Goal: Task Accomplishment & Management: Complete application form

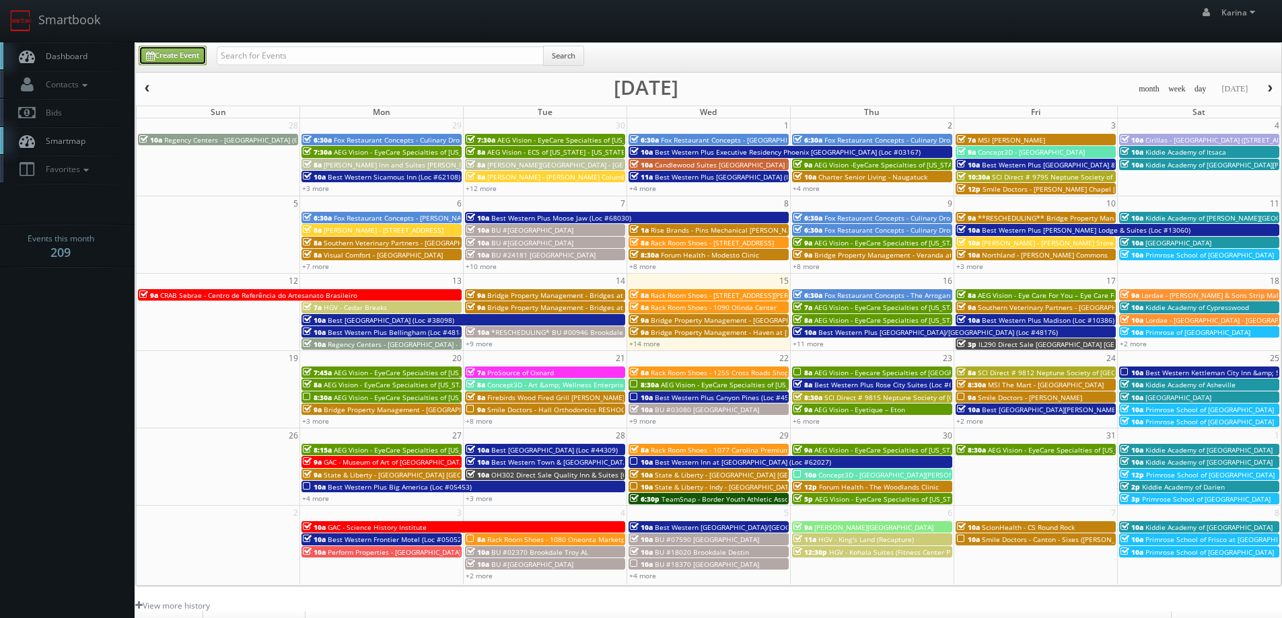
click at [192, 58] on link "Create Event" at bounding box center [173, 56] width 68 height 20
type input "10/15/2025"
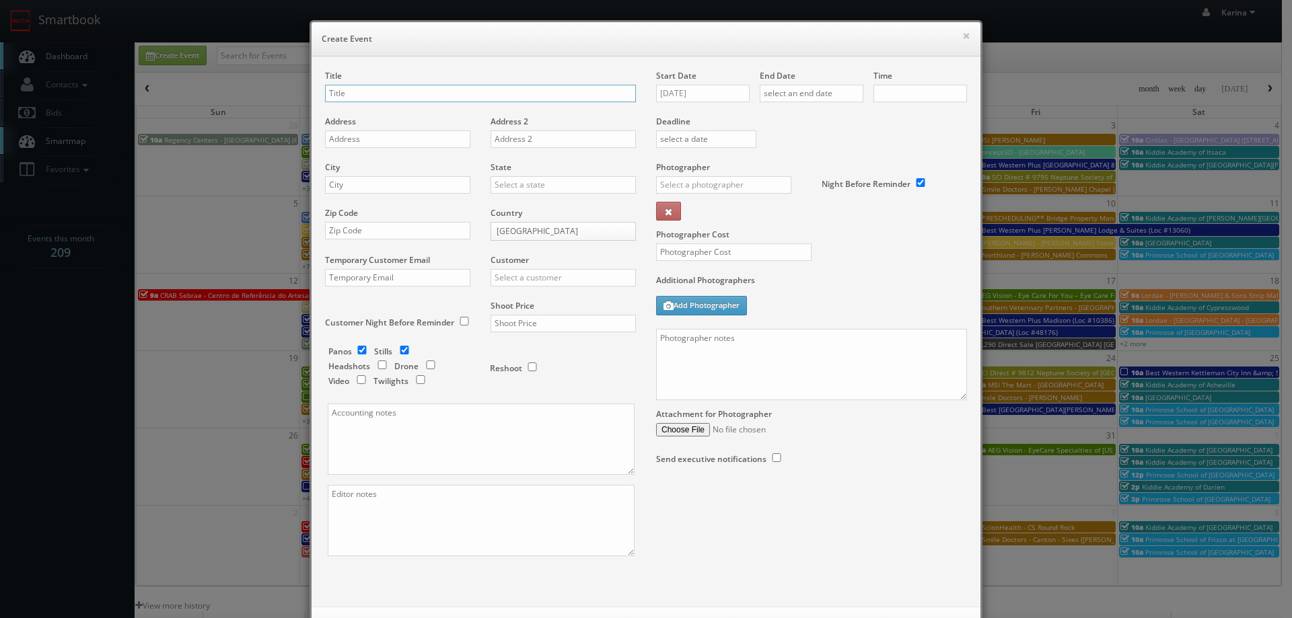
checkbox input "true"
type input "10:00am"
checkbox input "true"
type input "ChenMed - [GEOGRAPHIC_DATA]"
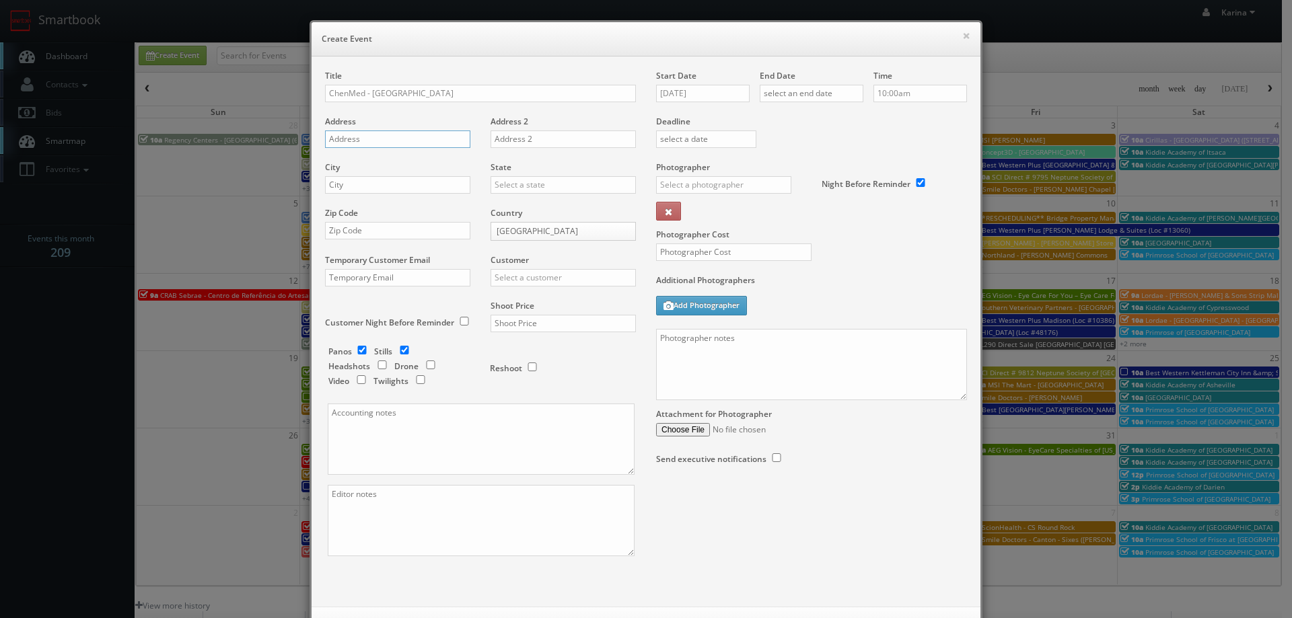
click at [347, 139] on input "text" at bounding box center [397, 139] width 145 height 17
paste input "4423 Griggs Rd"
type input "4423 Griggs Rd"
click at [350, 186] on input "text" at bounding box center [397, 184] width 145 height 17
type input "Houston"
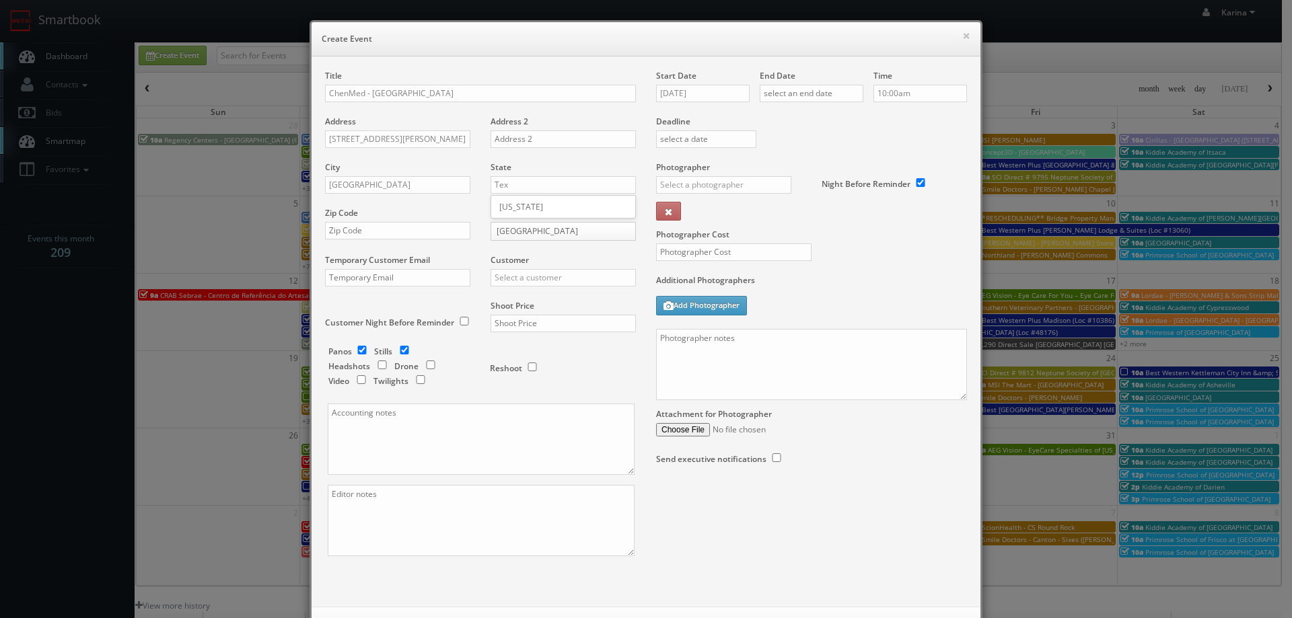
click at [515, 205] on div "[US_STATE]" at bounding box center [563, 207] width 144 height 22
type input "[US_STATE]"
click at [344, 229] on input "text" at bounding box center [397, 230] width 145 height 17
paste input "77021"
type input "77021"
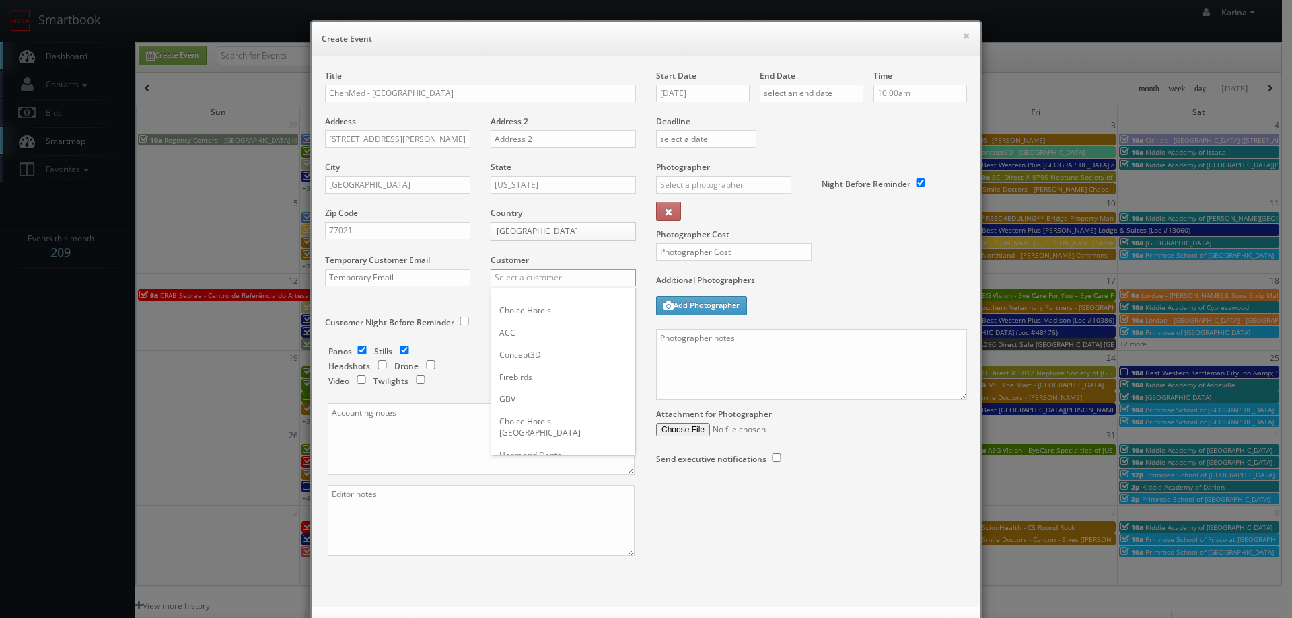
click at [511, 277] on input "text" at bounding box center [563, 277] width 145 height 17
type input "c"
click at [515, 394] on div "GBV" at bounding box center [563, 399] width 144 height 22
type input "GBV"
click at [356, 352] on input "checkbox" at bounding box center [362, 350] width 20 height 9
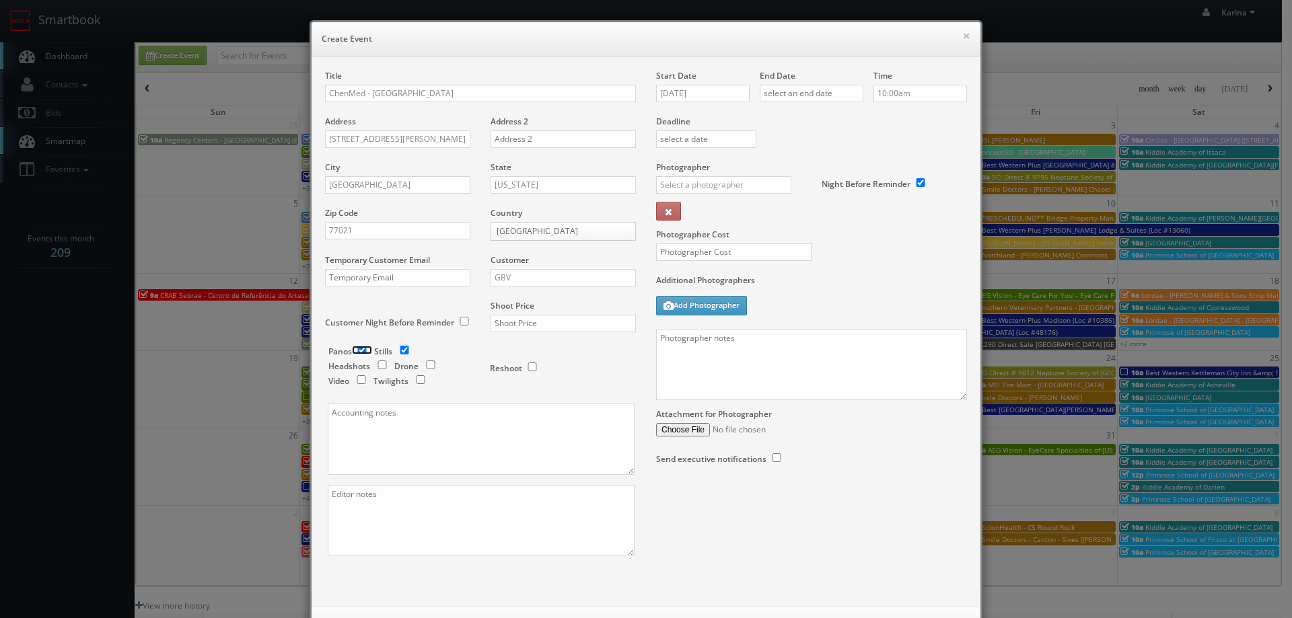
checkbox input "false"
click at [405, 351] on input "checkbox" at bounding box center [404, 350] width 20 height 9
checkbox input "false"
click at [379, 366] on input "checkbox" at bounding box center [382, 365] width 20 height 9
checkbox input "true"
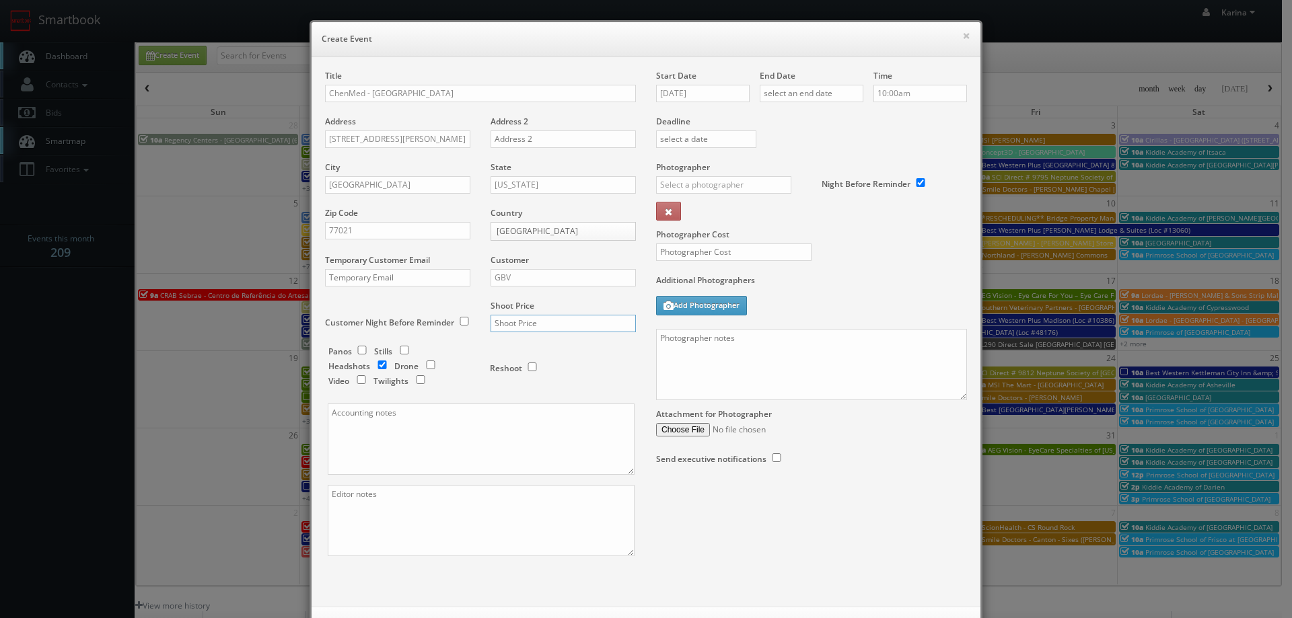
click at [539, 326] on input "text" at bounding box center [563, 323] width 145 height 17
type input "550"
click at [700, 90] on input "10/15/2025" at bounding box center [703, 93] width 94 height 17
click at [746, 235] on td "30" at bounding box center [744, 235] width 18 height 20
type input "[DATE]"
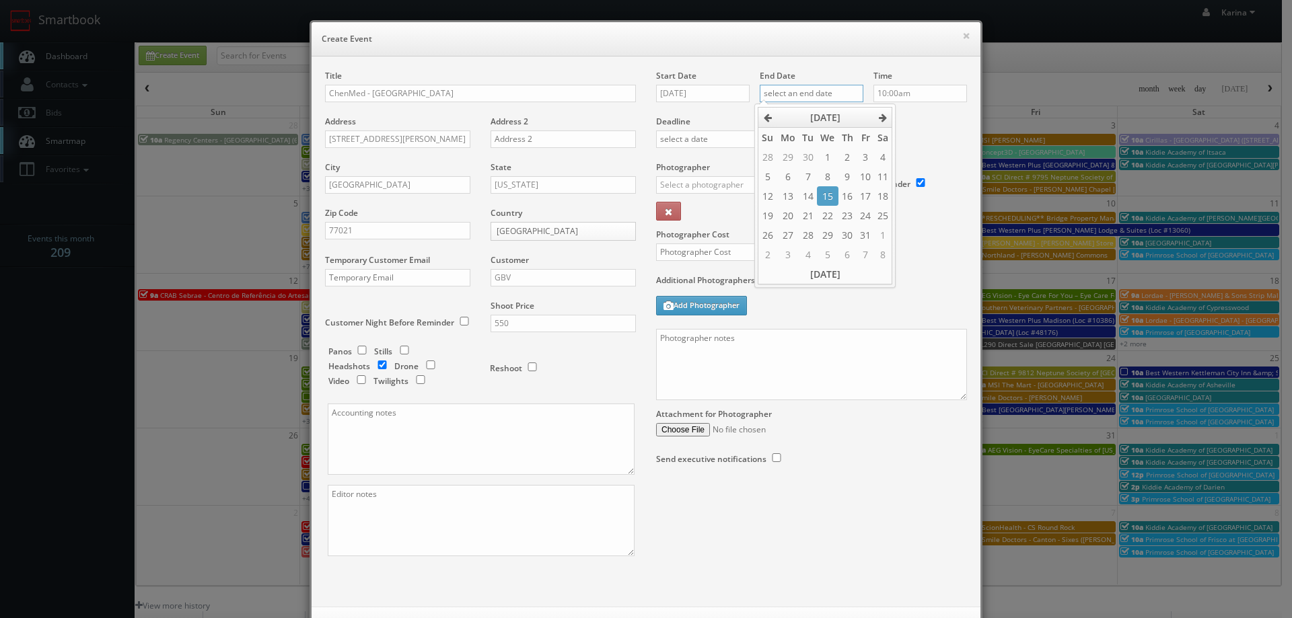
click at [814, 92] on input "text" at bounding box center [812, 93] width 104 height 17
click at [848, 237] on td "30" at bounding box center [847, 235] width 18 height 20
type input "10/30/2025"
click at [908, 131] on div "Deadline" at bounding box center [811, 116] width 331 height 92
click at [905, 93] on input "10:00am" at bounding box center [920, 93] width 94 height 17
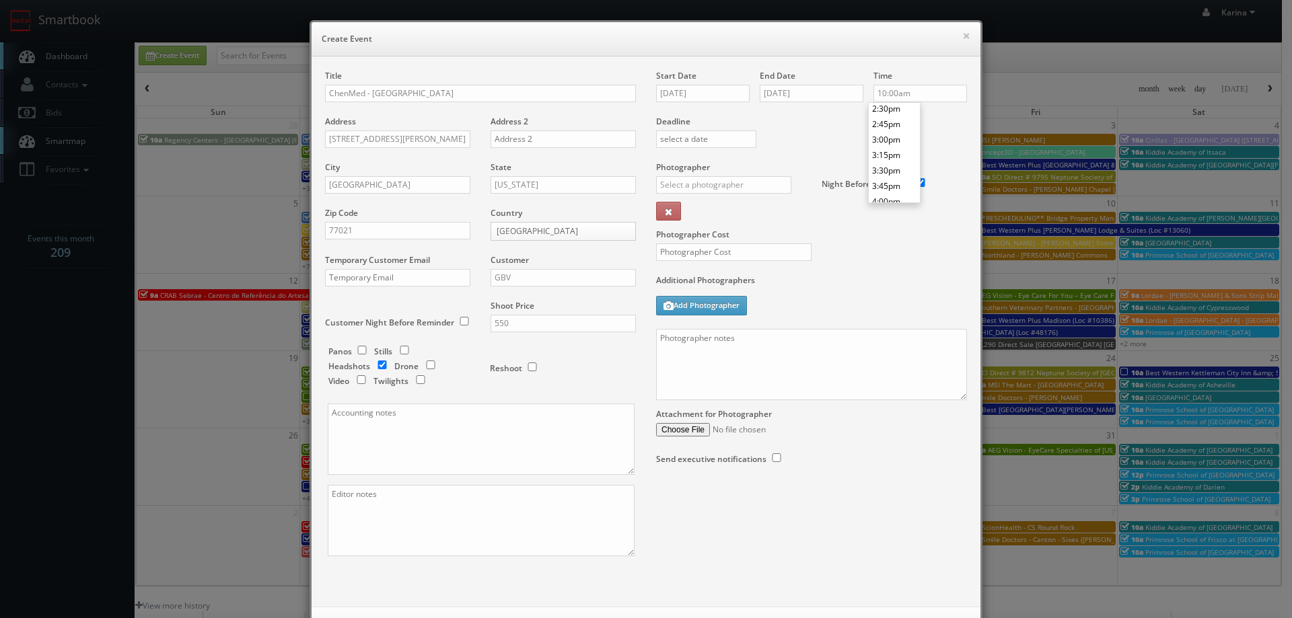
scroll to position [927, 0]
type input "4:00pm"
click at [900, 176] on li "4:00pm" at bounding box center [894, 174] width 51 height 15
click at [729, 183] on input "text" at bounding box center [723, 184] width 135 height 17
click at [725, 220] on div "[PERSON_NAME]" at bounding box center [729, 215] width 144 height 22
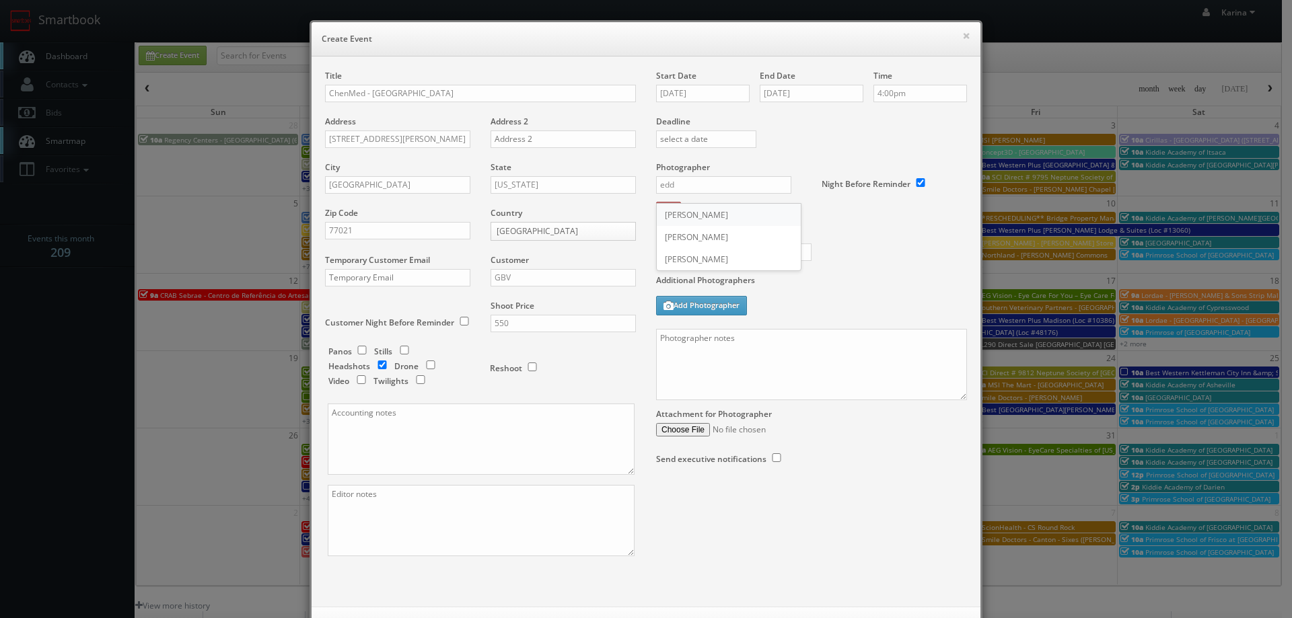
type input "[PERSON_NAME]"
click at [700, 253] on input "text" at bounding box center [733, 252] width 155 height 17
type input "250"
click at [688, 349] on textarea at bounding box center [811, 364] width 311 height 71
paste textarea "We need to deliver 1 headshots per person, please take at least 5 angles per pe…"
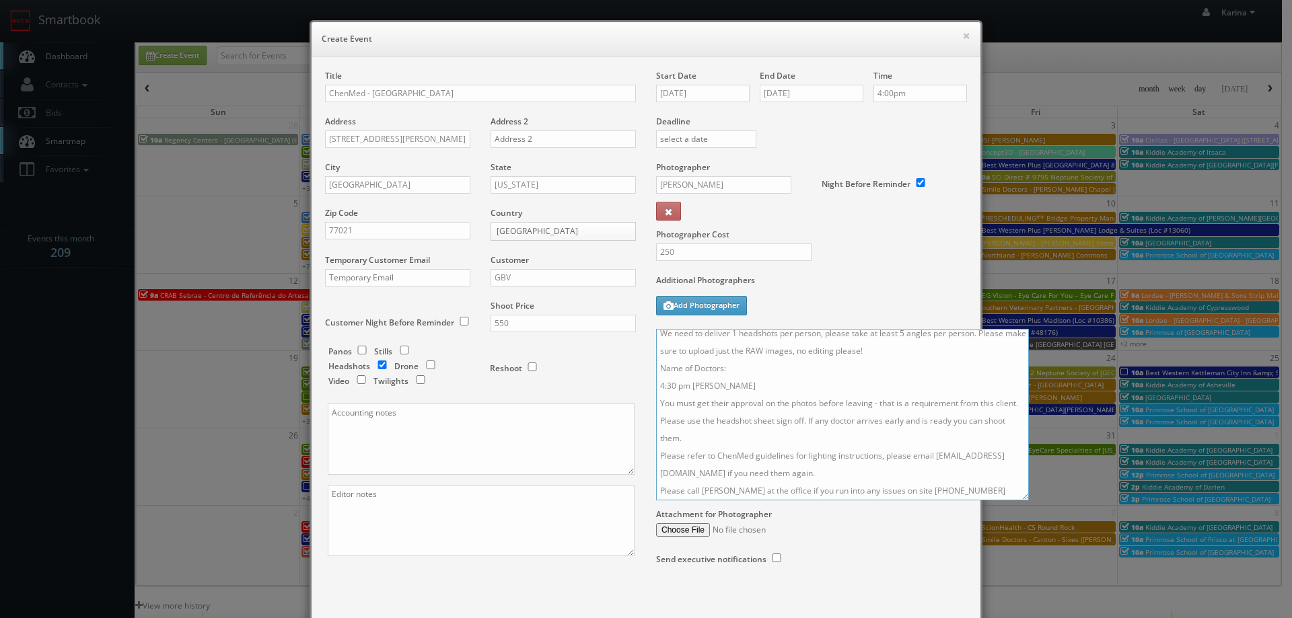
scroll to position [0, 0]
drag, startPoint x: 957, startPoint y: 397, endPoint x: 1028, endPoint y: 517, distance: 139.1
click at [1028, 501] on textarea "We need to deliver 1 headshots per person, please take at least 5 angles per pe…" at bounding box center [842, 415] width 373 height 172
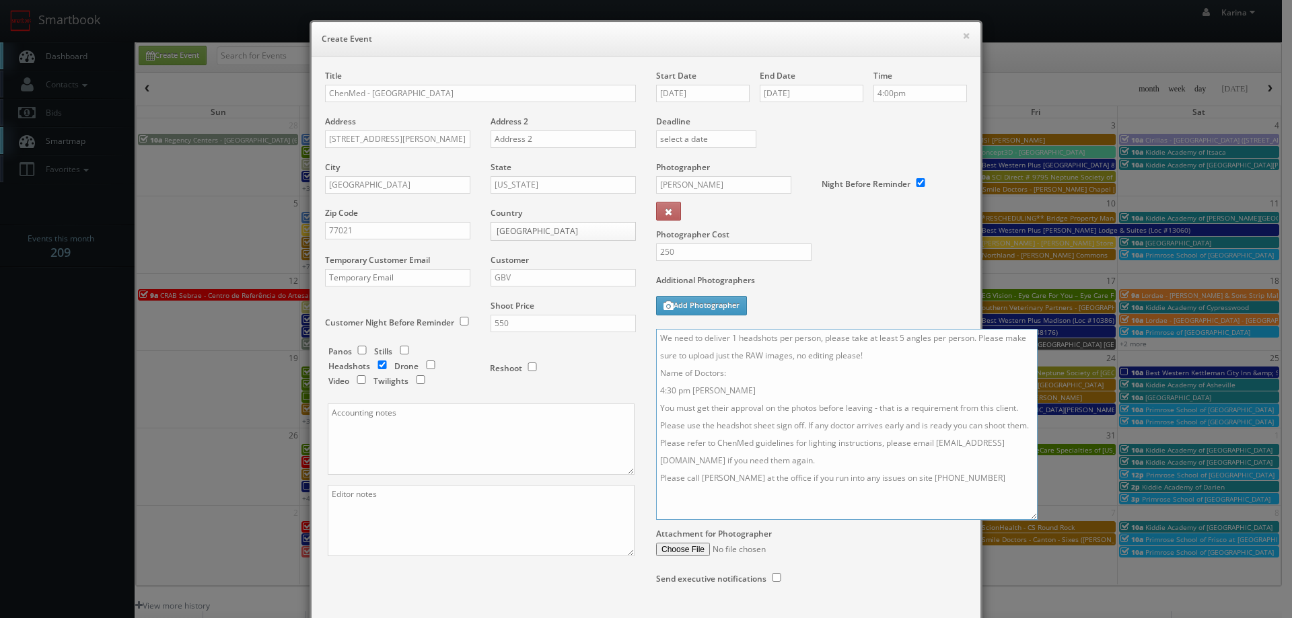
click at [716, 371] on textarea "We need to deliver 1 headshots per person, please take at least 5 angles per pe…" at bounding box center [847, 424] width 382 height 191
drag, startPoint x: 760, startPoint y: 389, endPoint x: 662, endPoint y: 392, distance: 98.3
click at [662, 392] on textarea "We need to deliver 1 headshots per person, please take at least 5 angles per pe…" at bounding box center [847, 424] width 382 height 191
paste textarea "Emmanuel Kajoh"
click at [673, 478] on textarea "We need to deliver 1 headshots per person, please take at least 5 angles per pe…" at bounding box center [847, 424] width 382 height 191
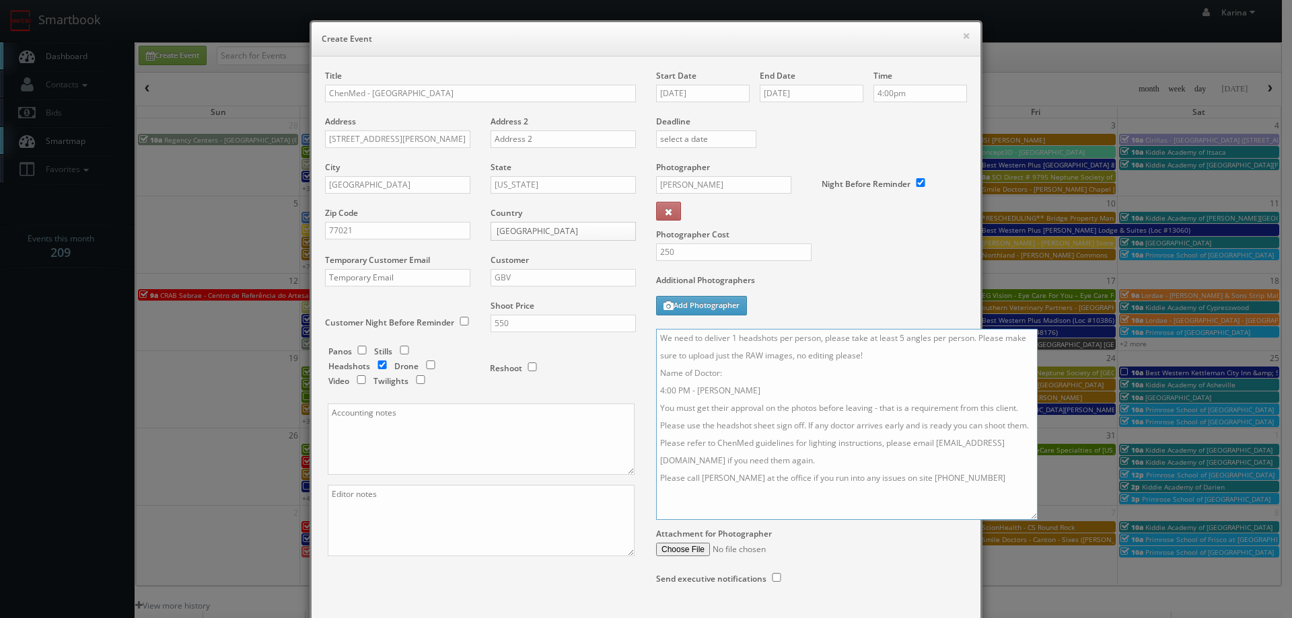
click at [729, 445] on textarea "We need to deliver 1 headshots per person, please take at least 5 angles per pe…" at bounding box center [847, 424] width 382 height 191
drag, startPoint x: 973, startPoint y: 338, endPoint x: 997, endPoint y: 342, distance: 24.5
click at [979, 339] on textarea "We need to deliver 1 headshots per person, please take at least 5 angles per pe…" at bounding box center [847, 424] width 382 height 191
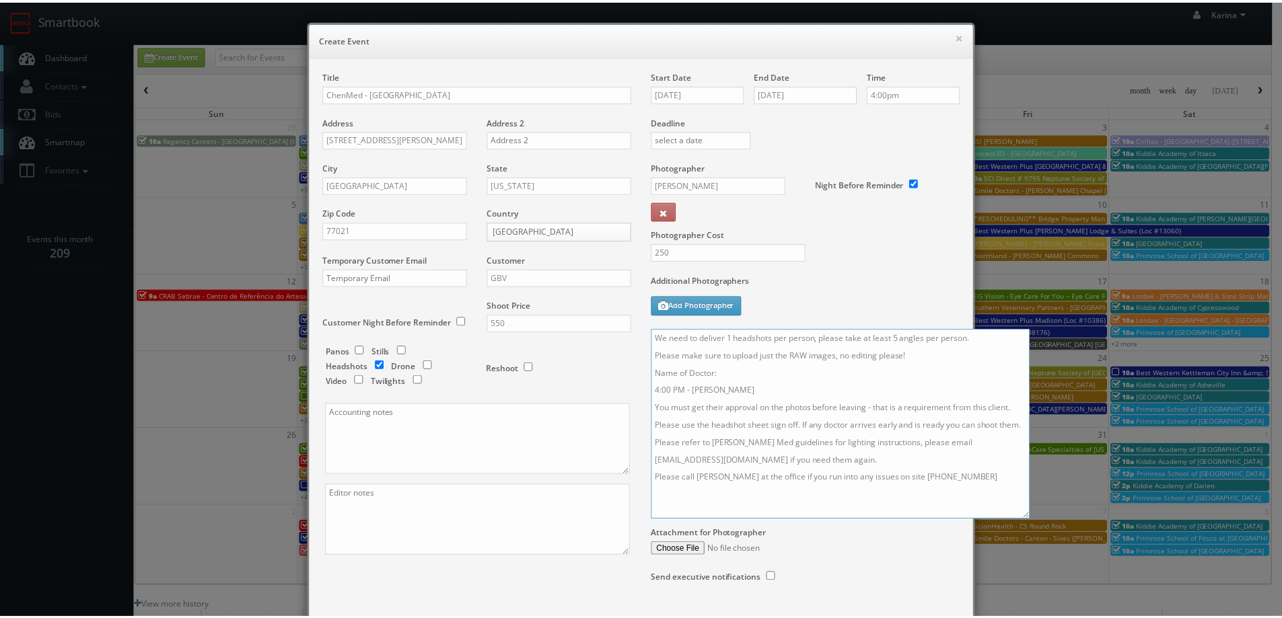
scroll to position [89, 0]
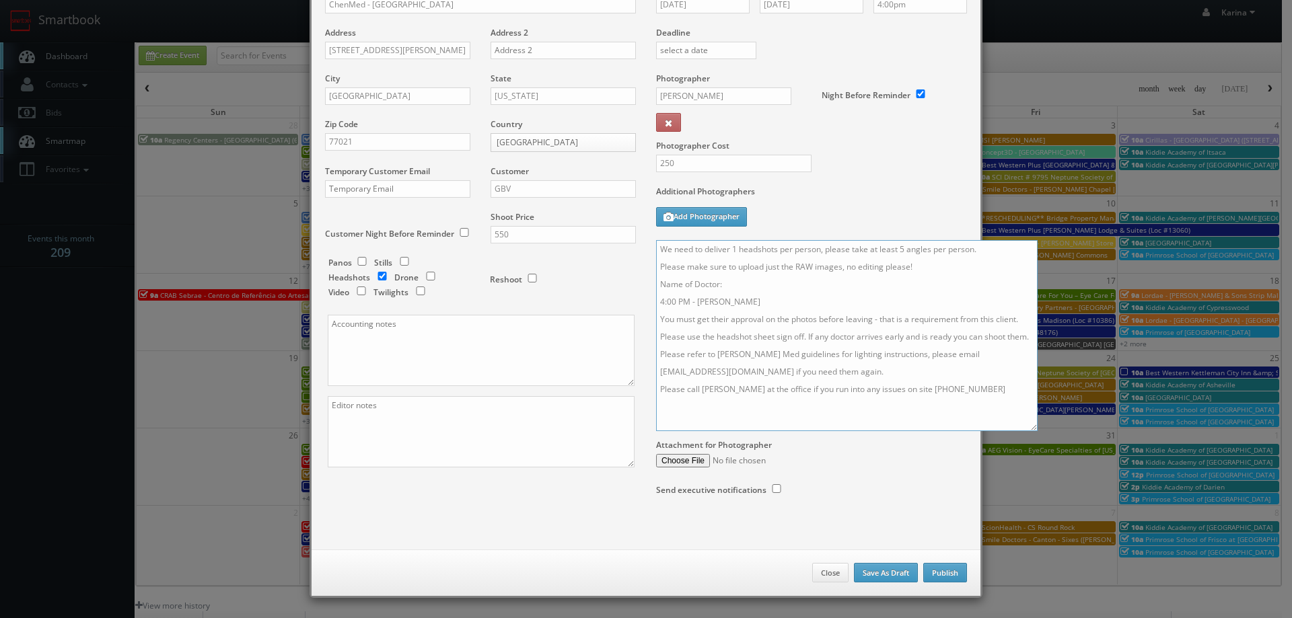
type textarea "We need to deliver 1 headshots per person, please take at least 5 angles per pe…"
click at [930, 574] on button "Publish" at bounding box center [945, 573] width 44 height 20
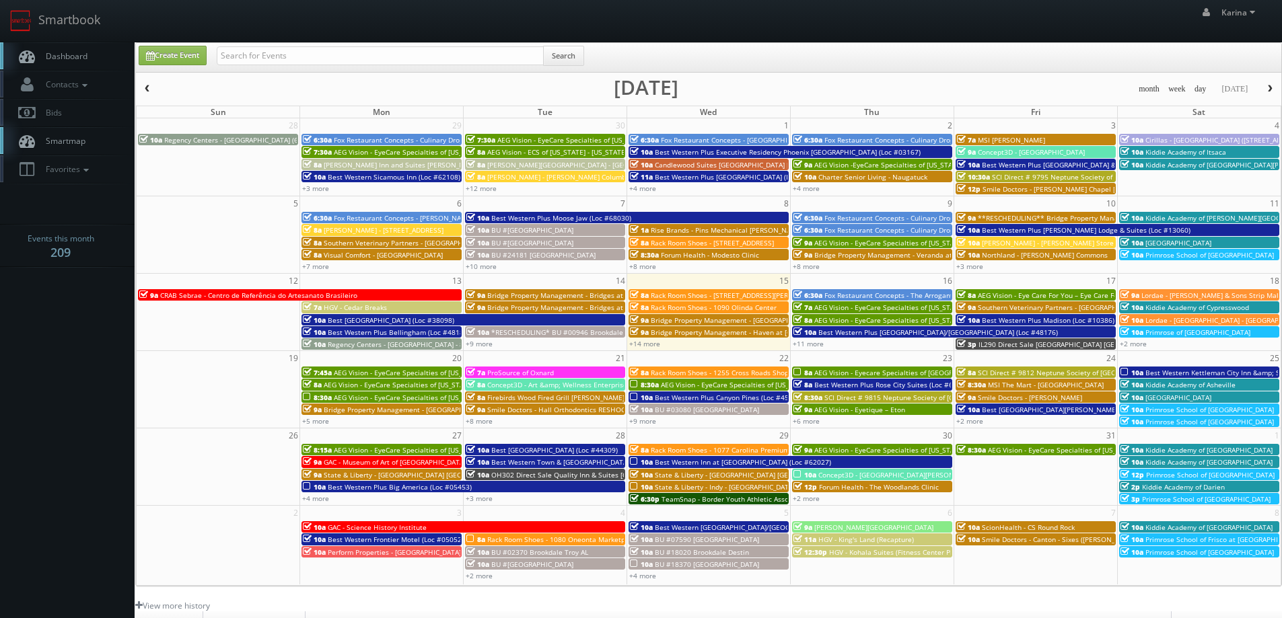
click at [52, 50] on span "Dashboard" at bounding box center [63, 55] width 48 height 11
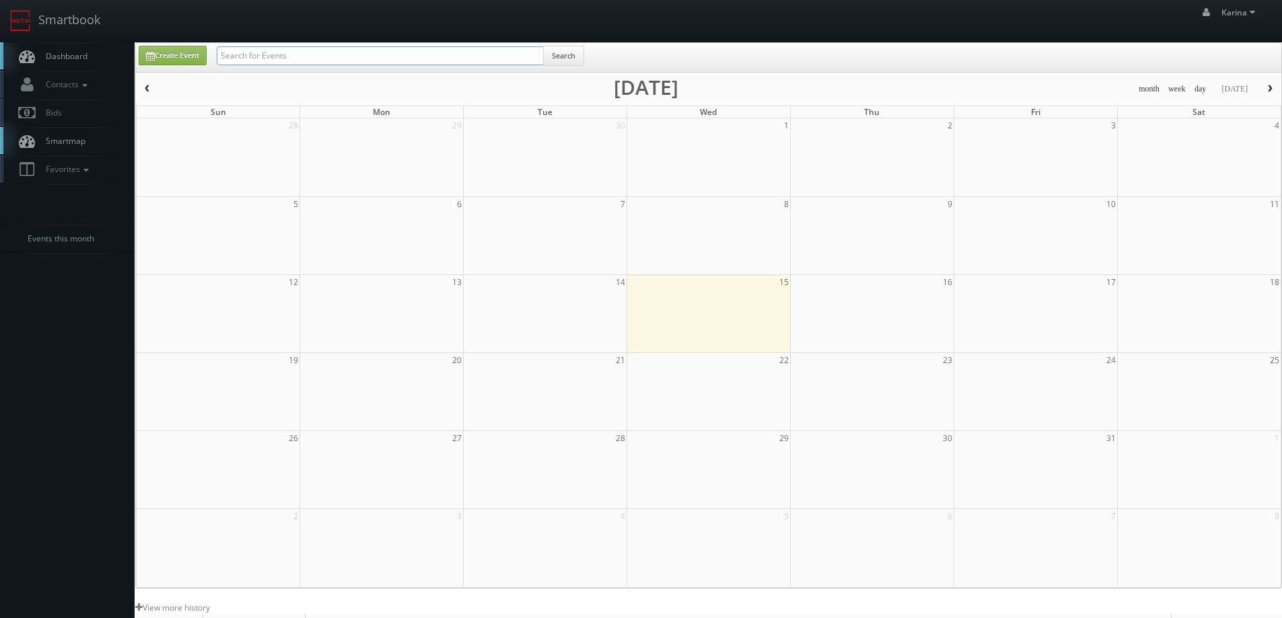
click at [270, 57] on input "text" at bounding box center [380, 55] width 327 height 19
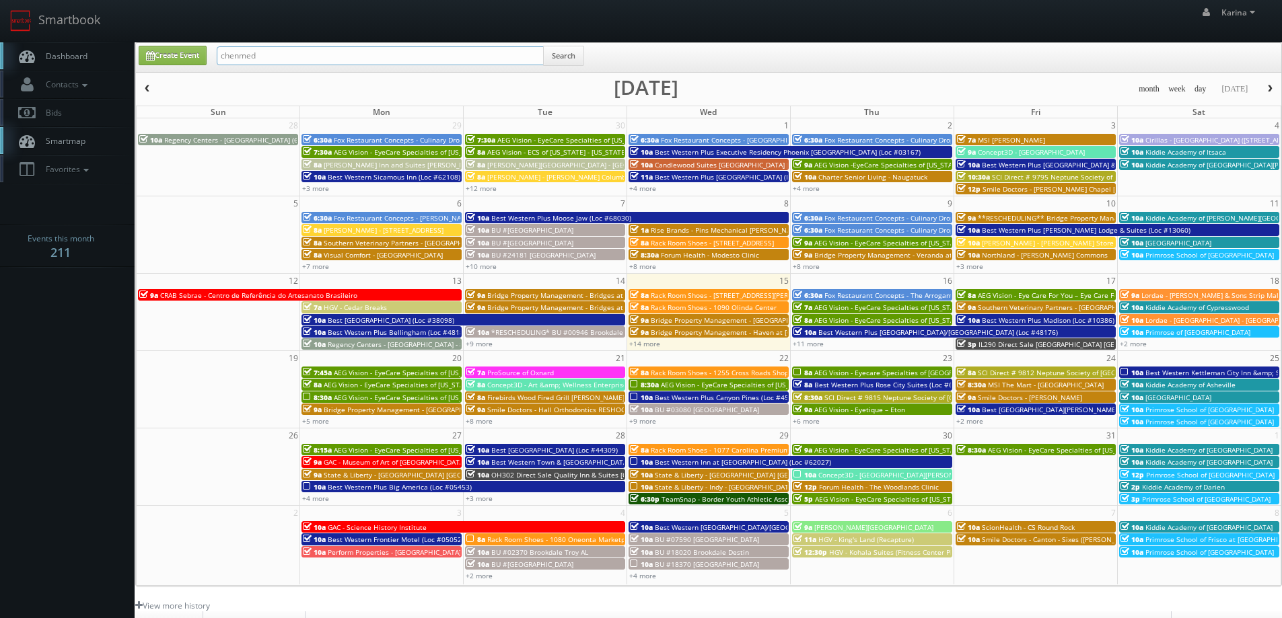
type input "chenmed"
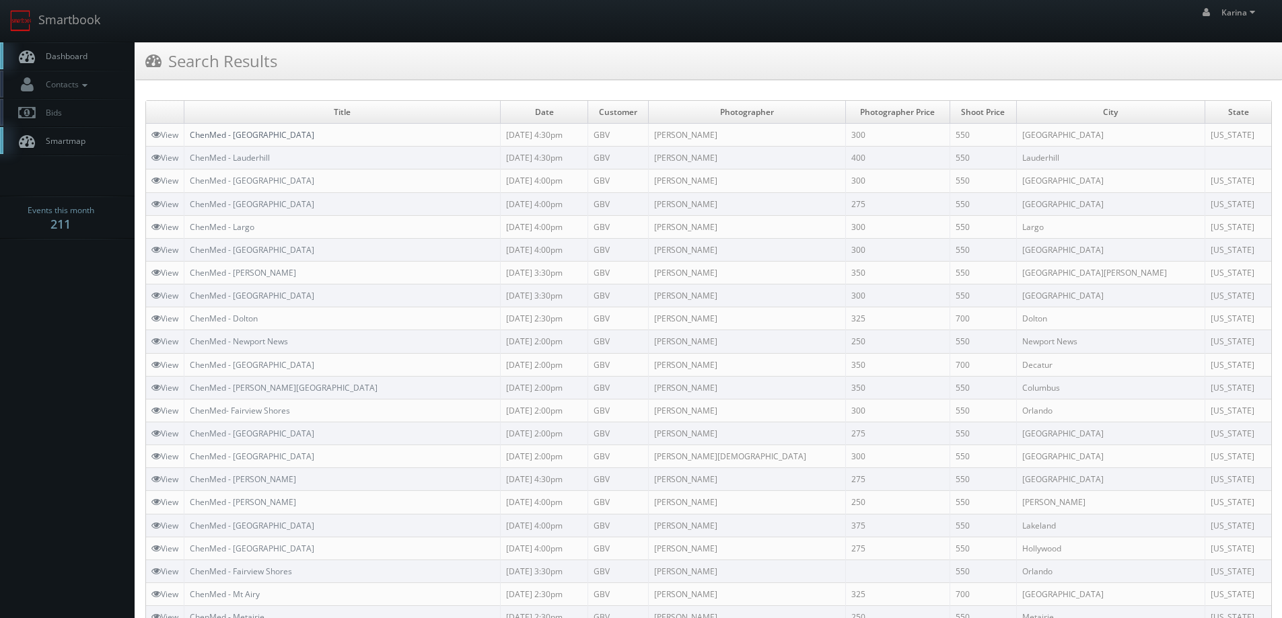
click at [281, 137] on link "ChenMed - [GEOGRAPHIC_DATA]" at bounding box center [252, 134] width 124 height 11
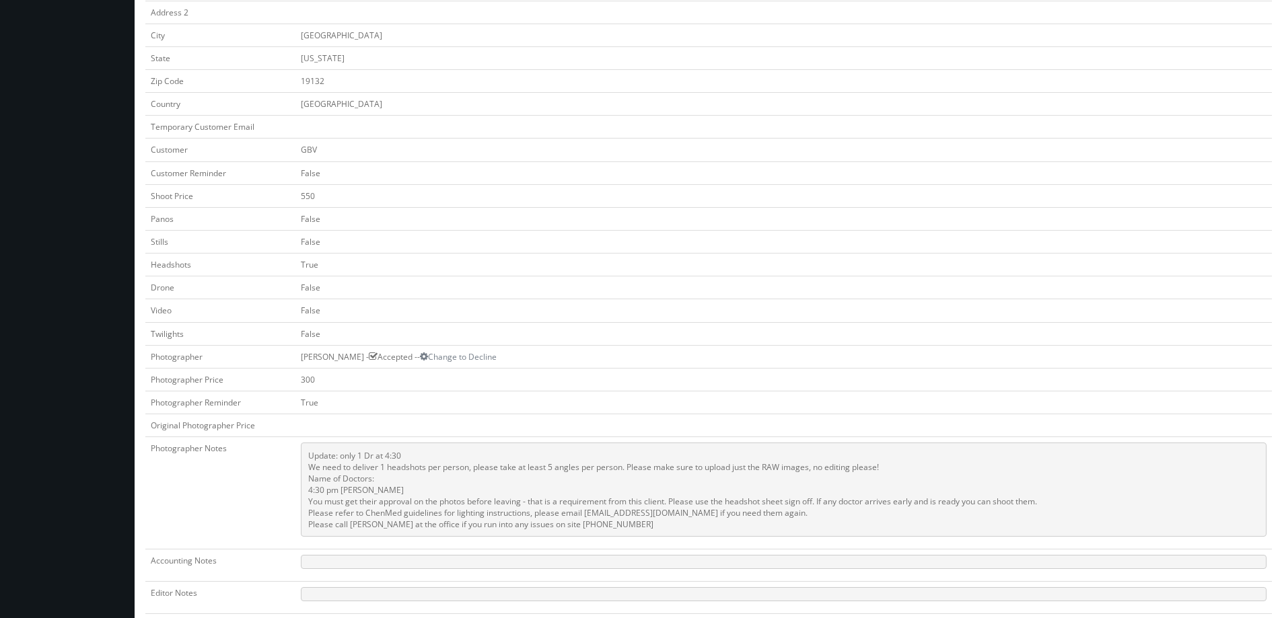
scroll to position [471, 0]
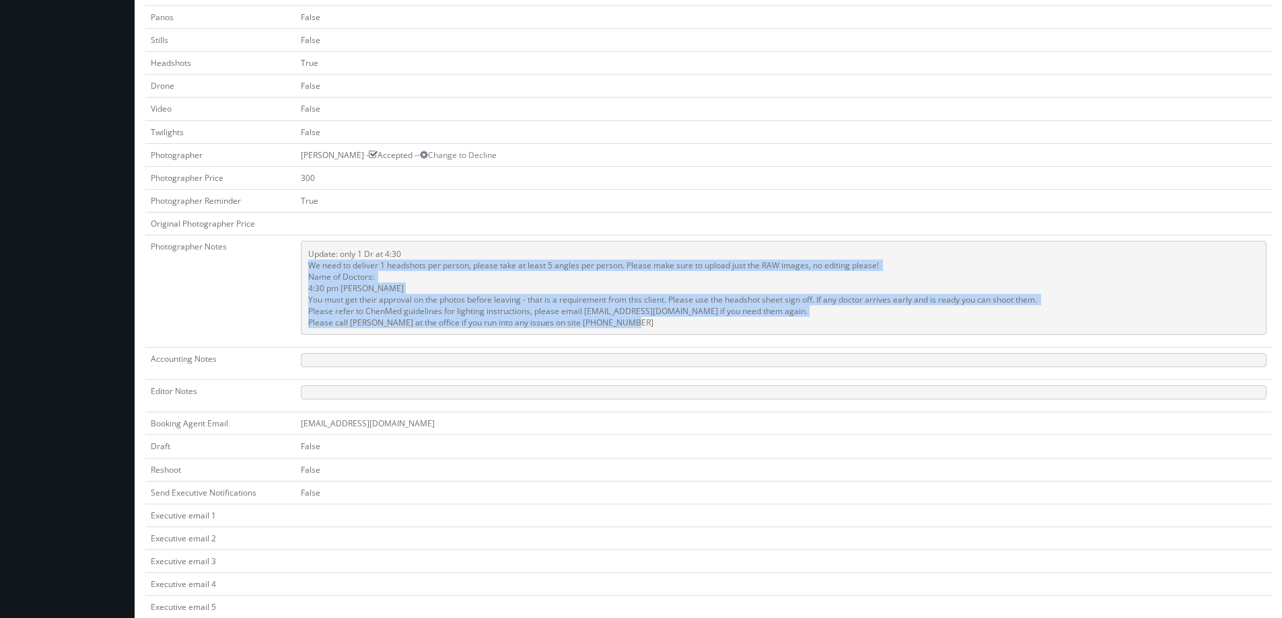
drag, startPoint x: 610, startPoint y: 324, endPoint x: 300, endPoint y: 270, distance: 314.9
click at [301, 270] on pre "Update: only 1 Dr at 4:30 We need to deliver 1 headshots per person, please tak…" at bounding box center [784, 288] width 966 height 94
copy pre "We need to deliver 1 headshots per person, please take at least 5 angles per pe…"
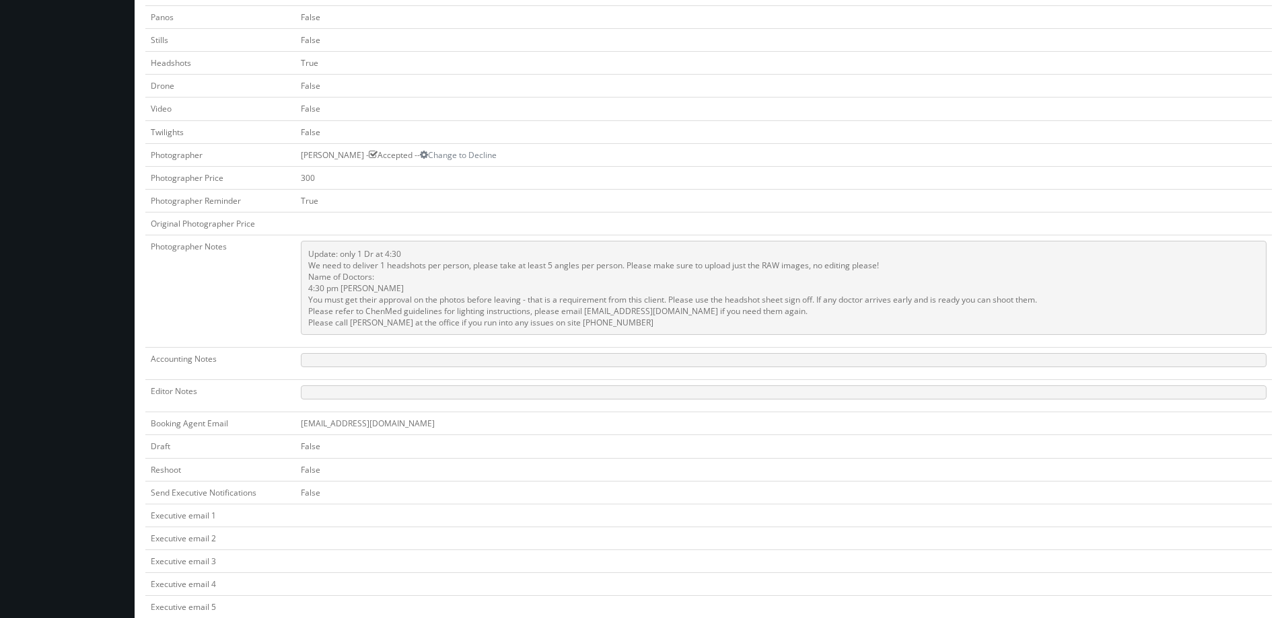
click at [594, 231] on td at bounding box center [783, 224] width 976 height 23
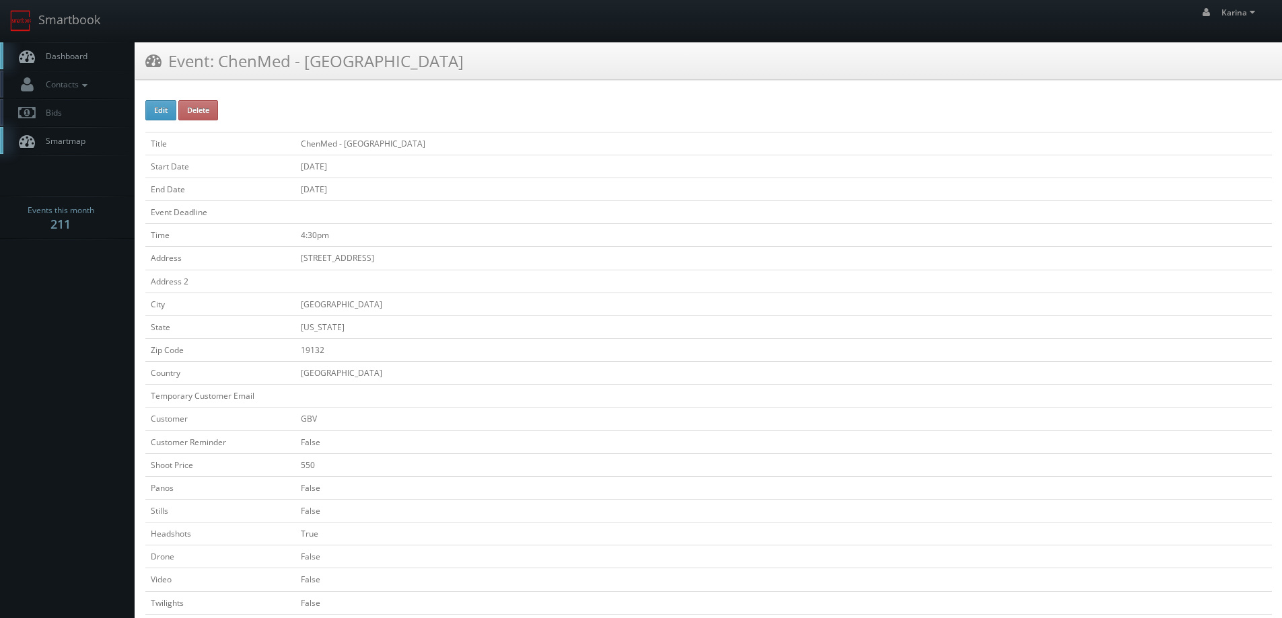
click at [52, 60] on span "Dashboard" at bounding box center [63, 55] width 48 height 11
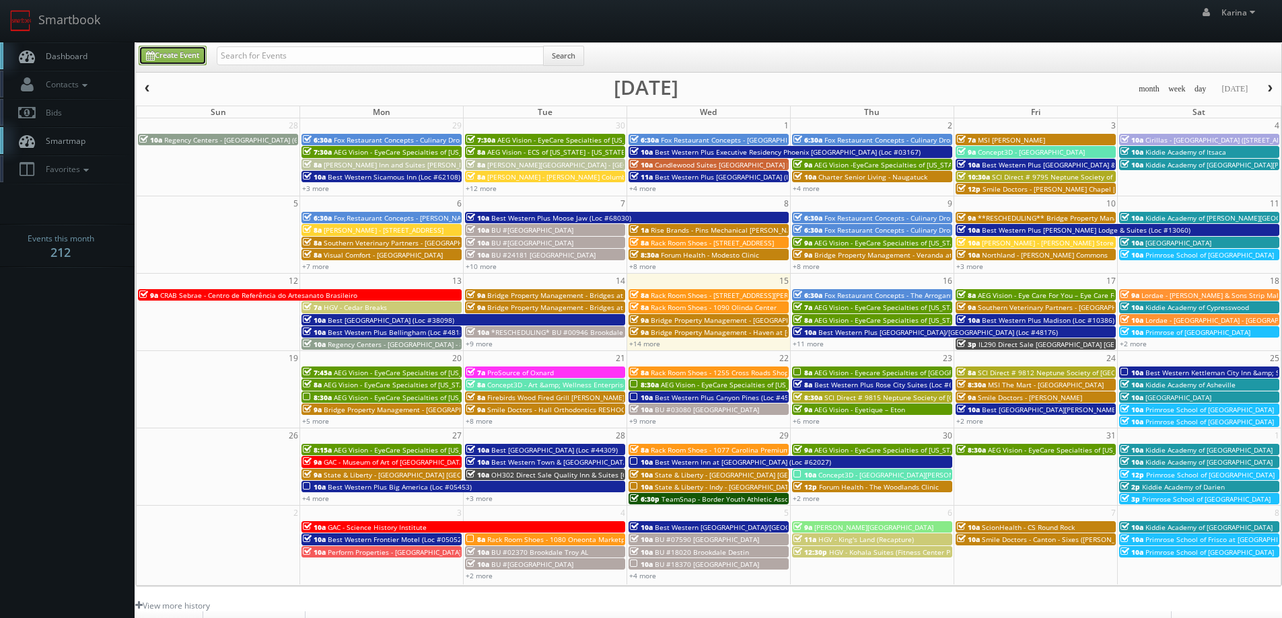
click at [186, 57] on link "Create Event" at bounding box center [173, 56] width 68 height 20
type input "10/15/2025"
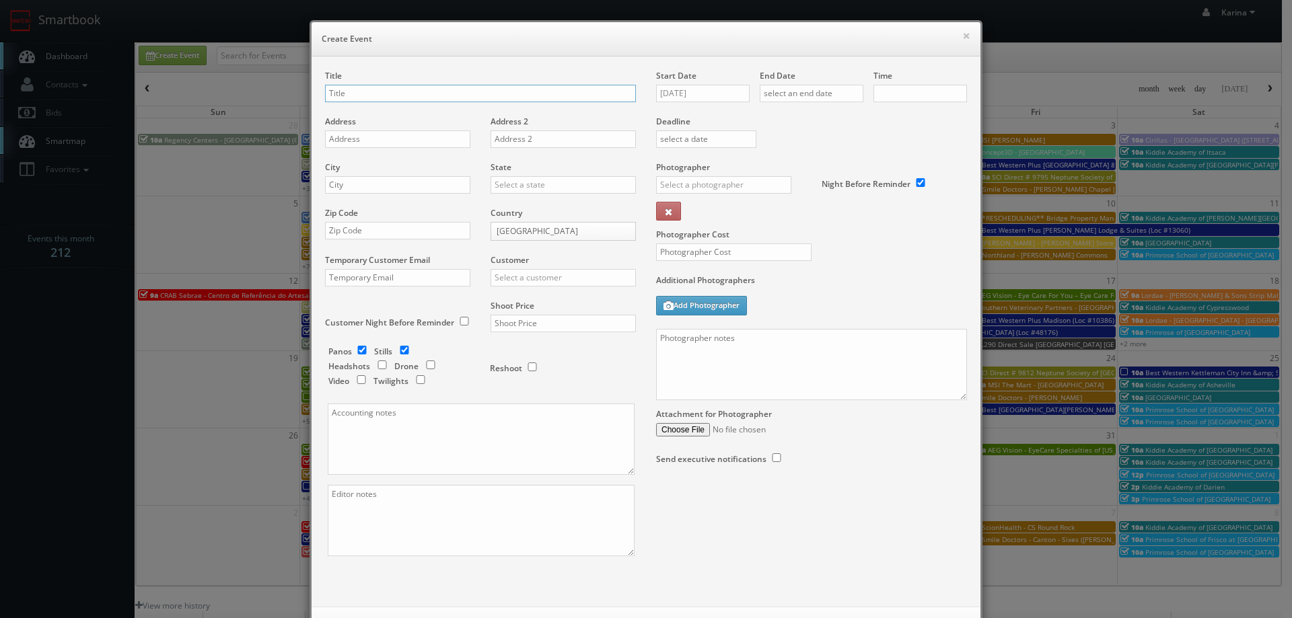
checkbox input "true"
type input "10:00am"
checkbox input "true"
type input "Chen Med - Dolton"
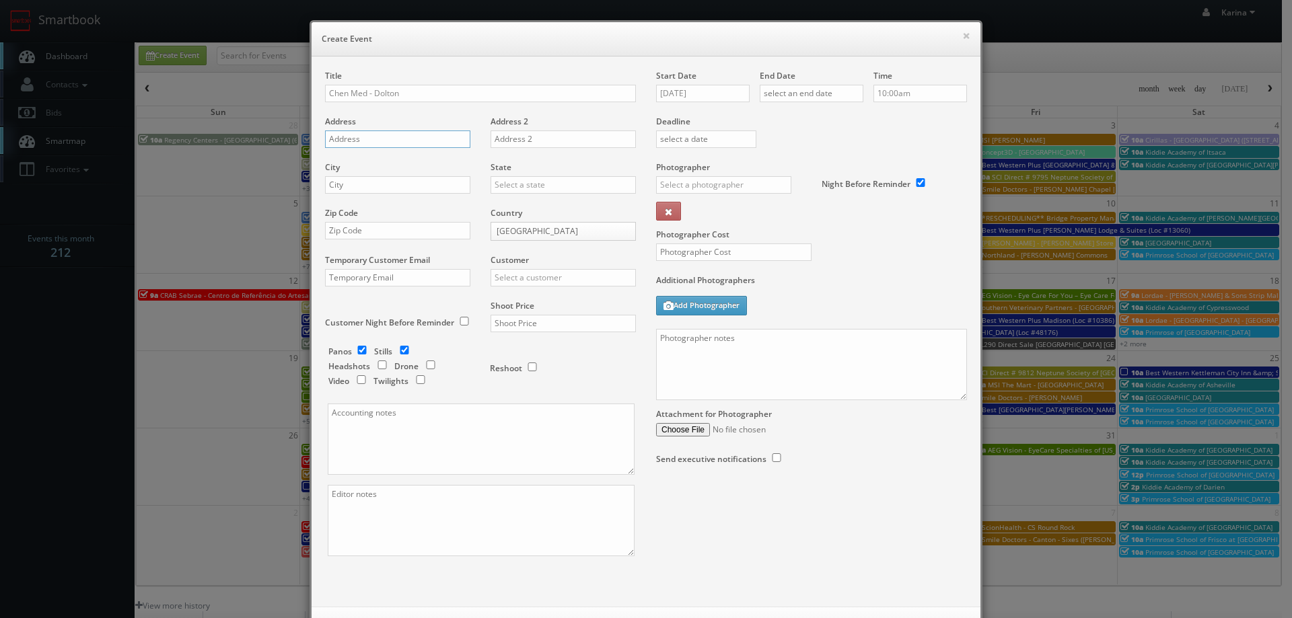
click at [350, 143] on input "text" at bounding box center [397, 139] width 145 height 17
paste input "600 Sibley Boulevard"
type input "600 Sibley Boulevard"
click at [355, 188] on input "text" at bounding box center [397, 184] width 145 height 17
type input "Dolton"
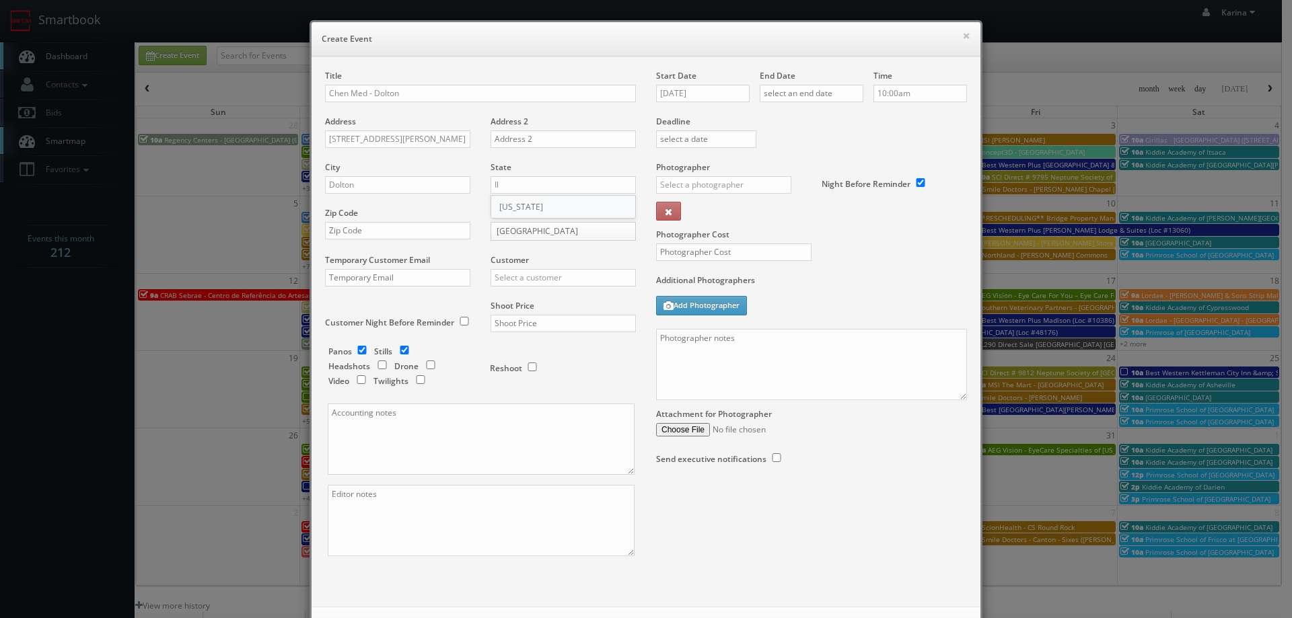
click at [533, 199] on div "[US_STATE]" at bounding box center [563, 207] width 144 height 22
type input "[US_STATE]"
click at [375, 228] on input "text" at bounding box center [397, 230] width 145 height 17
type input "60419"
click at [515, 277] on input "text" at bounding box center [563, 277] width 145 height 17
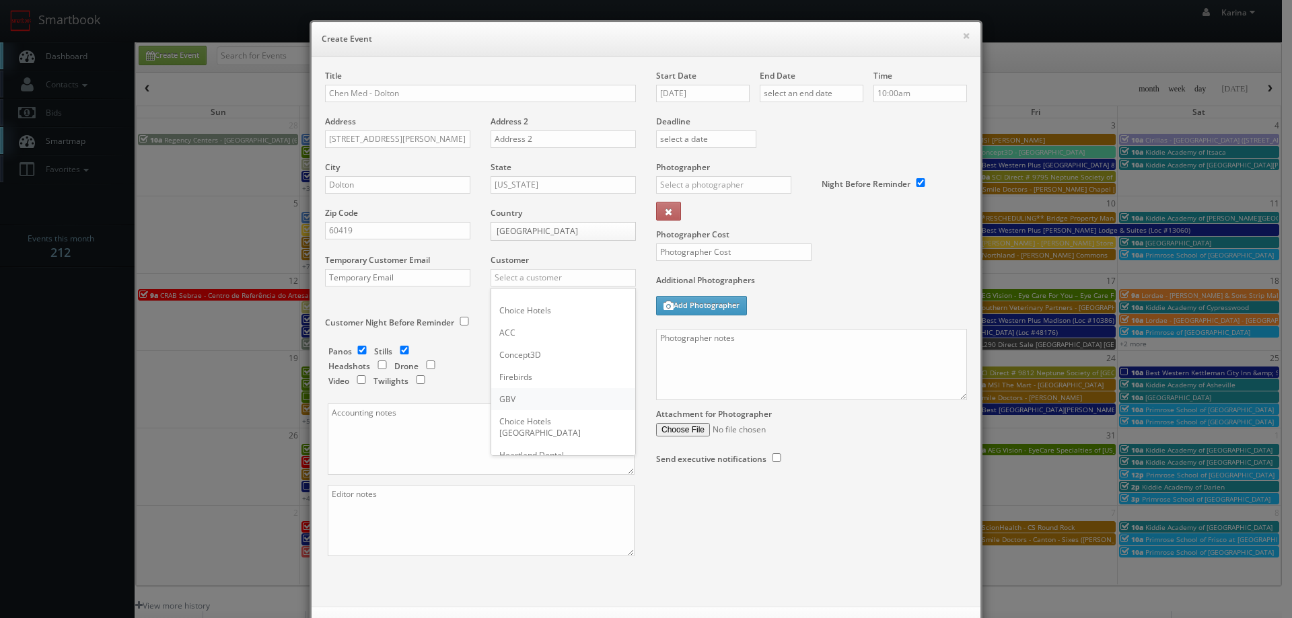
click at [513, 398] on div "GBV" at bounding box center [563, 399] width 144 height 22
type input "GBV"
click at [376, 365] on input "checkbox" at bounding box center [382, 365] width 20 height 9
checkbox input "true"
click at [360, 353] on input "checkbox" at bounding box center [362, 350] width 20 height 9
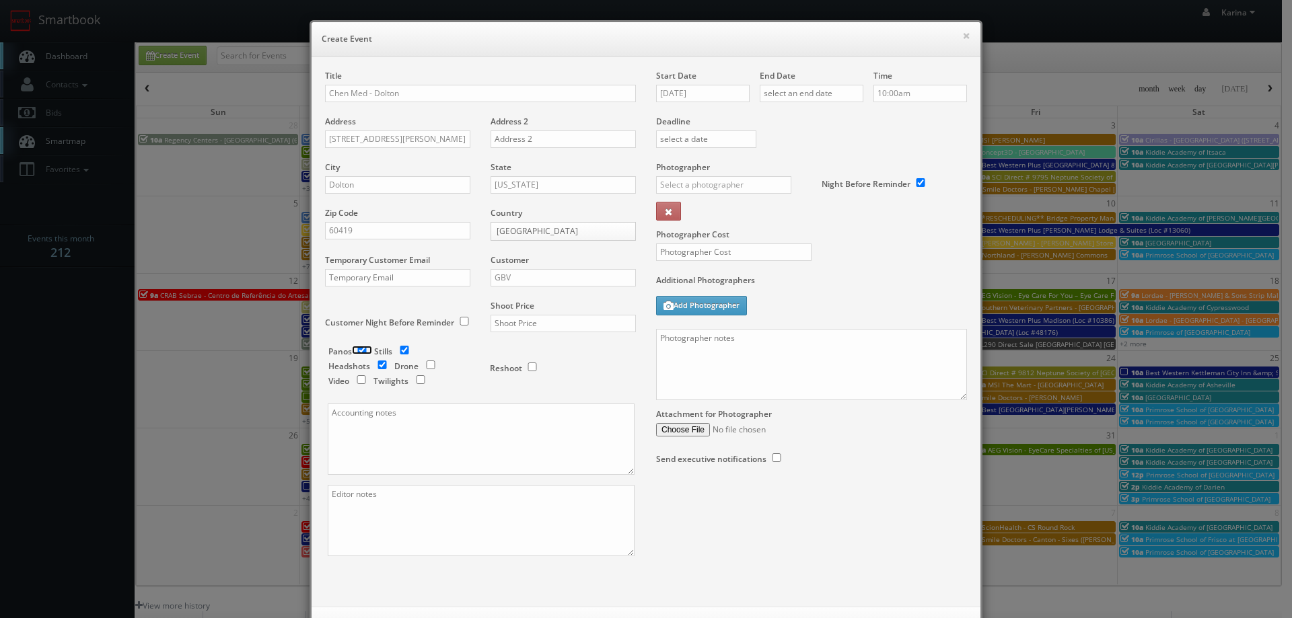
checkbox input "false"
click at [405, 352] on input "checkbox" at bounding box center [404, 350] width 20 height 9
checkbox input "false"
click at [528, 328] on input "text" at bounding box center [563, 323] width 145 height 17
type input "550"
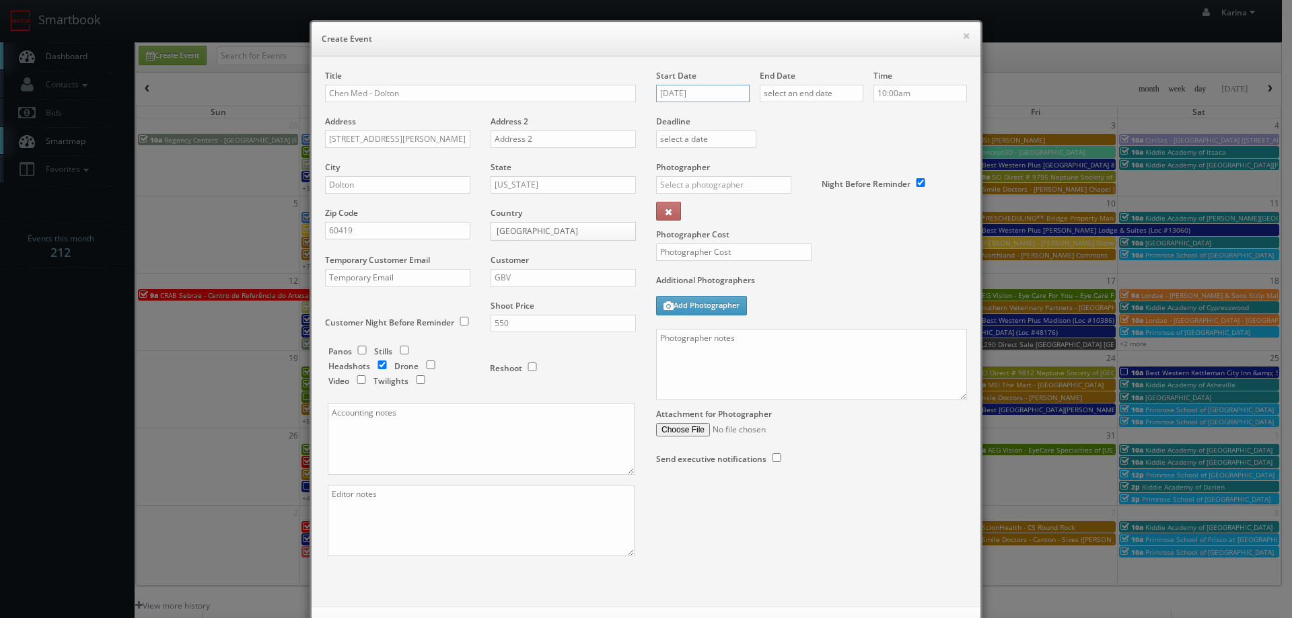
click at [723, 88] on input "[DATE]" at bounding box center [703, 93] width 94 height 17
click at [743, 229] on td "30" at bounding box center [744, 235] width 18 height 20
type input "[DATE]"
click at [812, 90] on input "text" at bounding box center [812, 93] width 104 height 17
click at [840, 242] on td "30" at bounding box center [847, 235] width 18 height 20
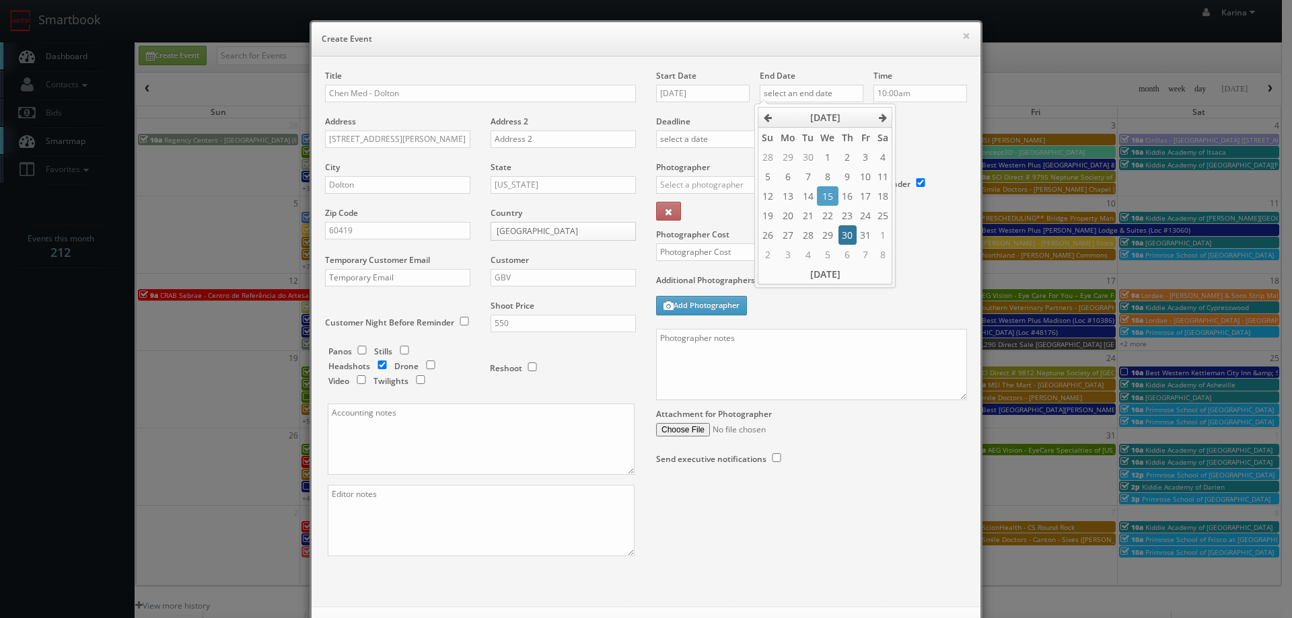
type input "[DATE]"
click at [914, 100] on input "10:00am" at bounding box center [920, 93] width 94 height 17
type input "3:30pm"
click at [892, 196] on li "3:30pm" at bounding box center [894, 197] width 51 height 15
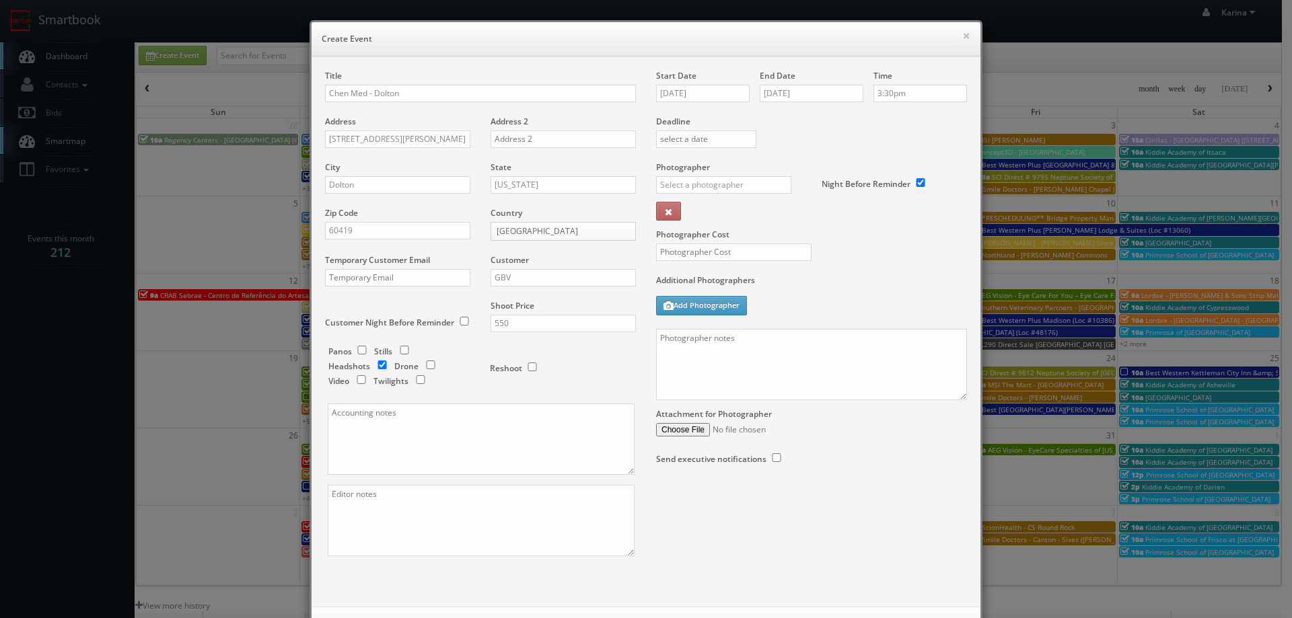
drag, startPoint x: 702, startPoint y: 234, endPoint x: 663, endPoint y: 240, distance: 39.4
click at [681, 240] on div "Start Date 10/30/2025 End Date 10/30/2025 Time 3:30pm Deadline Photographer _ju…" at bounding box center [811, 281] width 331 height 422
click at [744, 199] on div "_justin _photog1 Glen Aronwits Chris Dailey John Varnedore John Saunders Craig …" at bounding box center [728, 189] width 145 height 26
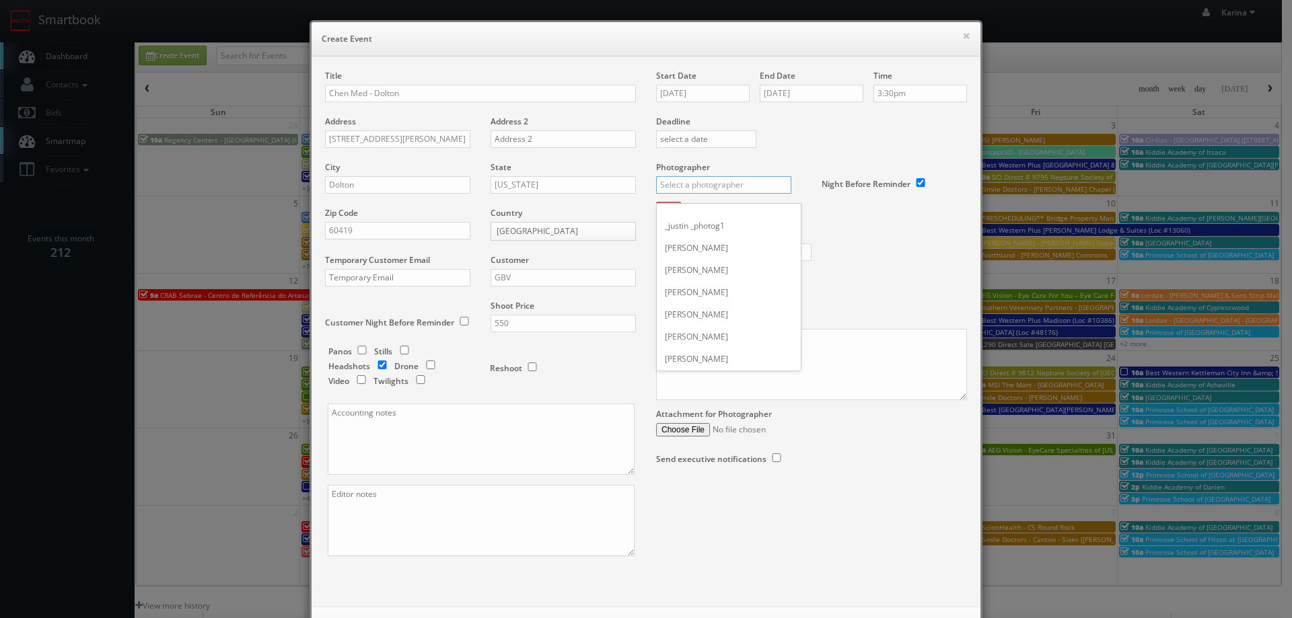
click at [724, 180] on input "text" at bounding box center [723, 184] width 135 height 17
click at [725, 232] on div "[PERSON_NAME]" at bounding box center [729, 237] width 144 height 22
type input "[PERSON_NAME]"
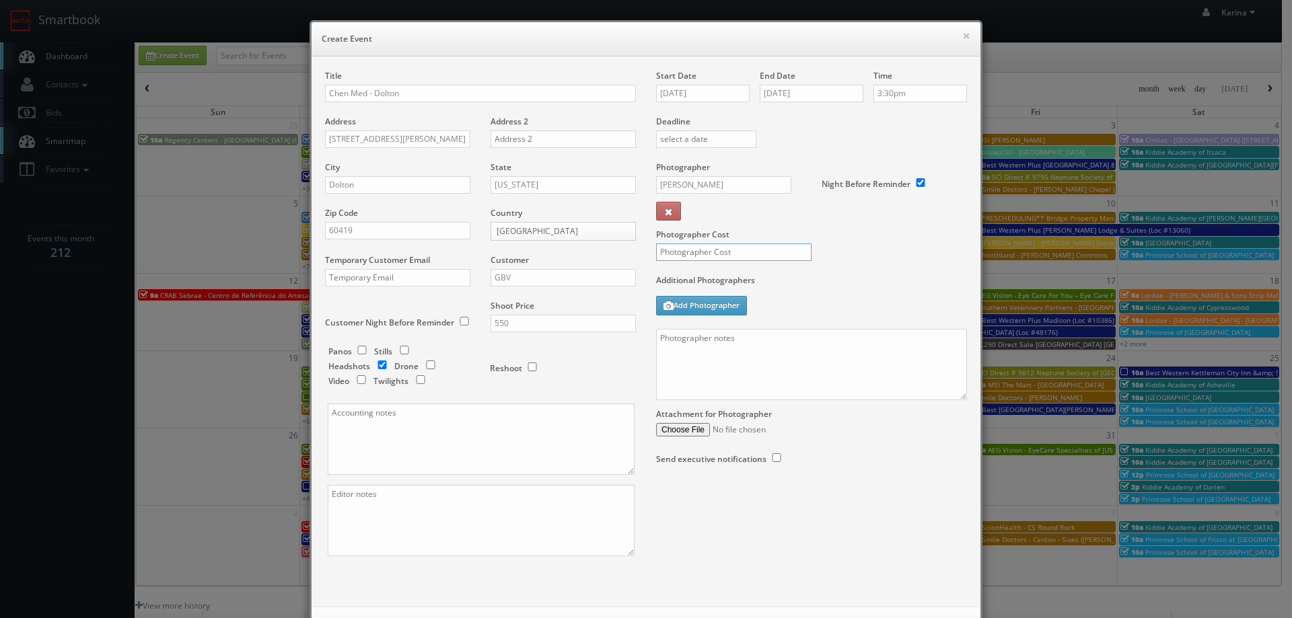
click at [711, 255] on input "text" at bounding box center [733, 252] width 155 height 17
type input "275"
click at [730, 361] on textarea at bounding box center [811, 364] width 311 height 71
click at [686, 359] on textarea at bounding box center [811, 364] width 311 height 71
paste textarea "We need to deliver 1 headshots per person, please take at least 5 angles per pe…"
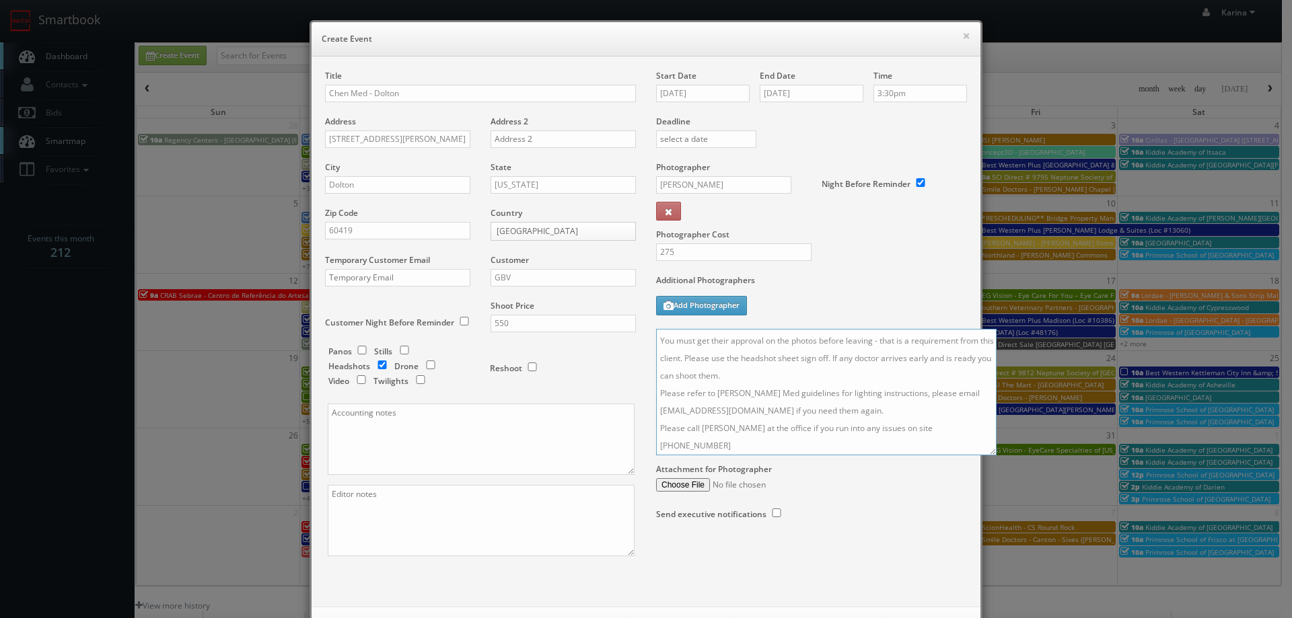
scroll to position [0, 0]
drag, startPoint x: 956, startPoint y: 398, endPoint x: 1069, endPoint y: 560, distance: 197.1
click at [996, 456] on textarea "We need to deliver 1 headshots per person, please take at least 5 angles per pe…" at bounding box center [826, 392] width 340 height 126
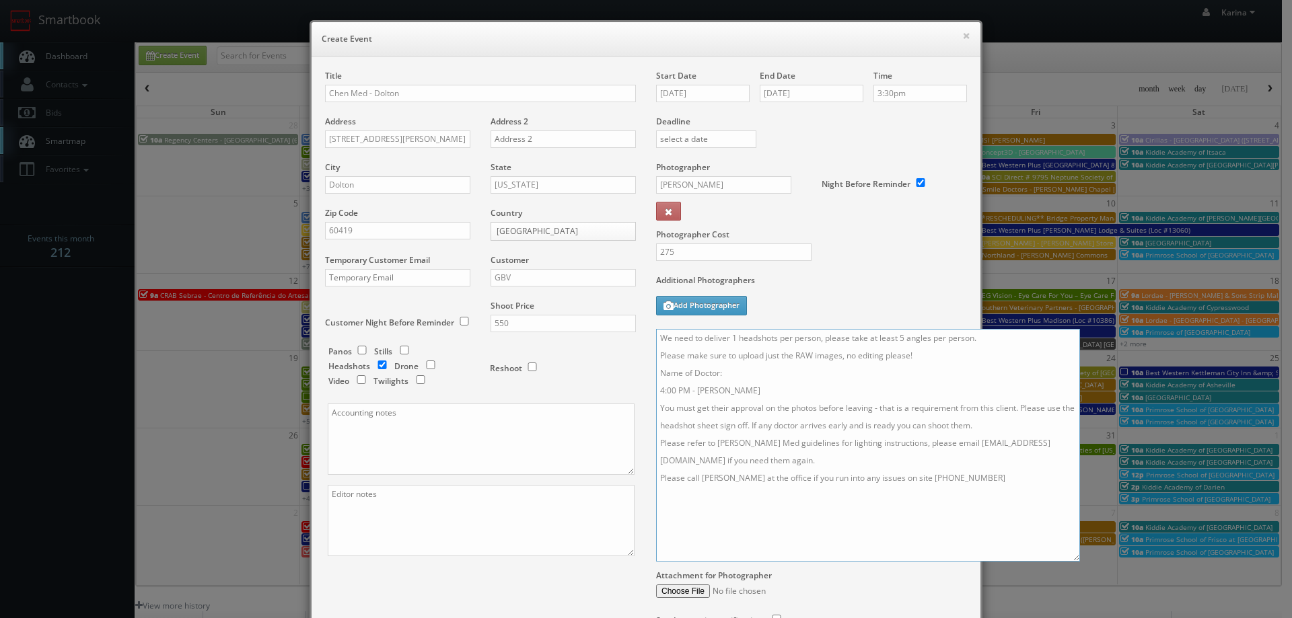
click at [740, 392] on textarea "We need to deliver 1 headshots per person, please take at least 5 angles per pe…" at bounding box center [868, 445] width 424 height 233
click at [776, 412] on textarea "We need to deliver 1 headshots per person, please take at least 5 angles per pe…" at bounding box center [868, 445] width 424 height 233
drag, startPoint x: 780, startPoint y: 412, endPoint x: 649, endPoint y: 413, distance: 131.9
click at [649, 413] on div "Start Date 10/30/2025 End Date 10/30/2025 Time 3:30pm Deadline Photographer Sim…" at bounding box center [811, 361] width 331 height 583
click at [724, 403] on textarea "We need to deliver 1 headshots per person, please take at least 5 angles per pe…" at bounding box center [868, 445] width 424 height 233
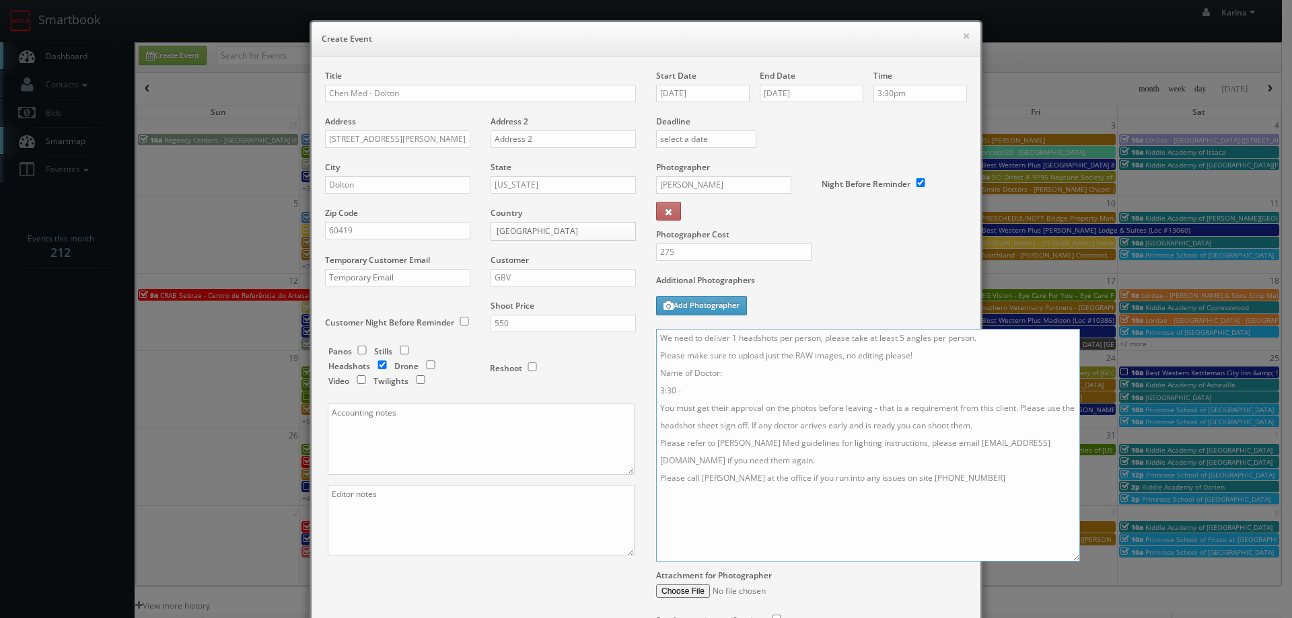
paste textarea "Areej Rahman"
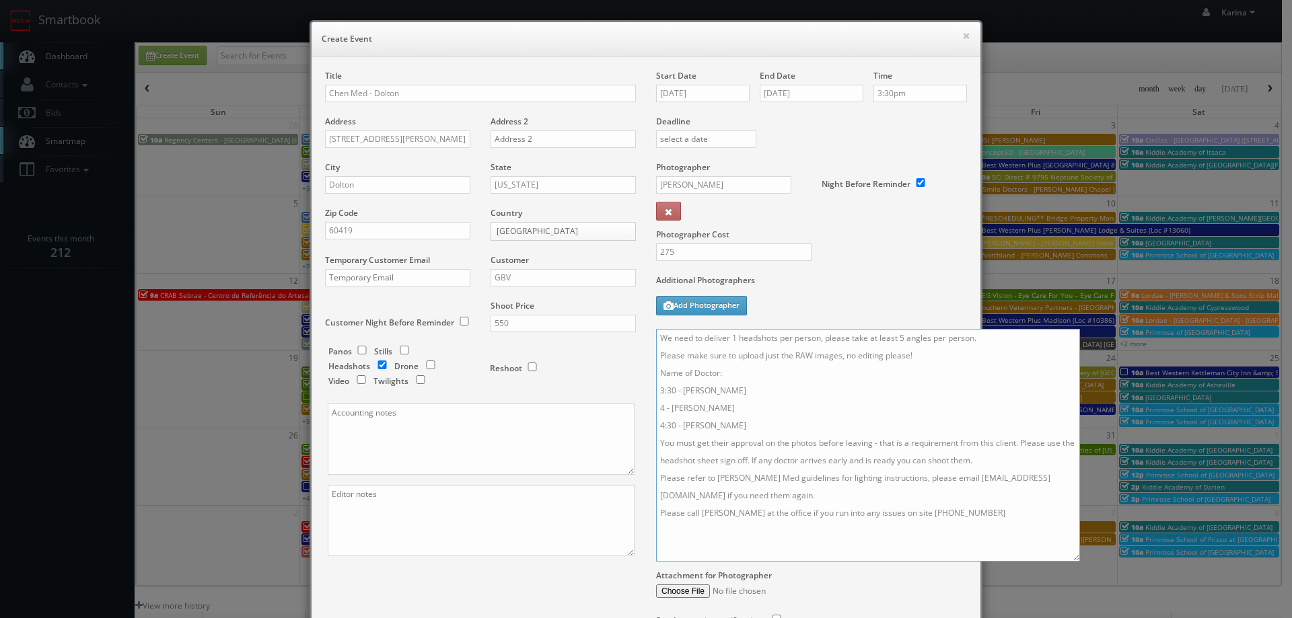
click at [1020, 458] on textarea "We need to deliver 1 headshots per person, please take at least 5 angles per pe…" at bounding box center [868, 445] width 424 height 233
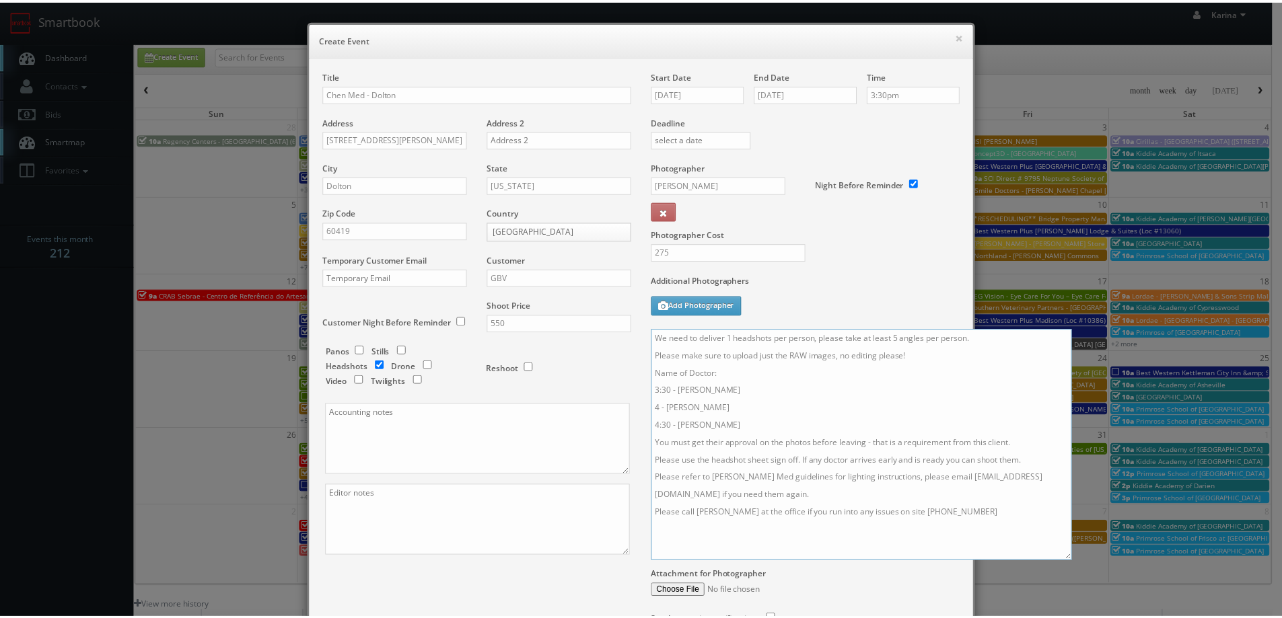
scroll to position [131, 0]
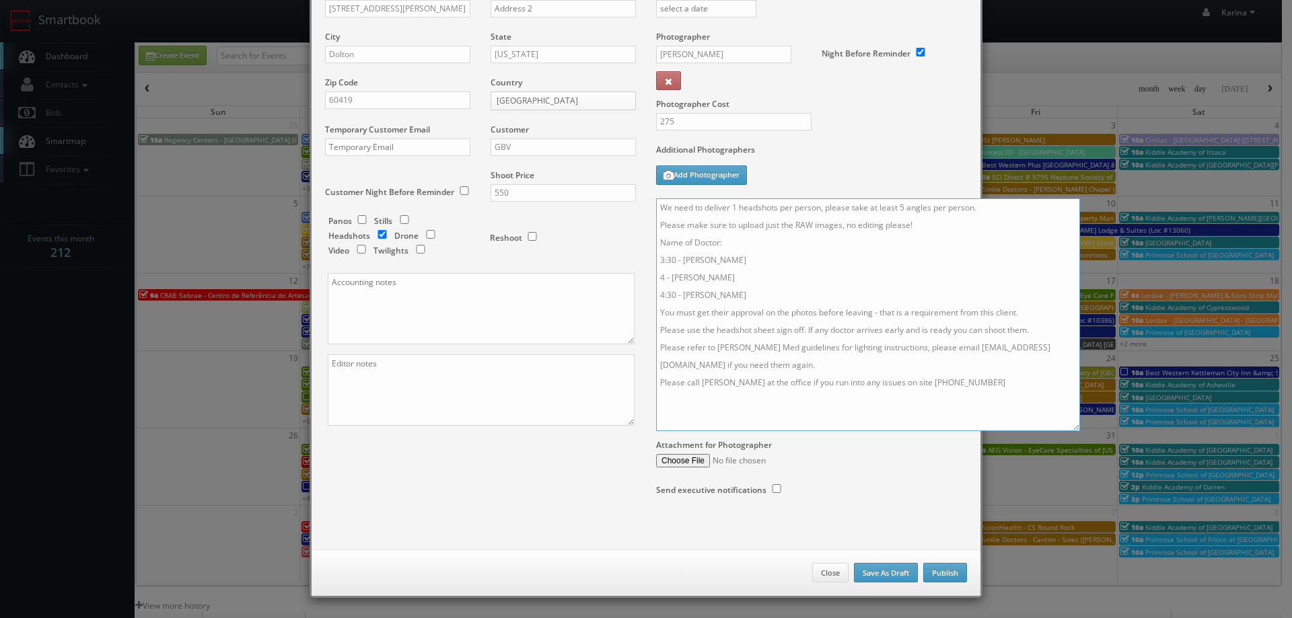
type textarea "We need to deliver 1 headshots per person, please take at least 5 angles per pe…"
click at [933, 571] on button "Publish" at bounding box center [945, 573] width 44 height 20
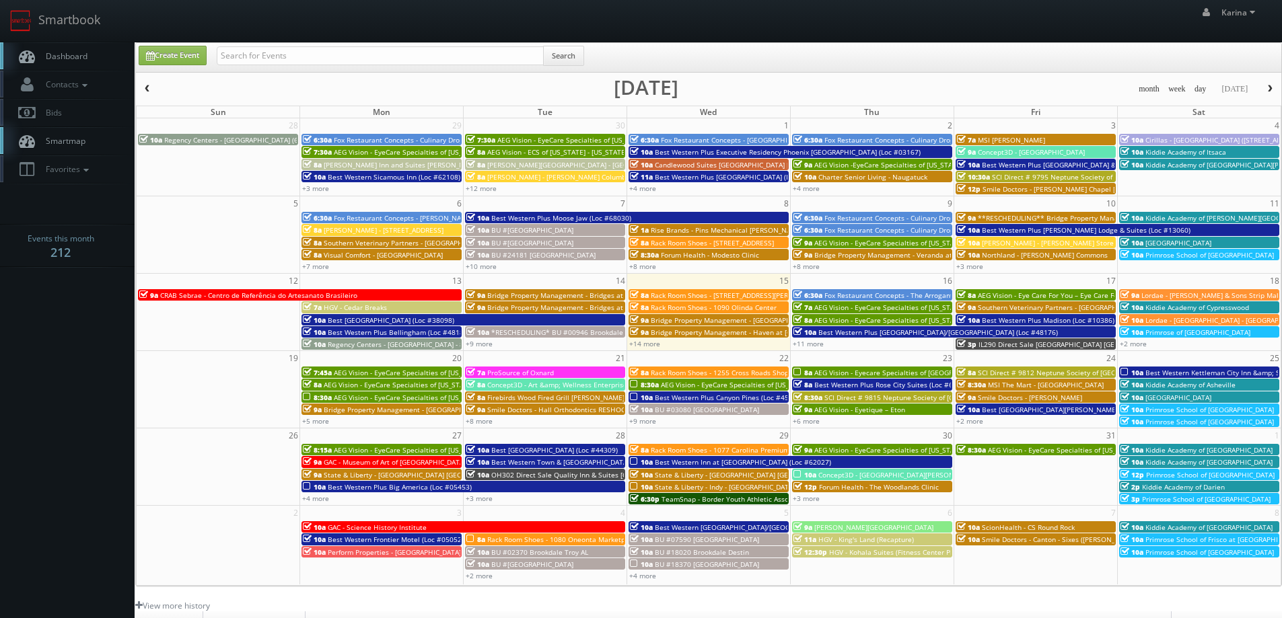
click at [92, 63] on link "Dashboard" at bounding box center [67, 56] width 135 height 28
click at [808, 344] on link "+11 more" at bounding box center [808, 343] width 31 height 9
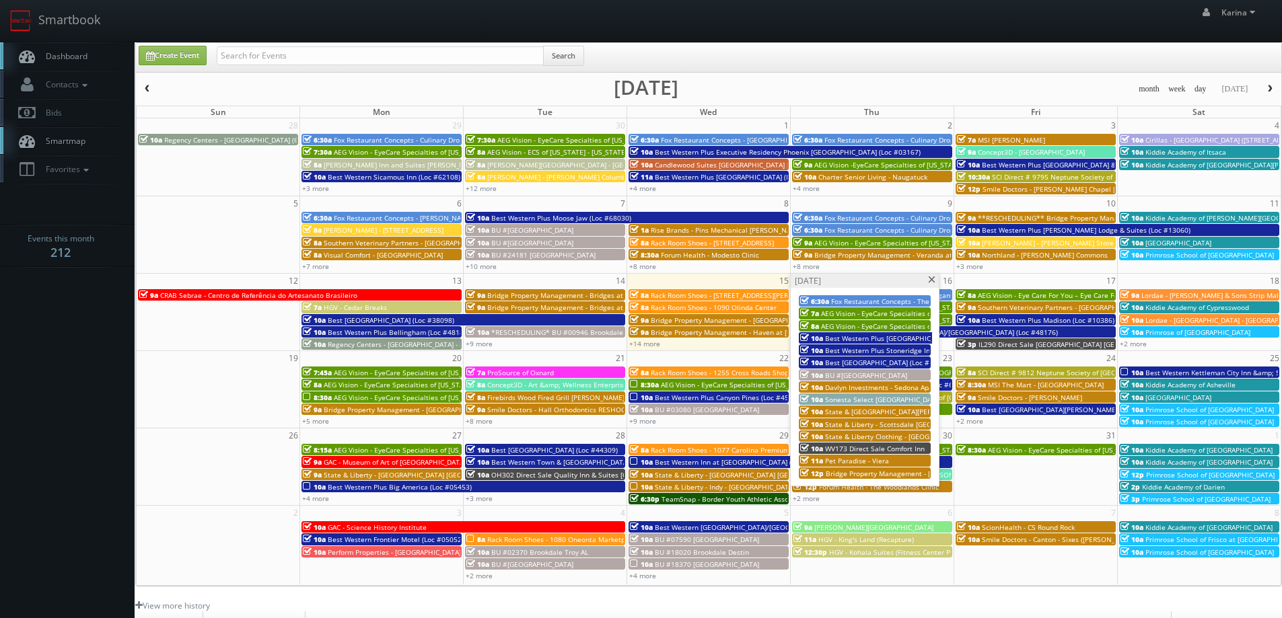
click at [868, 315] on span "AEG Vision - EyeCare Specialties of [US_STATE] – [PERSON_NAME] EyeCare" at bounding box center [940, 313] width 239 height 9
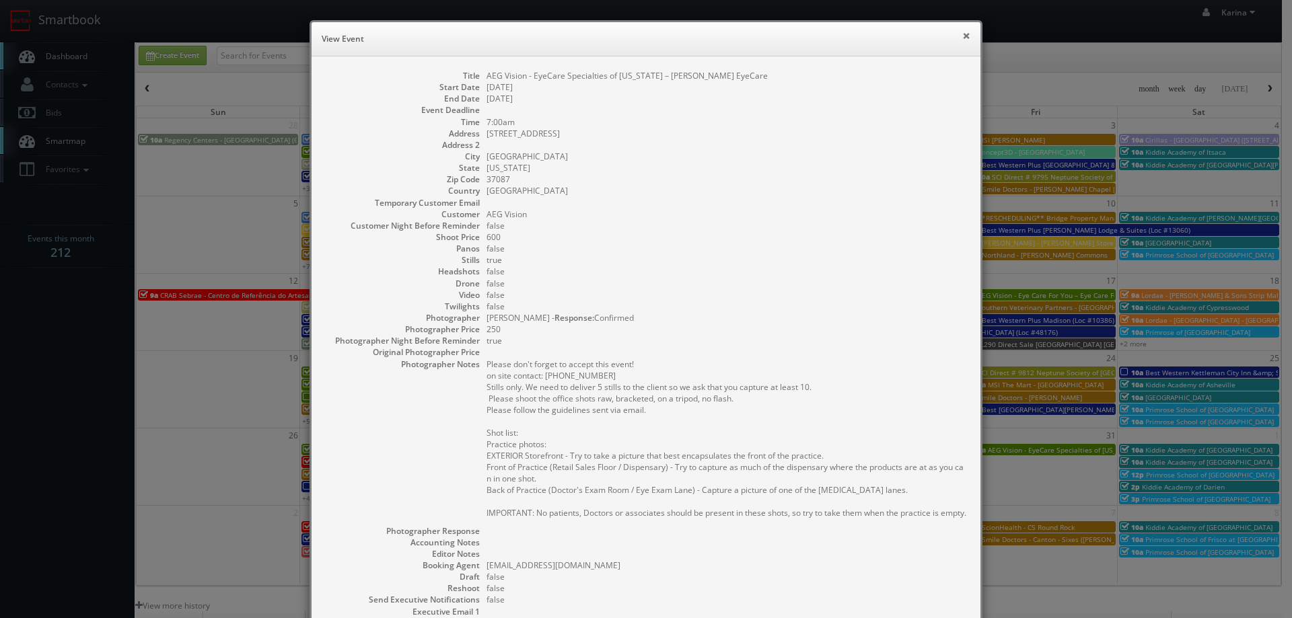
click at [962, 38] on button "×" at bounding box center [966, 35] width 8 height 9
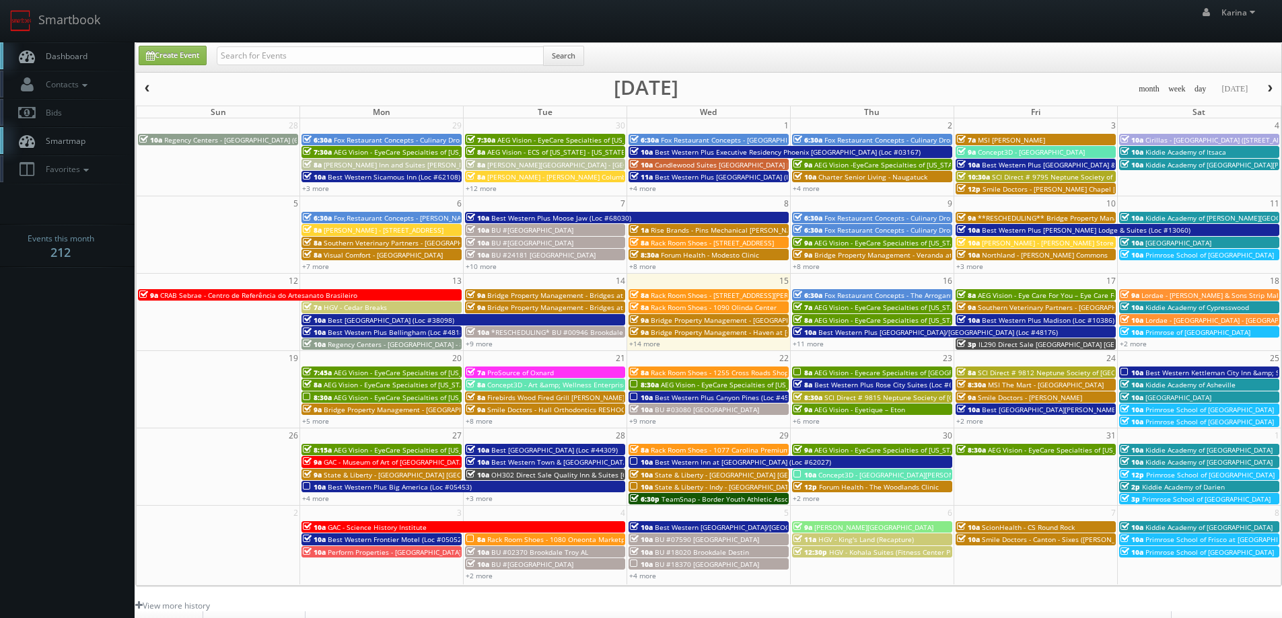
click at [840, 320] on span "AEG Vision - EyeCare Specialties of [US_STATE] – Elite Vision Care ([GEOGRAPHIC…" at bounding box center [955, 320] width 283 height 9
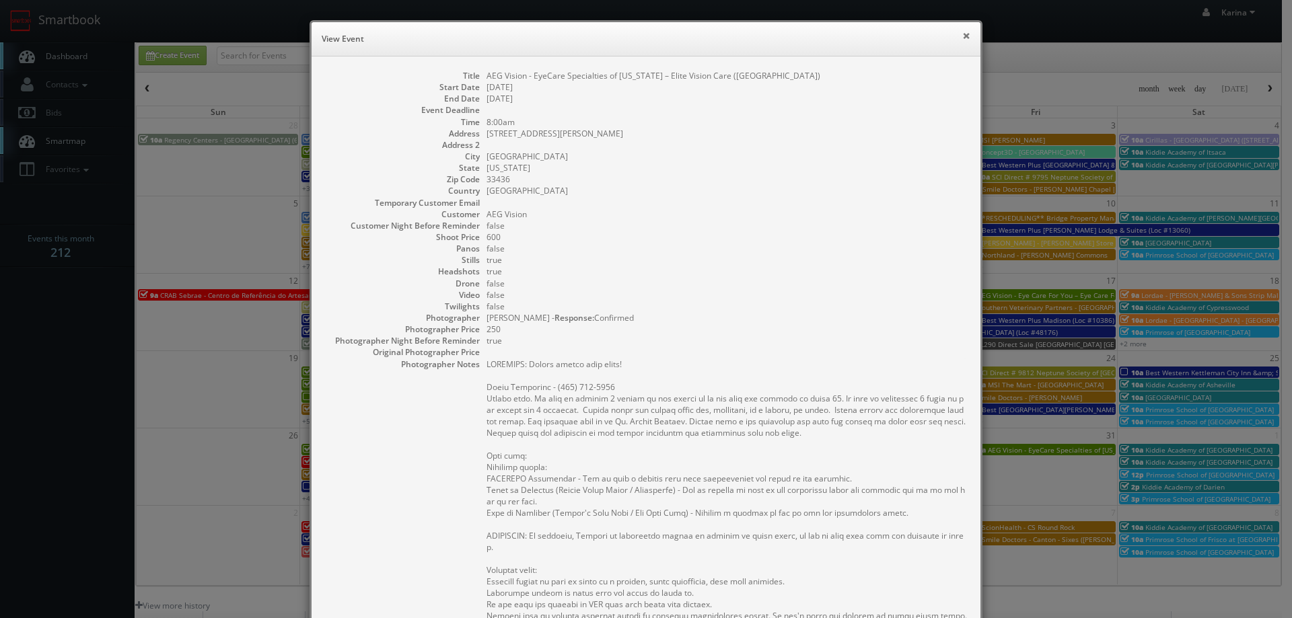
click at [962, 40] on button "×" at bounding box center [966, 35] width 8 height 9
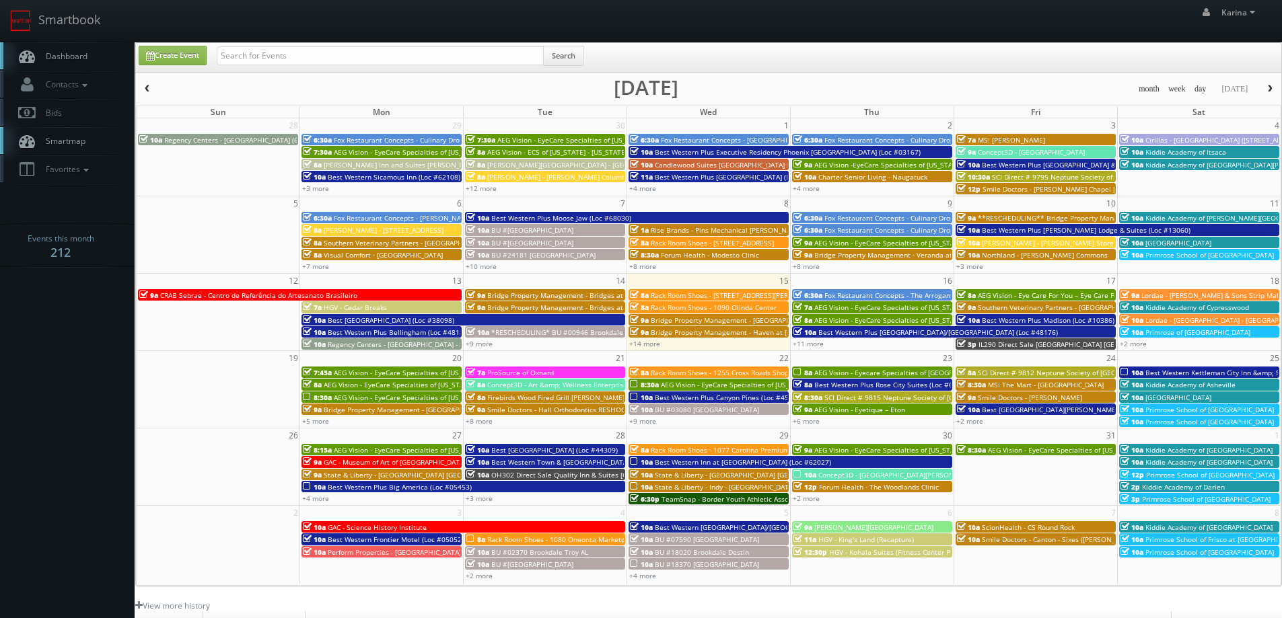
scroll to position [245, 0]
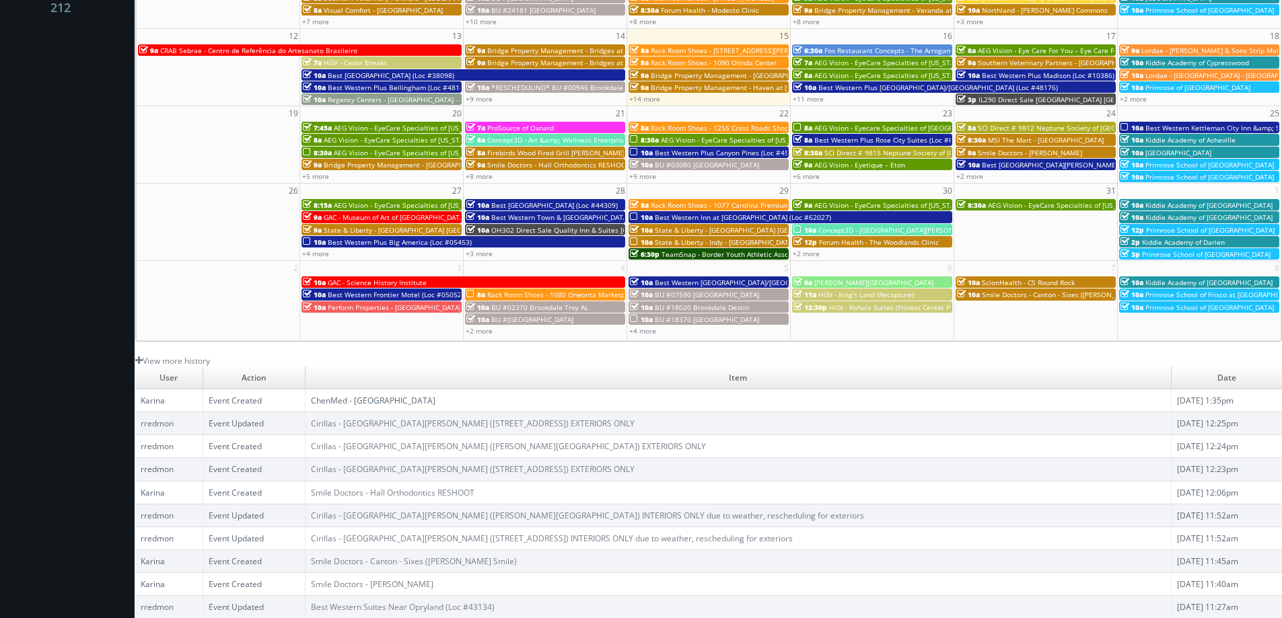
click at [406, 404] on link "ChenMed - [GEOGRAPHIC_DATA]" at bounding box center [373, 400] width 124 height 11
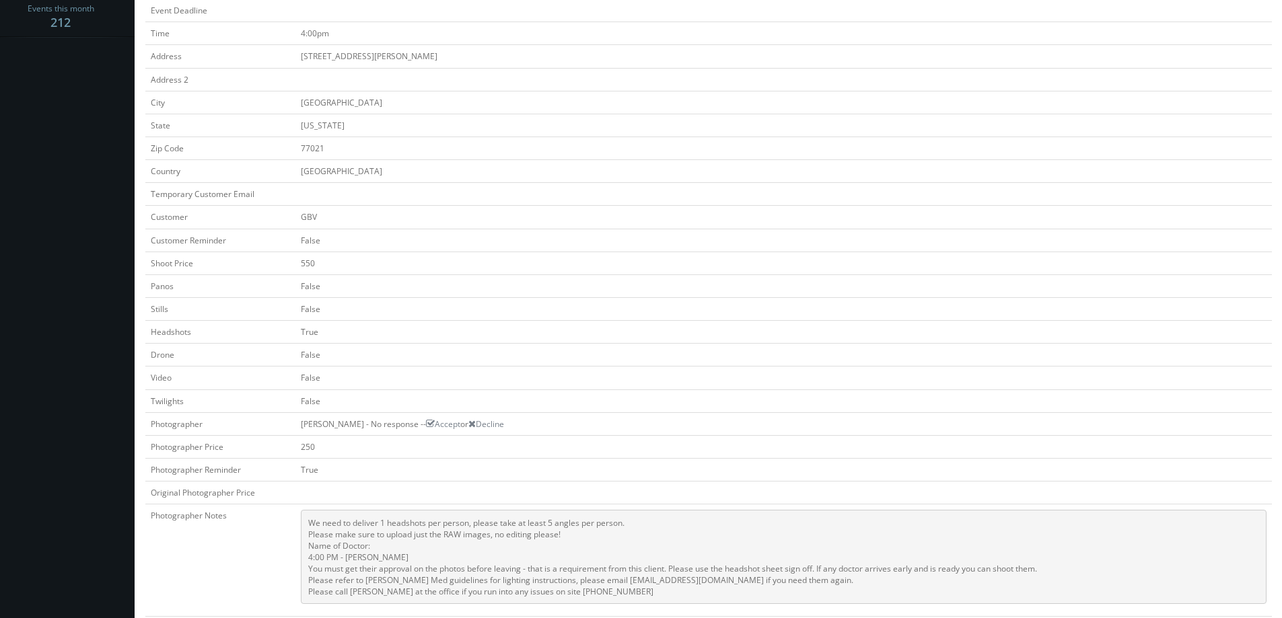
scroll to position [471, 0]
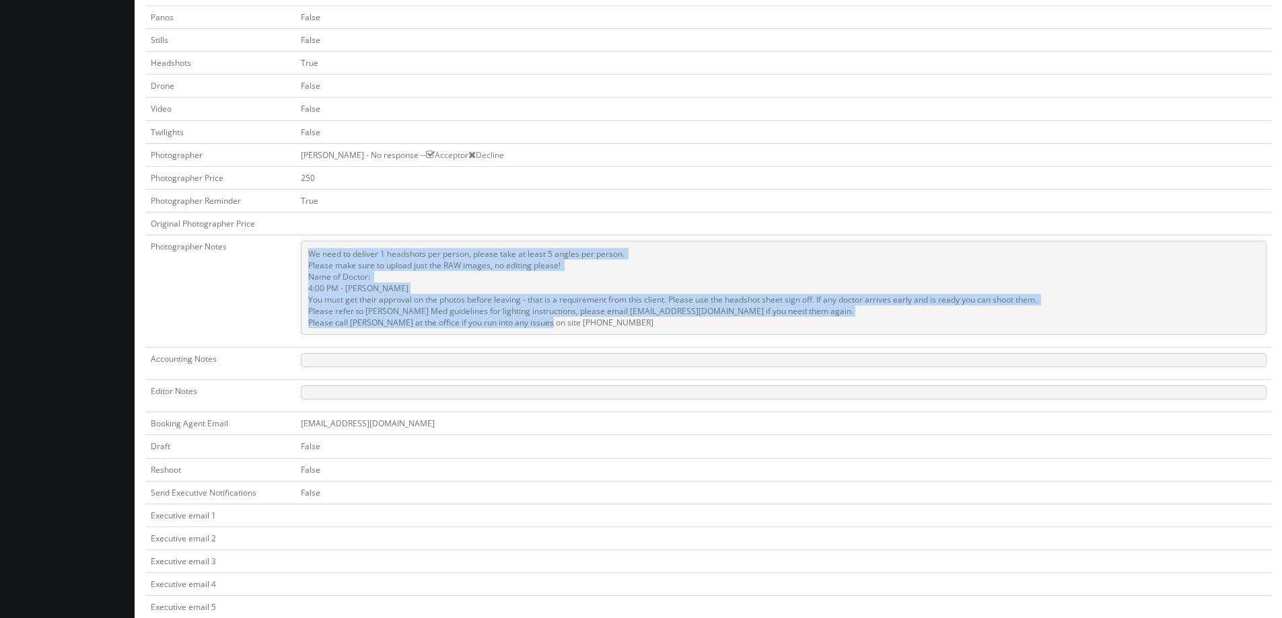
drag, startPoint x: 576, startPoint y: 324, endPoint x: 290, endPoint y: 244, distance: 296.8
click at [290, 244] on tr "Photographer Notes We need to deliver 1 headshots per person, please take at le…" at bounding box center [708, 291] width 1126 height 112
copy tr "We need to deliver 1 headshots per person, please take at least 5 angles per pe…"
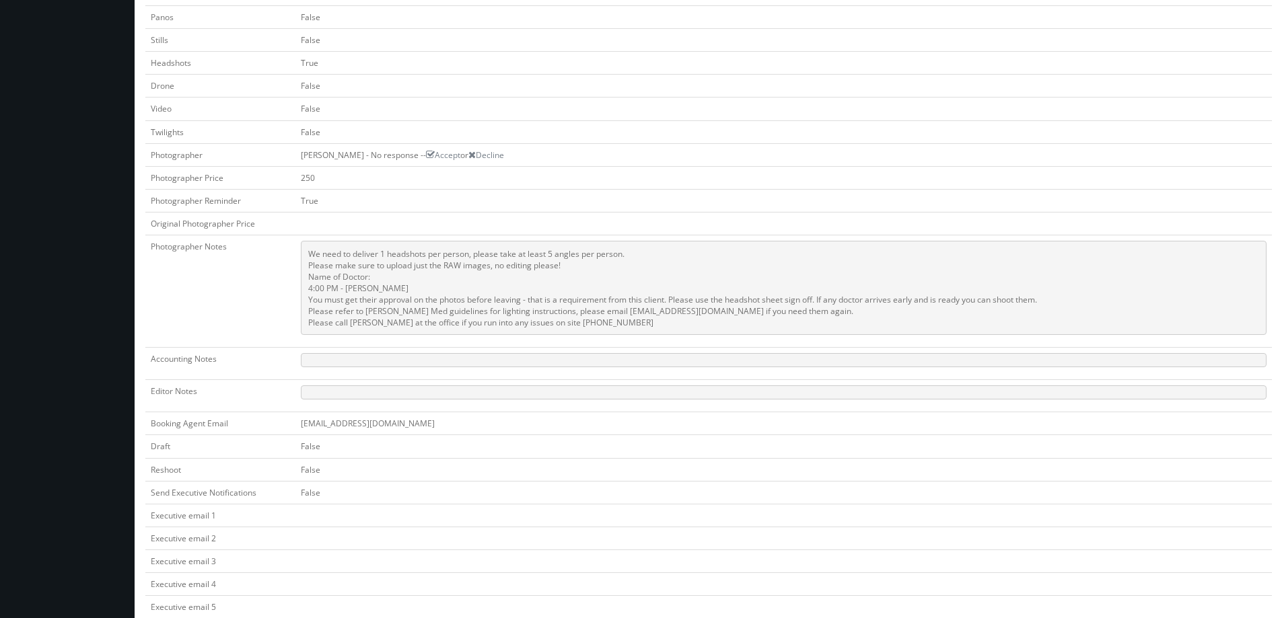
click at [626, 151] on td "Eddie Harper - No response -- Accept or Decline" at bounding box center [783, 154] width 976 height 23
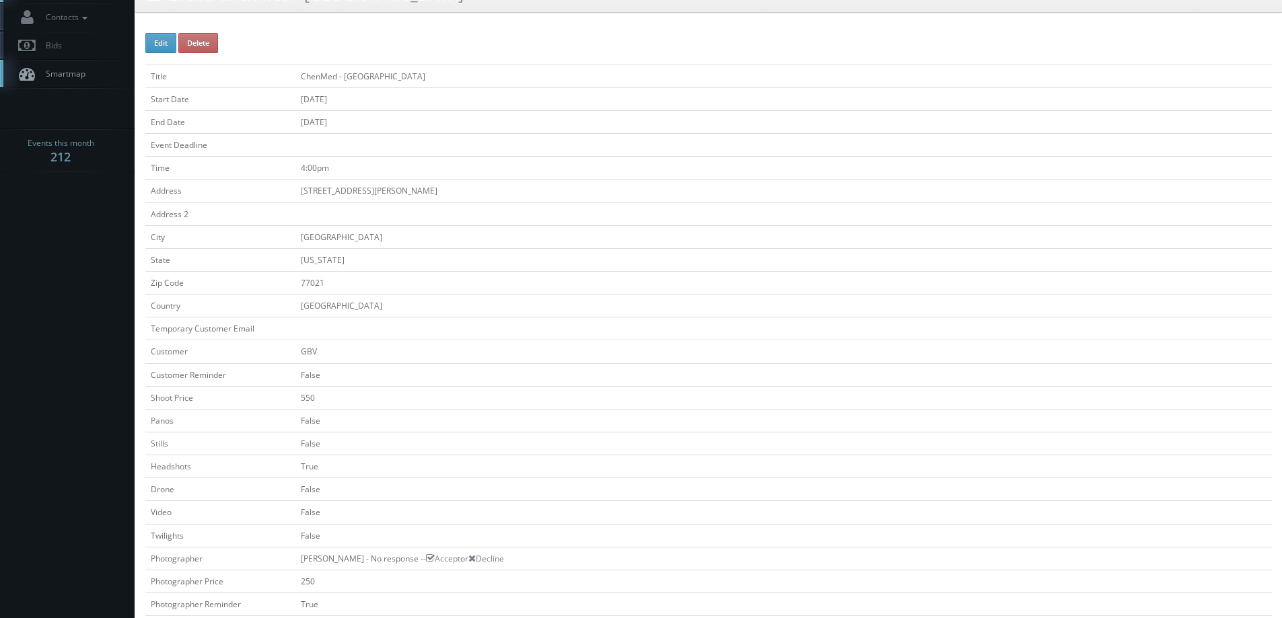
scroll to position [0, 0]
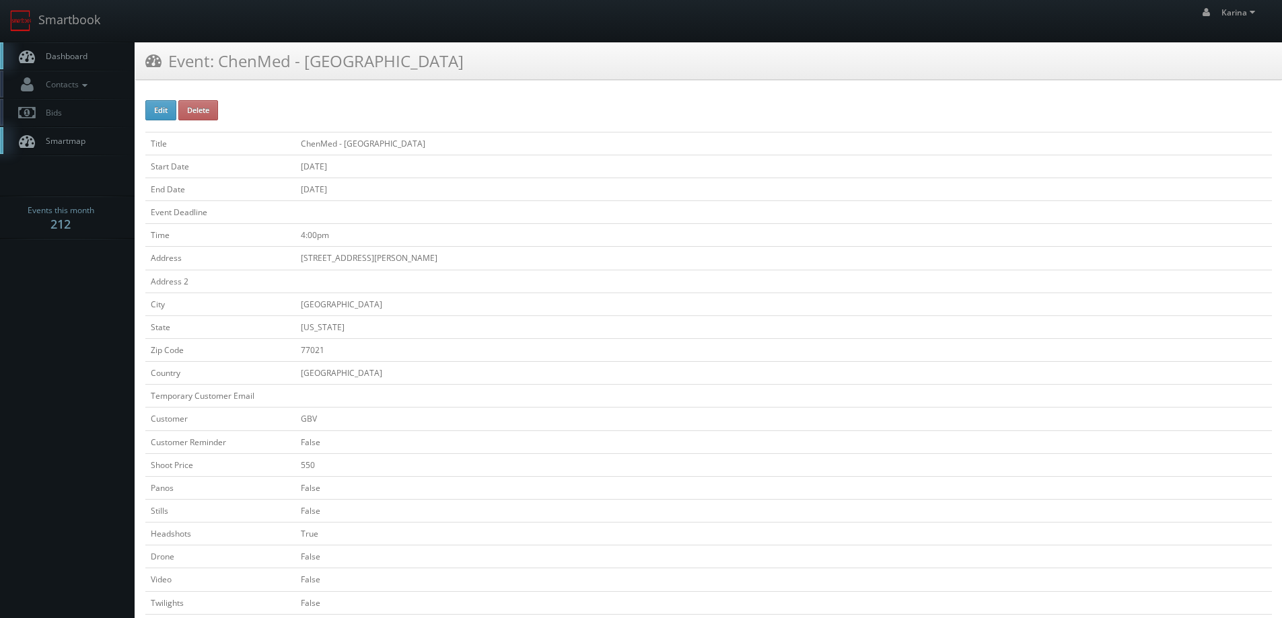
click at [57, 51] on span "Dashboard" at bounding box center [63, 55] width 48 height 11
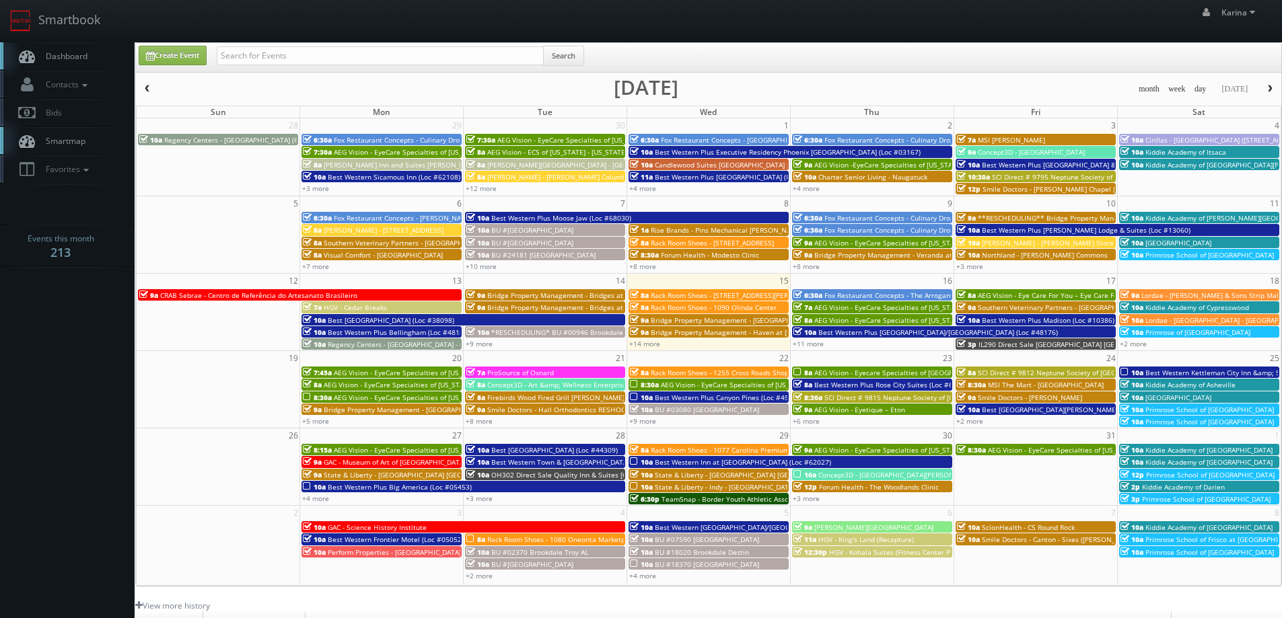
click at [527, 406] on span "Smile Doctors - Hall Orthodontics RESHOOT" at bounding box center [558, 409] width 143 height 9
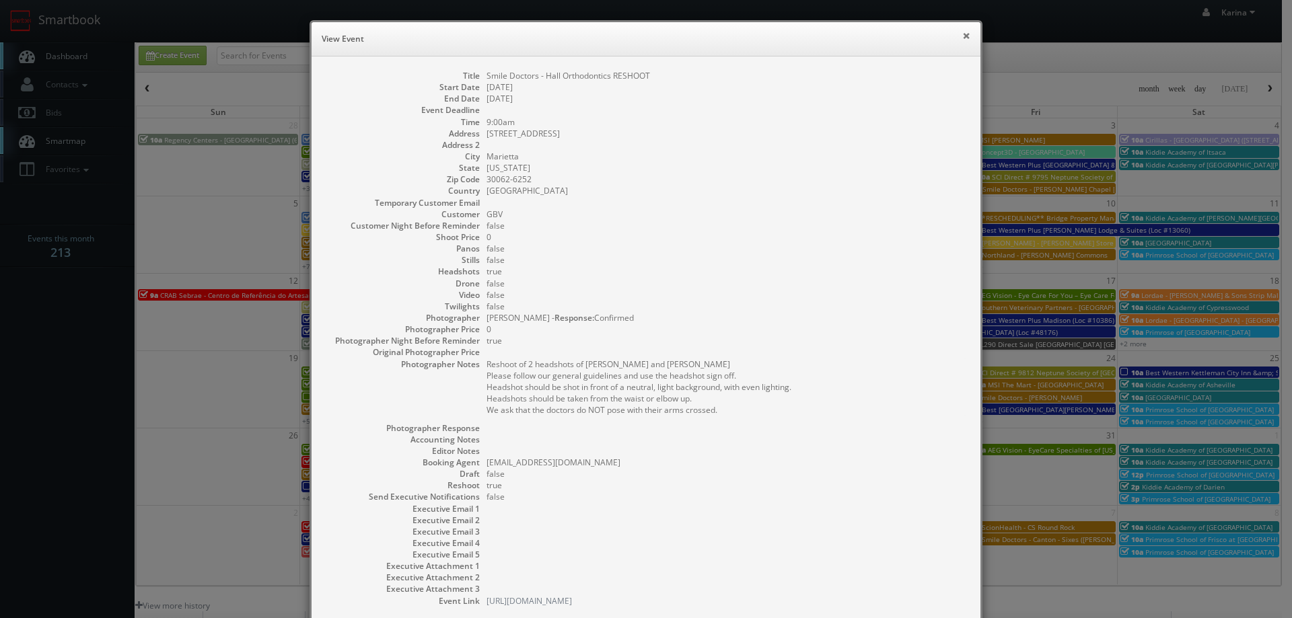
click at [964, 37] on button "×" at bounding box center [966, 35] width 8 height 9
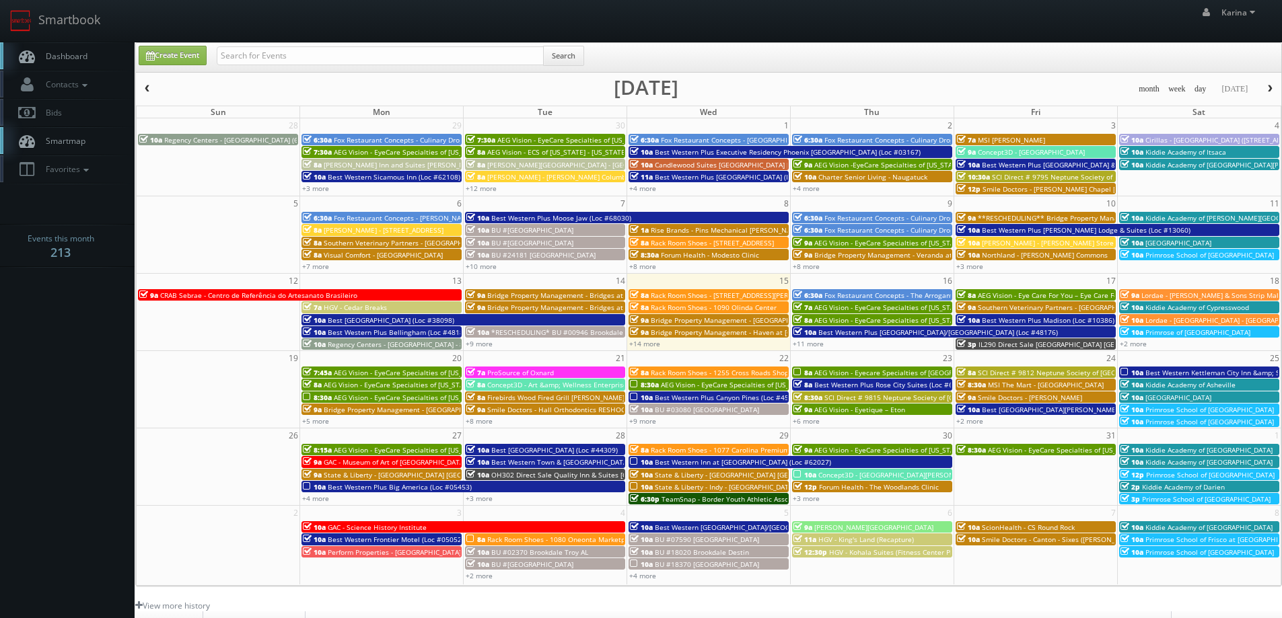
click at [63, 55] on span "Dashboard" at bounding box center [63, 55] width 48 height 11
click at [67, 62] on link "Dashboard" at bounding box center [67, 56] width 135 height 28
click at [79, 60] on span "Dashboard" at bounding box center [63, 55] width 48 height 11
click at [72, 366] on body "Smartbook Toggle Side Navigation Toggle Top Navigation [PERSON_NAME] [PERSON_NA…" at bounding box center [641, 431] width 1282 height 863
click at [840, 308] on span "AEG Vision - EyeCare Specialties of [US_STATE] – [PERSON_NAME] EyeCare" at bounding box center [933, 307] width 239 height 9
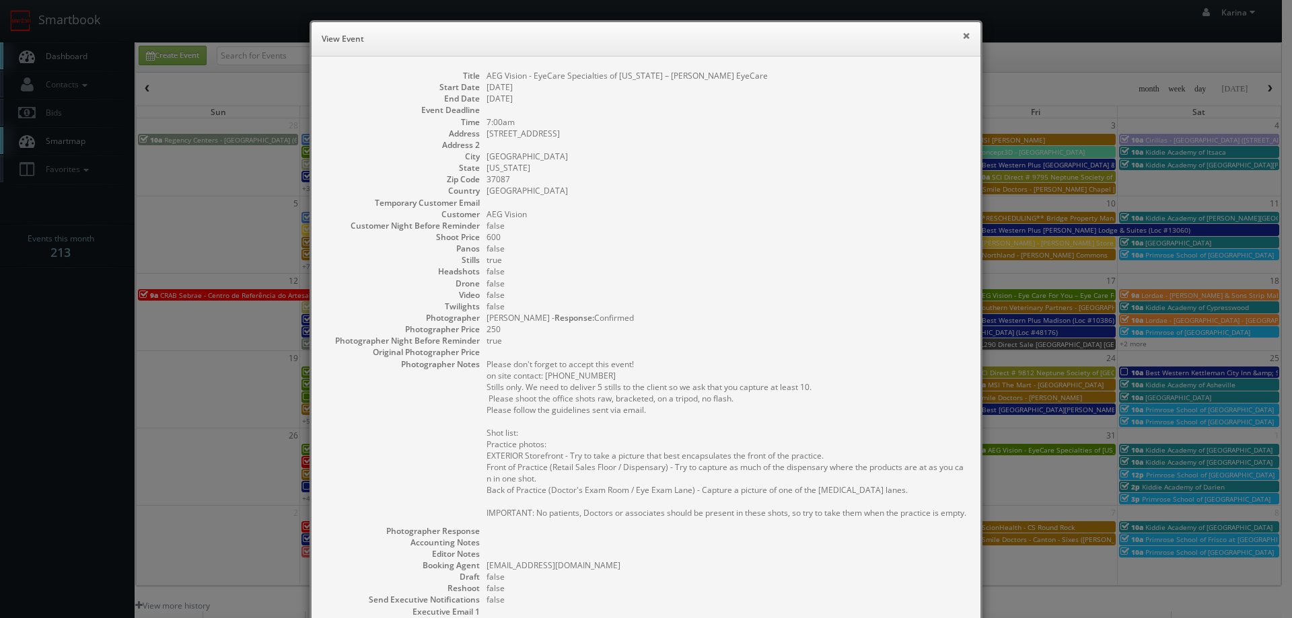
click at [962, 34] on button "×" at bounding box center [966, 35] width 8 height 9
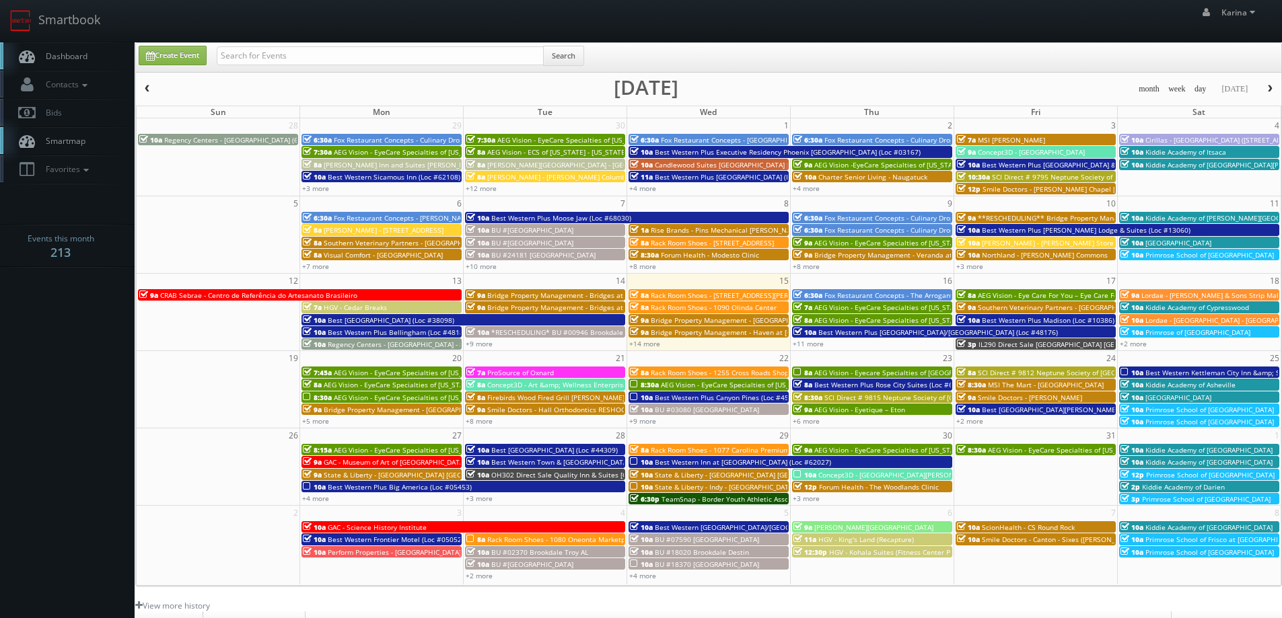
click at [852, 318] on span "AEG Vision - EyeCare Specialties of [US_STATE] – Elite Vision Care ([GEOGRAPHIC…" at bounding box center [955, 320] width 283 height 9
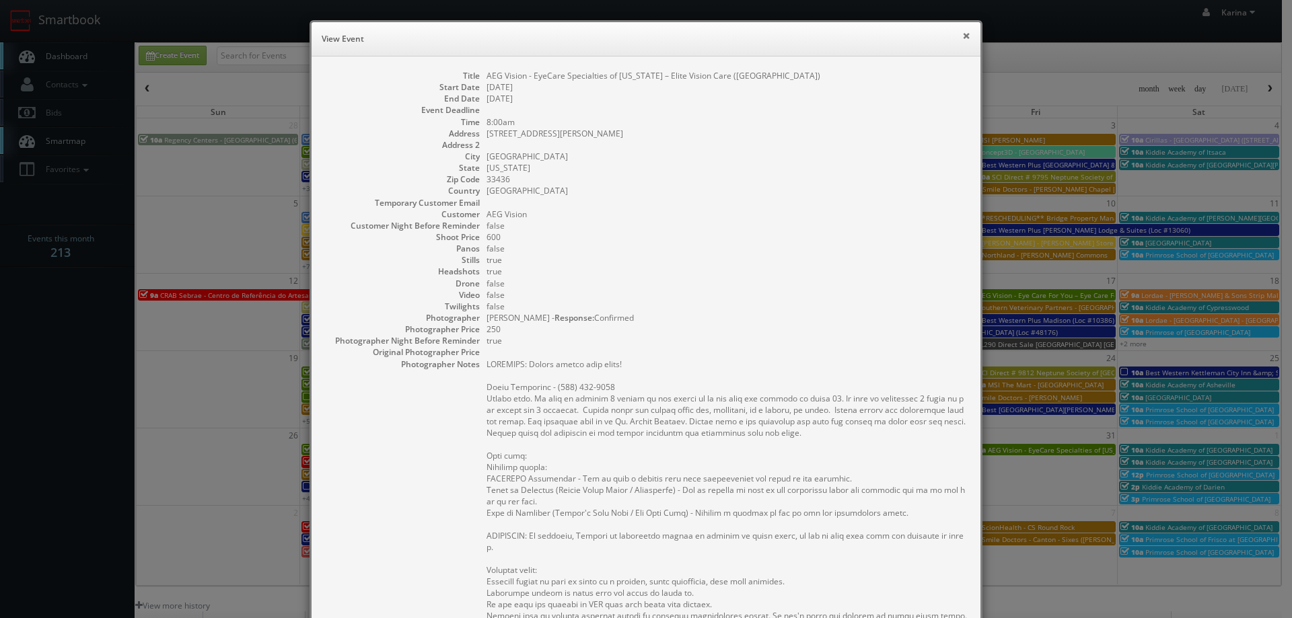
click at [962, 38] on button "×" at bounding box center [966, 35] width 8 height 9
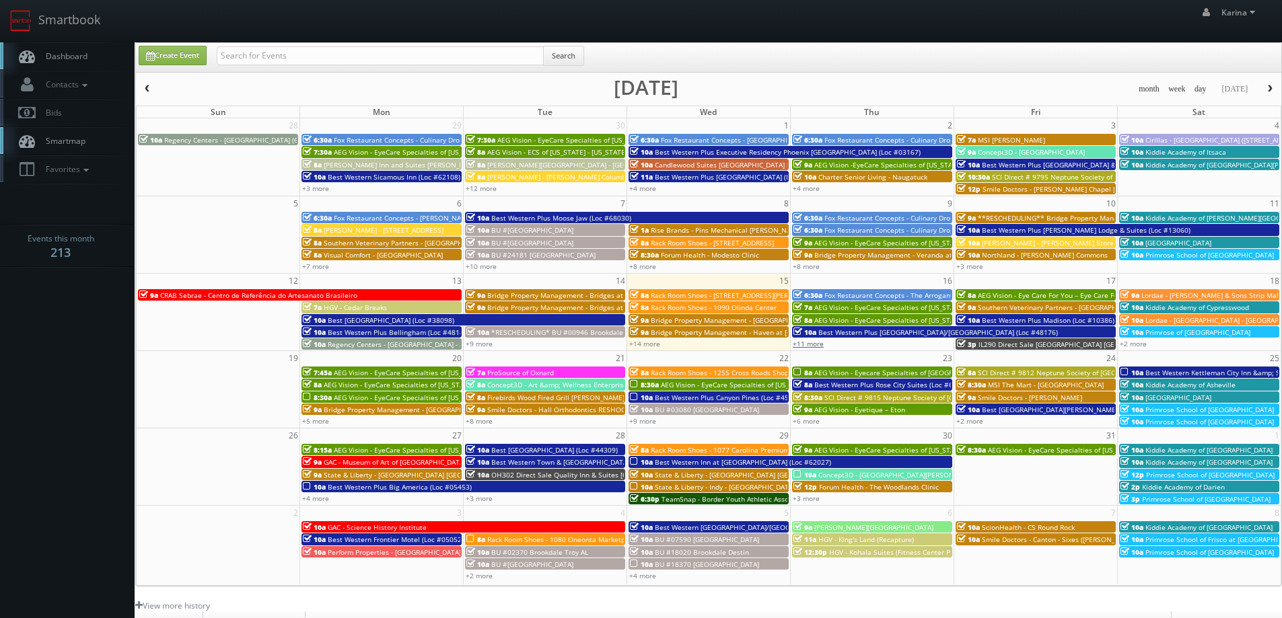
click at [805, 345] on link "+11 more" at bounding box center [808, 343] width 31 height 9
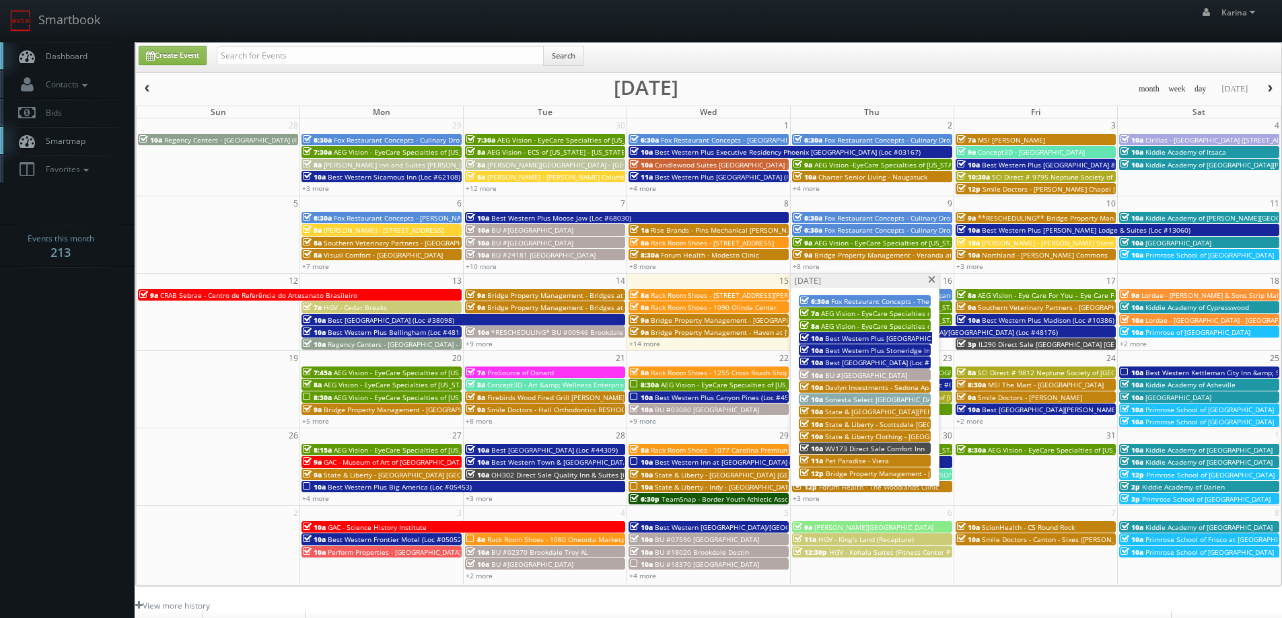
click at [869, 462] on span "Pet Paradise - Viera" at bounding box center [857, 460] width 64 height 9
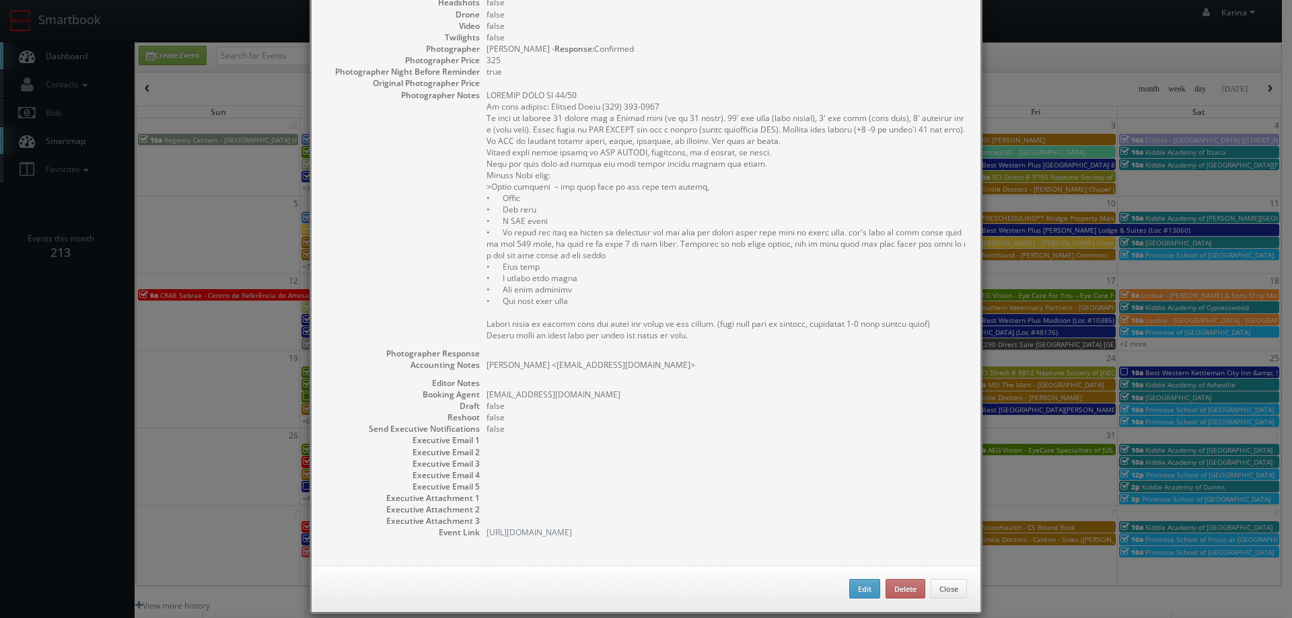
scroll to position [135, 0]
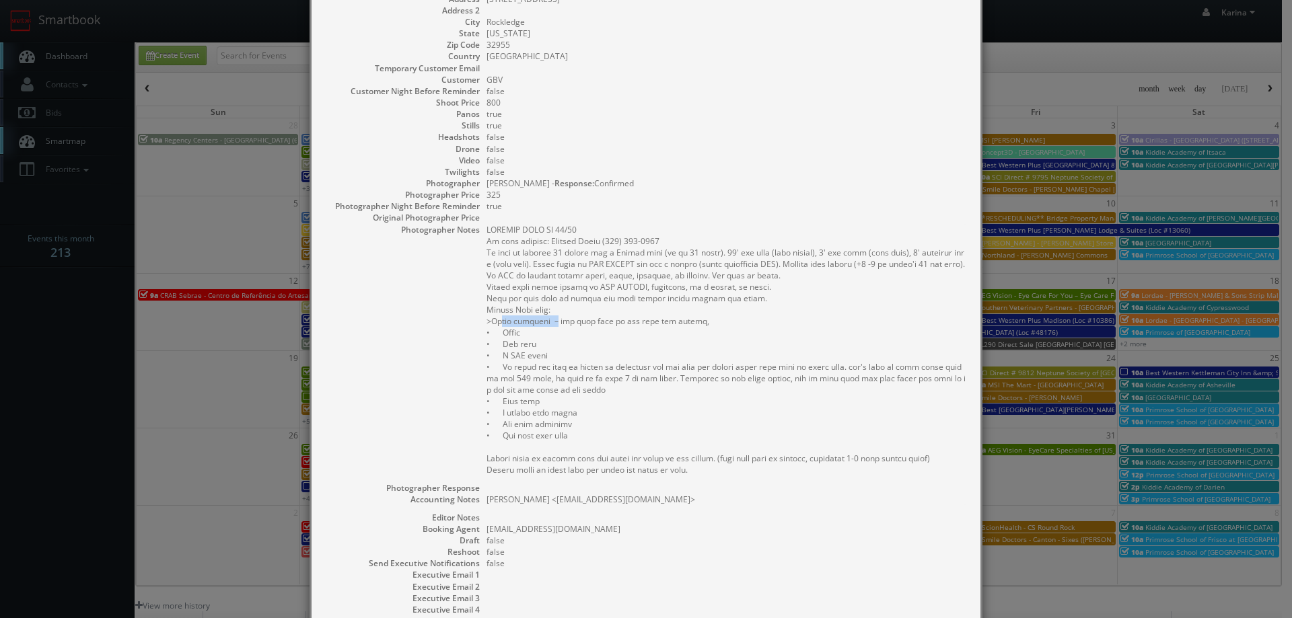
drag, startPoint x: 494, startPoint y: 323, endPoint x: 550, endPoint y: 324, distance: 56.5
click at [550, 324] on pre at bounding box center [726, 350] width 480 height 252
click at [572, 326] on pre at bounding box center [726, 350] width 480 height 252
drag, startPoint x: 678, startPoint y: 322, endPoint x: 478, endPoint y: 326, distance: 199.9
click at [478, 326] on dl "Title Pet Paradise - Viera Start Date 10/16/2025 End Date 10/16/2025 Event Dead…" at bounding box center [646, 304] width 642 height 738
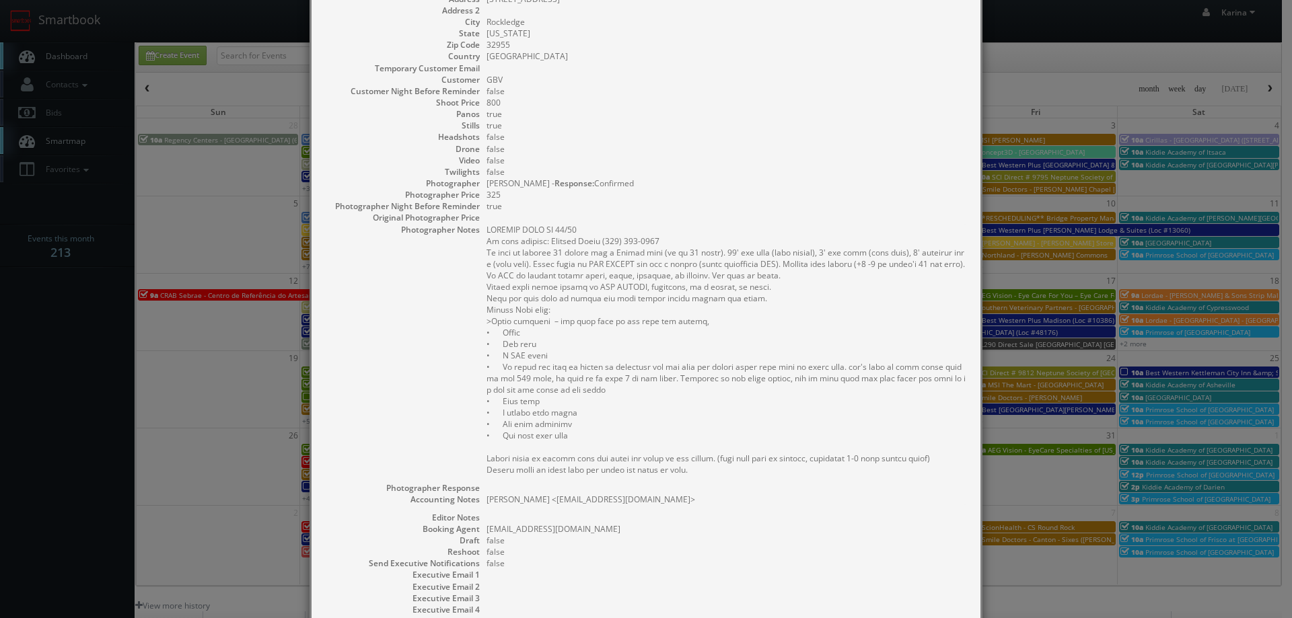
click at [569, 342] on pre at bounding box center [726, 350] width 480 height 252
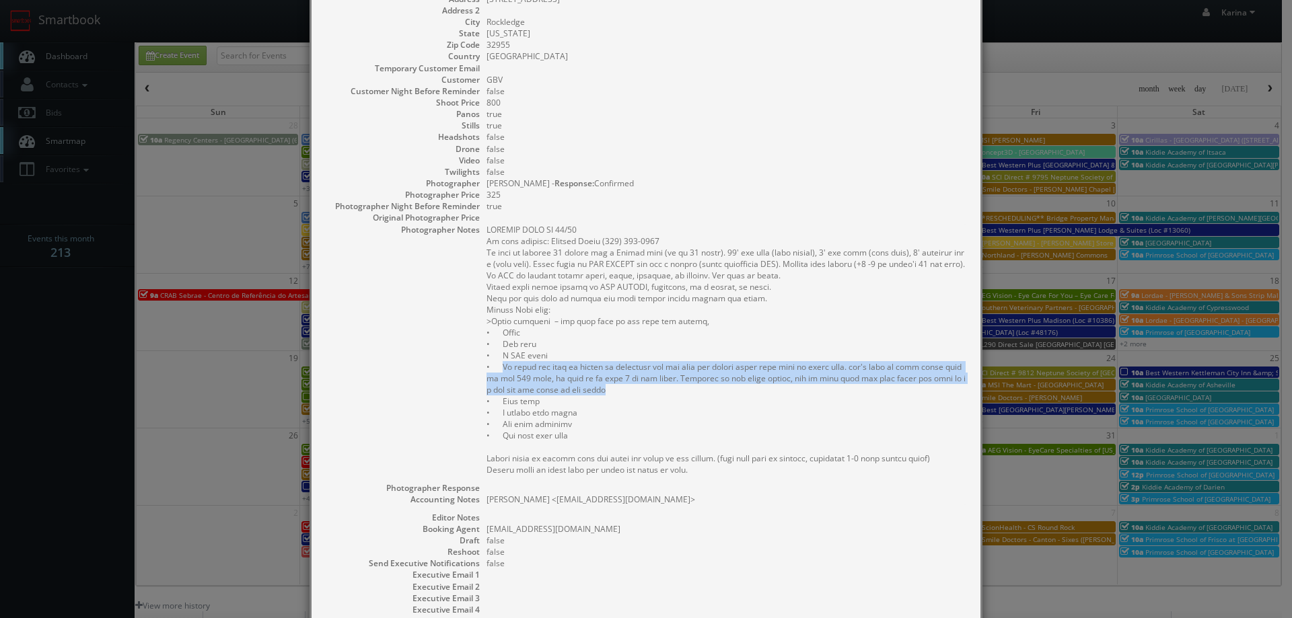
drag, startPoint x: 496, startPoint y: 365, endPoint x: 669, endPoint y: 386, distance: 174.3
click at [669, 386] on pre at bounding box center [726, 350] width 480 height 252
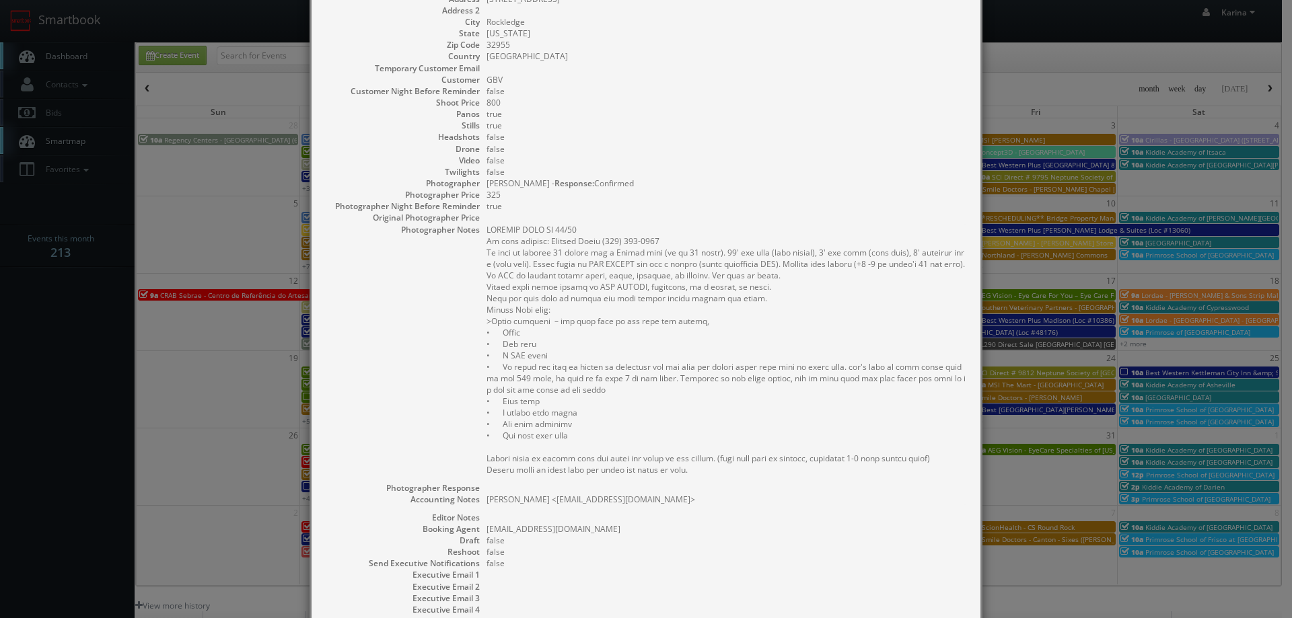
click at [643, 399] on pre at bounding box center [726, 350] width 480 height 252
click at [606, 390] on pre at bounding box center [726, 350] width 480 height 252
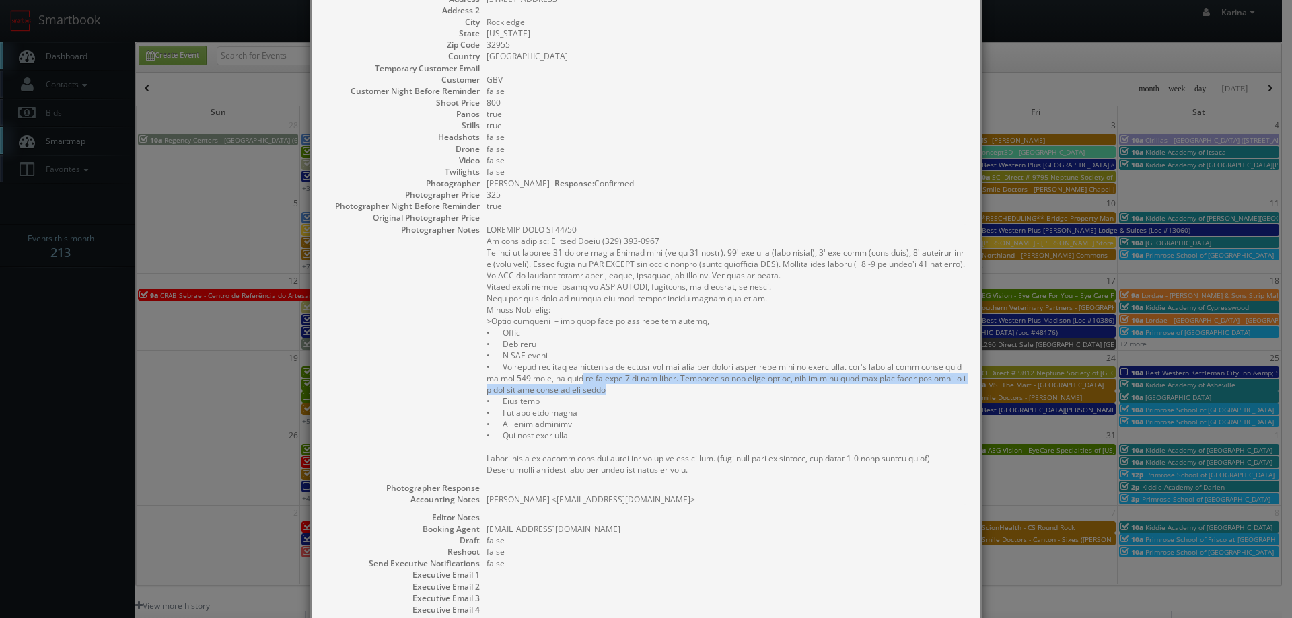
drag, startPoint x: 606, startPoint y: 390, endPoint x: 569, endPoint y: 384, distance: 38.3
click at [569, 384] on pre at bounding box center [726, 350] width 480 height 252
click at [704, 393] on pre at bounding box center [726, 350] width 480 height 252
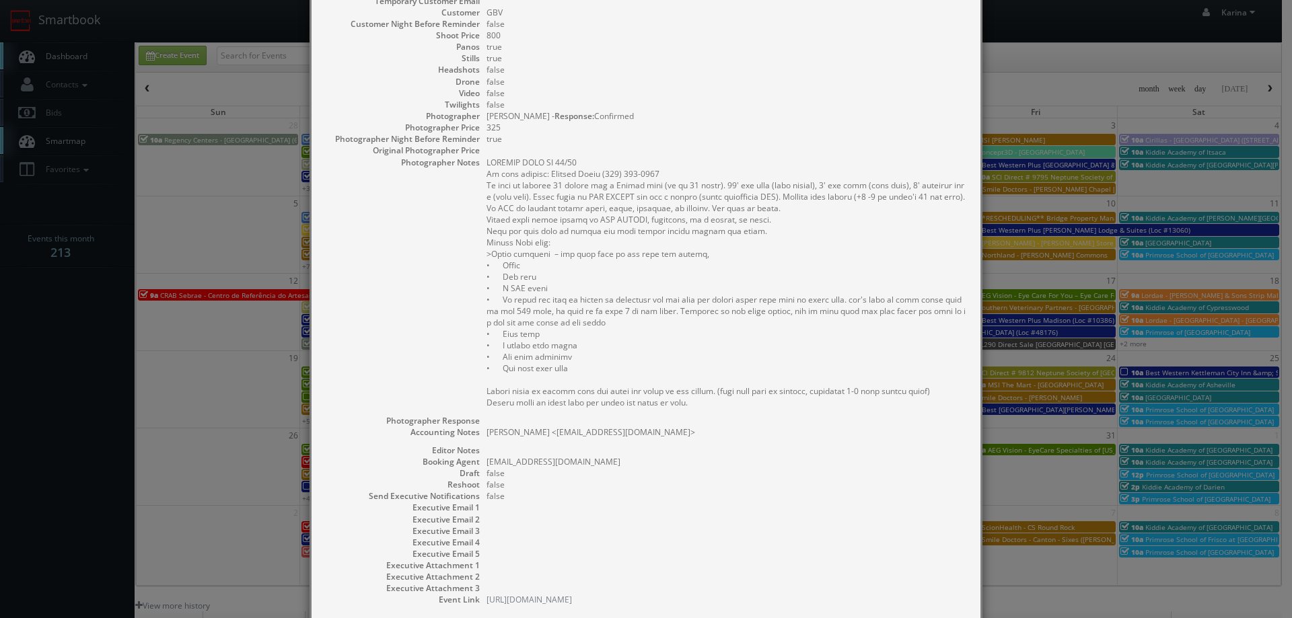
scroll to position [0, 0]
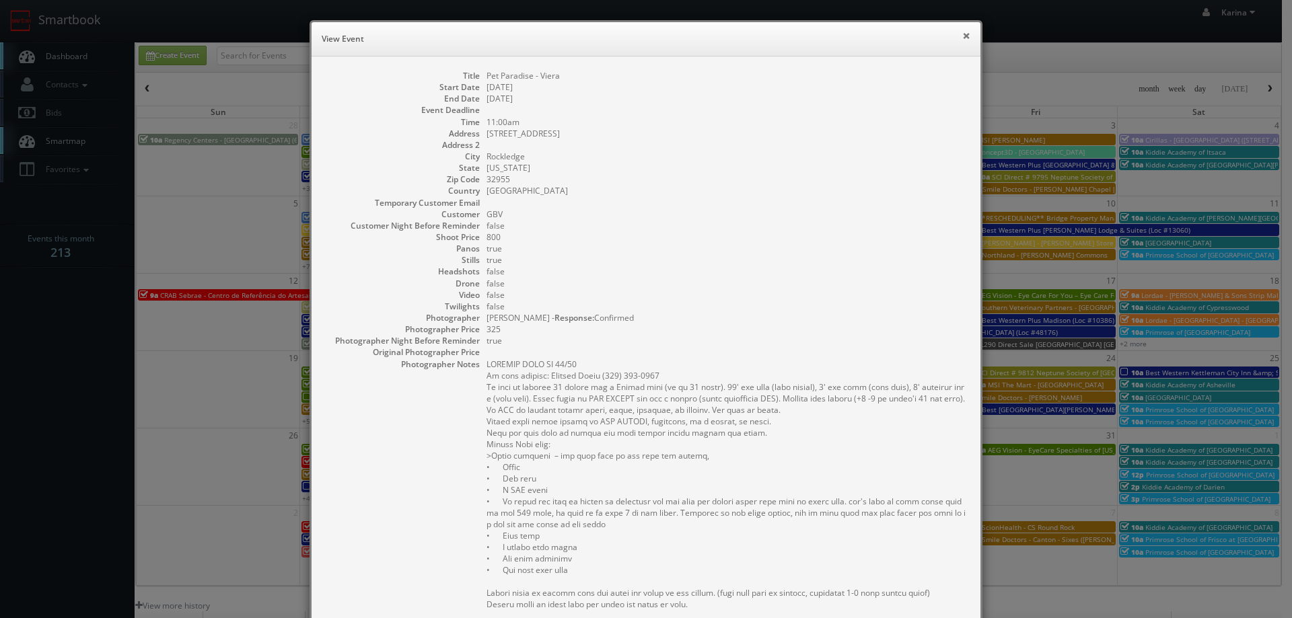
click at [962, 37] on button "×" at bounding box center [966, 35] width 8 height 9
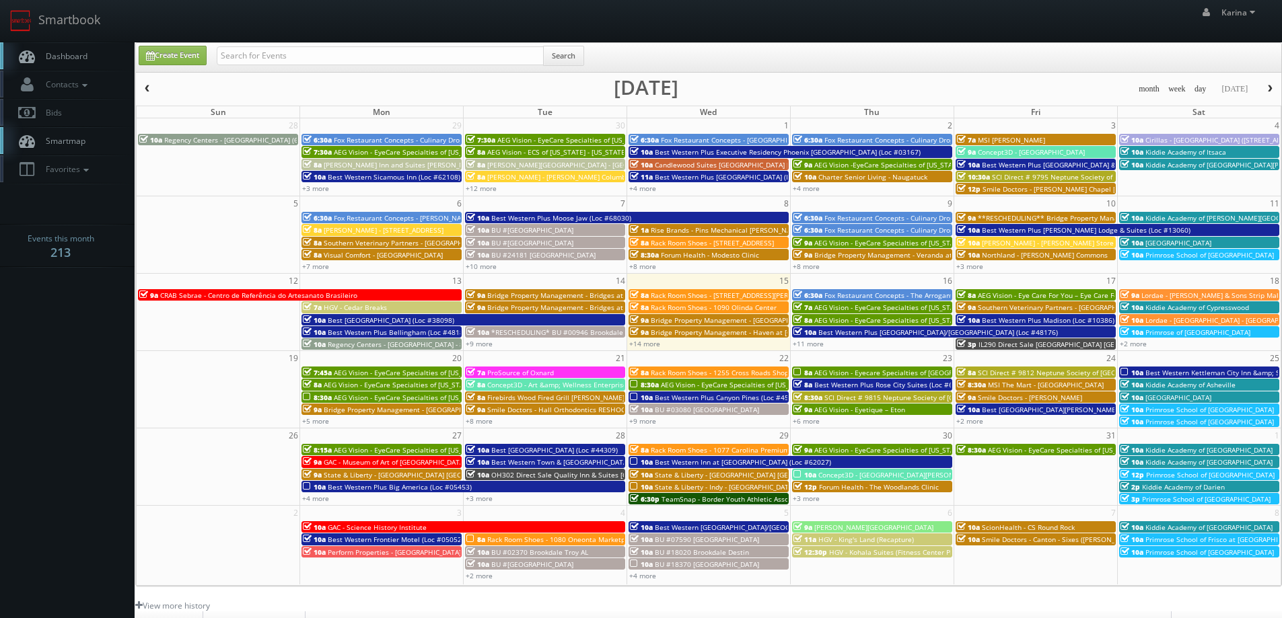
click at [587, 541] on span "Rack Room Shoes - 1080 Oneonta Marketplace" at bounding box center [562, 539] width 151 height 9
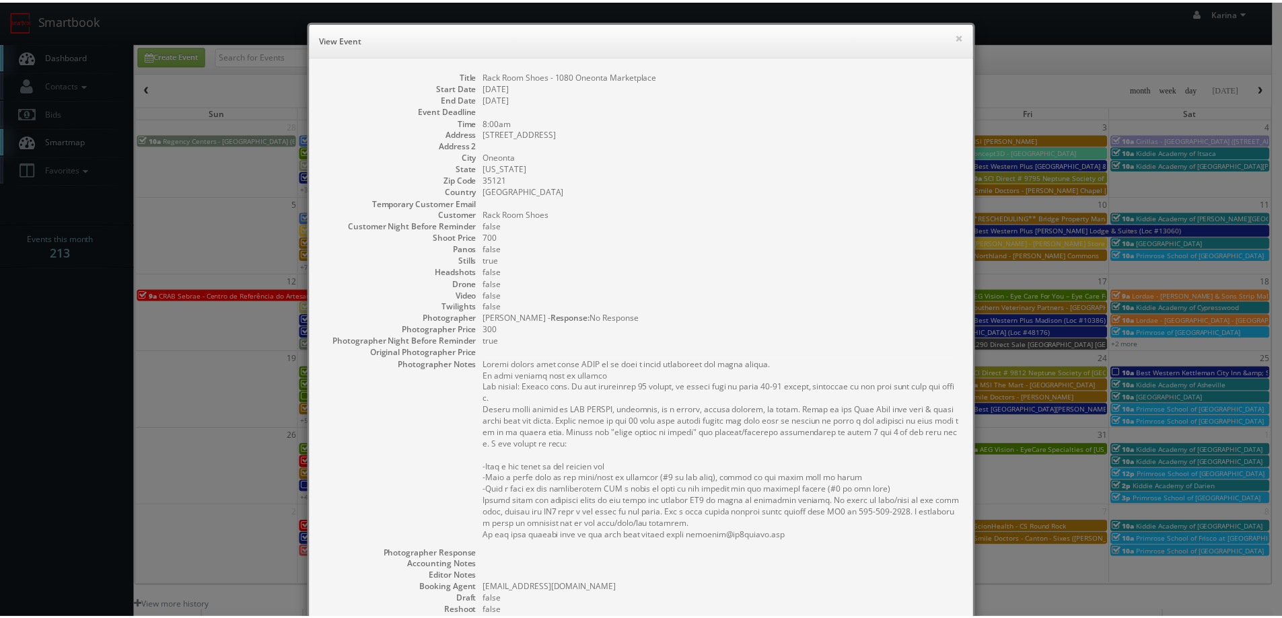
scroll to position [198, 0]
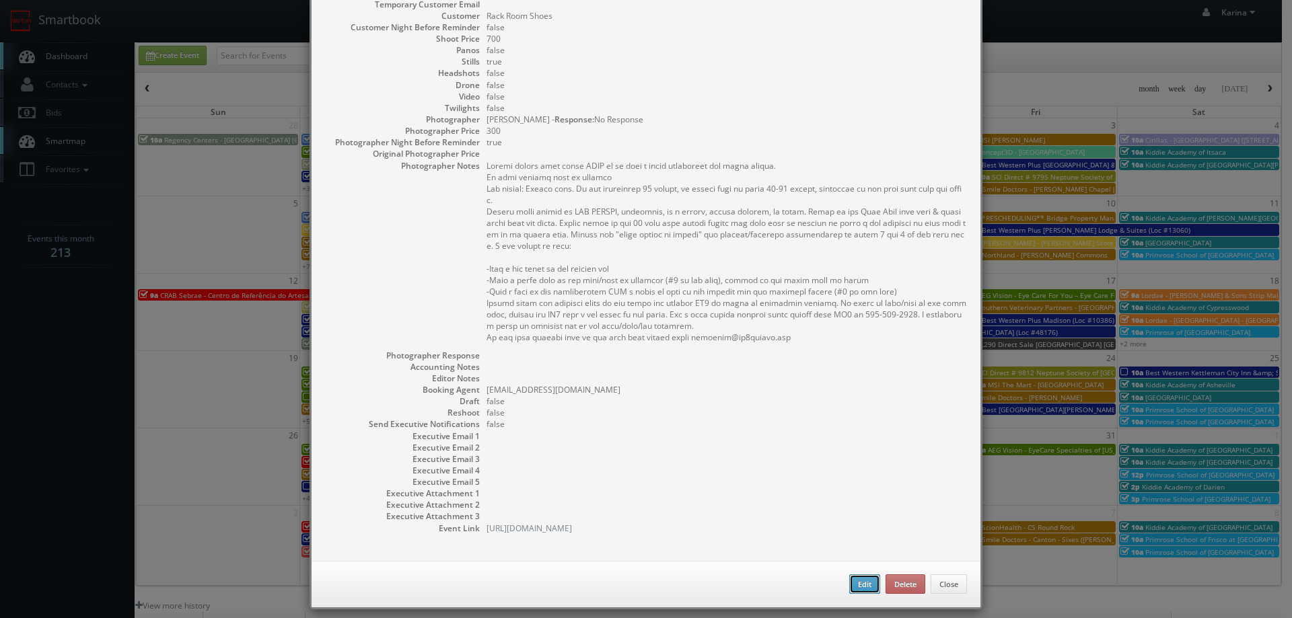
click at [856, 575] on button "Edit" at bounding box center [864, 585] width 31 height 20
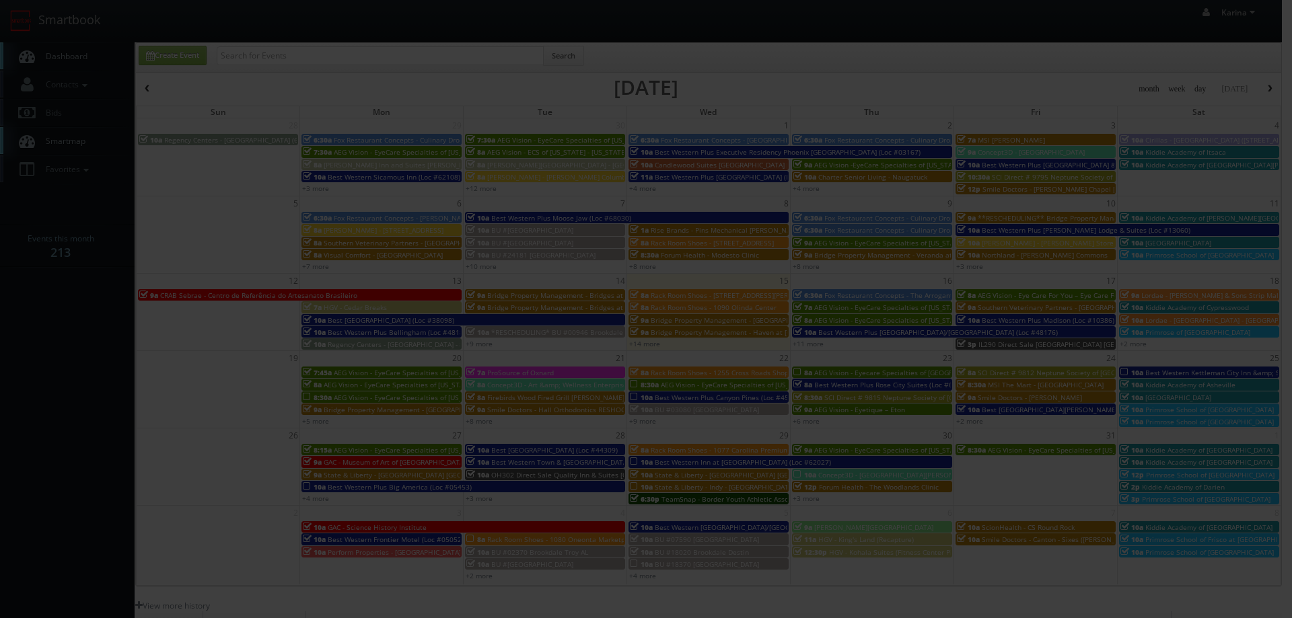
type input "300"
select select "fake123rackroom@mg.cs3calendar.com"
select select "sunshinelensrealtymedia@gmail.com"
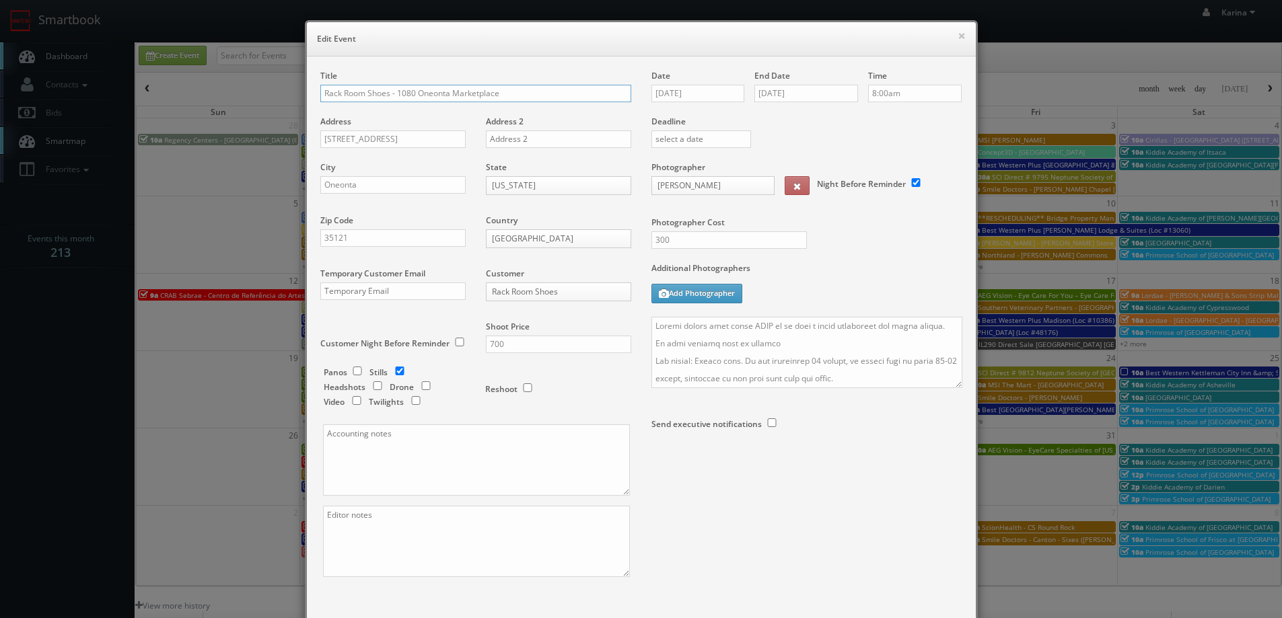
scroll to position [79, 0]
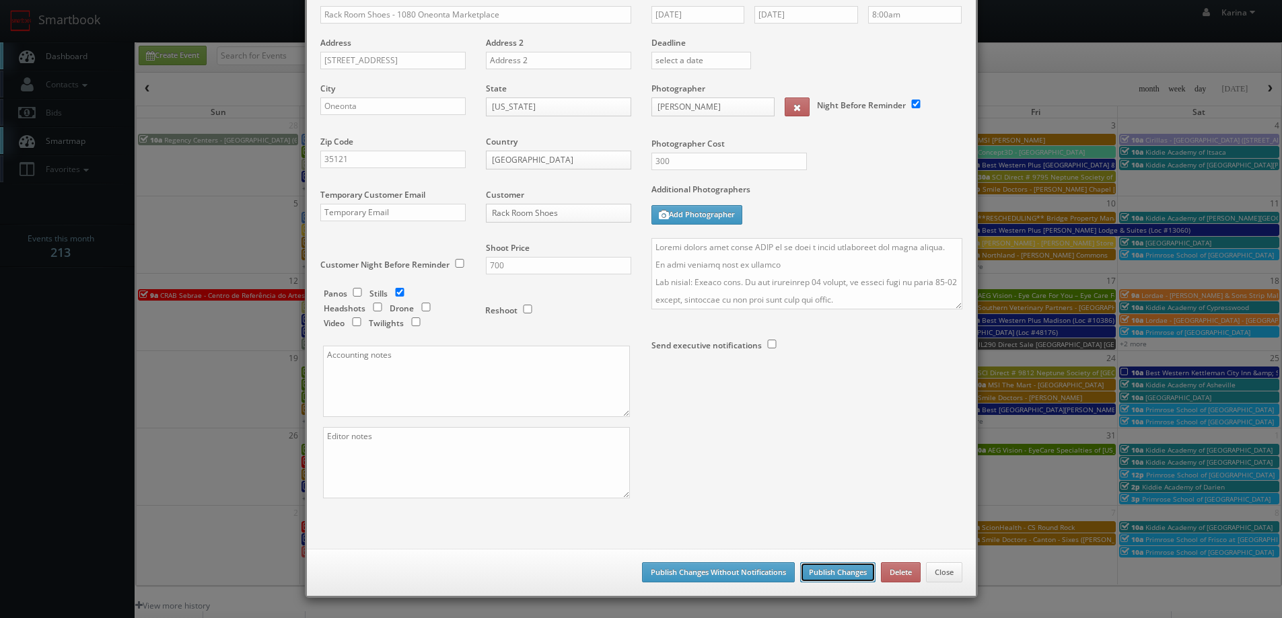
click at [816, 569] on button "Publish Changes" at bounding box center [837, 572] width 75 height 20
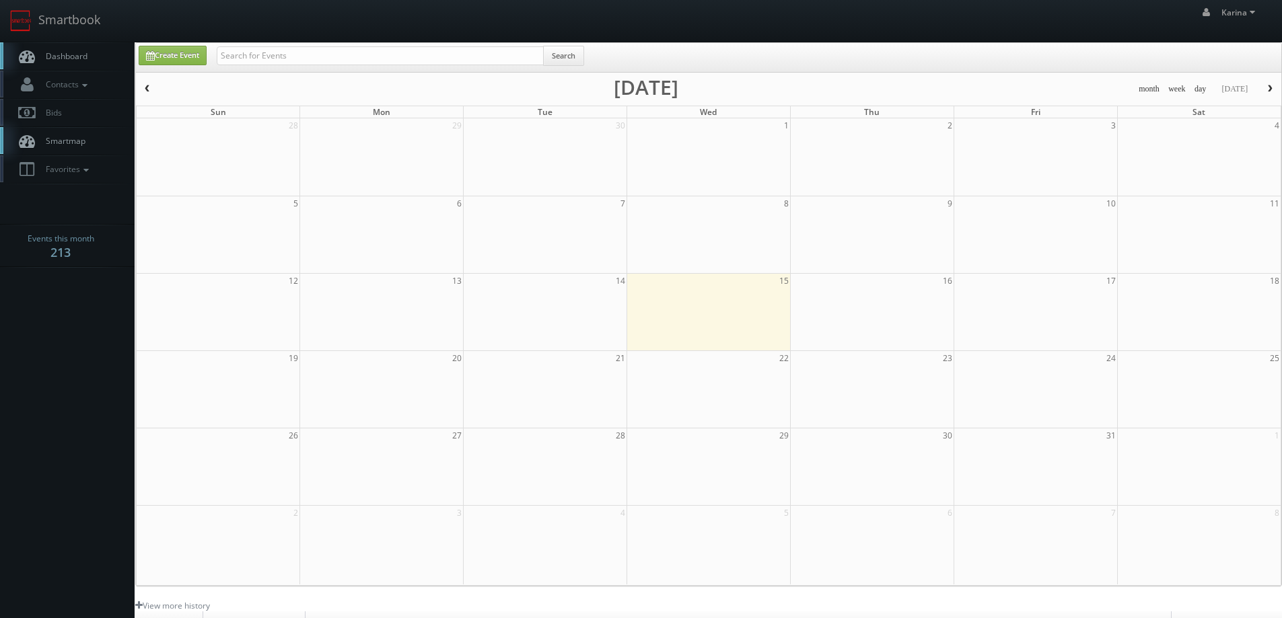
click at [85, 63] on link "Dashboard" at bounding box center [67, 56] width 135 height 28
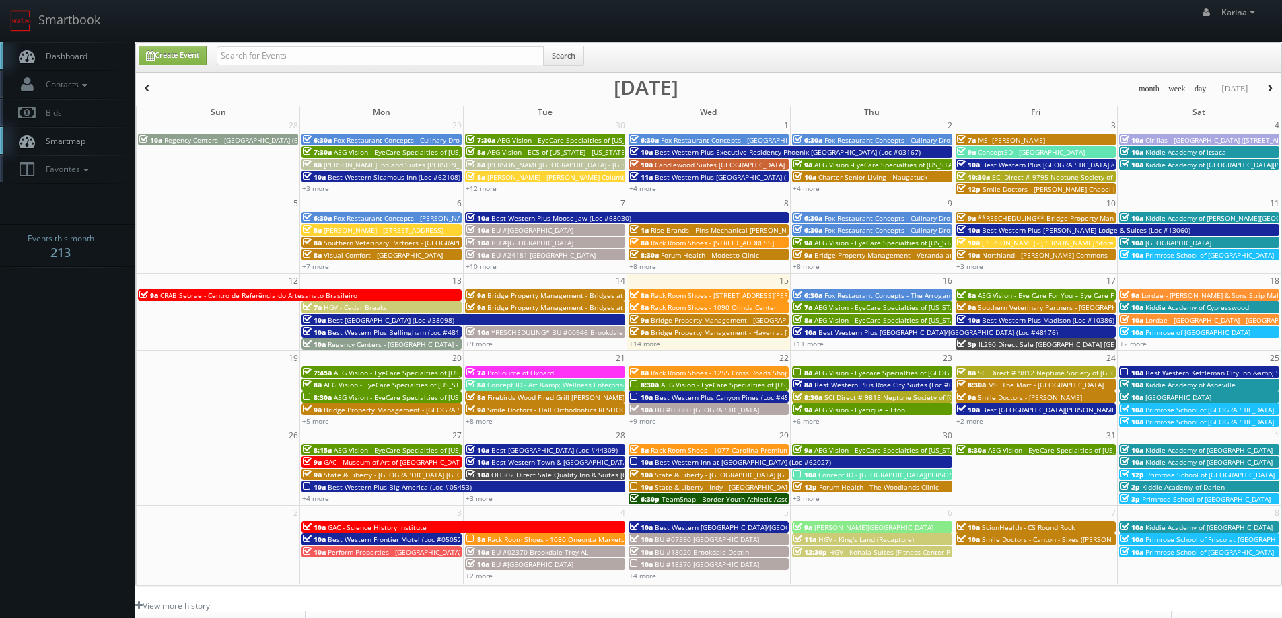
click at [68, 54] on span "Dashboard" at bounding box center [63, 55] width 48 height 11
click at [863, 309] on span "AEG Vision - EyeCare Specialties of [US_STATE] – [PERSON_NAME] EyeCare" at bounding box center [933, 307] width 239 height 9
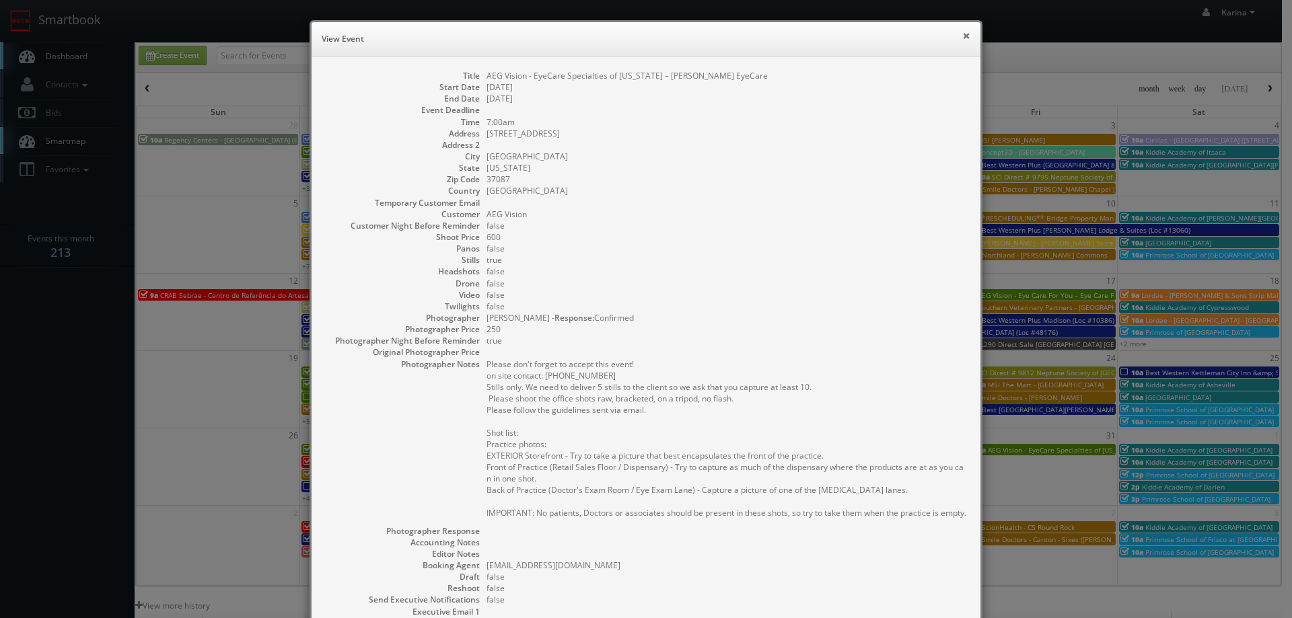
click at [962, 31] on button "×" at bounding box center [966, 35] width 8 height 9
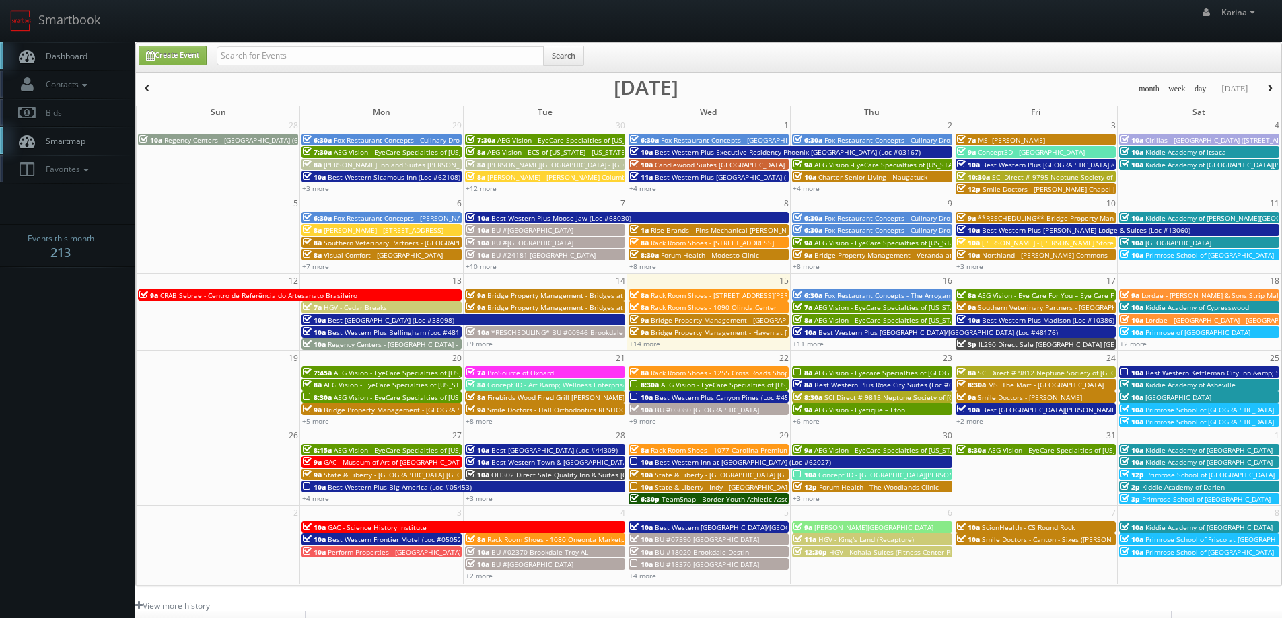
click at [85, 345] on body "Smartbook Toggle Side Navigation Toggle Top Navigation [PERSON_NAME] [PERSON_NA…" at bounding box center [641, 431] width 1282 height 863
click at [852, 321] on span "AEG Vision - EyeCare Specialties of [US_STATE] – Elite Vision Care ([GEOGRAPHIC…" at bounding box center [955, 320] width 283 height 9
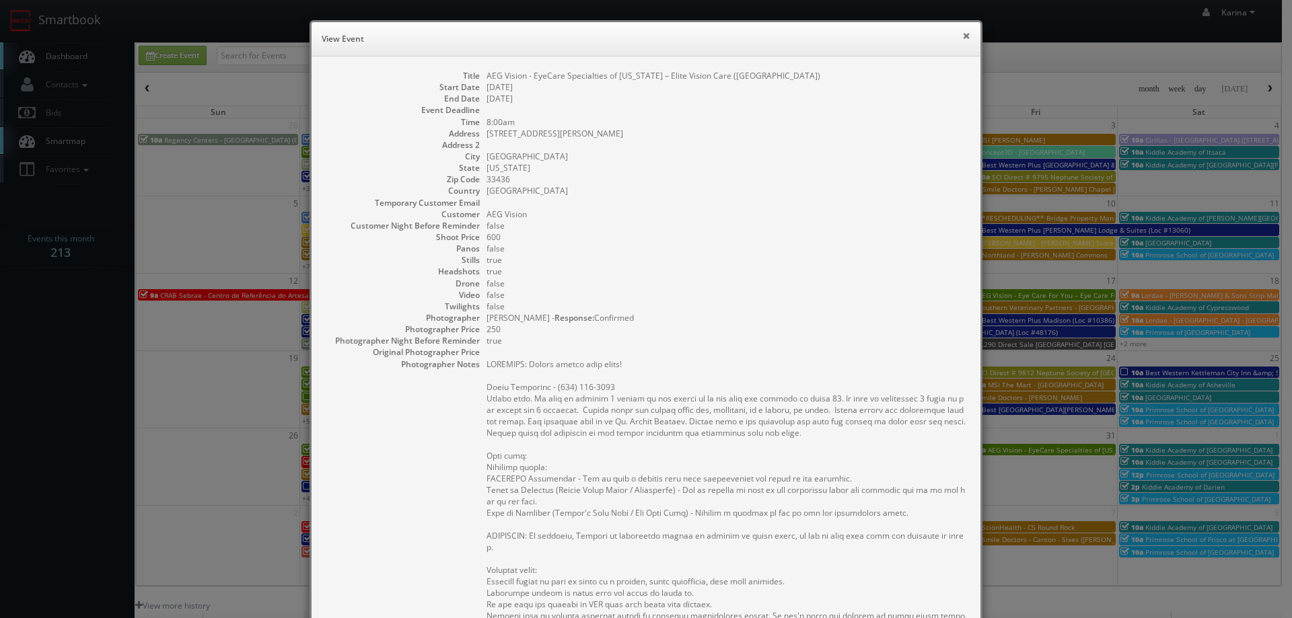
click at [962, 35] on button "×" at bounding box center [966, 35] width 8 height 9
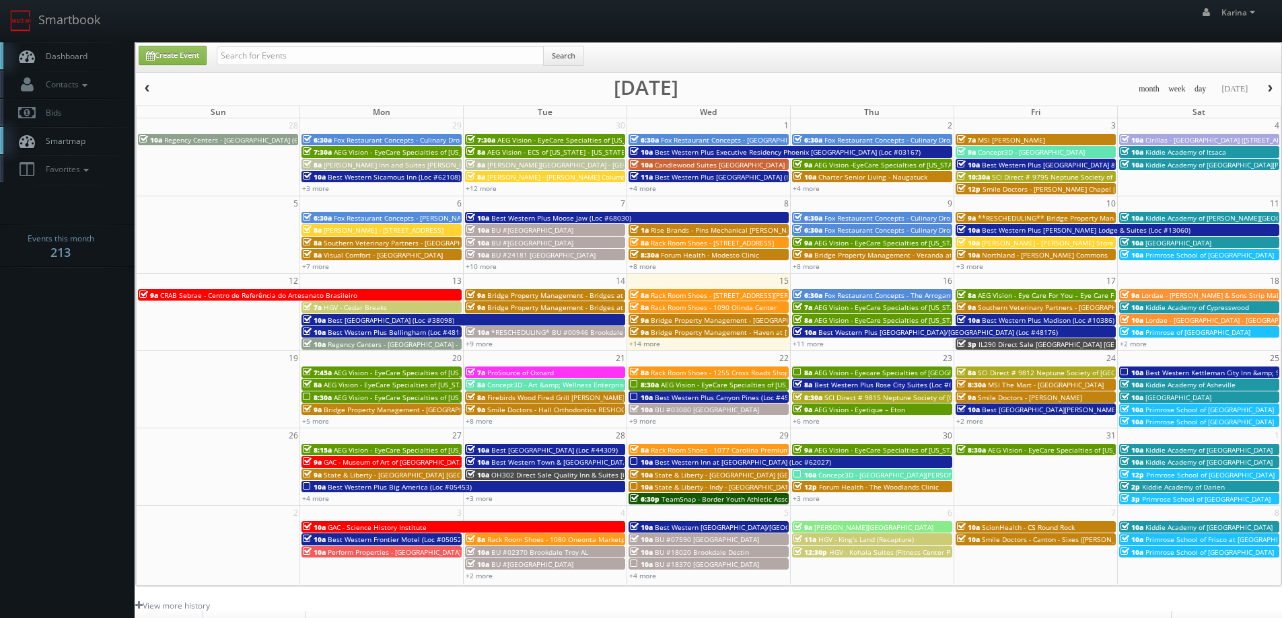
click at [848, 373] on span "AEG Vision - Eyecare Specialties of [GEOGRAPHIC_DATA] – Advanced Eye Care Assoc…" at bounding box center [956, 372] width 285 height 9
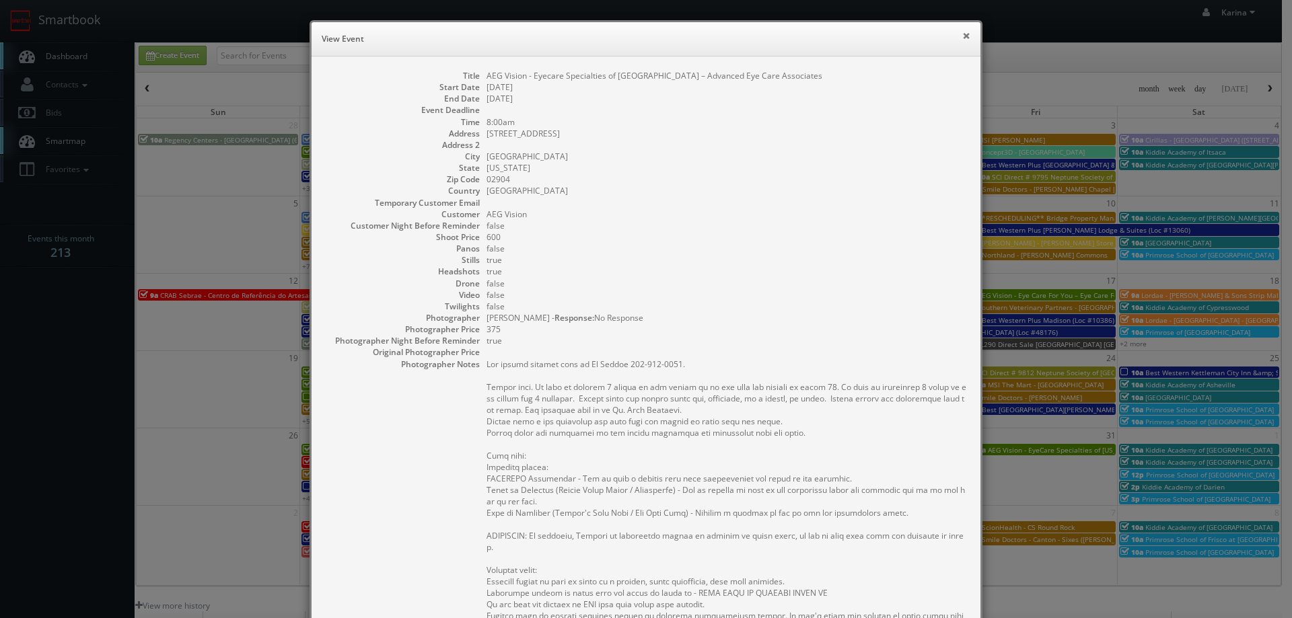
click at [962, 34] on button "×" at bounding box center [966, 35] width 8 height 9
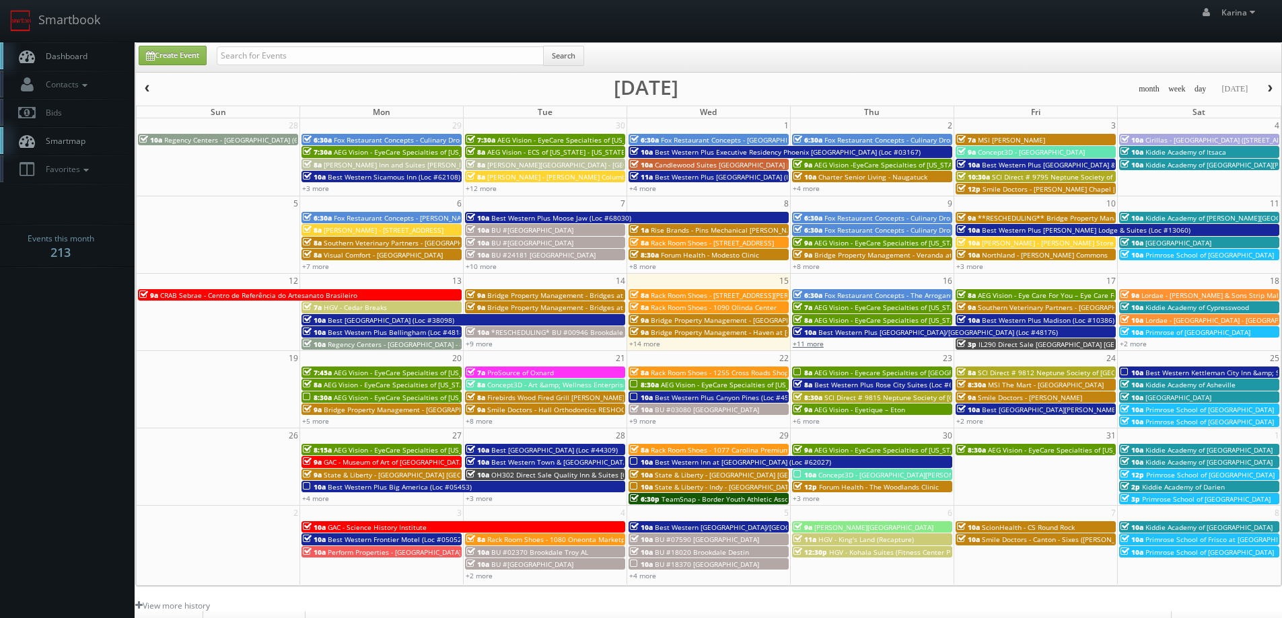
click at [807, 346] on link "+11 more" at bounding box center [808, 343] width 31 height 9
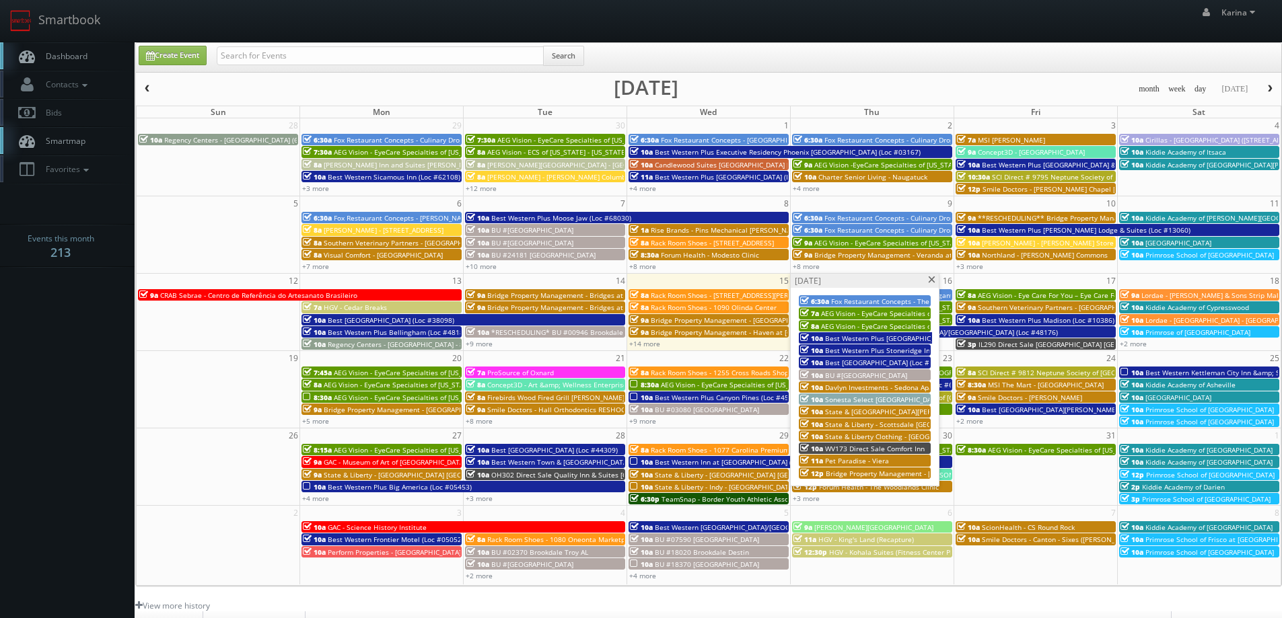
click at [874, 312] on span "AEG Vision - EyeCare Specialties of [US_STATE] – [PERSON_NAME] EyeCare" at bounding box center [940, 313] width 239 height 9
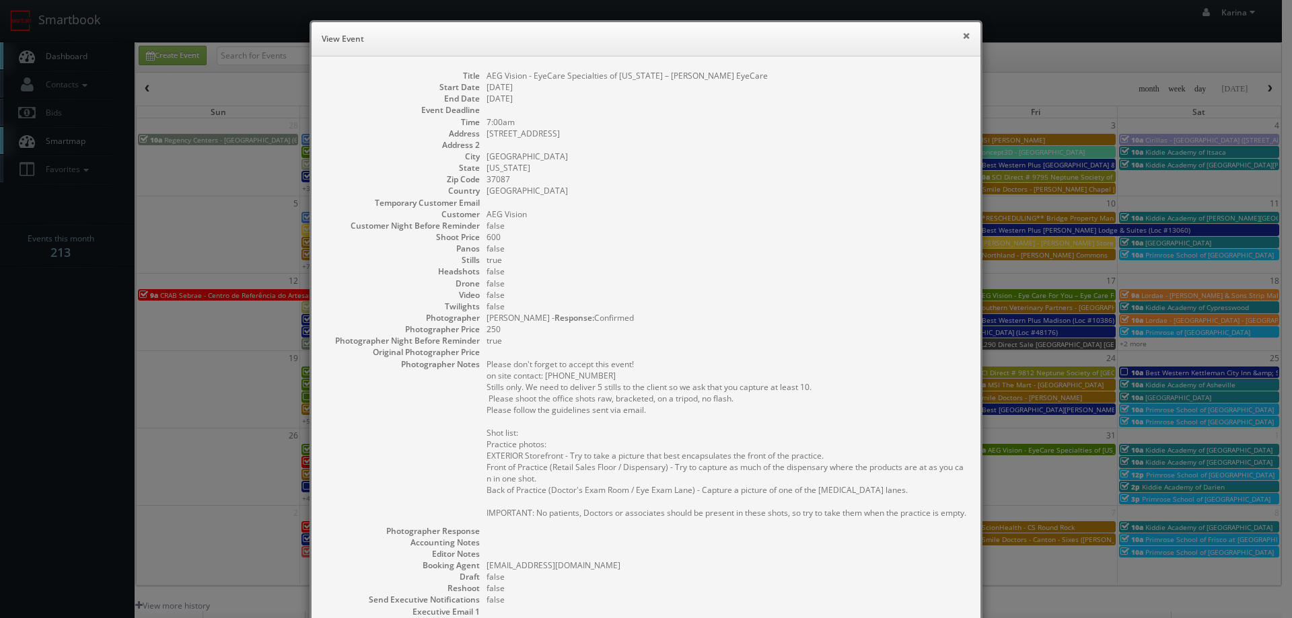
click at [962, 39] on button "×" at bounding box center [966, 35] width 8 height 9
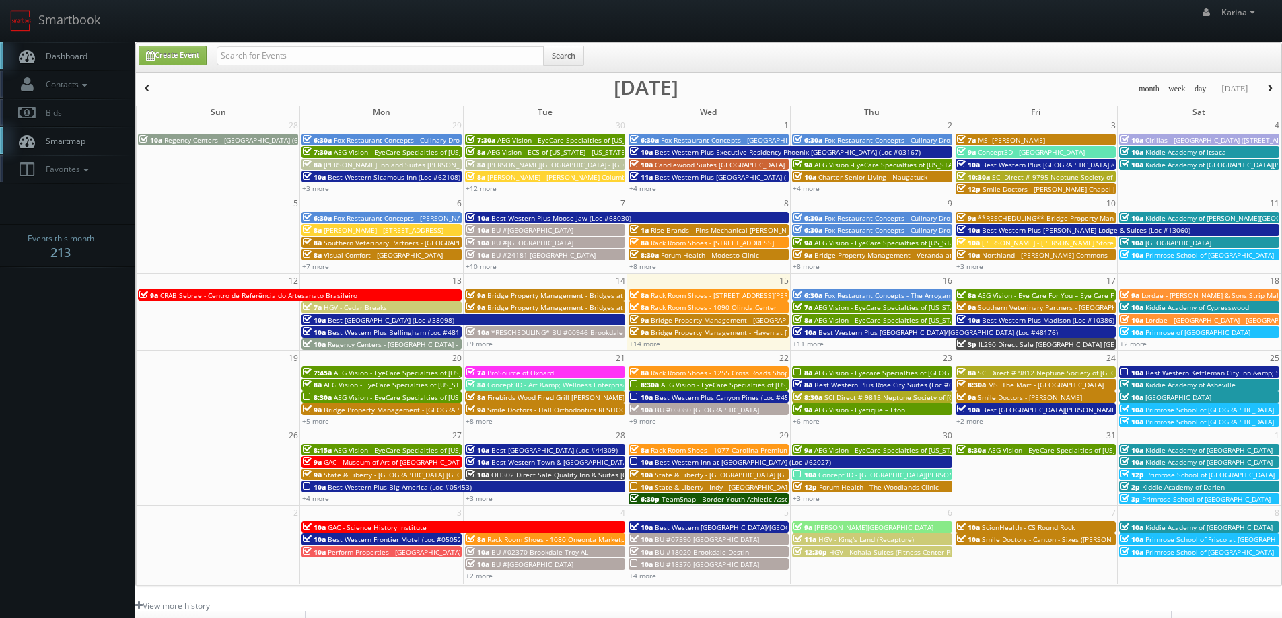
click at [61, 56] on span "Dashboard" at bounding box center [63, 55] width 48 height 11
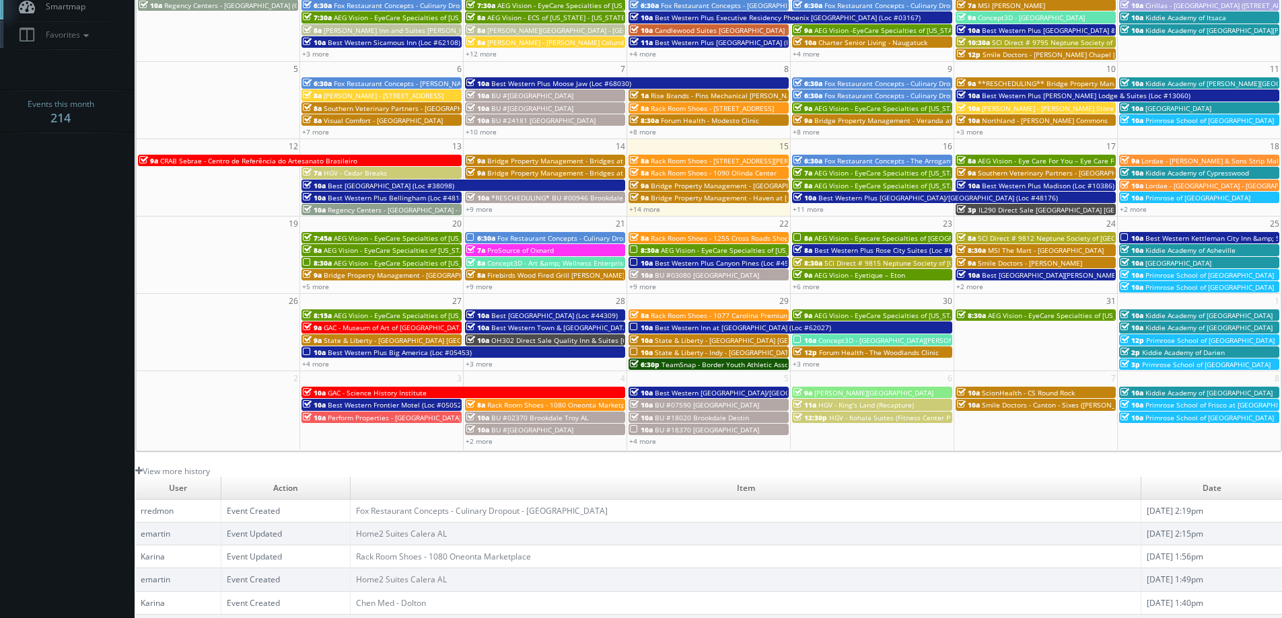
scroll to position [202, 0]
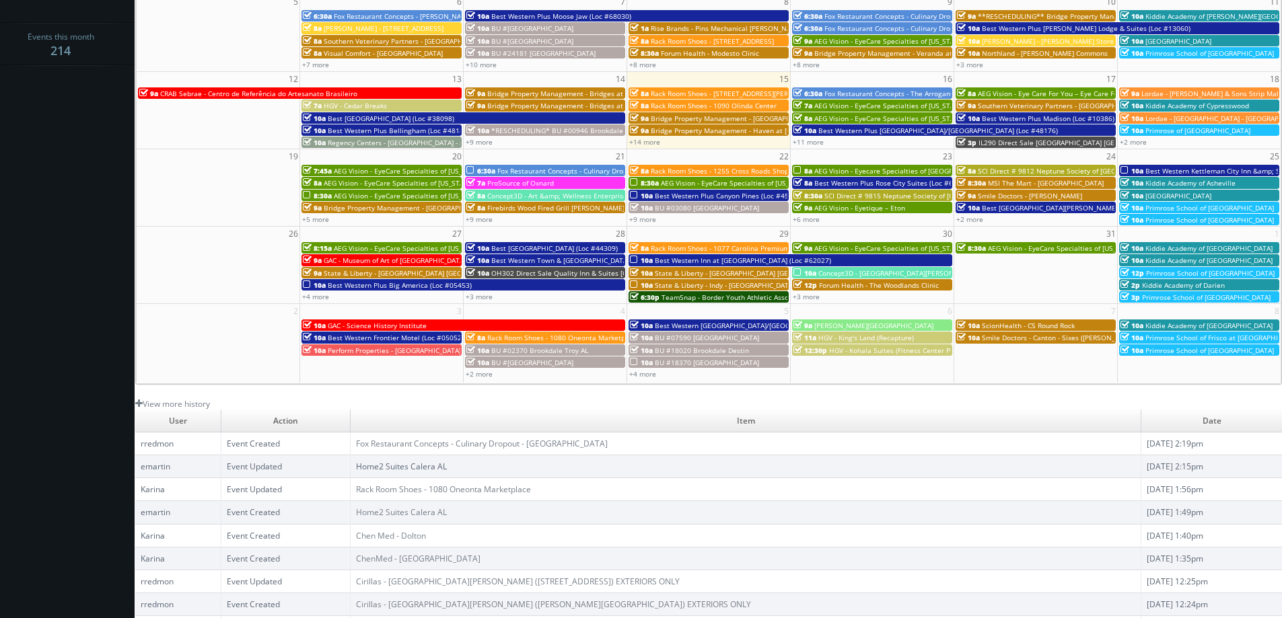
click at [447, 464] on link "Home2 Suites Calera AL" at bounding box center [401, 466] width 91 height 11
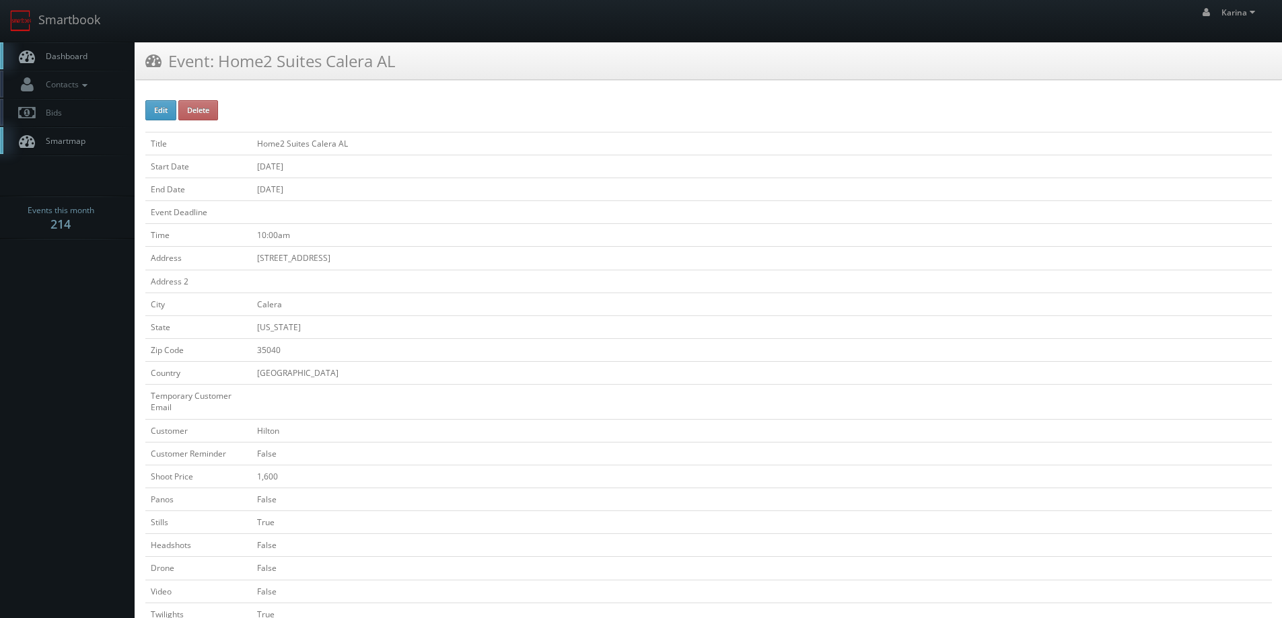
click at [73, 55] on span "Dashboard" at bounding box center [63, 55] width 48 height 11
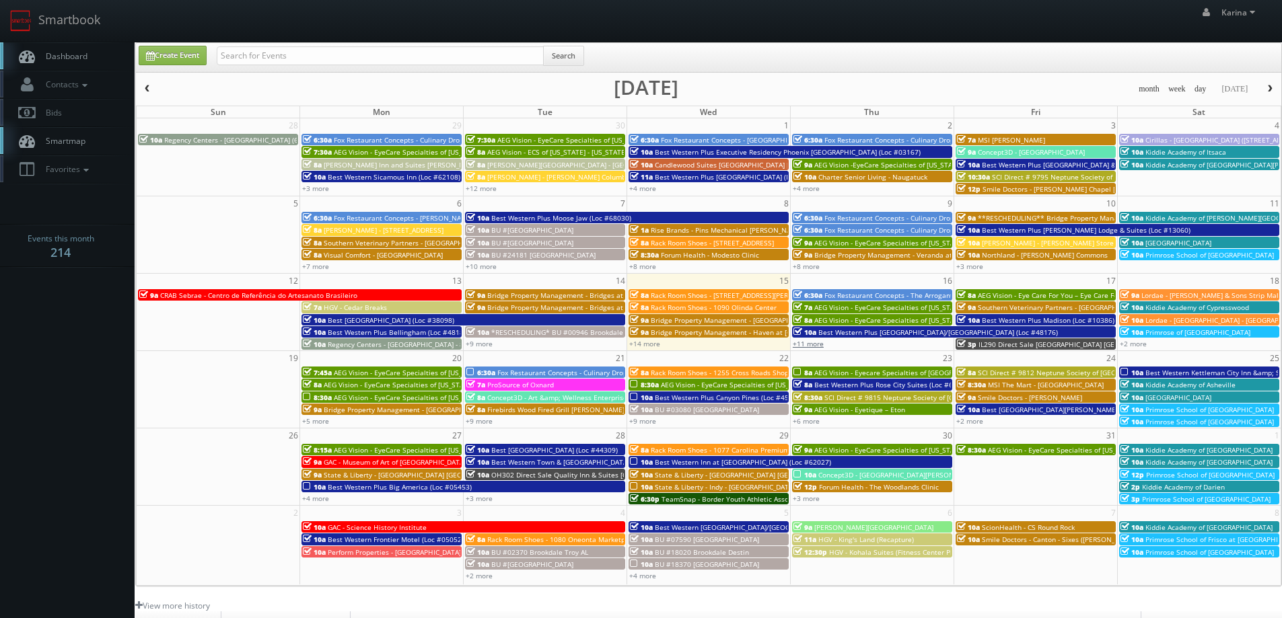
click at [811, 341] on link "+11 more" at bounding box center [808, 343] width 31 height 9
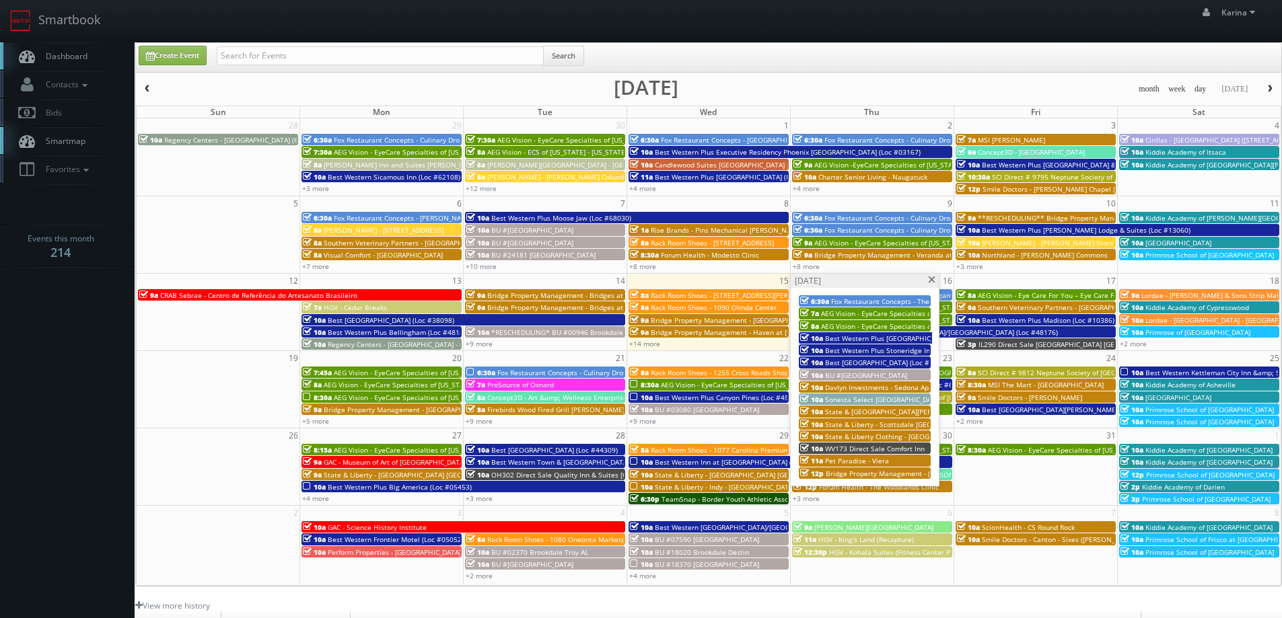
click at [931, 281] on span at bounding box center [931, 280] width 9 height 7
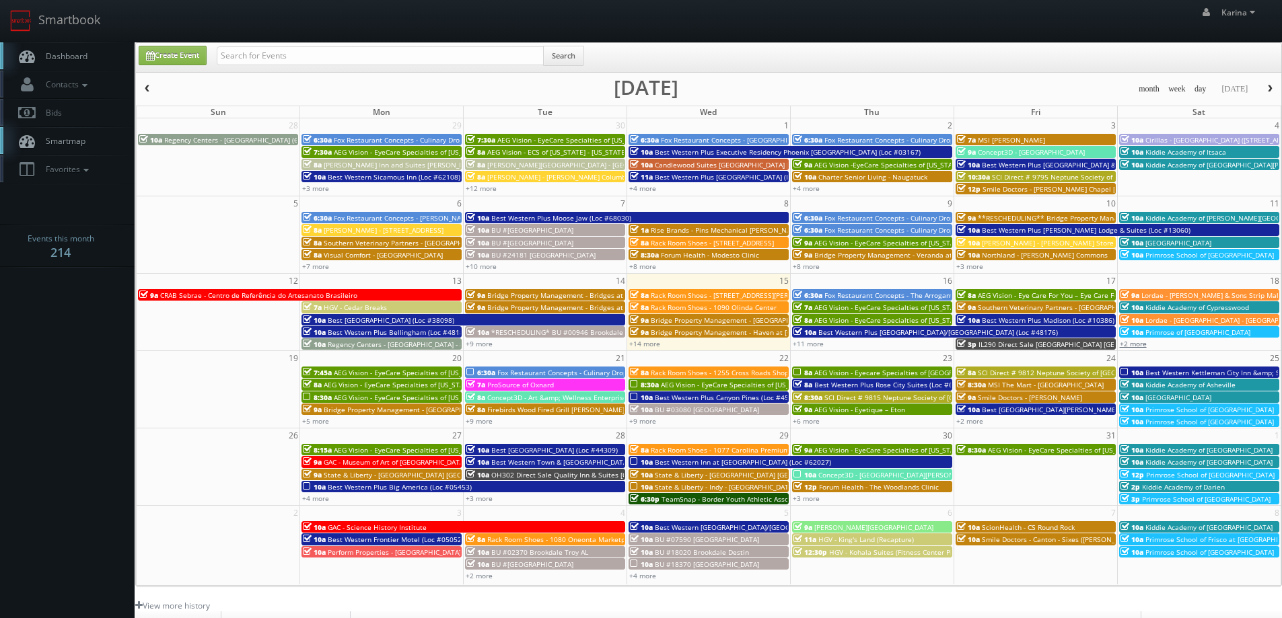
click at [1141, 342] on link "+2 more" at bounding box center [1133, 343] width 27 height 9
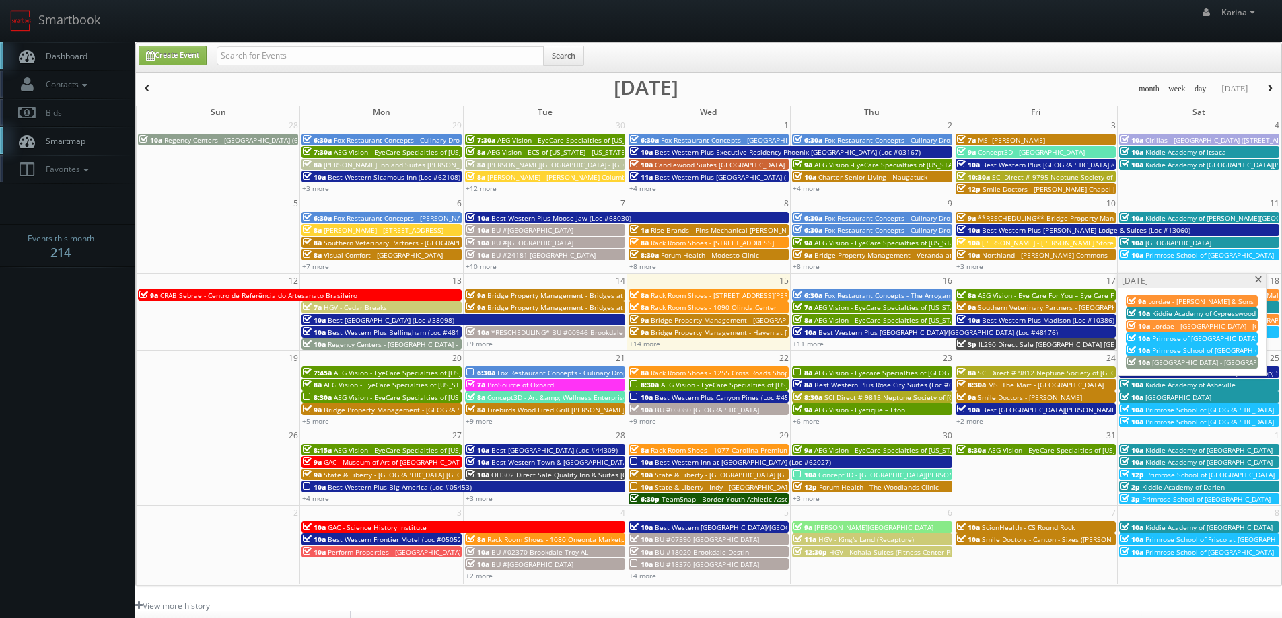
click at [1256, 283] on span at bounding box center [1258, 280] width 9 height 7
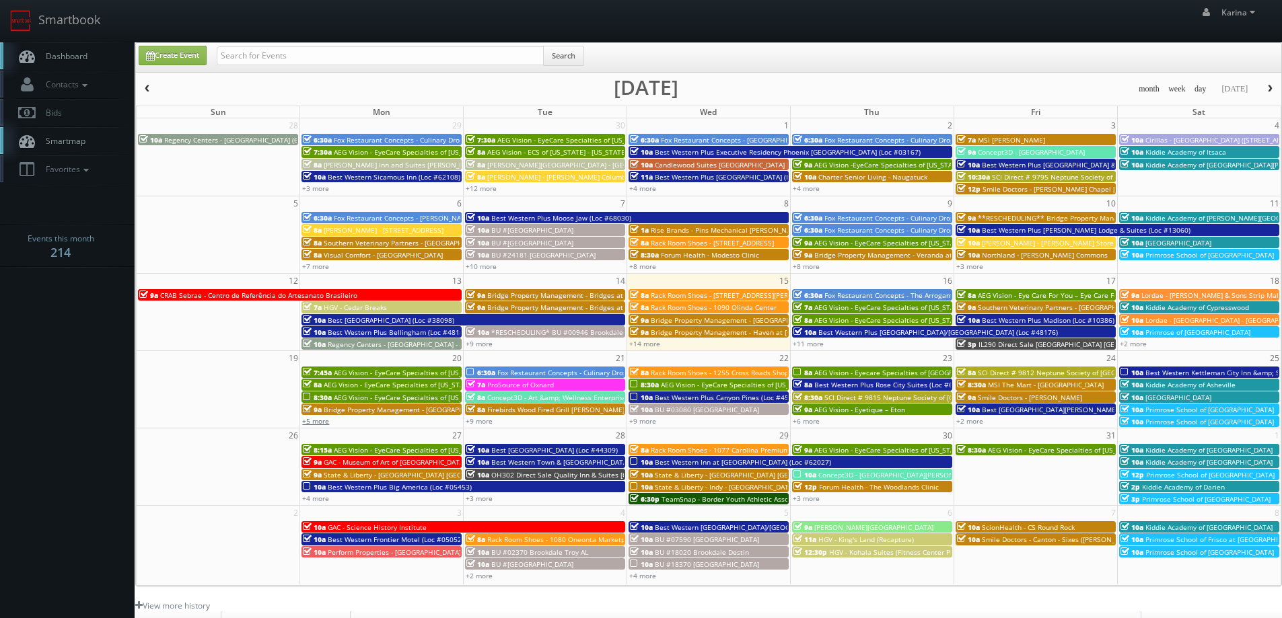
click at [315, 423] on link "+5 more" at bounding box center [315, 420] width 27 height 9
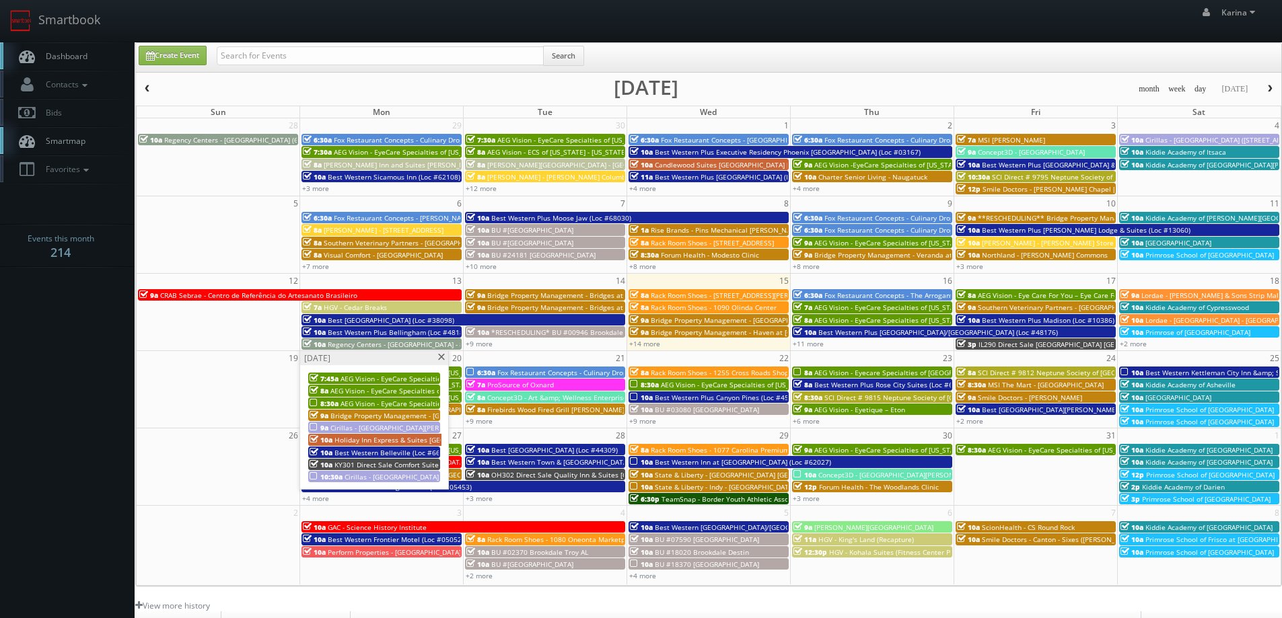
click at [439, 361] on span at bounding box center [441, 357] width 9 height 7
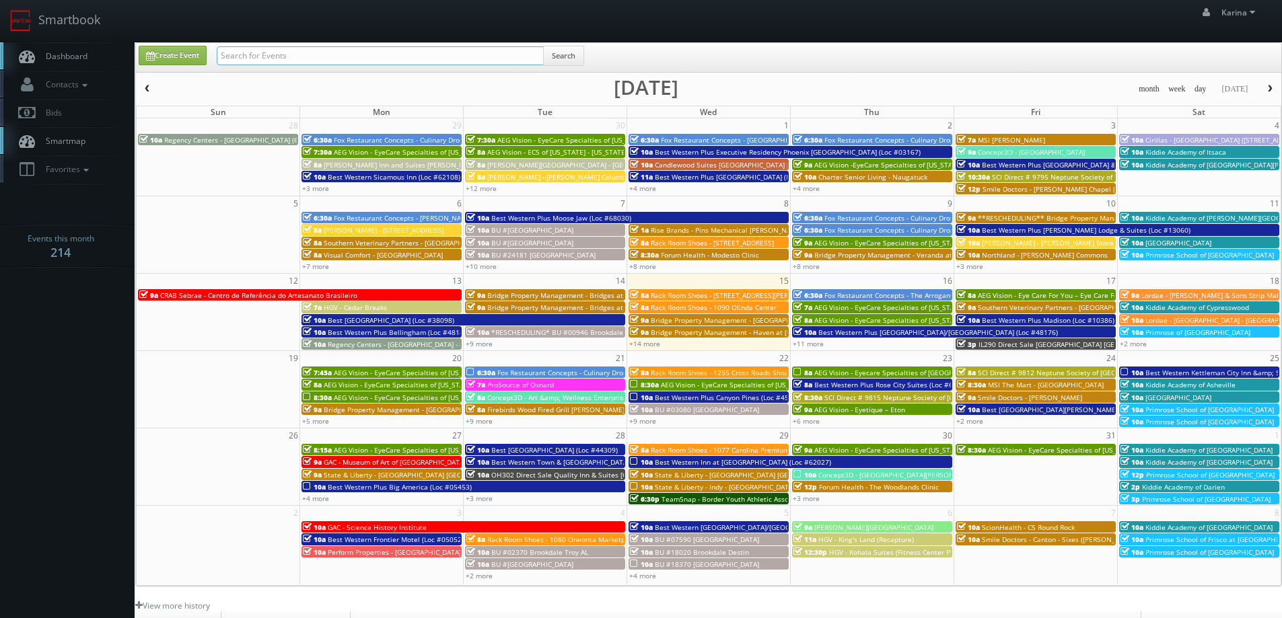
click at [340, 63] on input "text" at bounding box center [380, 55] width 327 height 19
type input "chenmed"
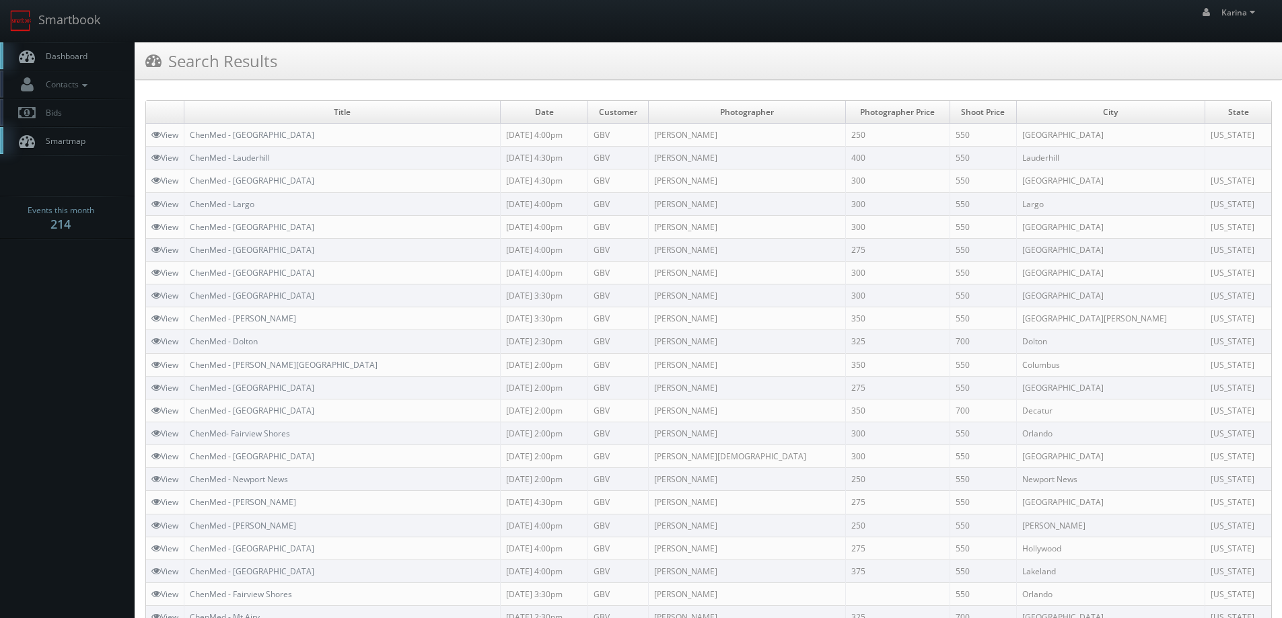
click at [80, 58] on span "Dashboard" at bounding box center [63, 55] width 48 height 11
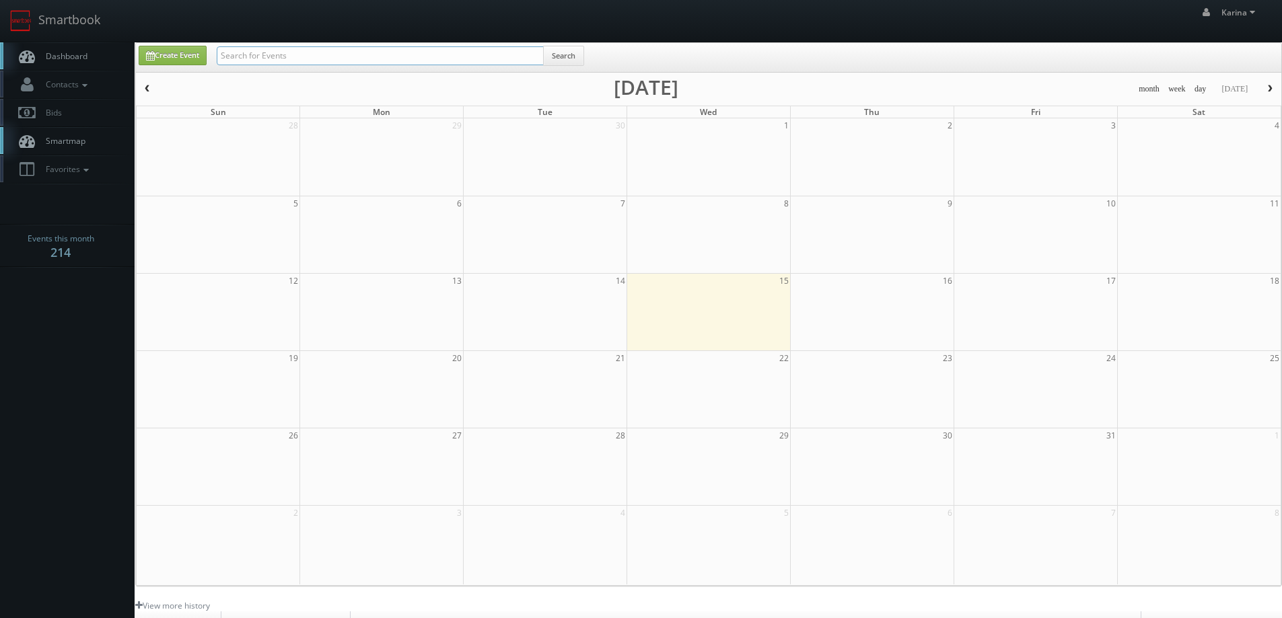
click at [299, 54] on input "text" at bounding box center [380, 55] width 327 height 19
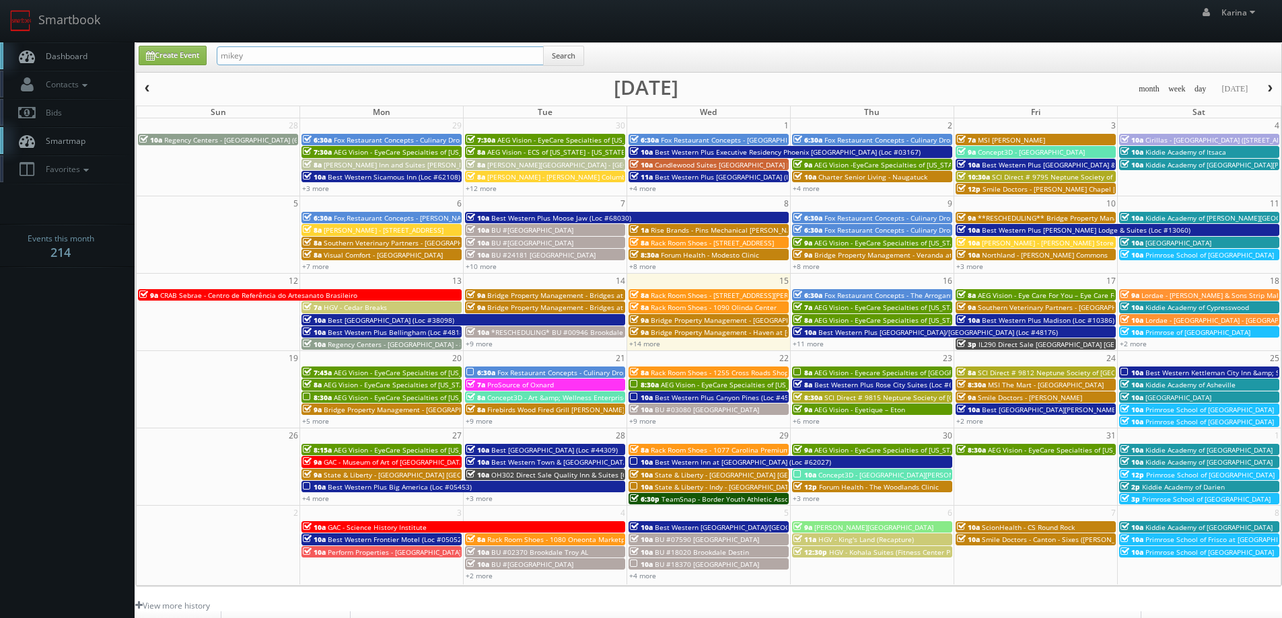
type input "mikey"
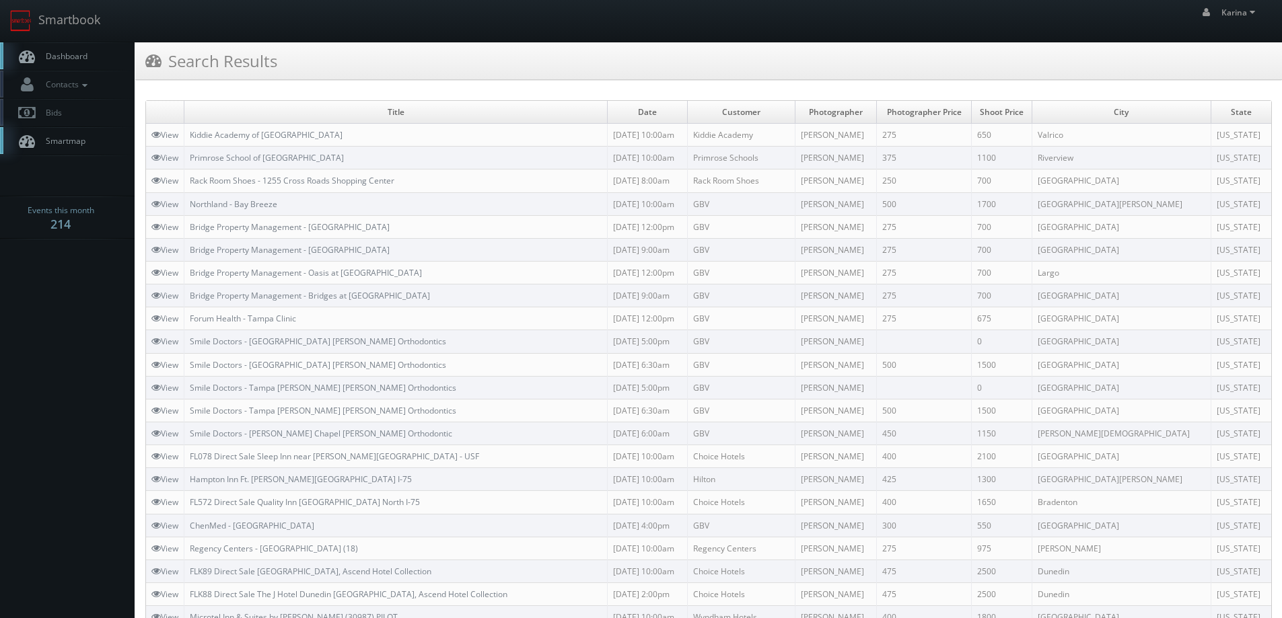
click at [75, 59] on span "Dashboard" at bounding box center [63, 55] width 48 height 11
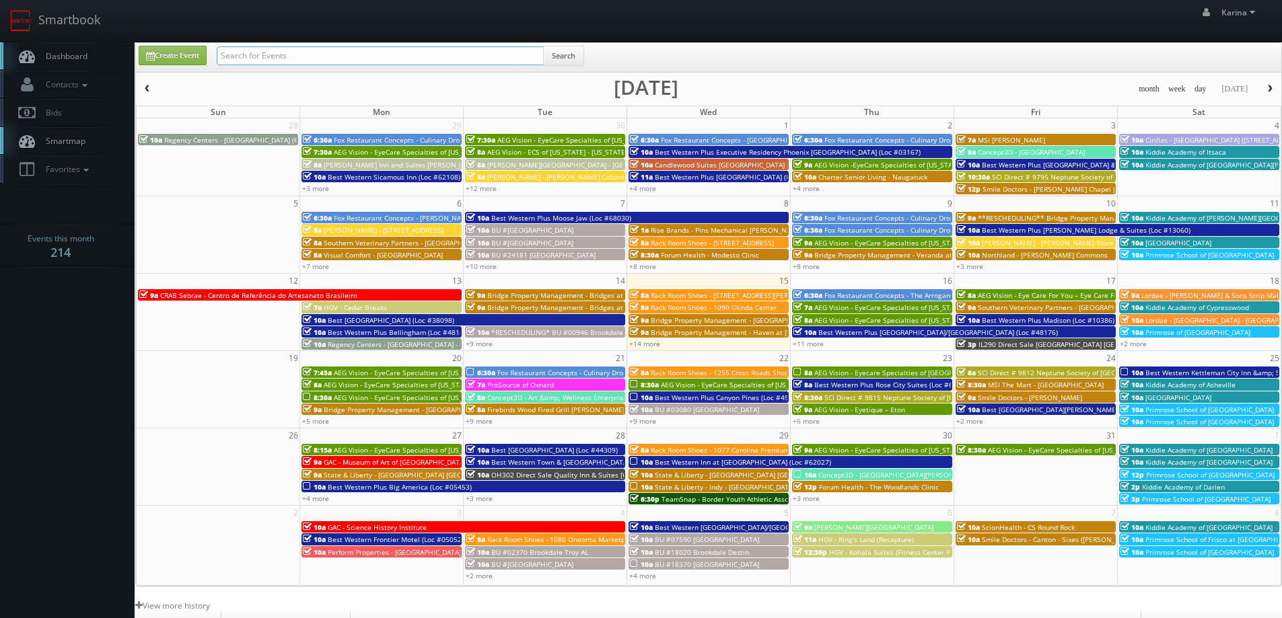
click at [330, 56] on input "text" at bounding box center [380, 55] width 327 height 19
type input "[PERSON_NAME]"
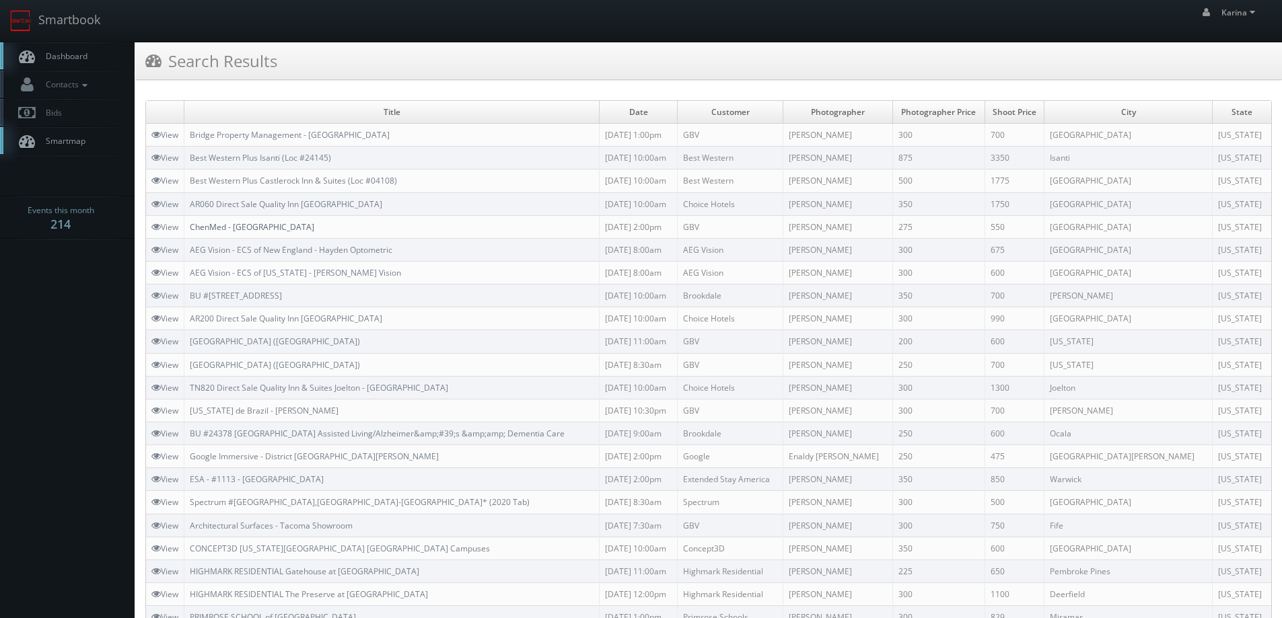
click at [249, 226] on link "ChenMed - [GEOGRAPHIC_DATA]" at bounding box center [252, 226] width 124 height 11
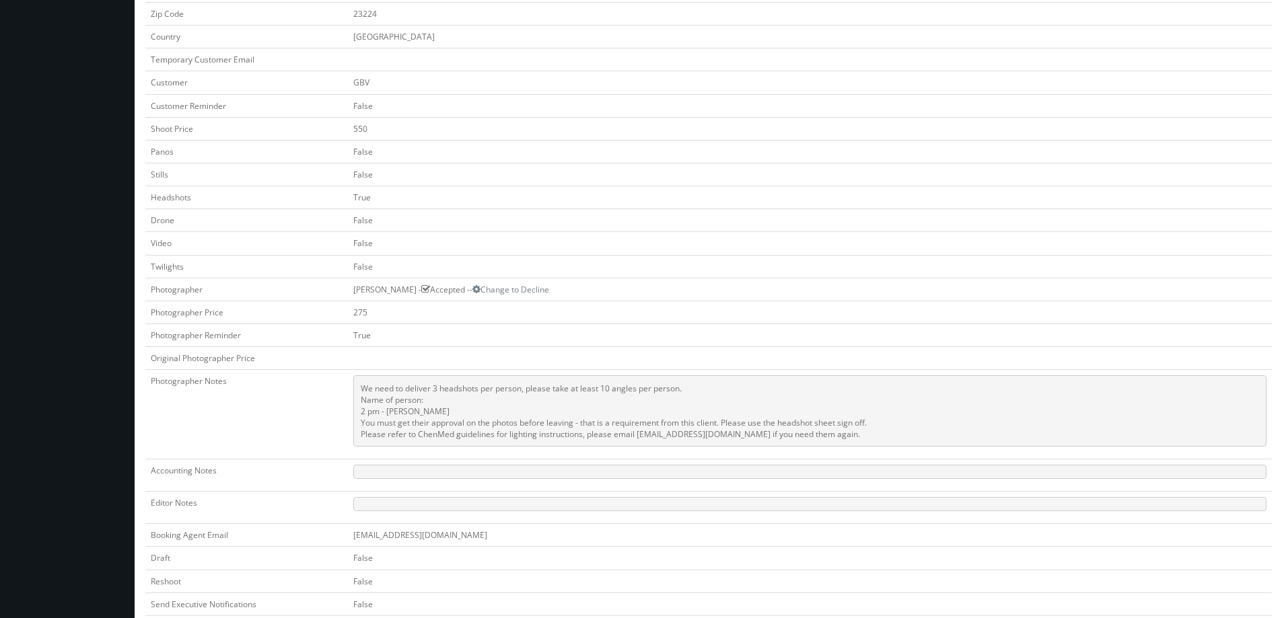
scroll to position [404, 0]
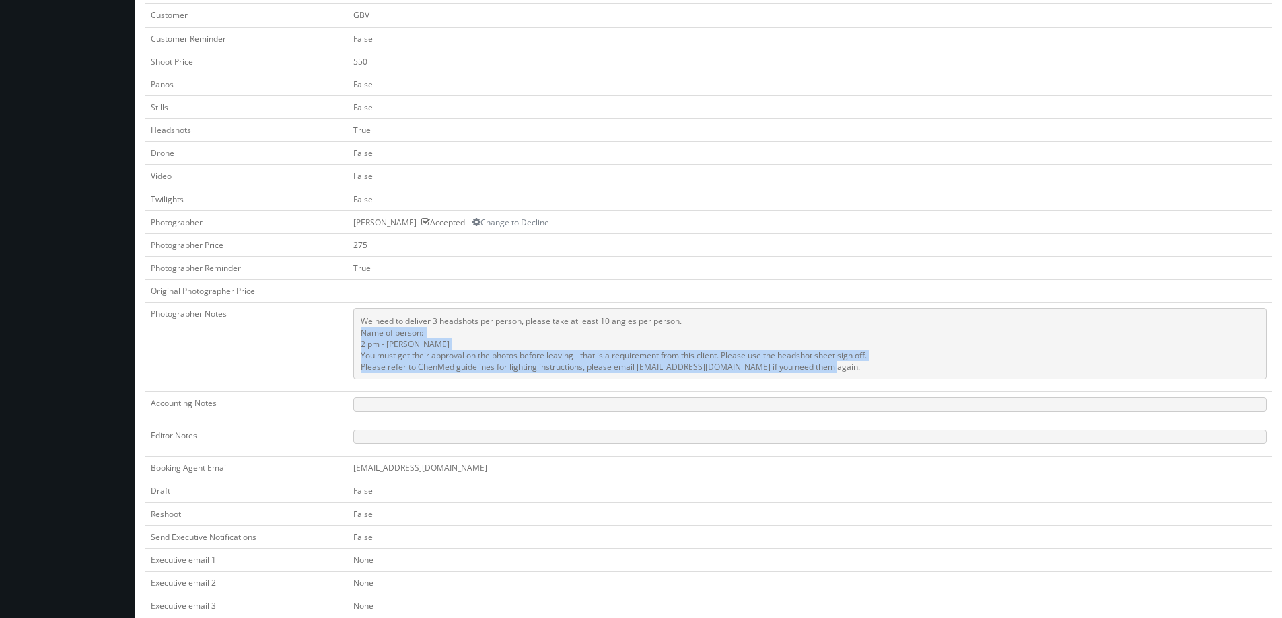
drag, startPoint x: 834, startPoint y: 371, endPoint x: 350, endPoint y: 327, distance: 485.7
click at [350, 327] on td "We need to deliver 3 headshots per person, please take at least 10 angles per p…" at bounding box center [810, 347] width 924 height 89
drag, startPoint x: 682, startPoint y: 368, endPoint x: 746, endPoint y: 375, distance: 64.3
click at [682, 367] on pre "We need to deliver 3 headshots per person, please take at least 10 angles per p…" at bounding box center [809, 343] width 913 height 71
click at [817, 365] on pre "We need to deliver 3 headshots per person, please take at least 10 angles per p…" at bounding box center [809, 343] width 913 height 71
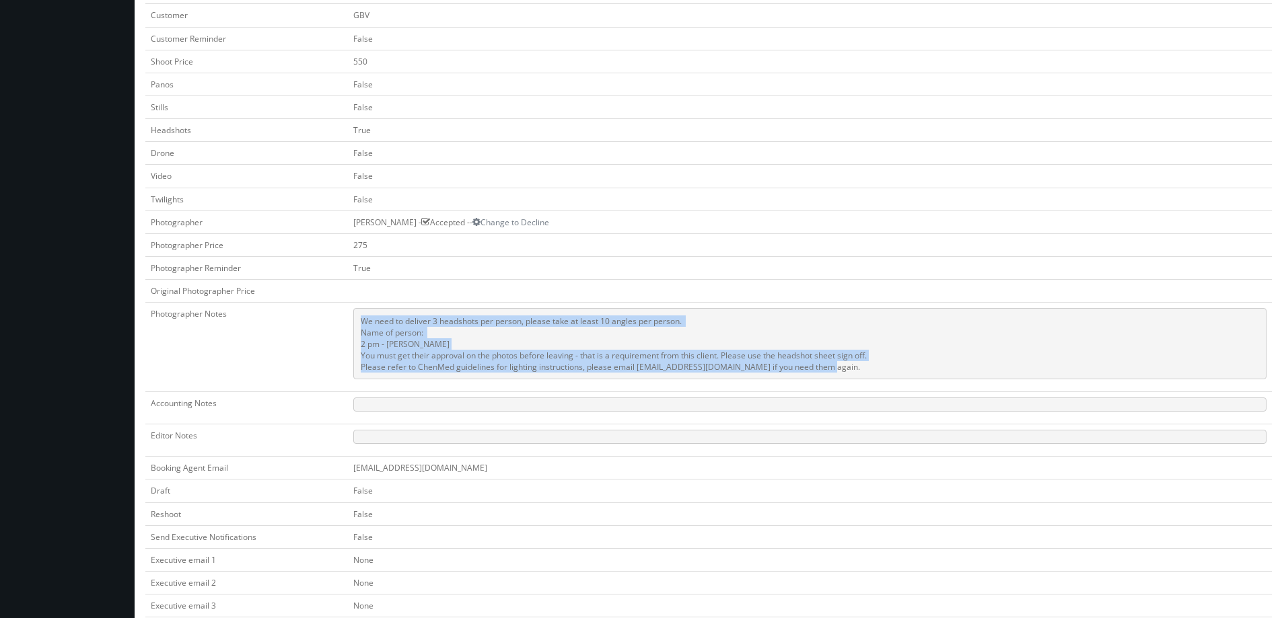
drag, startPoint x: 818, startPoint y: 365, endPoint x: 474, endPoint y: 361, distance: 343.9
click at [361, 326] on pre "We need to deliver 3 headshots per person, please take at least 10 angles per p…" at bounding box center [809, 343] width 913 height 71
copy pre "We need to deliver 3 headshots per person, please take at least 10 angles per p…"
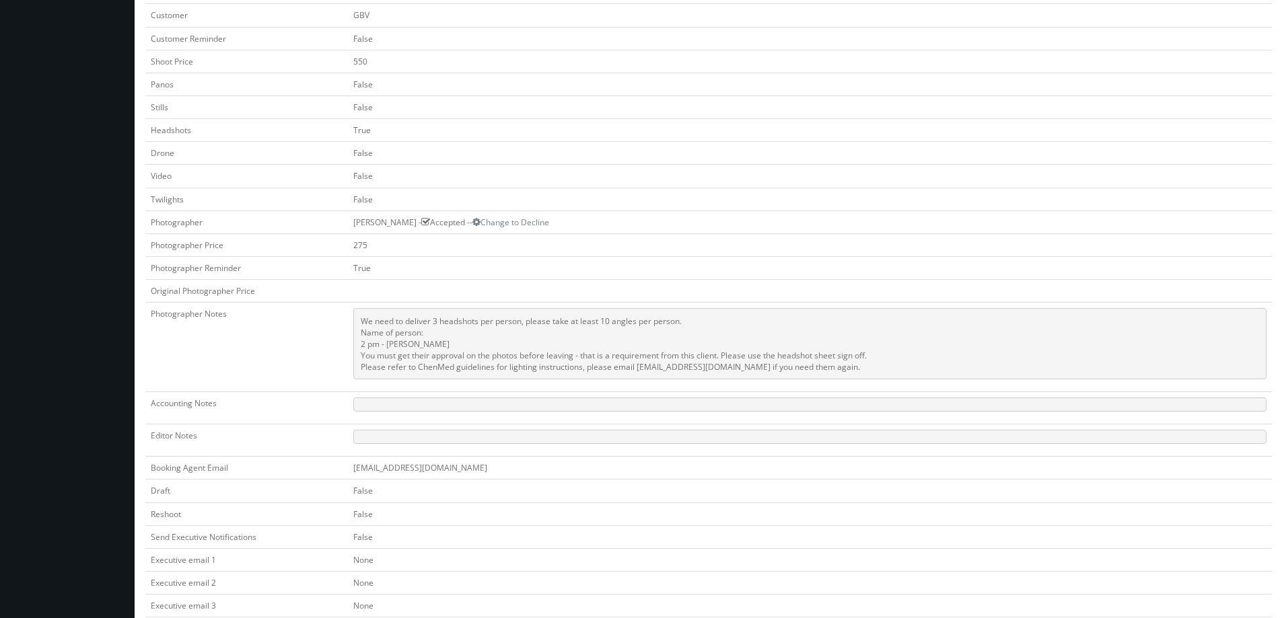
click at [628, 237] on td "275" at bounding box center [810, 244] width 924 height 23
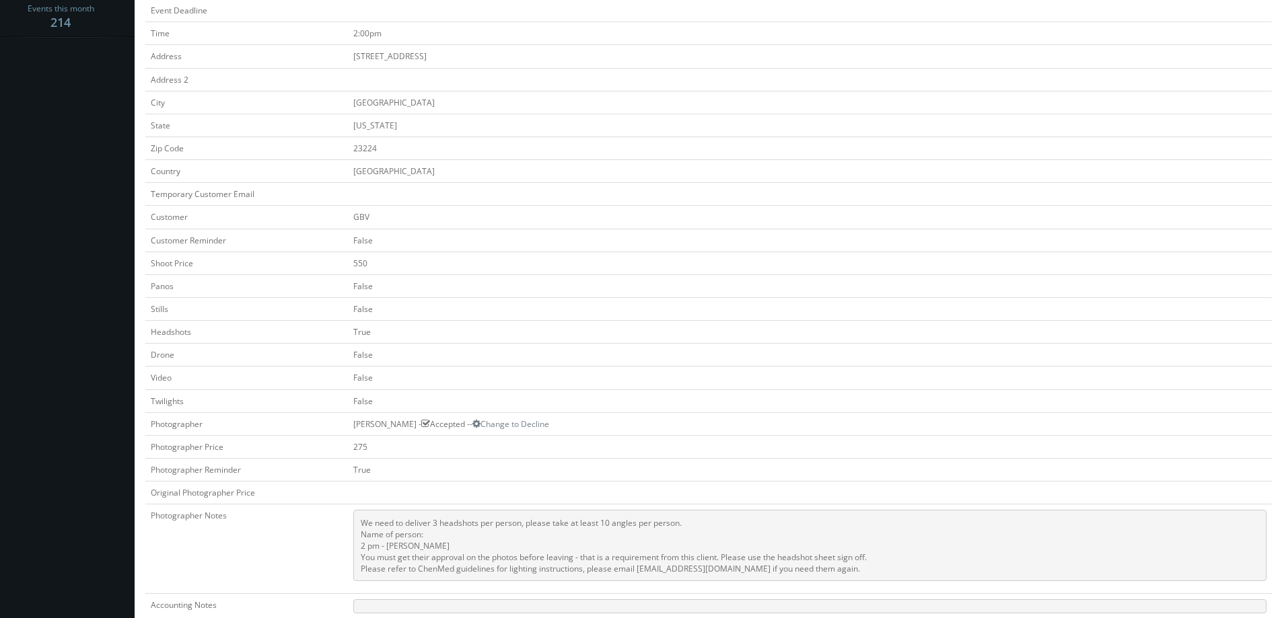
scroll to position [0, 0]
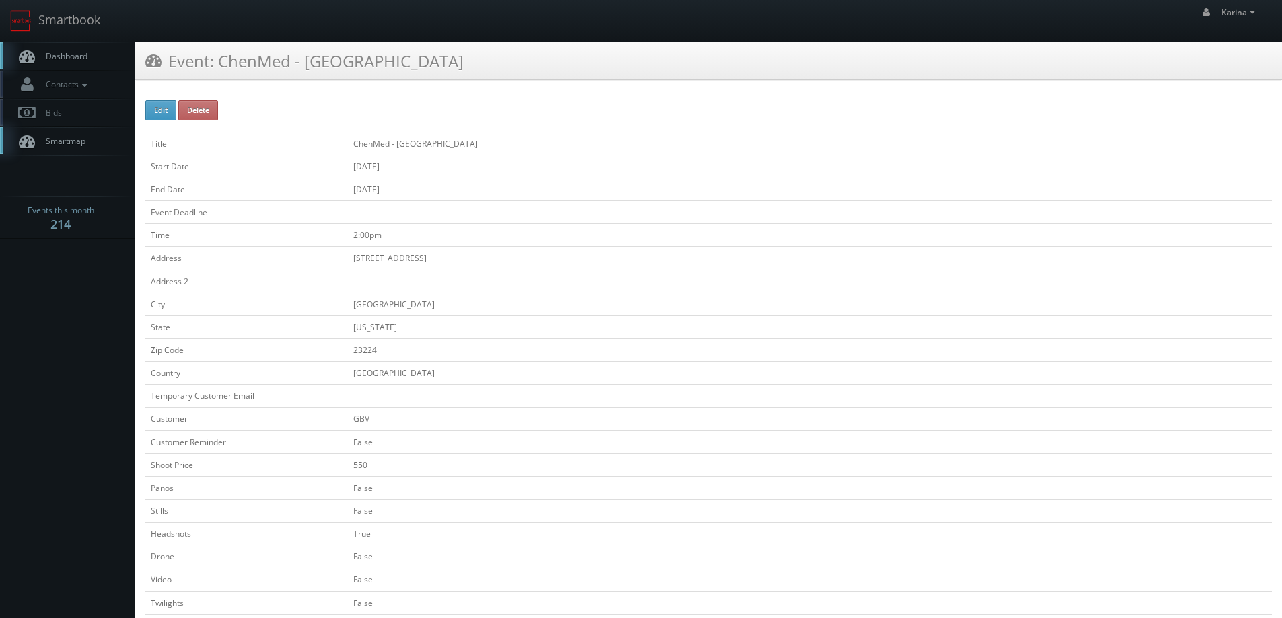
click at [87, 57] on link "Dashboard" at bounding box center [67, 56] width 135 height 28
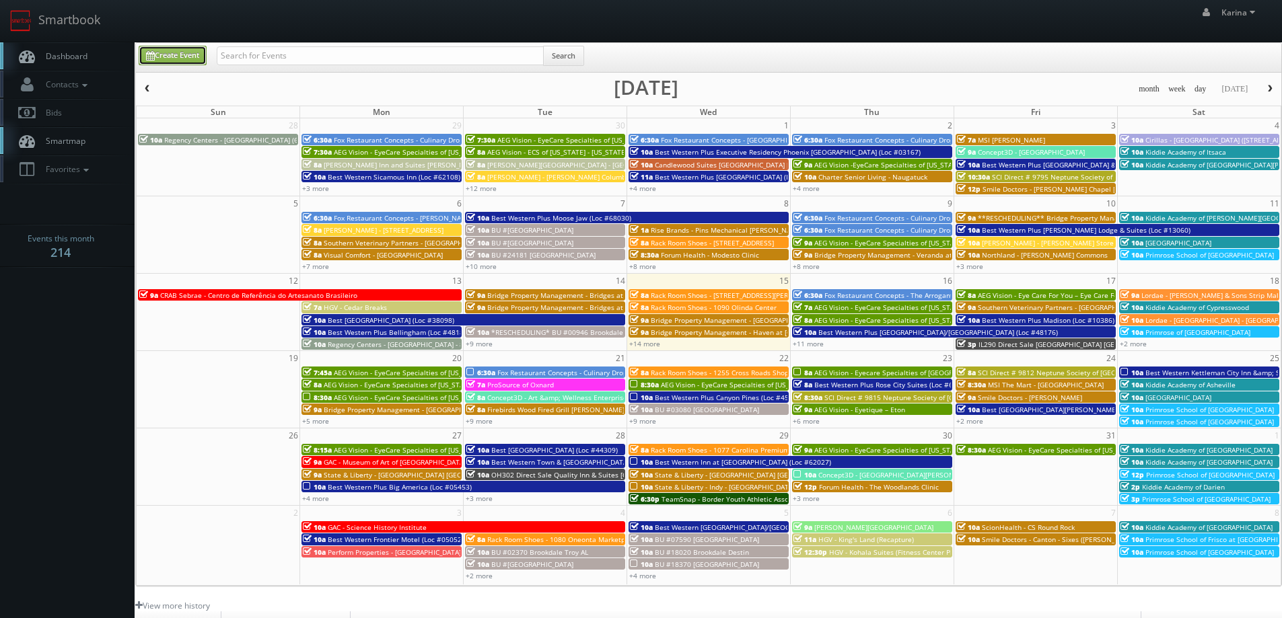
click at [166, 56] on link "Create Event" at bounding box center [173, 56] width 68 height 20
type input "[DATE]"
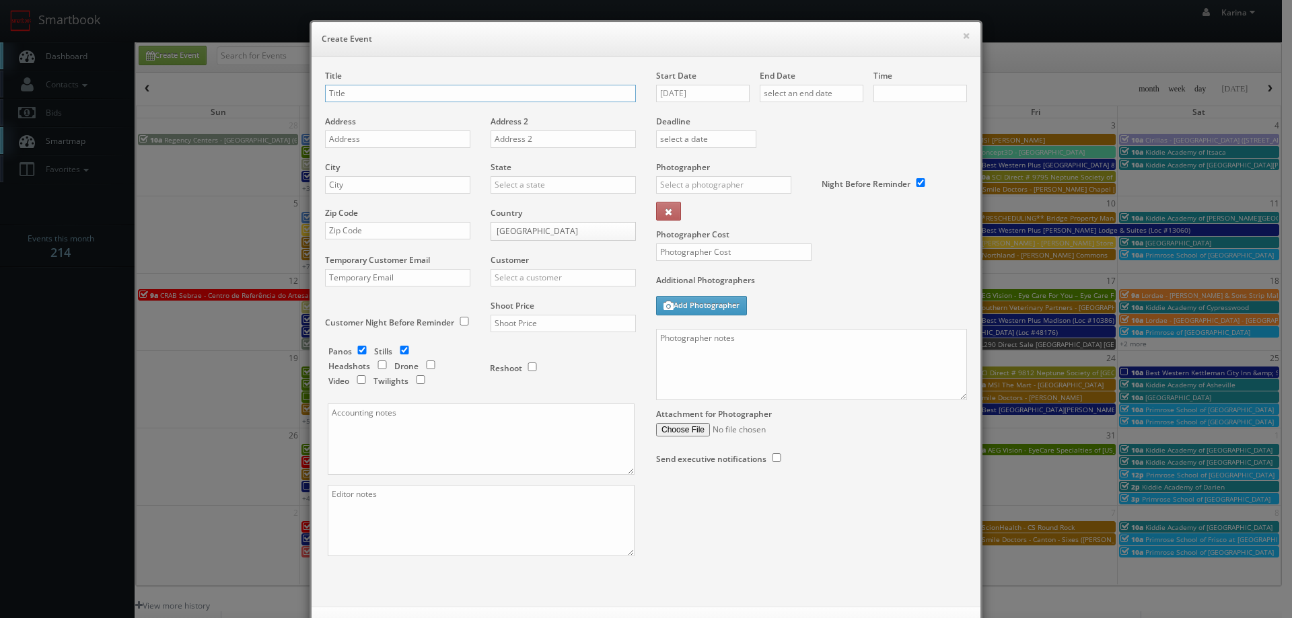
checkbox input "true"
type input "10:00am"
checkbox input "true"
type input "Chen Med - [GEOGRAPHIC_DATA]"
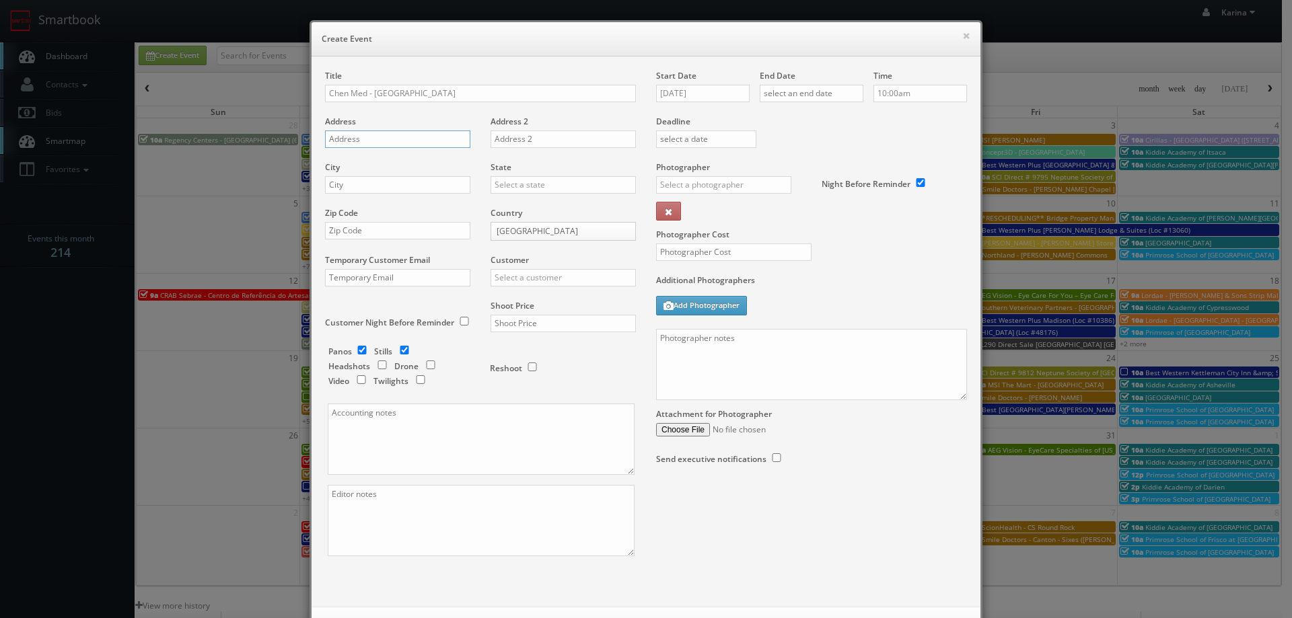
click at [396, 138] on input "text" at bounding box center [397, 139] width 145 height 17
paste input "[STREET_ADDRESS][PERSON_NAME]"
type input "[STREET_ADDRESS][PERSON_NAME]"
click at [379, 185] on input "text" at bounding box center [397, 184] width 145 height 17
type input "[GEOGRAPHIC_DATA]"
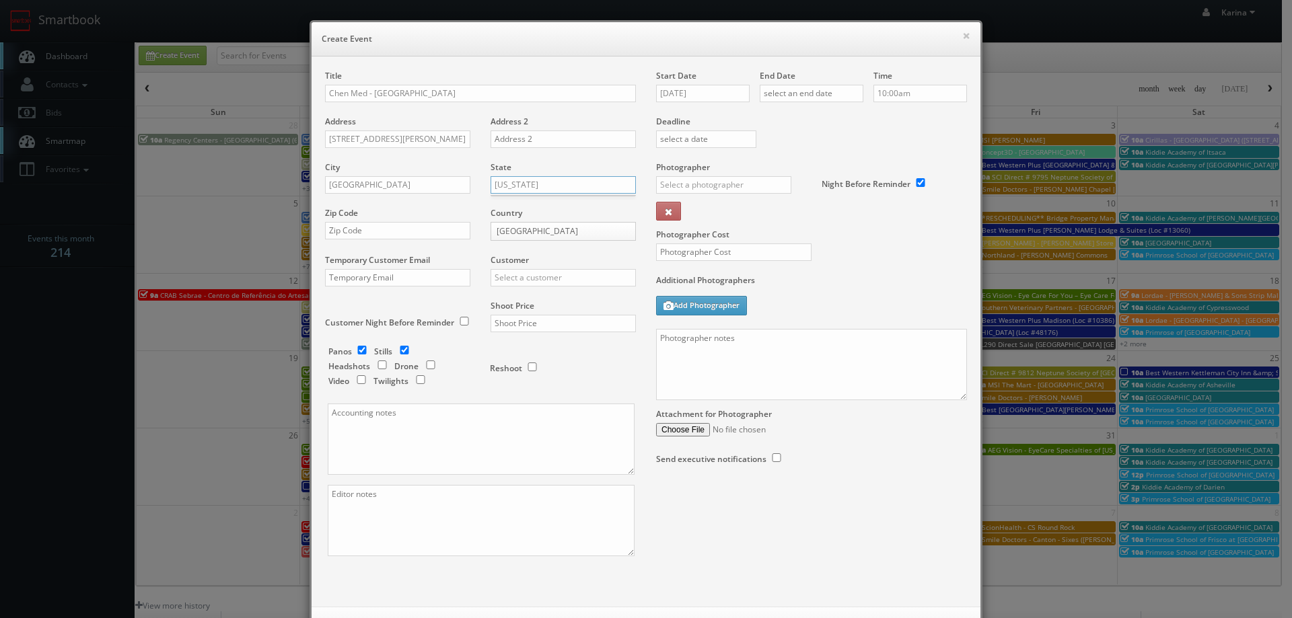
type input "[US_STATE]"
click at [362, 231] on input "text" at bounding box center [397, 230] width 145 height 17
type input "33610"
click at [503, 277] on input "text" at bounding box center [563, 277] width 145 height 17
click at [499, 401] on div "GBV" at bounding box center [563, 399] width 144 height 22
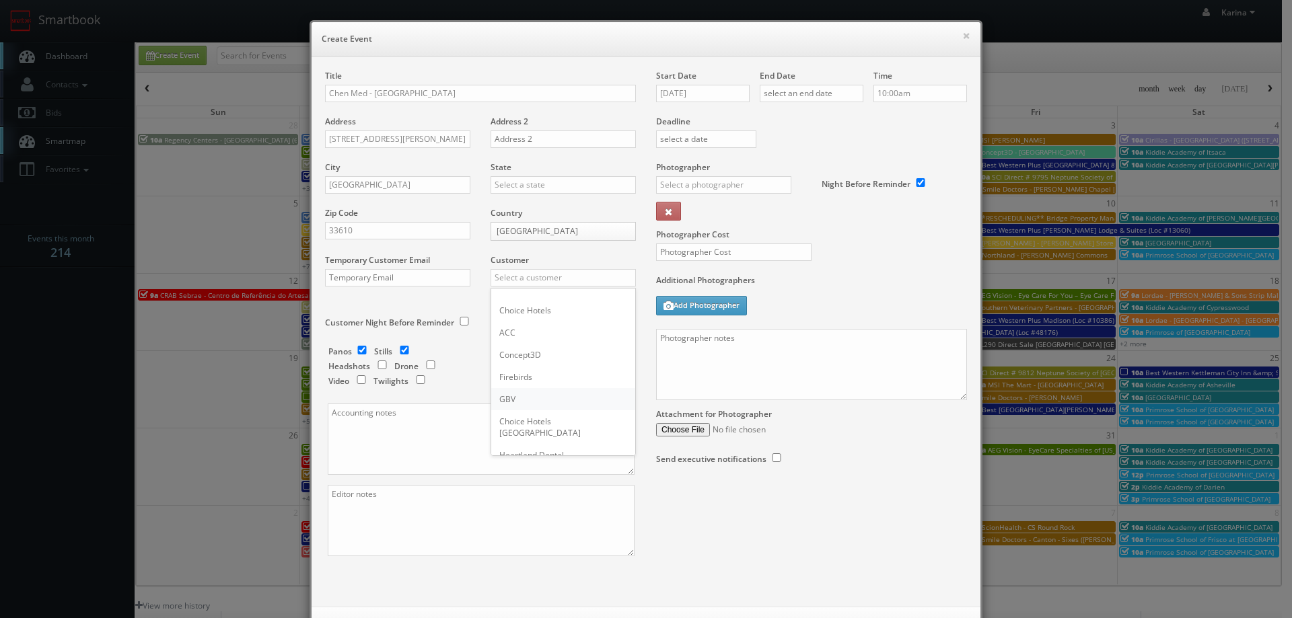
type input "GBV"
click at [373, 365] on input "checkbox" at bounding box center [382, 365] width 20 height 9
checkbox input "true"
click at [360, 353] on input "checkbox" at bounding box center [362, 350] width 20 height 9
checkbox input "false"
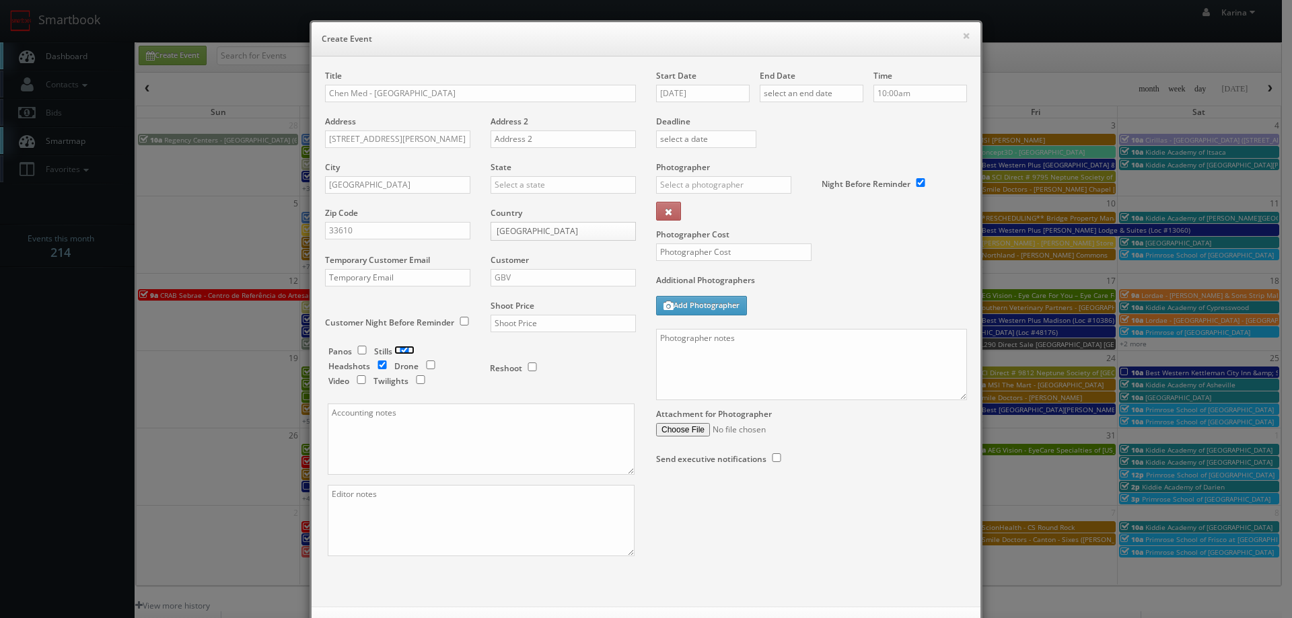
click at [402, 351] on input "checkbox" at bounding box center [404, 350] width 20 height 9
checkbox input "false"
click at [520, 322] on input "text" at bounding box center [563, 323] width 145 height 17
type input "550"
click at [556, 340] on div "Shoot Price 550" at bounding box center [557, 323] width 155 height 46
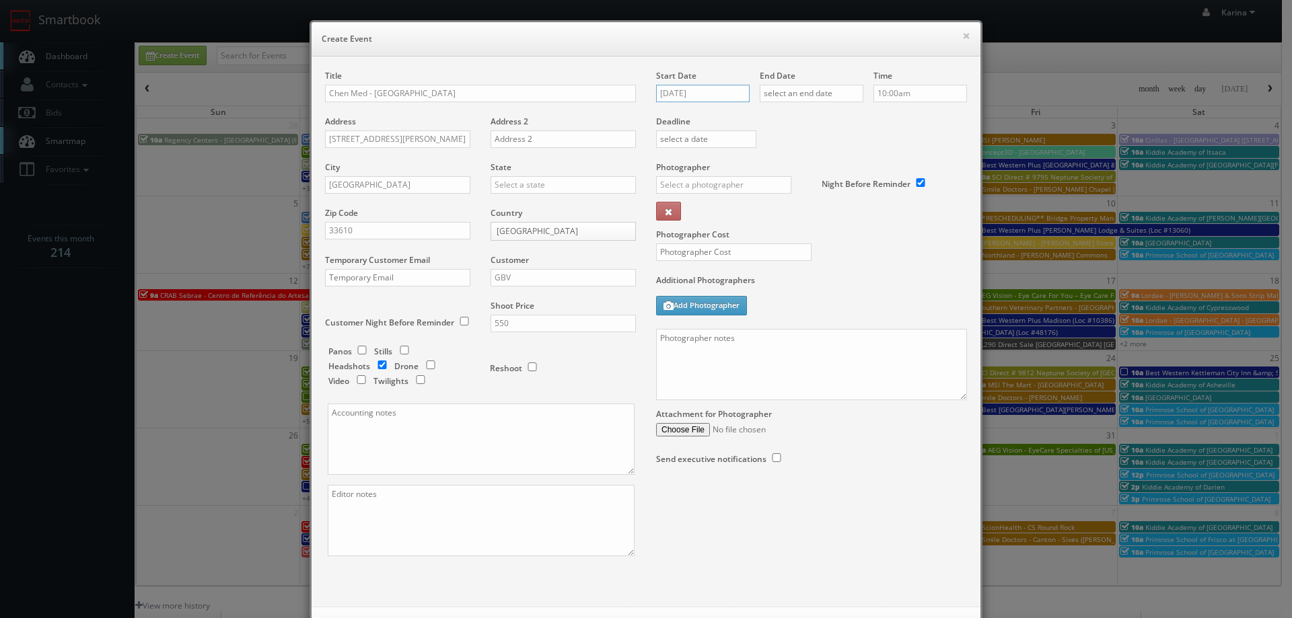
click at [710, 93] on input "[DATE]" at bounding box center [703, 93] width 94 height 17
click at [738, 236] on td "30" at bounding box center [744, 235] width 18 height 20
type input "[DATE]"
click at [803, 91] on input "text" at bounding box center [812, 93] width 104 height 17
click at [848, 234] on td "30" at bounding box center [847, 235] width 18 height 20
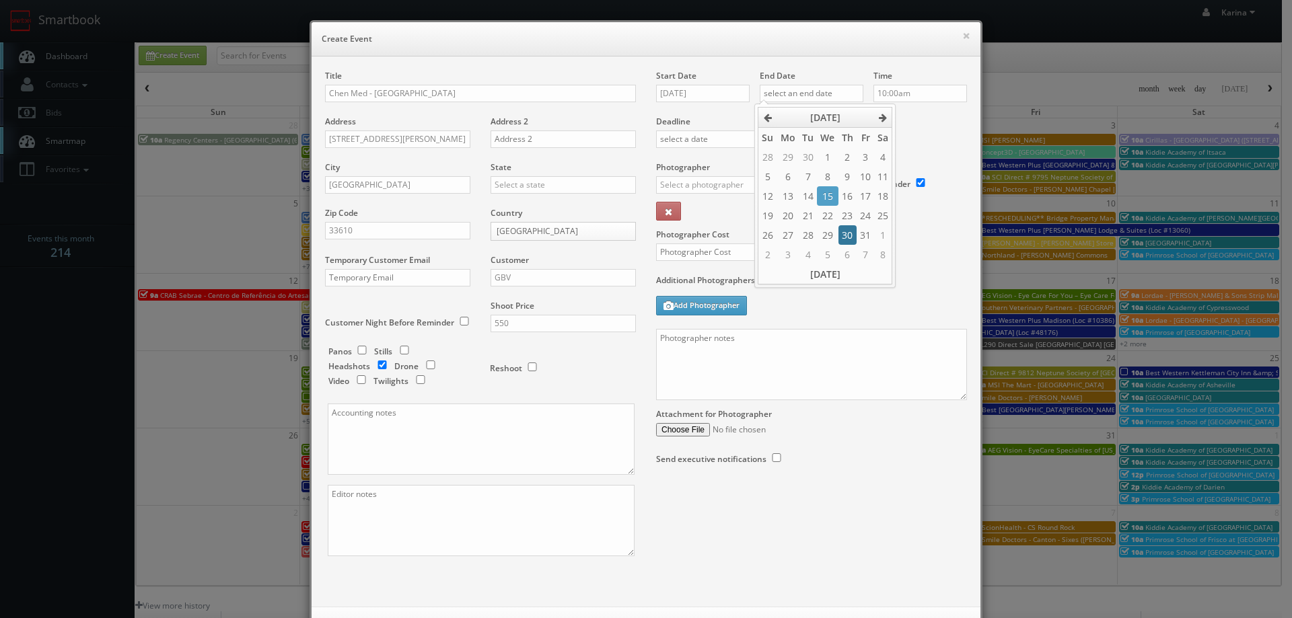
type input "[DATE]"
click at [914, 97] on input "10:00am" at bounding box center [920, 93] width 94 height 17
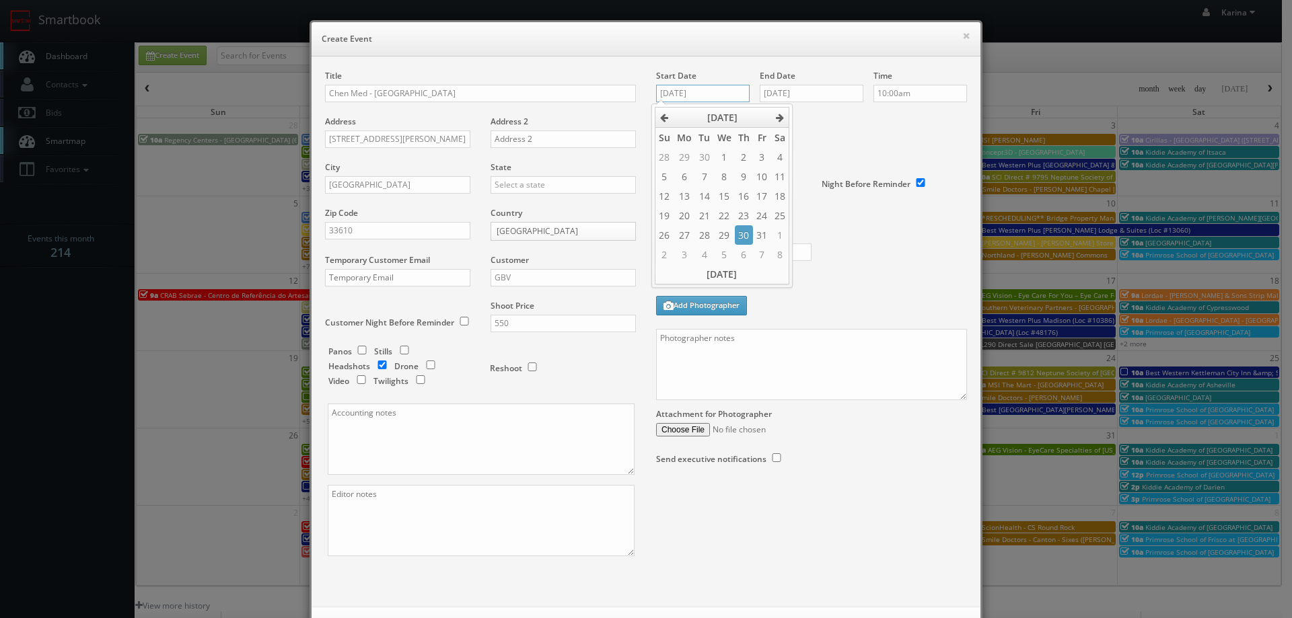
click at [705, 91] on input "10/30/2025" at bounding box center [703, 93] width 94 height 17
click at [834, 124] on label "Deadline" at bounding box center [811, 121] width 331 height 11
click at [890, 89] on input "10:00am" at bounding box center [920, 93] width 94 height 17
type input "4:00pm"
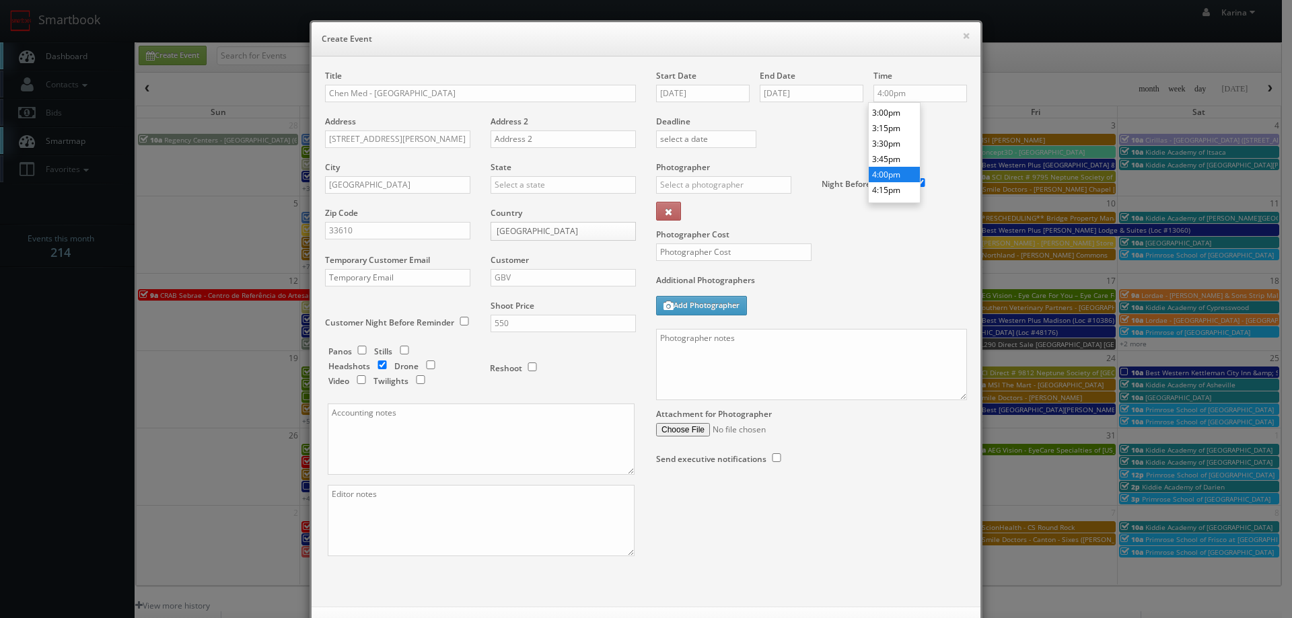
click at [891, 176] on li "4:00pm" at bounding box center [894, 174] width 51 height 15
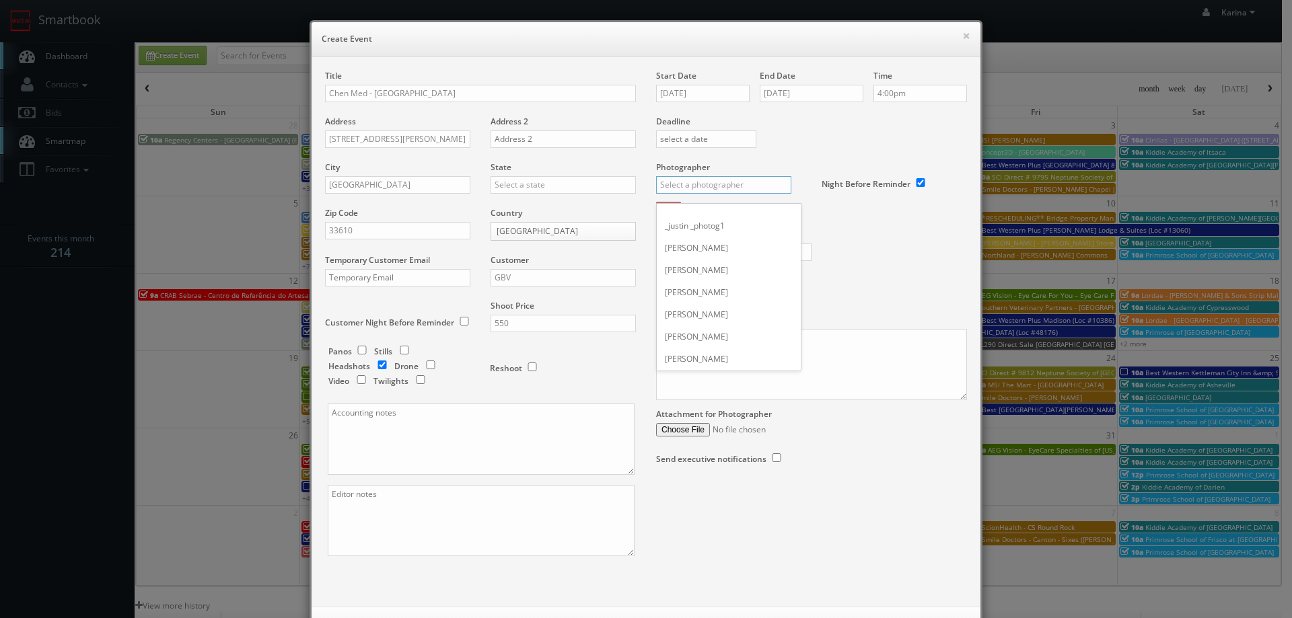
click at [701, 183] on input "text" at bounding box center [723, 184] width 135 height 17
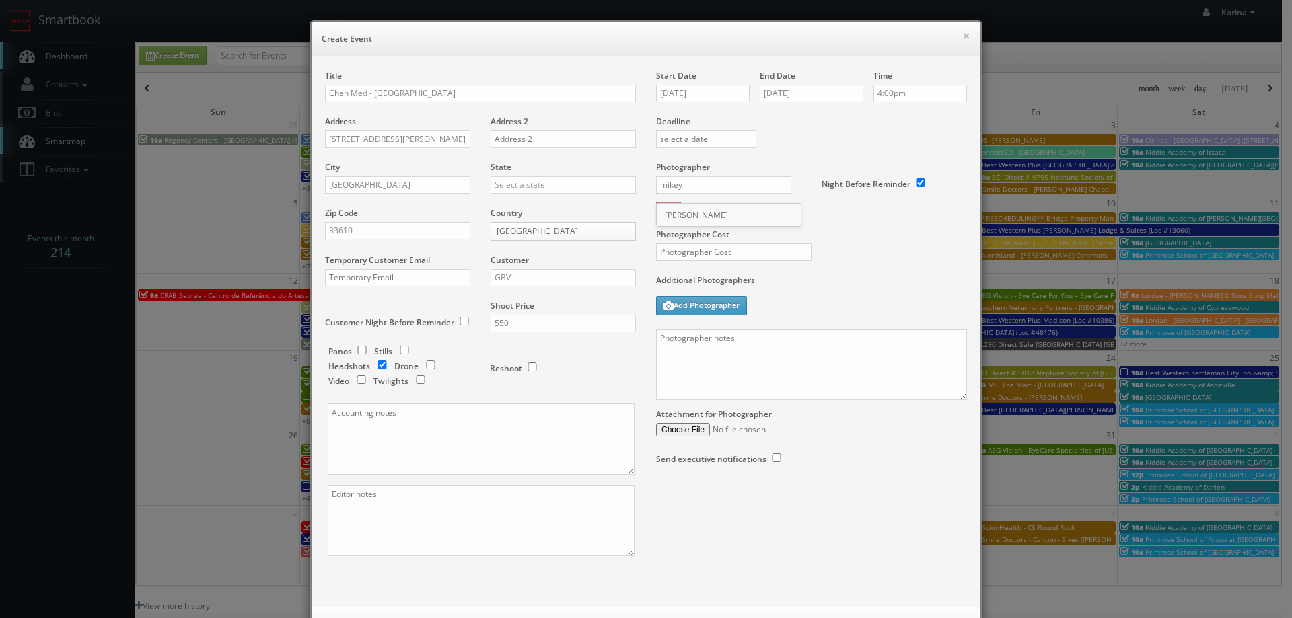
click at [708, 215] on div "[PERSON_NAME]" at bounding box center [729, 215] width 144 height 22
type input "[PERSON_NAME]"
click at [712, 257] on input "text" at bounding box center [733, 252] width 155 height 17
type input "275"
paste textarea "We need to deliver 3 headshots per person, please take at least 10 angles per p…"
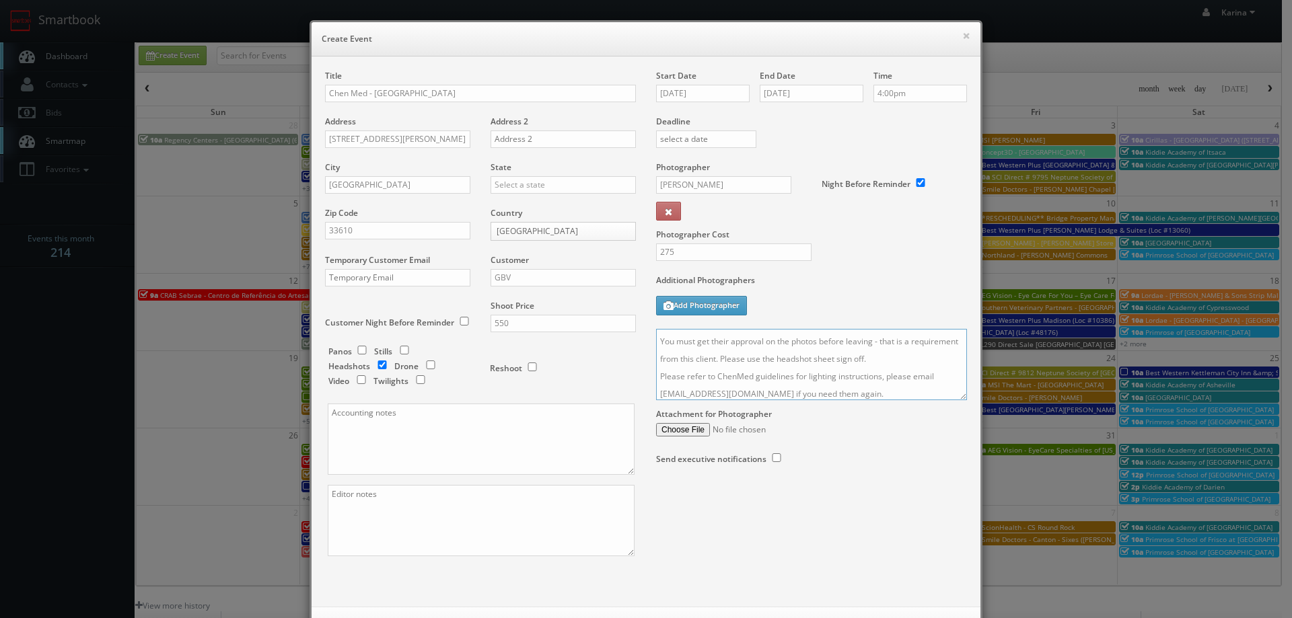
scroll to position [0, 0]
click at [731, 337] on textarea "We need to deliver 3 headshots per person, please take at least 10 angles per p…" at bounding box center [811, 364] width 311 height 71
click at [904, 336] on textarea "We need to deliver 1 headshots per person, please take at least 10 angles per p…" at bounding box center [811, 364] width 311 height 71
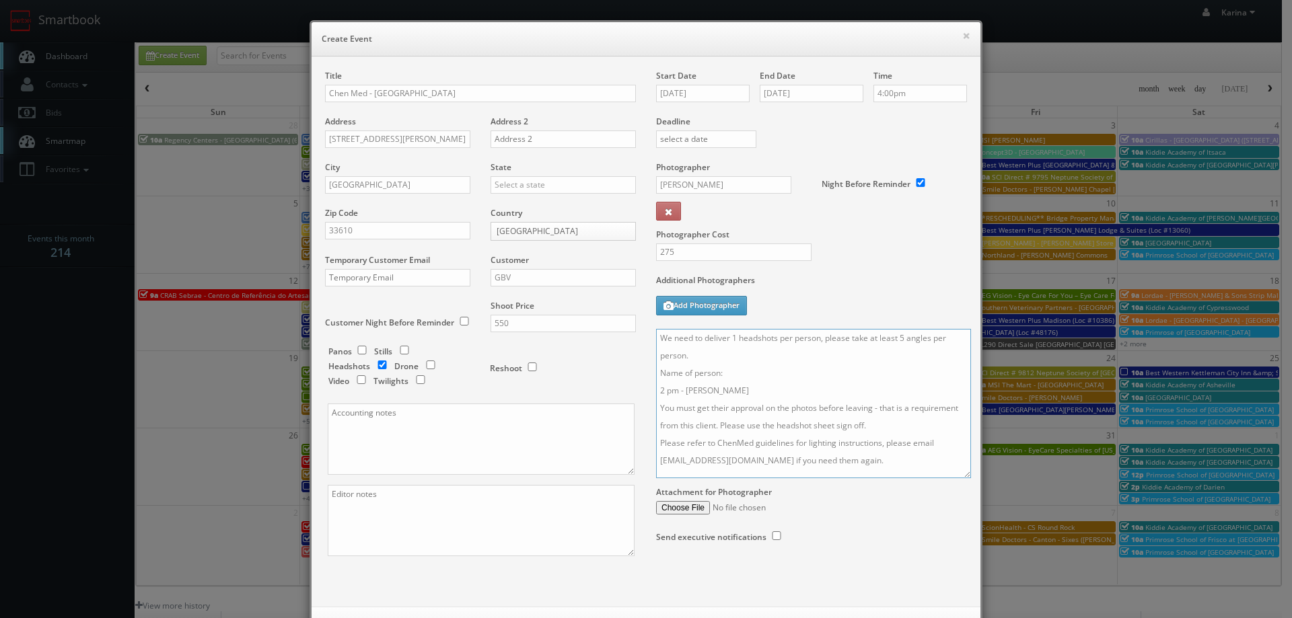
drag, startPoint x: 957, startPoint y: 396, endPoint x: 942, endPoint y: 460, distance: 65.6
click at [966, 478] on textarea "We need to deliver 1 headshots per person, please take at least 5 angles per pe…" at bounding box center [813, 403] width 315 height 149
click at [754, 388] on textarea "We need to deliver 1 headshots per person, please take at least 3 angles per pe…" at bounding box center [816, 416] width 320 height 174
paste textarea "Lux Chandrasekar"
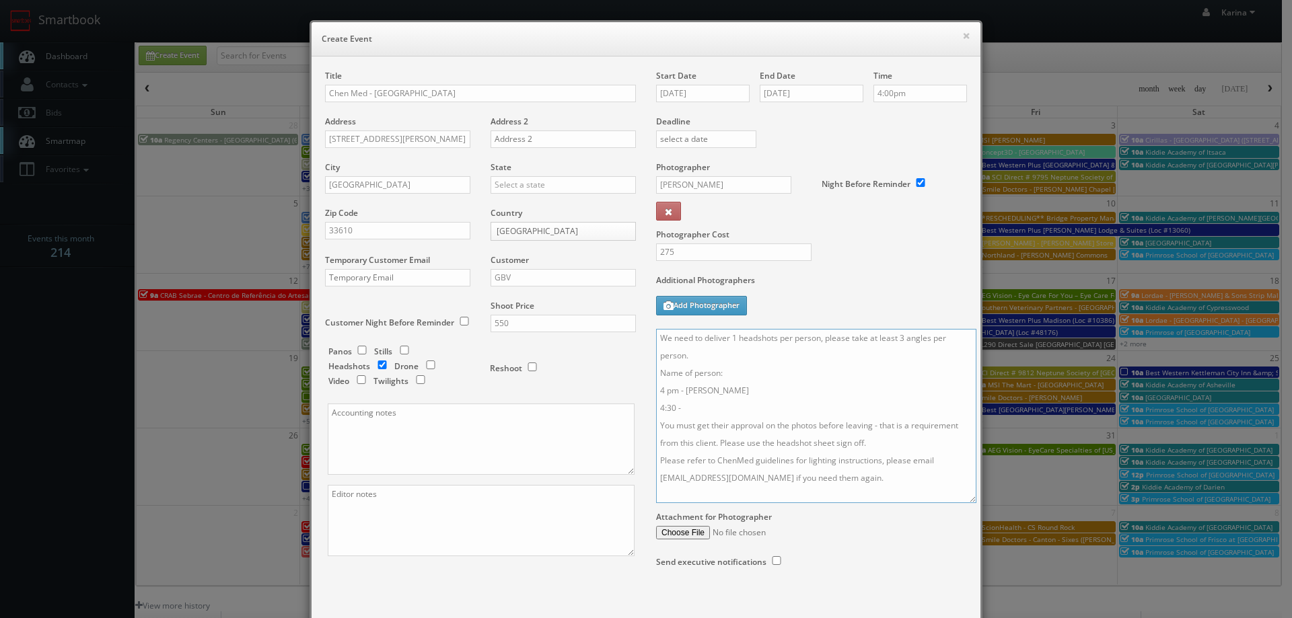
paste textarea "Rares Cocioba"
type textarea "We need to deliver 1 headshots per person, please take at least 3 angles per pe…"
click at [821, 260] on div "Photographer Cost 275" at bounding box center [811, 217] width 331 height 113
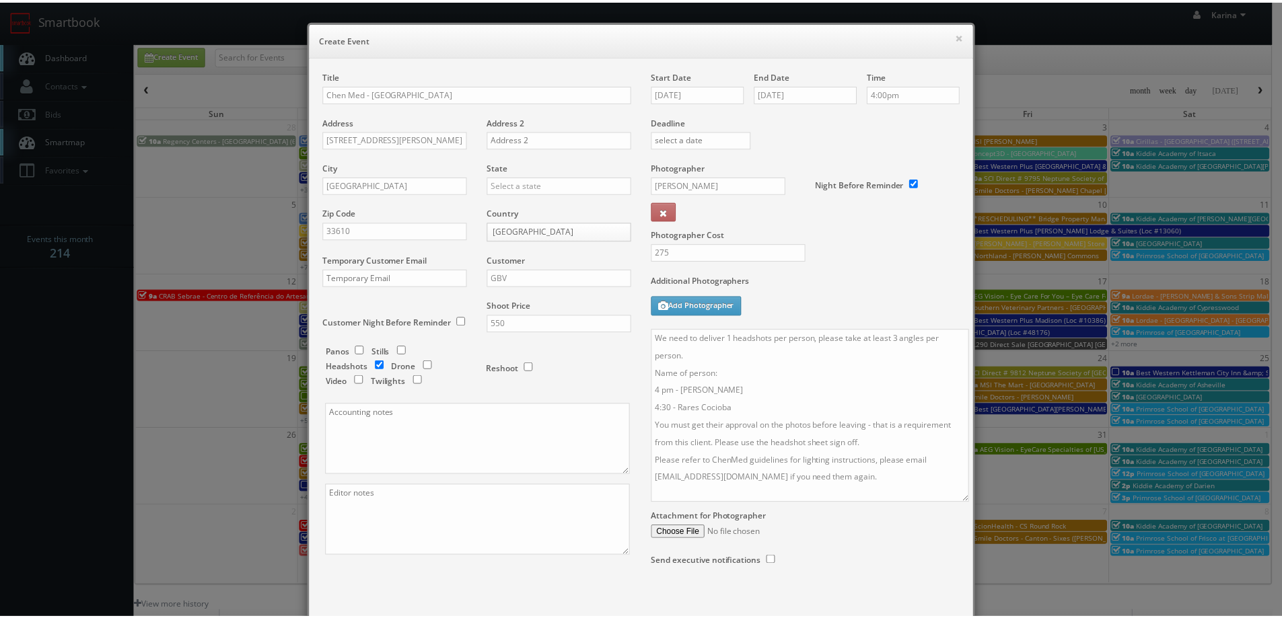
scroll to position [72, 0]
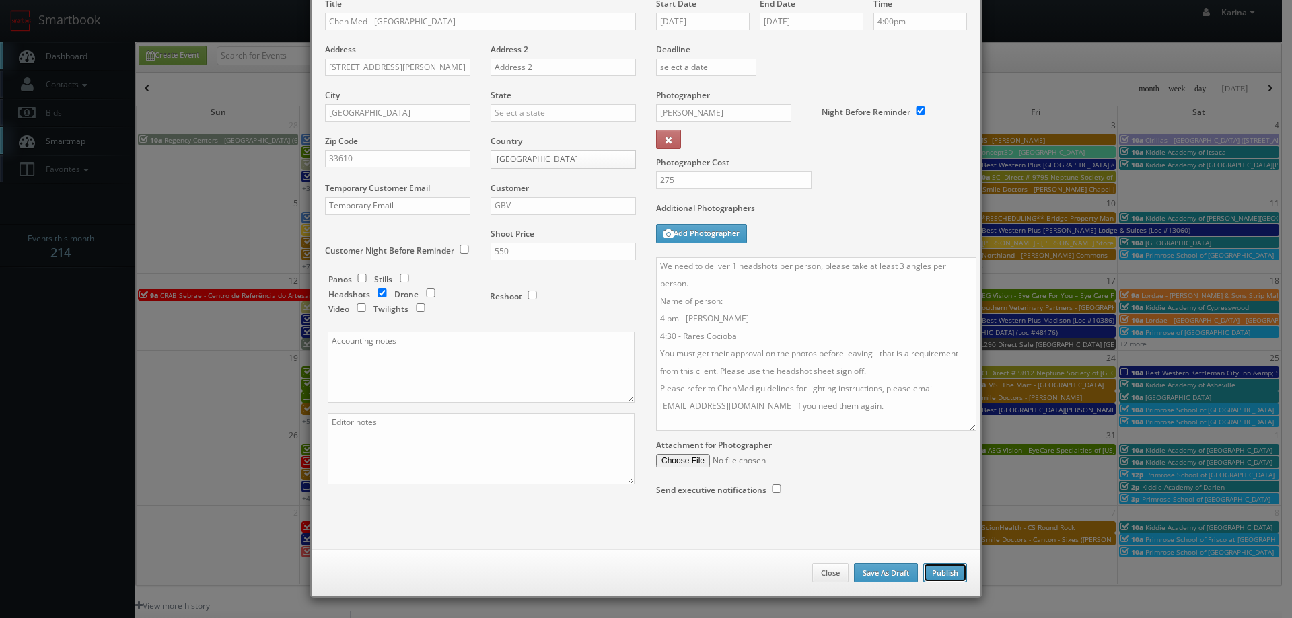
click at [932, 571] on button "Publish" at bounding box center [945, 573] width 44 height 20
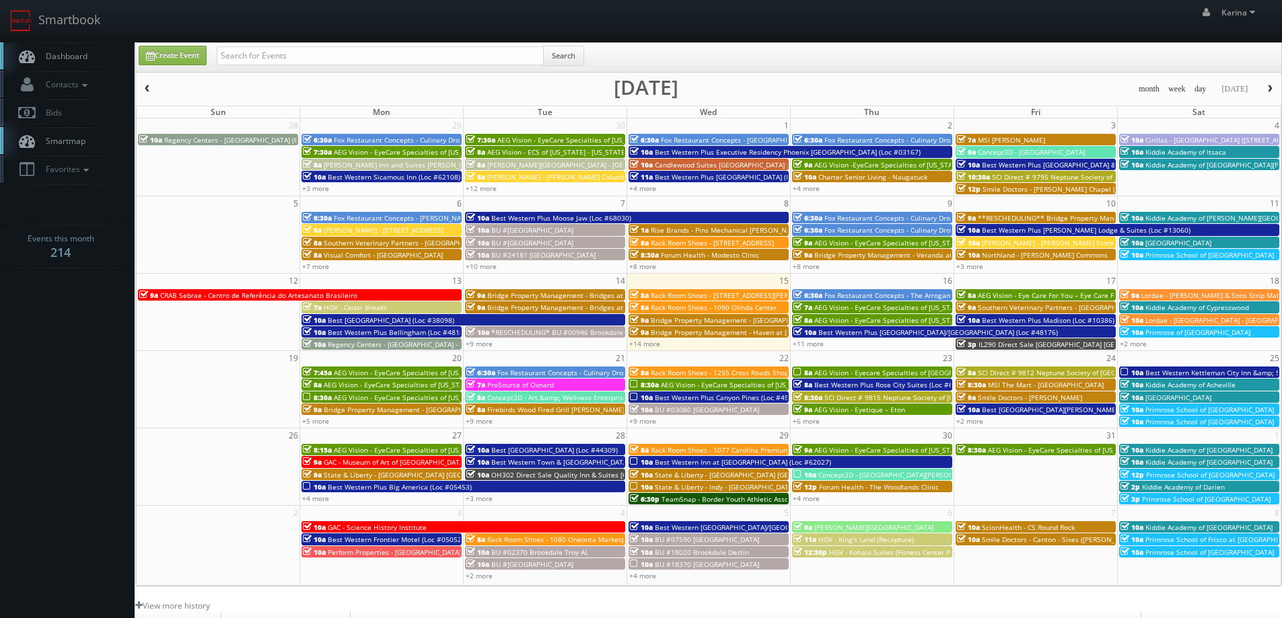
click at [61, 54] on span "Dashboard" at bounding box center [63, 55] width 48 height 11
click at [86, 59] on span "Dashboard" at bounding box center [63, 55] width 48 height 11
click at [178, 53] on link "Create Event" at bounding box center [173, 56] width 68 height 20
type input "[DATE]"
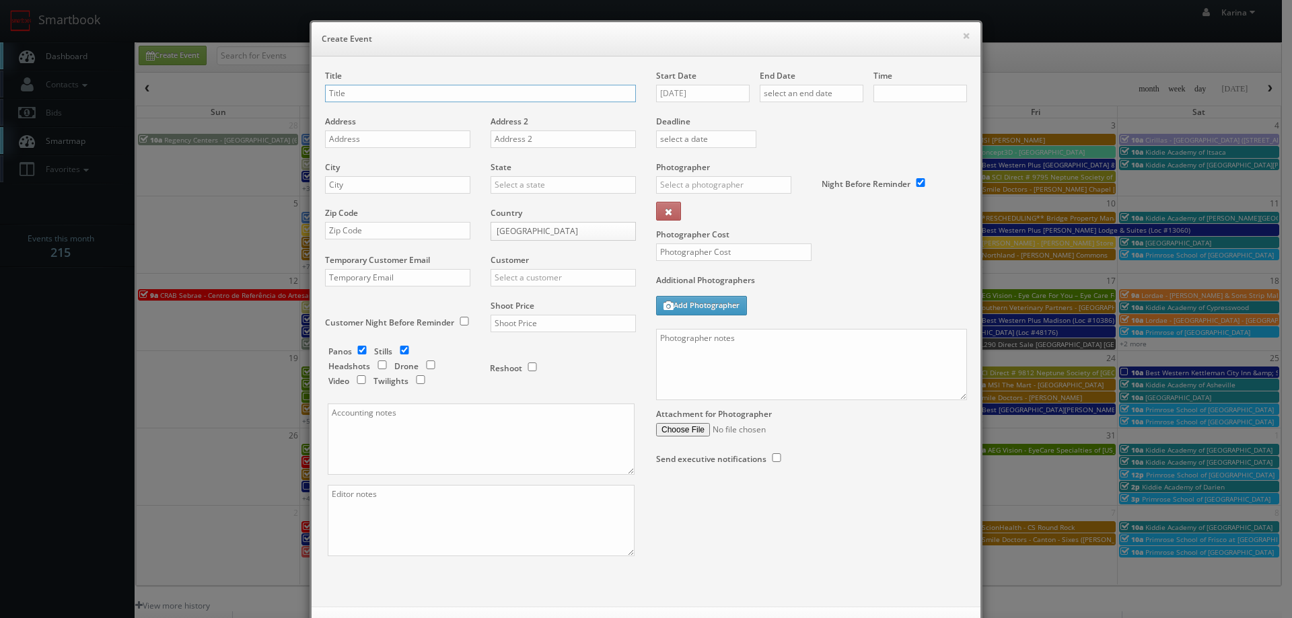
checkbox input "true"
type input "10:00am"
checkbox input "true"
click at [454, 94] on input "text" at bounding box center [480, 93] width 311 height 17
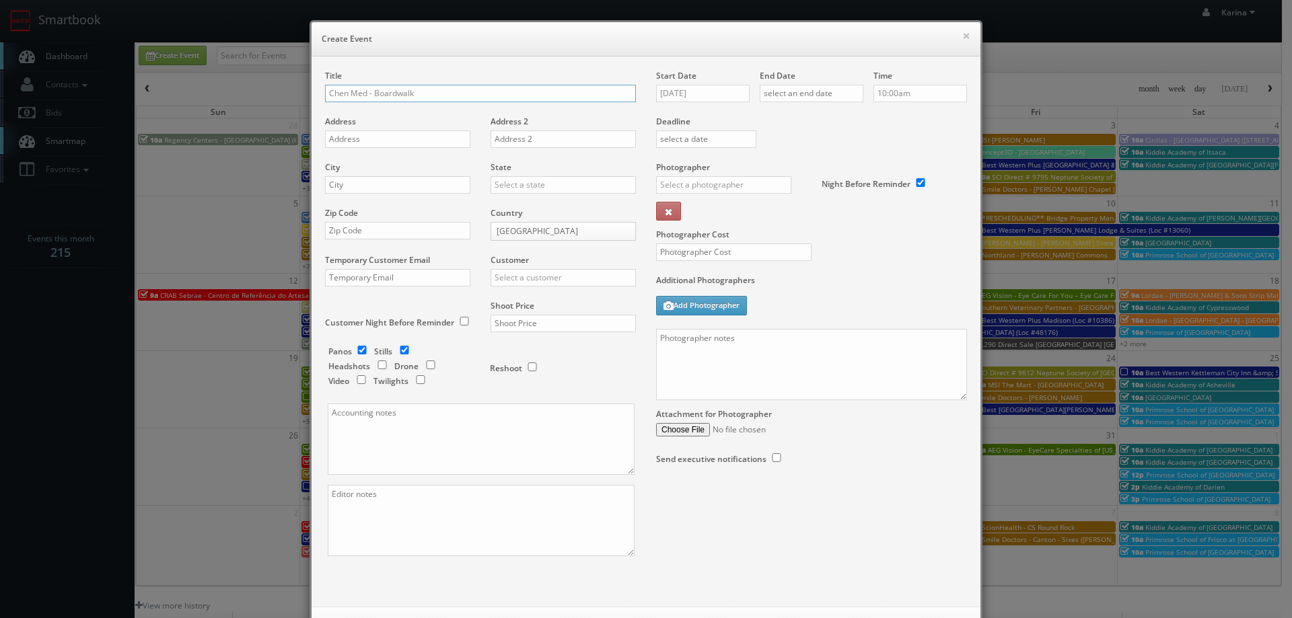
type input "Chen Med - Boardwalk"
click at [384, 136] on input "text" at bounding box center [397, 139] width 145 height 17
paste input "[STREET_ADDRESS]"
type input "[STREET_ADDRESS]"
click at [377, 196] on div "City" at bounding box center [402, 184] width 155 height 46
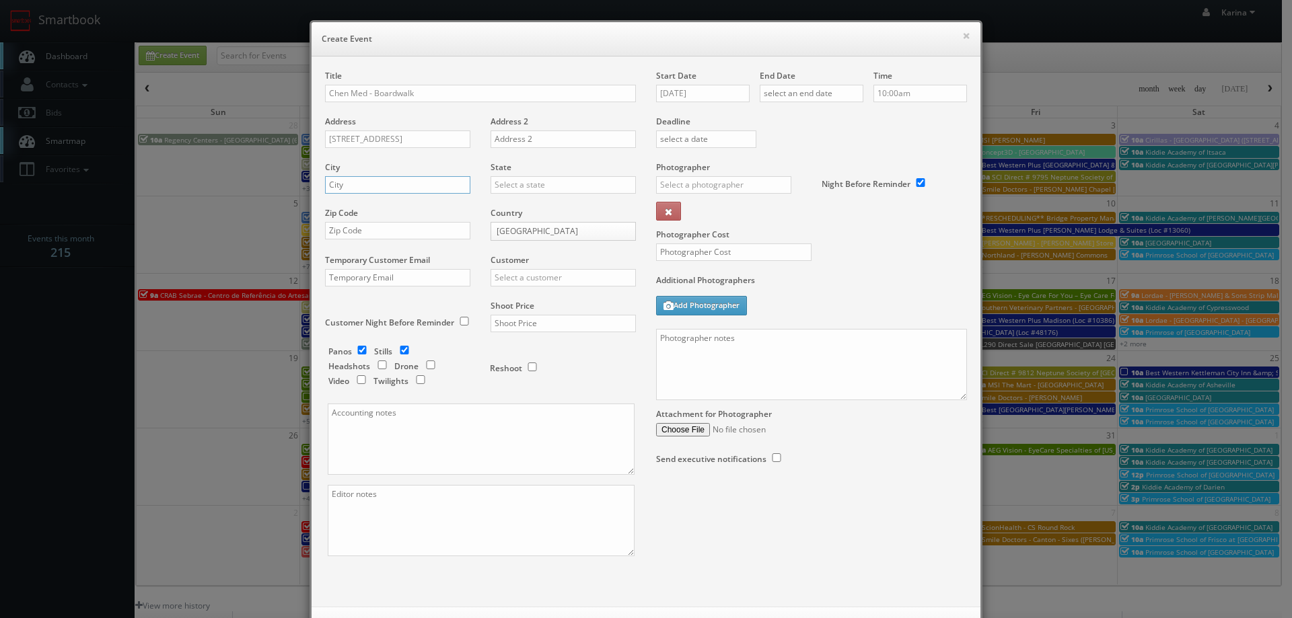
click at [377, 186] on input "text" at bounding box center [397, 184] width 145 height 17
click at [365, 235] on input "text" at bounding box center [397, 230] width 145 height 17
paste input "33907"
type input "33907"
click at [361, 188] on input "text" at bounding box center [397, 184] width 145 height 17
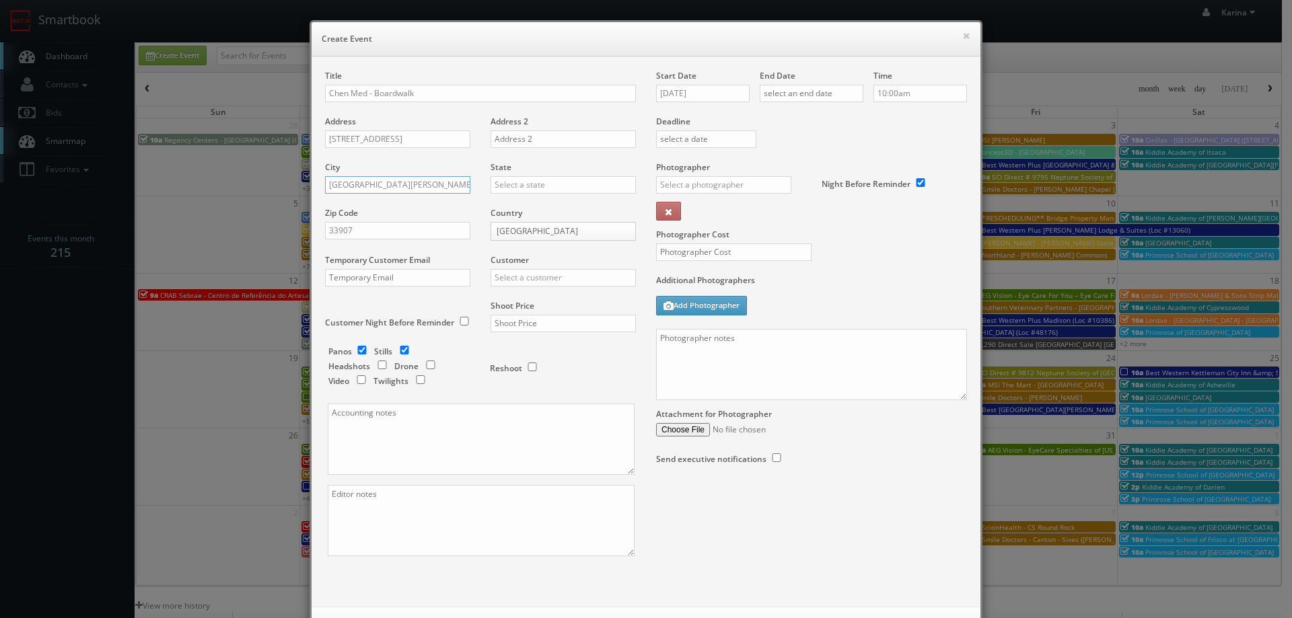
type input "Fort Myers"
click at [552, 185] on input "text" at bounding box center [563, 184] width 145 height 17
click at [536, 203] on div "[US_STATE]" at bounding box center [563, 207] width 144 height 22
type input "[US_STATE]"
click at [515, 280] on input "text" at bounding box center [563, 277] width 145 height 17
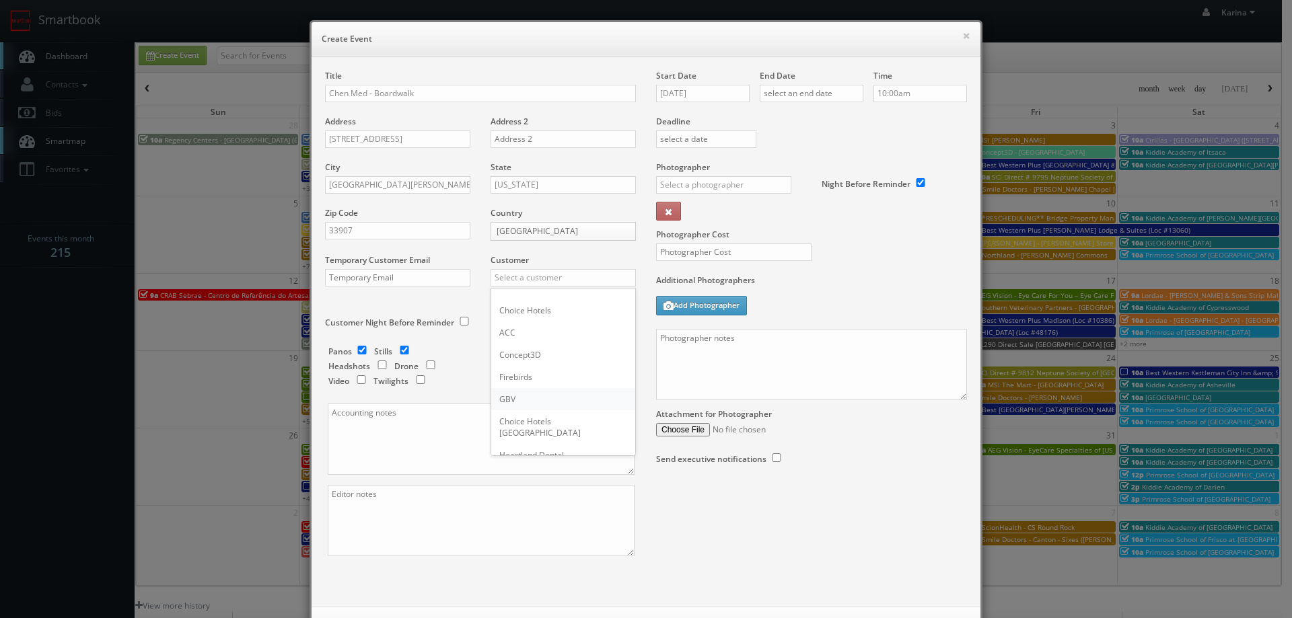
click at [515, 397] on div "GBV" at bounding box center [563, 399] width 144 height 22
type input "GBV"
click at [376, 363] on input "checkbox" at bounding box center [382, 365] width 20 height 9
checkbox input "true"
click at [356, 350] on input "checkbox" at bounding box center [362, 350] width 20 height 9
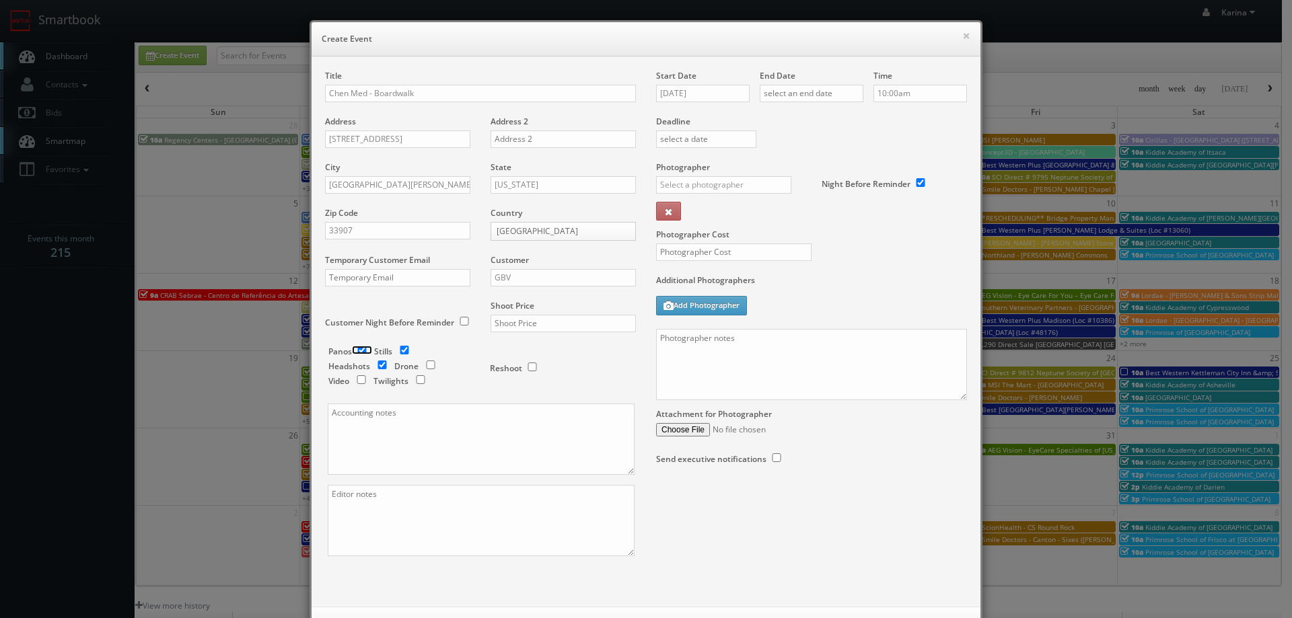
checkbox input "false"
click at [394, 351] on input "checkbox" at bounding box center [404, 350] width 20 height 9
checkbox input "false"
click at [509, 321] on input "text" at bounding box center [563, 323] width 145 height 17
type input "550"
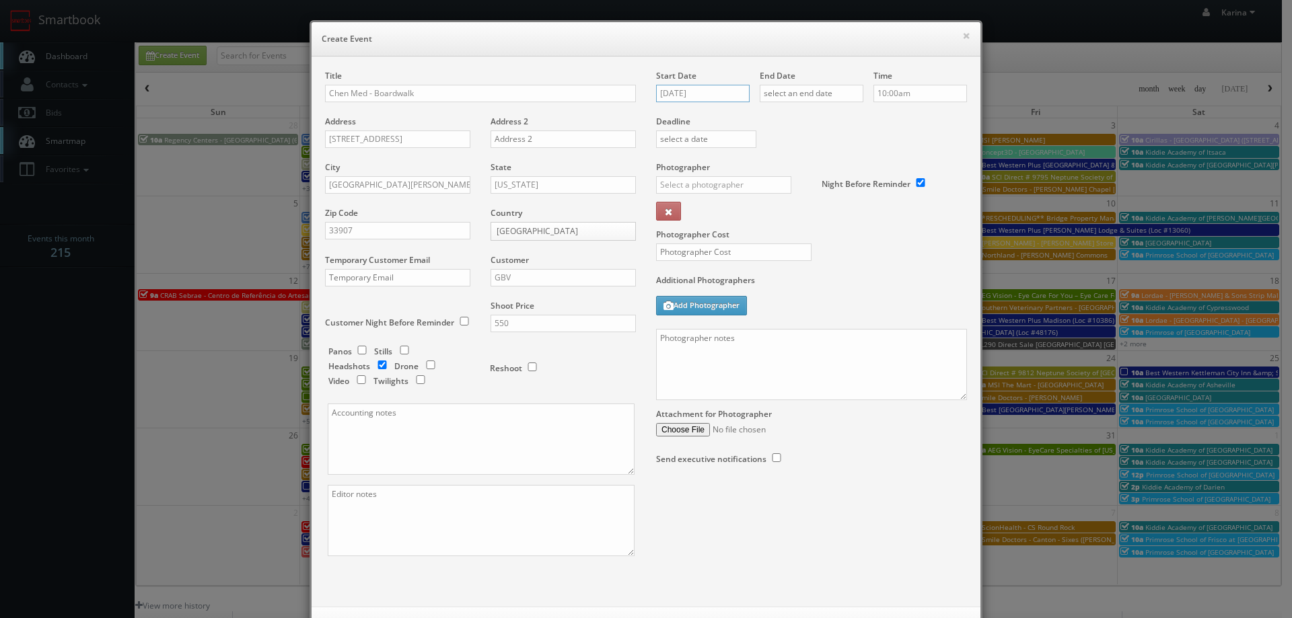
click at [702, 98] on input "[DATE]" at bounding box center [703, 93] width 94 height 17
click at [743, 233] on td "30" at bounding box center [744, 235] width 18 height 20
type input "[DATE]"
click at [830, 100] on input "text" at bounding box center [812, 93] width 104 height 17
click at [845, 234] on td "30" at bounding box center [847, 235] width 18 height 20
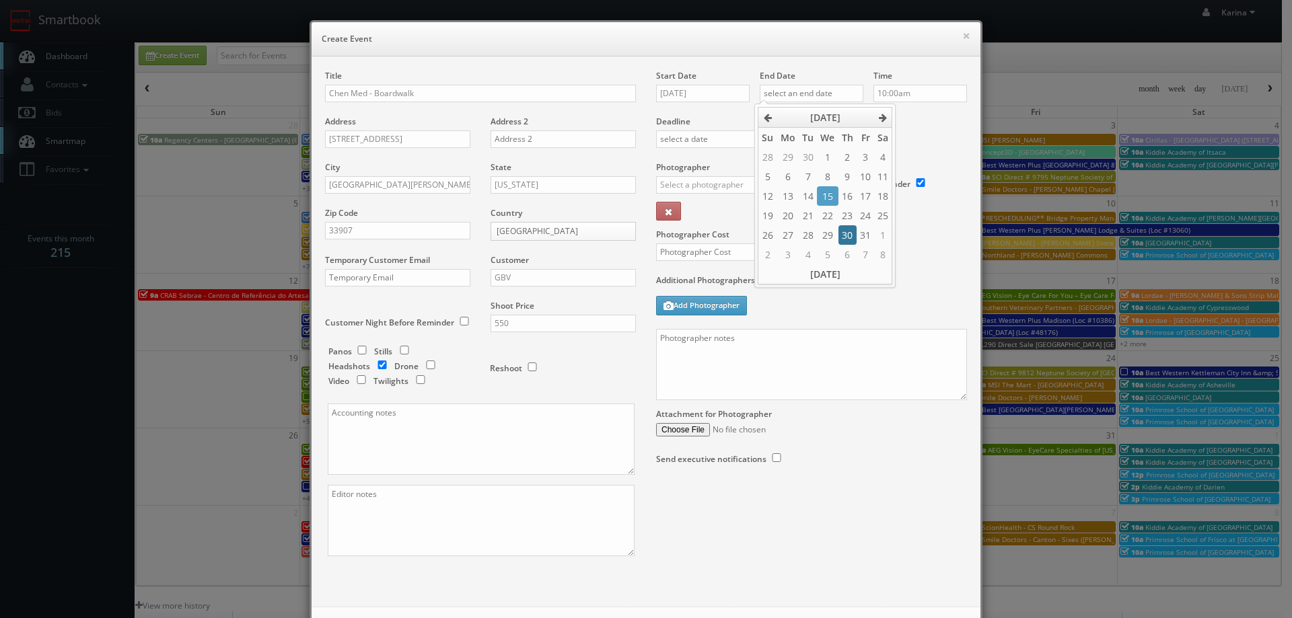
type input "[DATE]"
click at [933, 92] on input "10:00am" at bounding box center [920, 93] width 94 height 17
type input "3:00pm"
click at [886, 168] on li "3:00pm" at bounding box center [894, 166] width 51 height 15
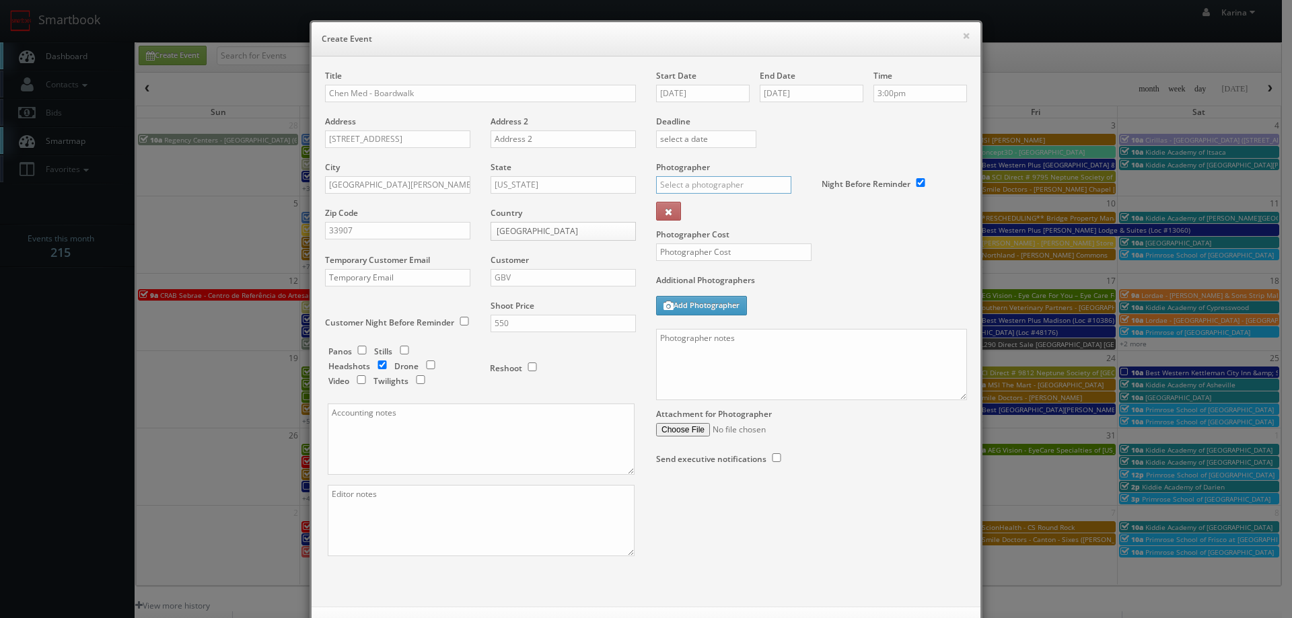
click at [726, 188] on input "text" at bounding box center [723, 184] width 135 height 17
click at [710, 259] on div "[PERSON_NAME]" at bounding box center [729, 259] width 144 height 22
type input "[PERSON_NAME]"
click at [710, 259] on input "text" at bounding box center [733, 252] width 155 height 17
type input "275"
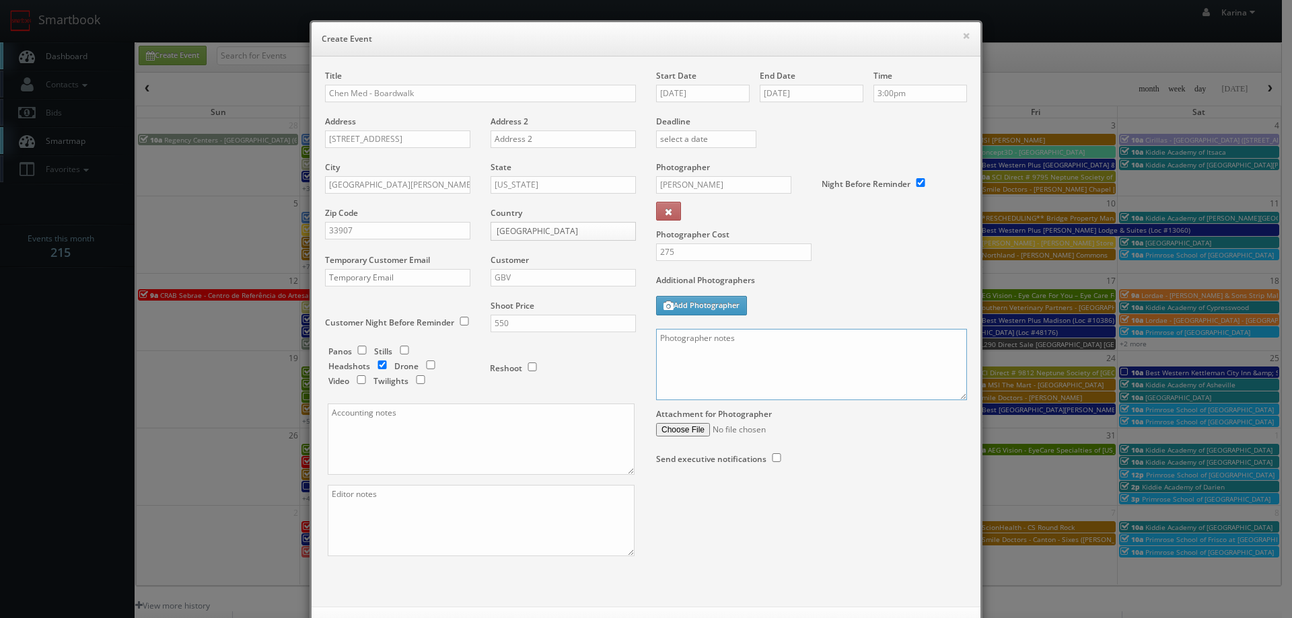
click at [718, 361] on textarea at bounding box center [811, 364] width 311 height 71
paste textarea "We need to deliver 1 headshots per person, please take at least 3 angles per pe…"
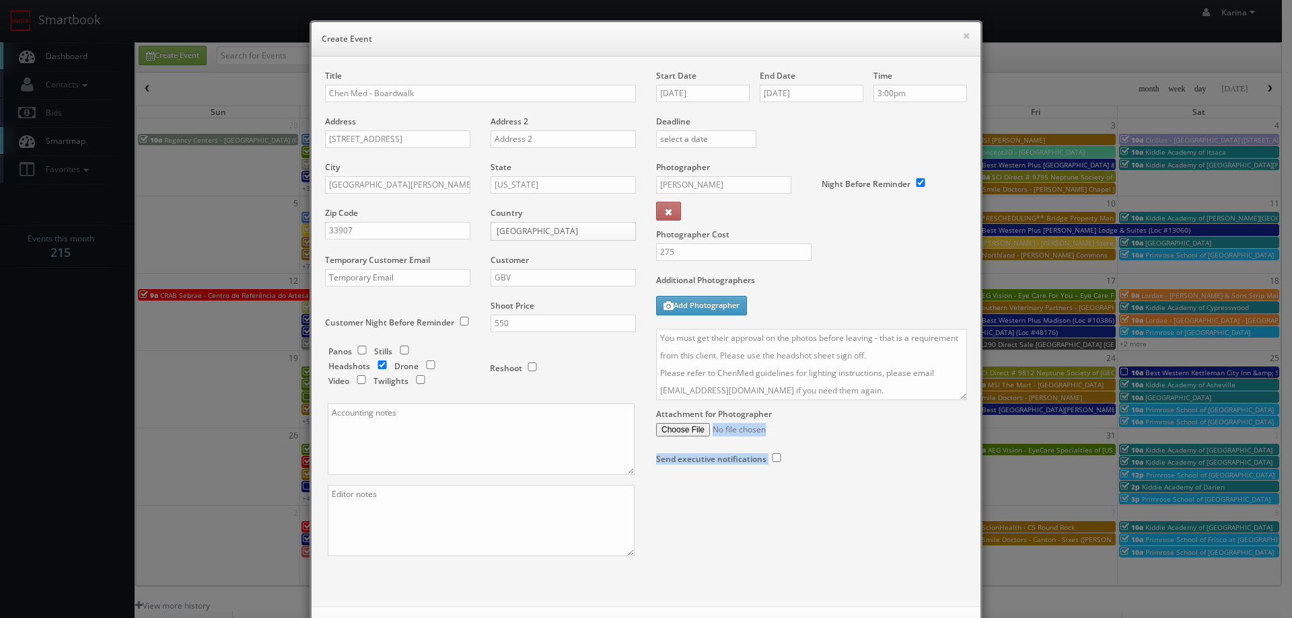
scroll to position [58, 0]
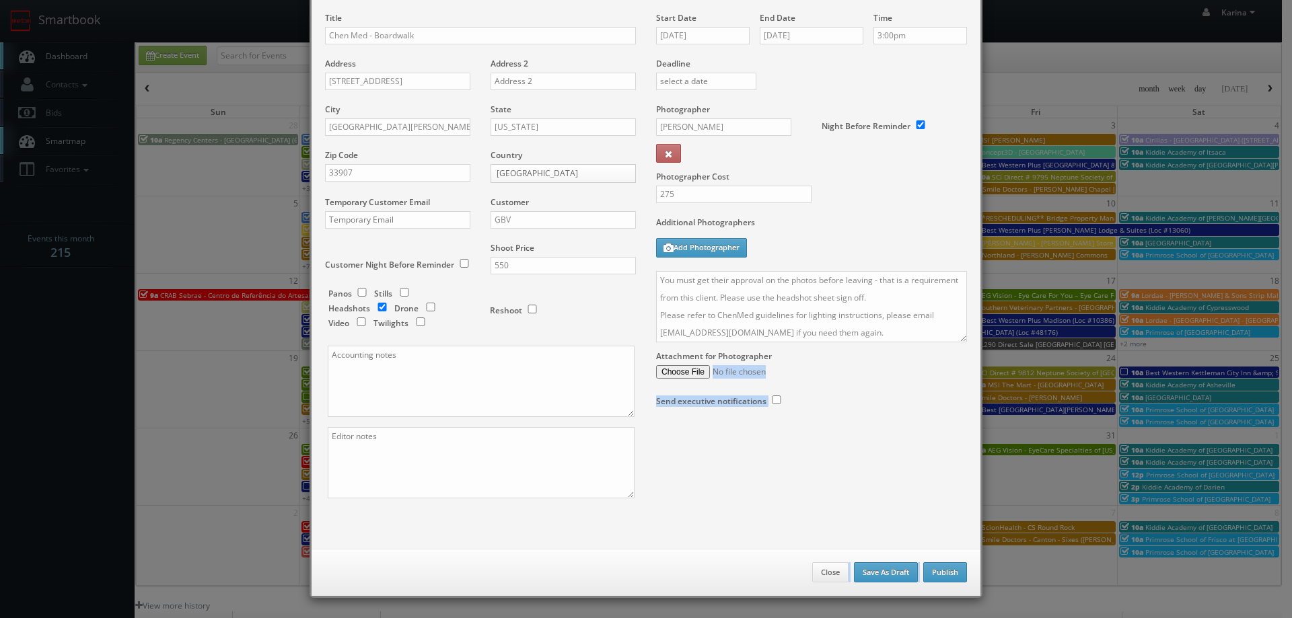
drag, startPoint x: 956, startPoint y: 400, endPoint x: 1007, endPoint y: 618, distance: 223.8
click at [1007, 618] on div "× Create Event Title Chen Med - Boardwalk Address 4650 Cleveland Ave #15A Addre…" at bounding box center [646, 309] width 1292 height 618
click at [923, 336] on textarea "We need to deliver 1 headshots per person, please take at least 3 angles per pe…" at bounding box center [811, 306] width 311 height 71
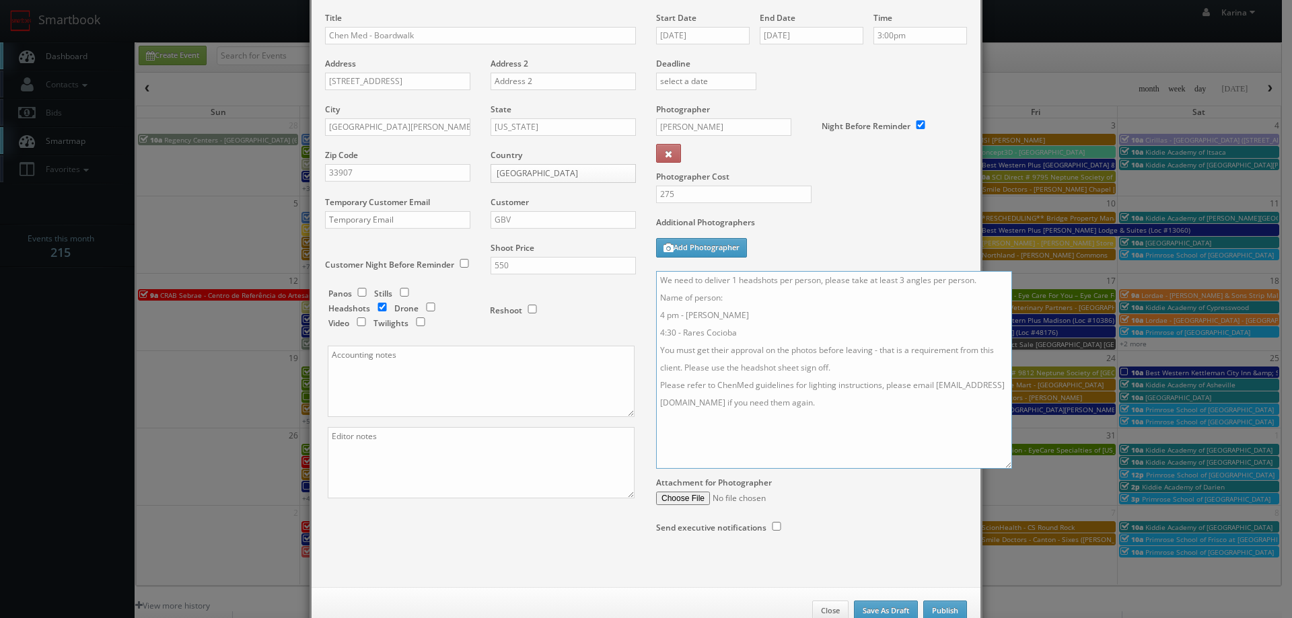
scroll to position [0, 0]
drag, startPoint x: 956, startPoint y: 339, endPoint x: 1036, endPoint y: 591, distance: 263.9
click at [1012, 469] on textarea "We need to deliver 1 headshots per person, please take at least 3 angles per pe…" at bounding box center [834, 370] width 356 height 198
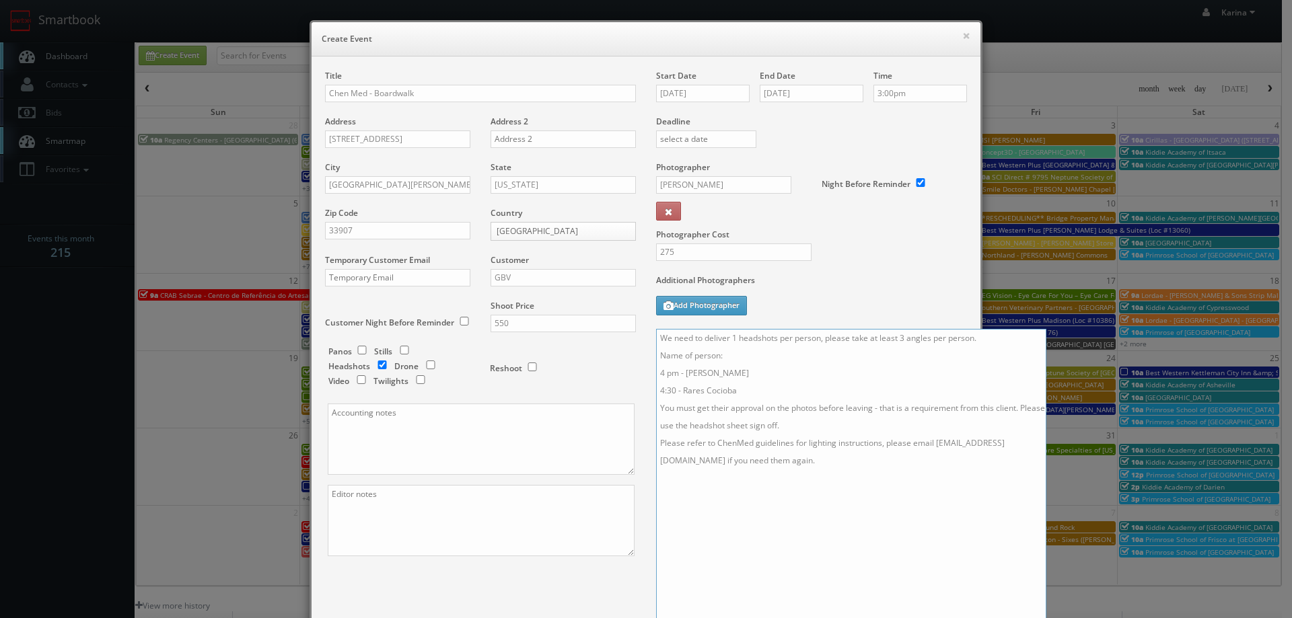
drag, startPoint x: 737, startPoint y: 408, endPoint x: 655, endPoint y: 392, distance: 83.7
click at [656, 392] on textarea "We need to deliver 1 headshots per person, please take at least 3 angles per pe…" at bounding box center [851, 490] width 390 height 323
type textarea "We need to deliver 1 headshots per person, please take at least 3 angles per pe…"
drag, startPoint x: 756, startPoint y: 480, endPoint x: 639, endPoint y: 335, distance: 186.6
click at [639, 335] on div "Title Chen Med - Boardwalk Address 4650 Cleveland Ave #15A Address 2 City Fort …" at bounding box center [646, 407] width 662 height 674
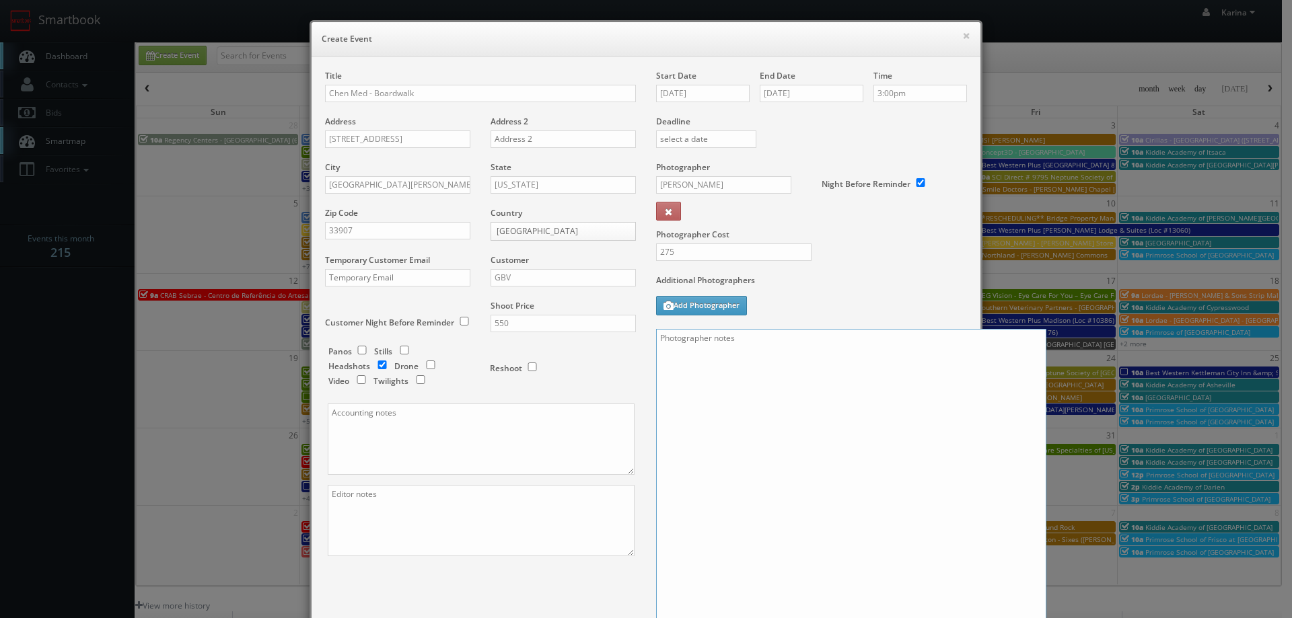
paste textarea "We need to deliver 1 headshots per person, please take at least 5 angles per pe…"
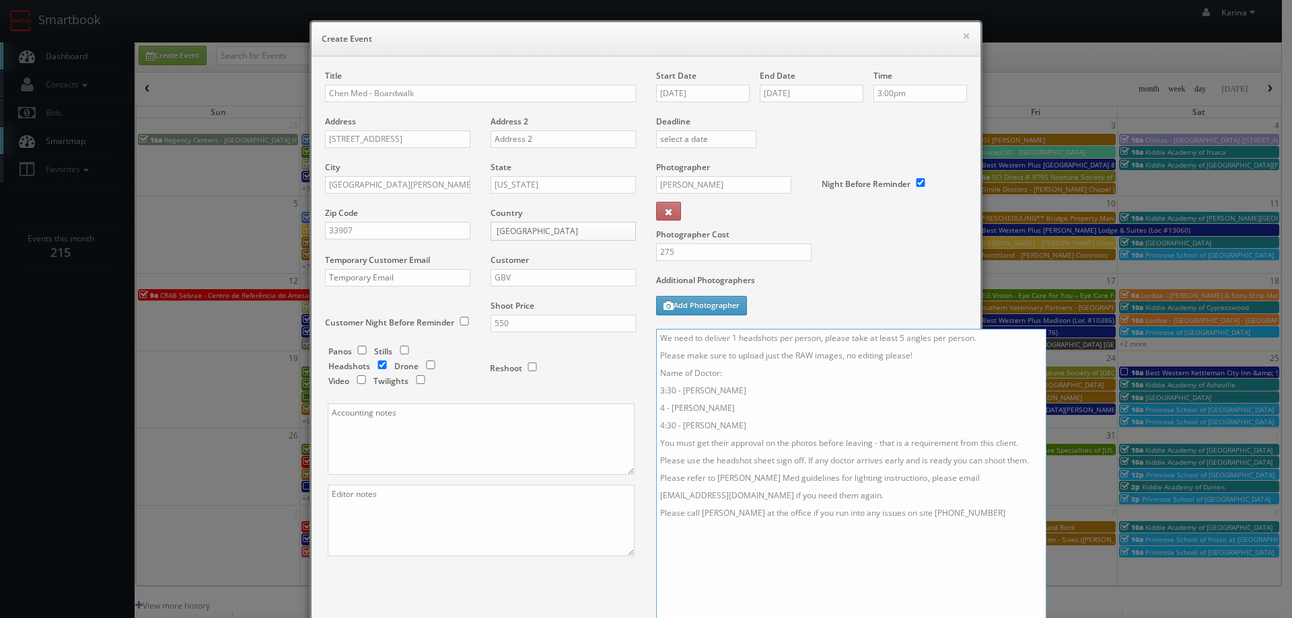
drag, startPoint x: 734, startPoint y: 388, endPoint x: 663, endPoint y: 392, distance: 70.7
click at [663, 392] on textarea "We need to deliver 1 headshots per person, please take at least 5 angles per pe…" at bounding box center [851, 490] width 390 height 323
click at [727, 424] on textarea "We need to deliver 1 headshots per person, please take at least 5 angles per pe…" at bounding box center [851, 490] width 390 height 323
click at [713, 409] on textarea "We need to deliver 1 headshots per person, please take at least 5 angles per pe…" at bounding box center [851, 490] width 390 height 323
click at [669, 390] on textarea "We need to deliver 1 headshots per person, please take at least 5 angles per pe…" at bounding box center [851, 490] width 390 height 323
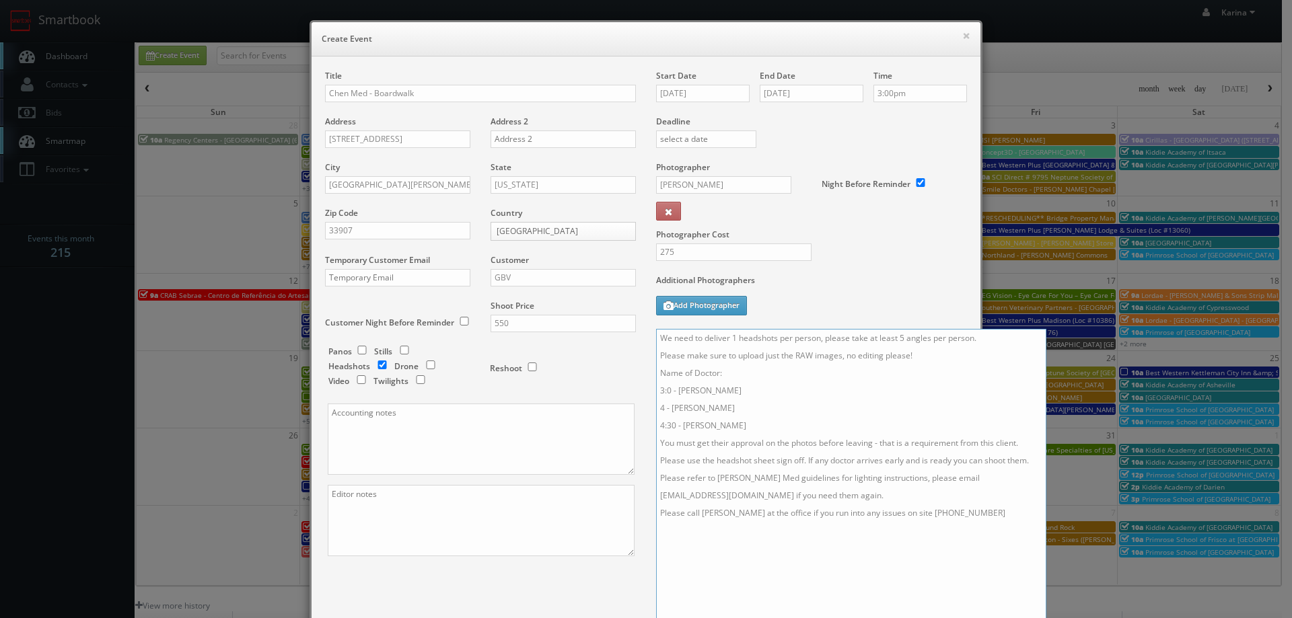
drag, startPoint x: 724, startPoint y: 390, endPoint x: 674, endPoint y: 392, distance: 50.5
click at [674, 392] on textarea "We need to deliver 1 headshots per person, please take at least 5 angles per pe…" at bounding box center [851, 490] width 390 height 323
paste textarea "Richard Curren"
click at [669, 392] on textarea "We need to deliver 1 headshots per person, please take at least 5 angles per pe…" at bounding box center [851, 490] width 390 height 323
drag, startPoint x: 717, startPoint y: 406, endPoint x: 668, endPoint y: 408, distance: 49.1
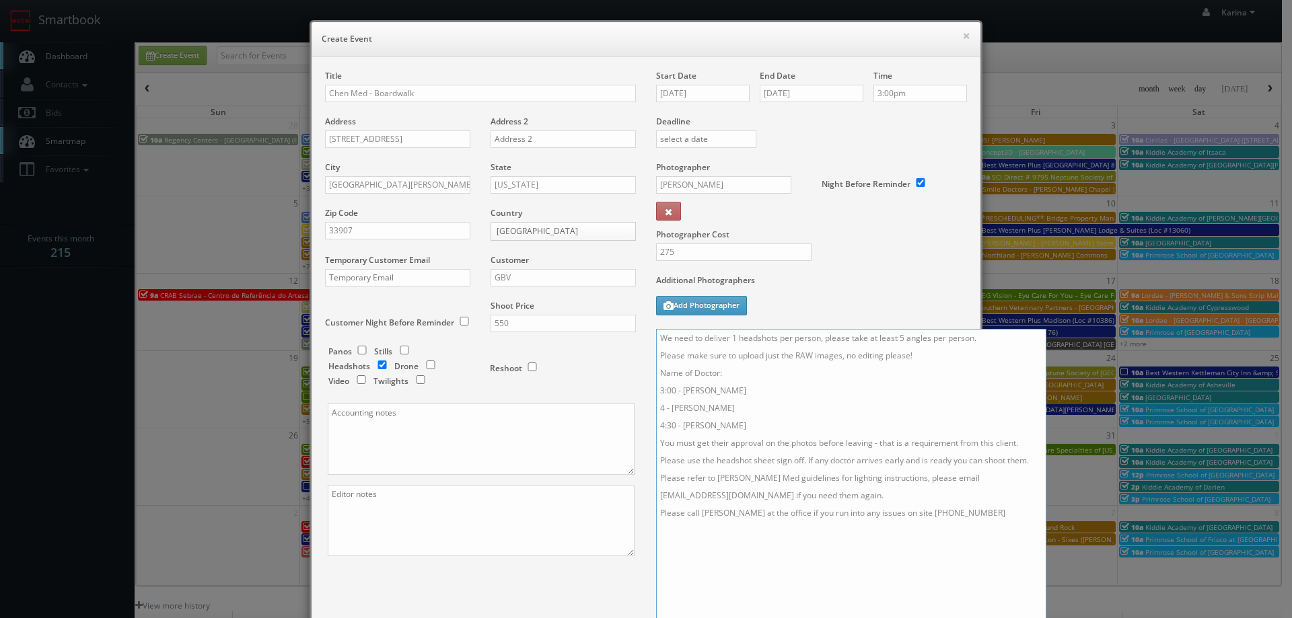
click at [668, 408] on textarea "We need to deliver 1 headshots per person, please take at least 5 angles per pe…" at bounding box center [851, 490] width 390 height 323
paste textarea "Yoandris Rosales"
drag, startPoint x: 732, startPoint y: 427, endPoint x: 680, endPoint y: 431, distance: 52.0
click at [680, 431] on textarea "We need to deliver 1 headshots per person, please take at least 5 angles per pe…" at bounding box center [851, 490] width 390 height 323
paste textarea "Rowel Perez Vargas"
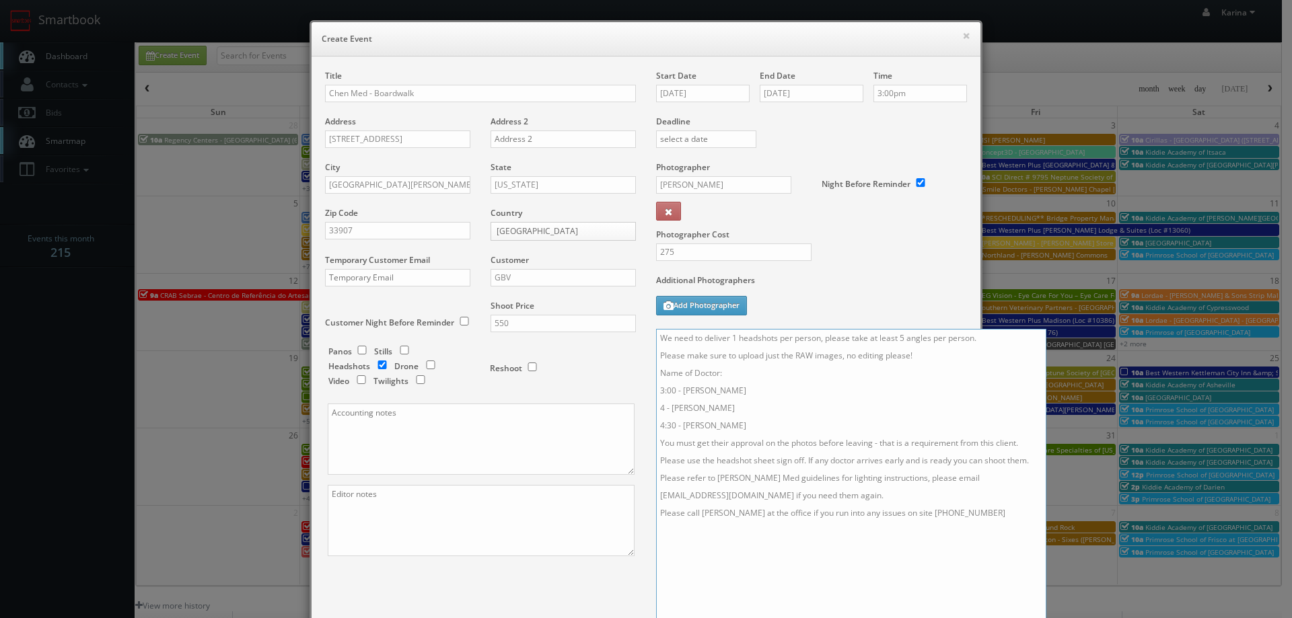
click at [803, 460] on textarea "We need to deliver 1 headshots per person, please take at least 5 angles per pe…" at bounding box center [851, 490] width 390 height 323
click at [900, 336] on textarea "We need to deliver 1 headshots per person, please take at least 5 angles per pe…" at bounding box center [851, 490] width 390 height 323
type textarea "We need to deliver 1 headshots per person, please take at least 3 angles per pe…"
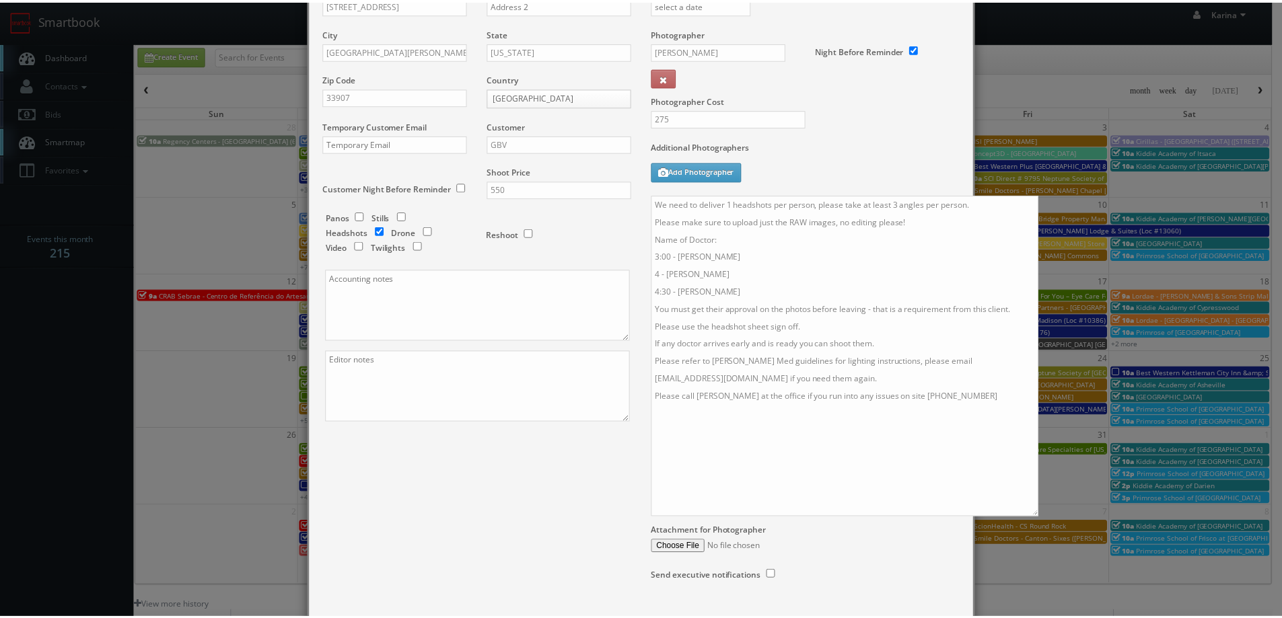
scroll to position [221, 0]
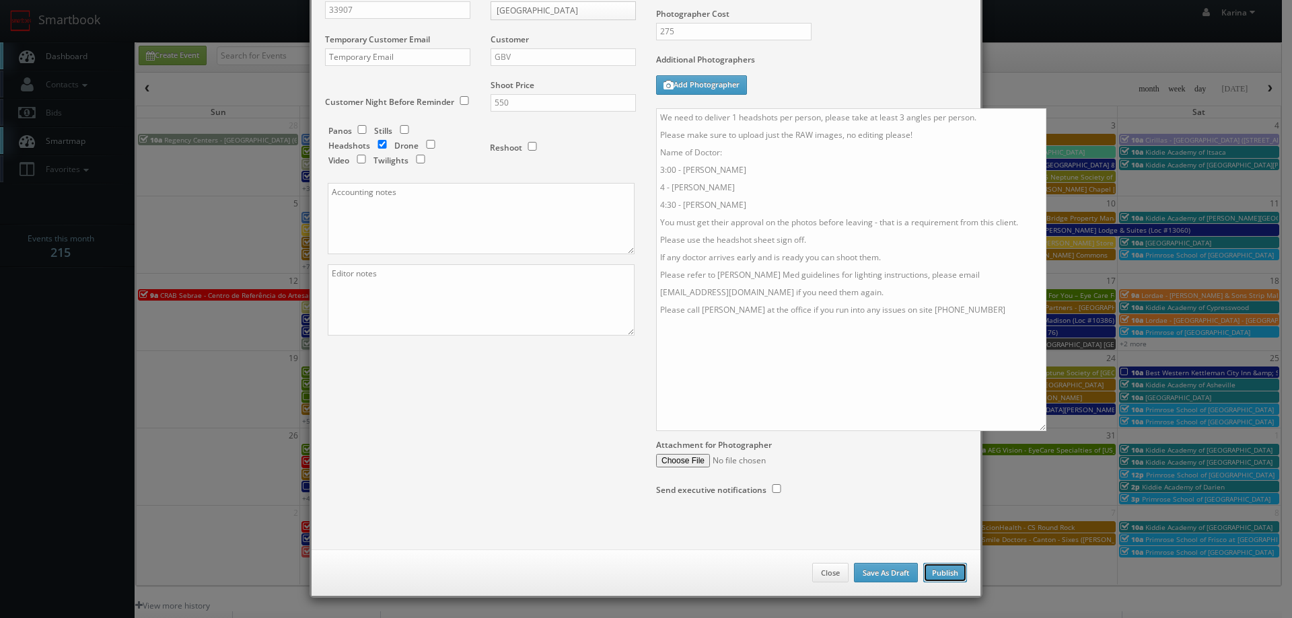
click at [940, 569] on button "Publish" at bounding box center [945, 573] width 44 height 20
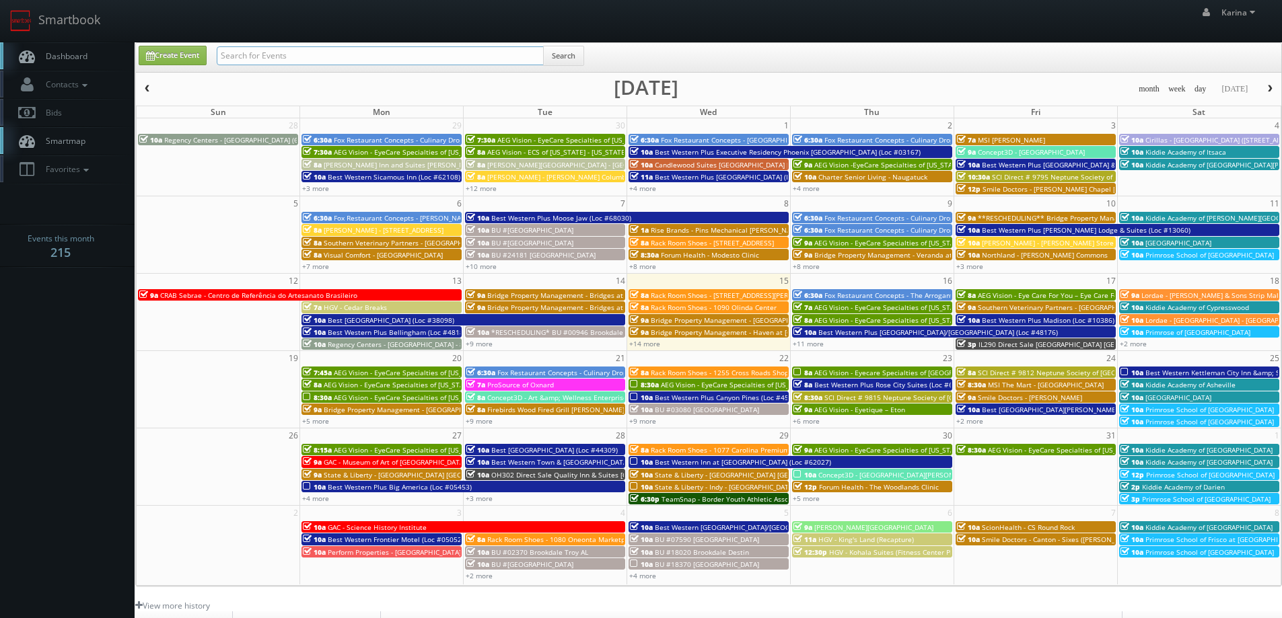
click at [419, 58] on input "text" at bounding box center [380, 55] width 327 height 19
type input "matthew congdon"
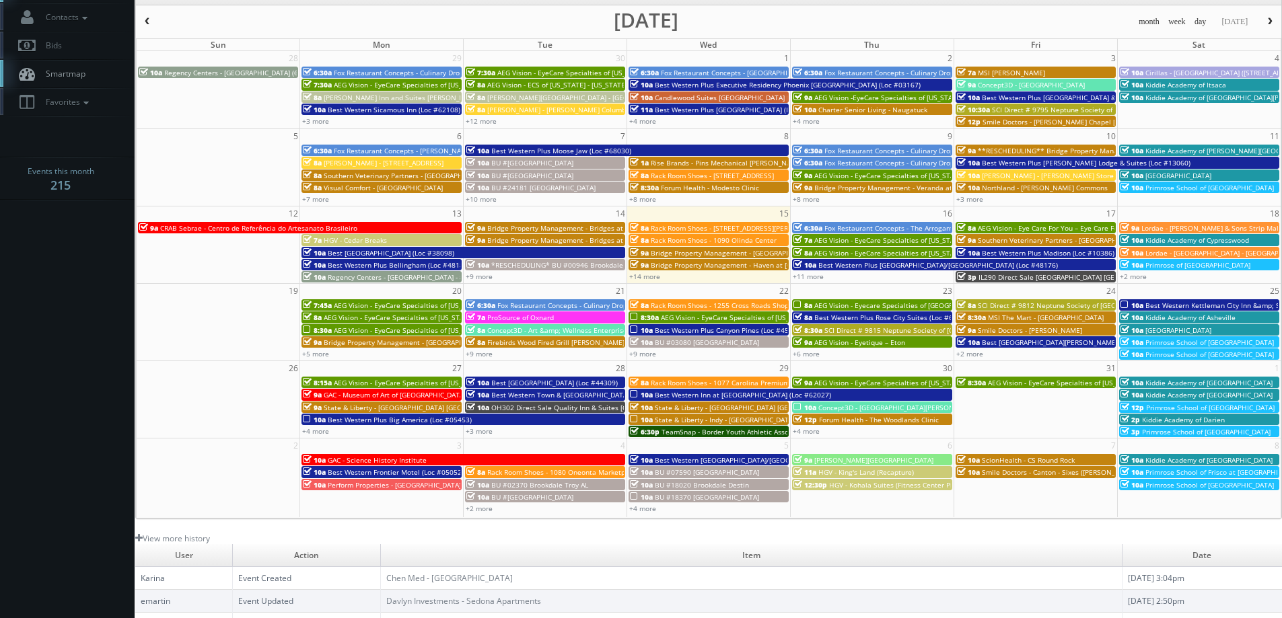
scroll to position [245, 0]
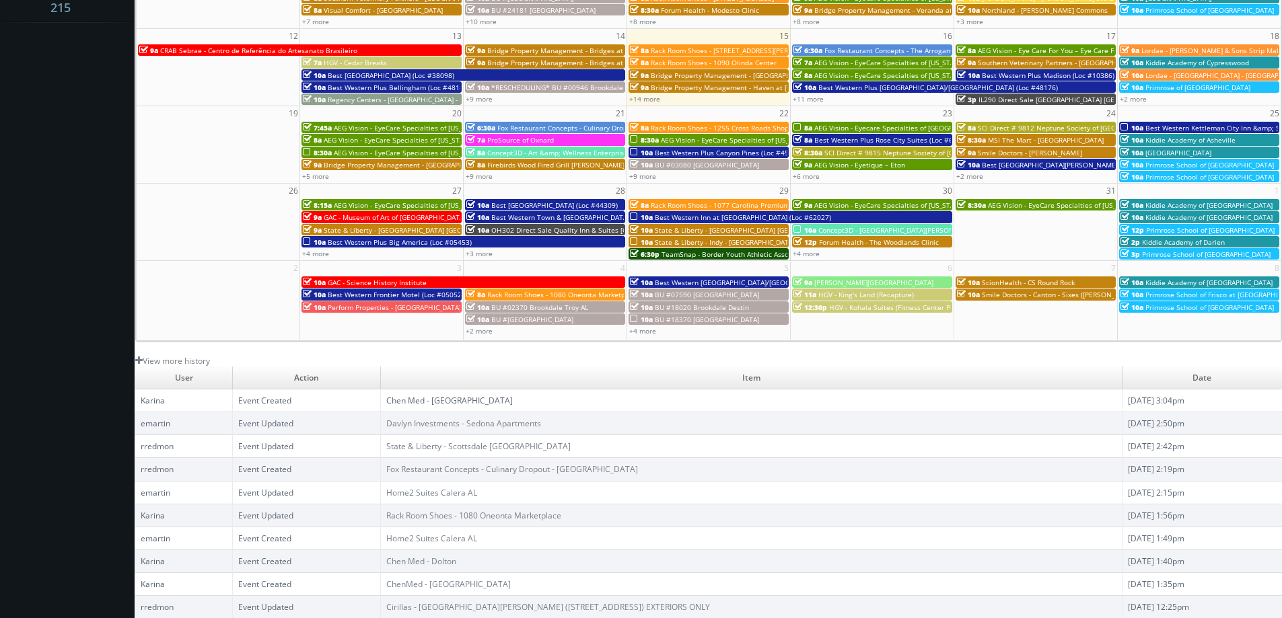
click at [502, 402] on link "Chen Med - [GEOGRAPHIC_DATA]" at bounding box center [449, 400] width 126 height 11
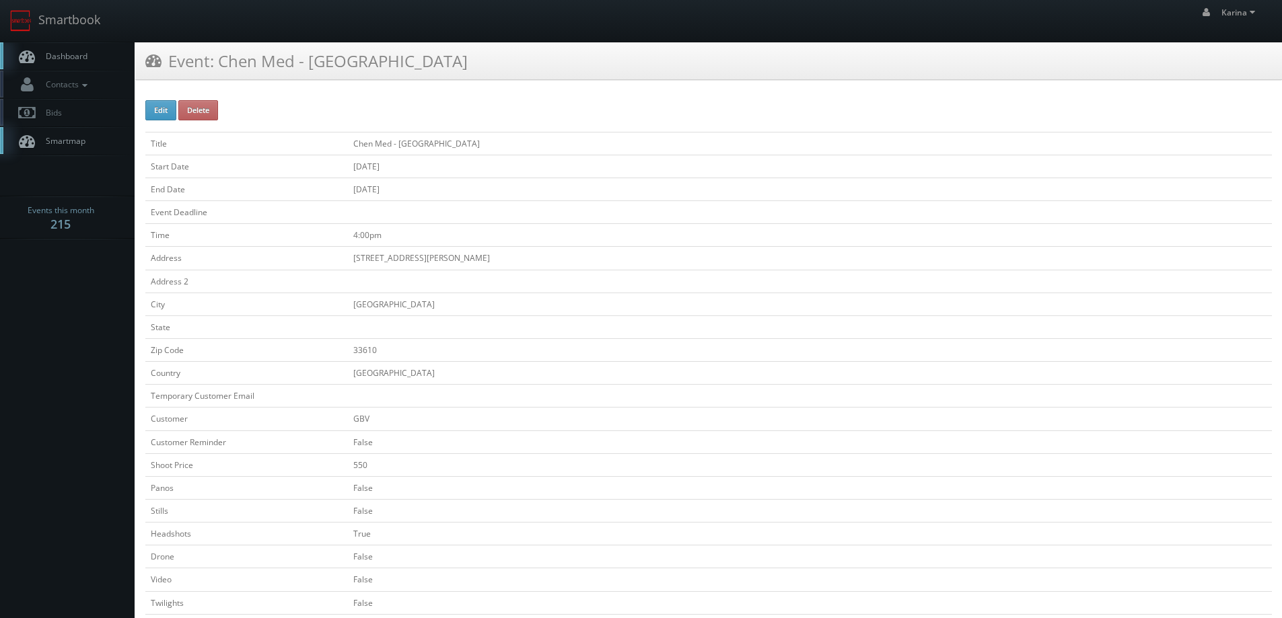
scroll to position [269, 0]
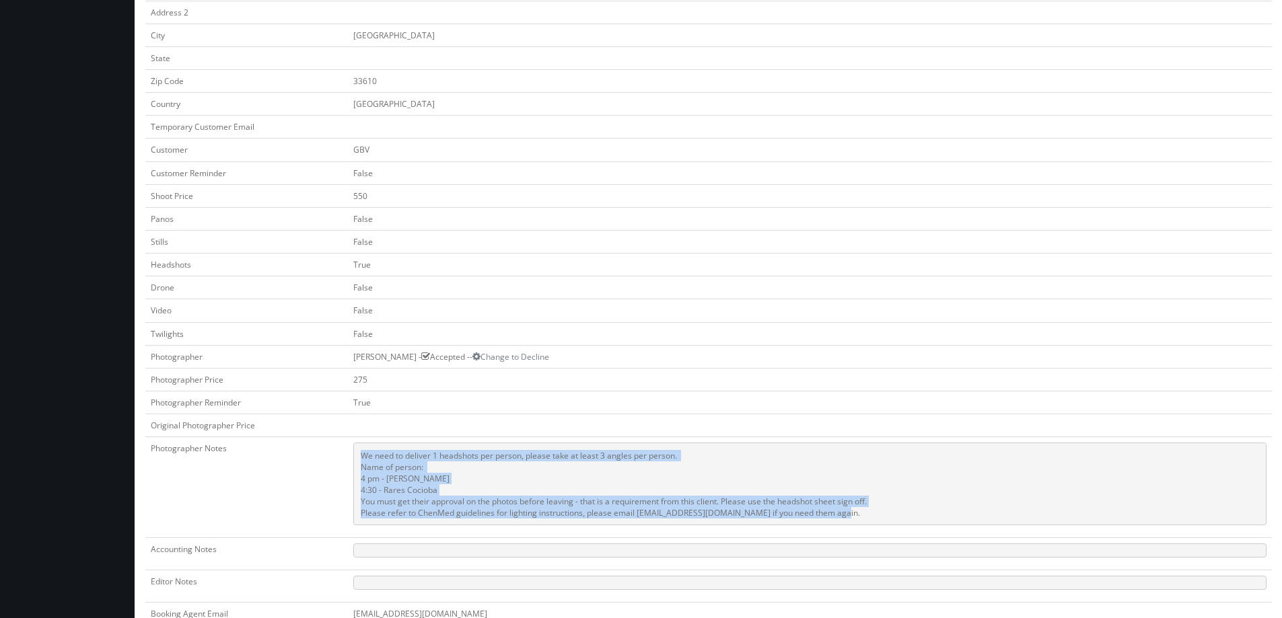
drag, startPoint x: 830, startPoint y: 515, endPoint x: 427, endPoint y: 457, distance: 407.2
click at [345, 465] on tr "Photographer Notes We need to deliver 1 headshots per person, please take at le…" at bounding box center [708, 487] width 1126 height 101
copy tr "We need to deliver 1 headshots per person, please take at least 3 angles per pe…"
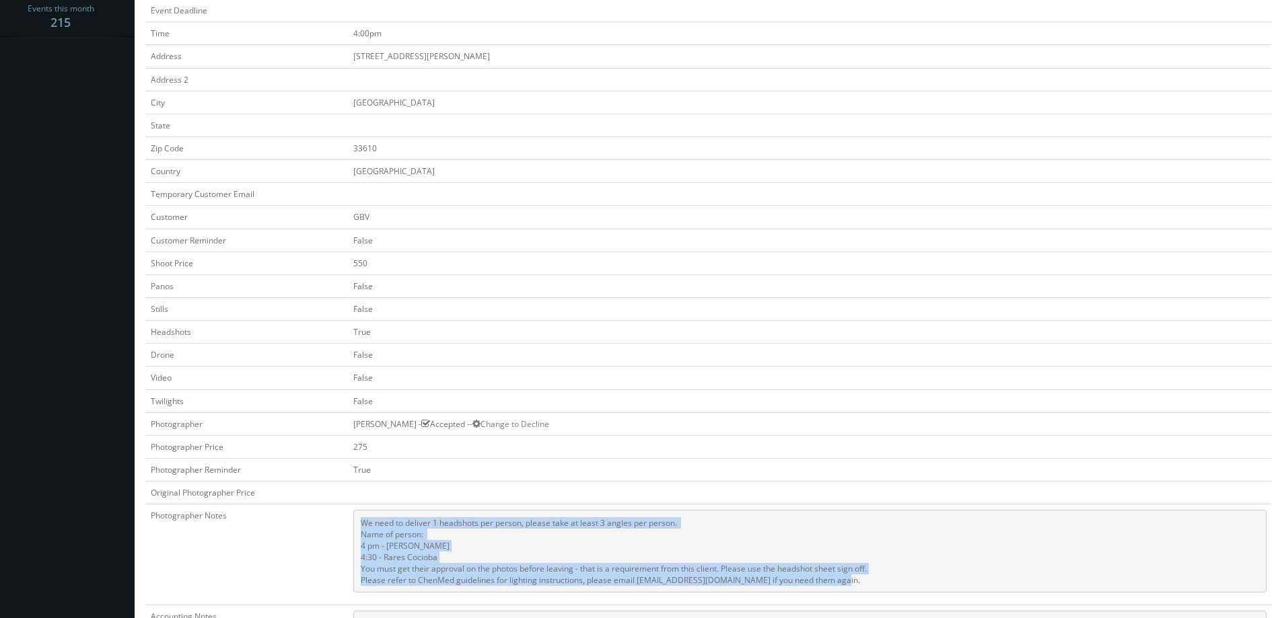
scroll to position [0, 0]
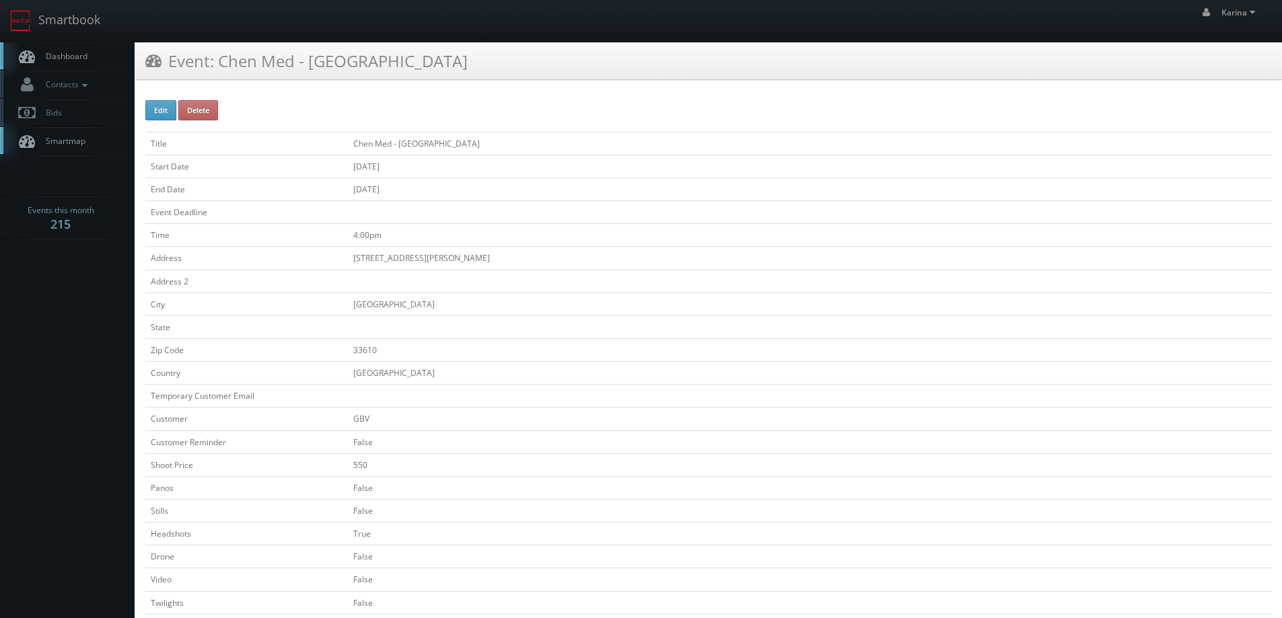
click at [68, 63] on link "Dashboard" at bounding box center [67, 56] width 135 height 28
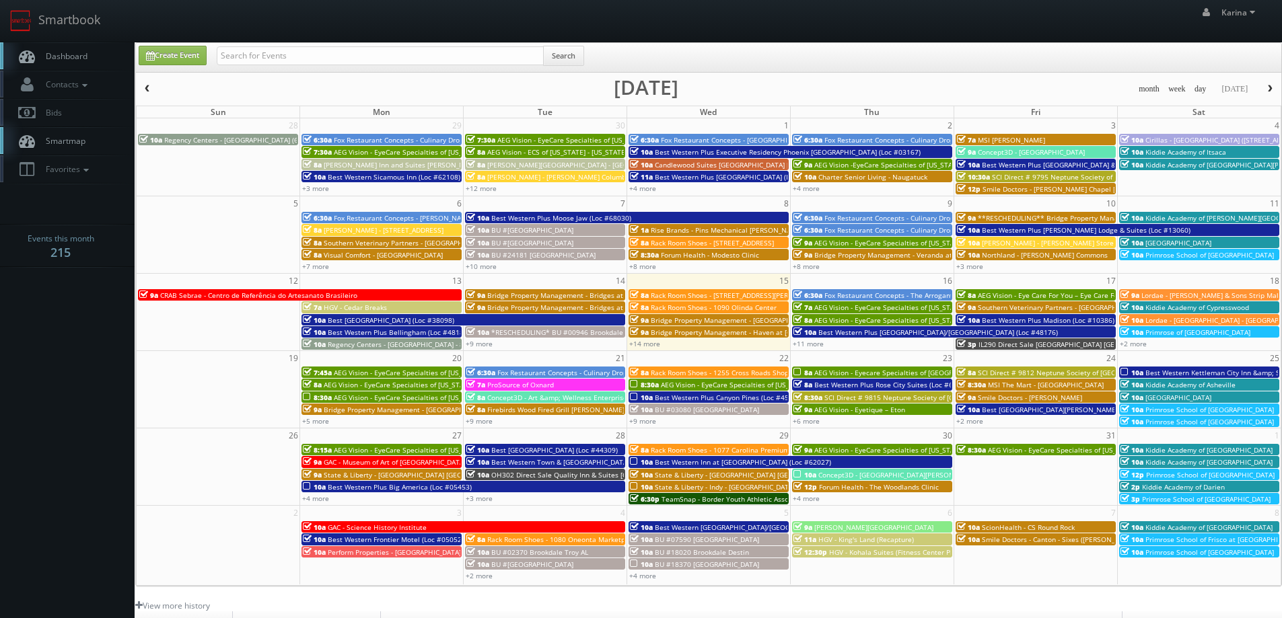
scroll to position [245, 0]
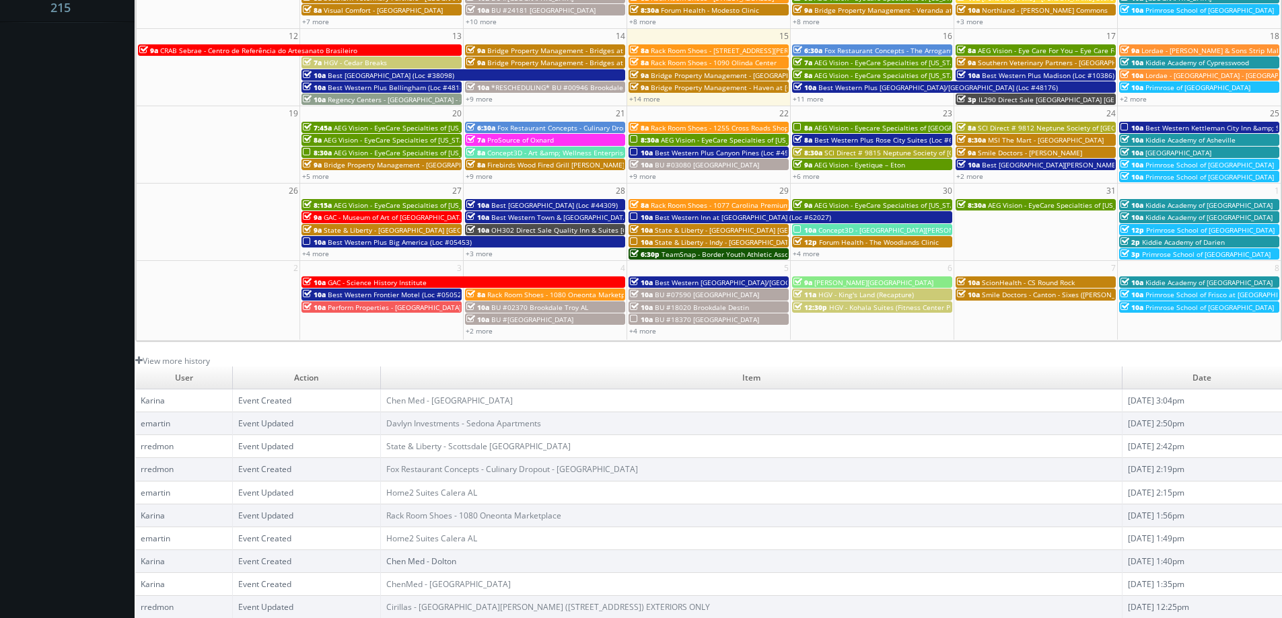
click at [456, 562] on link "Chen Med - Dolton" at bounding box center [421, 561] width 70 height 11
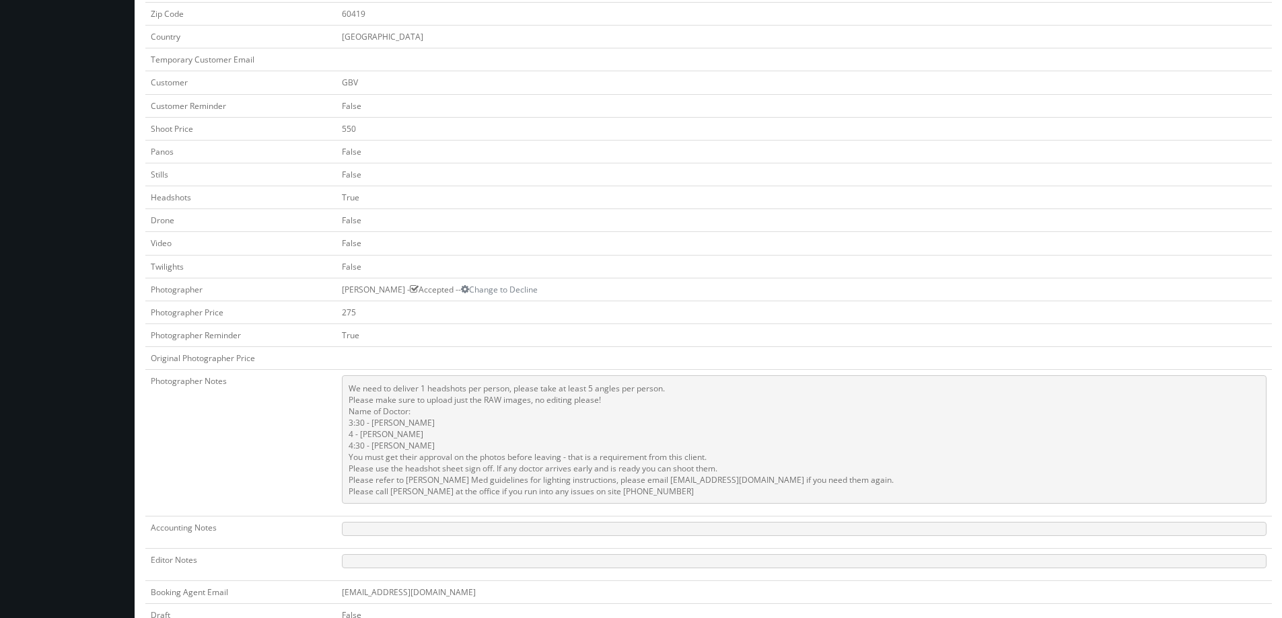
scroll to position [538, 0]
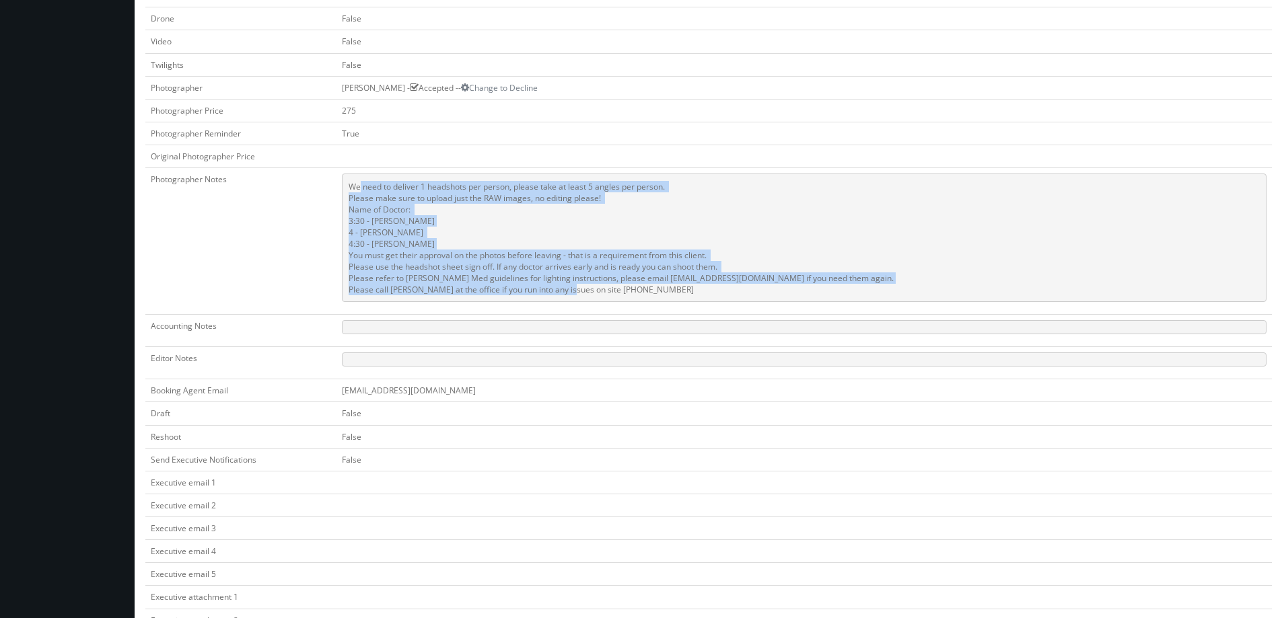
drag, startPoint x: 678, startPoint y: 310, endPoint x: 379, endPoint y: 200, distance: 317.6
click at [379, 200] on pre "We need to deliver 1 headshots per person, please take at least 5 angles per pe…" at bounding box center [804, 238] width 924 height 129
copy pre "We need to deliver 1 headshots per person, please take at least 5 angles per pe…"
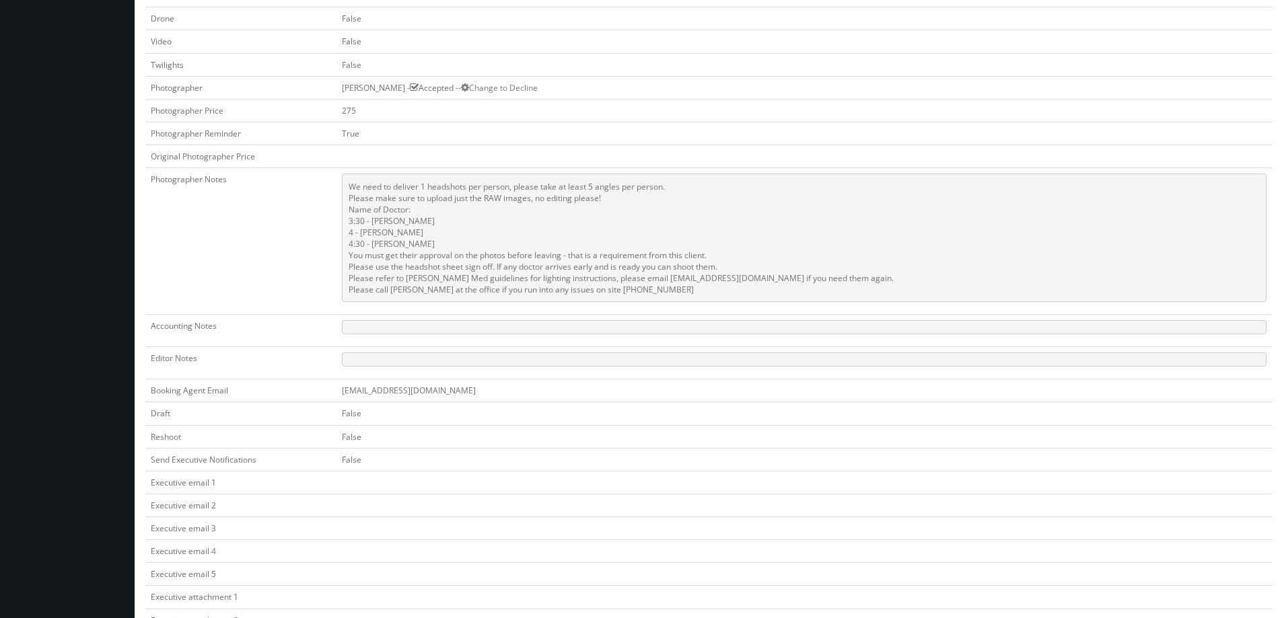
click at [37, 278] on body "Smartbook Toggle Side Navigation Toggle Top Navigation [PERSON_NAME] [PERSON_NA…" at bounding box center [641, 70] width 1282 height 1217
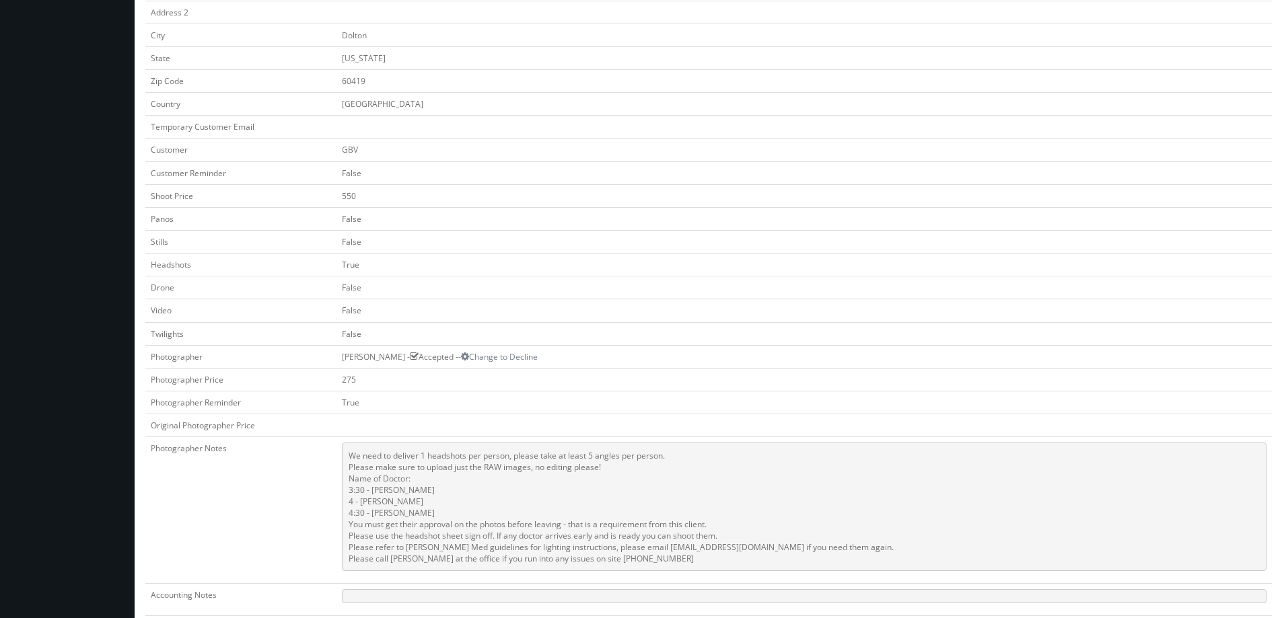
scroll to position [606, 0]
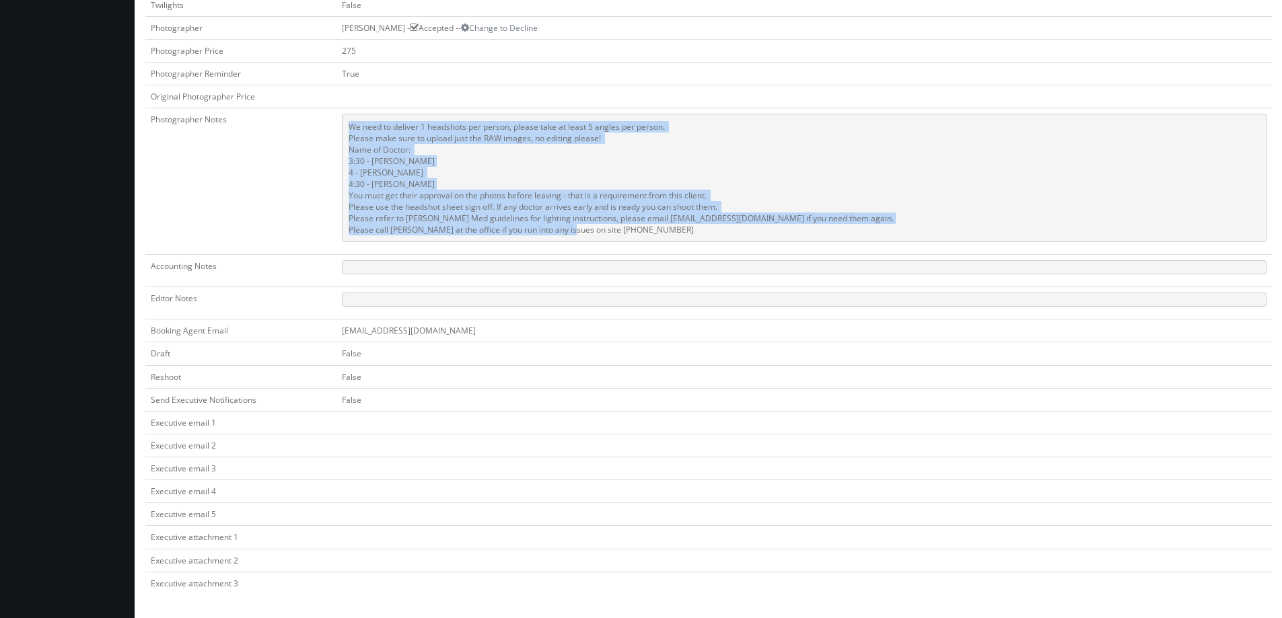
drag, startPoint x: 665, startPoint y: 235, endPoint x: 353, endPoint y: 129, distance: 329.6
click at [353, 129] on tr "Photographer Notes We need to deliver 1 headshots per person, please take at le…" at bounding box center [708, 181] width 1126 height 147
copy tr "We need to deliver 1 headshots per person, please take at least 5 angles per pe…"
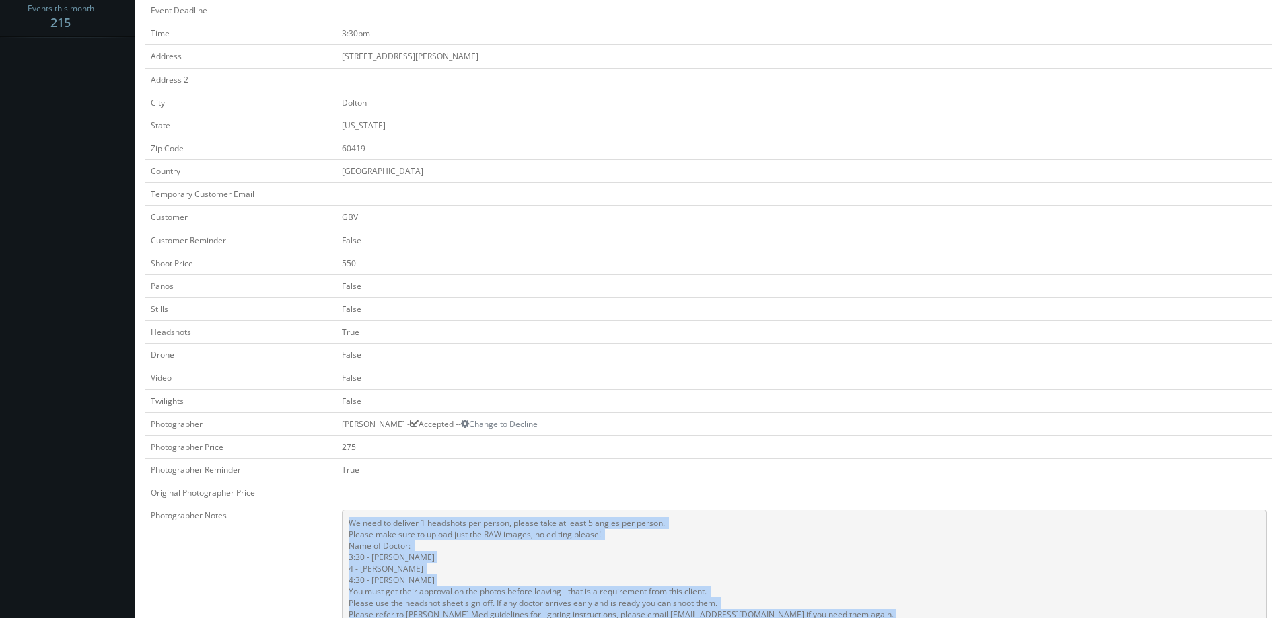
scroll to position [0, 0]
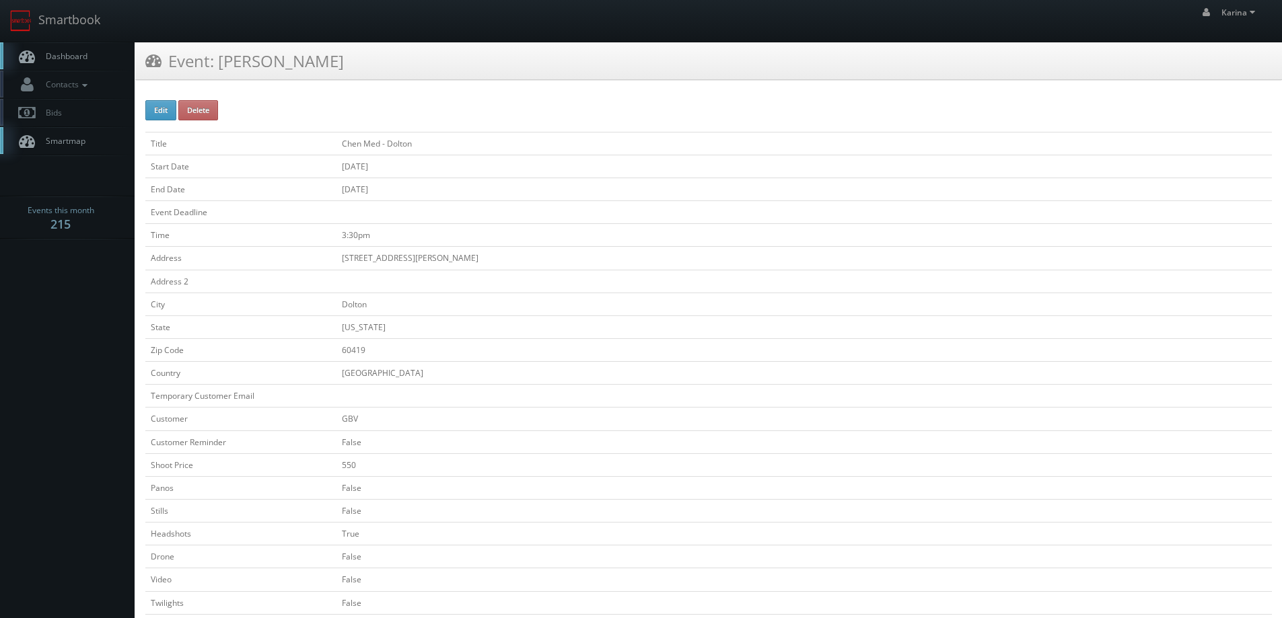
click at [59, 57] on span "Dashboard" at bounding box center [63, 55] width 48 height 11
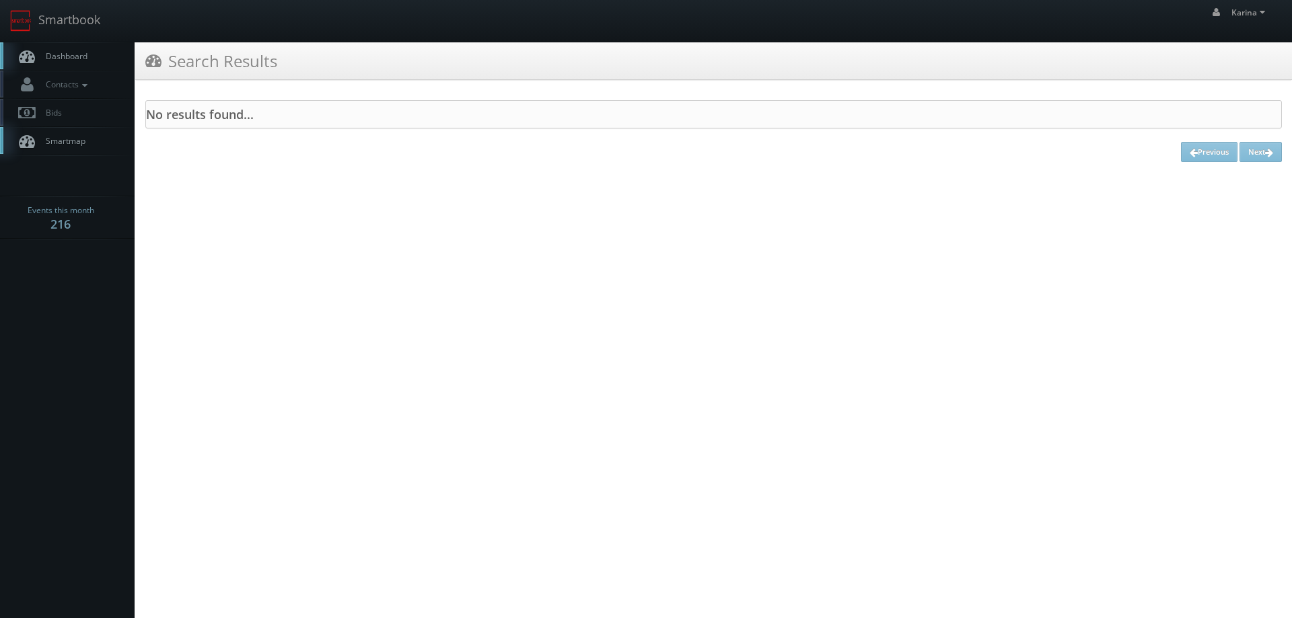
click at [86, 64] on link "Dashboard" at bounding box center [67, 56] width 135 height 28
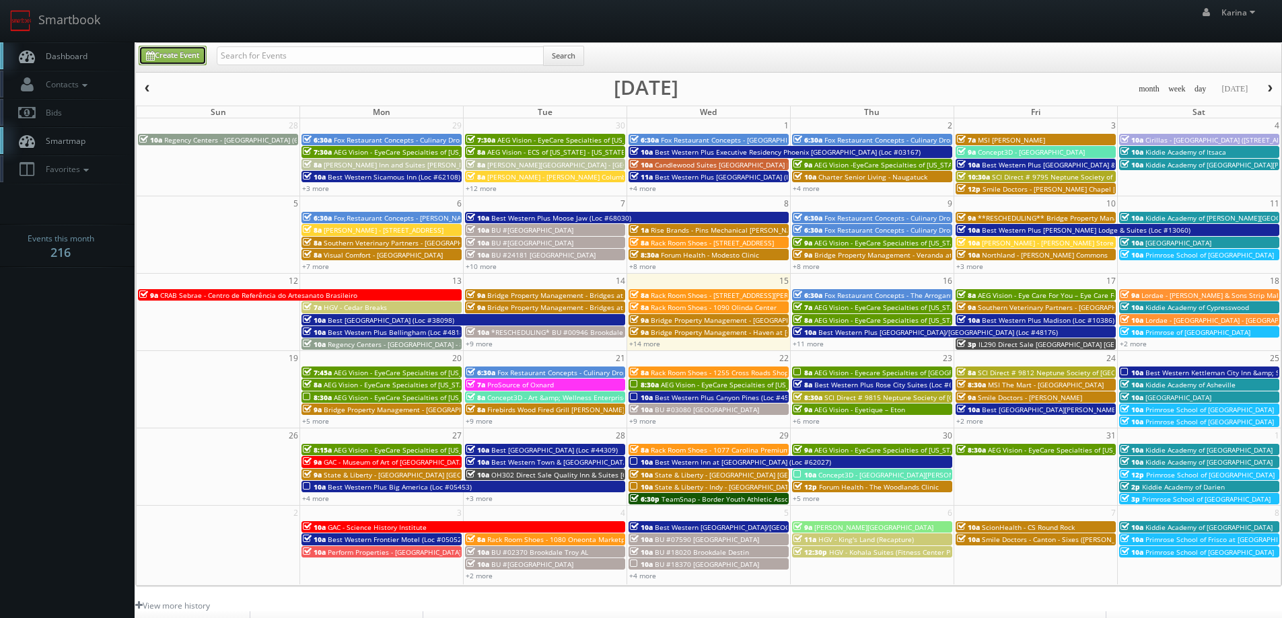
click at [186, 60] on link "Create Event" at bounding box center [173, 56] width 68 height 20
type input "[DATE]"
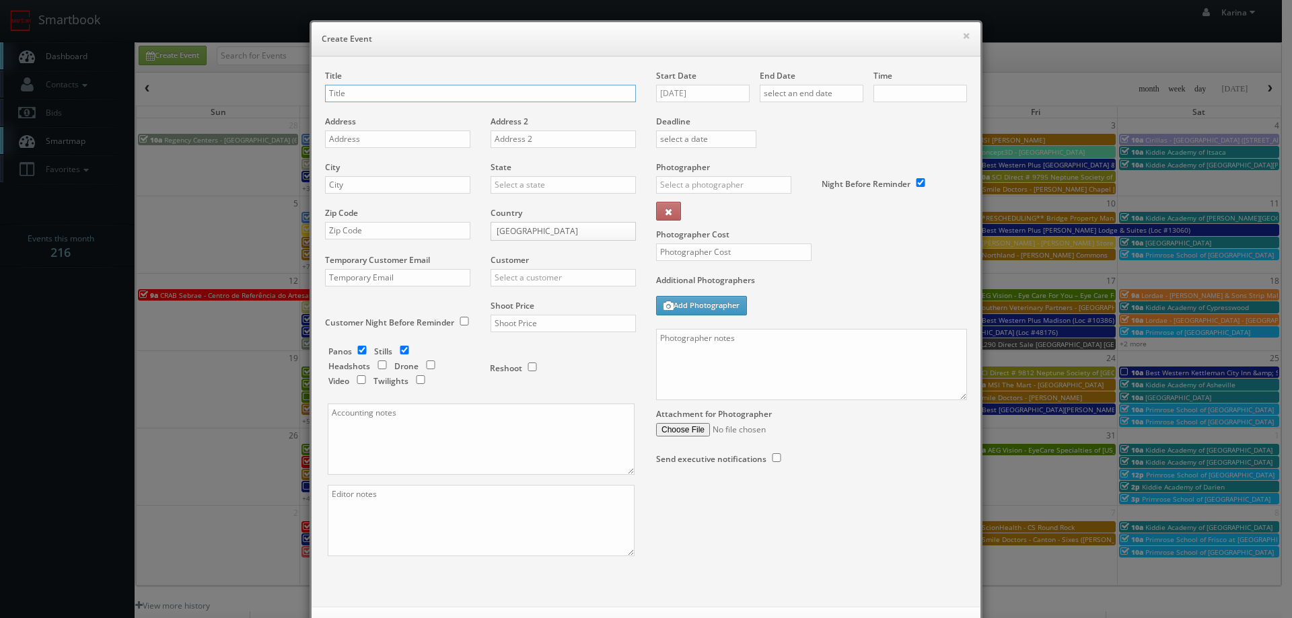
checkbox input "true"
type input "10:00am"
checkbox input "true"
drag, startPoint x: 423, startPoint y: 99, endPoint x: 371, endPoint y: 94, distance: 52.0
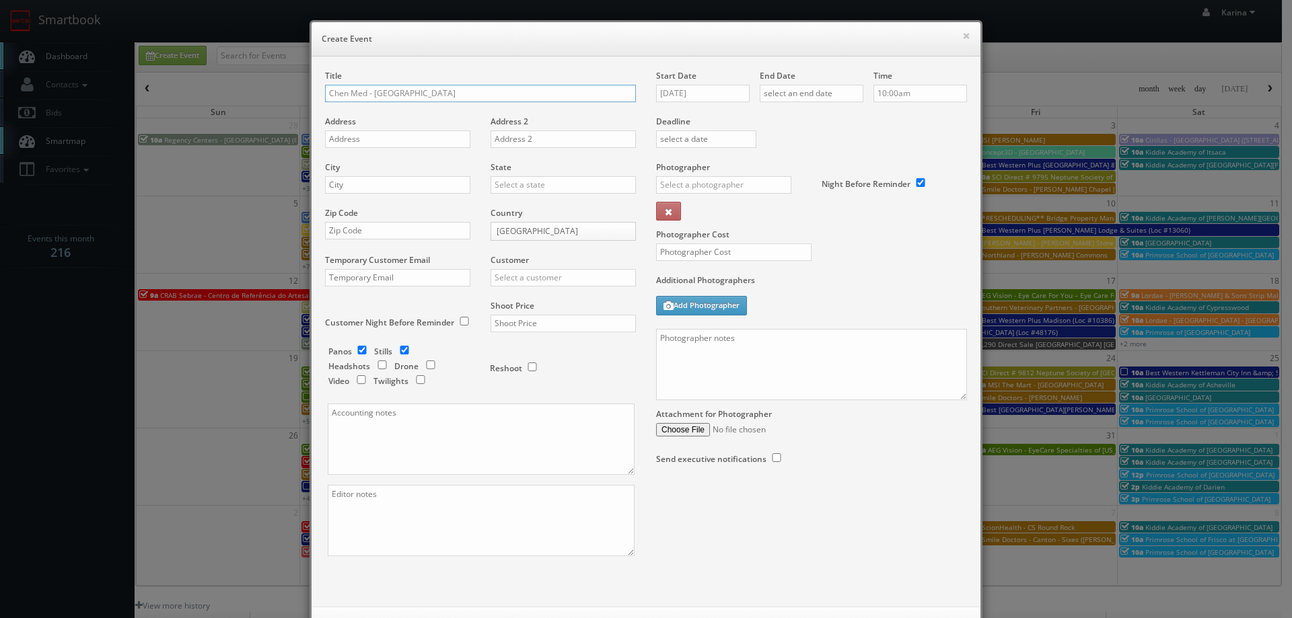
click at [371, 94] on input "Chen Med - Richmond" at bounding box center [480, 93] width 311 height 17
type input "Chen Med - [GEOGRAPHIC_DATA]"
click at [700, 349] on textarea at bounding box center [811, 364] width 311 height 71
paste textarea "We need to deliver 1 headshots per person, please take at least 5 angles per pe…"
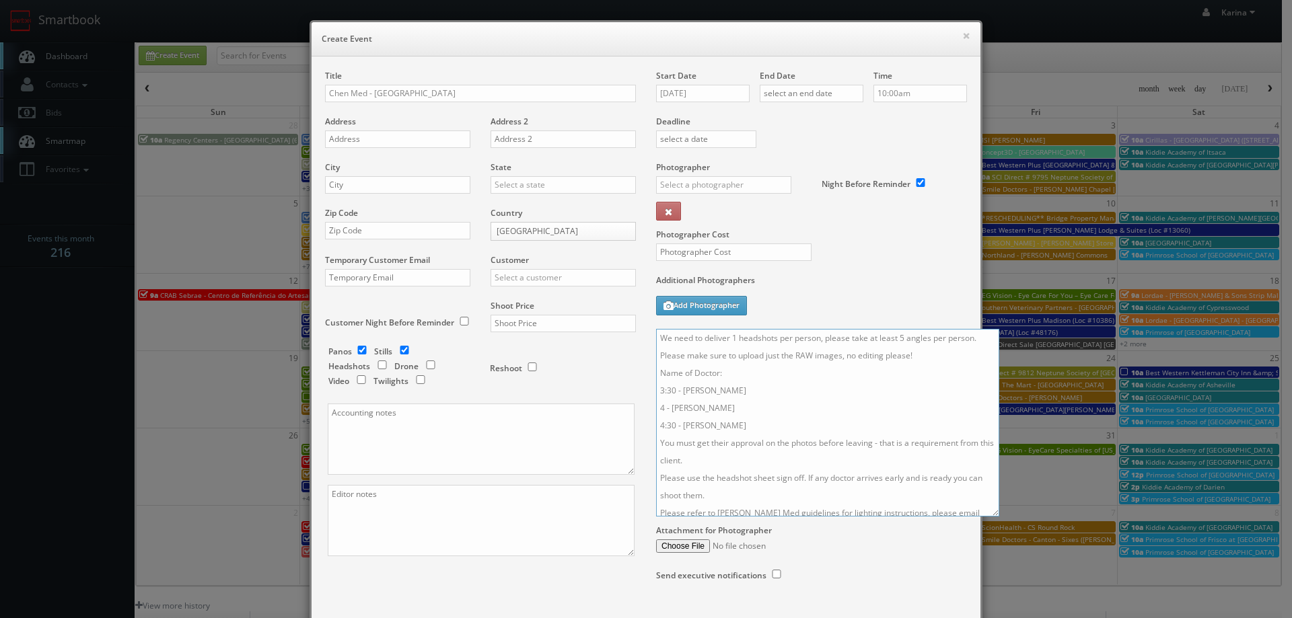
drag, startPoint x: 957, startPoint y: 398, endPoint x: 1033, endPoint y: 645, distance: 257.9
click at [1033, 618] on html "Smartbook Toggle Side Navigation Toggle Top Navigation Karina Karina Profile Lo…" at bounding box center [646, 431] width 1292 height 863
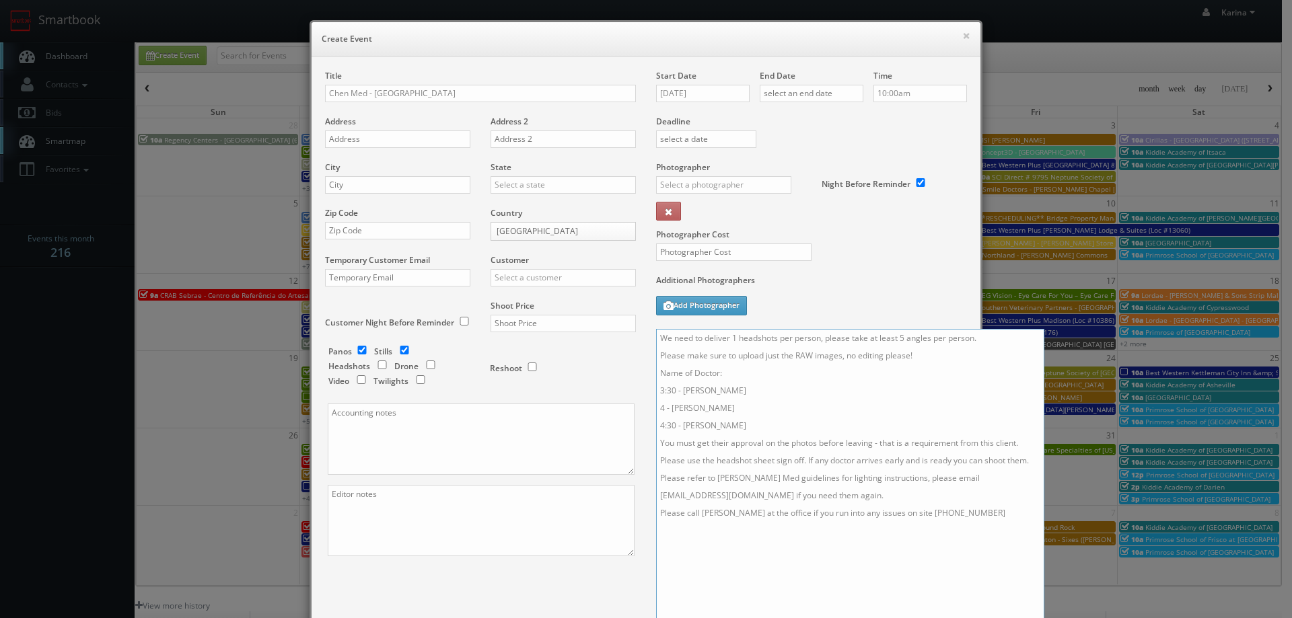
click at [669, 354] on textarea "We need to deliver 1 headshots per person, please take at least 5 angles per pe…" at bounding box center [850, 488] width 388 height 318
click at [656, 368] on textarea "We need to deliver 1 headshots per person, please take at least 5 angles per pe…" at bounding box center [850, 488] width 388 height 318
click at [900, 338] on textarea "We need to deliver 1 headshots per person, please take at least 5 angles per pe…" at bounding box center [850, 488] width 388 height 318
drag, startPoint x: 729, startPoint y: 392, endPoint x: 686, endPoint y: 395, distance: 43.8
click at [686, 395] on textarea "We need to deliver 1 headshots per person, please take at least 3 angles per pe…" at bounding box center [850, 488] width 388 height 318
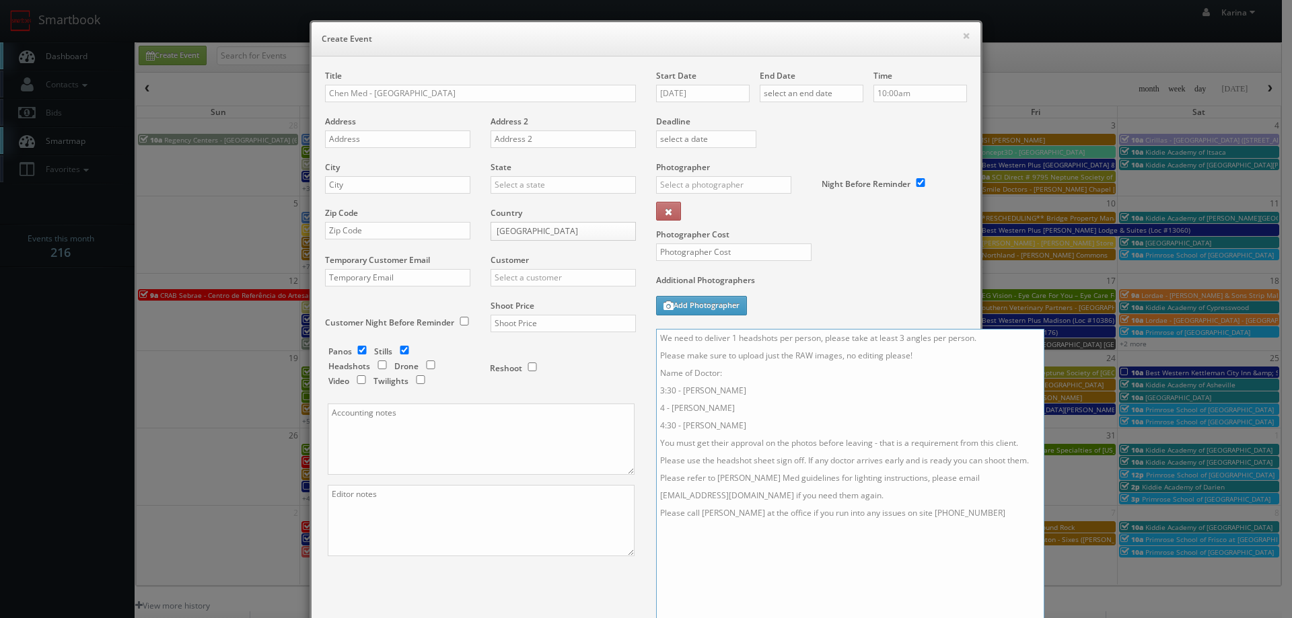
type textarea "We need to deliver 1 headshots per person, please take at least 3 angles per pe…"
click at [365, 141] on input "text" at bounding box center [397, 139] width 145 height 17
paste input "6530 Hull Street Rd"
type input "6530 Hull Street Rd"
click at [359, 189] on input "text" at bounding box center [397, 184] width 145 height 17
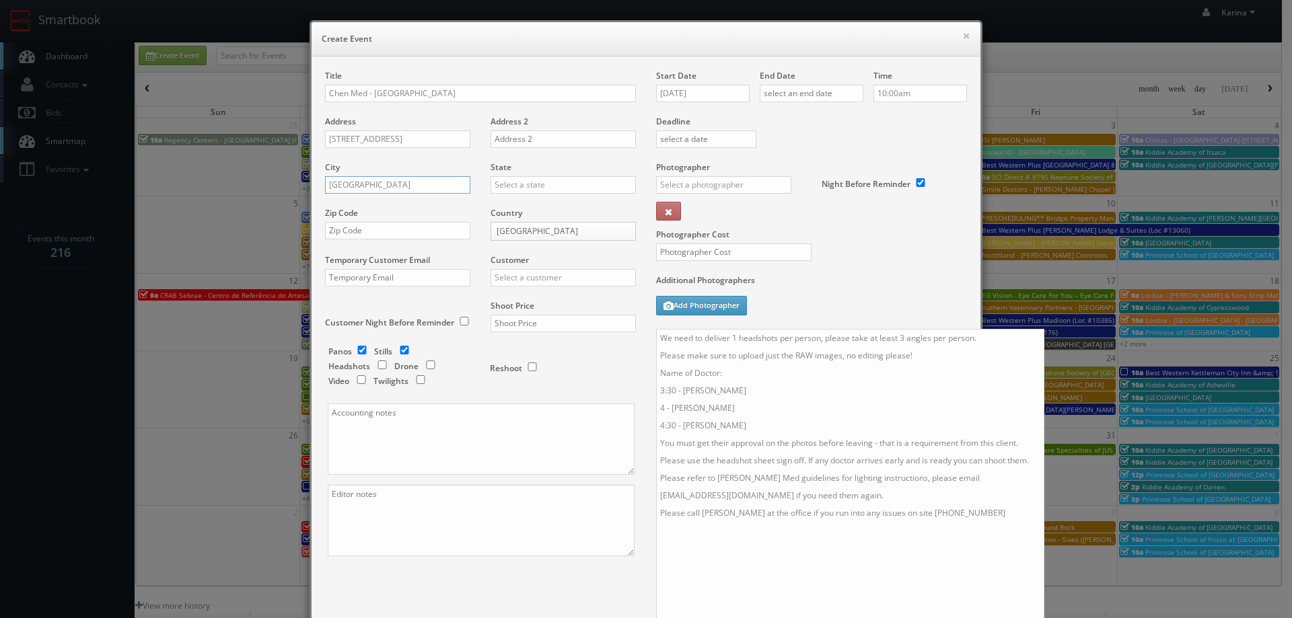
type input "Richmond"
click at [524, 211] on div "[US_STATE]" at bounding box center [563, 207] width 144 height 22
type input "[US_STATE]"
click at [383, 240] on div "Zip Code" at bounding box center [402, 230] width 155 height 46
click at [382, 232] on input "text" at bounding box center [397, 230] width 145 height 17
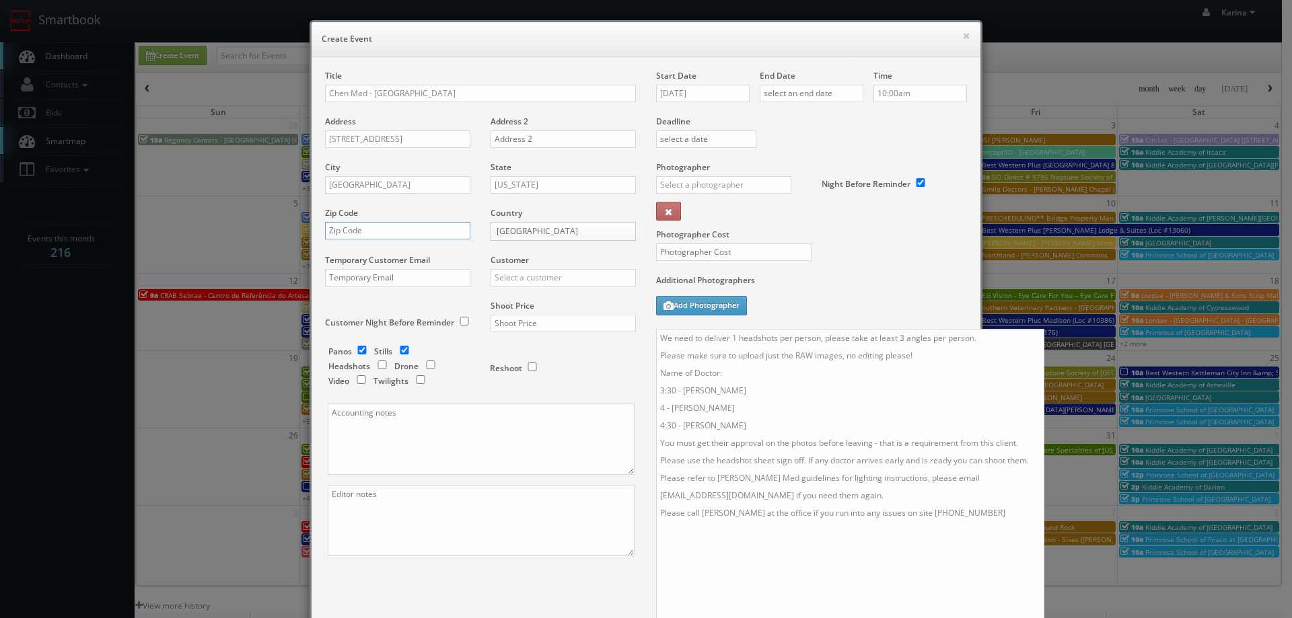
paste input "23224"
type input "23224"
click at [509, 276] on input "text" at bounding box center [563, 277] width 145 height 17
click at [522, 406] on div "GBV" at bounding box center [563, 399] width 144 height 22
type input "GBV"
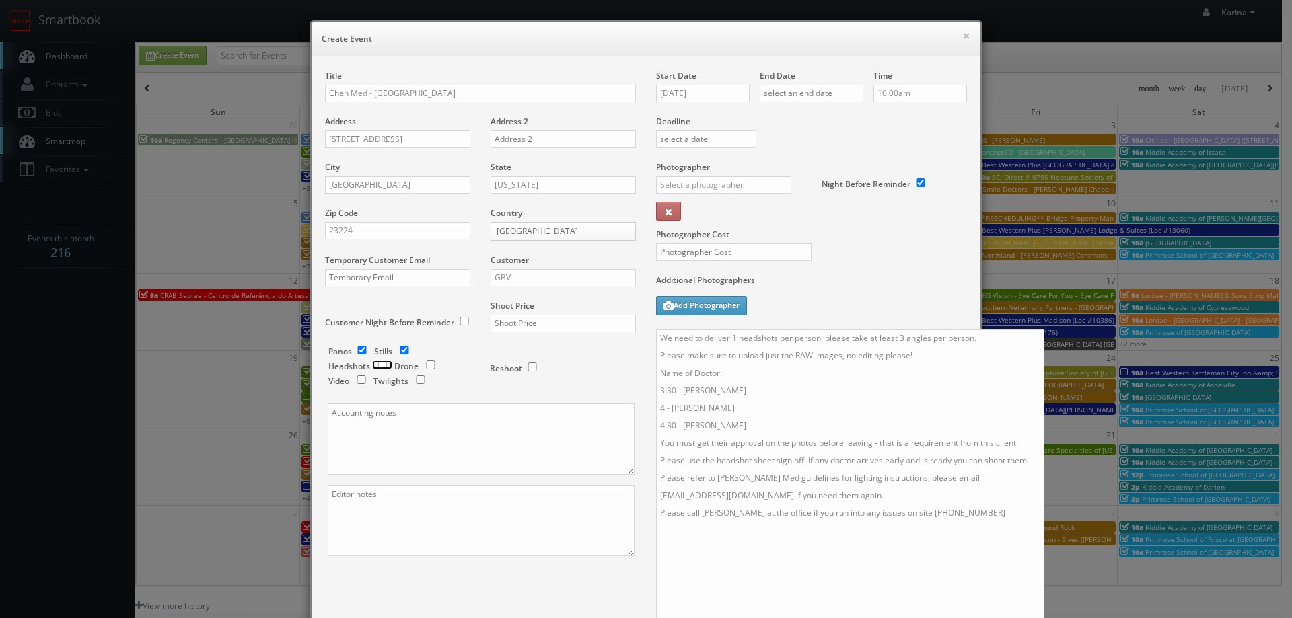
click at [382, 367] on input "checkbox" at bounding box center [382, 365] width 20 height 9
checkbox input "true"
drag, startPoint x: 359, startPoint y: 346, endPoint x: 392, endPoint y: 351, distance: 34.1
click at [361, 347] on input "checkbox" at bounding box center [362, 350] width 20 height 9
checkbox input "false"
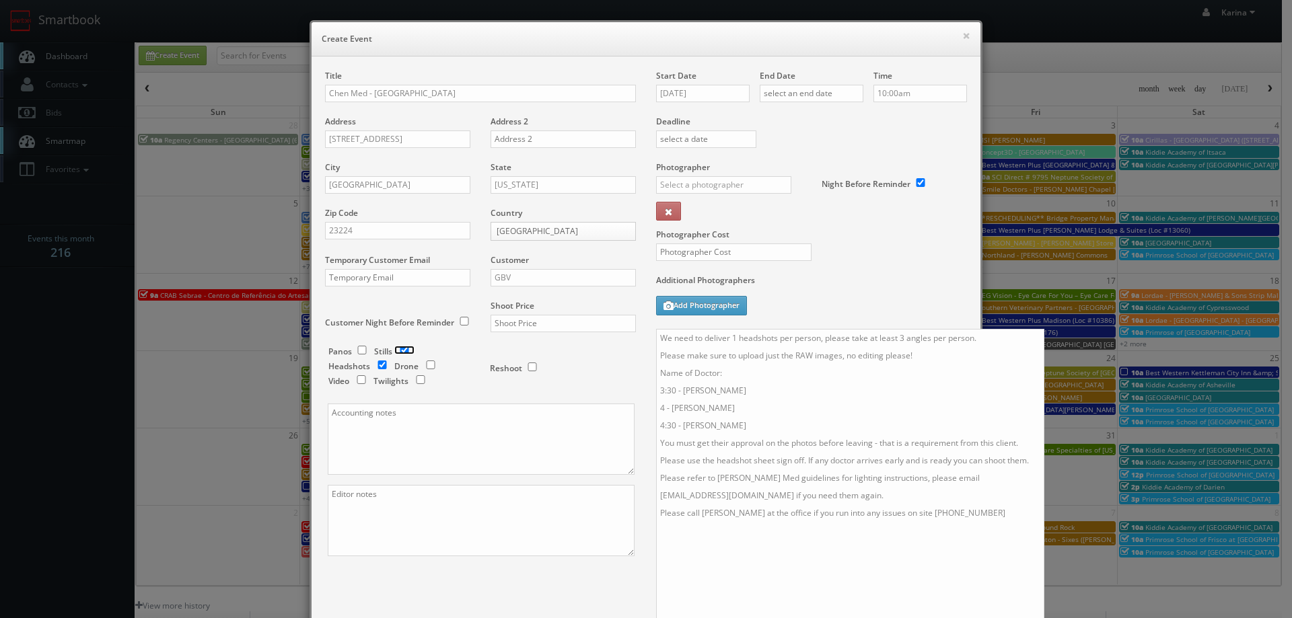
click at [397, 347] on input "checkbox" at bounding box center [404, 350] width 20 height 9
checkbox input "false"
click at [513, 324] on input "text" at bounding box center [563, 323] width 145 height 17
type input "550"
drag, startPoint x: 732, startPoint y: 430, endPoint x: 653, endPoint y: 386, distance: 90.6
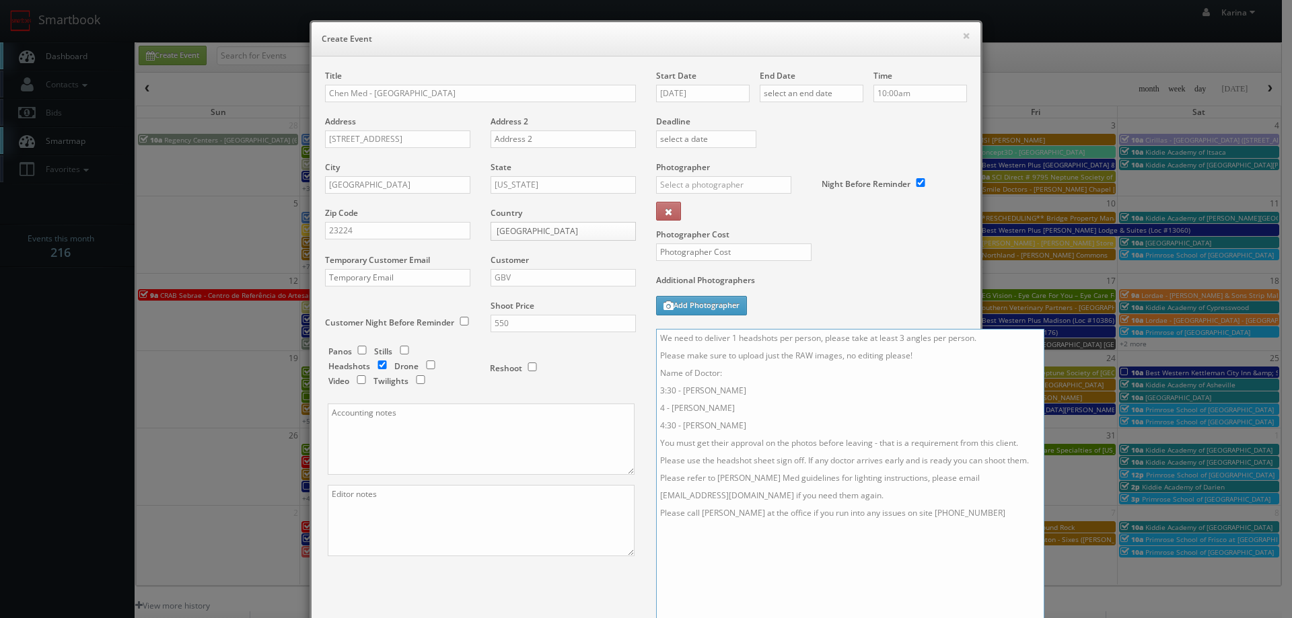
click at [656, 386] on textarea "We need to deliver 1 headshots per person, please take at least 3 angles per pe…" at bounding box center [850, 488] width 388 height 318
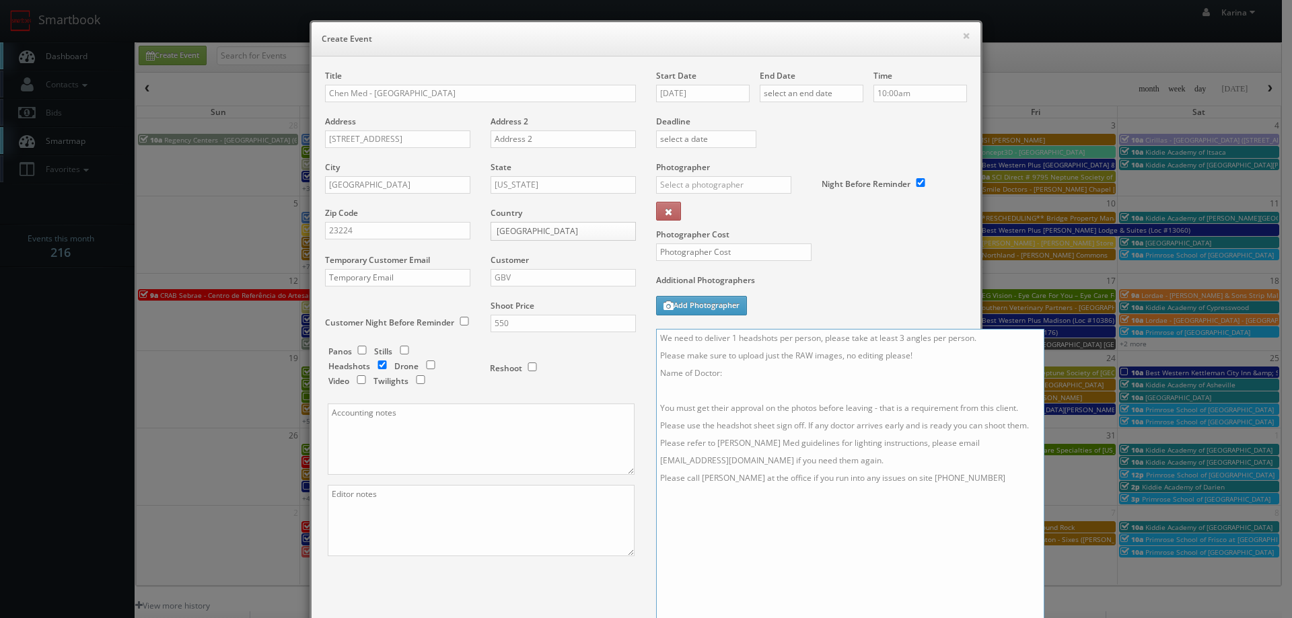
type textarea "We need to deliver 1 headshots per person, please take at least 3 angles per pe…"
click at [715, 94] on input "[DATE]" at bounding box center [703, 93] width 94 height 17
click at [743, 239] on td "30" at bounding box center [744, 235] width 18 height 20
type input "[DATE]"
click at [811, 92] on input "text" at bounding box center [812, 93] width 104 height 17
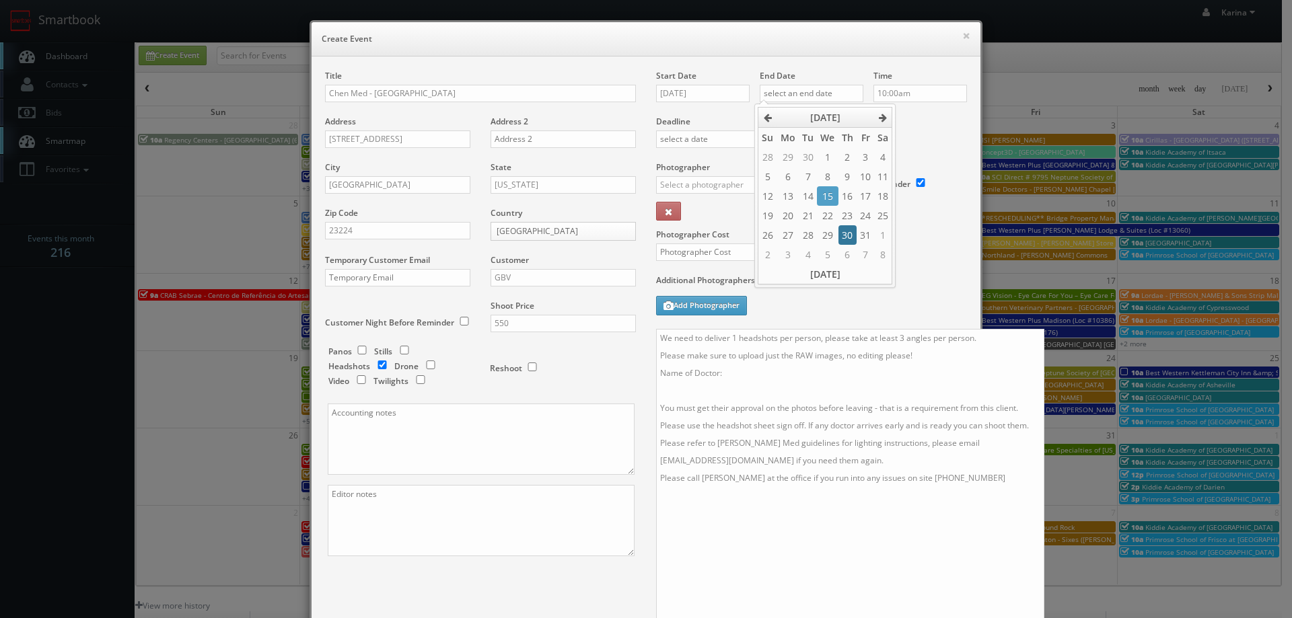
click at [840, 233] on td "30" at bounding box center [847, 235] width 18 height 20
type input "10/30/2025"
click at [904, 97] on input "10:00am" at bounding box center [920, 93] width 94 height 17
click at [894, 104] on li "3:15pm" at bounding box center [894, 101] width 51 height 15
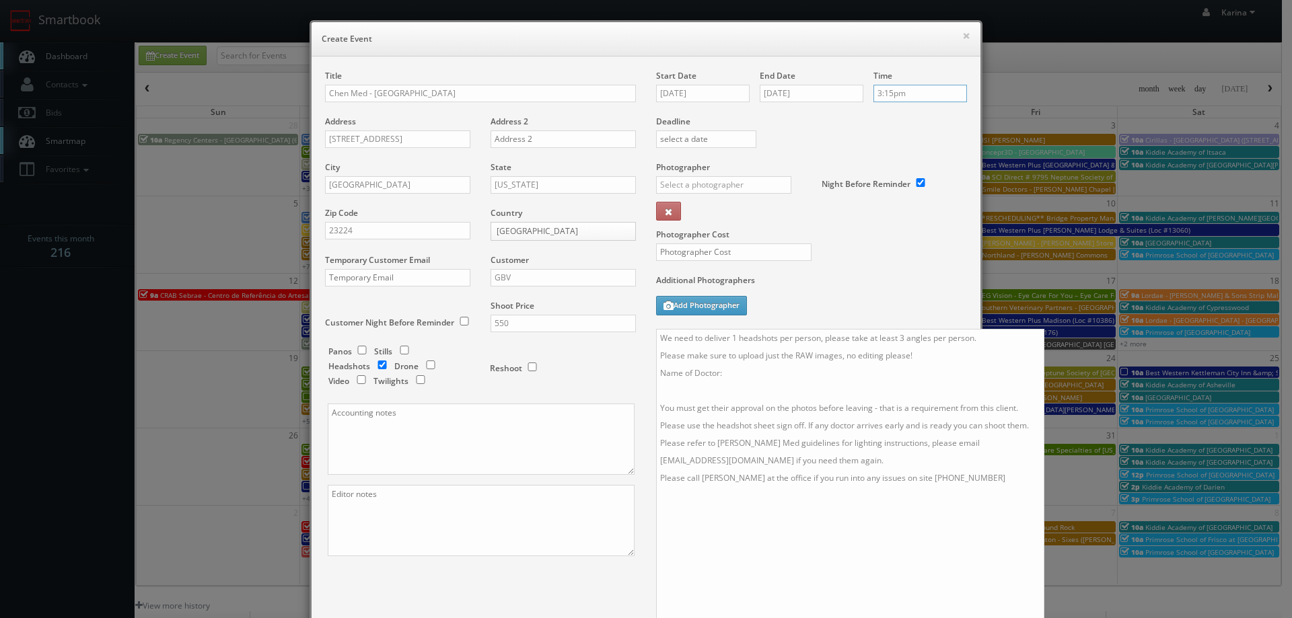
click at [904, 91] on input "3:15pm" at bounding box center [920, 93] width 94 height 17
type input "2:00pm"
click at [888, 108] on li "2:00pm" at bounding box center [894, 102] width 51 height 15
click at [696, 186] on input "text" at bounding box center [723, 184] width 135 height 17
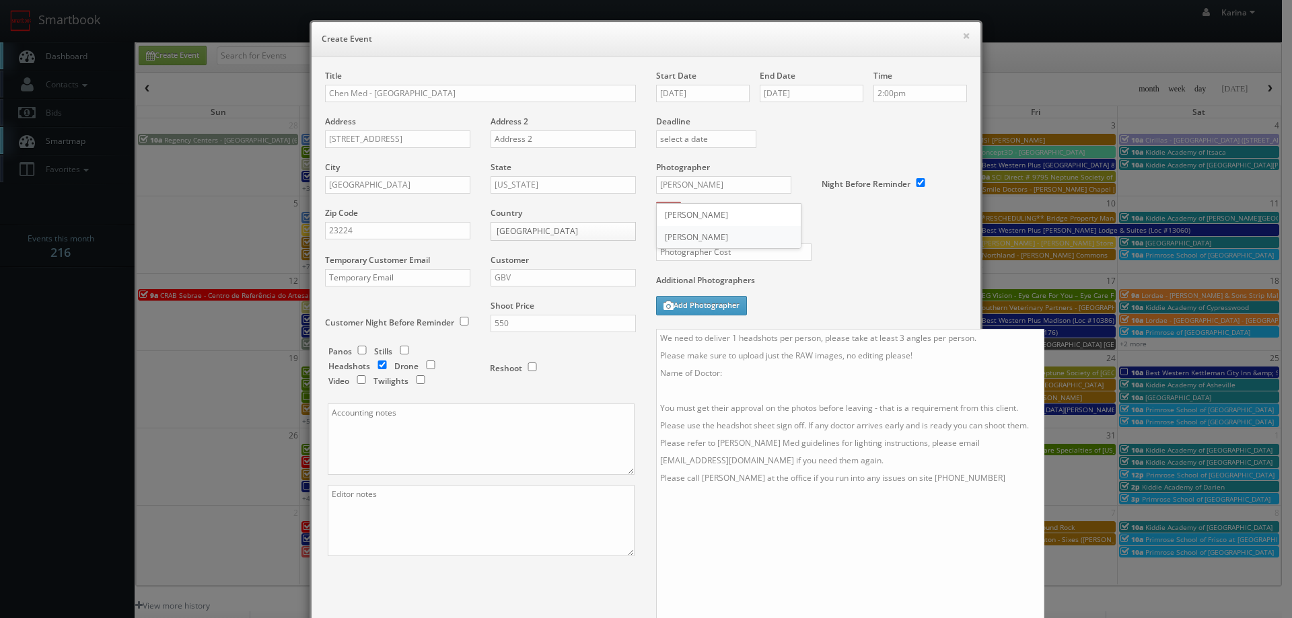
click at [696, 232] on div "Joel Atanacio" at bounding box center [729, 237] width 144 height 22
type input "Joel Atanacio"
click at [920, 233] on label "Photographer Cost" at bounding box center [811, 234] width 331 height 11
click at [663, 388] on textarea "We need to deliver 1 headshots per person, please take at least 3 angles per pe…" at bounding box center [850, 488] width 388 height 318
paste textarea "Janan Mohammady"
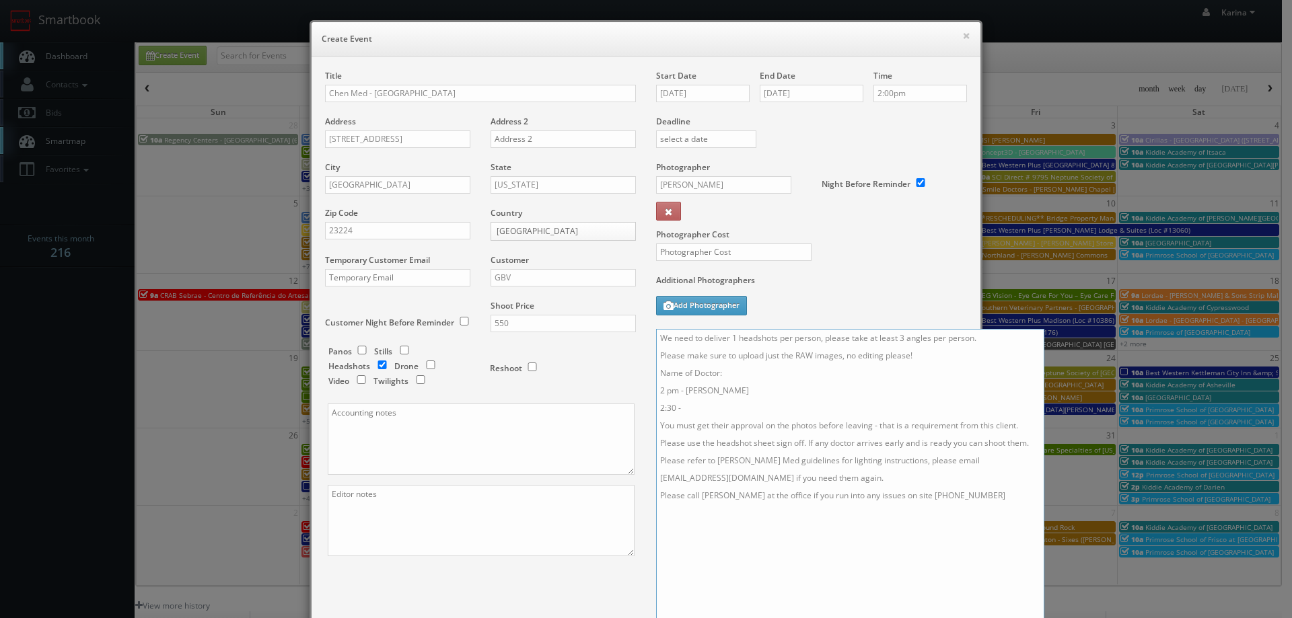
paste textarea "Lashonda Harris"
paste textarea "Fareeza Mustafa"
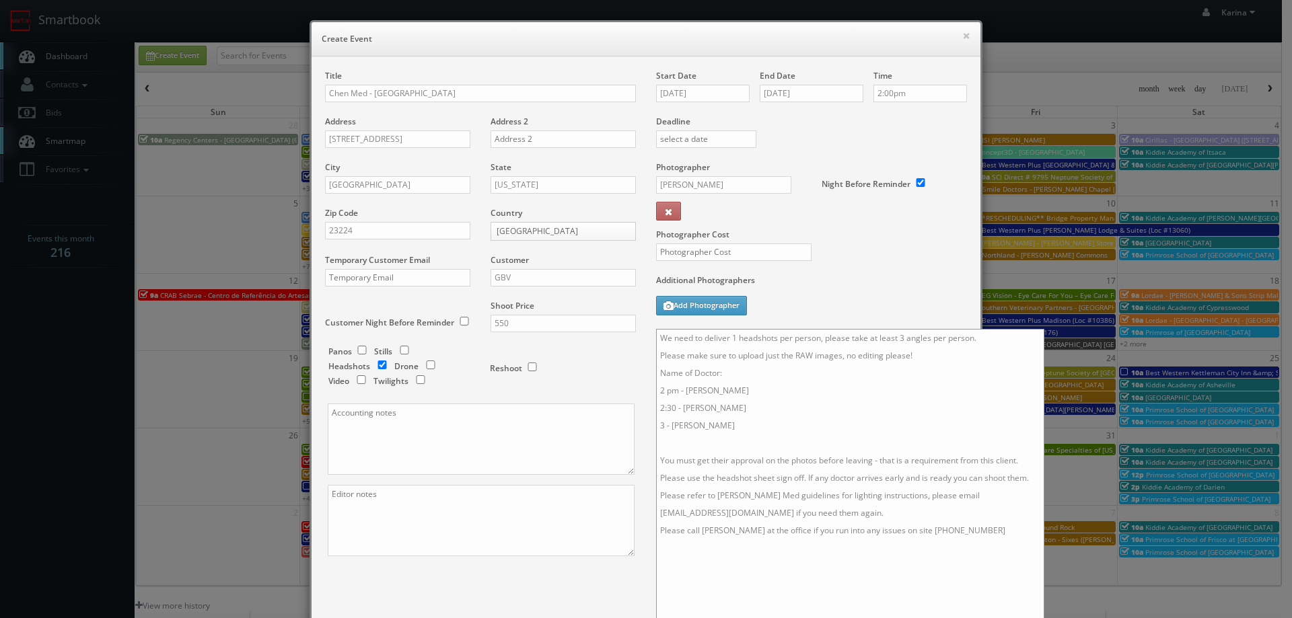
click at [661, 443] on textarea "We need to deliver 1 headshots per person, please take at least 3 angles per pe…" at bounding box center [850, 488] width 388 height 318
click at [692, 445] on textarea "We need to deliver 1 headshots per person, please take at least 3 angles per pe…" at bounding box center [850, 488] width 388 height 318
paste textarea "Jerreka Peterson"
click at [768, 453] on textarea "We need to deliver 1 headshots per person, please take at least 3 angles per pe…" at bounding box center [850, 488] width 388 height 318
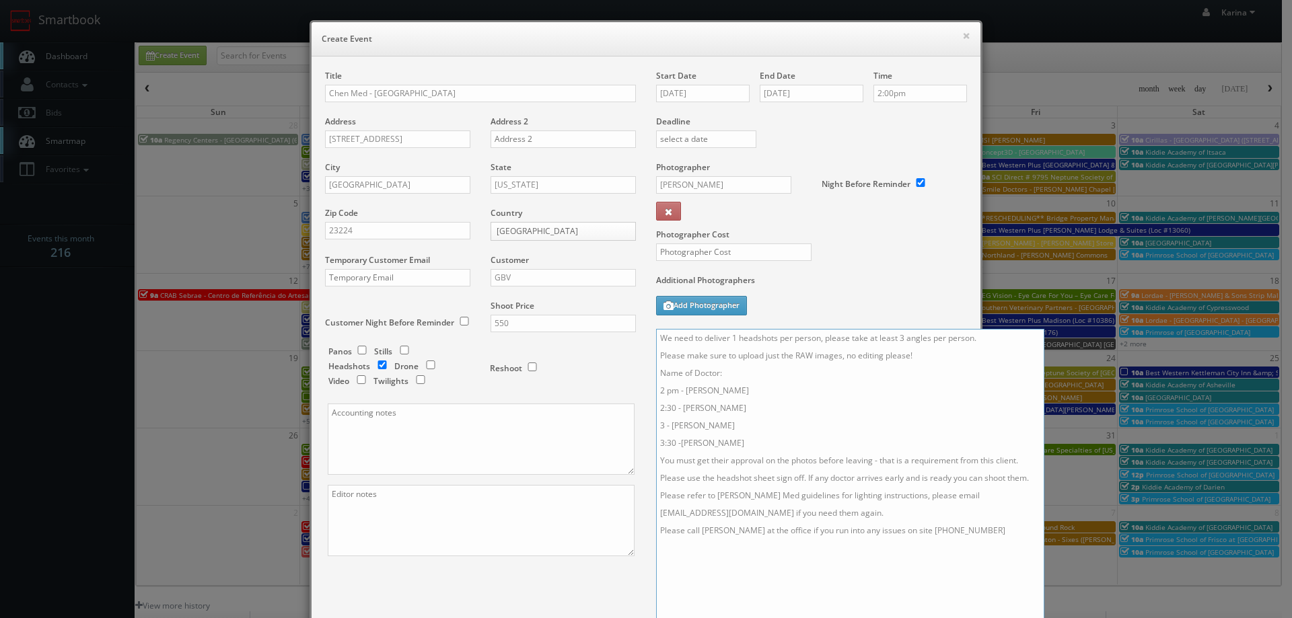
click at [844, 416] on textarea "We need to deliver 1 headshots per person, please take at least 3 angles per pe…" at bounding box center [850, 488] width 388 height 318
click at [715, 373] on textarea "We need to deliver 1 headshots per person, please take at least 3 angles per pe…" at bounding box center [850, 488] width 388 height 318
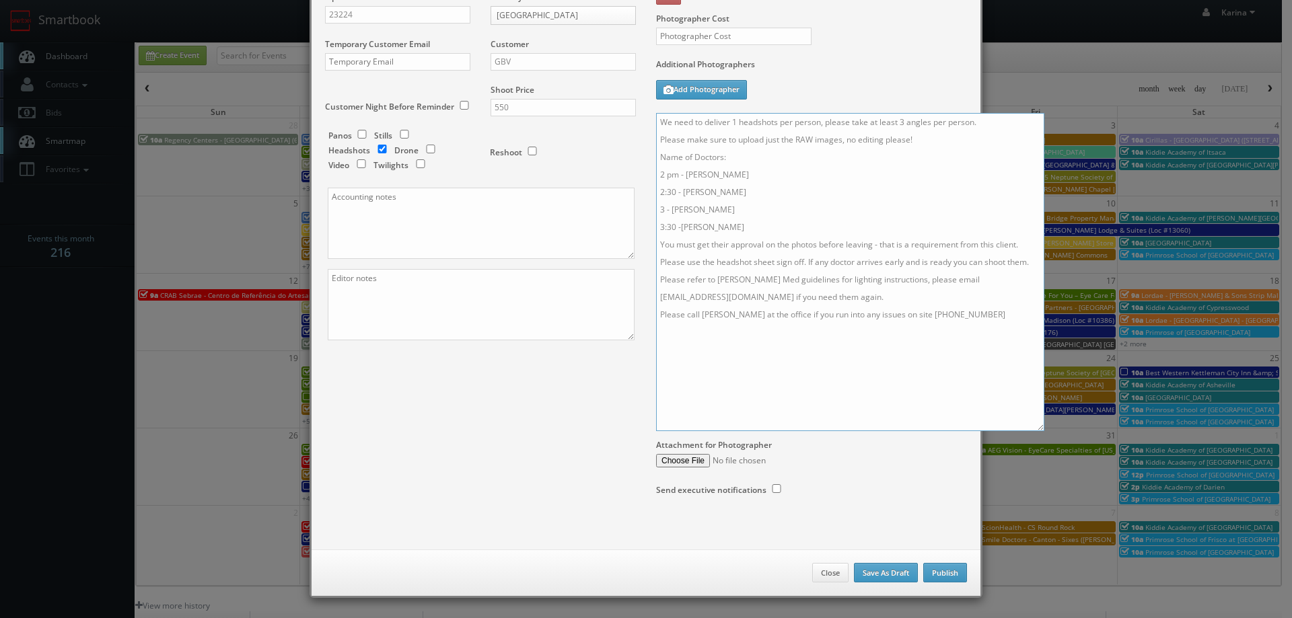
type textarea "We need to deliver 1 headshots per person, please take at least 3 angles per pe…"
click at [957, 571] on button "Publish" at bounding box center [945, 573] width 44 height 20
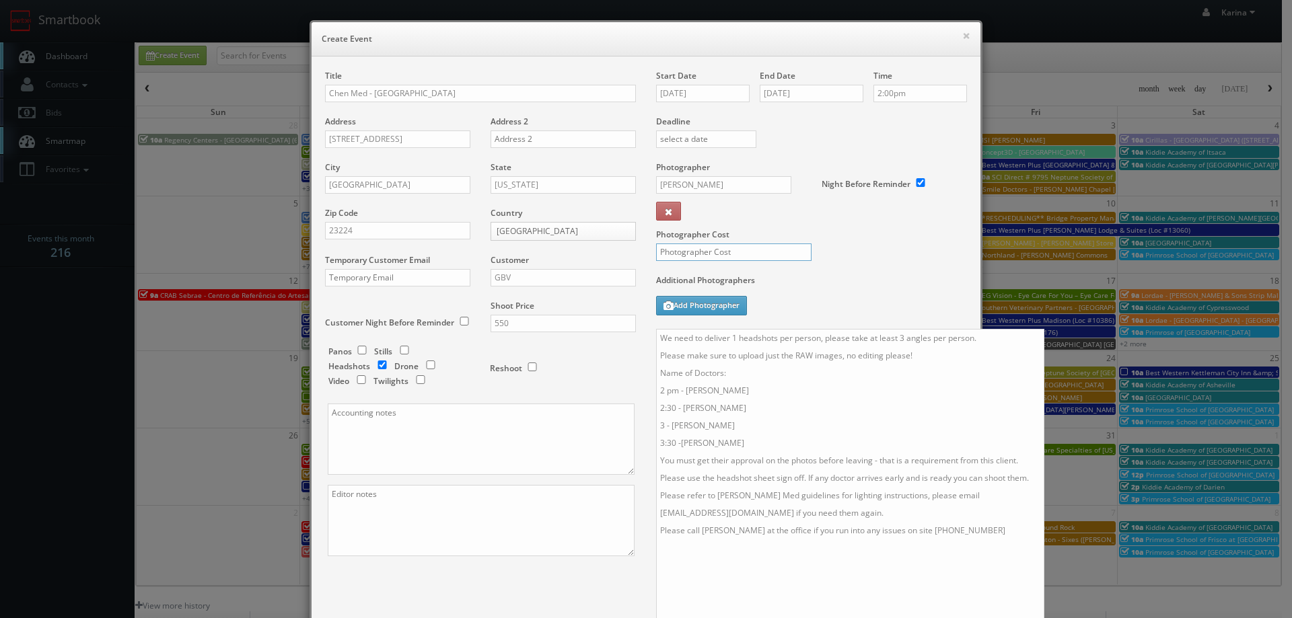
click at [699, 250] on input "text" at bounding box center [733, 252] width 155 height 17
type input "325"
click at [875, 249] on div "Photographer Cost 325" at bounding box center [811, 217] width 331 height 113
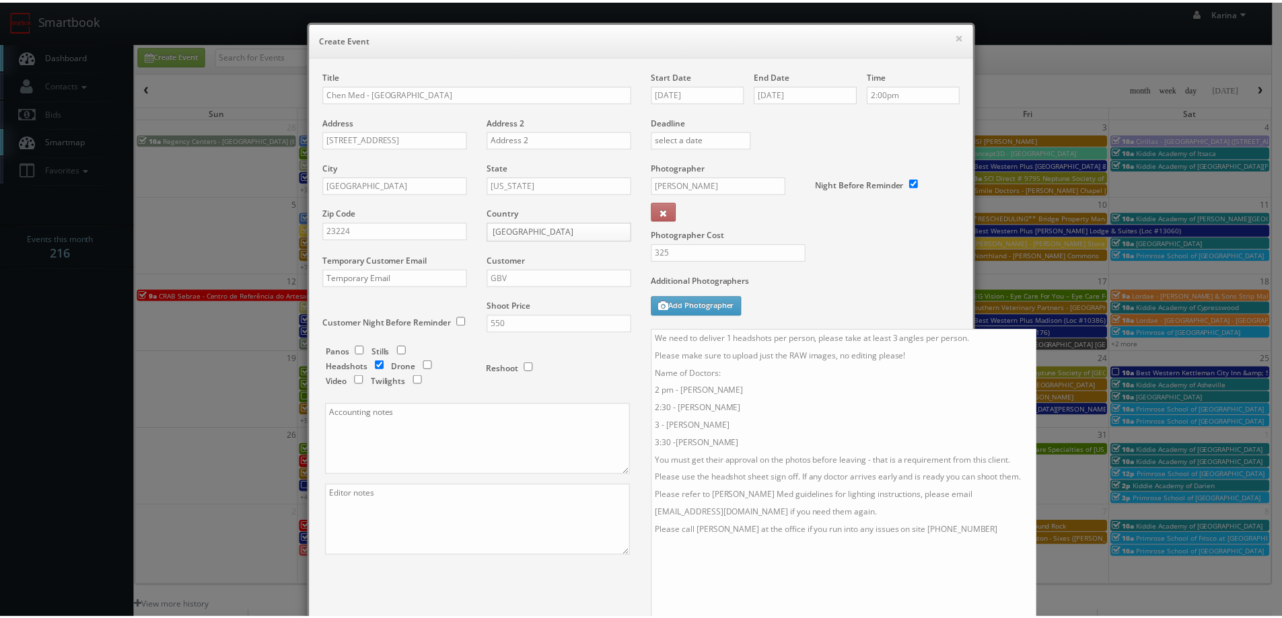
scroll to position [216, 0]
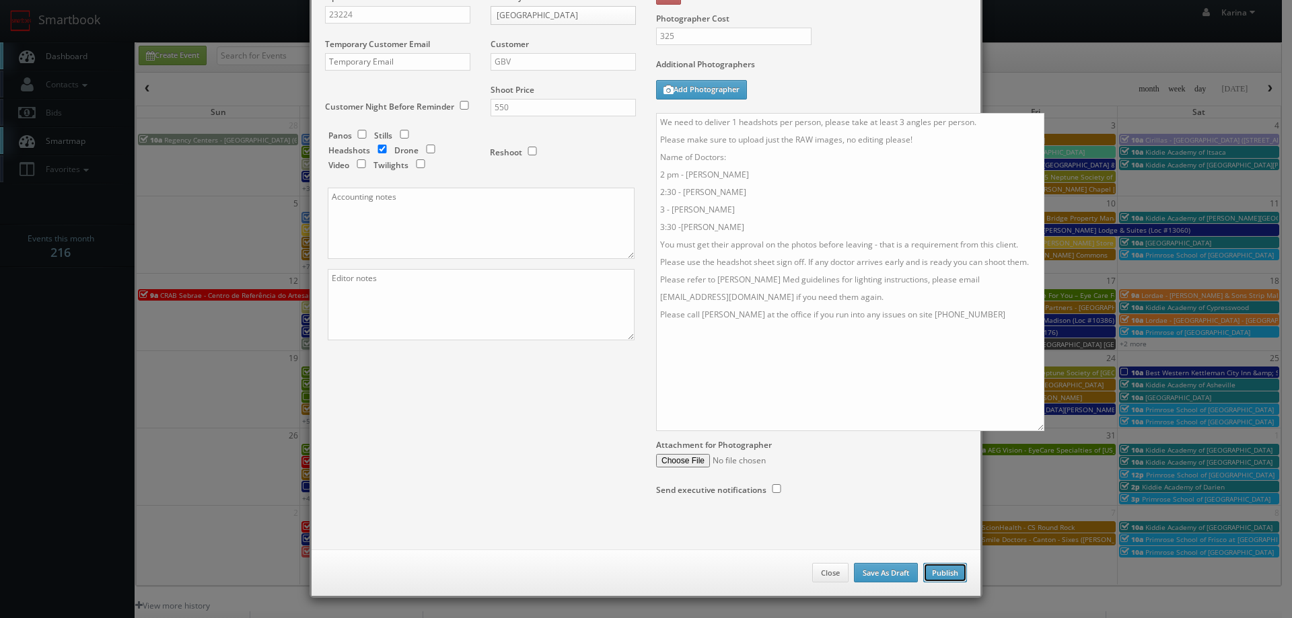
click at [951, 569] on button "Publish" at bounding box center [945, 573] width 44 height 20
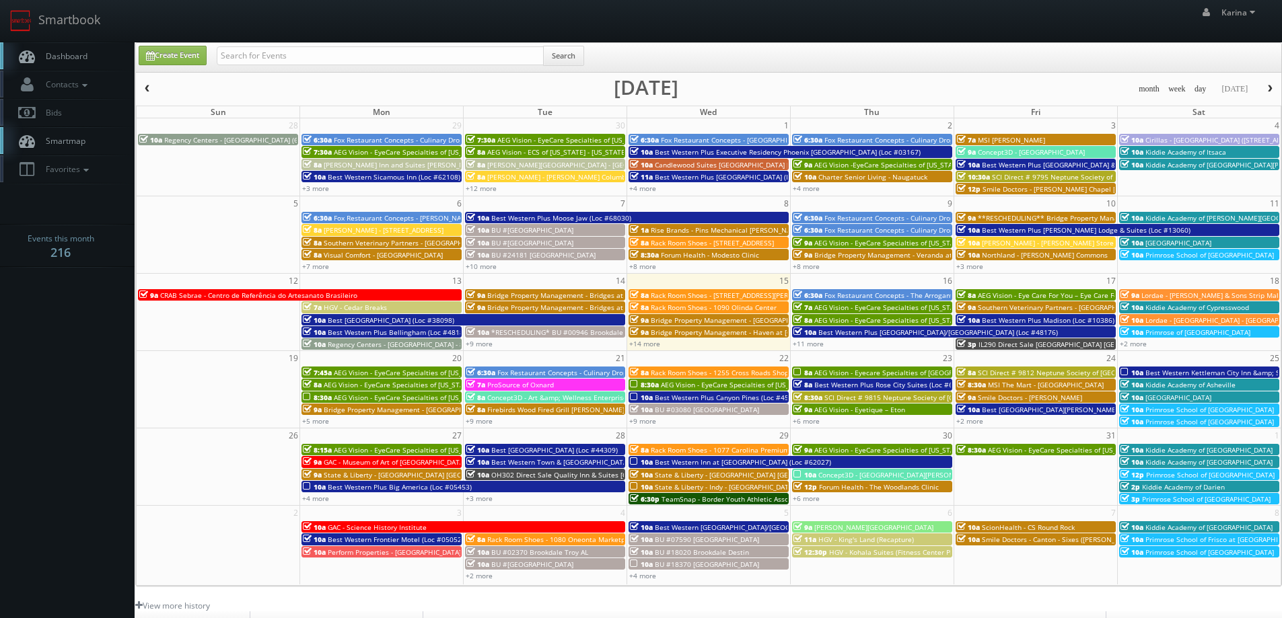
click at [878, 488] on span "Forum Health - The Woodlands Clinic" at bounding box center [879, 486] width 120 height 9
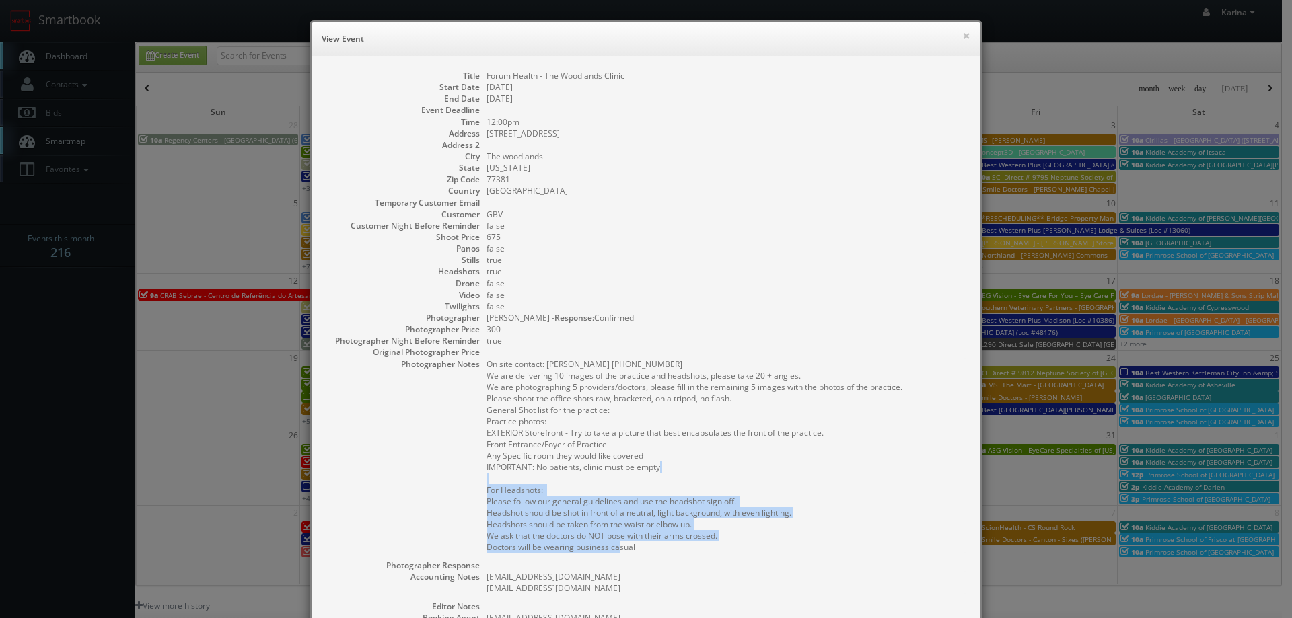
drag, startPoint x: 634, startPoint y: 546, endPoint x: 490, endPoint y: 497, distance: 152.1
click at [486, 495] on pre "On site contact: Alexa Torre 281-419-3231 We are delivering 10 images of the pr…" at bounding box center [726, 456] width 480 height 194
copy pre "For Headshots: Please follow our general guidelines and use the headshot sign o…"
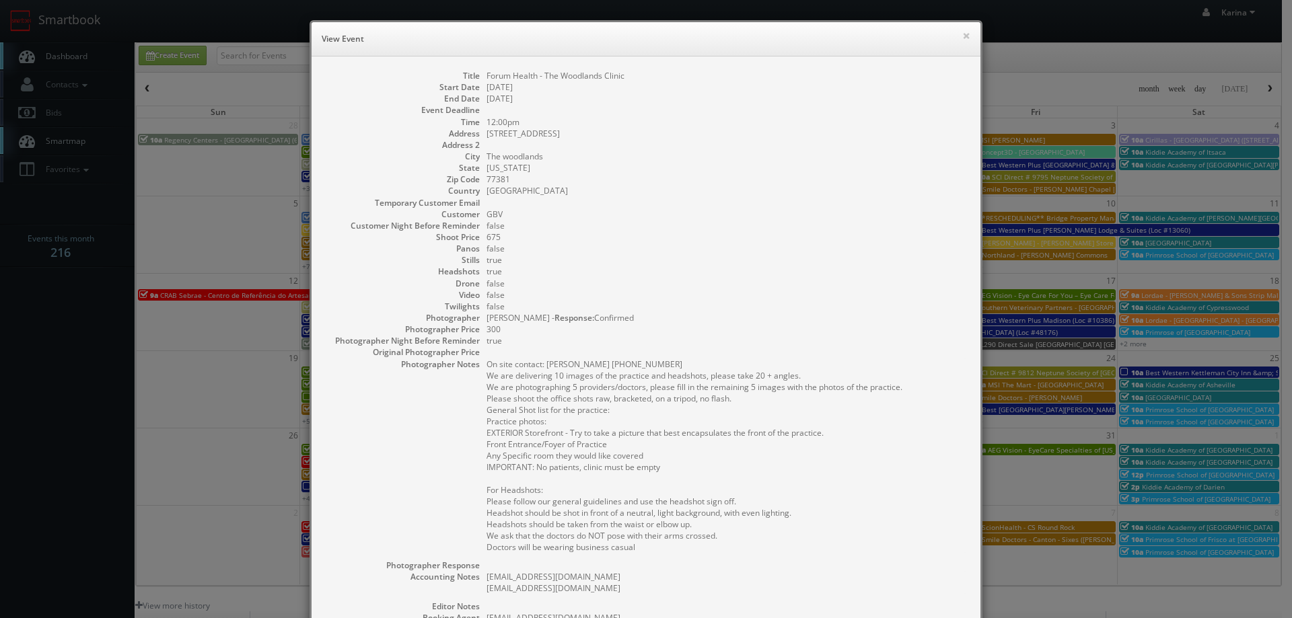
click at [645, 237] on dd "675" at bounding box center [726, 236] width 480 height 11
click at [966, 36] on div "× View Event" at bounding box center [646, 39] width 669 height 34
click at [962, 36] on button "×" at bounding box center [966, 35] width 8 height 9
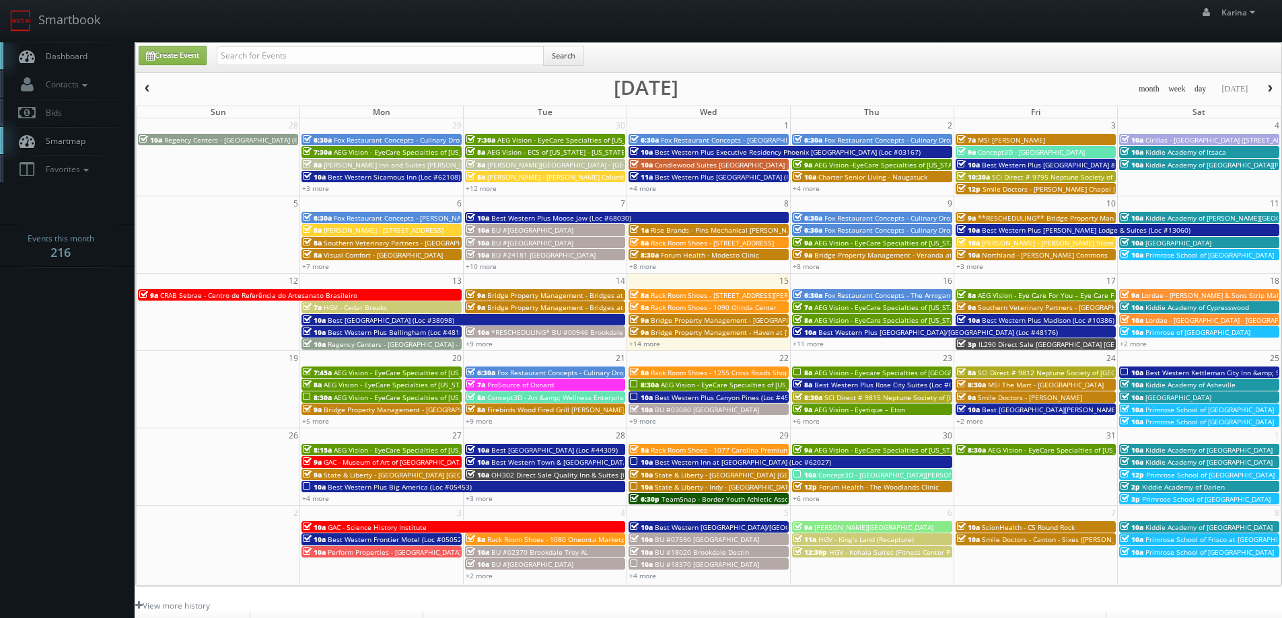
click at [81, 57] on span "Dashboard" at bounding box center [63, 55] width 48 height 11
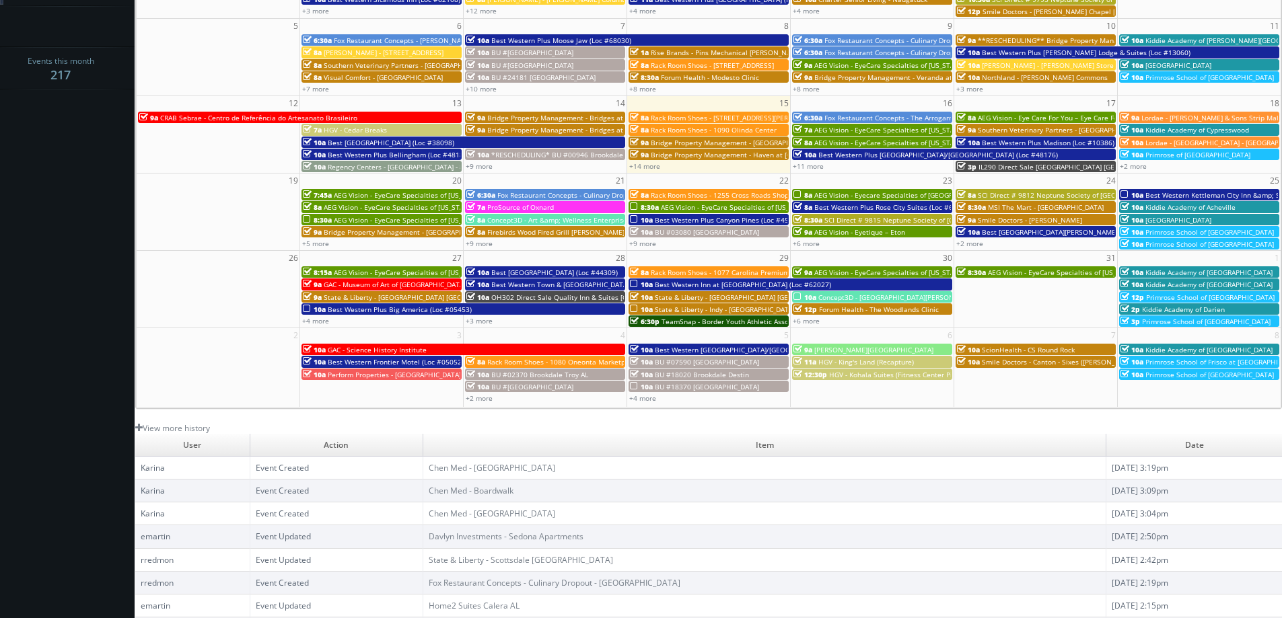
scroll to position [110, 0]
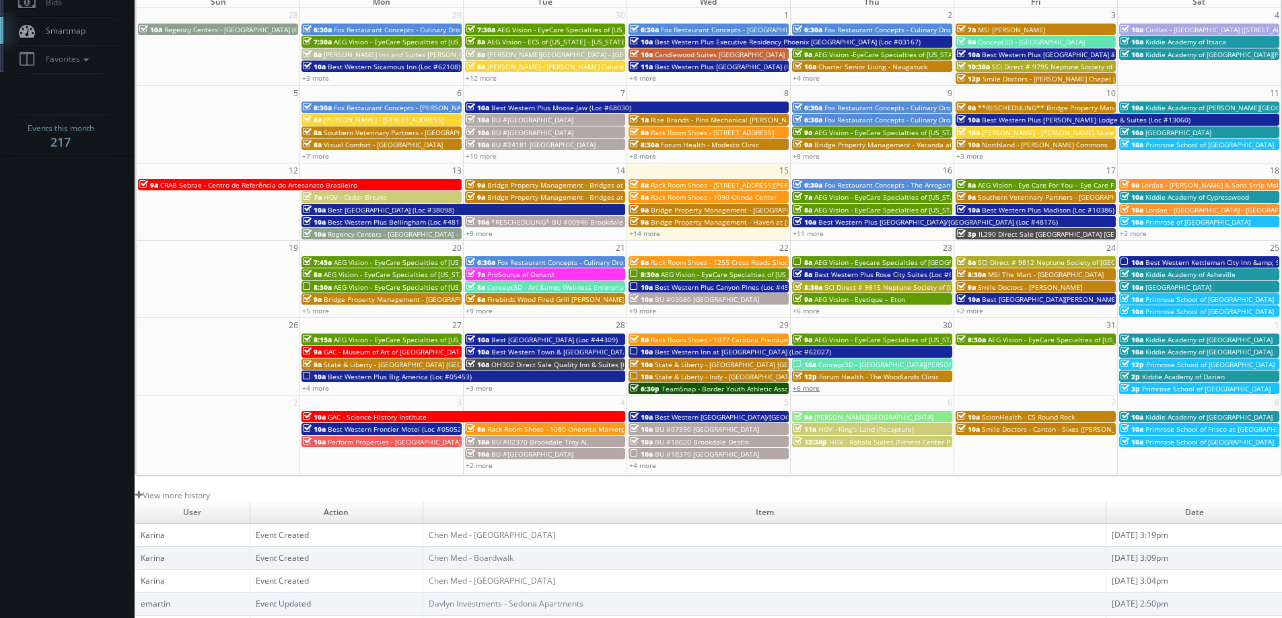
click at [809, 390] on link "+6 more" at bounding box center [806, 388] width 27 height 9
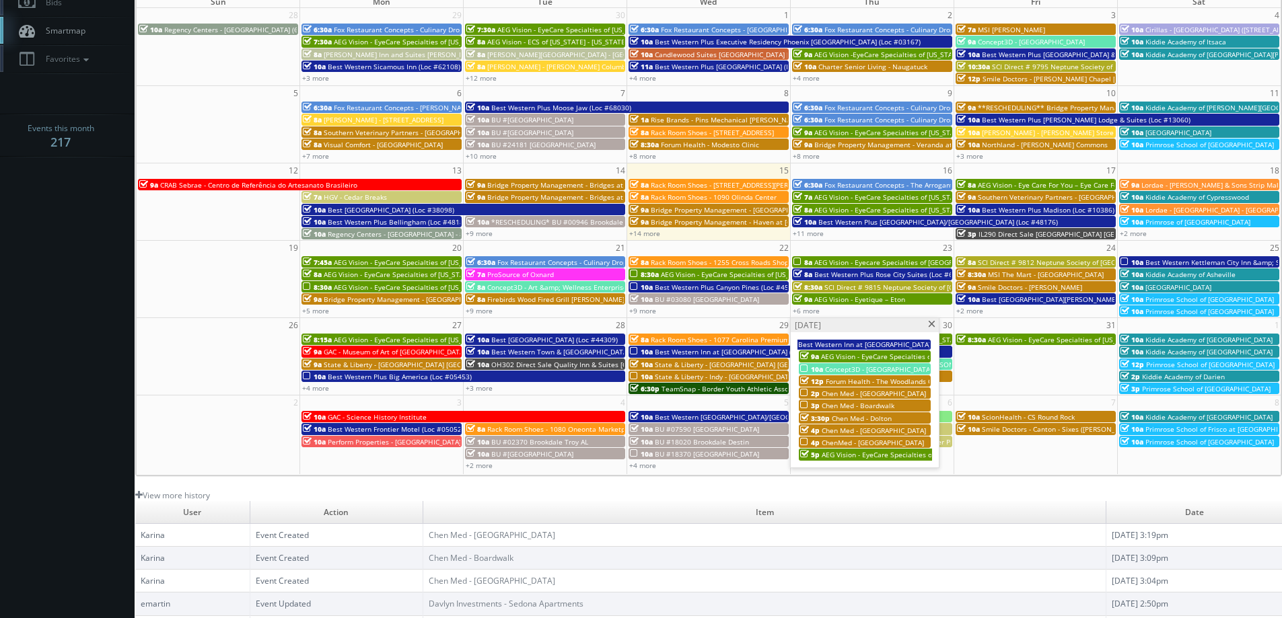
click at [930, 328] on span at bounding box center [931, 324] width 9 height 7
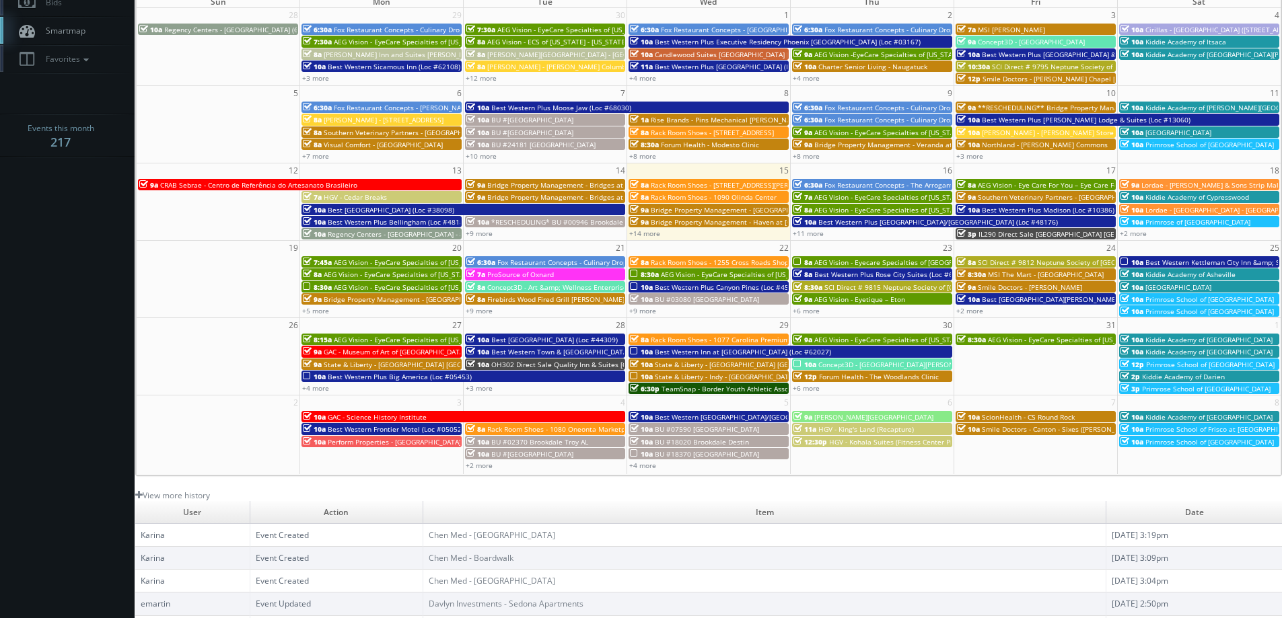
click at [100, 300] on body "Smartbook Toggle Side Navigation Toggle Top Navigation [PERSON_NAME] [PERSON_NA…" at bounding box center [641, 321] width 1282 height 863
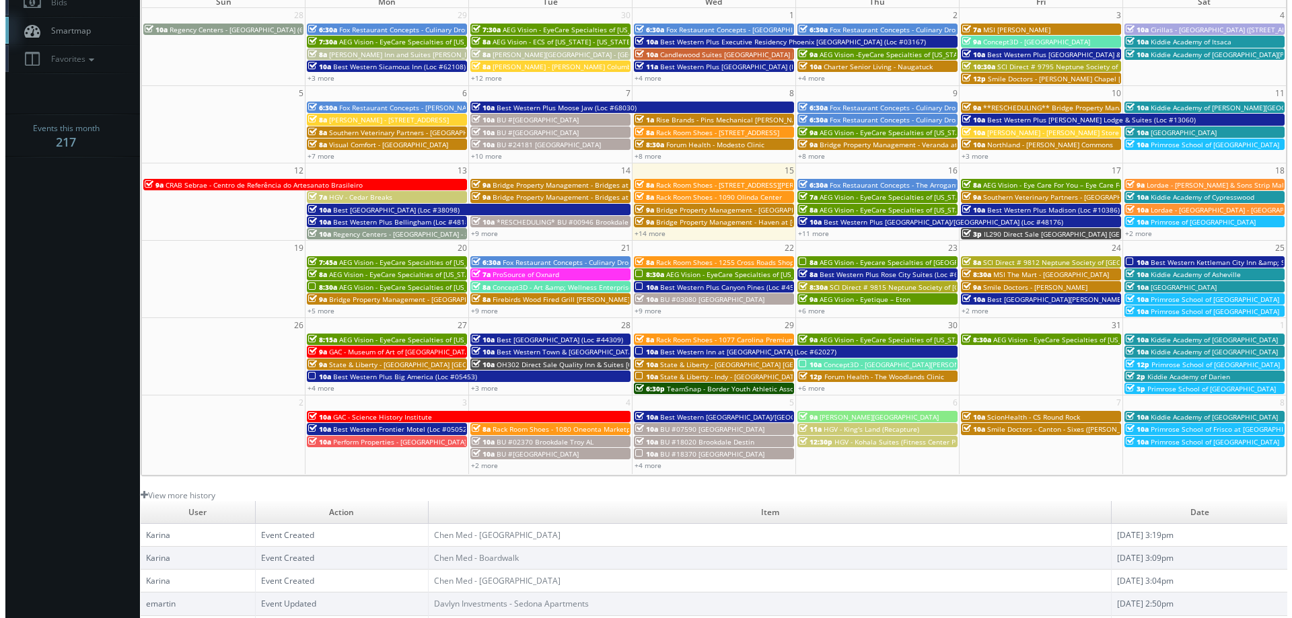
scroll to position [0, 0]
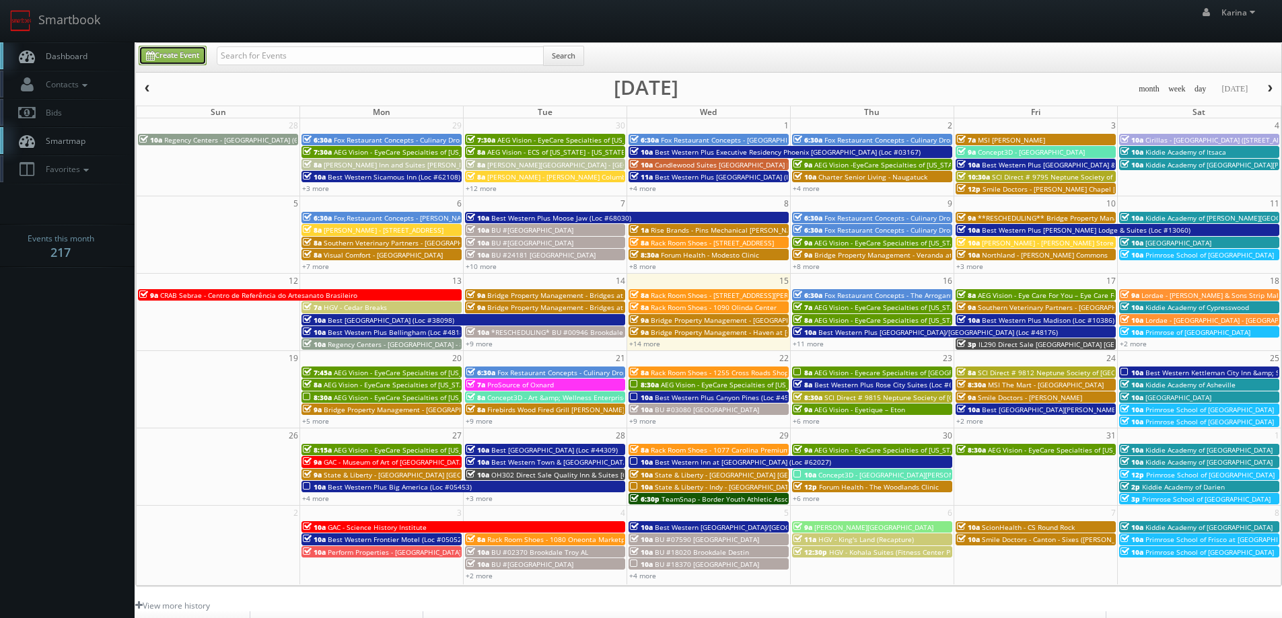
click at [193, 59] on link "Create Event" at bounding box center [173, 56] width 68 height 20
type input "[DATE]"
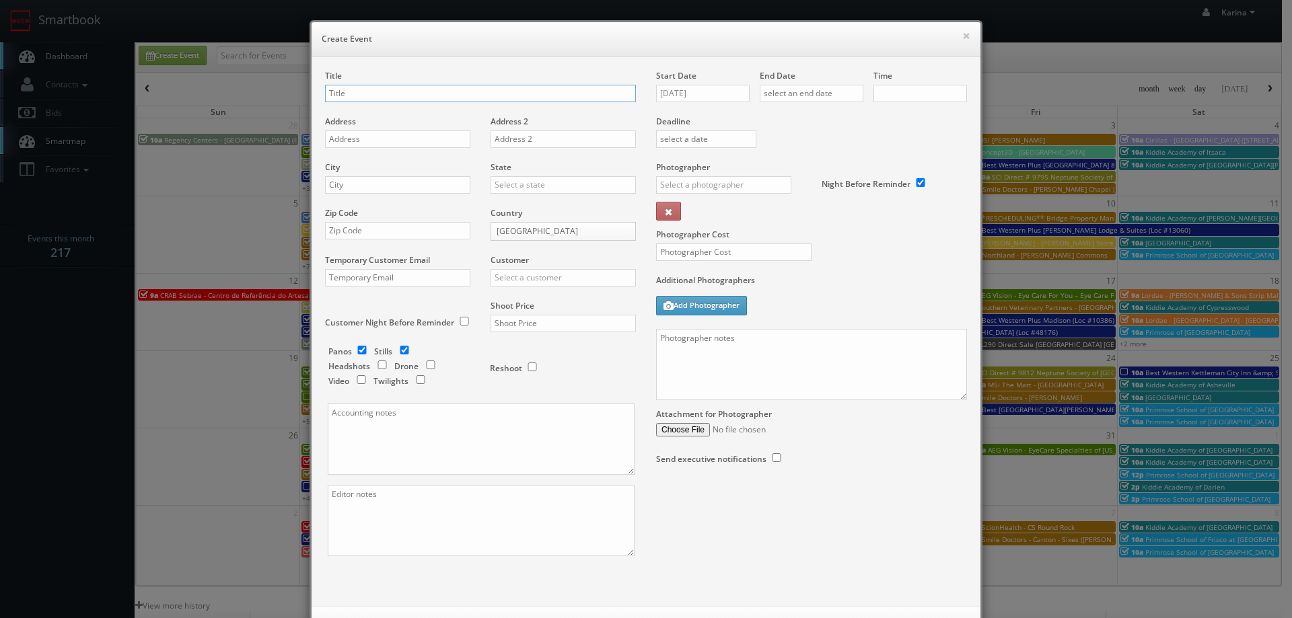
checkbox input "true"
type input "10:00am"
checkbox input "true"
type input "Forum Health - Hormones by Design - New Braunfels Clinic (Lifestyle)"
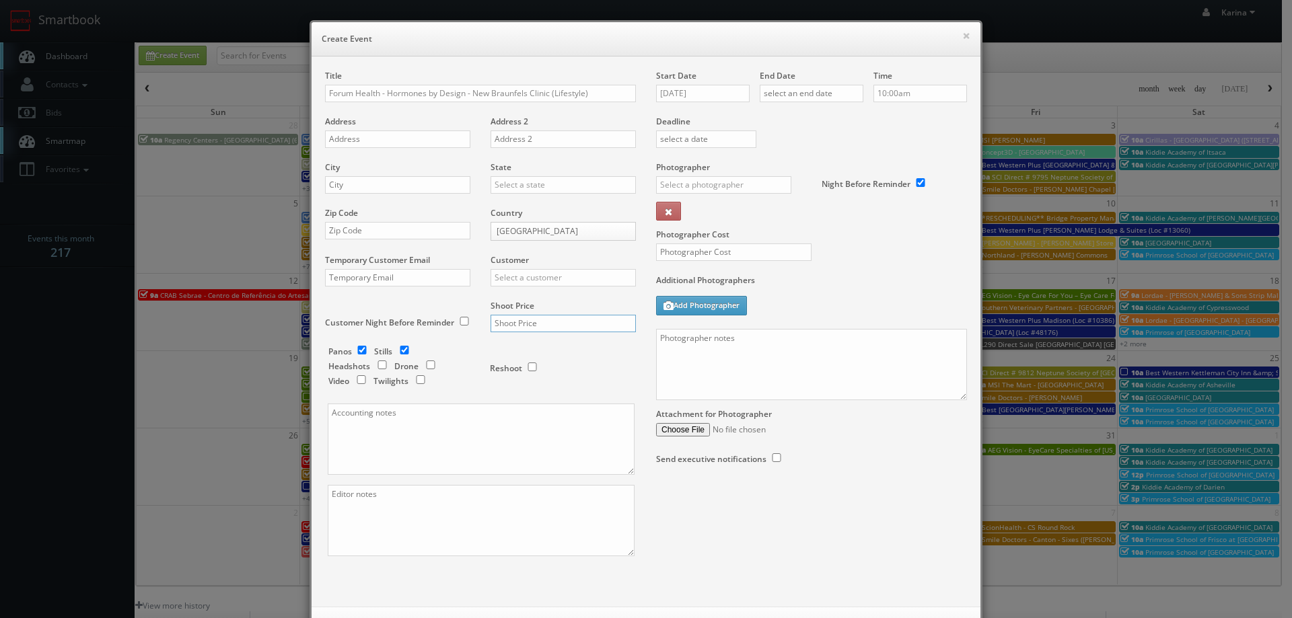
click at [526, 326] on input "text" at bounding box center [563, 323] width 145 height 17
click at [353, 350] on input "checkbox" at bounding box center [362, 350] width 20 height 9
checkbox input "false"
click at [379, 365] on input "checkbox" at bounding box center [382, 365] width 20 height 9
checkbox input "true"
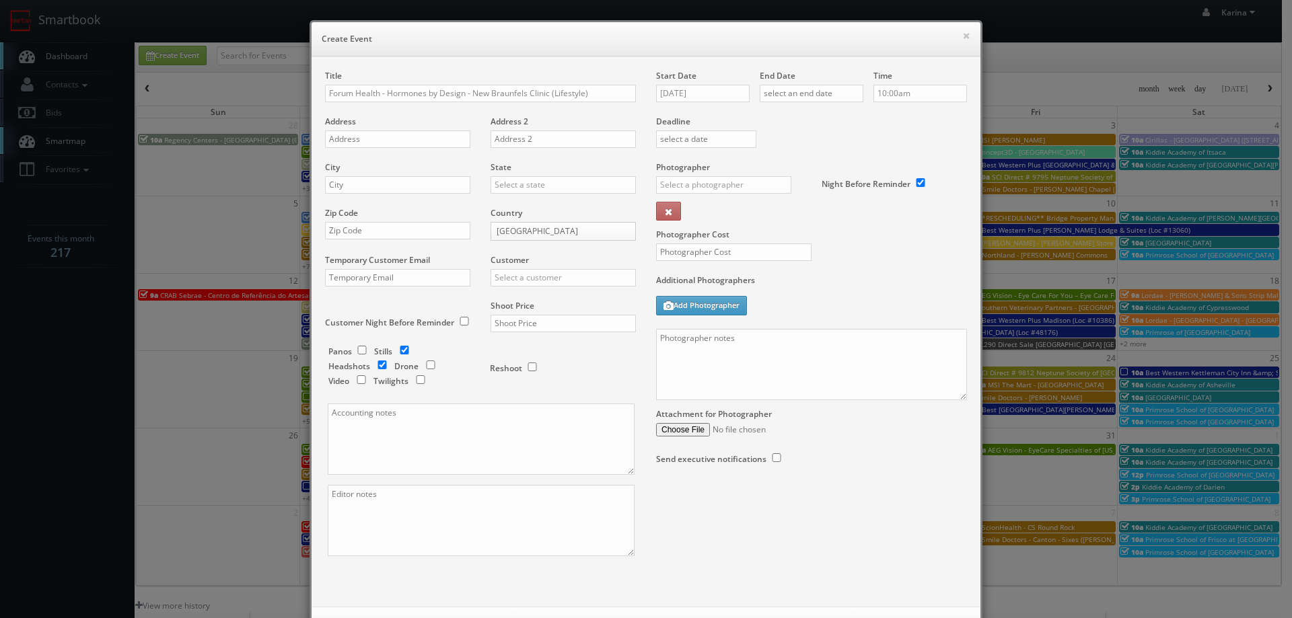
click at [564, 35] on h6 "Create Event" at bounding box center [646, 38] width 649 height 13
paste input "[STREET_ADDRESS]"
drag, startPoint x: 415, startPoint y: 143, endPoint x: 438, endPoint y: 147, distance: 23.4
click at [414, 143] on input "[STREET_ADDRESS]" at bounding box center [397, 139] width 145 height 17
type input "[STREET_ADDRESS]"
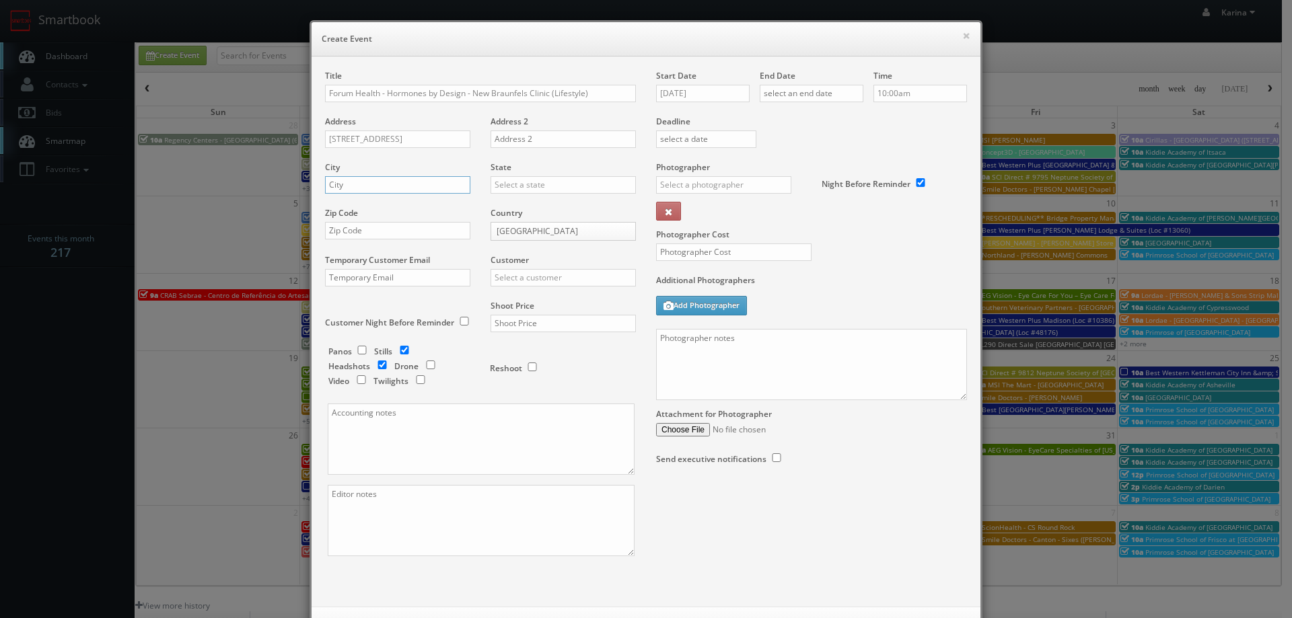
click at [373, 190] on input "text" at bounding box center [397, 184] width 145 height 17
type input "New Braunfels"
type input "[US_STATE]"
click at [505, 200] on div "[US_STATE]" at bounding box center [563, 207] width 144 height 22
click at [365, 226] on input "text" at bounding box center [397, 230] width 145 height 17
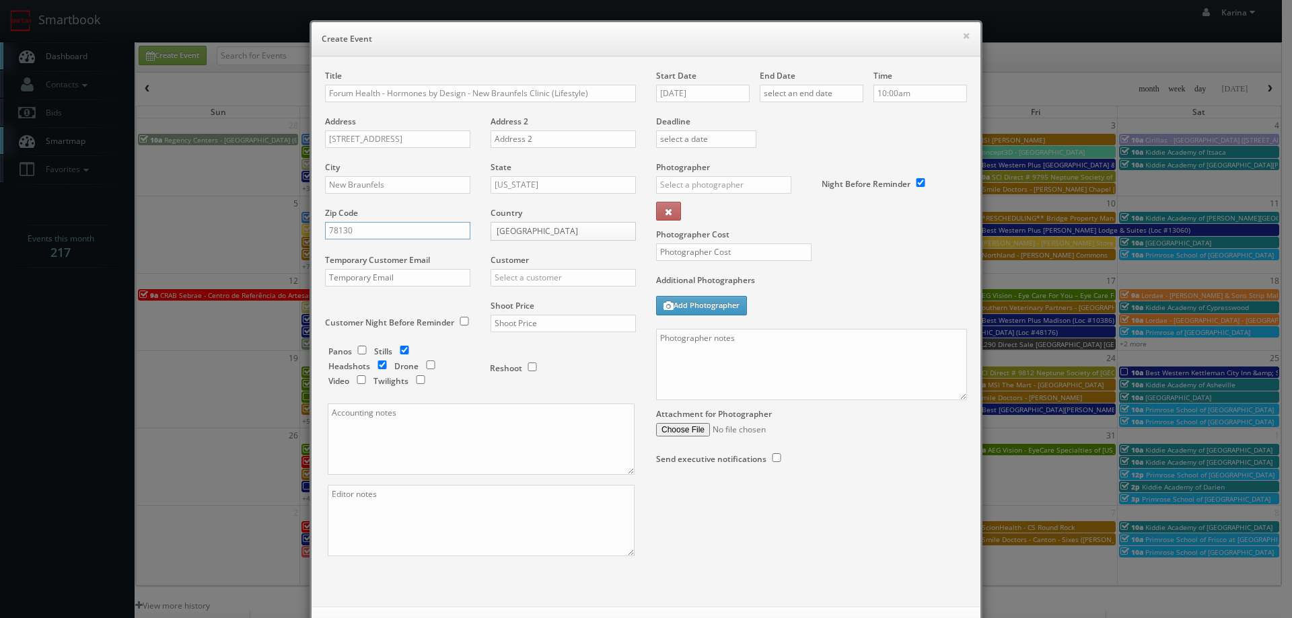
type input "78130"
click at [513, 283] on input "text" at bounding box center [563, 277] width 145 height 17
click at [510, 396] on div "GBV" at bounding box center [563, 399] width 144 height 22
type input "GBV"
click at [535, 319] on input "text" at bounding box center [563, 323] width 145 height 17
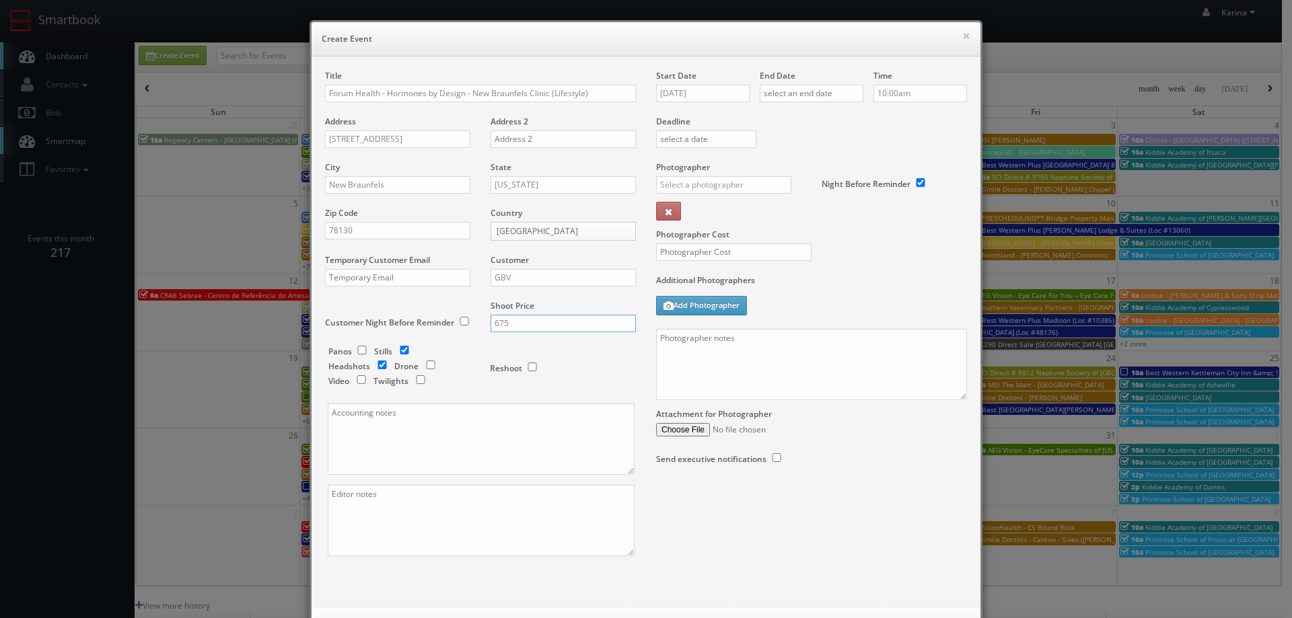
type input "675"
click at [369, 504] on textarea at bounding box center [481, 520] width 307 height 71
type textarea "Please Deliver 2 headshots + 10 life styles if possible this is also a reshoot …"
click at [912, 31] on div "× Create Event" at bounding box center [646, 39] width 669 height 34
click at [704, 90] on input "[DATE]" at bounding box center [703, 93] width 94 height 17
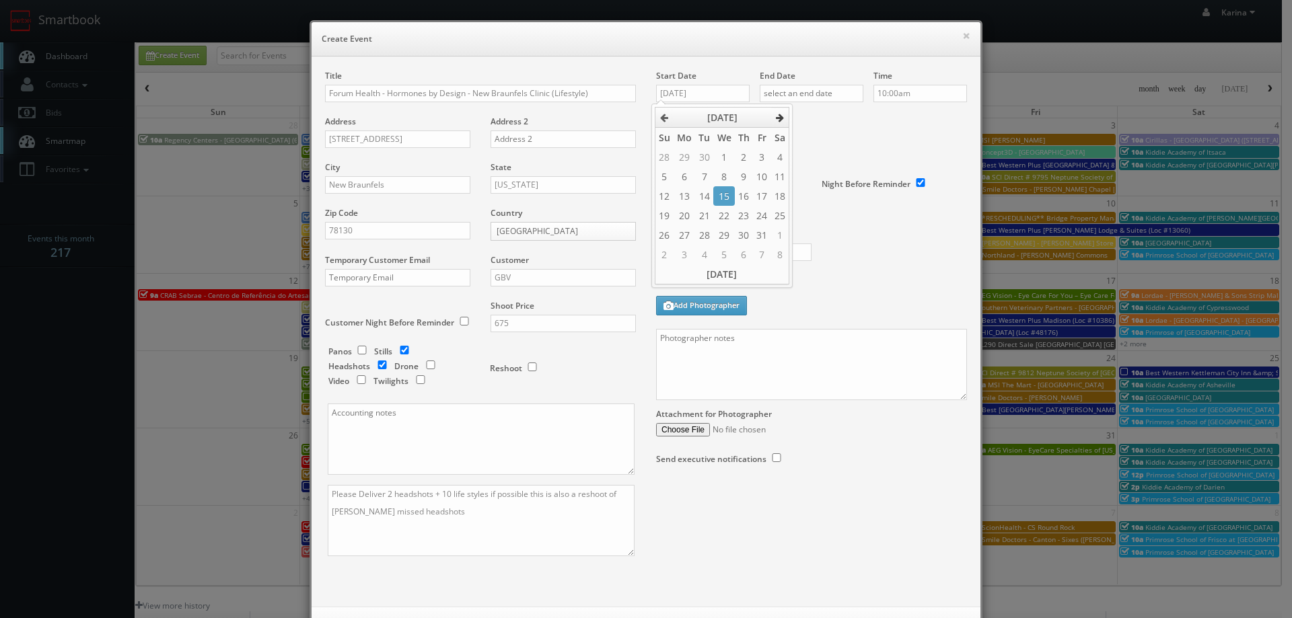
click at [780, 116] on icon at bounding box center [780, 117] width 8 height 9
click at [729, 219] on td "19" at bounding box center [723, 216] width 21 height 20
type input "[DATE]"
click at [822, 88] on input "text" at bounding box center [812, 93] width 104 height 17
click at [880, 118] on icon at bounding box center [883, 117] width 8 height 9
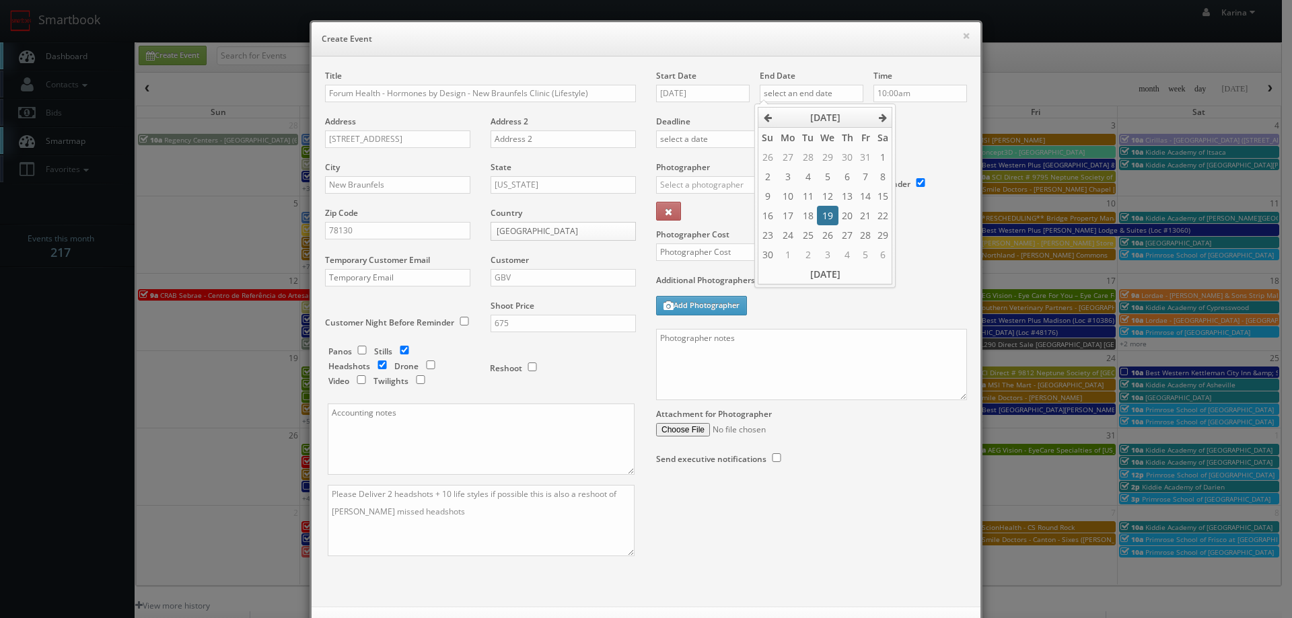
click at [820, 215] on td "19" at bounding box center [827, 216] width 21 height 20
type input "[DATE]"
click at [906, 92] on input "10:00am" at bounding box center [920, 93] width 94 height 17
type input "2:00pm"
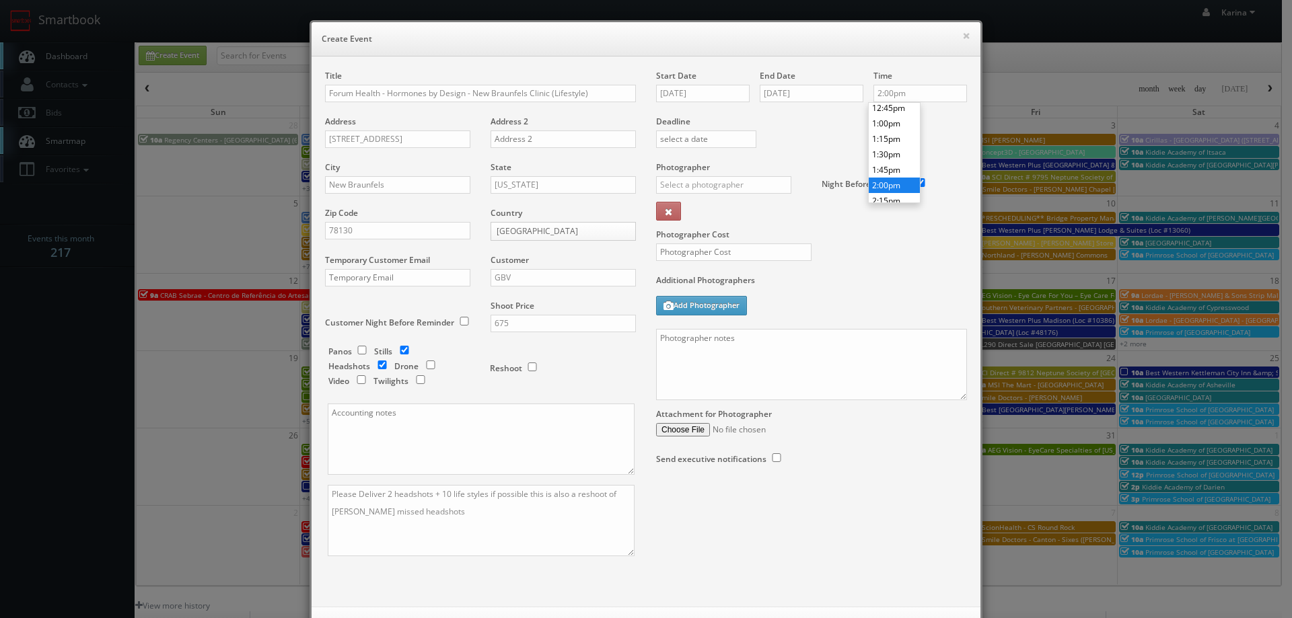
click at [896, 184] on li "2:00pm" at bounding box center [894, 185] width 51 height 15
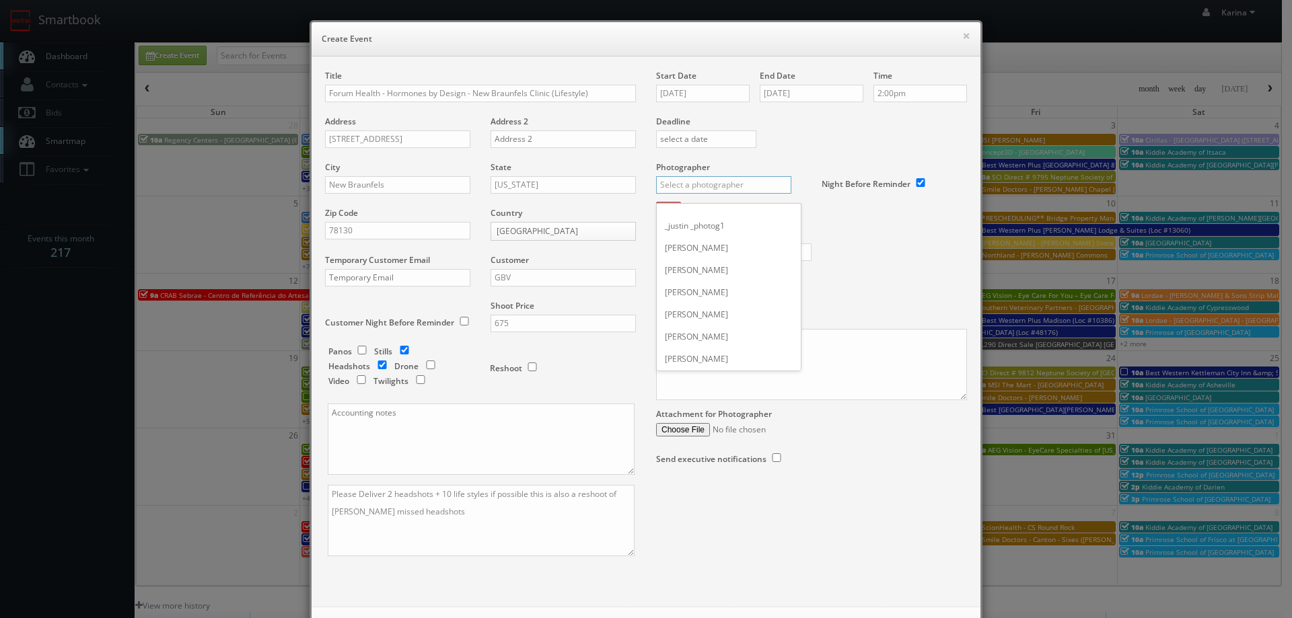
click at [691, 185] on input "text" at bounding box center [723, 184] width 135 height 17
click at [688, 218] on div "[PERSON_NAME]" at bounding box center [729, 215] width 144 height 22
type input "[PERSON_NAME]"
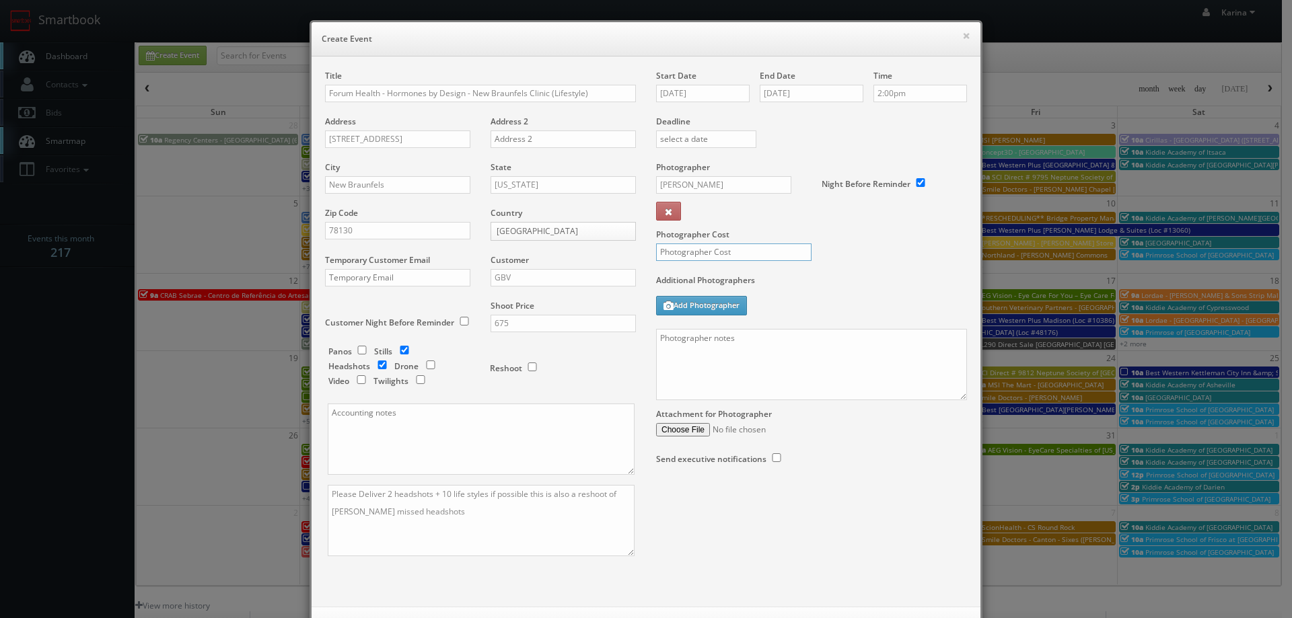
click at [711, 245] on input "text" at bounding box center [733, 252] width 155 height 17
type input "300"
click at [762, 293] on label "Additional Photographers" at bounding box center [811, 284] width 311 height 18
click at [762, 345] on textarea at bounding box center [811, 364] width 311 height 71
click at [684, 358] on textarea "Please capture 2 headshots of the following people:" at bounding box center [811, 364] width 311 height 71
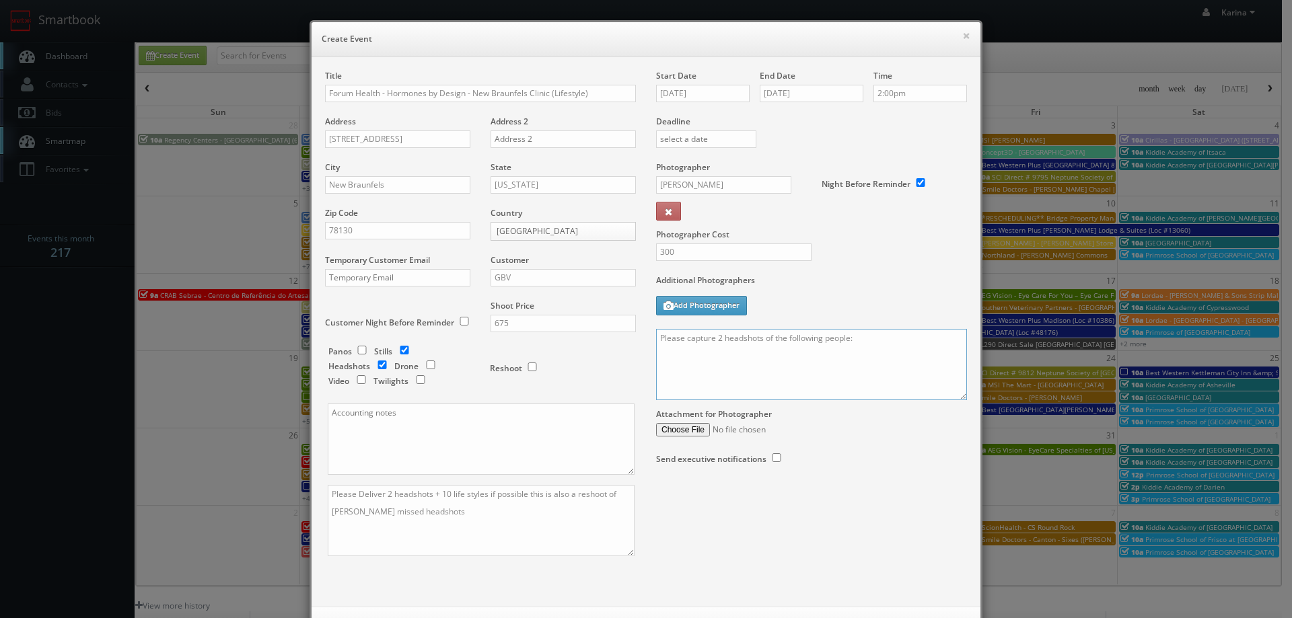
paste textarea "Lauren Clark and Madison Dunman"
drag, startPoint x: 665, startPoint y: 363, endPoint x: 669, endPoint y: 373, distance: 11.5
click at [669, 373] on textarea "Please capture 2 headshots of the following people: Lauren Clark and Madison Du…" at bounding box center [811, 364] width 311 height 71
paste textarea "For Headshots: Please follow our general guidelines and use the headshot sign o…"
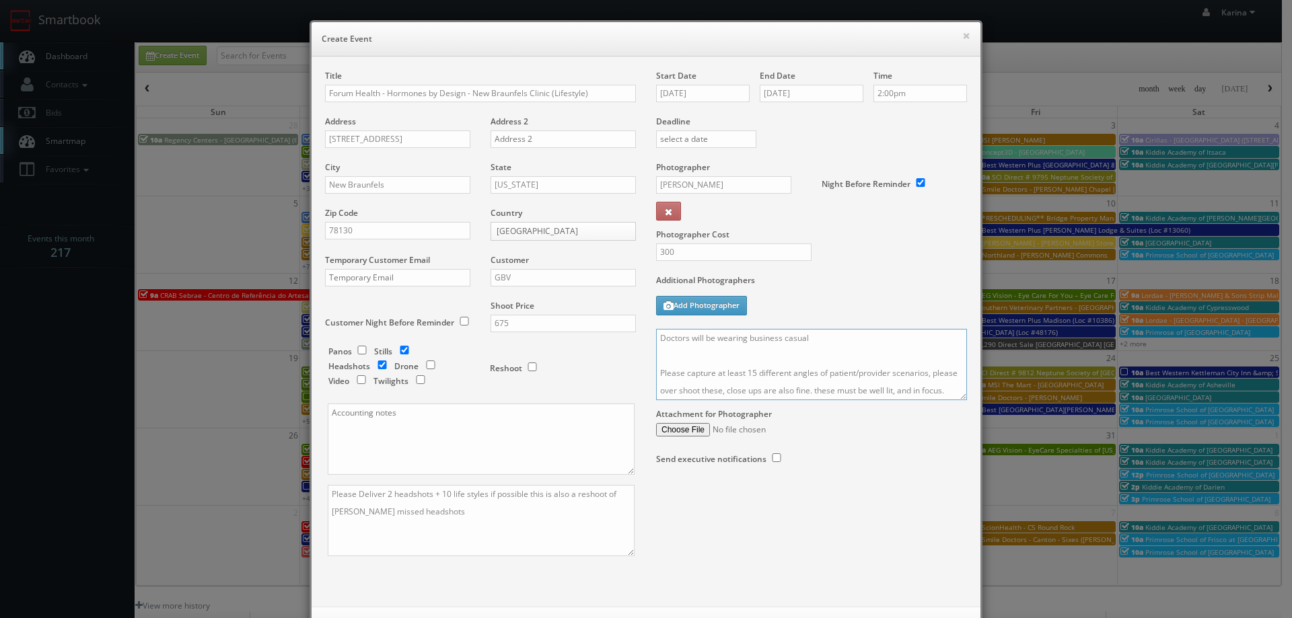
click at [838, 376] on textarea "Please capture 2 headshots of the following people: Lauren Clark and Madison Du…" at bounding box center [811, 364] width 311 height 71
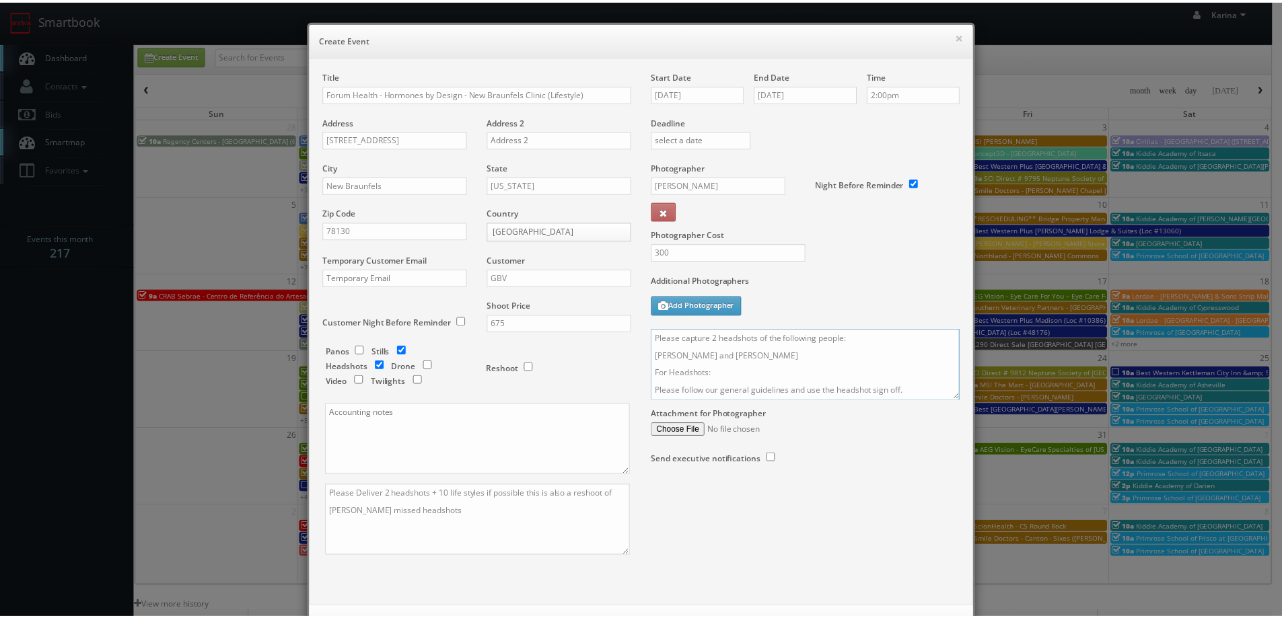
scroll to position [58, 0]
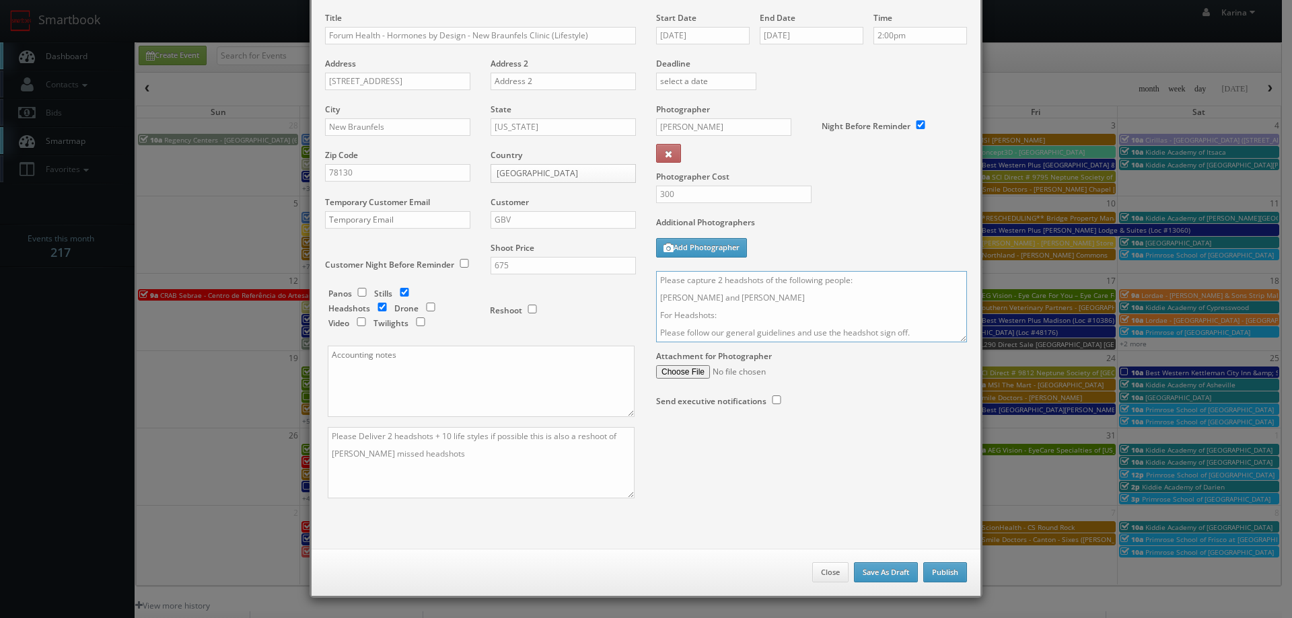
type textarea "Please capture 2 headshots of the following people: Lauren Clark and Madison Du…"
click at [947, 569] on button "Publish" at bounding box center [945, 572] width 44 height 20
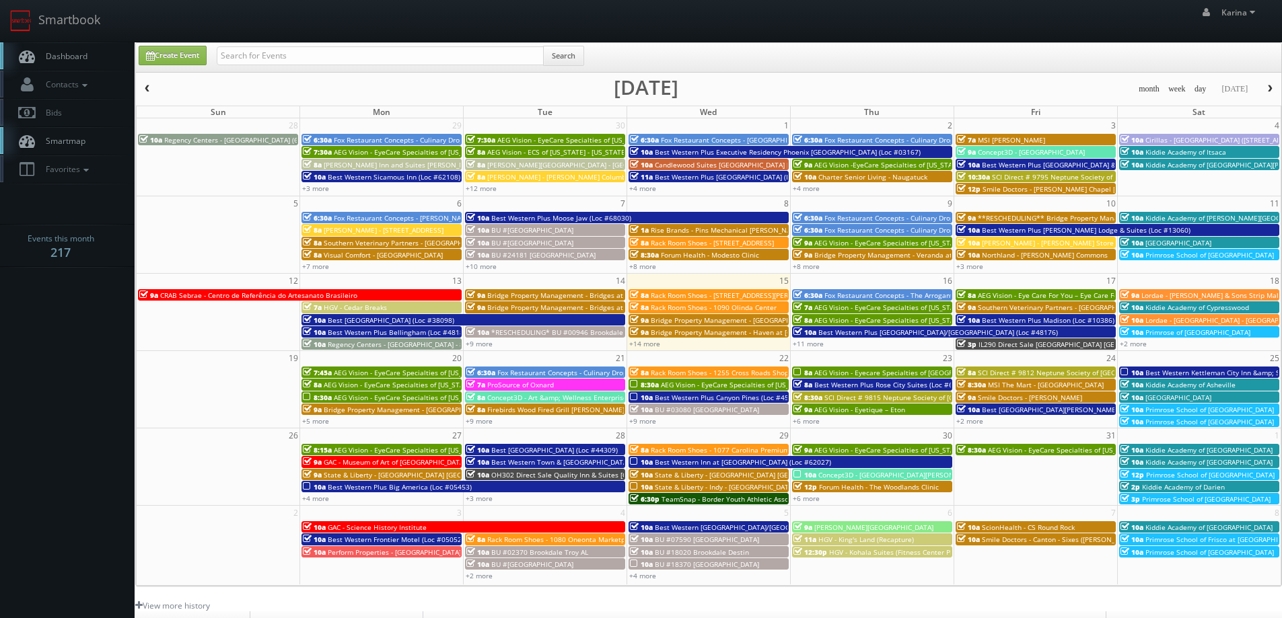
click at [87, 58] on link "Dashboard" at bounding box center [67, 56] width 135 height 28
click at [52, 327] on body "Smartbook Toggle Side Navigation Toggle Top Navigation [PERSON_NAME] [PERSON_NA…" at bounding box center [641, 431] width 1282 height 863
click at [69, 138] on span "Smartmap" at bounding box center [62, 140] width 46 height 11
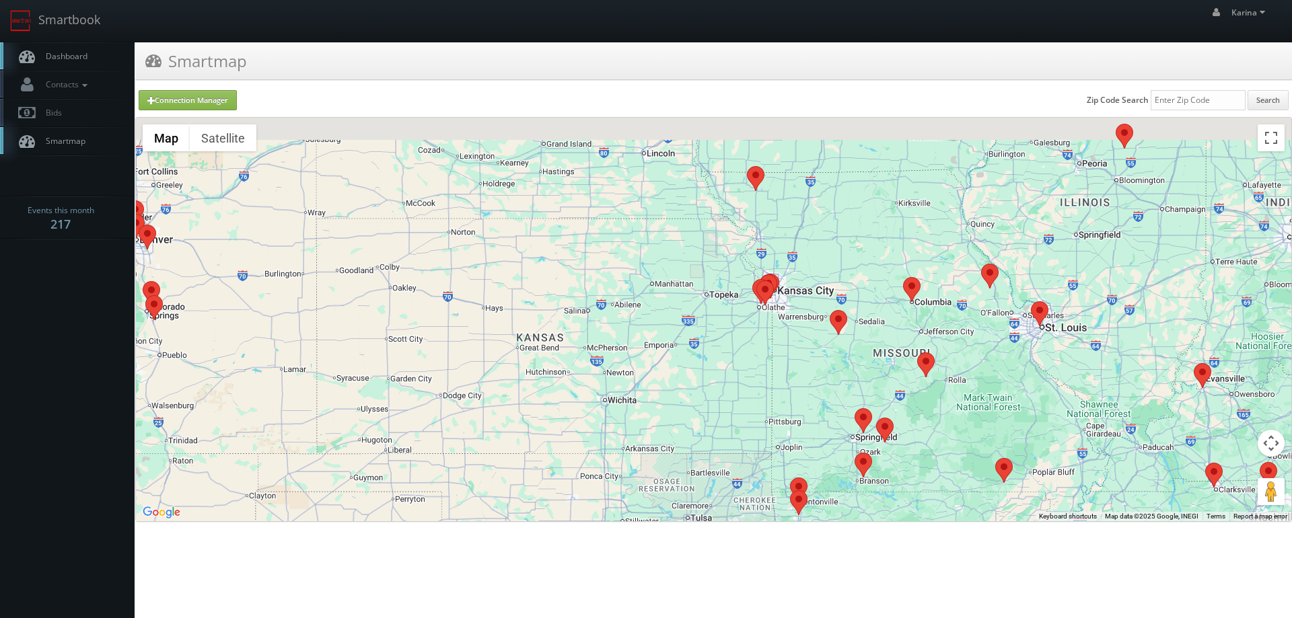
drag, startPoint x: 606, startPoint y: 292, endPoint x: 574, endPoint y: 400, distance: 113.0
click at [577, 401] on div at bounding box center [713, 320] width 1155 height 404
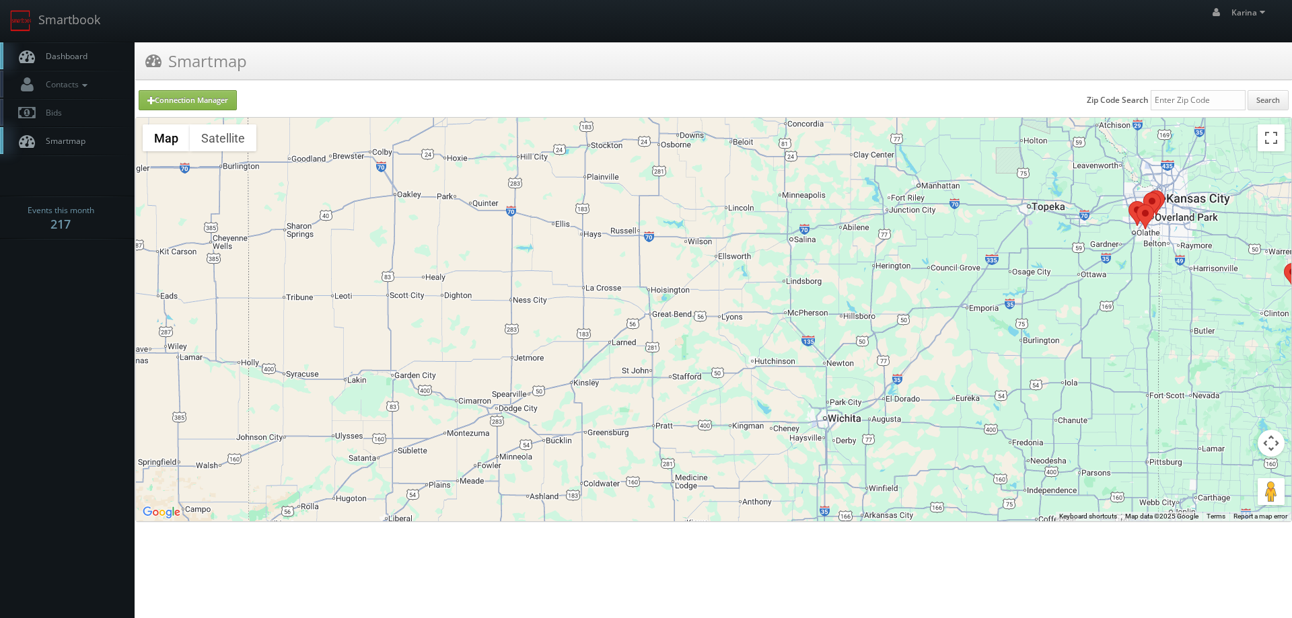
drag, startPoint x: 565, startPoint y: 364, endPoint x: 729, endPoint y: 390, distance: 166.3
click at [729, 390] on div at bounding box center [713, 320] width 1155 height 404
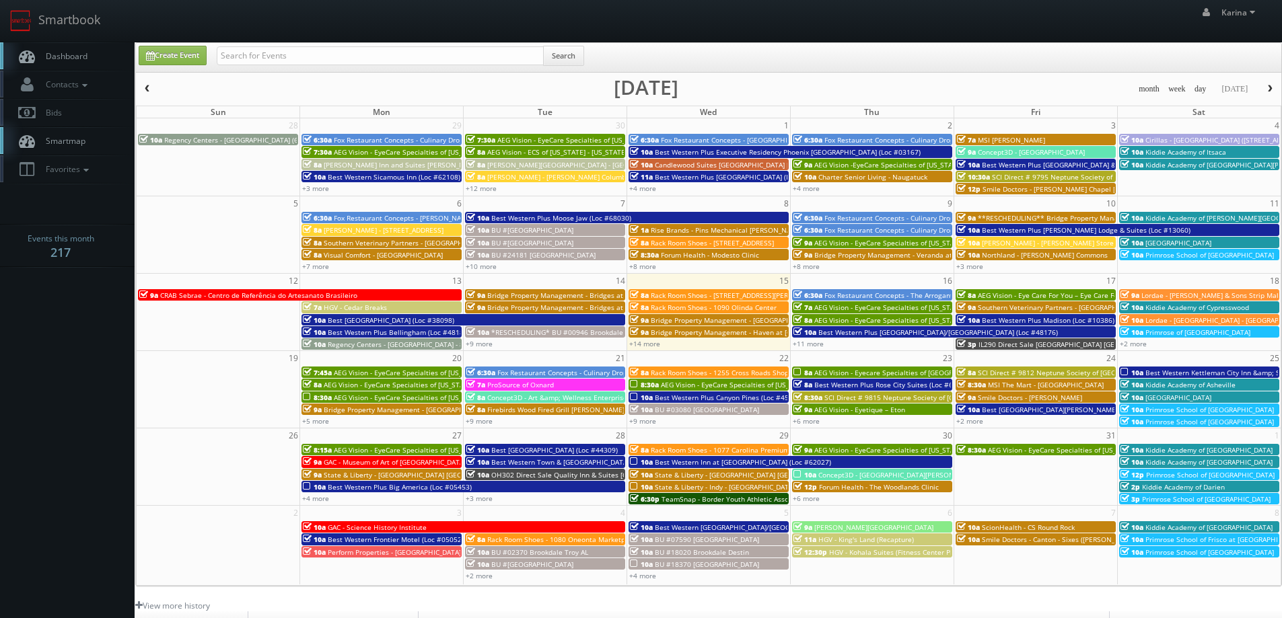
scroll to position [245, 0]
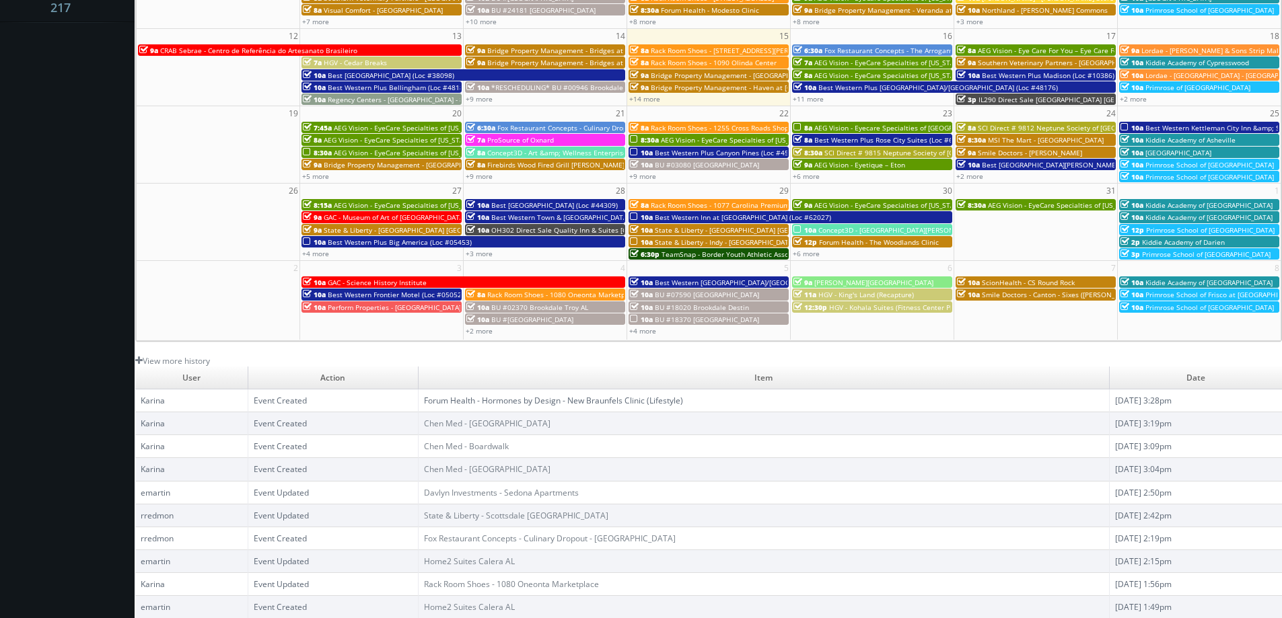
click at [447, 401] on link "Forum Health - Hormones by Design - New Braunfels Clinic (Lifestyle)" at bounding box center [553, 400] width 259 height 11
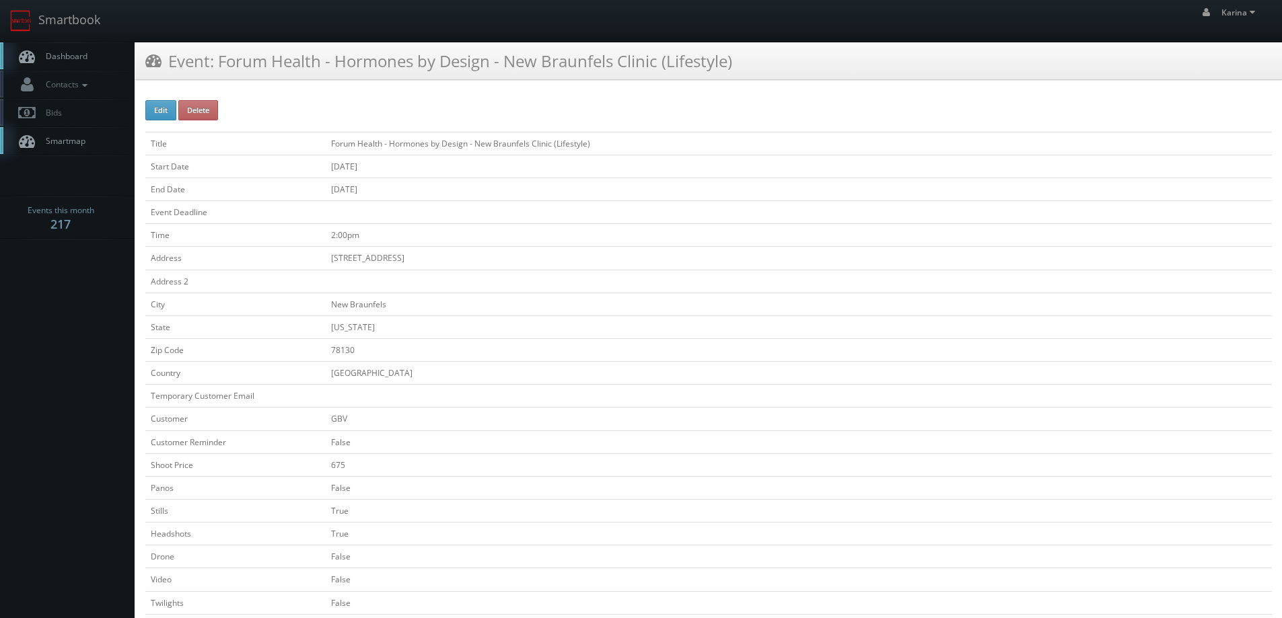
click at [75, 61] on span "Dashboard" at bounding box center [63, 55] width 48 height 11
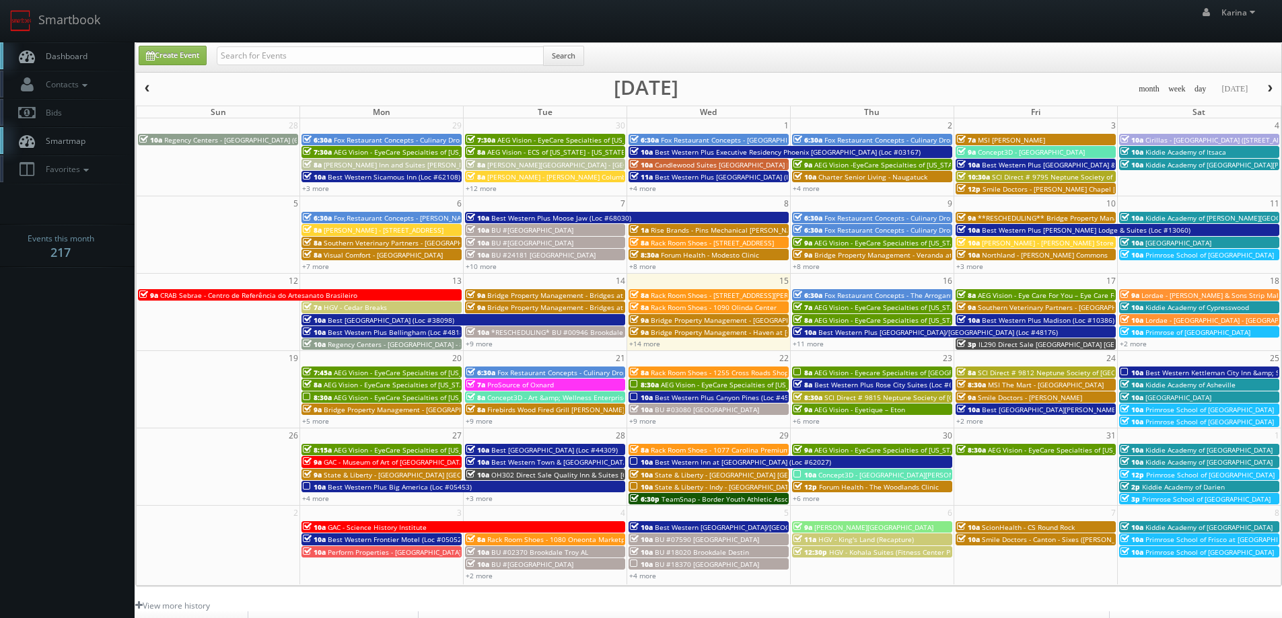
scroll to position [245, 0]
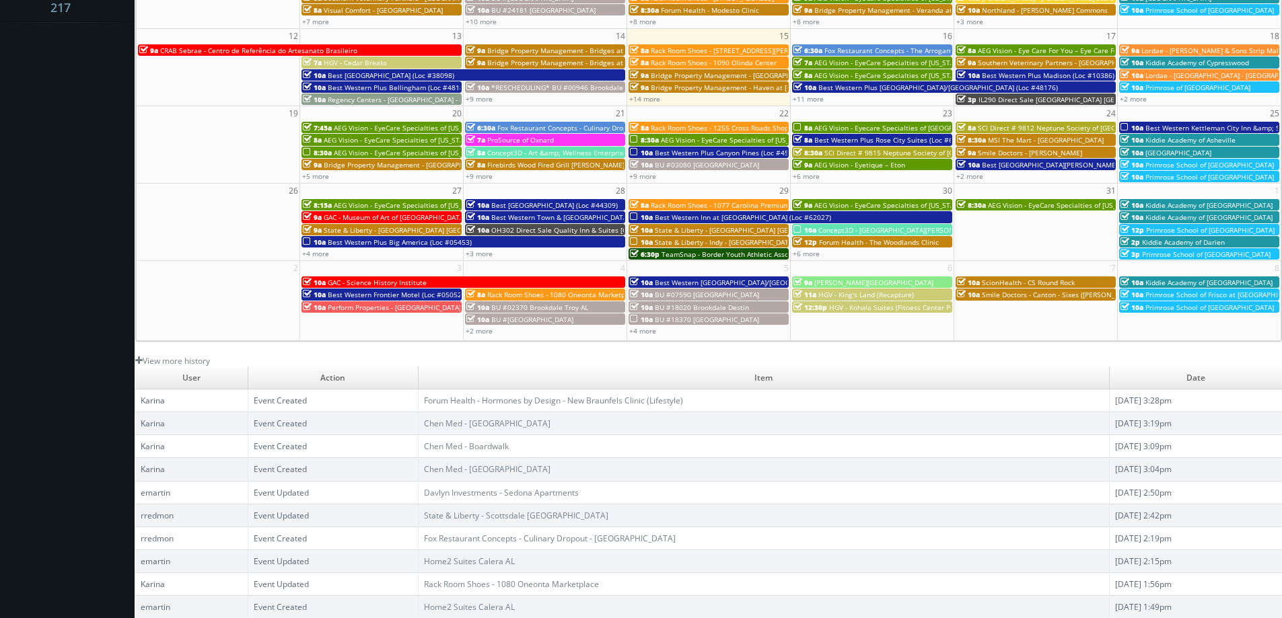
click at [48, 321] on body "Smartbook Toggle Side Navigation Toggle Top Navigation Karina Karina Profile Lo…" at bounding box center [641, 186] width 1282 height 863
click at [79, 228] on body "Smartbook Toggle Side Navigation Toggle Top Navigation Karina Karina Profile Lo…" at bounding box center [641, 186] width 1282 height 863
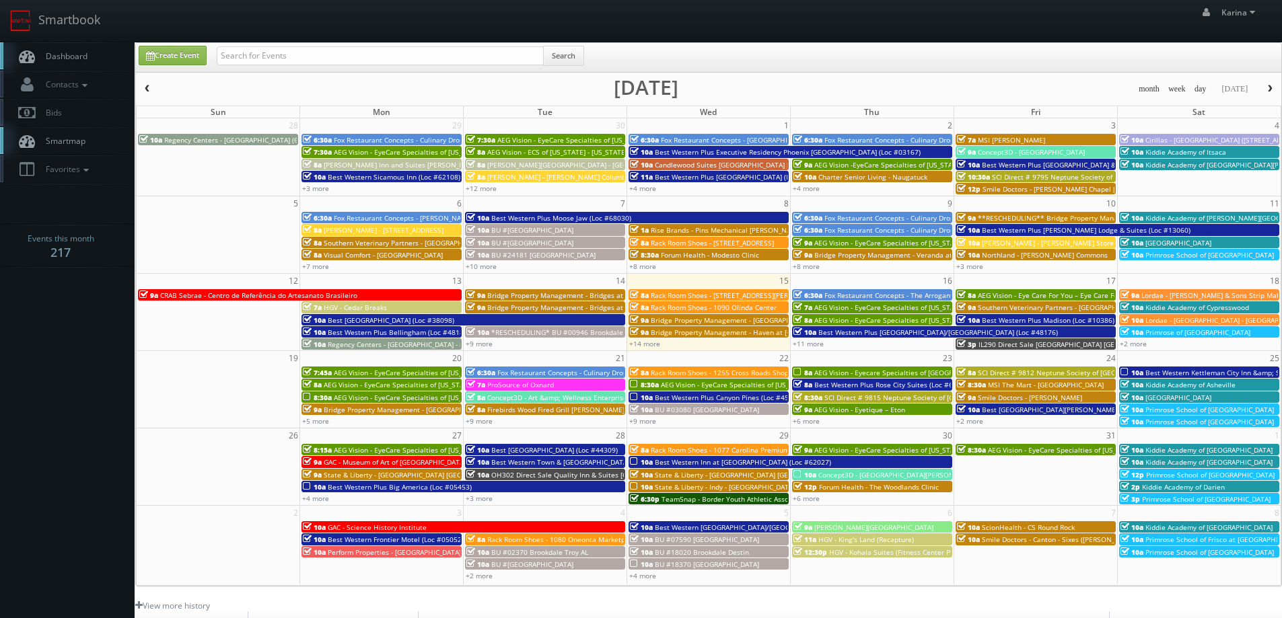
click at [88, 58] on link "Dashboard" at bounding box center [67, 56] width 135 height 28
click at [807, 500] on link "+6 more" at bounding box center [806, 498] width 27 height 9
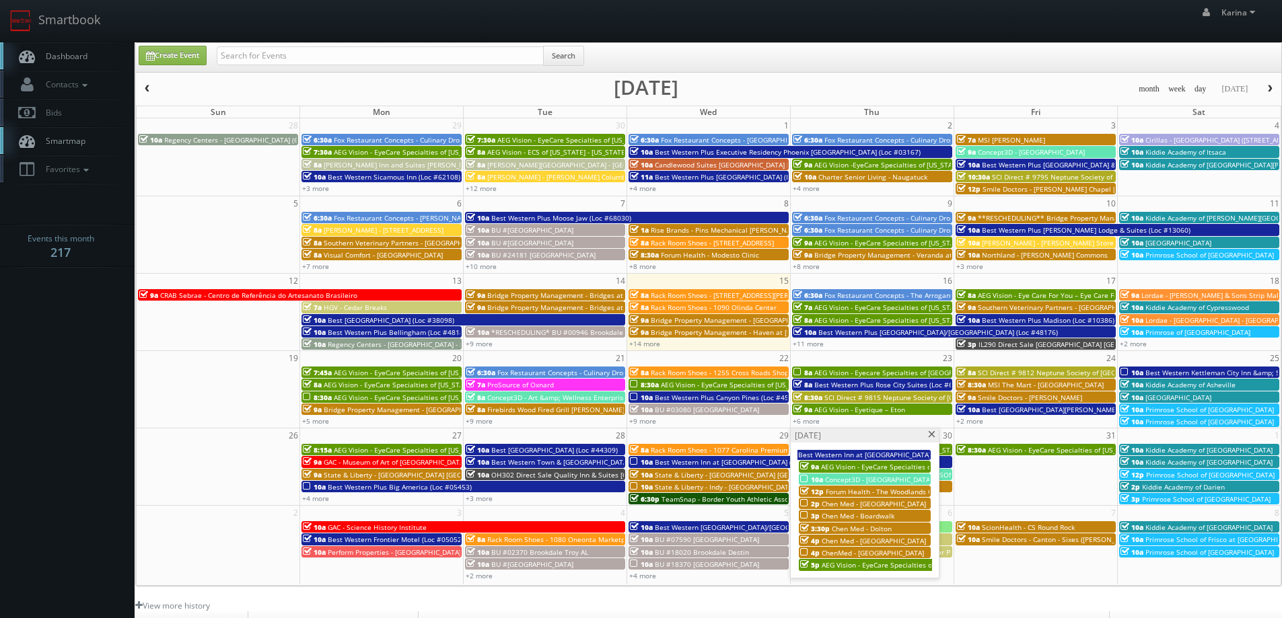
click at [932, 433] on span at bounding box center [931, 434] width 9 height 7
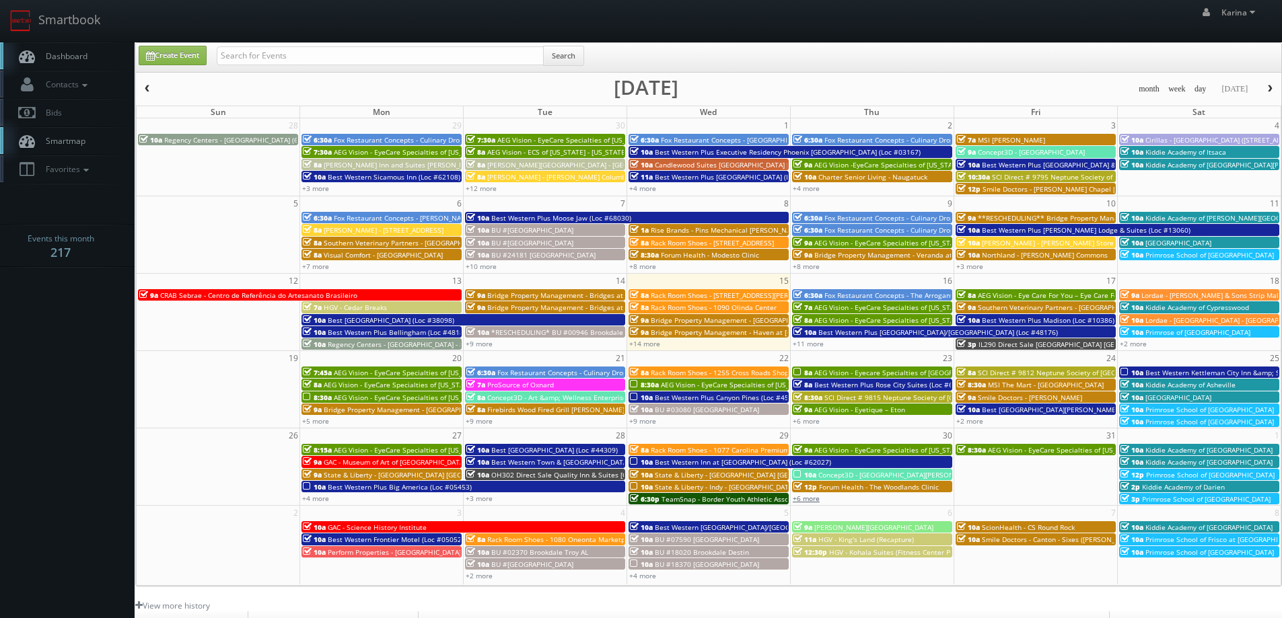
click at [797, 495] on link "+6 more" at bounding box center [806, 498] width 27 height 9
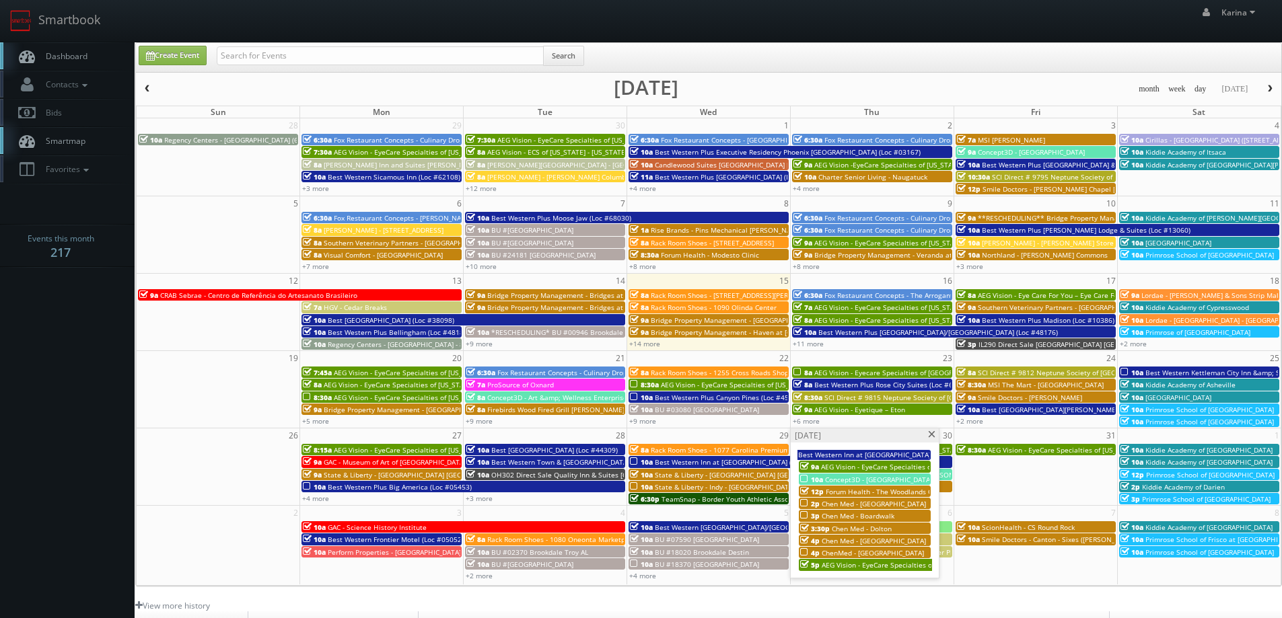
click at [891, 503] on span "Chen Med - [GEOGRAPHIC_DATA]" at bounding box center [874, 503] width 104 height 9
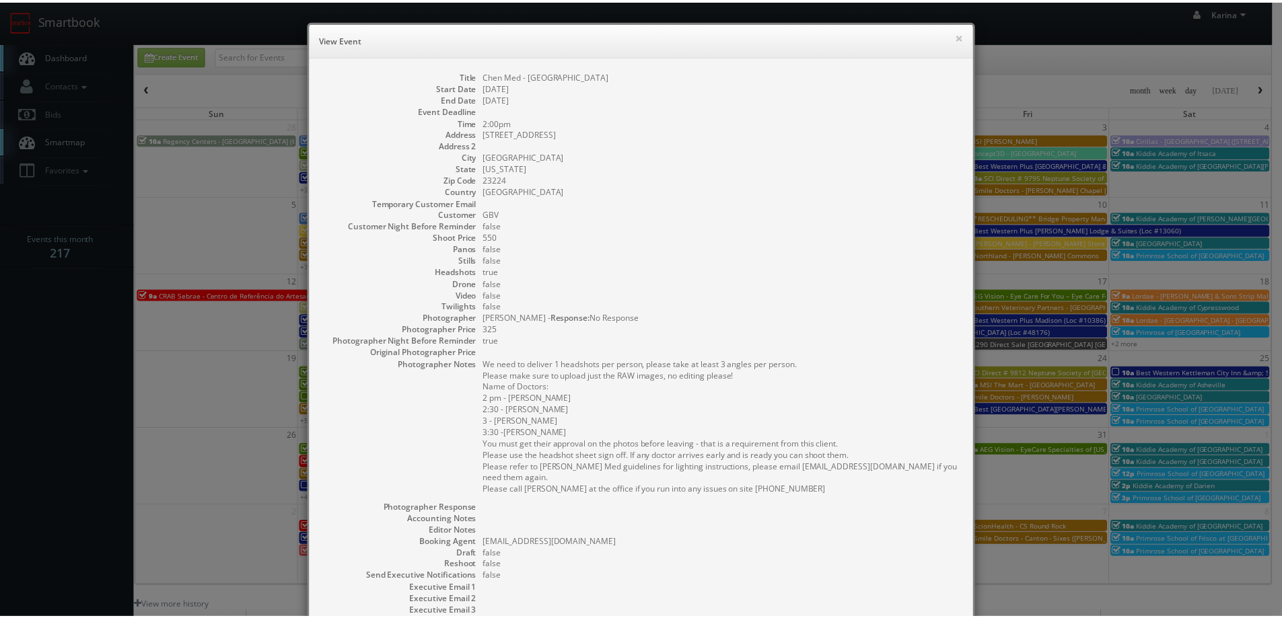
scroll to position [153, 0]
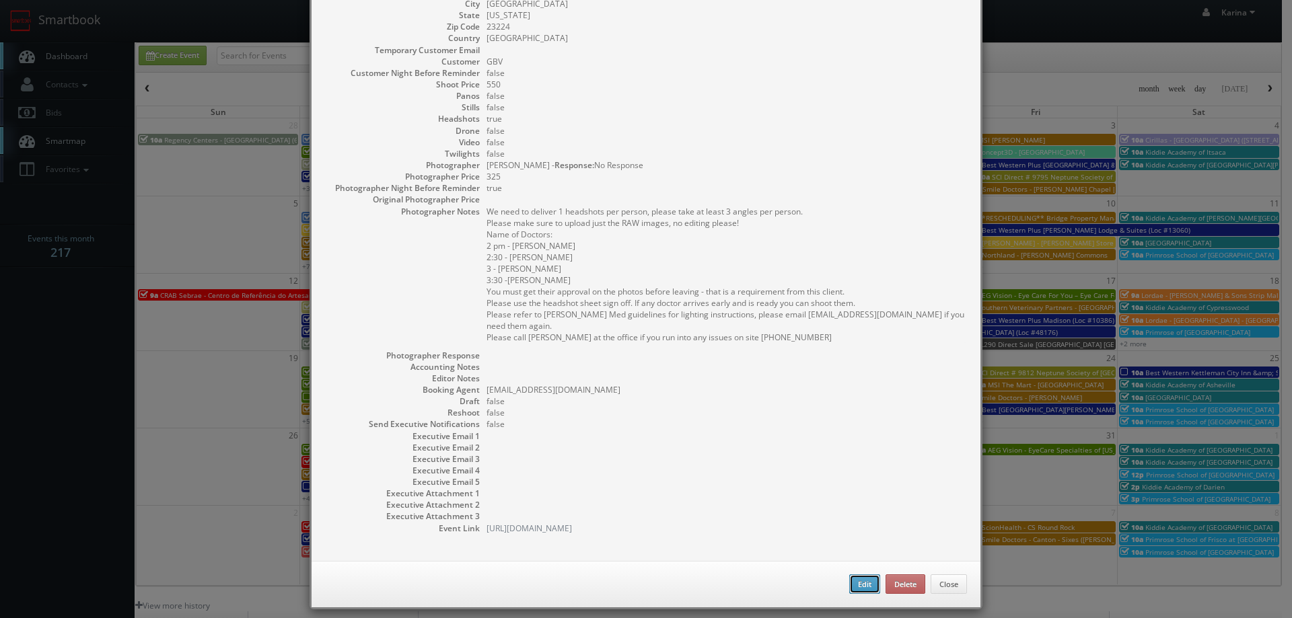
click at [852, 575] on button "Edit" at bounding box center [864, 585] width 31 height 20
type input "Chen Med - [GEOGRAPHIC_DATA]"
type input "[STREET_ADDRESS]"
type input "[GEOGRAPHIC_DATA]"
type input "23224"
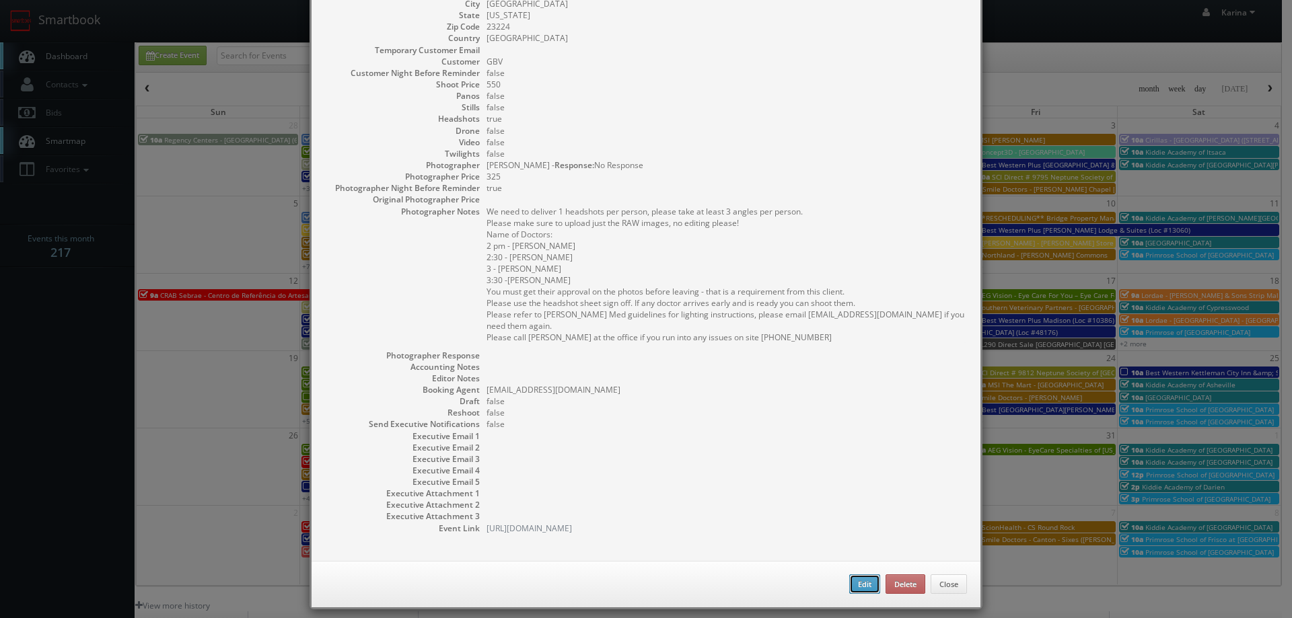
type input "550"
checkbox input "true"
type input "[DATE]"
type input "2:00pm"
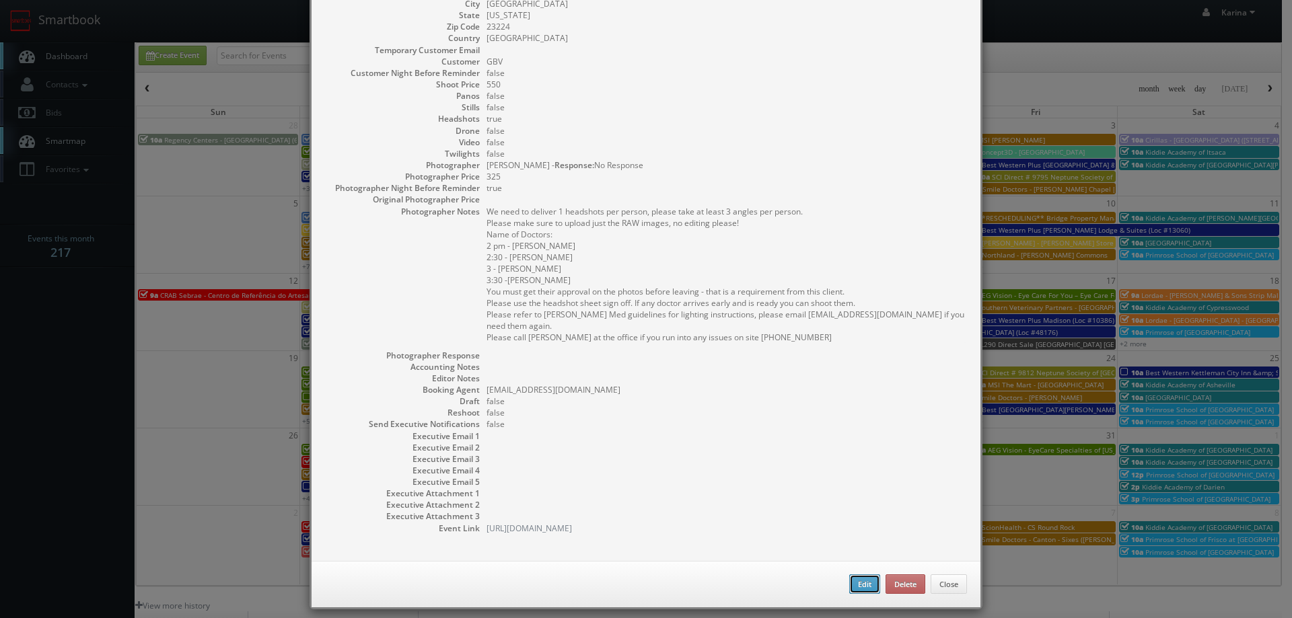
checkbox input "true"
type textarea "We need to deliver 1 headshots per person, please take at least 3 angles per pe…"
select select "[US_STATE]"
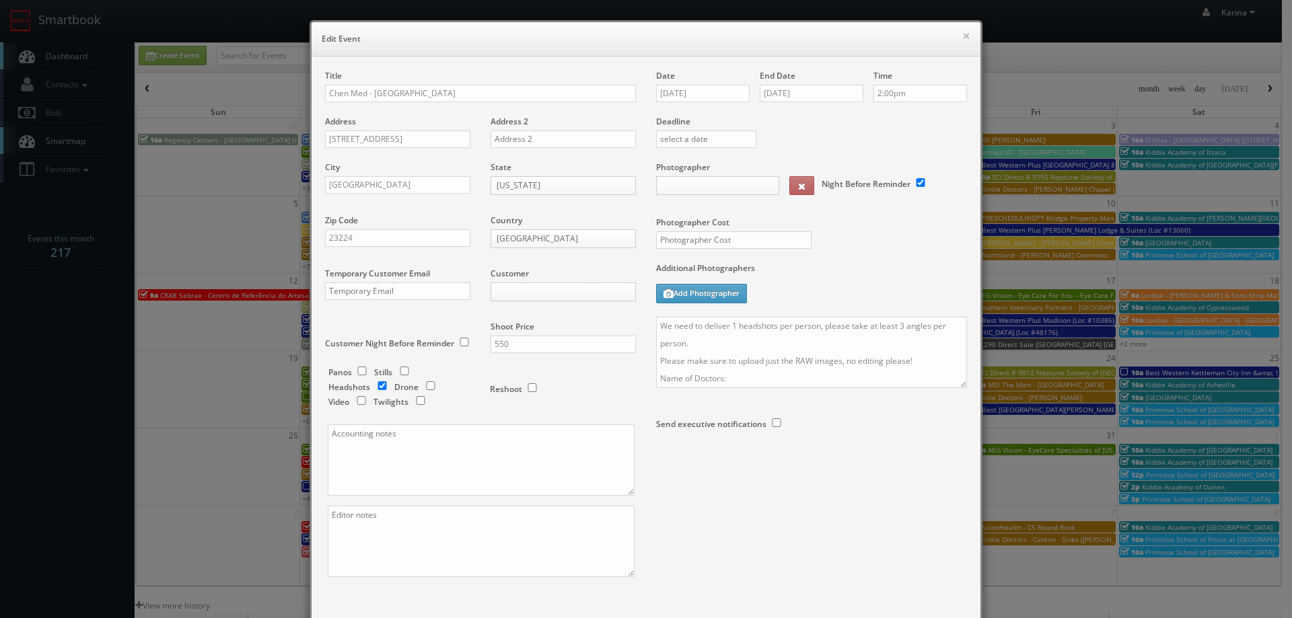
type input "550"
type input "325"
select select "[EMAIL_ADDRESS][DOMAIN_NAME]"
select select "[PERSON_NAME][EMAIL_ADDRESS][DOMAIN_NAME]"
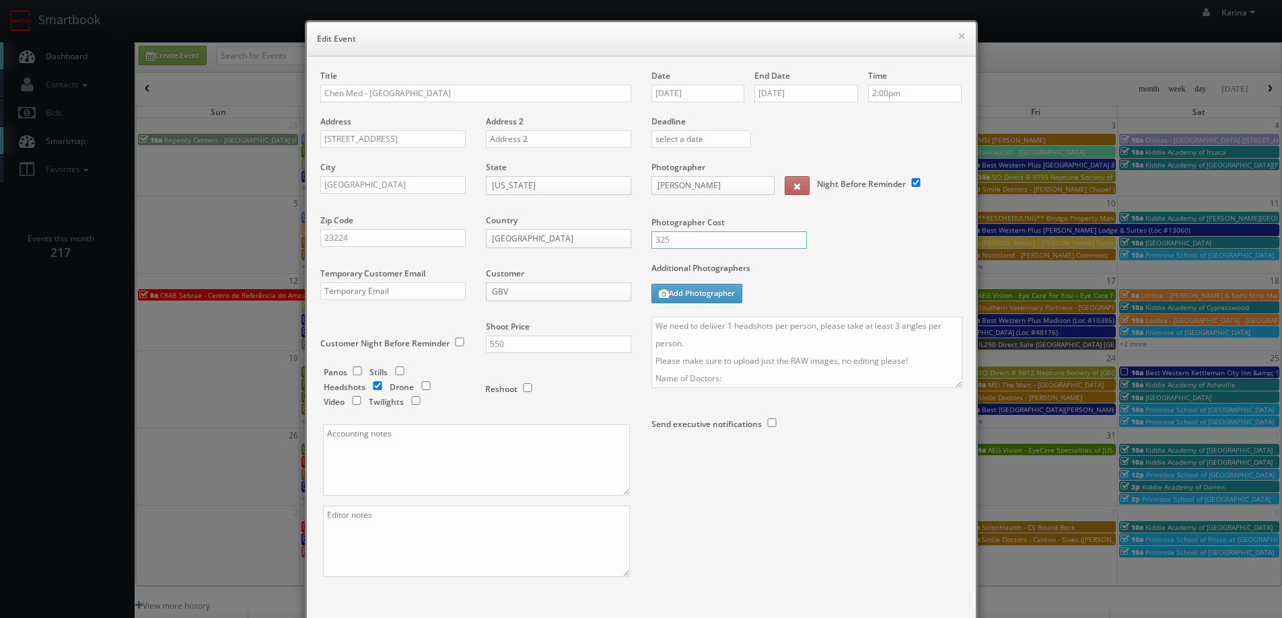
drag, startPoint x: 676, startPoint y: 242, endPoint x: 612, endPoint y: 237, distance: 64.1
click at [612, 237] on div "Title Chen Med - [GEOGRAPHIC_DATA] Address [STREET_ADDRESS] Address 2 City [GEO…" at bounding box center [641, 335] width 662 height 531
type input "400"
click at [813, 261] on div "Photographer Cost 400" at bounding box center [806, 211] width 331 height 101
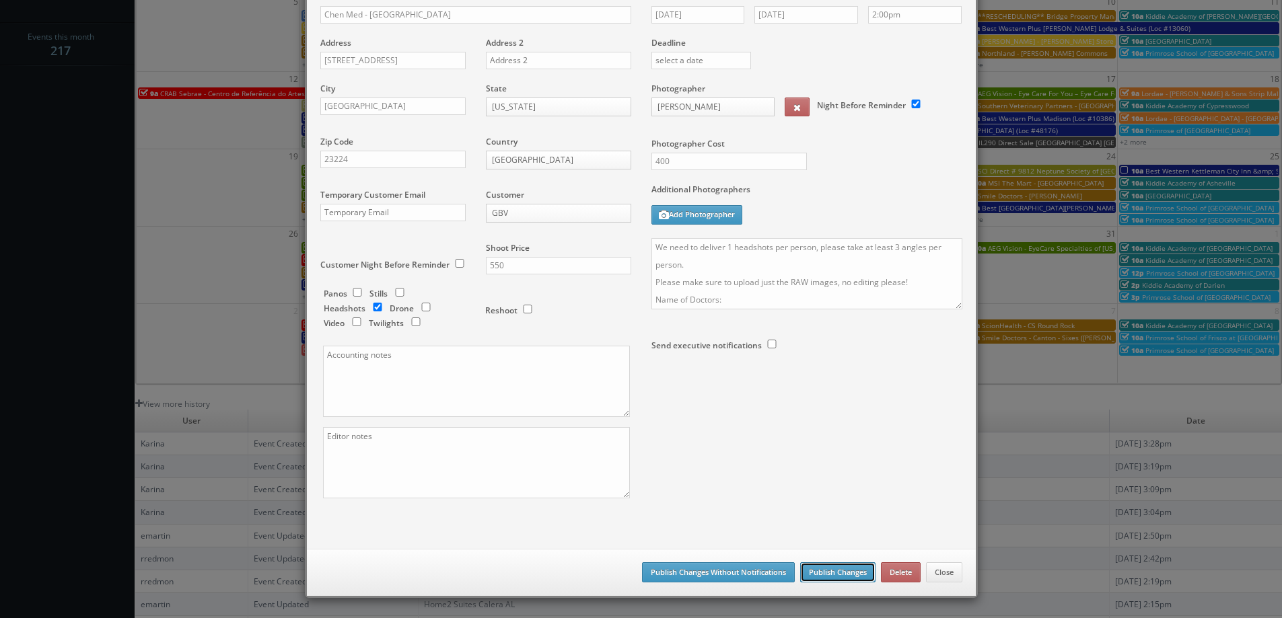
click at [836, 570] on button "Publish Changes" at bounding box center [837, 572] width 75 height 20
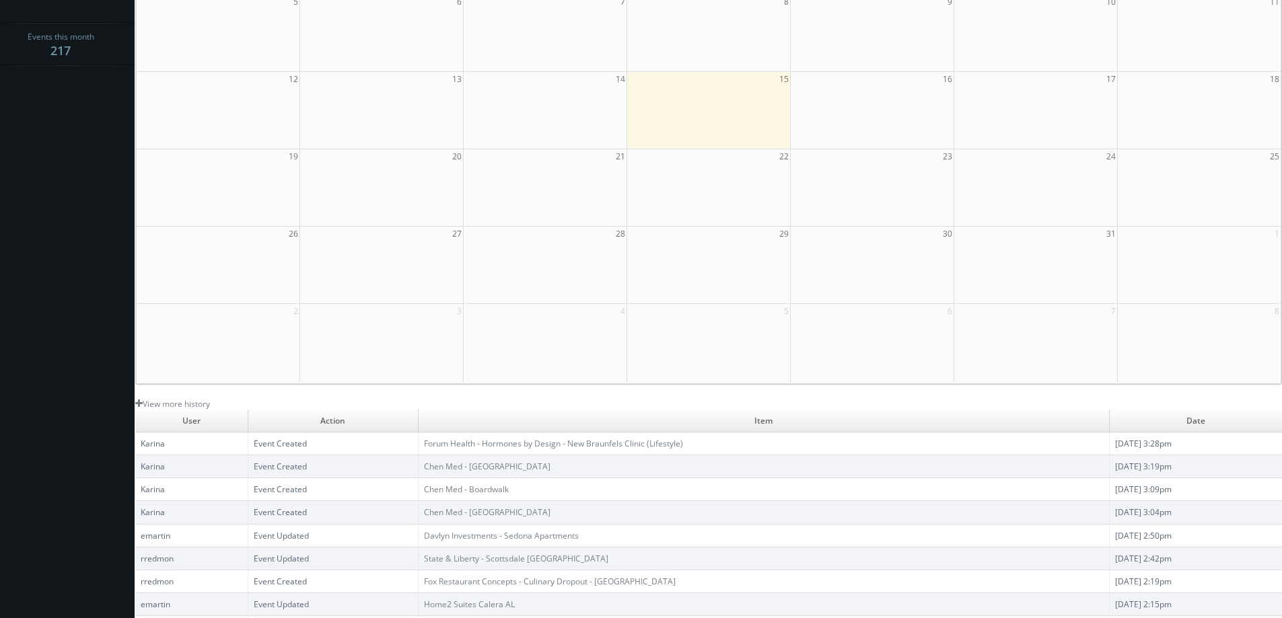
scroll to position [0, 0]
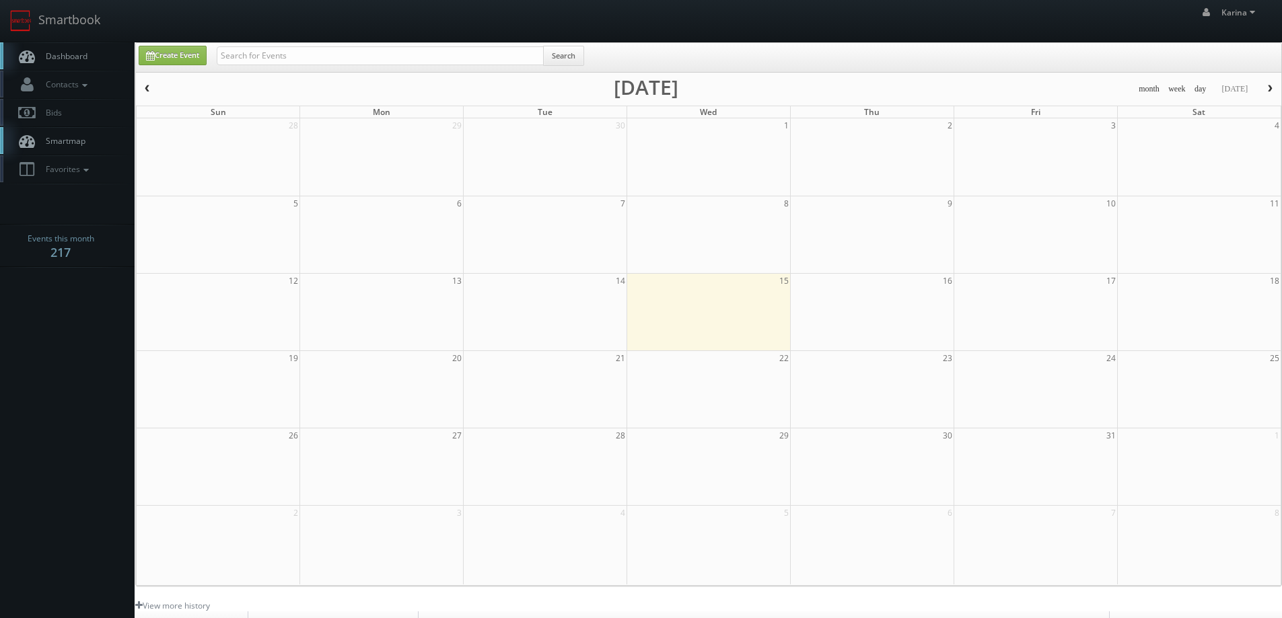
click at [77, 59] on span "Dashboard" at bounding box center [63, 55] width 48 height 11
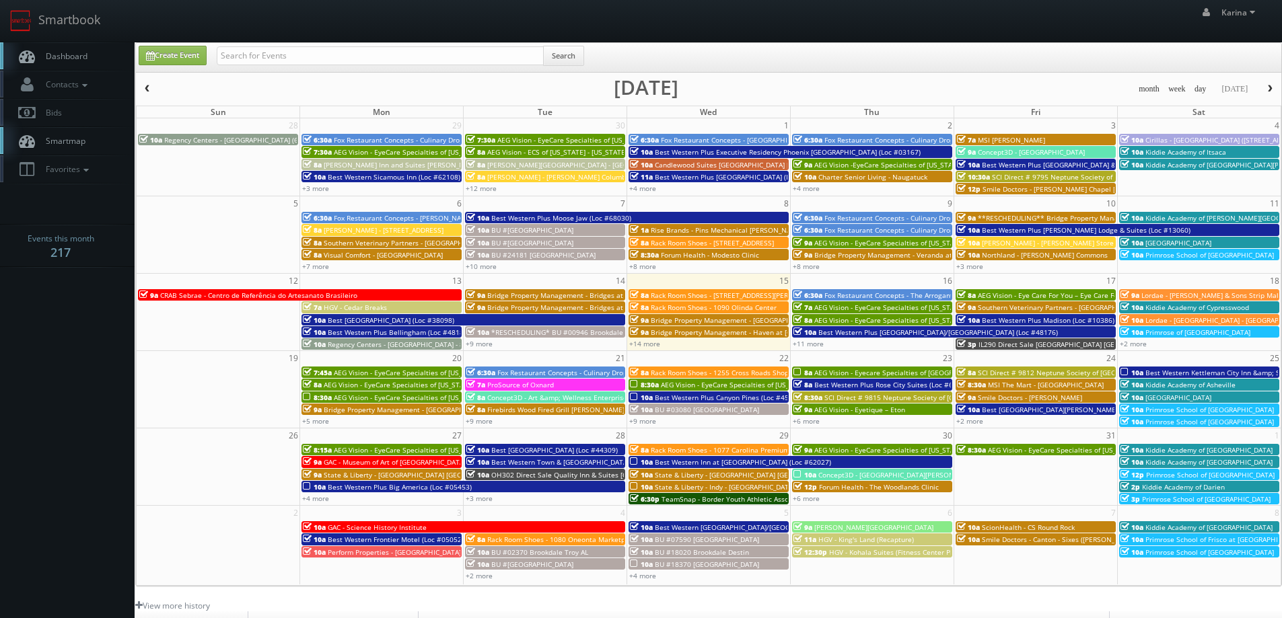
click at [1268, 89] on span "button" at bounding box center [1269, 89] width 9 height 8
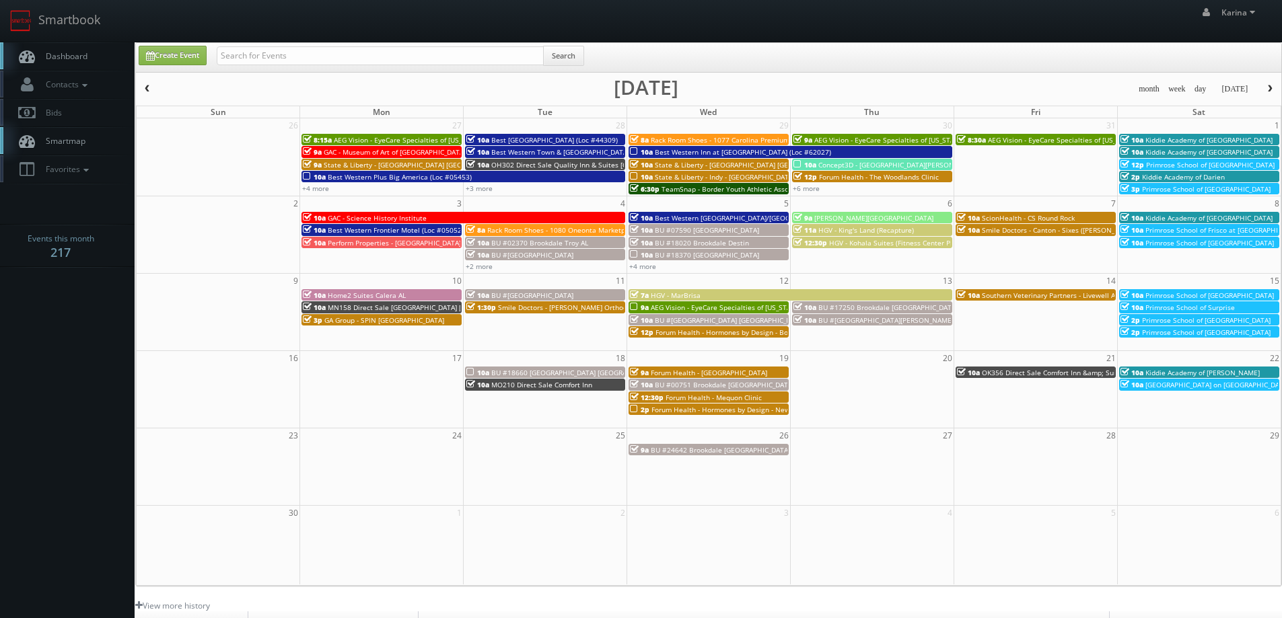
click at [79, 61] on span "Dashboard" at bounding box center [63, 55] width 48 height 11
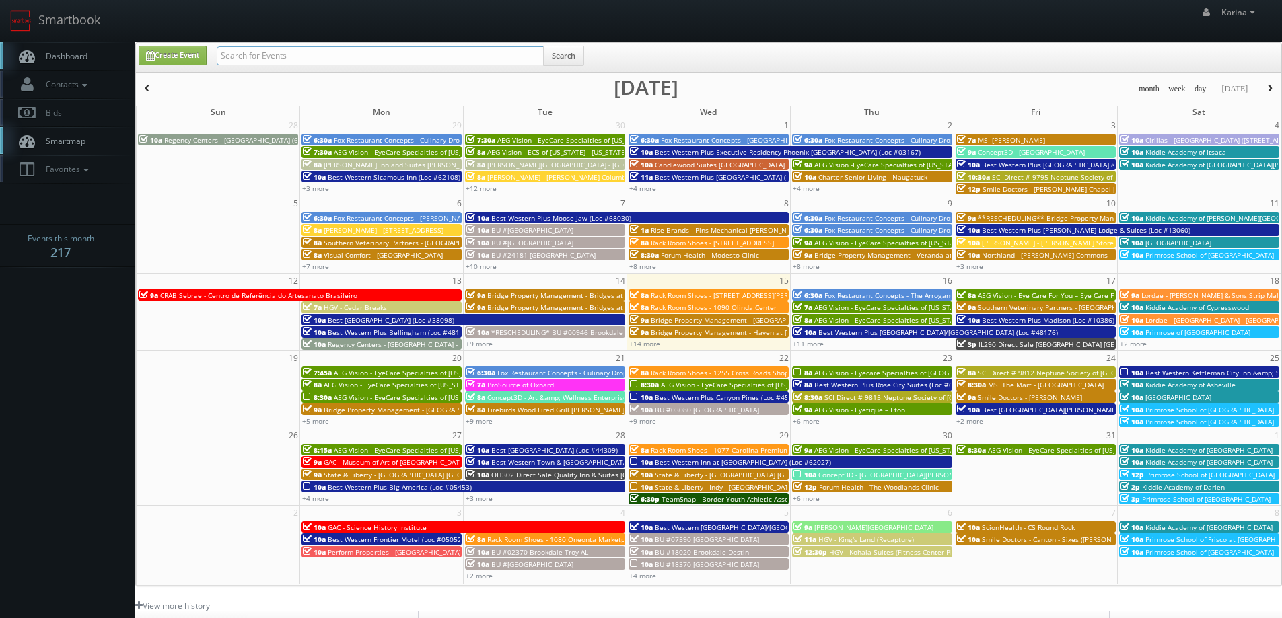
click at [378, 48] on input "text" at bounding box center [380, 55] width 327 height 19
type input "h"
type input "[PERSON_NAME]"
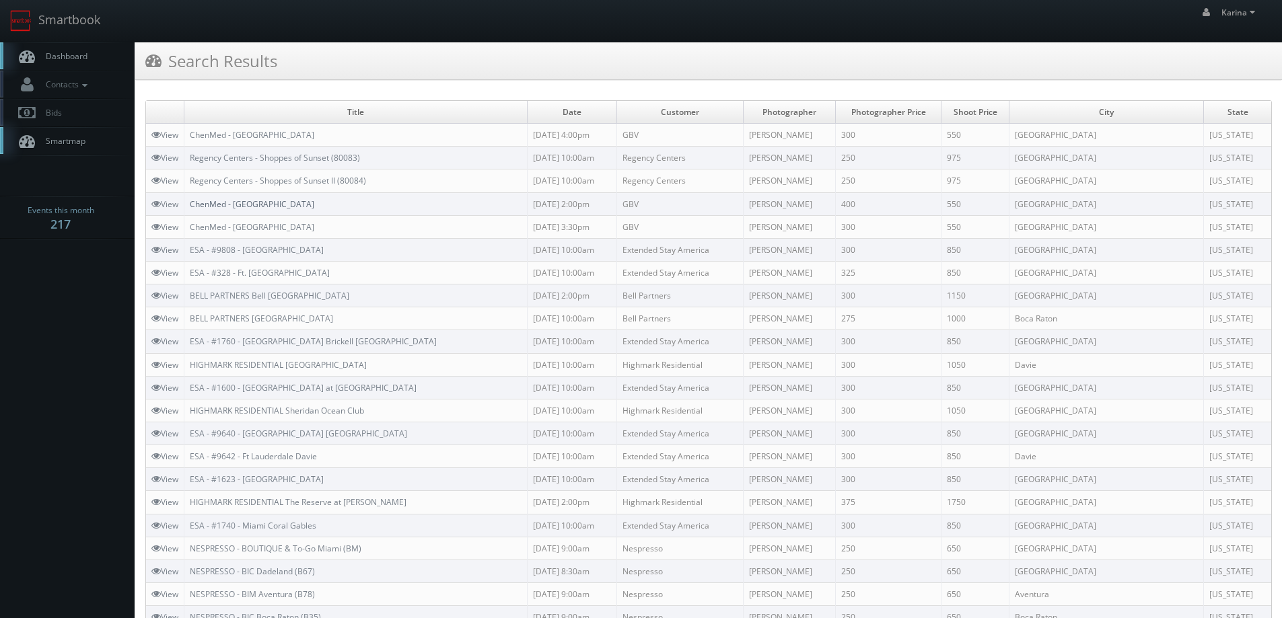
click at [254, 203] on link "ChenMed - Carol City" at bounding box center [252, 203] width 124 height 11
click at [252, 225] on link "ChenMed - [GEOGRAPHIC_DATA]" at bounding box center [252, 226] width 124 height 11
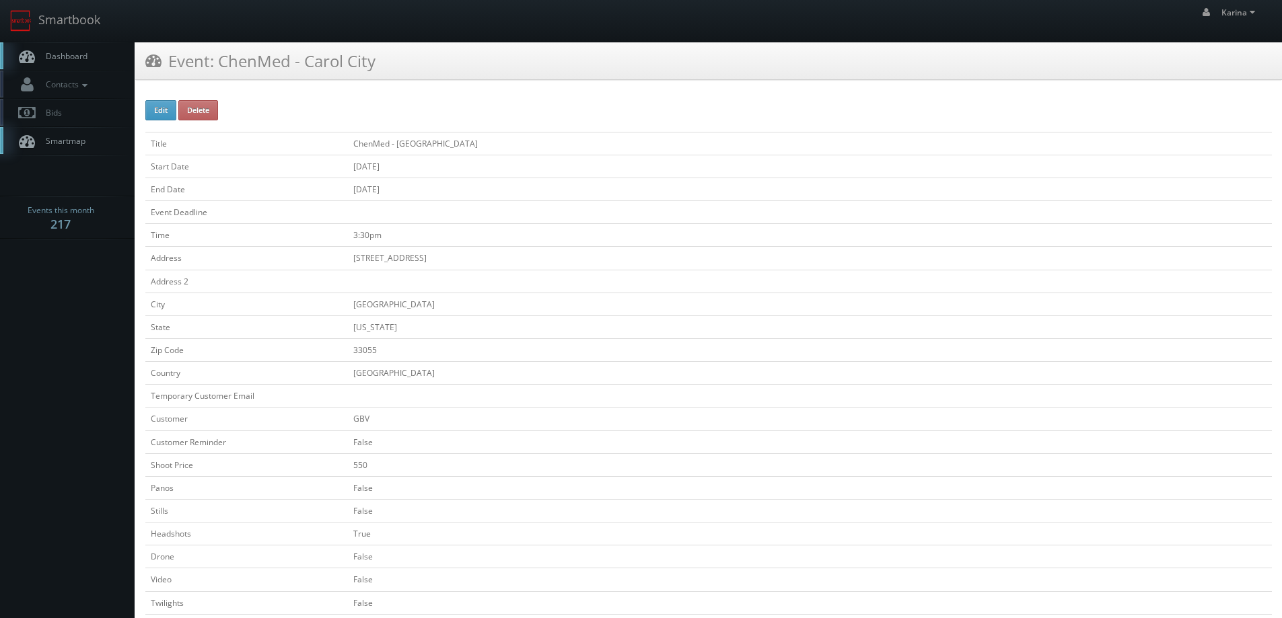
click at [67, 54] on span "Dashboard" at bounding box center [63, 55] width 48 height 11
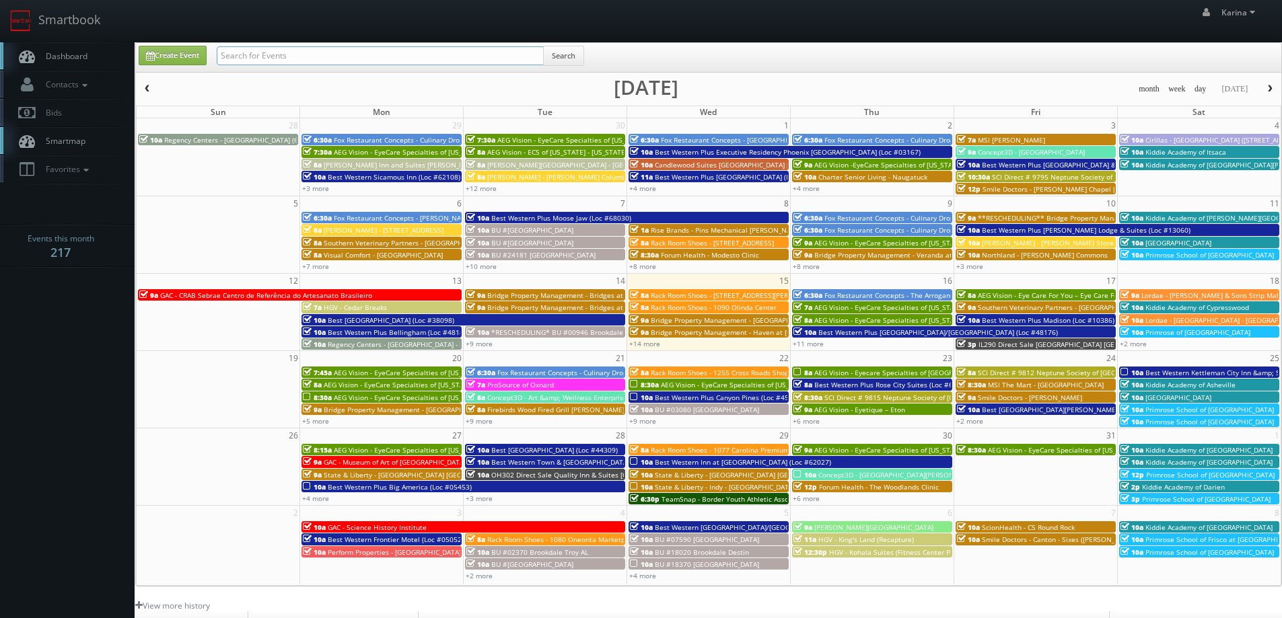
click at [252, 57] on input "text" at bounding box center [380, 55] width 327 height 19
type input "robert martinez"
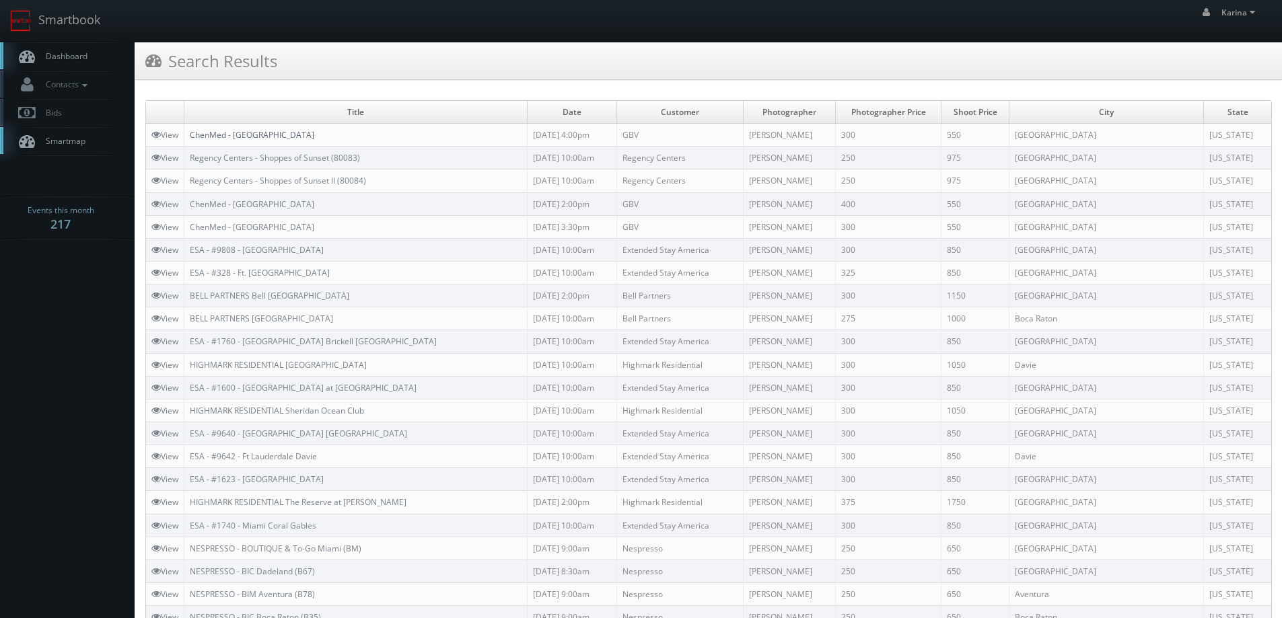
click at [262, 131] on link "ChenMed - Carol City" at bounding box center [252, 134] width 124 height 11
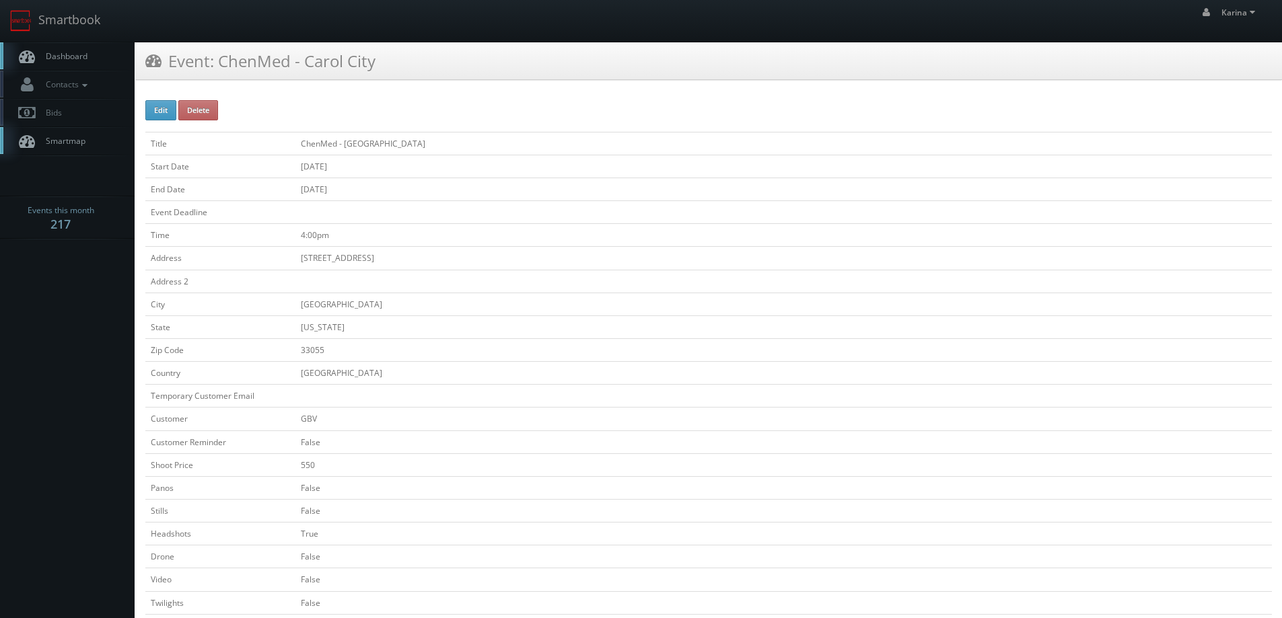
click at [65, 50] on span "Dashboard" at bounding box center [63, 55] width 48 height 11
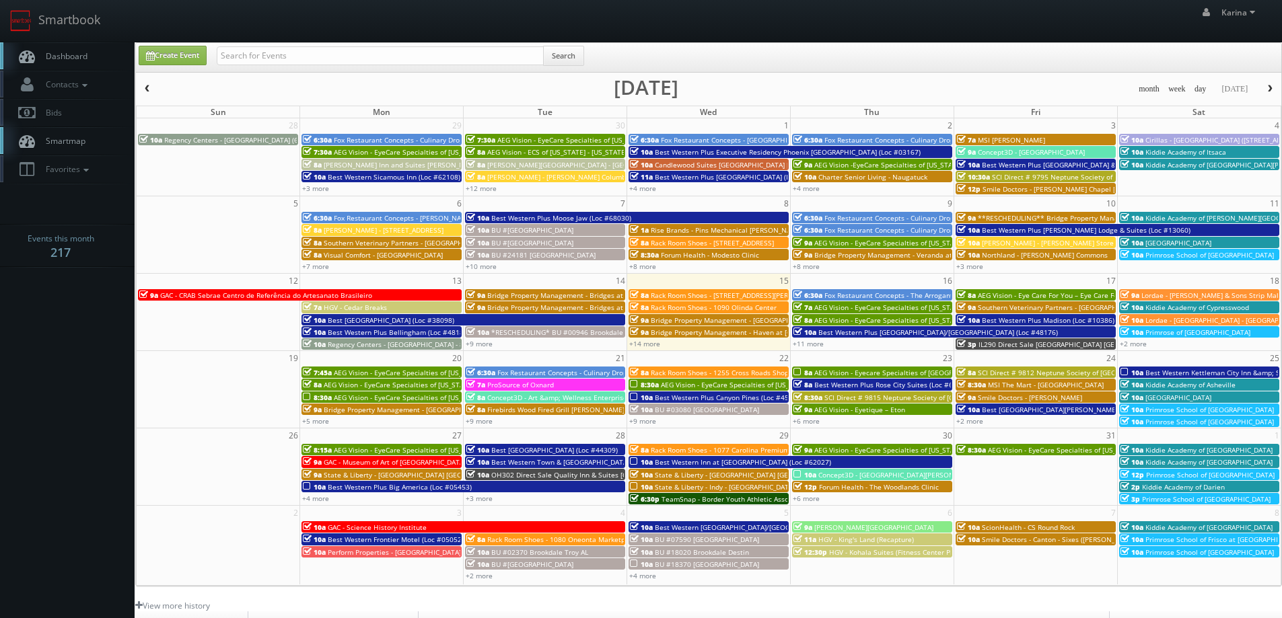
click at [75, 57] on span "Dashboard" at bounding box center [63, 55] width 48 height 11
click at [172, 52] on link "Create Event" at bounding box center [173, 56] width 68 height 20
type input "10/15/2025"
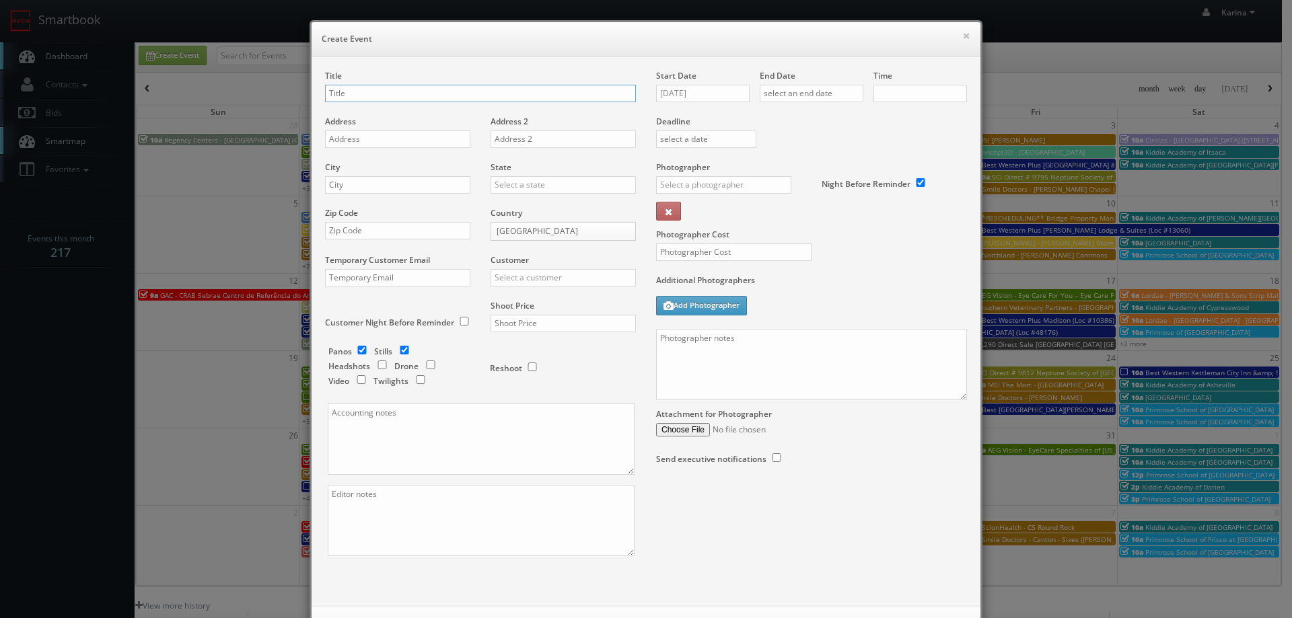
checkbox input "true"
type input "10:00am"
checkbox input "true"
click at [365, 94] on input "text" at bounding box center [480, 93] width 311 height 17
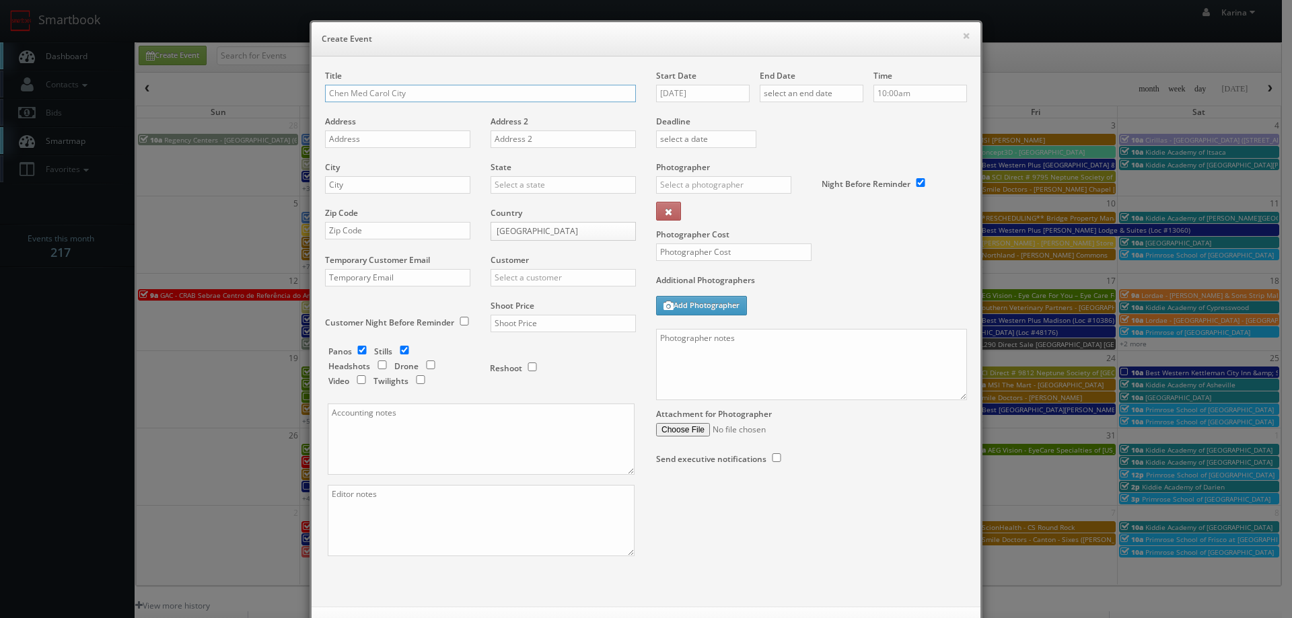
type input "Chen Med Carol City"
click at [359, 137] on input "text" at bounding box center [397, 139] width 145 height 17
paste input "4692 NW 183 S"
type input "4692 NW 183 ST"
drag, startPoint x: 340, startPoint y: 190, endPoint x: 338, endPoint y: 183, distance: 7.5
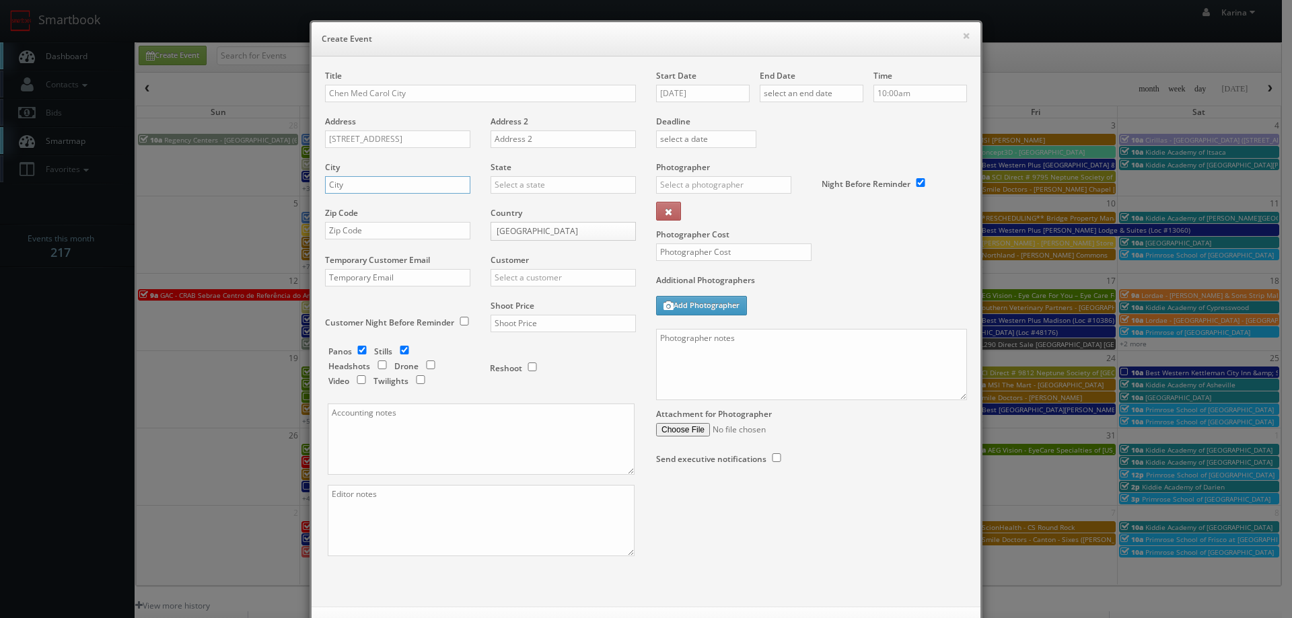
click at [340, 190] on input "text" at bounding box center [397, 184] width 145 height 17
type input "Carol City"
click at [547, 205] on div "[US_STATE]" at bounding box center [563, 207] width 144 height 22
type input "[US_STATE]"
click at [357, 230] on input "text" at bounding box center [397, 230] width 145 height 17
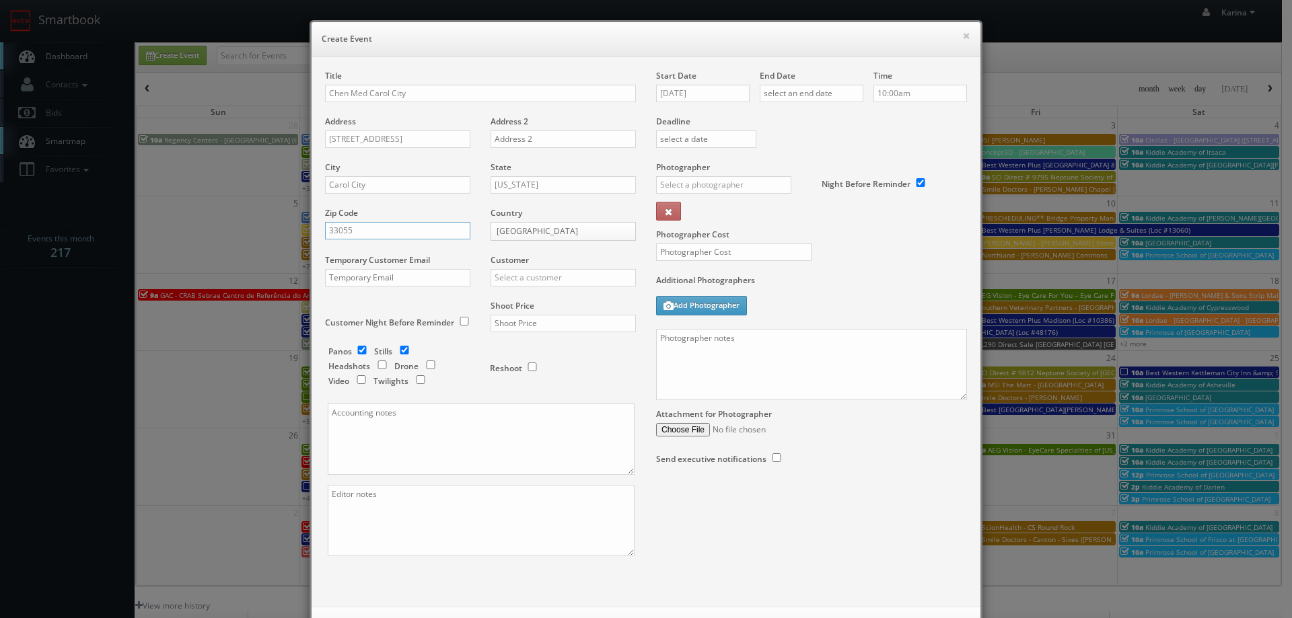
type input "33055"
click at [513, 277] on input "text" at bounding box center [563, 277] width 145 height 17
click at [516, 395] on div "GBV" at bounding box center [563, 399] width 144 height 22
type input "GBV"
click at [377, 363] on input "checkbox" at bounding box center [382, 365] width 20 height 9
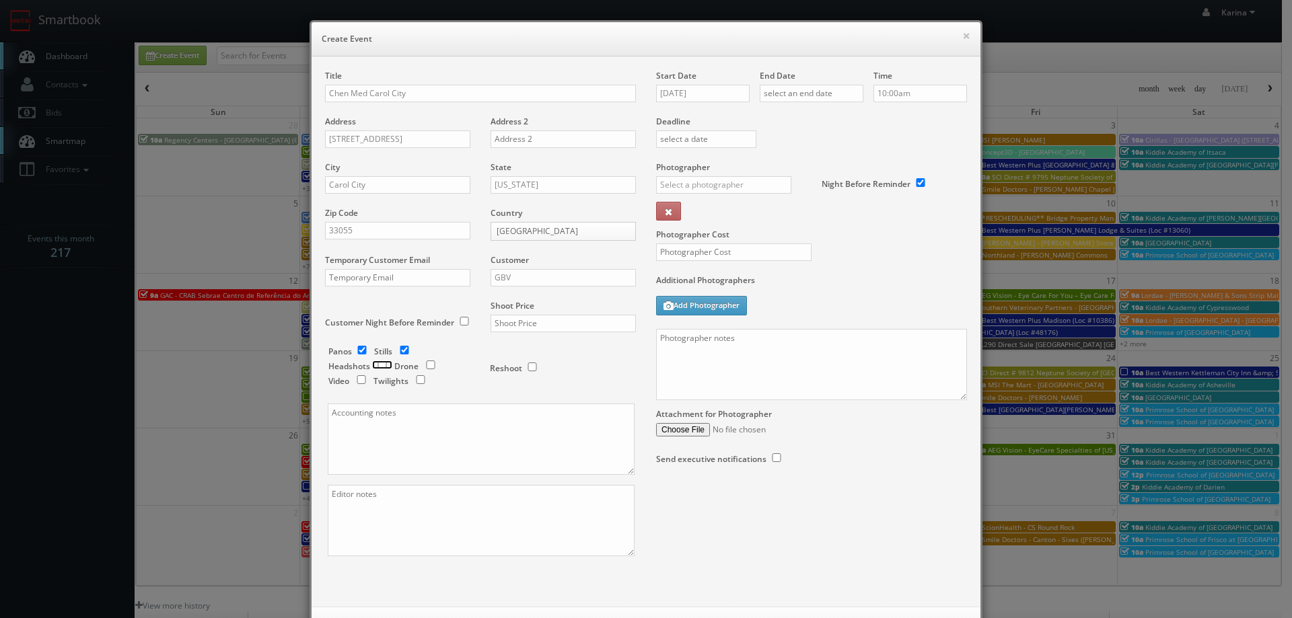
checkbox input "true"
click at [357, 349] on input "checkbox" at bounding box center [362, 350] width 20 height 9
checkbox input "false"
click at [397, 349] on input "checkbox" at bounding box center [404, 350] width 20 height 9
checkbox input "false"
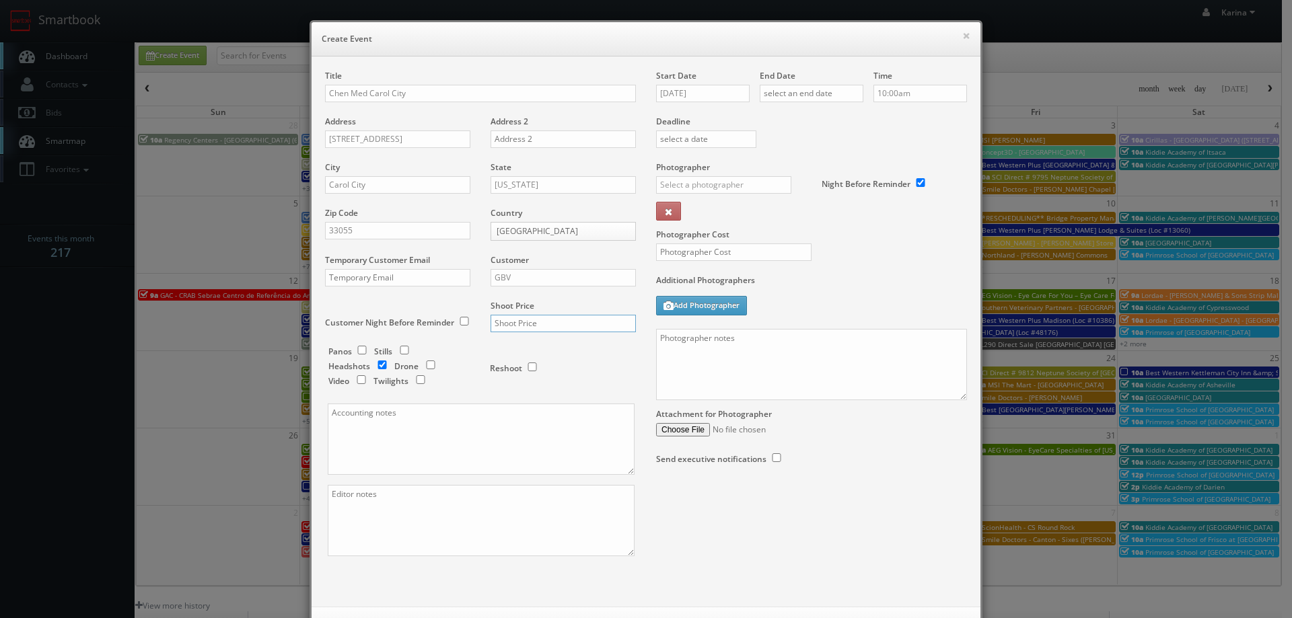
click at [504, 320] on input "text" at bounding box center [563, 323] width 145 height 17
type input "550"
click at [713, 92] on input "[DATE]" at bounding box center [703, 93] width 94 height 17
click at [741, 240] on td "30" at bounding box center [744, 235] width 18 height 20
type input "10/30/2025"
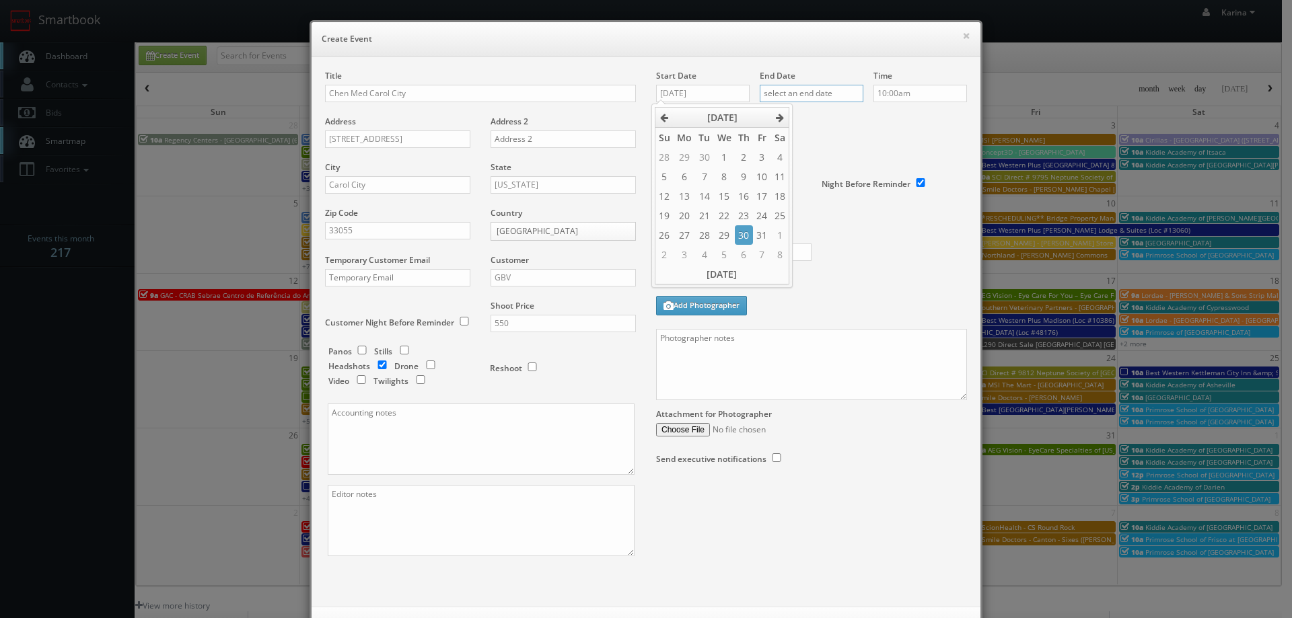
click at [808, 92] on input "text" at bounding box center [812, 93] width 104 height 17
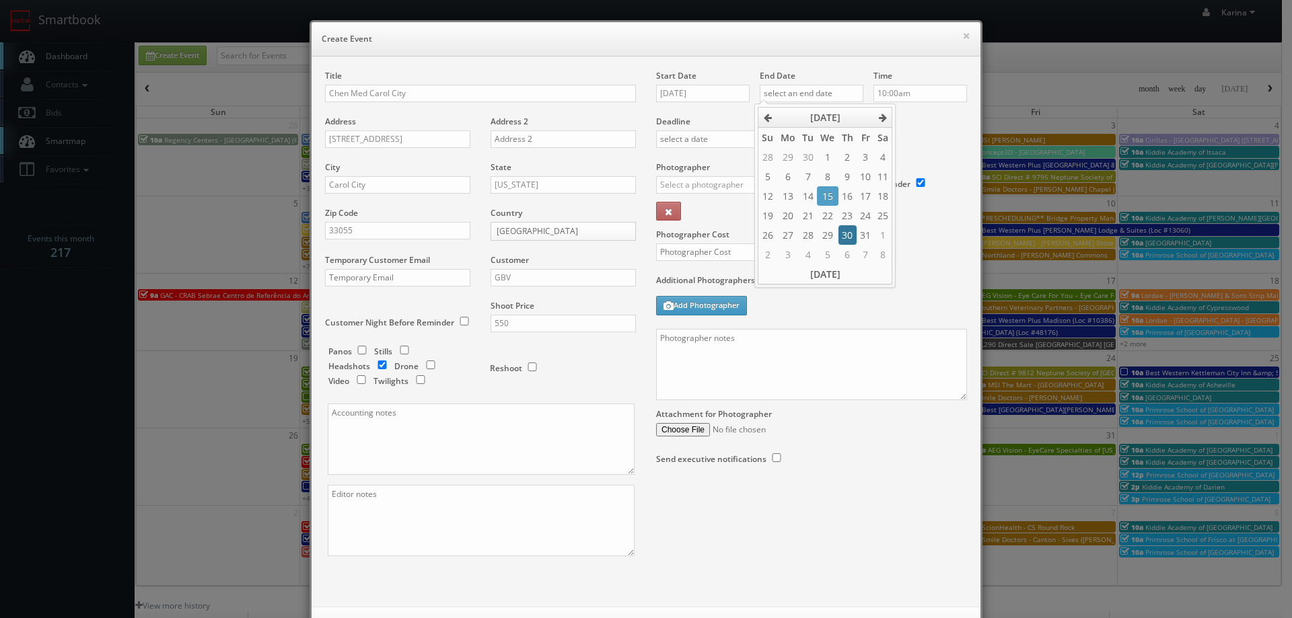
click at [845, 233] on td "30" at bounding box center [847, 235] width 18 height 20
type input "10/30/2025"
click at [902, 94] on input "10:00am" at bounding box center [920, 93] width 94 height 17
type input "2:30pm"
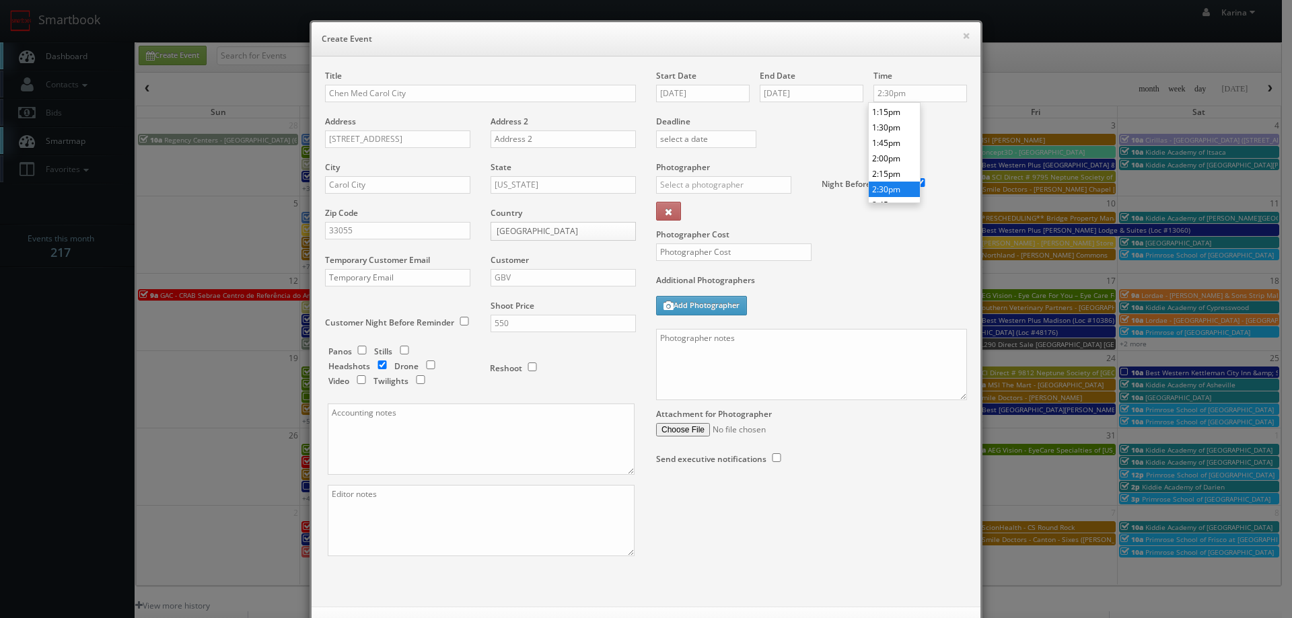
click at [902, 182] on li "2:30pm" at bounding box center [894, 189] width 51 height 15
click at [699, 184] on input "text" at bounding box center [723, 184] width 135 height 17
click at [684, 212] on div "Jody Mendelson" at bounding box center [729, 215] width 144 height 22
type input "Jody Mendelson"
click at [711, 252] on input "text" at bounding box center [733, 252] width 155 height 17
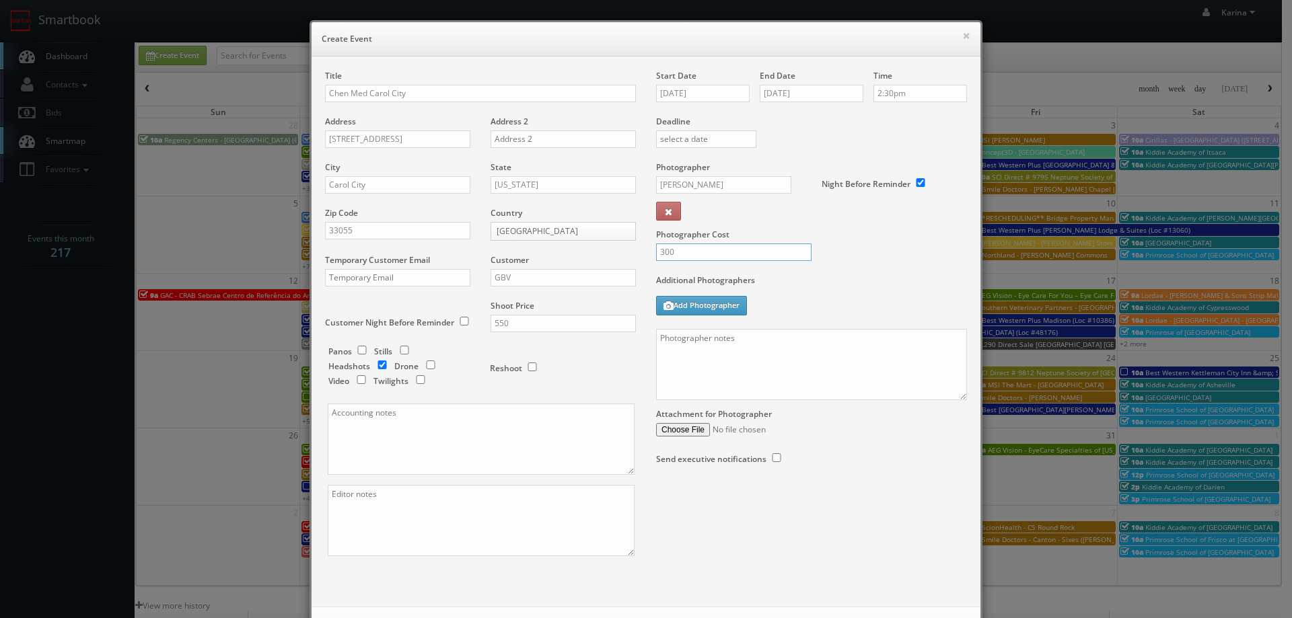
type input "300"
paste textarea "We need to deliver 1 headshots per person, please take at least 3 angles per pe…"
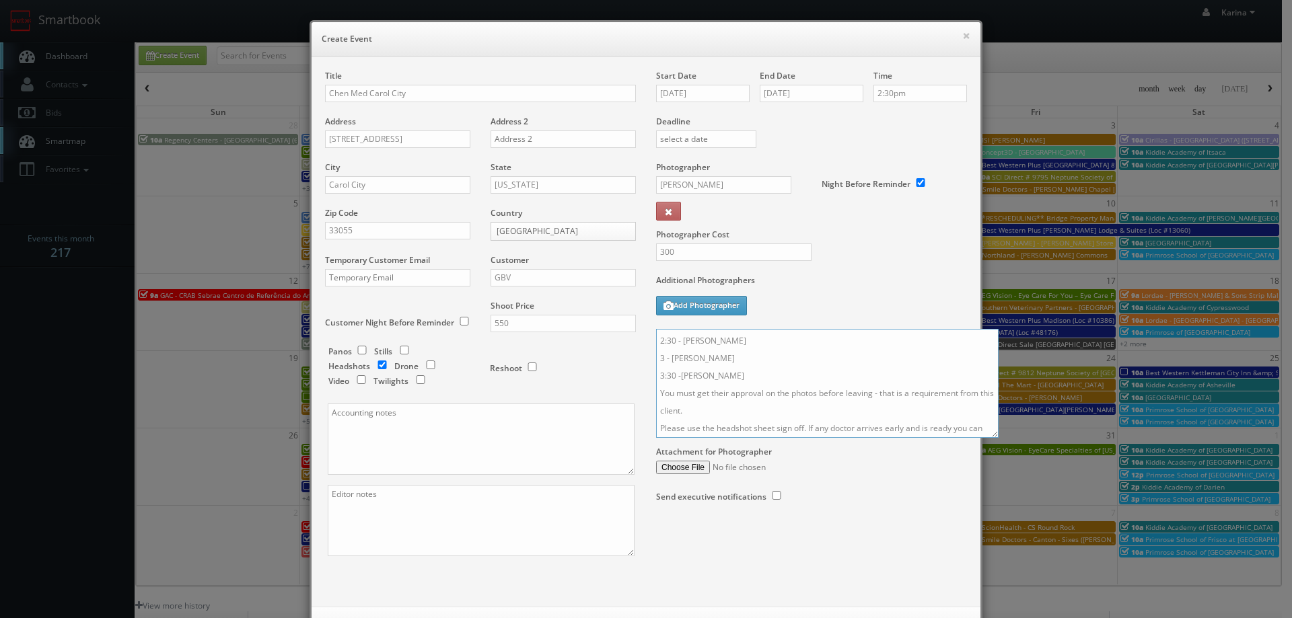
scroll to position [0, 0]
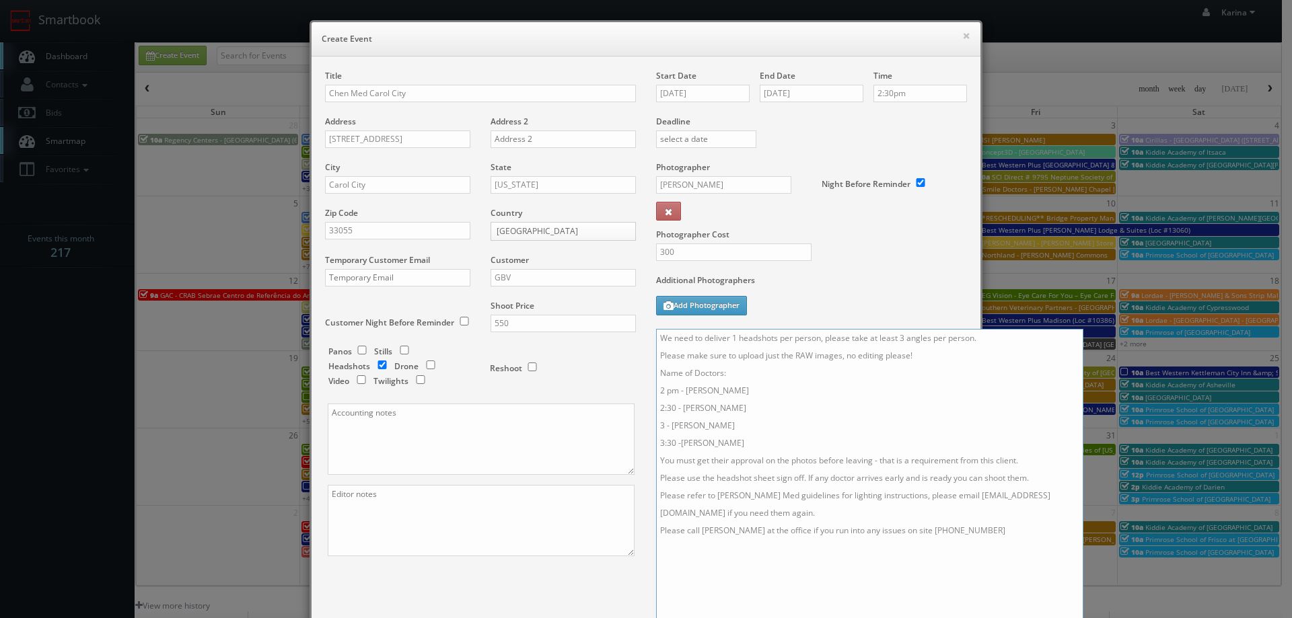
drag, startPoint x: 957, startPoint y: 398, endPoint x: 1074, endPoint y: 645, distance: 273.0
click at [1074, 618] on html "Smartbook Toggle Side Navigation Toggle Top Navigation Karina Karina Profile Lo…" at bounding box center [646, 431] width 1292 height 863
drag, startPoint x: 758, startPoint y: 390, endPoint x: 651, endPoint y: 387, distance: 107.0
click at [646, 389] on div "Start Date 10/30/2025 End Date 10/30/2025 Time 2:30pm Deadline Photographer Jod…" at bounding box center [811, 404] width 331 height 669
drag, startPoint x: 743, startPoint y: 393, endPoint x: 677, endPoint y: 394, distance: 65.9
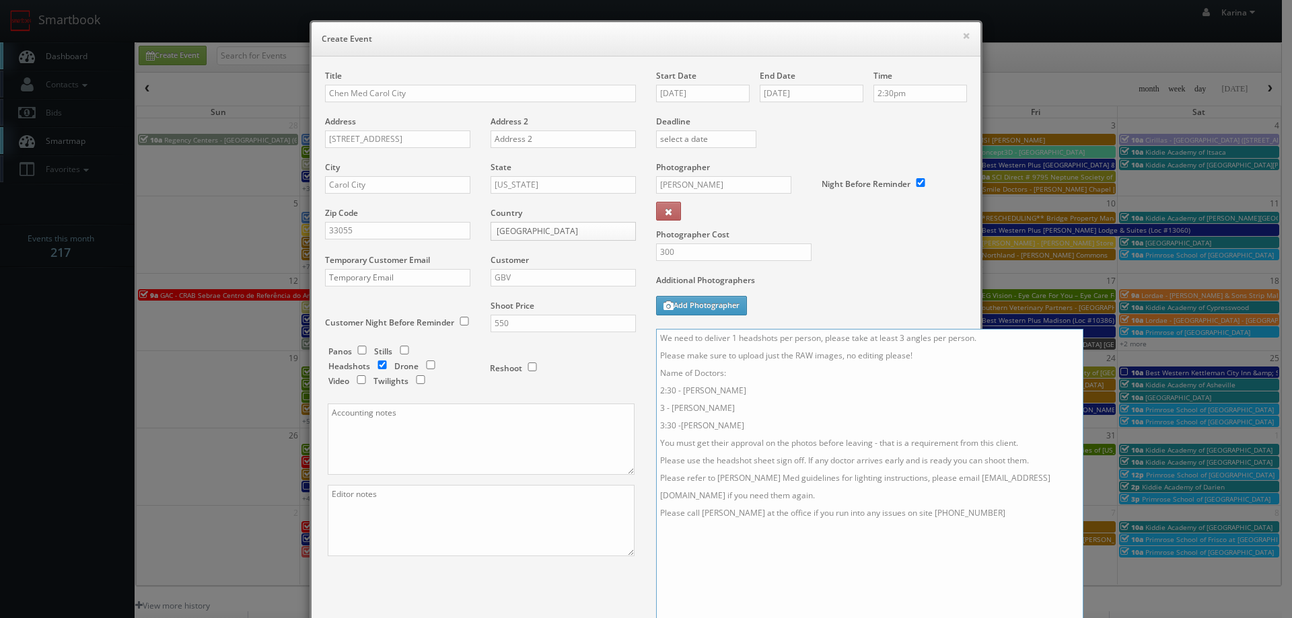
click at [677, 394] on textarea "We need to deliver 1 headshots per person, please take at least 3 angles per pe…" at bounding box center [869, 488] width 427 height 318
drag, startPoint x: 745, startPoint y: 392, endPoint x: 680, endPoint y: 388, distance: 65.4
click at [680, 388] on textarea "We need to deliver 1 headshots per person, please take at least 3 angles per pe…" at bounding box center [869, 488] width 427 height 318
paste textarea "Lashonda Harris"
drag, startPoint x: 739, startPoint y: 394, endPoint x: 679, endPoint y: 392, distance: 59.9
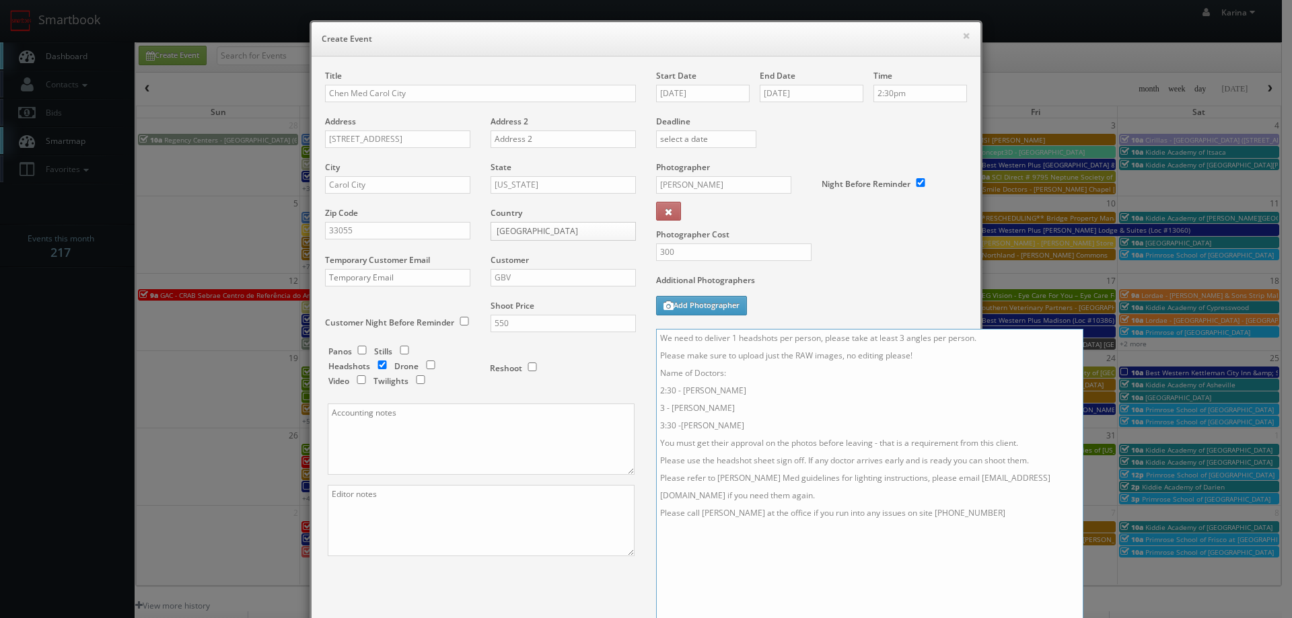
click at [679, 392] on textarea "We need to deliver 1 headshots per person, please take at least 3 angles per pe…" at bounding box center [869, 488] width 427 height 318
click at [698, 393] on textarea "We need to deliver 1 headshots per person, please take at least 3 angles per pe…" at bounding box center [869, 488] width 427 height 318
paste textarea "Leislany Hernandez Ravelo"
drag, startPoint x: 731, startPoint y: 408, endPoint x: 665, endPoint y: 408, distance: 65.3
click at [665, 408] on textarea "We need to deliver 1 headshots per person, please take at least 3 angles per pe…" at bounding box center [869, 488] width 427 height 318
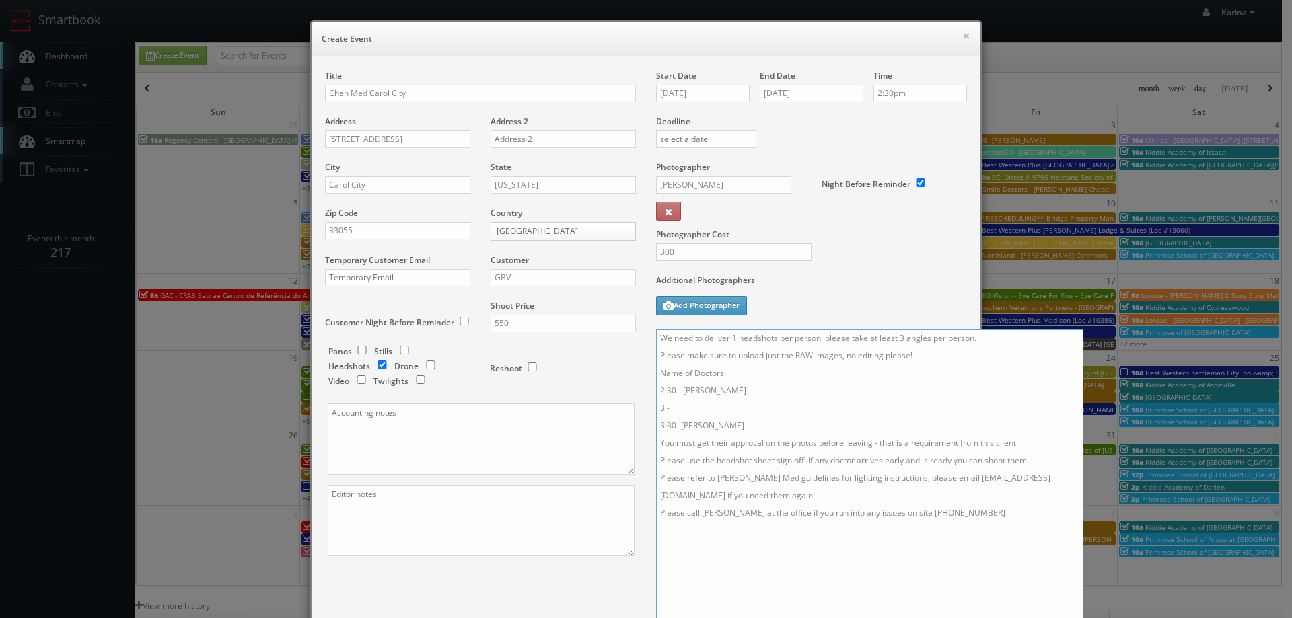
click at [683, 409] on textarea "We need to deliver 1 headshots per person, please take at least 3 angles per pe…" at bounding box center [869, 488] width 427 height 318
paste textarea "Juan Quintero Martinez"
click at [613, 363] on div "Reshoot" at bounding box center [557, 362] width 135 height 32
drag, startPoint x: 748, startPoint y: 427, endPoint x: 646, endPoint y: 427, distance: 101.6
click at [646, 427] on div "Start Date 10/30/2025 End Date 10/30/2025 Time 2:30pm Deadline Photographer Jod…" at bounding box center [811, 404] width 331 height 669
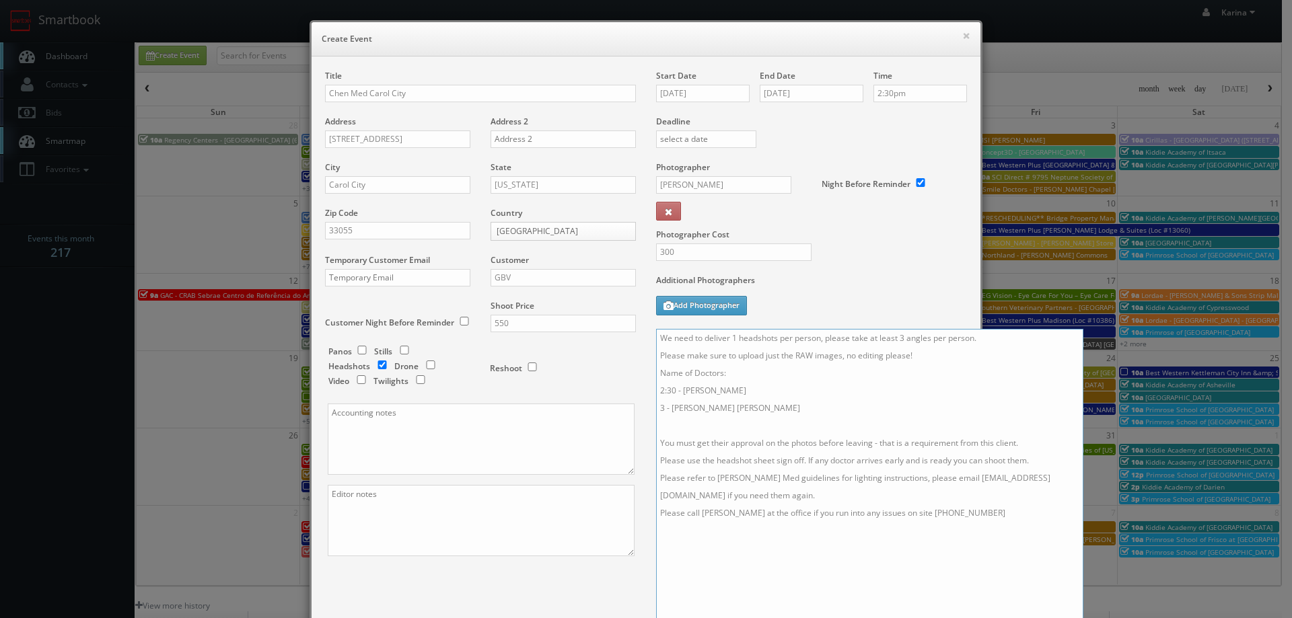
paste textarea "3:30 Lester Pola Alvarado"
click at [692, 445] on textarea "We need to deliver 1 headshots per person, please take at least 3 angles per pe…" at bounding box center [869, 488] width 427 height 318
paste textarea "4 Andrea De Lemos Kelner"
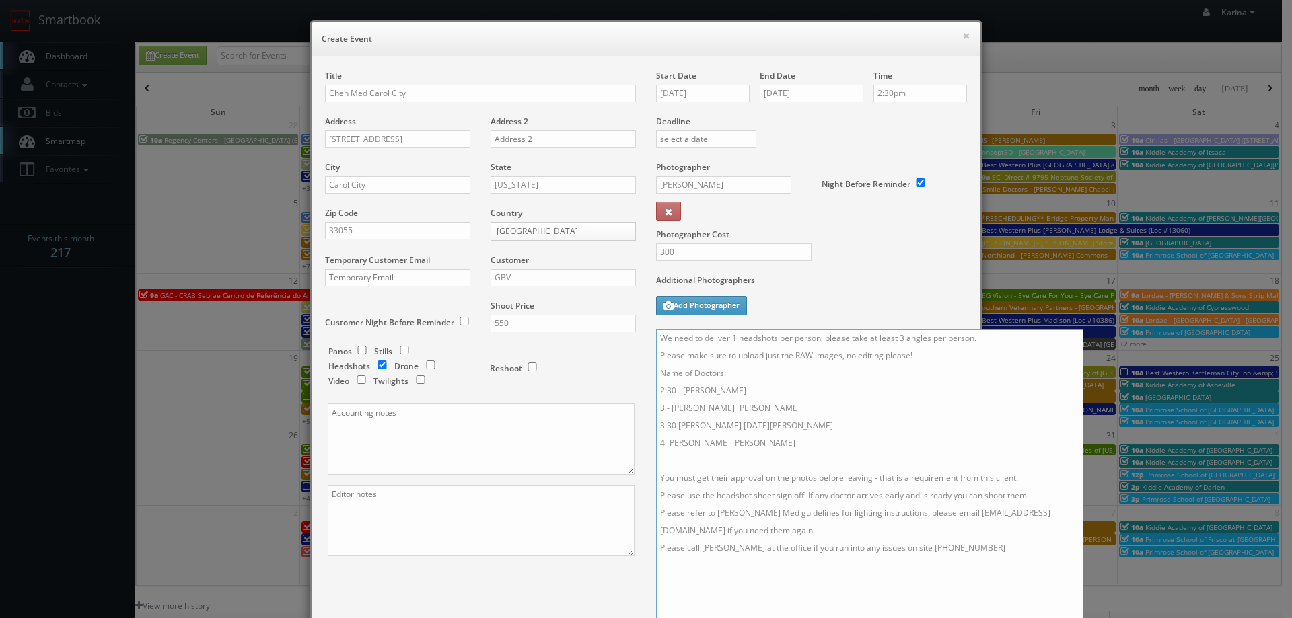
click at [683, 461] on textarea "We need to deliver 1 headshots per person, please take at least 3 angles per pe…" at bounding box center [869, 488] width 427 height 318
paste textarea "4:30Abelardo Rodriguez Folgueira"
click at [862, 438] on textarea "We need to deliver 1 headshots per person, please take at least 3 angles per pe…" at bounding box center [869, 488] width 427 height 318
click at [671, 459] on textarea "We need to deliver 1 headshots per person, please take at least 3 angles per pe…" at bounding box center [869, 488] width 427 height 318
click at [852, 446] on textarea "We need to deliver 1 headshots per person, please take at least 3 angles per pe…" at bounding box center [869, 488] width 427 height 318
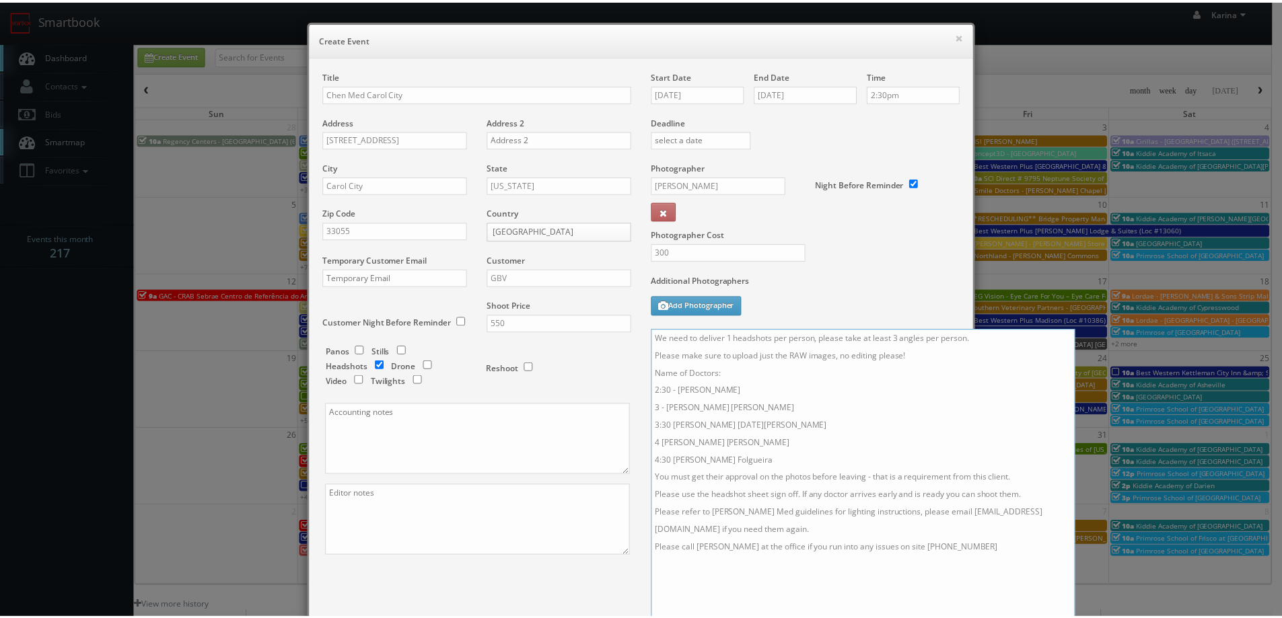
scroll to position [216, 0]
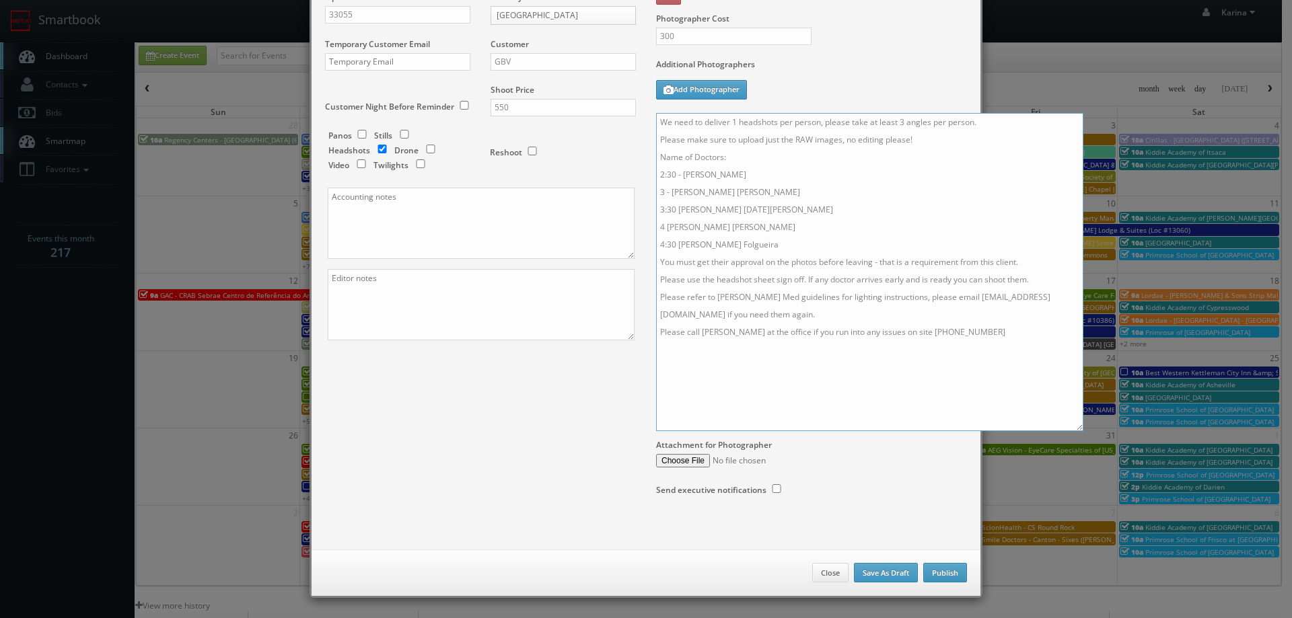
type textarea "We need to deliver 1 headshots per person, please take at least 3 angles per pe…"
click at [951, 575] on button "Publish" at bounding box center [945, 573] width 44 height 20
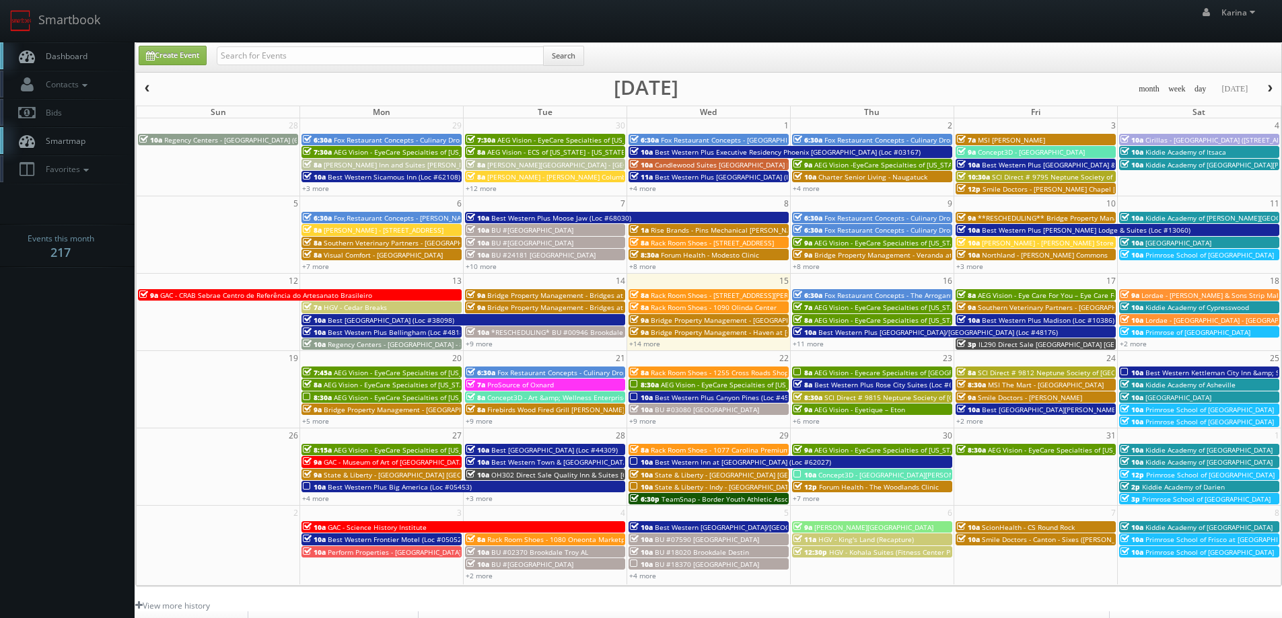
click at [81, 52] on span "Dashboard" at bounding box center [63, 55] width 48 height 11
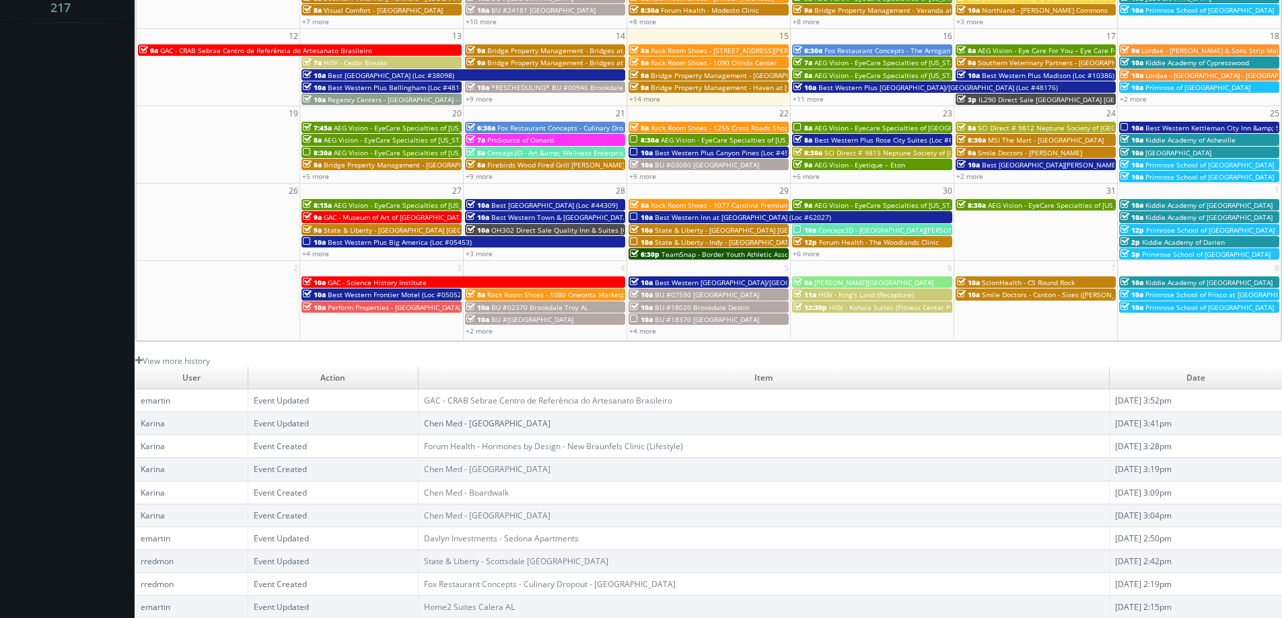
click at [464, 425] on link "Chen Med - [GEOGRAPHIC_DATA]" at bounding box center [487, 423] width 126 height 11
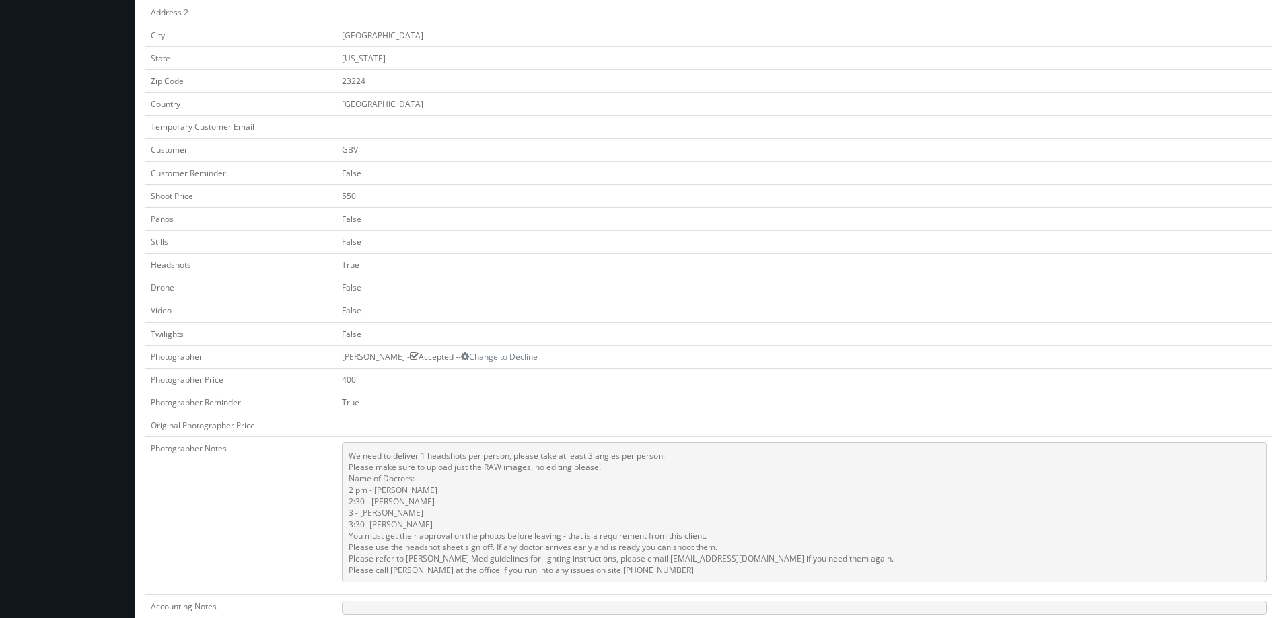
scroll to position [471, 0]
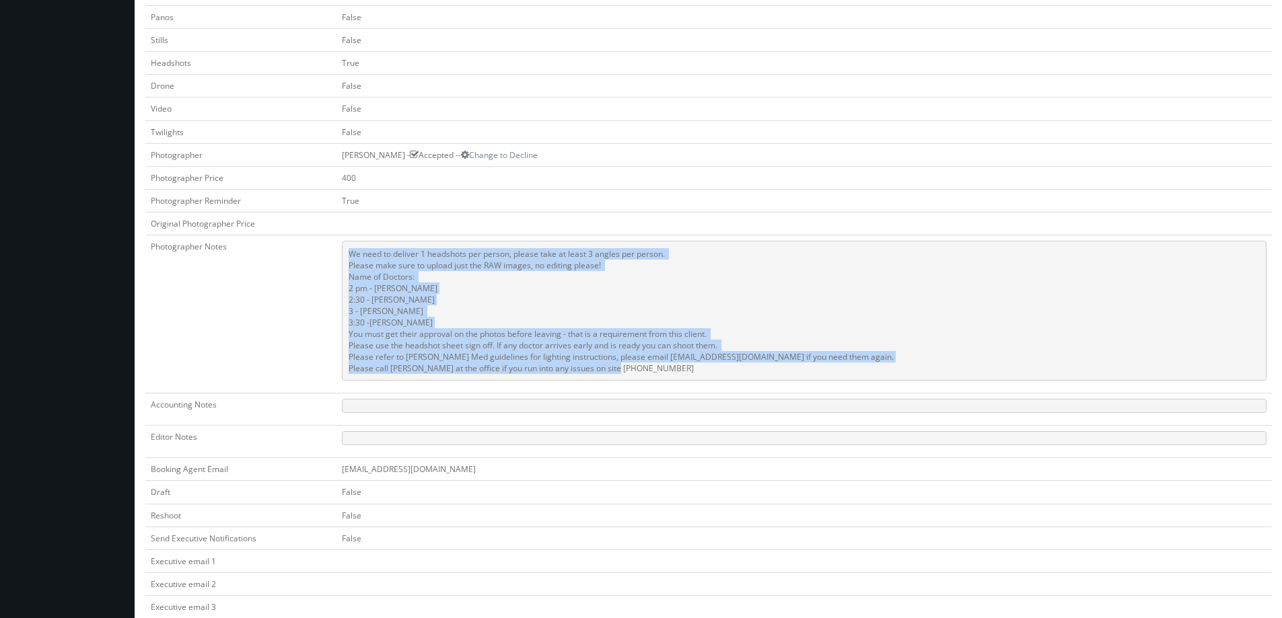
drag, startPoint x: 686, startPoint y: 371, endPoint x: 378, endPoint y: 252, distance: 330.0
click at [378, 252] on pre "We need to deliver 1 headshots per person, please take at least 3 angles per pe…" at bounding box center [804, 311] width 924 height 140
copy pre "We need to deliver 1 headshots per person, please take at least 3 angles per pe…"
click at [506, 293] on pre "We need to deliver 1 headshots per person, please take at least 3 angles per pe…" at bounding box center [804, 311] width 924 height 140
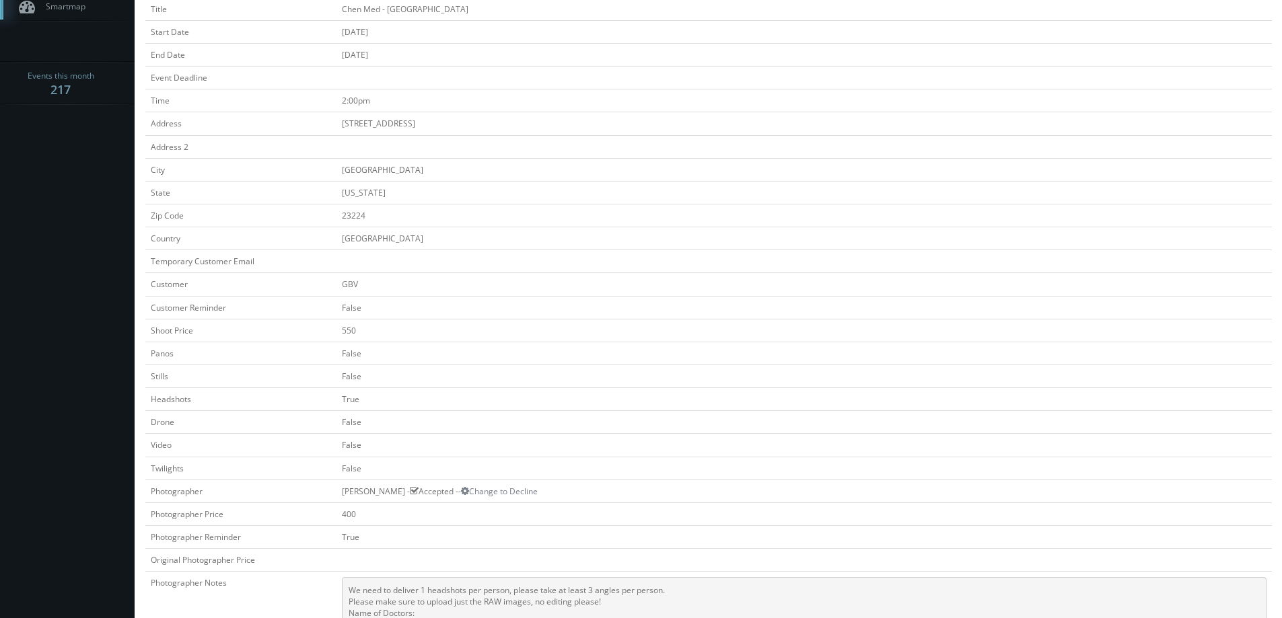
scroll to position [0, 0]
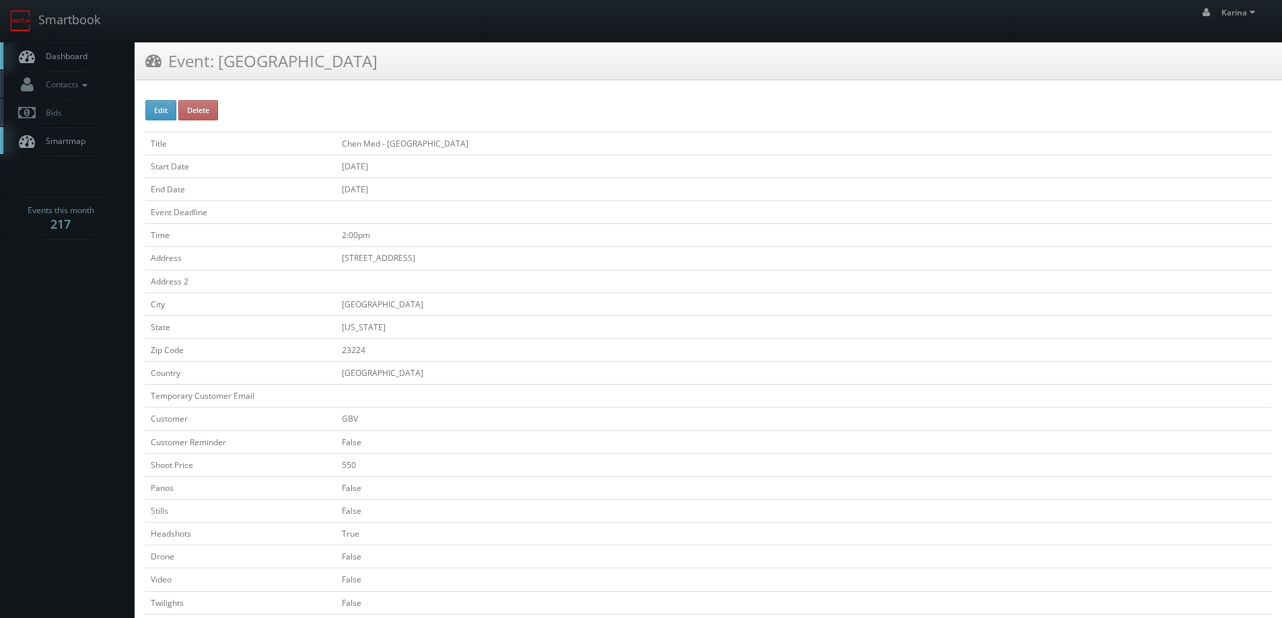
click at [77, 51] on span "Dashboard" at bounding box center [63, 55] width 48 height 11
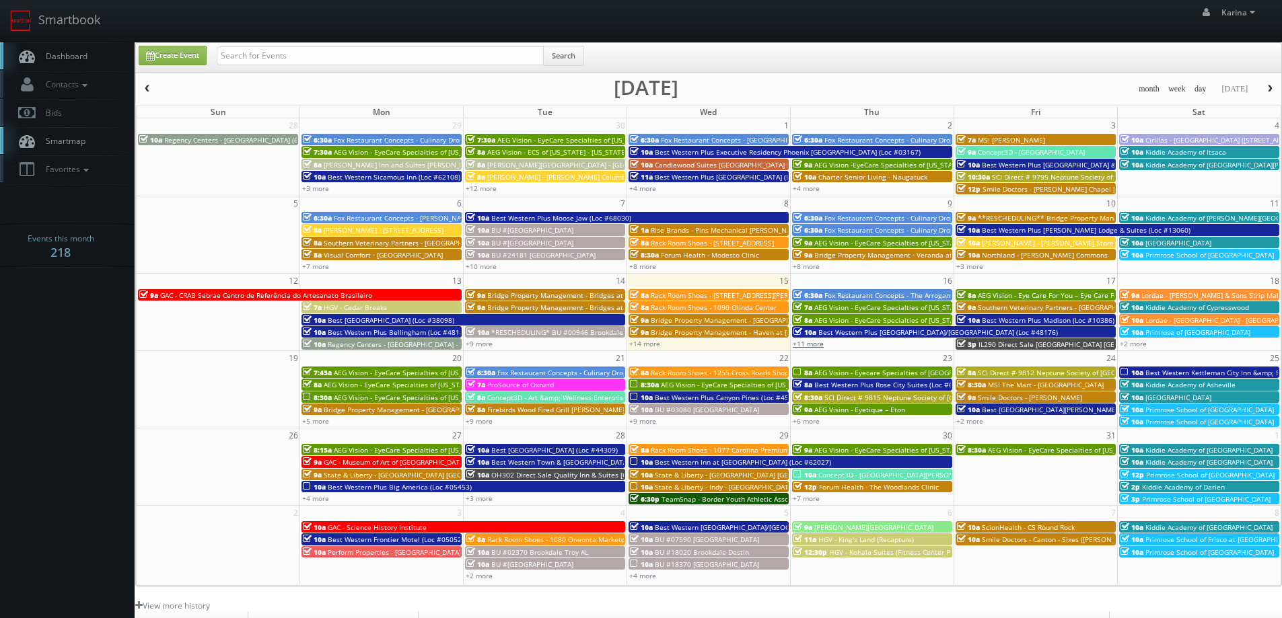
click at [806, 344] on link "+11 more" at bounding box center [808, 343] width 31 height 9
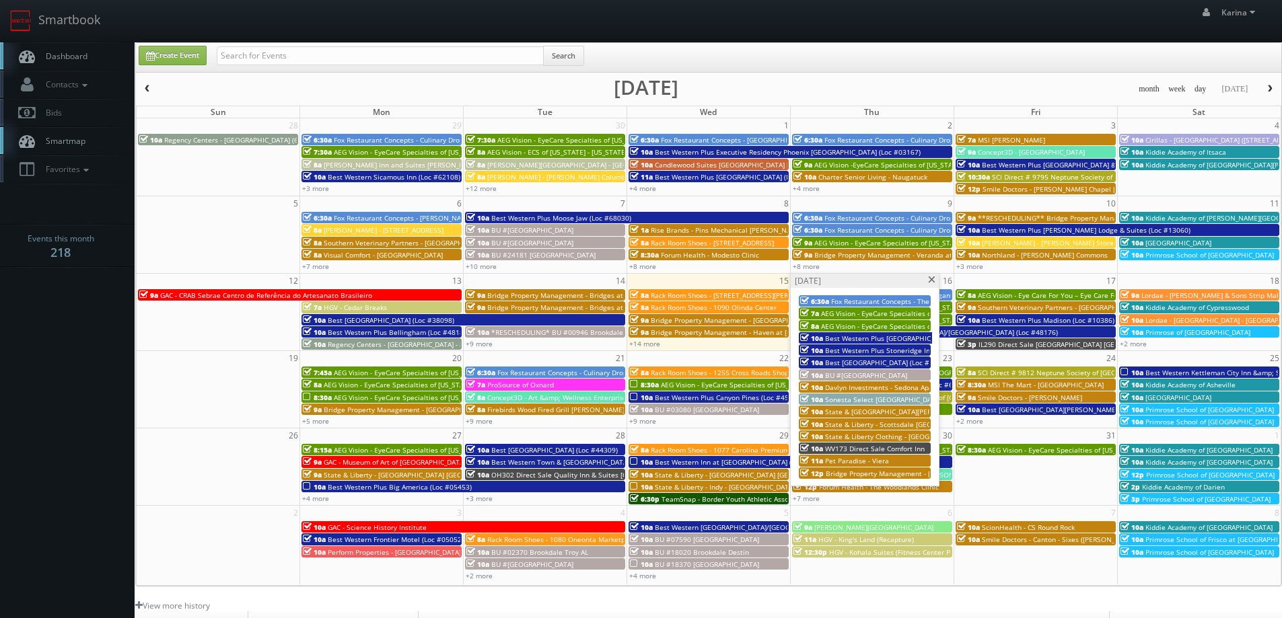
click at [881, 329] on span "AEG Vision - EyeCare Specialties of [US_STATE] – Elite Vision Care ([GEOGRAPHIC…" at bounding box center [962, 326] width 283 height 9
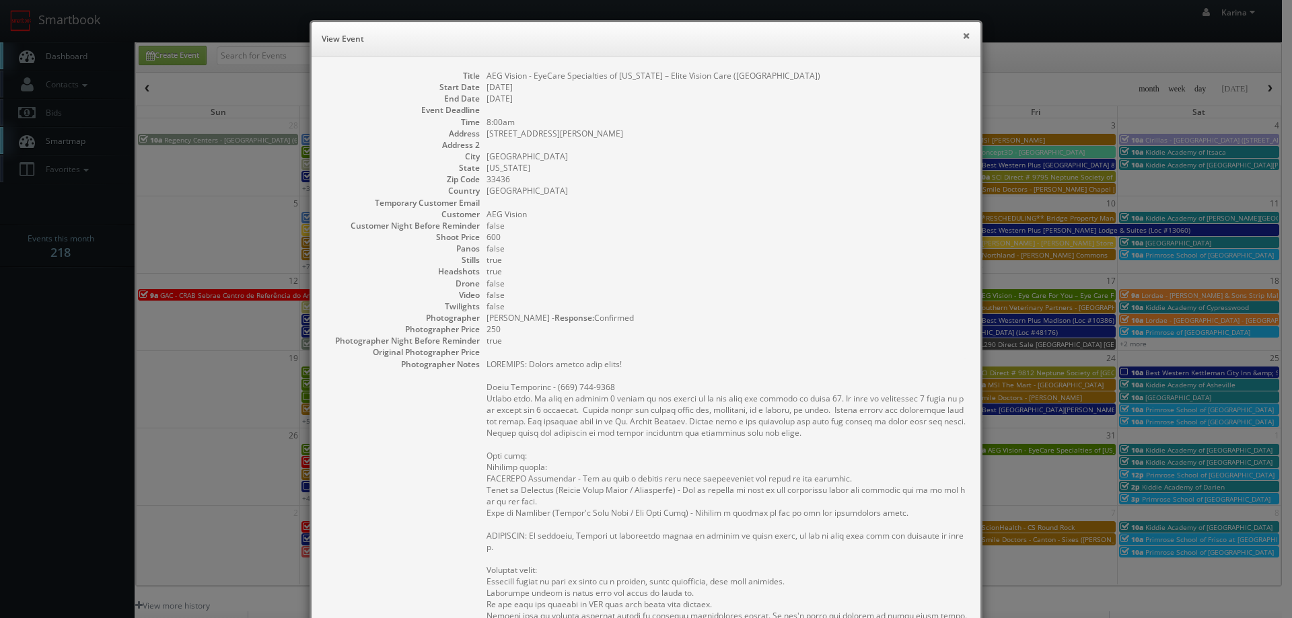
click at [962, 34] on button "×" at bounding box center [966, 35] width 8 height 9
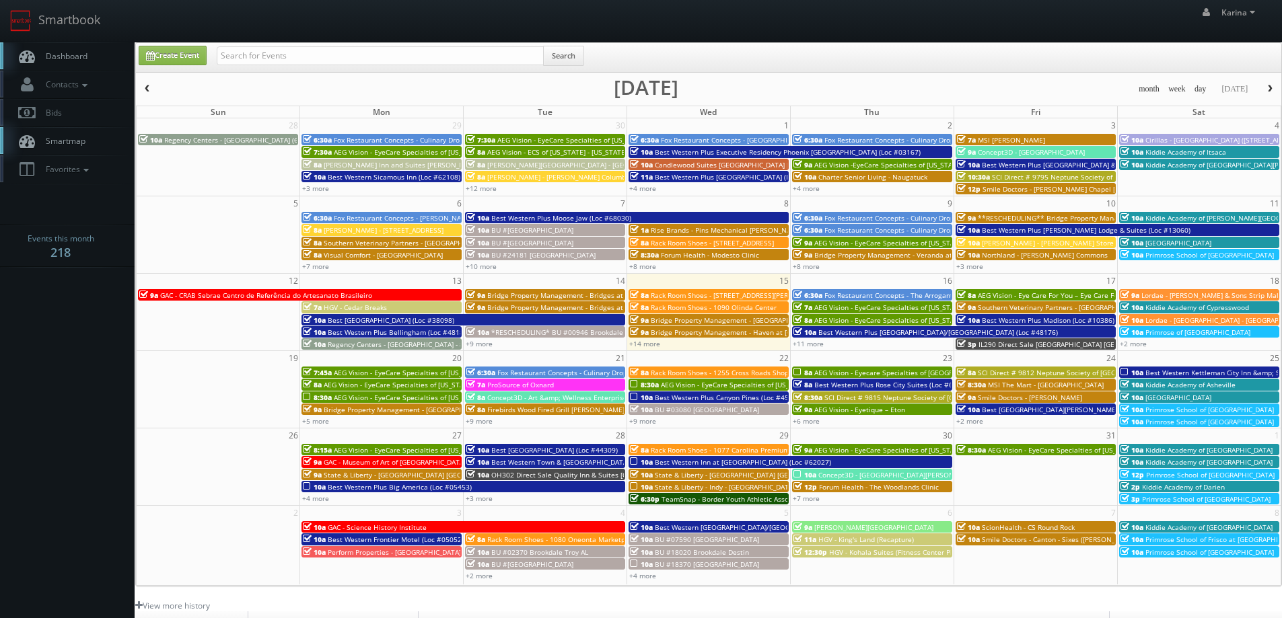
click at [65, 60] on span "Dashboard" at bounding box center [63, 55] width 48 height 11
click at [1155, 337] on div "10a Primrose of [GEOGRAPHIC_DATA]" at bounding box center [1198, 332] width 157 height 10
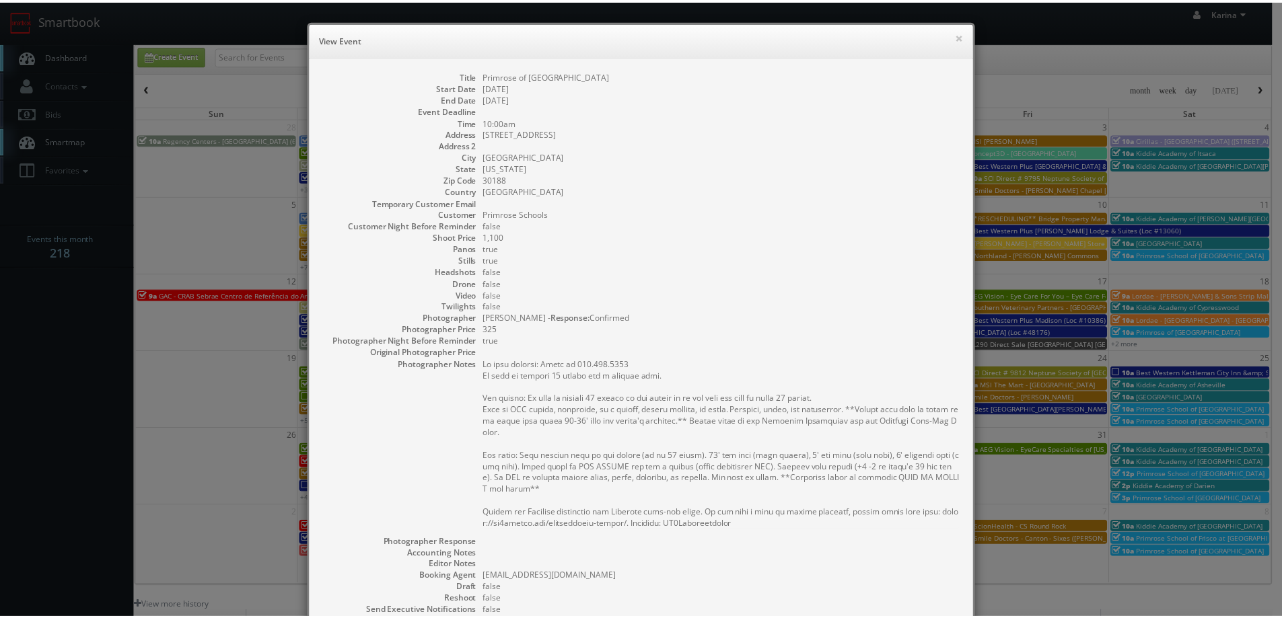
scroll to position [198, 0]
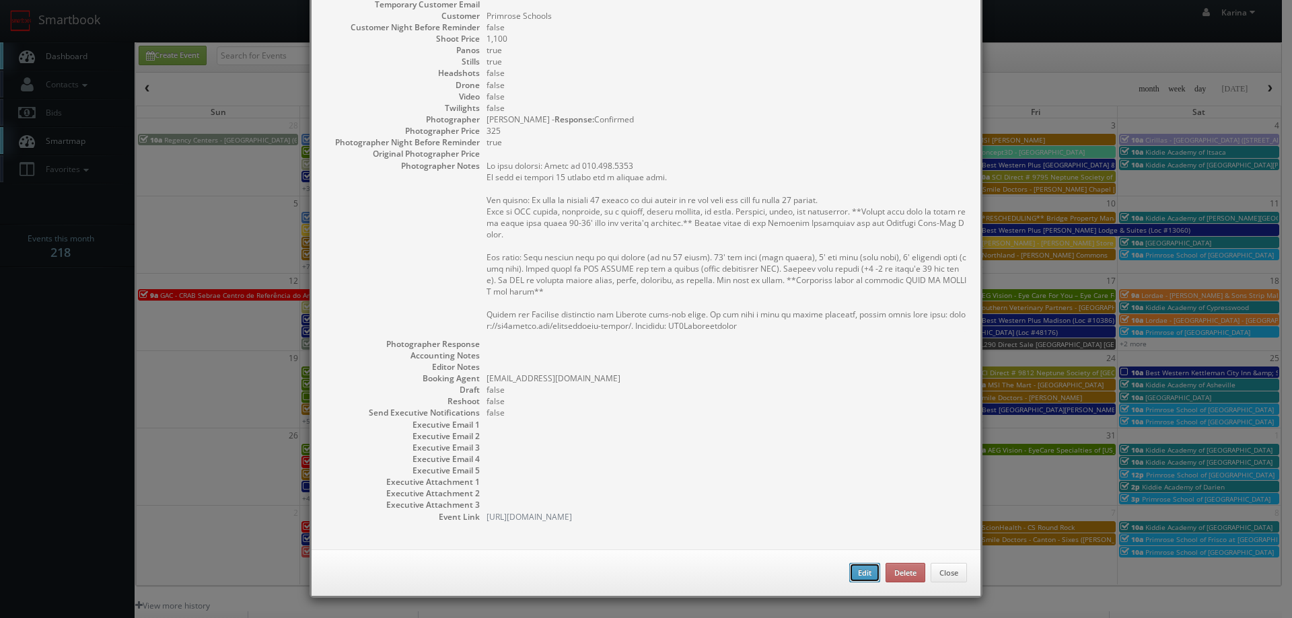
click at [852, 578] on button "Edit" at bounding box center [864, 573] width 31 height 20
type input "Primrose of [GEOGRAPHIC_DATA]"
type input "[STREET_ADDRESS]"
type input "[GEOGRAPHIC_DATA]"
type input "30188"
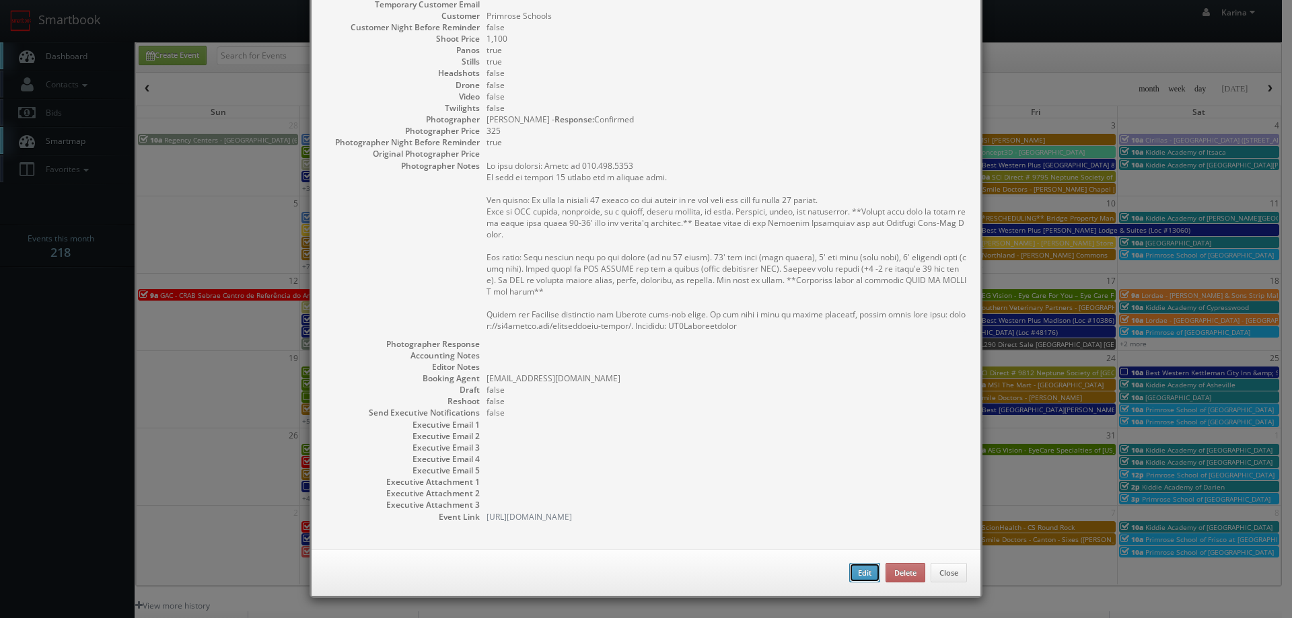
type input "1,100"
checkbox input "true"
type input "[DATE]"
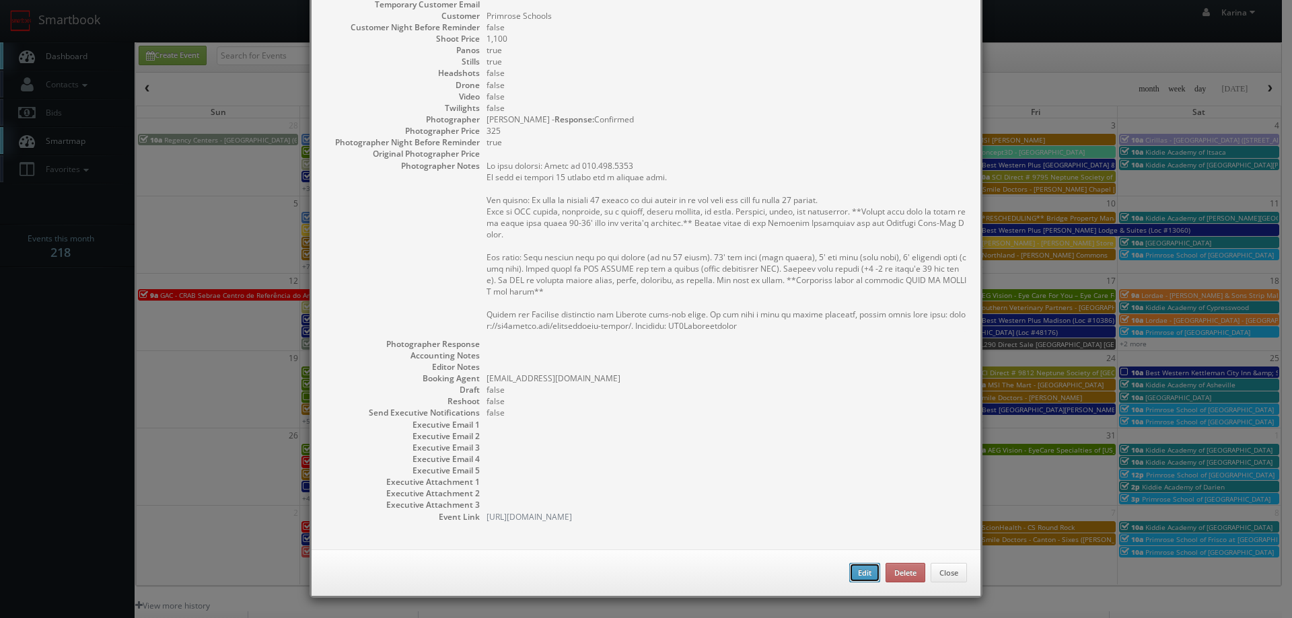
type input "10:00am"
checkbox input "true"
type textarea "On site contact: [PERSON_NAME] at [PHONE_NUMBER] We need to deliver 10 stills a…"
select select "[US_STATE]"
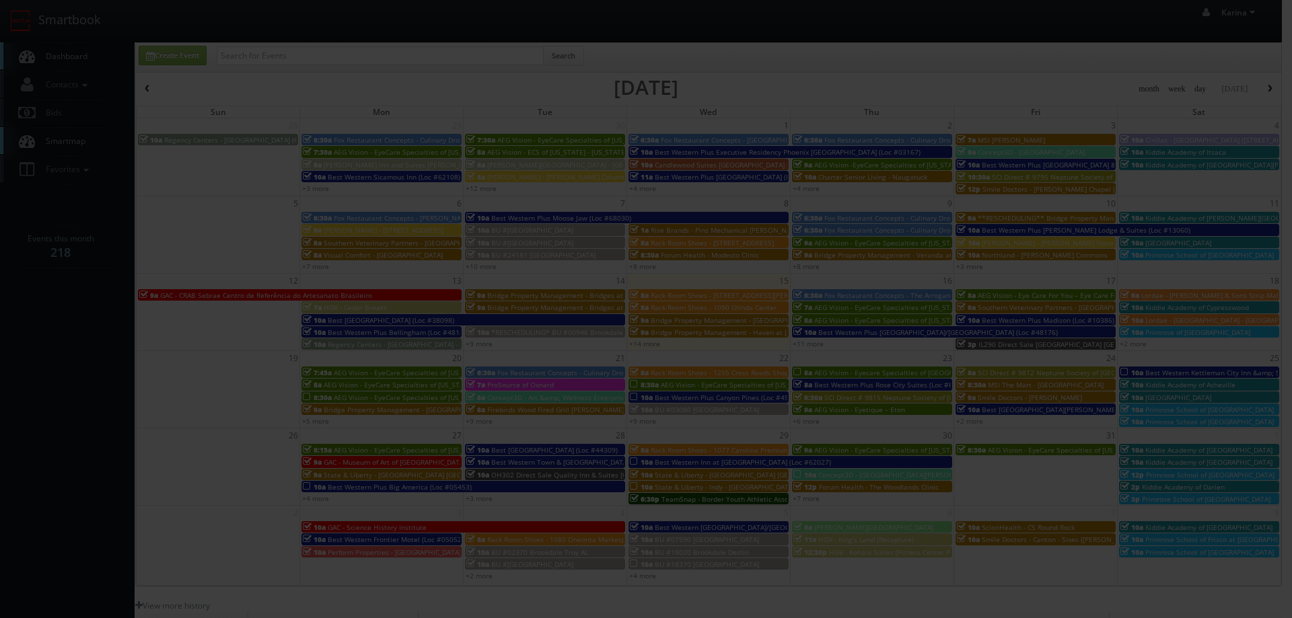
type input "1,100"
type input "325"
select select "[EMAIL_ADDRESS][DOMAIN_NAME]"
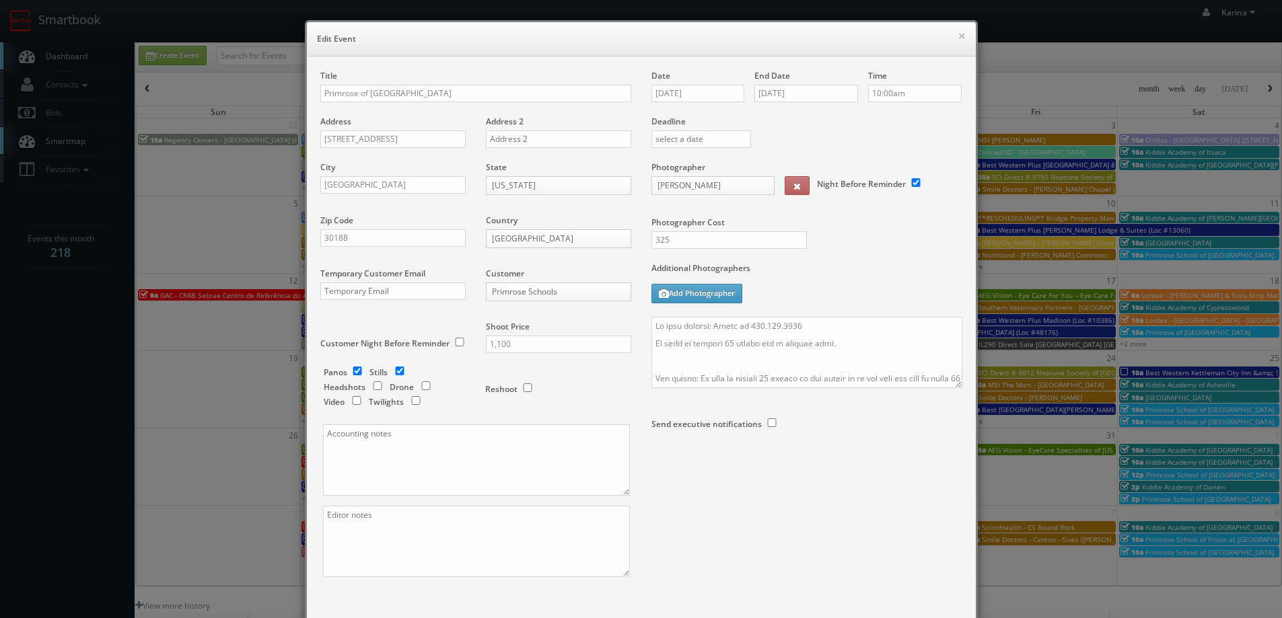
click at [503, 104] on div "Title Primrose of [GEOGRAPHIC_DATA]" at bounding box center [475, 93] width 311 height 46
click at [495, 96] on input "Primrose of [GEOGRAPHIC_DATA]" at bounding box center [475, 93] width 311 height 17
click at [410, 92] on input "Primrose of Woodstock *Rescheduling*" at bounding box center [475, 93] width 311 height 17
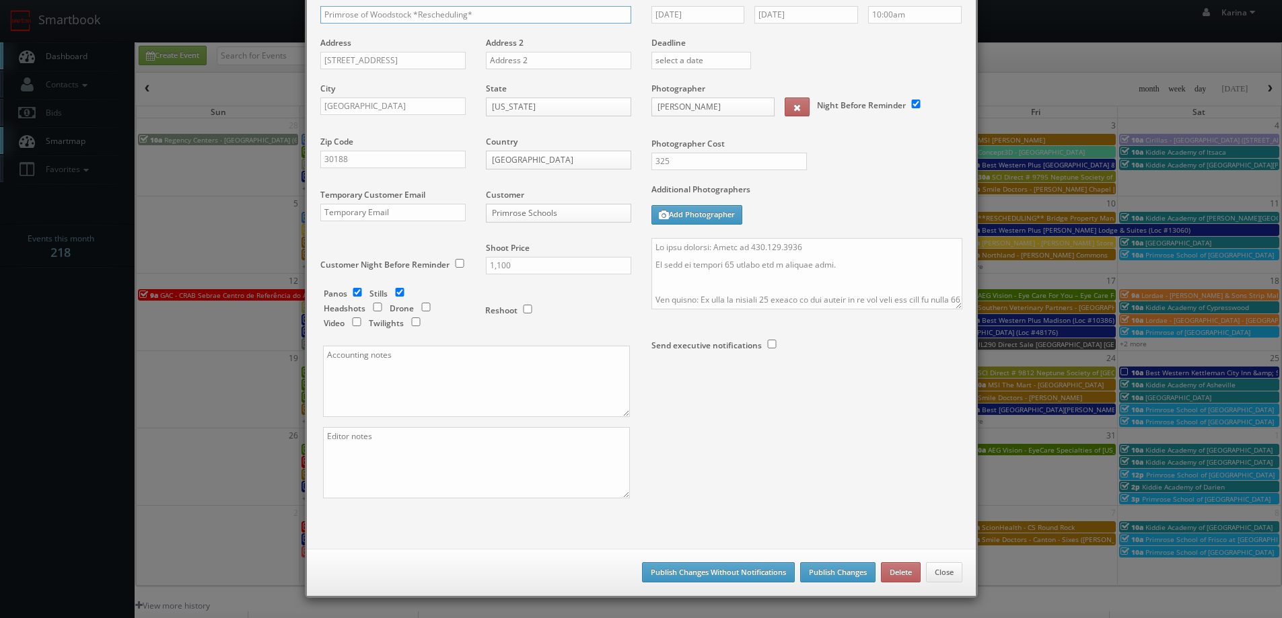
click at [478, 14] on input "Primrose of Woodstock *Rescheduling*" at bounding box center [475, 14] width 311 height 17
type input "Primrose of Woodstock **Rescheduling**"
click at [833, 575] on button "Publish Changes" at bounding box center [837, 572] width 75 height 20
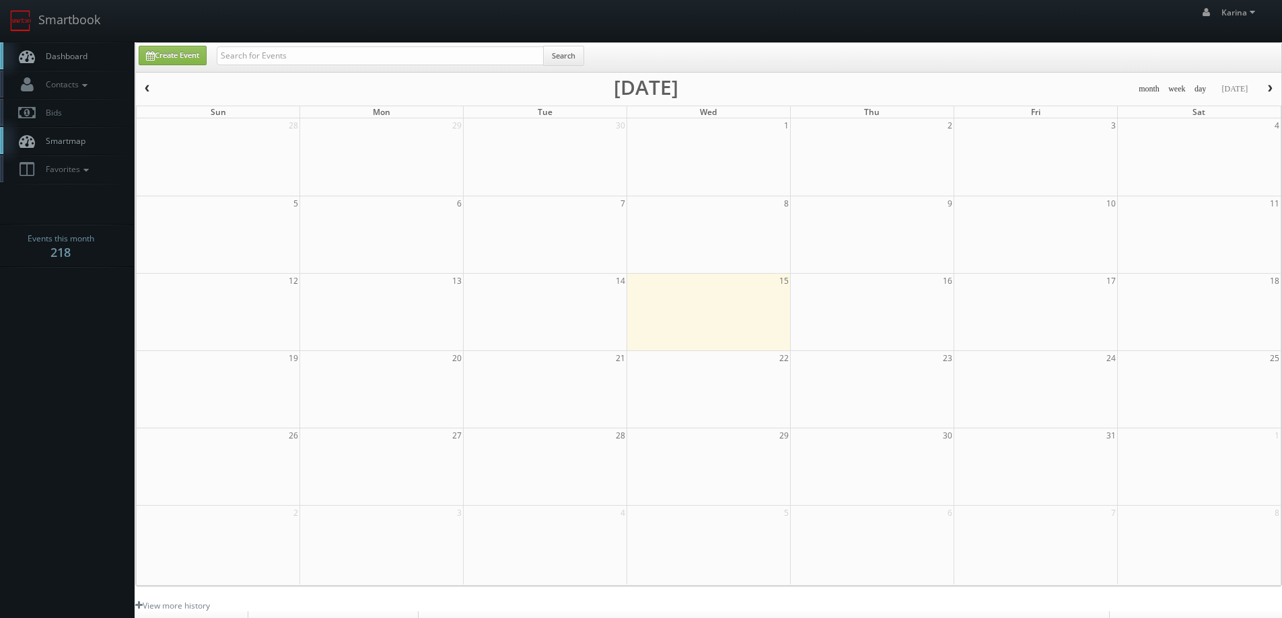
click at [78, 57] on span "Dashboard" at bounding box center [63, 55] width 48 height 11
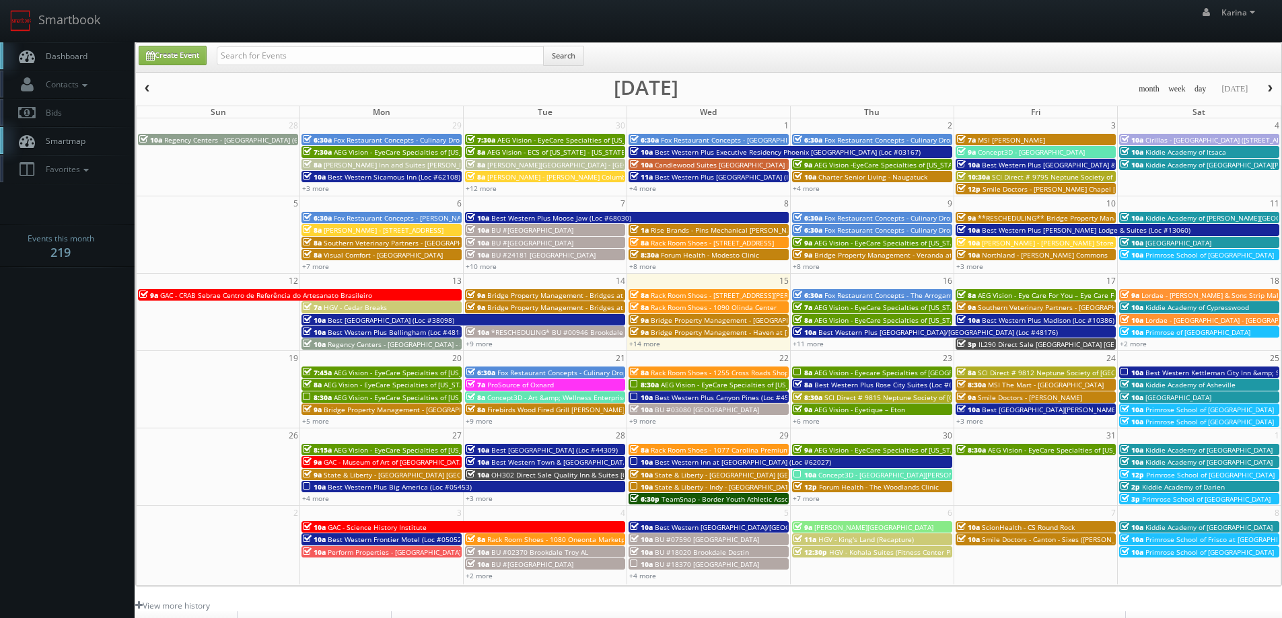
click at [1268, 91] on span "button" at bounding box center [1269, 89] width 9 height 8
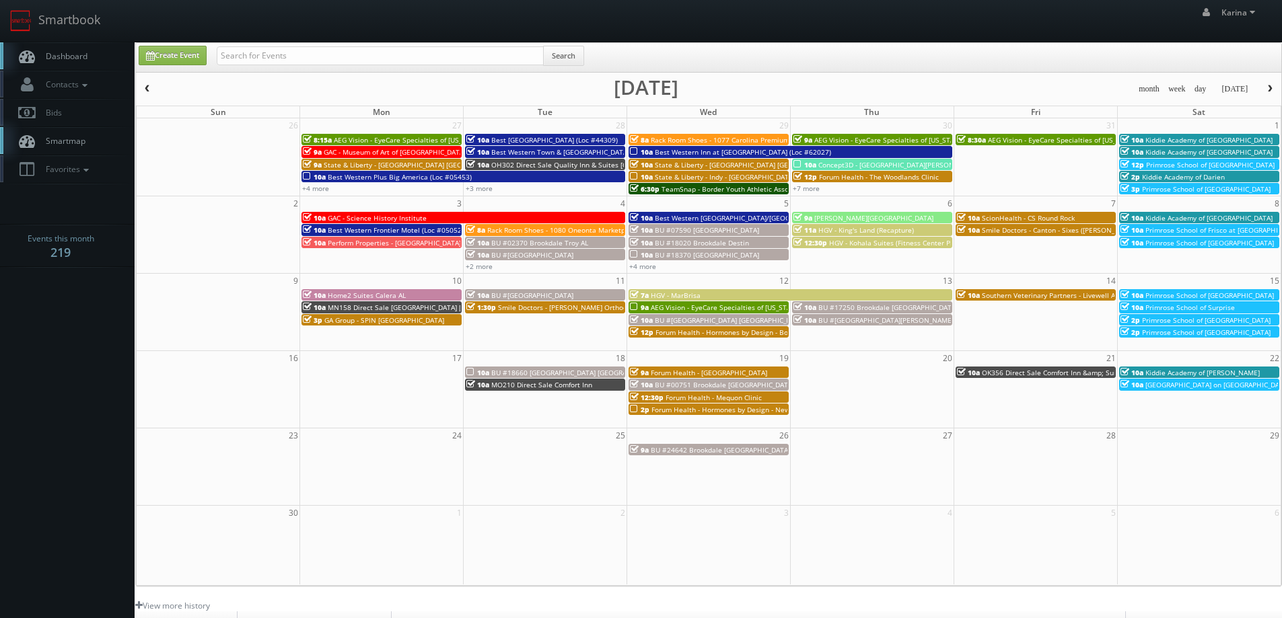
click at [69, 52] on span "Dashboard" at bounding box center [63, 55] width 48 height 11
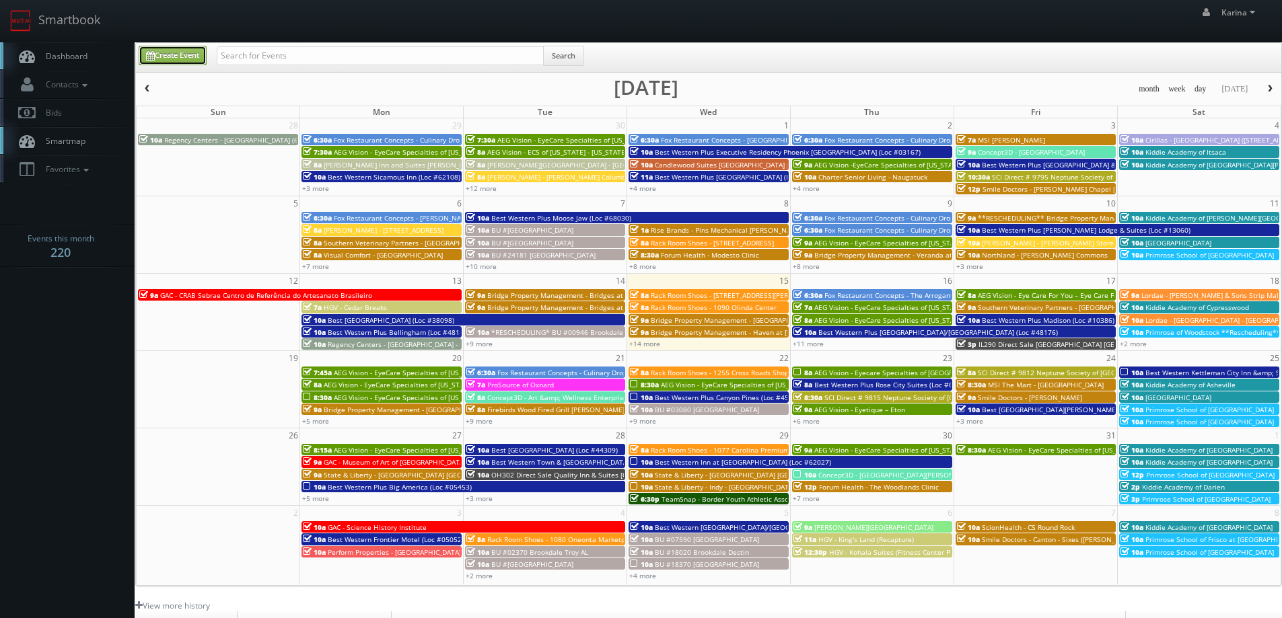
click at [184, 52] on link "Create Event" at bounding box center [173, 56] width 68 height 20
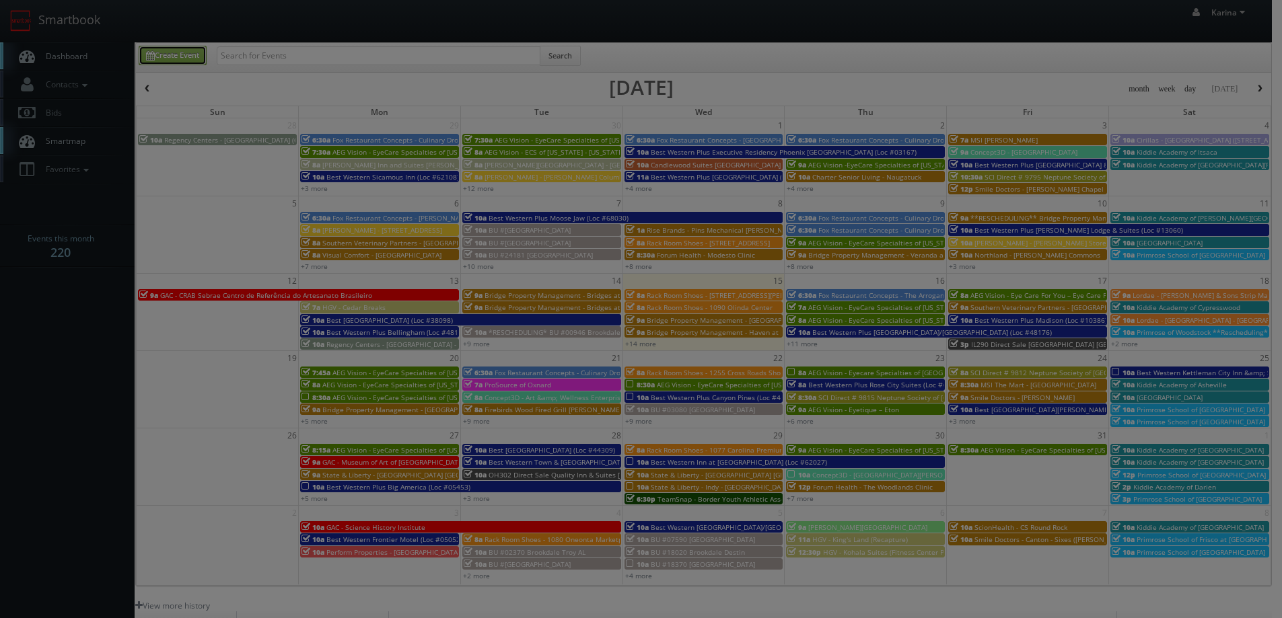
type input "[DATE]"
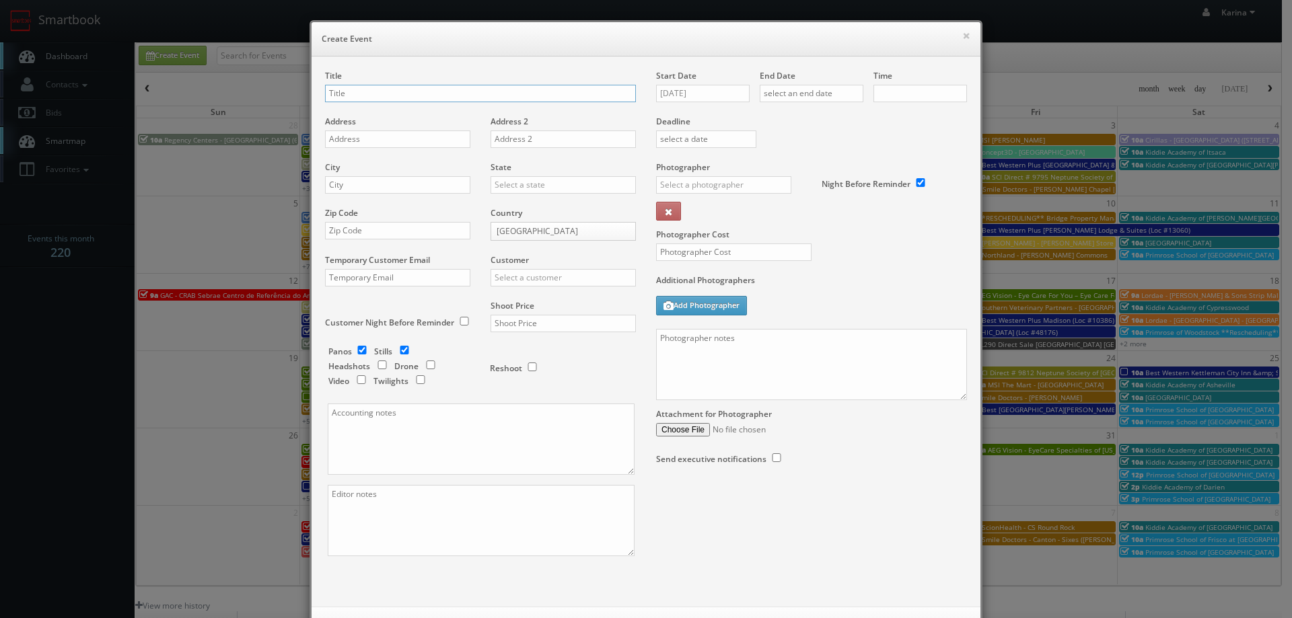
checkbox input "true"
type input "10:00am"
checkbox input "true"
click at [388, 91] on input "Chen Med -" at bounding box center [480, 93] width 311 height 17
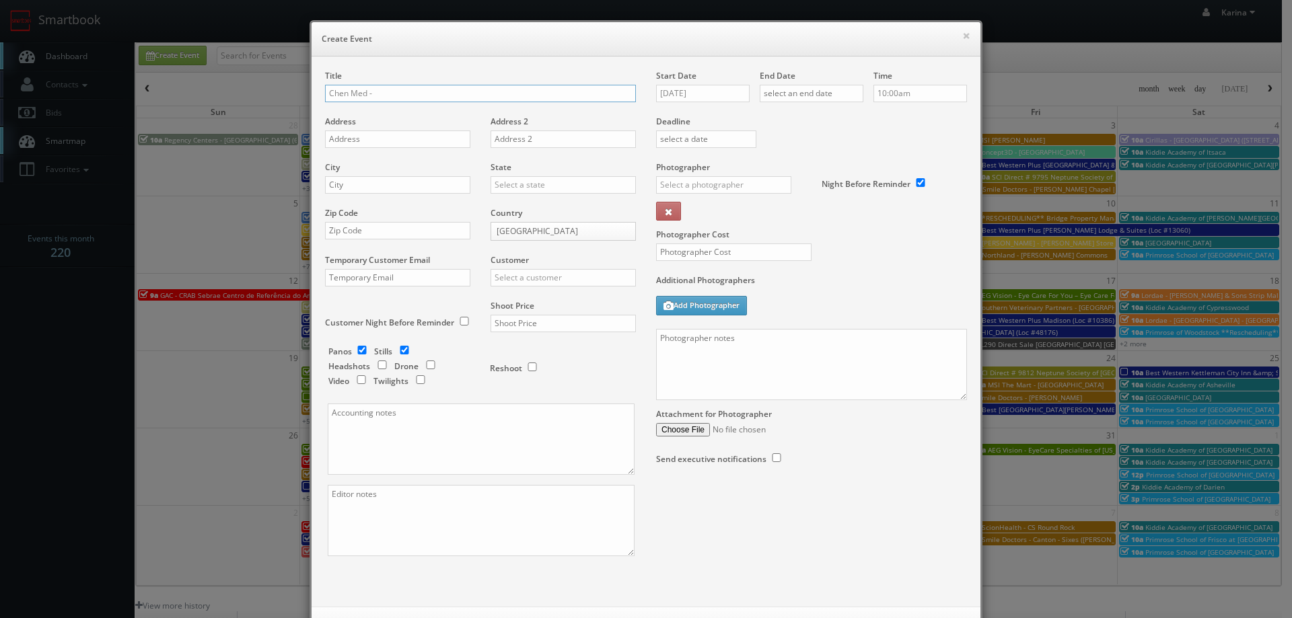
click at [432, 94] on input "Chen Med -" at bounding box center [480, 93] width 311 height 17
type input "Chen Med - Southeast Memphis"
click at [379, 139] on input "text" at bounding box center [397, 139] width 145 height 17
paste input "5131 Quince Rd"
type input "5131 Quince Rd"
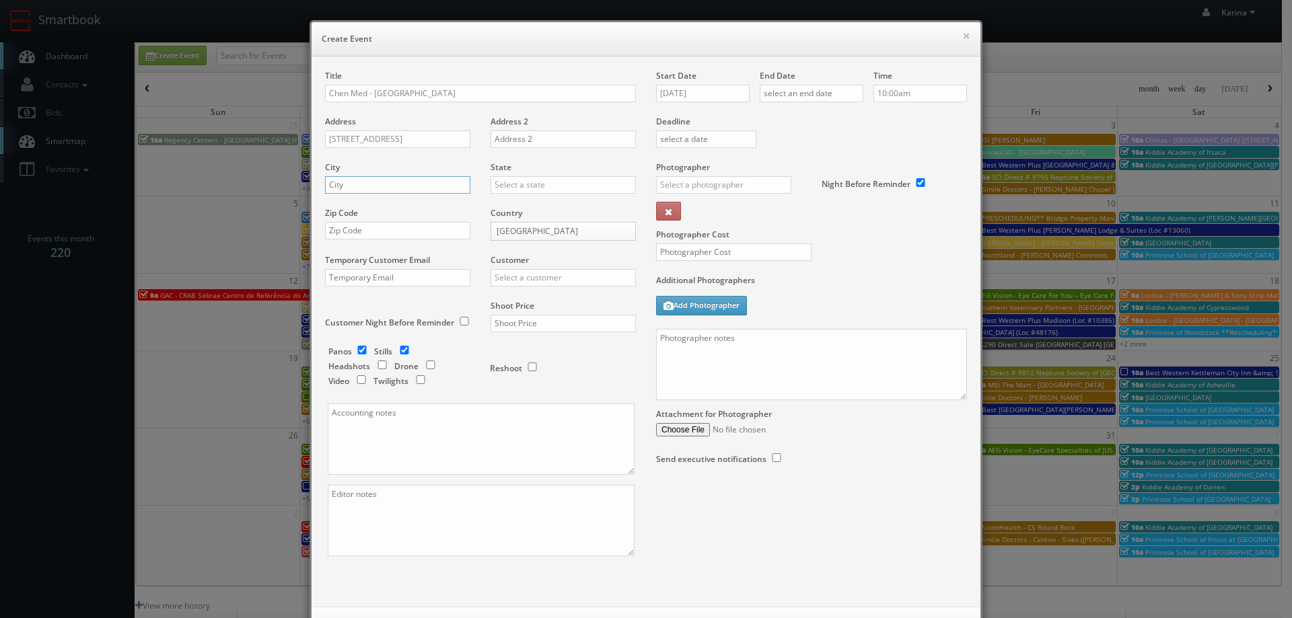
click at [369, 188] on input "text" at bounding box center [397, 184] width 145 height 17
type input "Memphis"
click at [509, 205] on div "[US_STATE]" at bounding box center [563, 207] width 144 height 22
type input "[US_STATE]"
click at [377, 235] on input "text" at bounding box center [397, 230] width 145 height 17
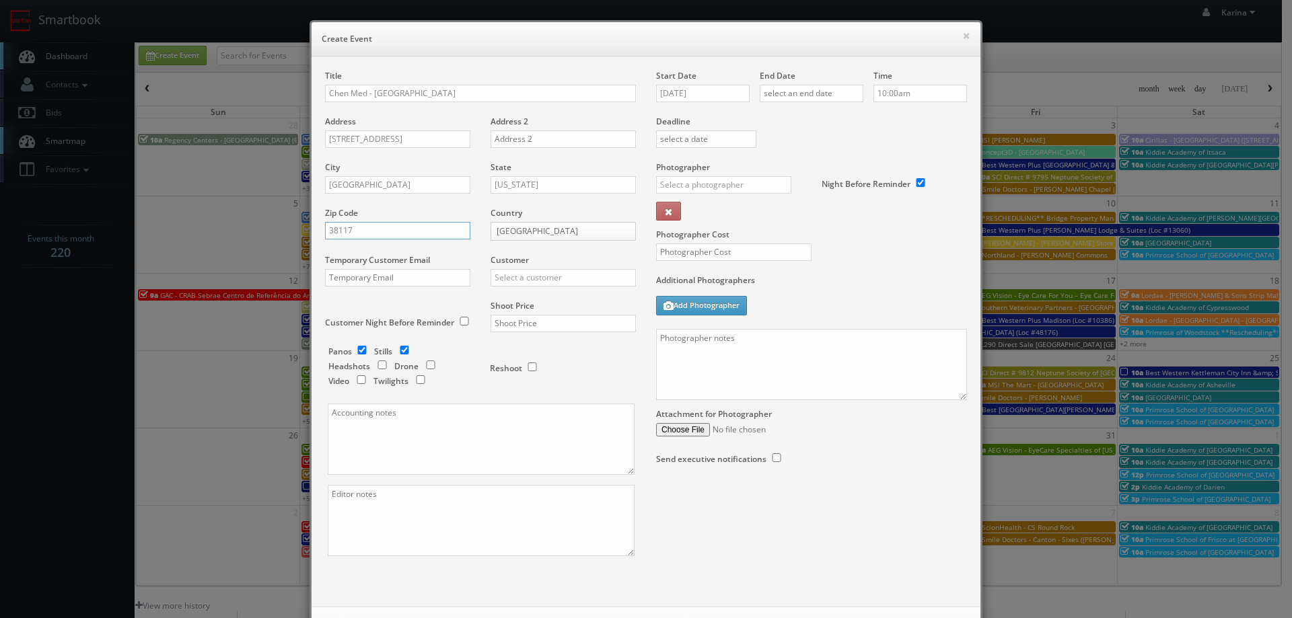
type input "38117"
click at [515, 284] on input "text" at bounding box center [563, 277] width 145 height 17
click at [523, 400] on div "GBV" at bounding box center [563, 399] width 144 height 22
type input "GBV"
click at [377, 365] on input "checkbox" at bounding box center [382, 365] width 20 height 9
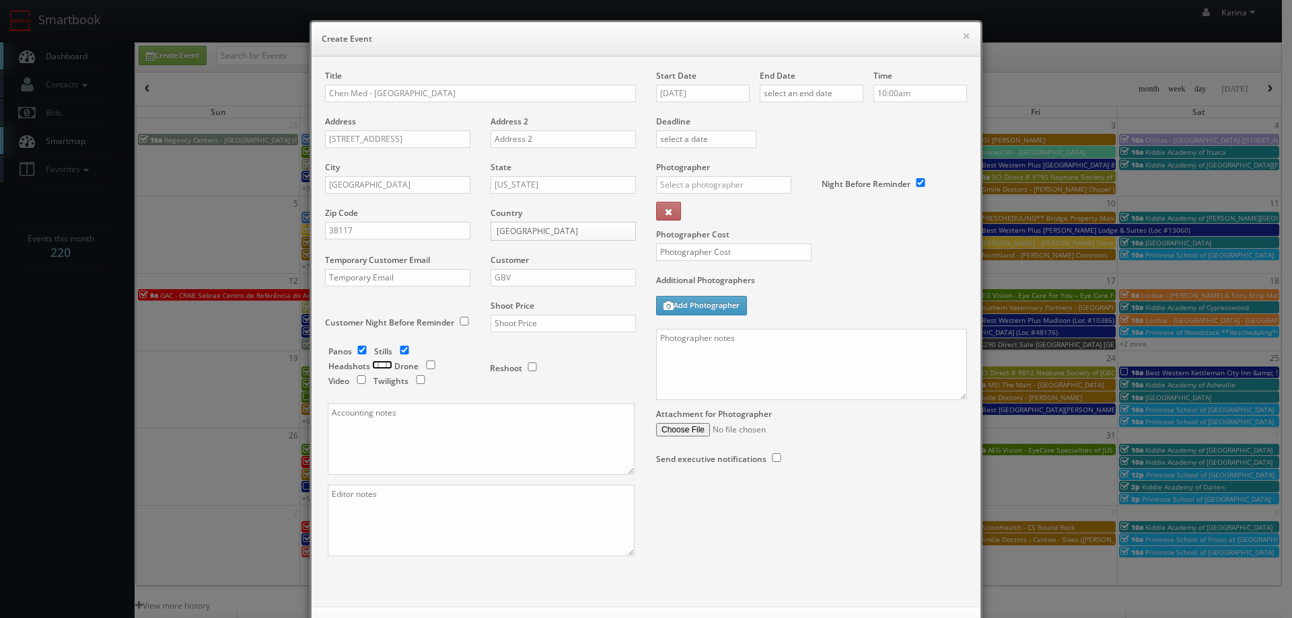
checkbox input "true"
click at [363, 352] on input "checkbox" at bounding box center [362, 350] width 20 height 9
checkbox input "false"
drag, startPoint x: 396, startPoint y: 350, endPoint x: 497, endPoint y: 334, distance: 101.5
click at [396, 351] on input "checkbox" at bounding box center [404, 350] width 20 height 9
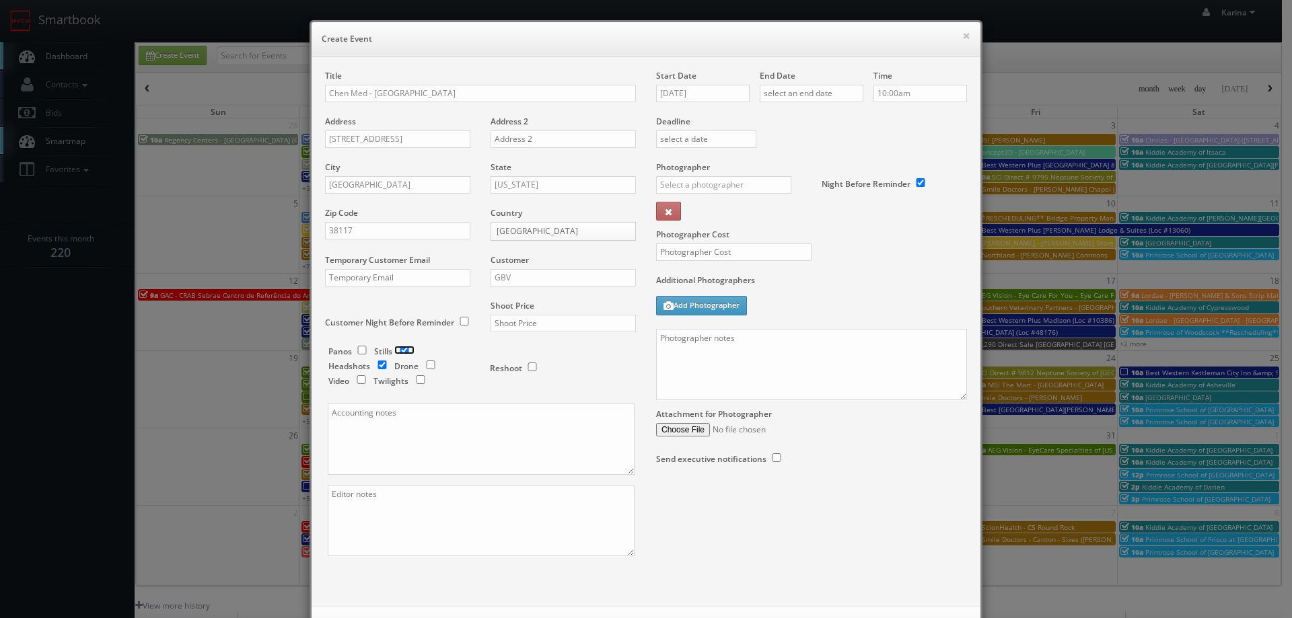
checkbox input "false"
click at [514, 323] on input "text" at bounding box center [563, 323] width 145 height 17
type input "250"
click at [710, 91] on input "[DATE]" at bounding box center [703, 93] width 94 height 17
click at [746, 229] on td "30" at bounding box center [744, 235] width 18 height 20
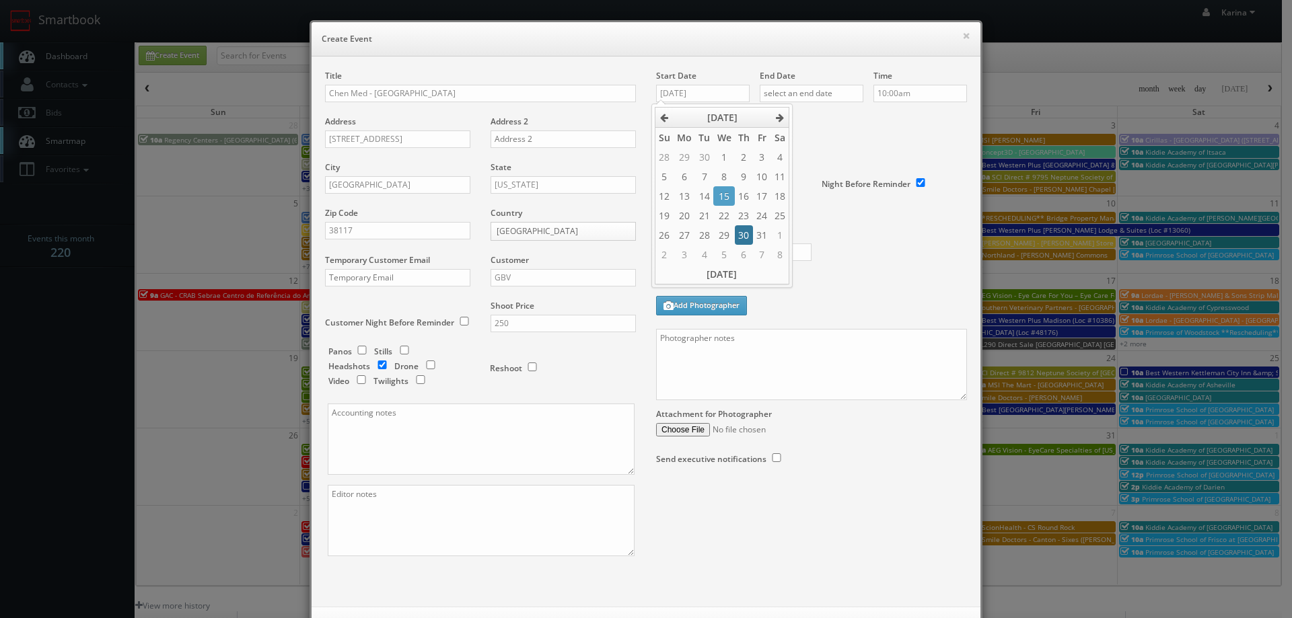
type input "[DATE]"
click at [818, 91] on input "text" at bounding box center [812, 93] width 104 height 17
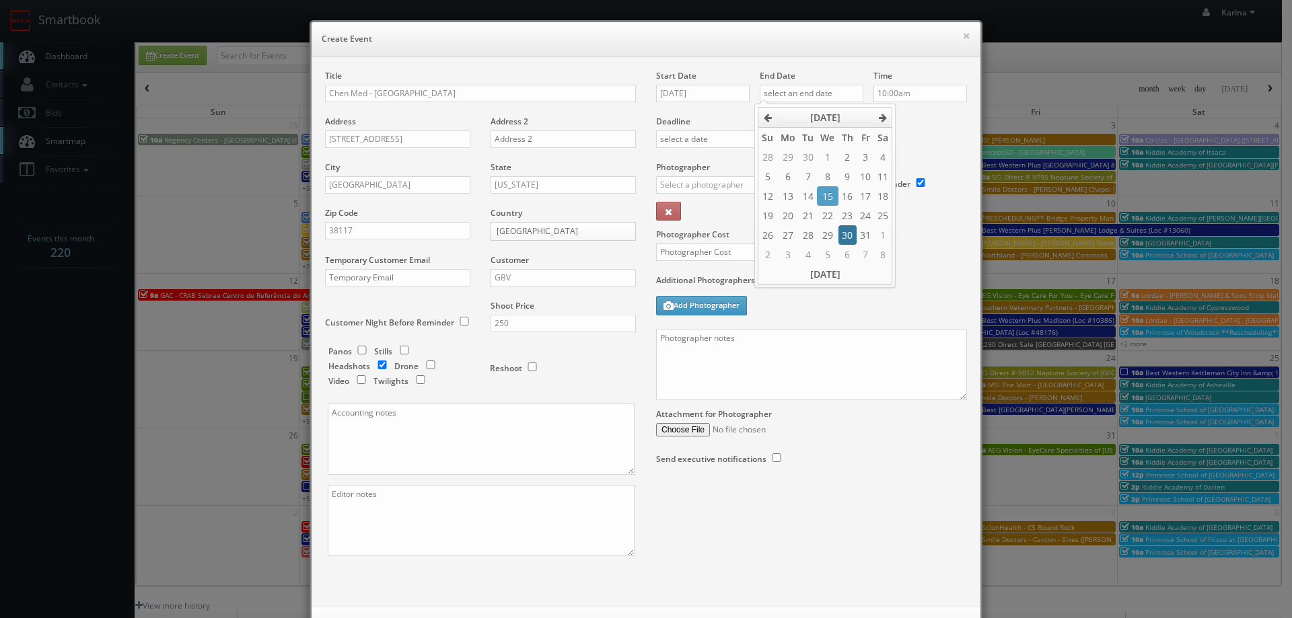
click at [842, 231] on td "30" at bounding box center [847, 235] width 18 height 20
type input "[DATE]"
click at [916, 92] on input "10:00am" at bounding box center [920, 93] width 94 height 17
type input "4:00pm"
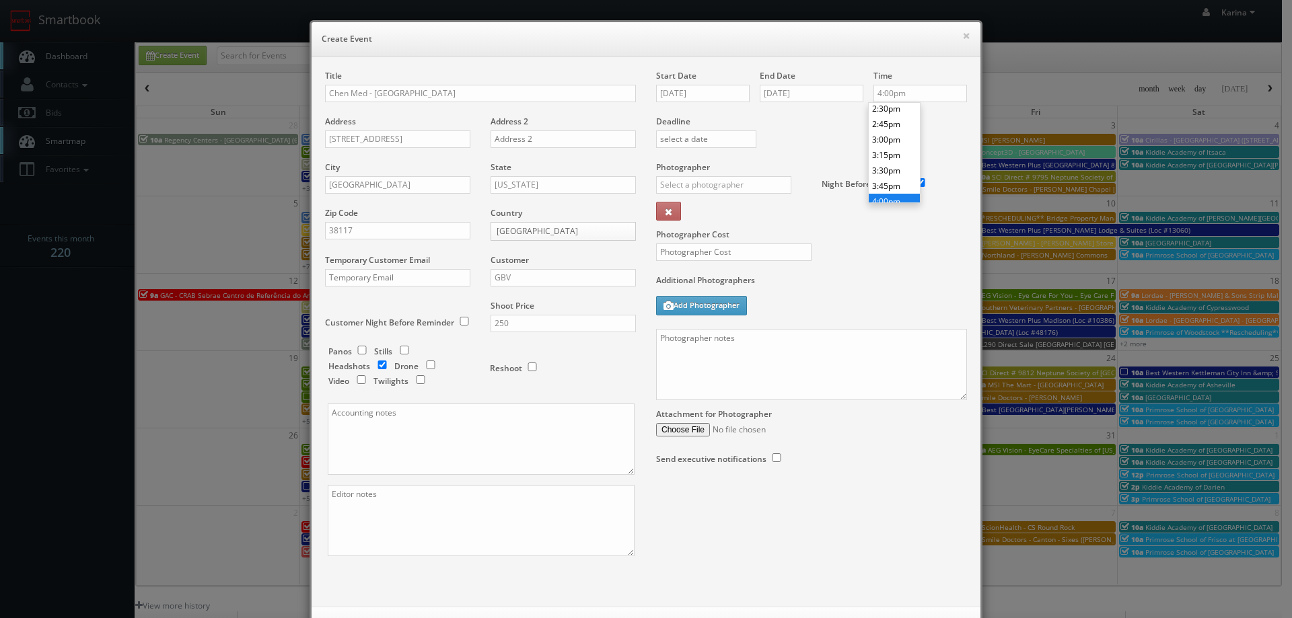
click at [906, 198] on li "4:00pm" at bounding box center [894, 201] width 51 height 15
click at [735, 191] on input "text" at bounding box center [723, 184] width 135 height 17
click at [723, 211] on div "[PERSON_NAME]" at bounding box center [729, 215] width 144 height 22
type input "[PERSON_NAME]"
click at [699, 251] on input "text" at bounding box center [733, 252] width 155 height 17
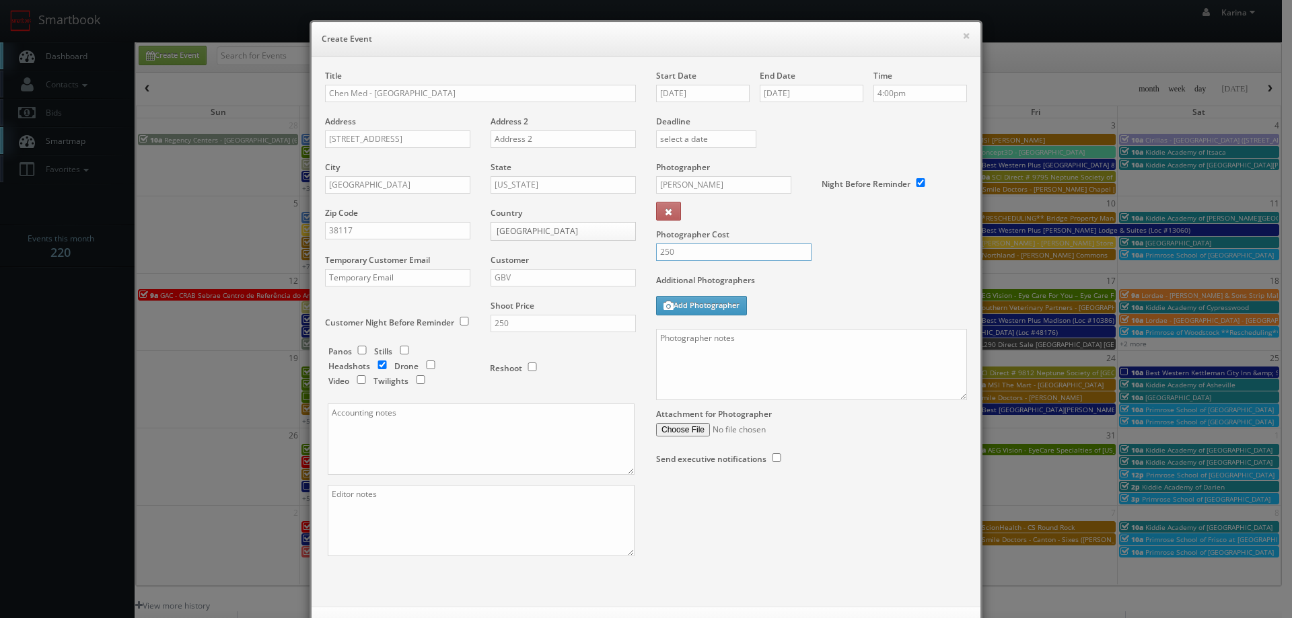
type input "250"
click at [664, 350] on textarea at bounding box center [811, 364] width 311 height 71
paste textarea "We need to deliver 1 headshots per person, please take at least 3 angles per pe…"
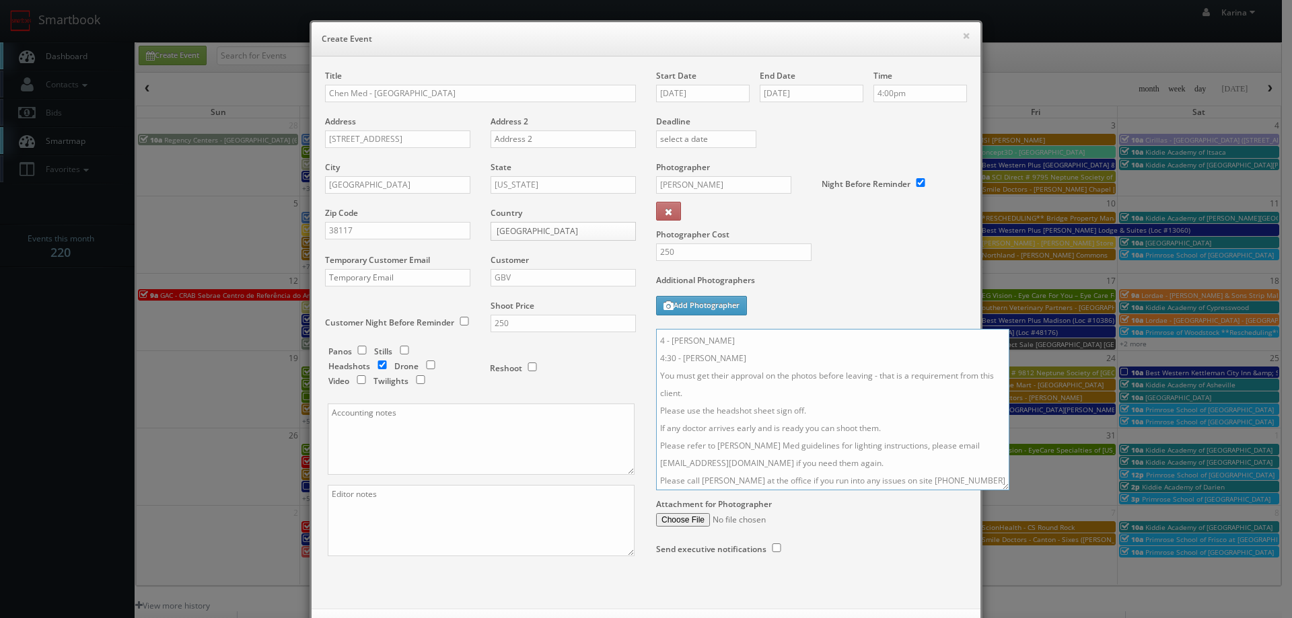
scroll to position [0, 0]
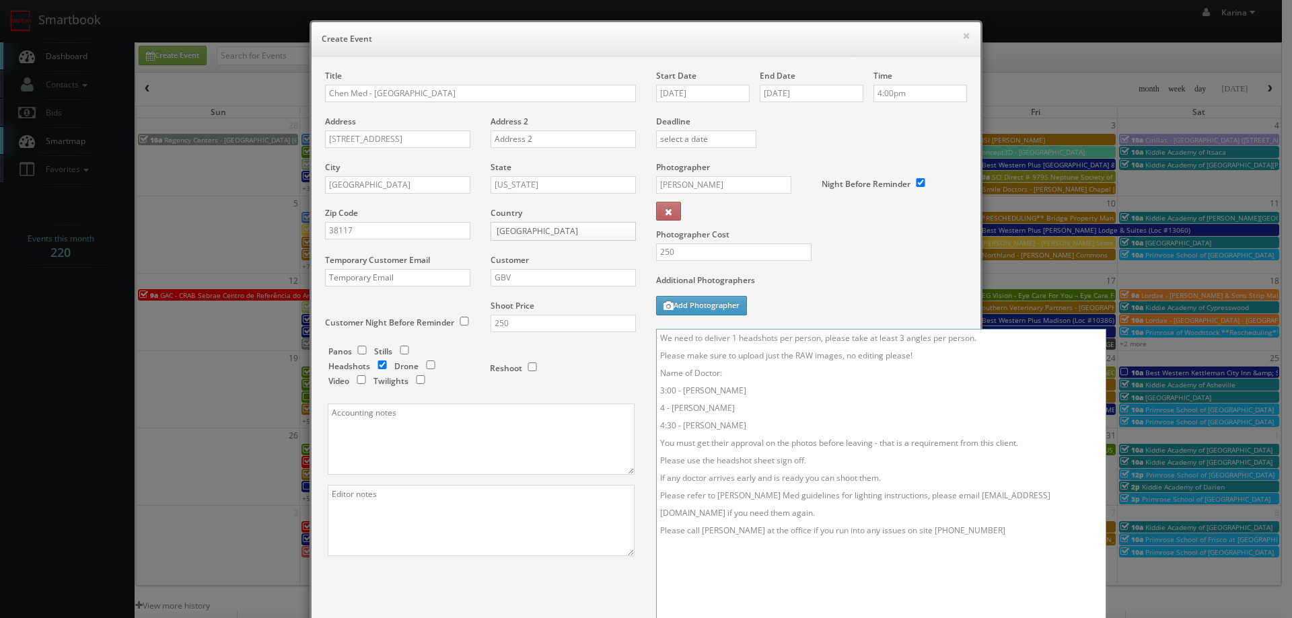
drag, startPoint x: 959, startPoint y: 397, endPoint x: 1097, endPoint y: 614, distance: 256.8
click at [1098, 618] on html "Smartbook Toggle Side Navigation Toggle Top Navigation Karina Karina Profile Lo…" at bounding box center [646, 431] width 1292 height 863
drag, startPoint x: 757, startPoint y: 429, endPoint x: 643, endPoint y: 391, distance: 120.0
click at [646, 391] on div "Start Date 10/30/2025 End Date 10/30/2025 Time 4:00pm Deadline Photographer Gar…" at bounding box center [811, 392] width 331 height 645
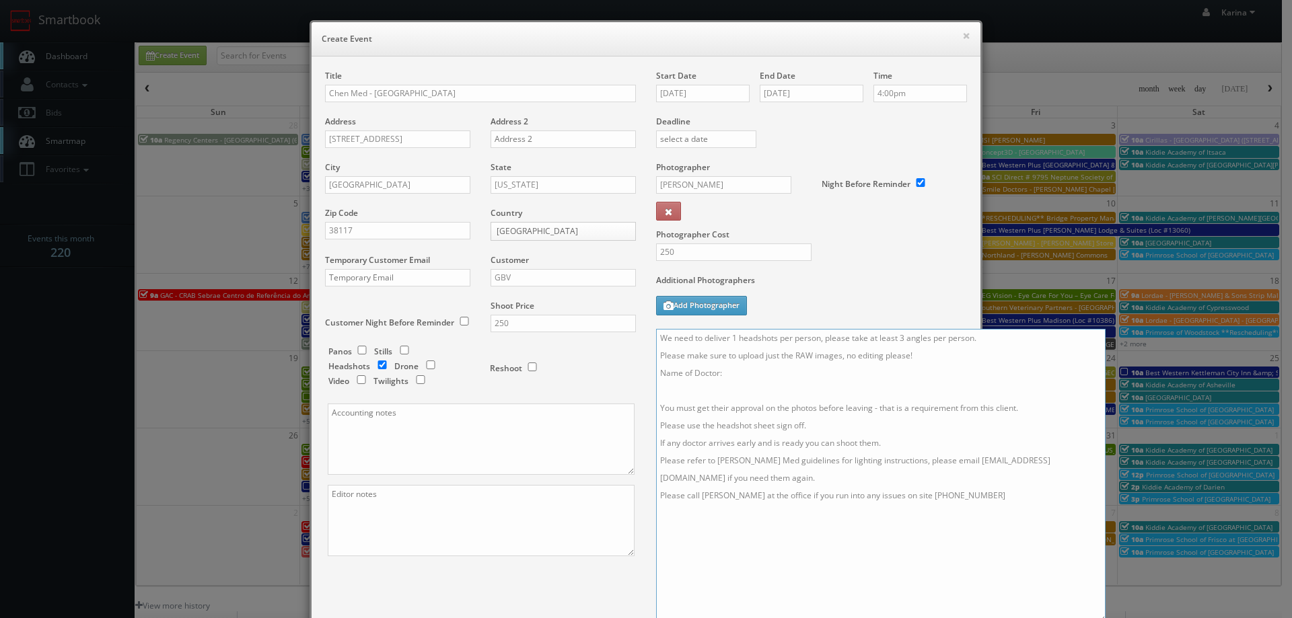
paste textarea "We need to deliver 1 headshots per person, please take at least 3 angles per pe…"
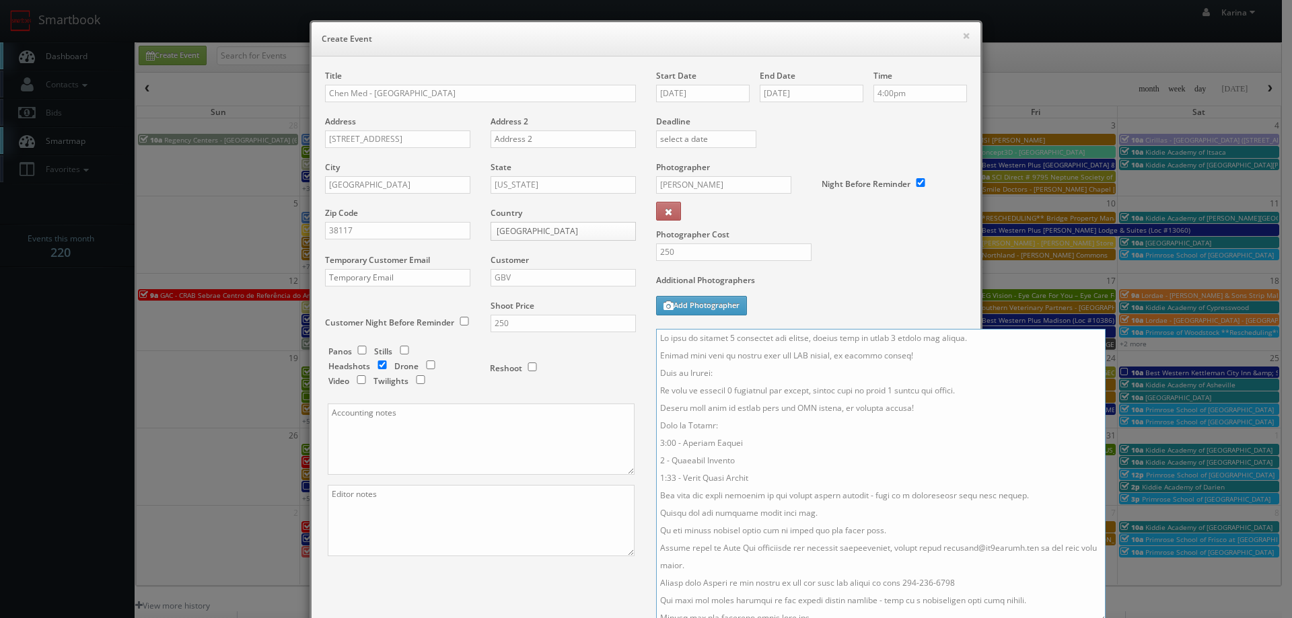
drag, startPoint x: 920, startPoint y: 508, endPoint x: 651, endPoint y: 386, distance: 295.4
click at [656, 386] on textarea at bounding box center [880, 476] width 449 height 294
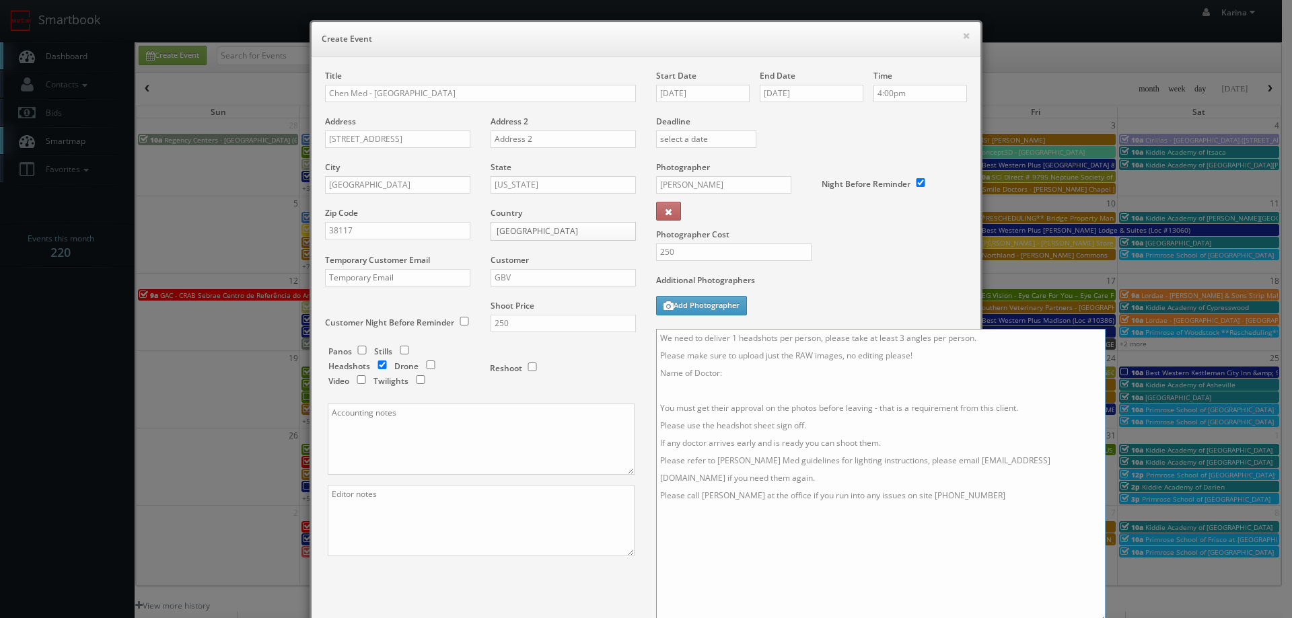
paste textarea "4 Terri Wallace"
click at [766, 404] on textarea "We need to deliver 1 headshots per person, please take at least 3 angles per pe…" at bounding box center [880, 476] width 449 height 294
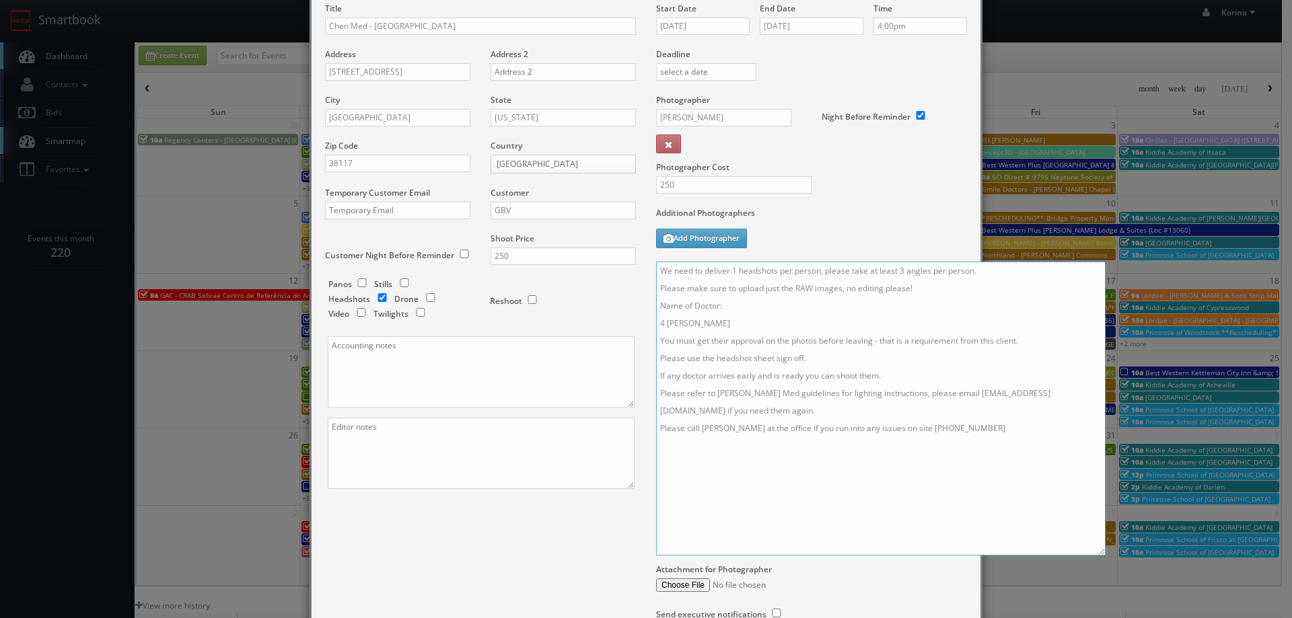
click at [662, 323] on textarea "We need to deliver 1 headshots per person, please take at least 3 angles per pe…" at bounding box center [880, 409] width 449 height 294
click at [916, 361] on textarea "We need to deliver 1 headshots per person, please take at least 3 angles per pe…" at bounding box center [880, 409] width 449 height 294
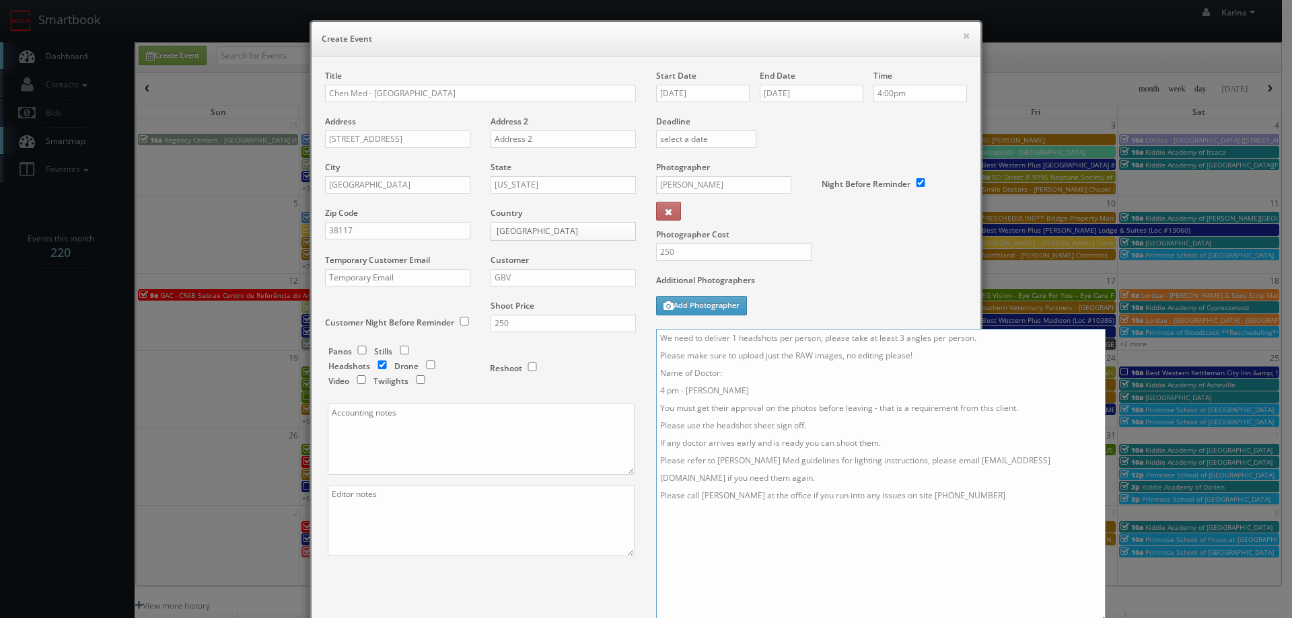
type textarea "We need to deliver 1 headshots per person, please take at least 3 angles per pe…"
click at [517, 317] on input "250" at bounding box center [563, 323] width 145 height 17
click at [518, 317] on input "250" at bounding box center [563, 323] width 145 height 17
type input "550"
click at [561, 356] on div "Reshoot" at bounding box center [557, 362] width 135 height 32
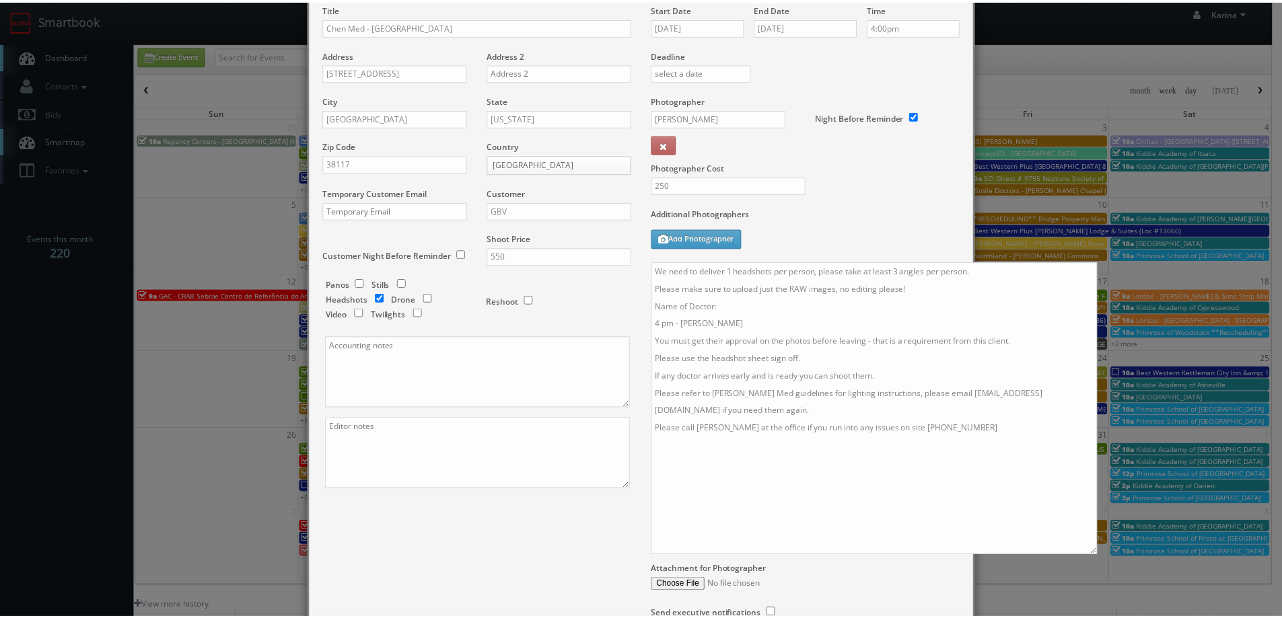
scroll to position [192, 0]
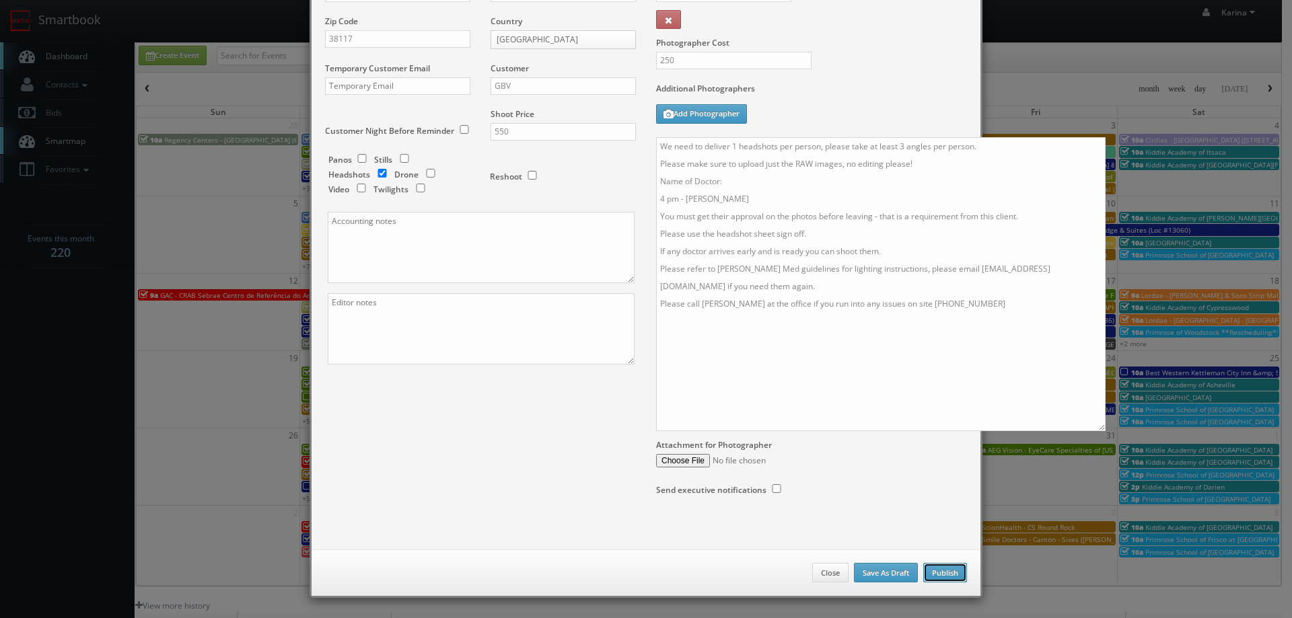
click at [939, 568] on button "Publish" at bounding box center [945, 573] width 44 height 20
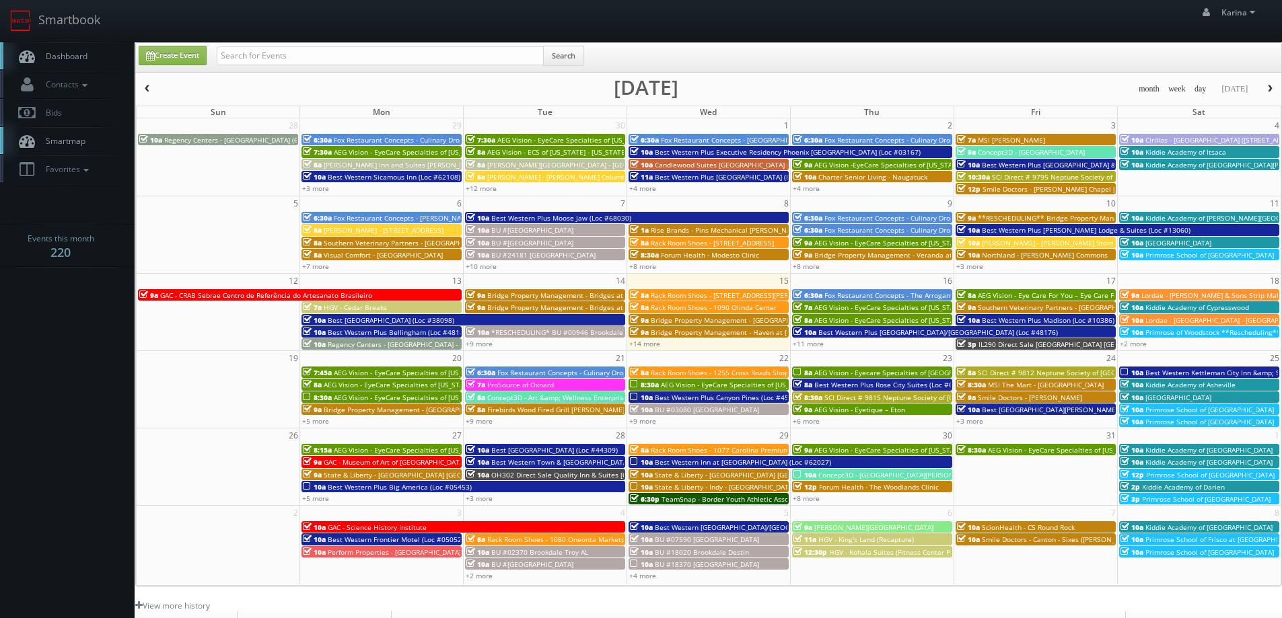
click at [57, 61] on span "Dashboard" at bounding box center [63, 55] width 48 height 11
click at [811, 495] on link "+7 more" at bounding box center [806, 498] width 27 height 9
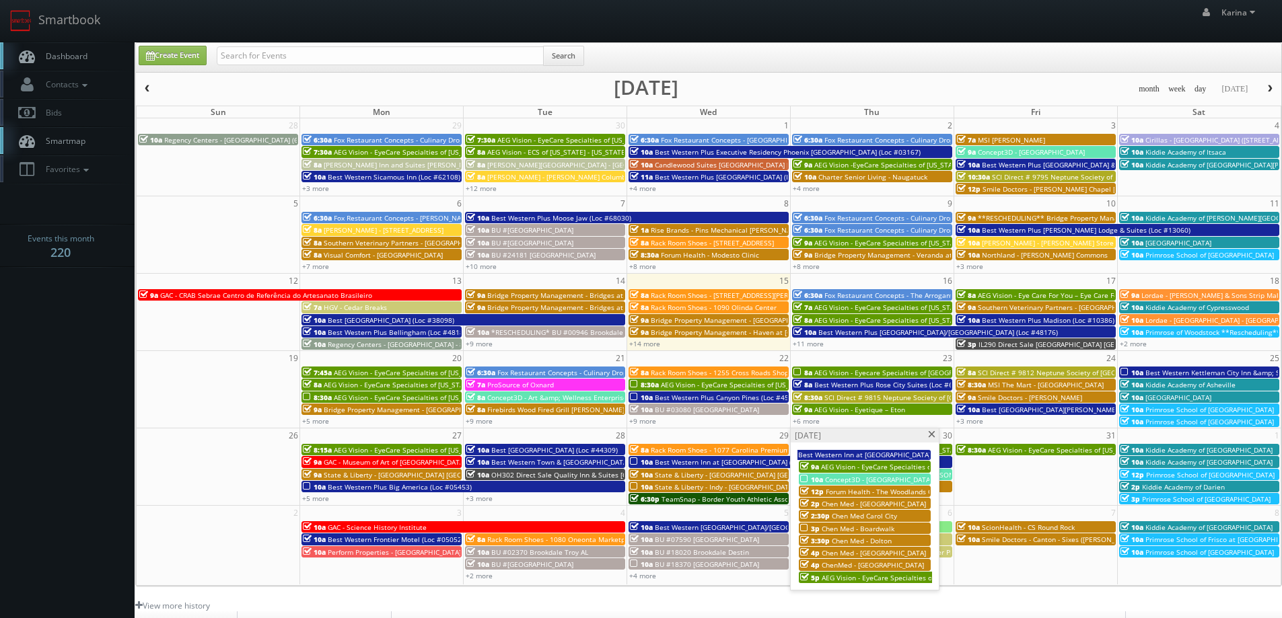
click at [868, 528] on span "Chen Med - Boardwalk" at bounding box center [858, 528] width 73 height 9
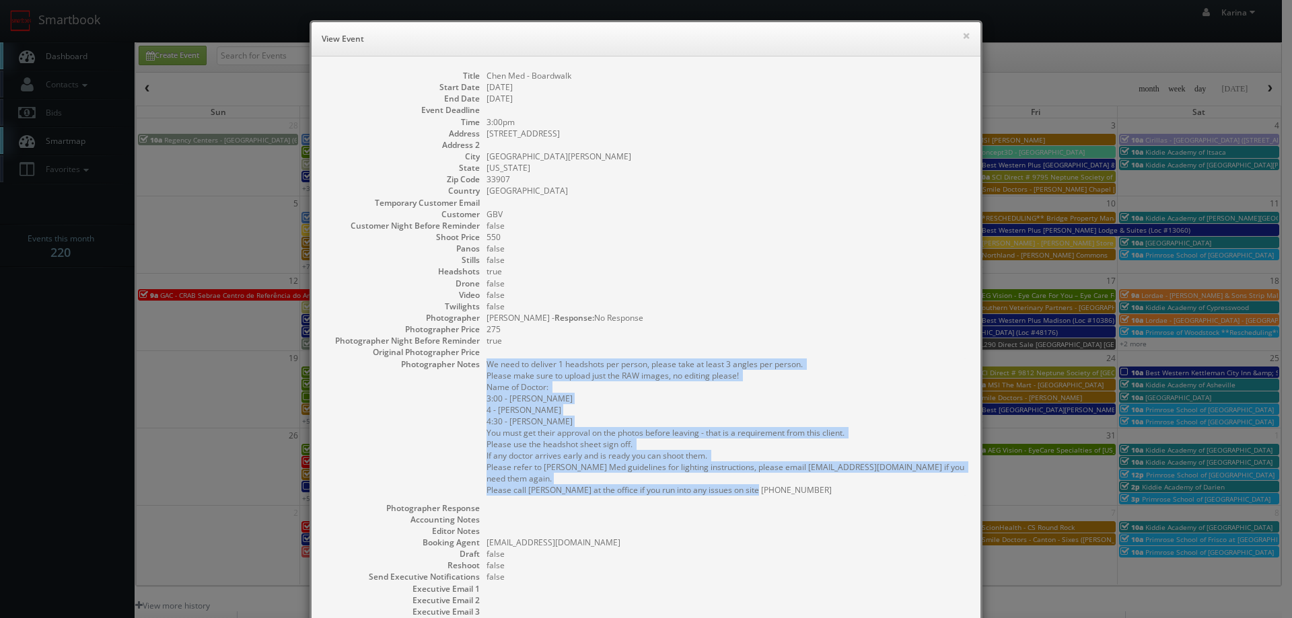
drag, startPoint x: 774, startPoint y: 479, endPoint x: 481, endPoint y: 368, distance: 313.0
click at [486, 368] on pre "We need to deliver 1 headshots per person, please take at least 3 angles per pe…" at bounding box center [726, 427] width 480 height 137
copy pre "We need to deliver 1 headshots per person, please take at least 3 angles per pe…"
click at [626, 397] on pre "We need to deliver 1 headshots per person, please take at least 3 angles per pe…" at bounding box center [726, 427] width 480 height 137
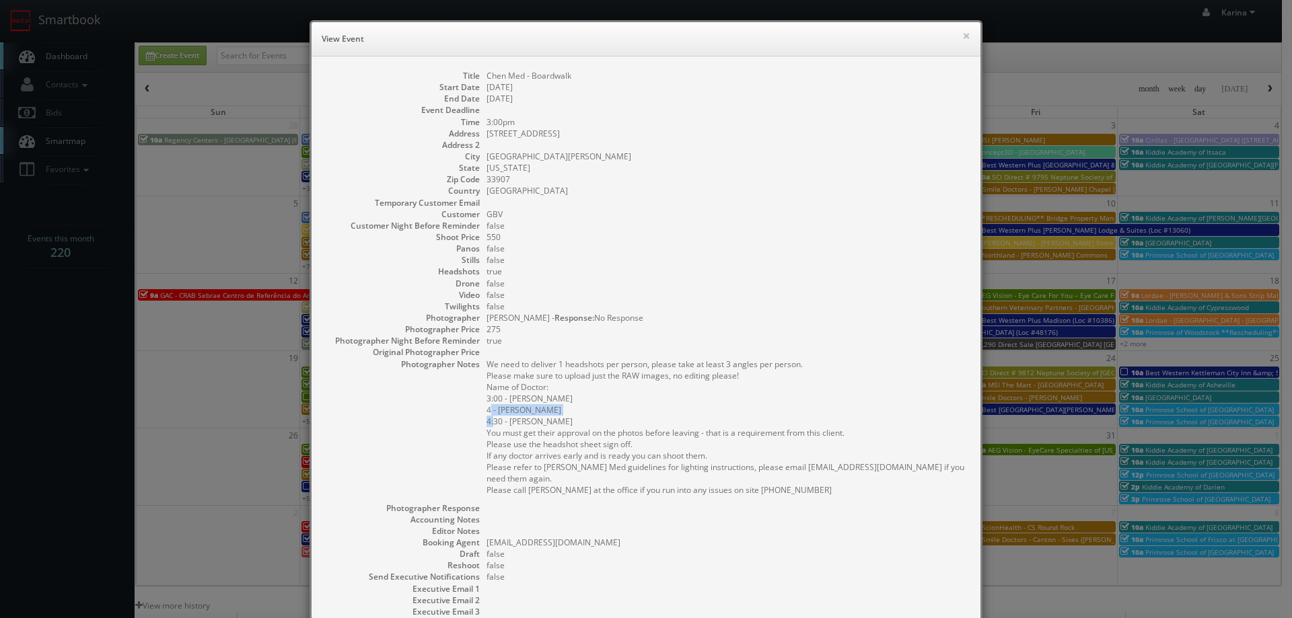
drag, startPoint x: 556, startPoint y: 409, endPoint x: 465, endPoint y: 410, distance: 90.8
click at [465, 410] on dl "Title Chen Med - Boardwalk Start Date [DATE] End Date [DATE] Event Deadline Tim…" at bounding box center [646, 378] width 642 height 617
click at [962, 35] on button "×" at bounding box center [966, 35] width 8 height 9
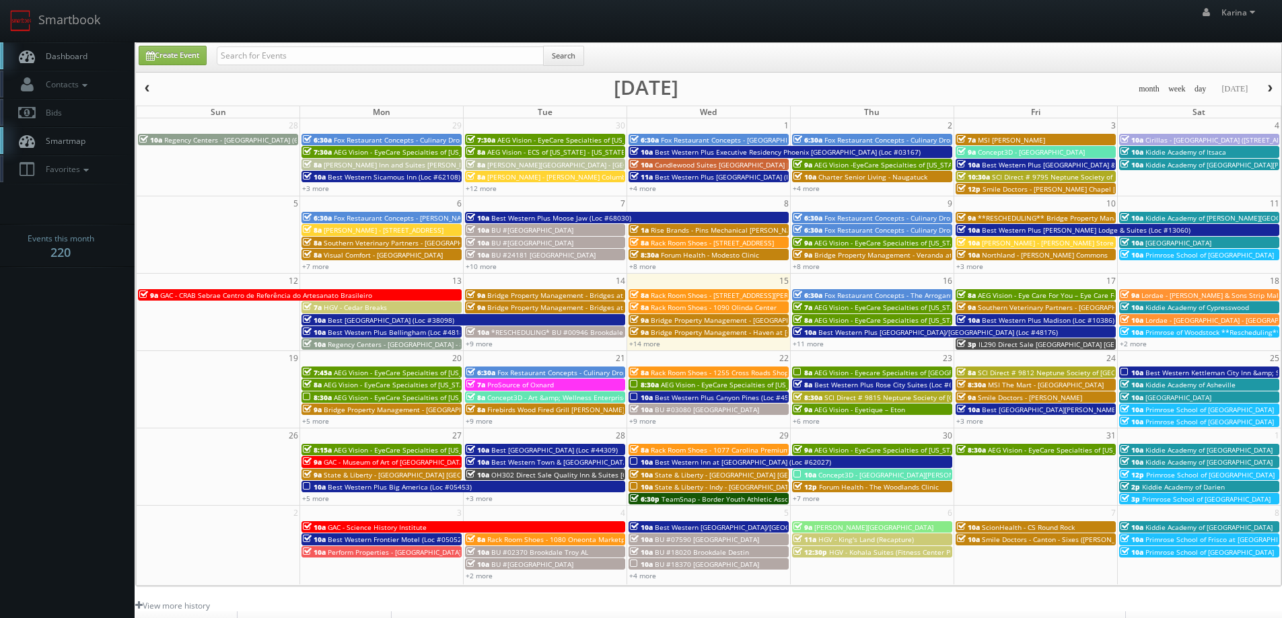
click at [70, 54] on span "Dashboard" at bounding box center [63, 55] width 48 height 11
click at [188, 50] on link "Create Event" at bounding box center [173, 56] width 68 height 20
type input "[DATE]"
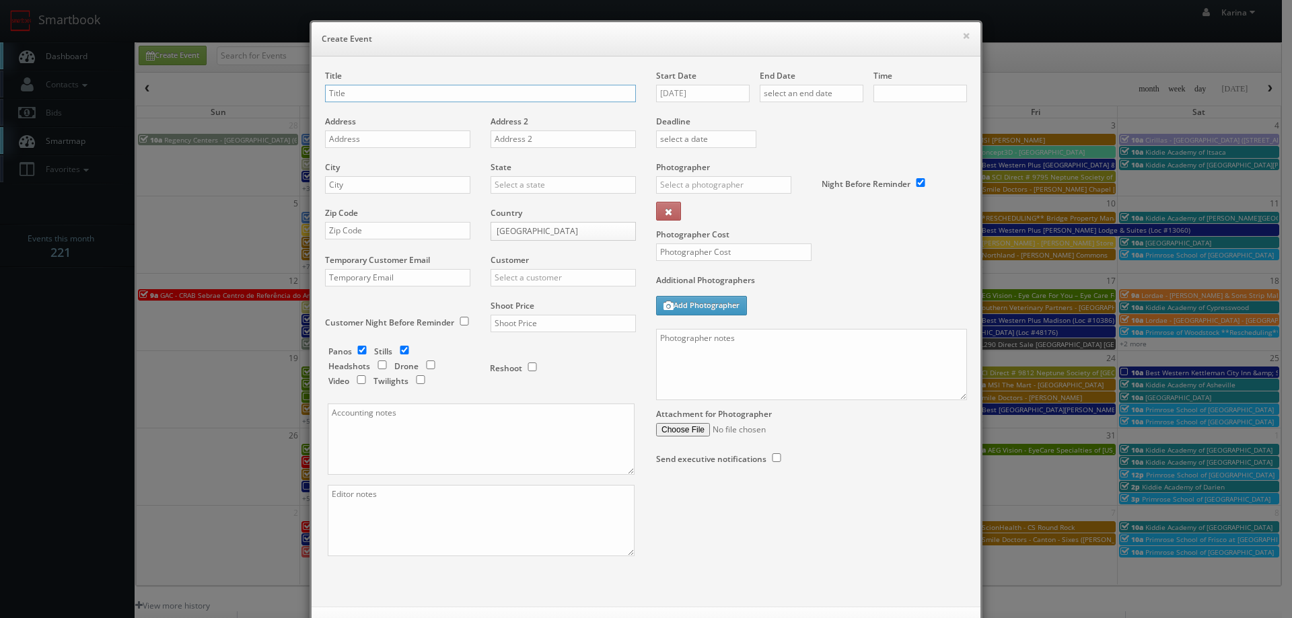
checkbox input "true"
type input "10:00am"
checkbox input "true"
click at [392, 97] on input "Chen Med -" at bounding box center [480, 93] width 311 height 17
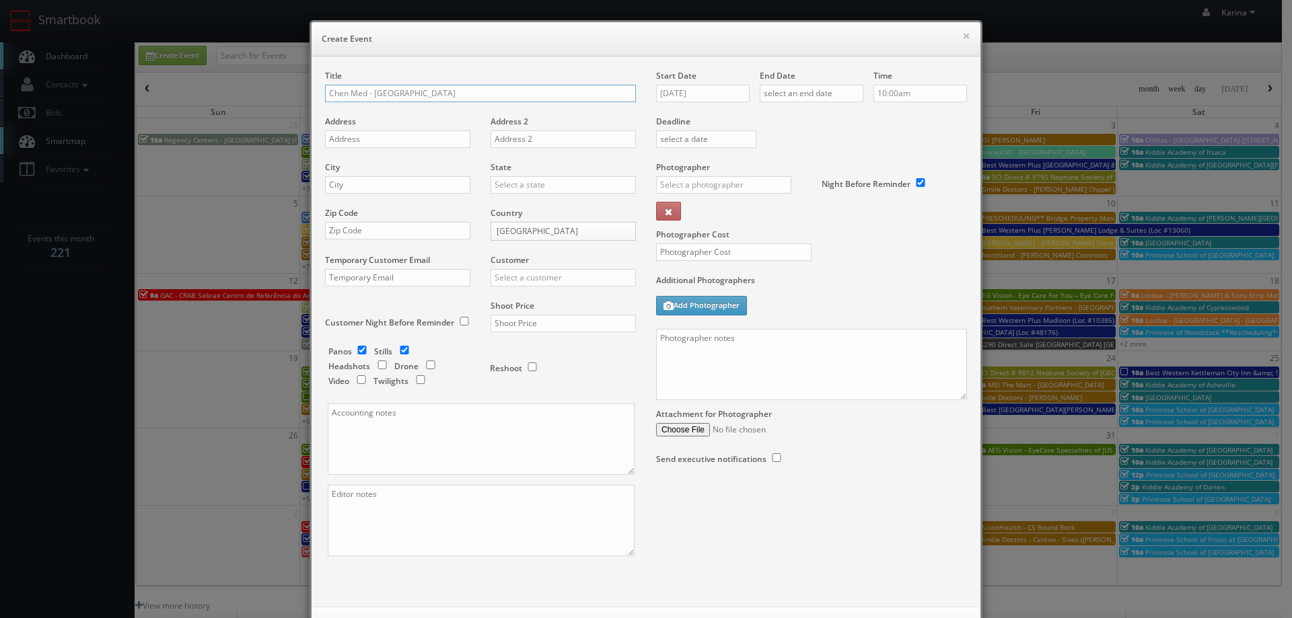
type input "Chen Med - [GEOGRAPHIC_DATA]"
click at [363, 142] on input "text" at bounding box center [397, 139] width 145 height 17
paste input "[STREET_ADDRESS][PERSON_NAME]"
type input "[STREET_ADDRESS][PERSON_NAME]"
click at [353, 184] on input "text" at bounding box center [397, 184] width 145 height 17
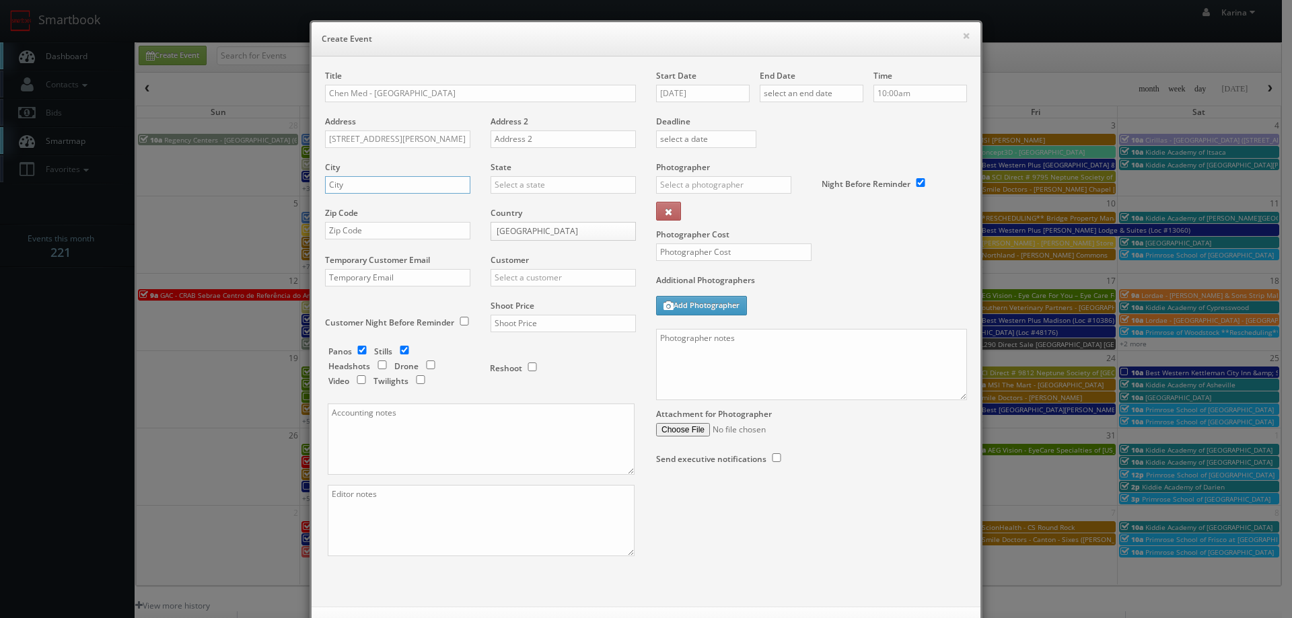
type input "K"
type input "[GEOGRAPHIC_DATA]"
click at [522, 207] on div "[US_STATE]" at bounding box center [563, 207] width 144 height 22
type input "[US_STATE]"
click at [396, 237] on input "text" at bounding box center [397, 230] width 145 height 17
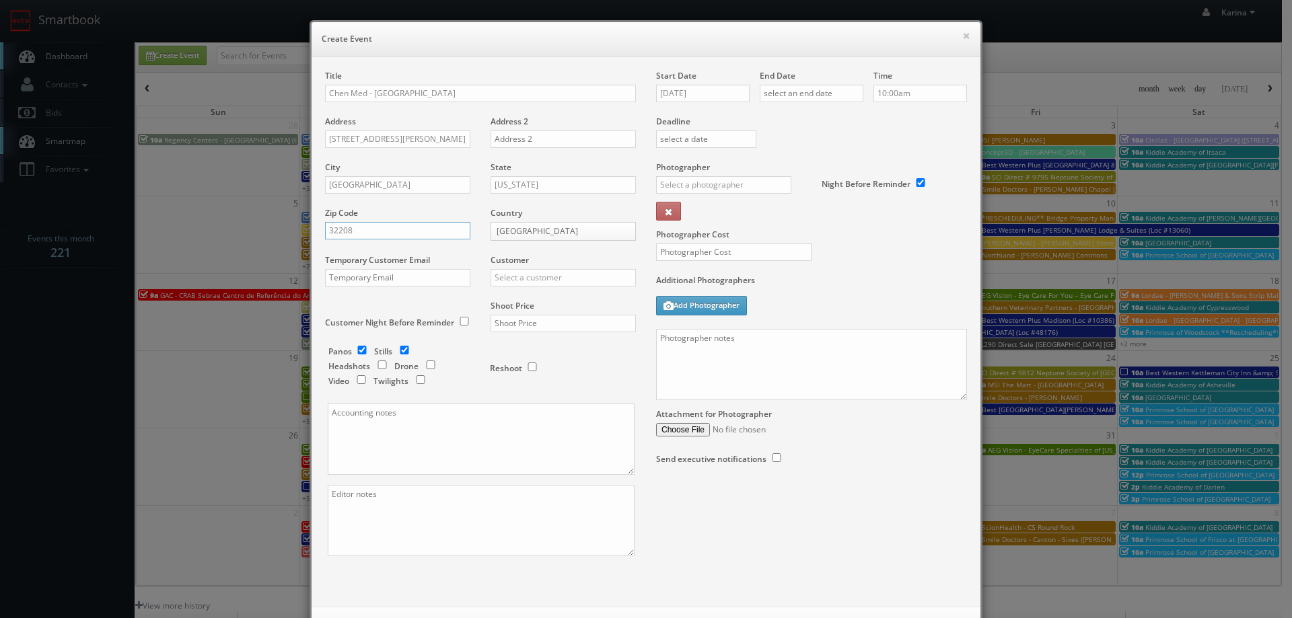
type input "32208"
click at [547, 279] on input "text" at bounding box center [563, 277] width 145 height 17
click at [525, 394] on div "GBV" at bounding box center [563, 399] width 144 height 22
type input "GBV"
click at [379, 365] on input "checkbox" at bounding box center [382, 365] width 20 height 9
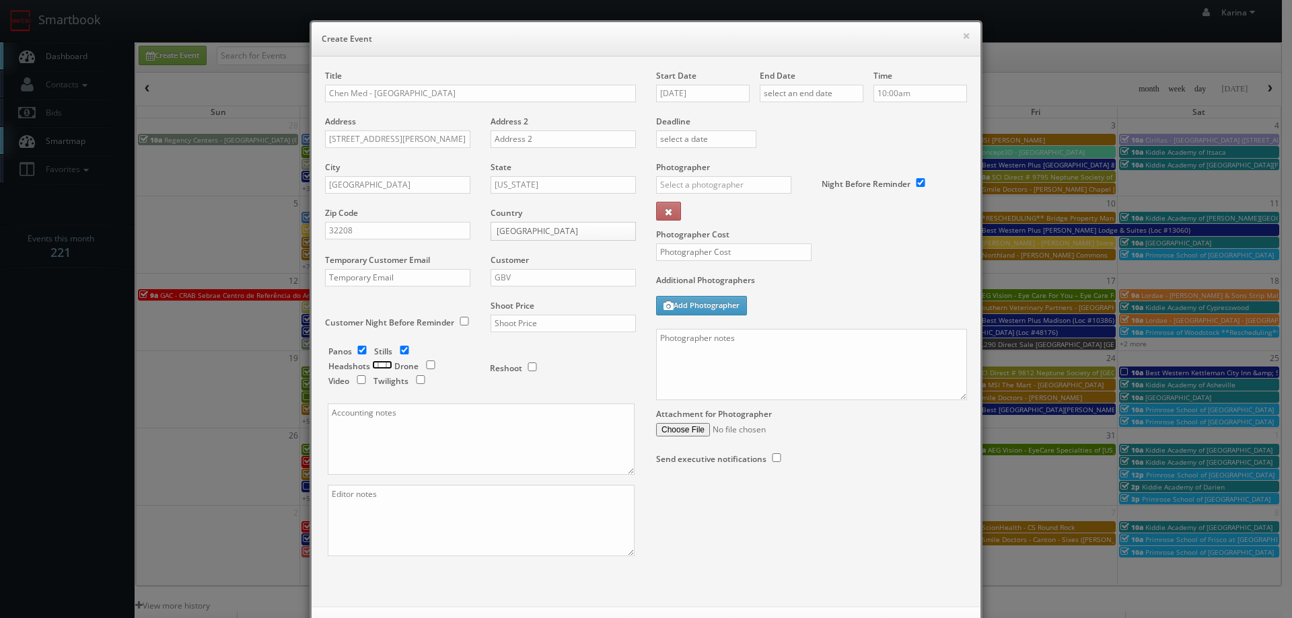
checkbox input "true"
click at [358, 349] on input "checkbox" at bounding box center [362, 350] width 20 height 9
checkbox input "false"
click at [396, 348] on input "checkbox" at bounding box center [404, 350] width 20 height 9
checkbox input "false"
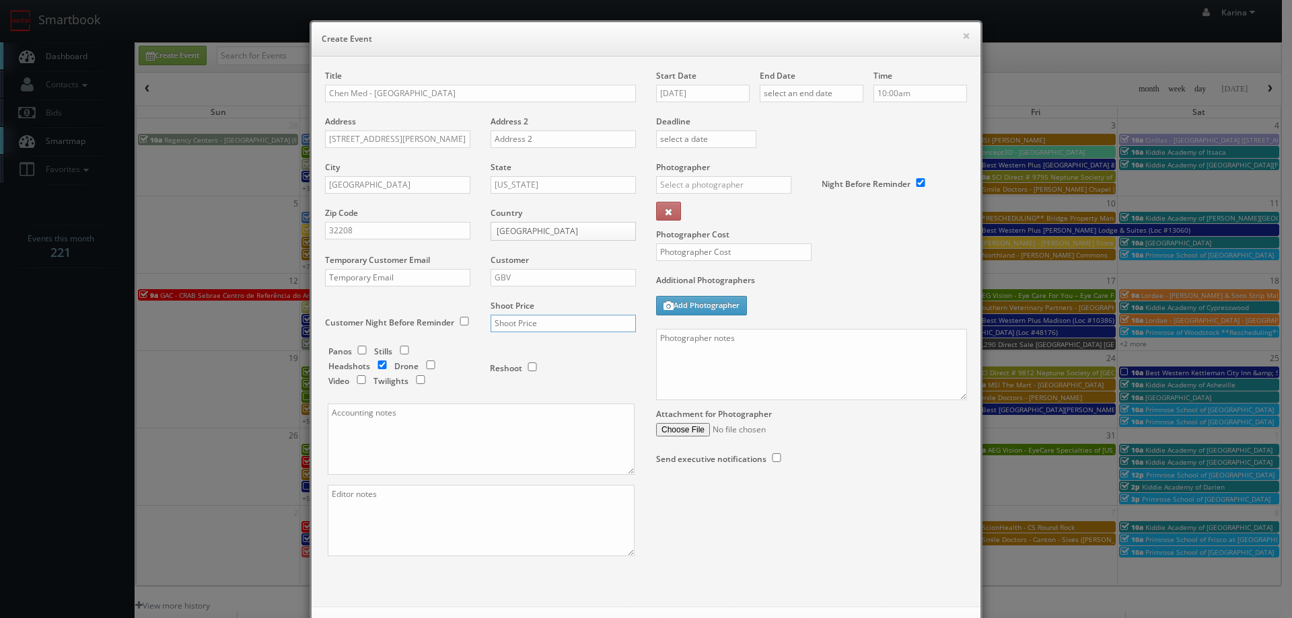
click at [535, 325] on input "text" at bounding box center [563, 323] width 145 height 17
type input "550"
click at [709, 83] on div "Start Date [DATE]" at bounding box center [708, 93] width 104 height 46
click at [707, 89] on input "[DATE]" at bounding box center [703, 93] width 94 height 17
click at [741, 239] on td "30" at bounding box center [744, 235] width 18 height 20
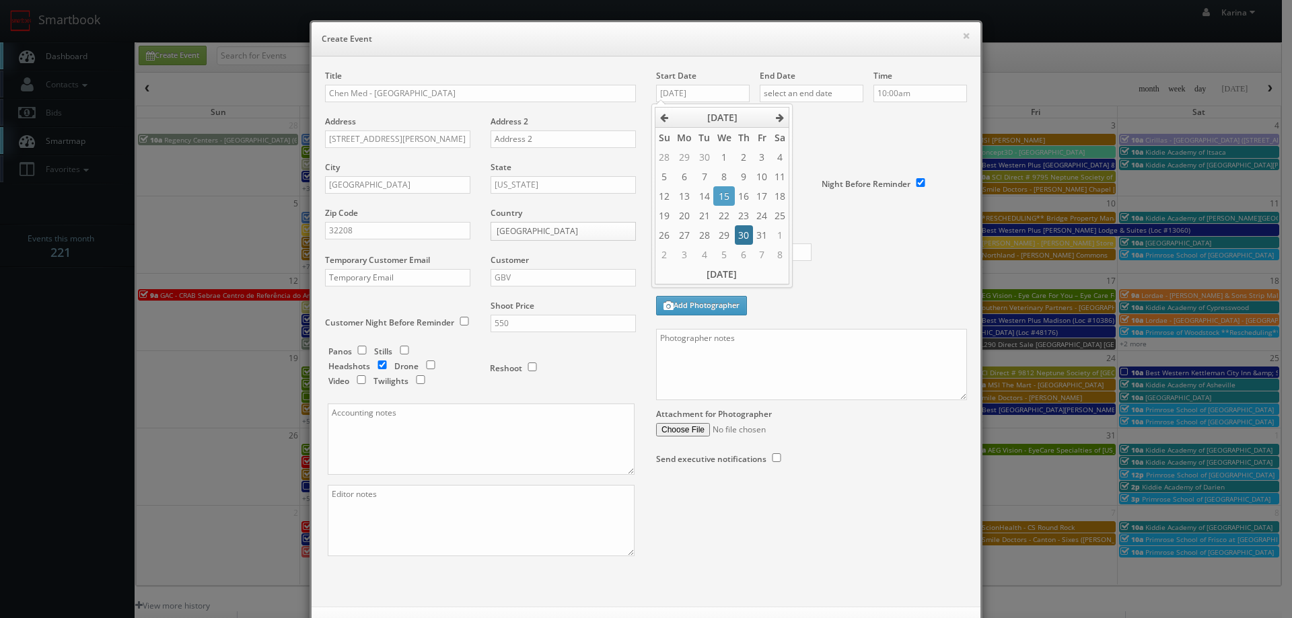
type input "[DATE]"
click at [789, 94] on input "text" at bounding box center [812, 93] width 104 height 17
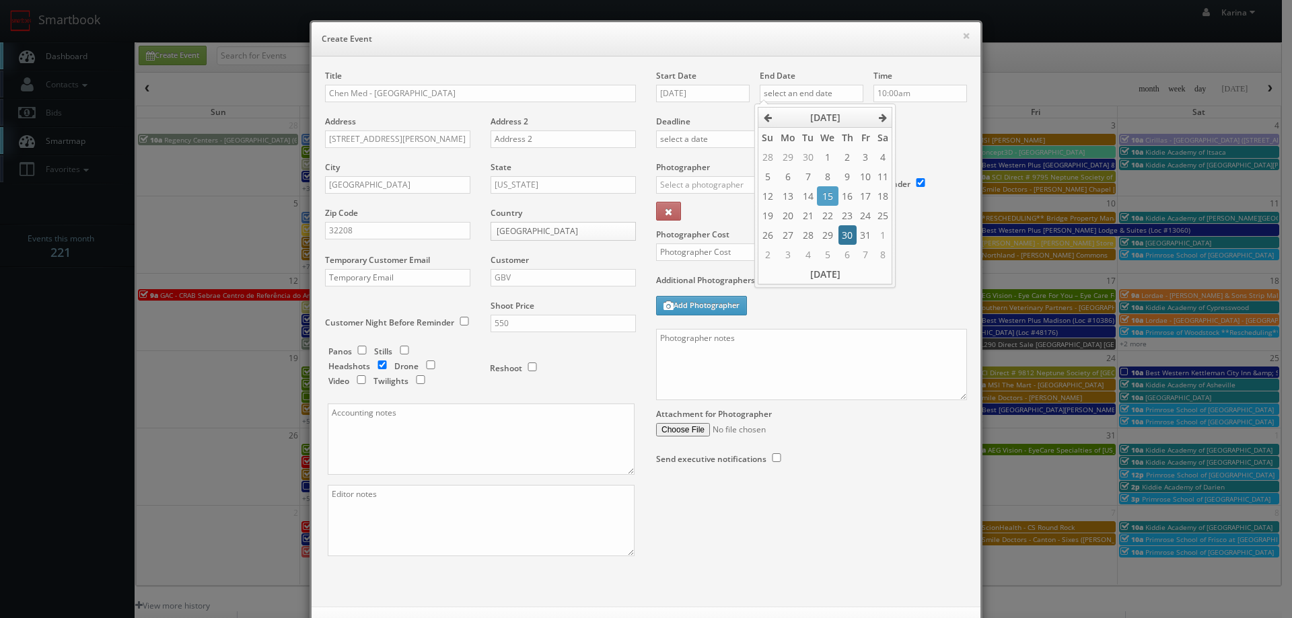
click at [849, 233] on td "30" at bounding box center [847, 235] width 18 height 20
type input "[DATE]"
click at [912, 93] on input "10:00am" at bounding box center [920, 93] width 94 height 17
click at [909, 192] on li "11:00am" at bounding box center [894, 187] width 51 height 15
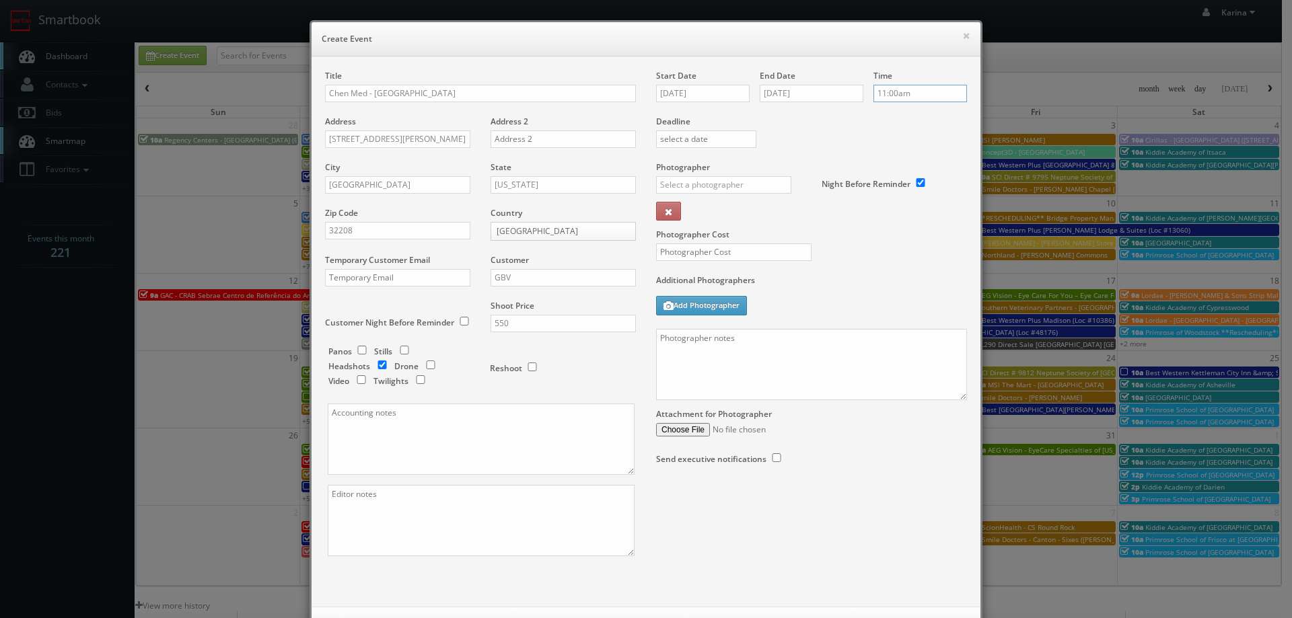
click at [915, 100] on input "11:00am" at bounding box center [920, 93] width 94 height 17
type input "2:00pm"
click at [896, 179] on li "2:00pm" at bounding box center [894, 177] width 51 height 15
click at [700, 183] on input "text" at bounding box center [723, 184] width 135 height 17
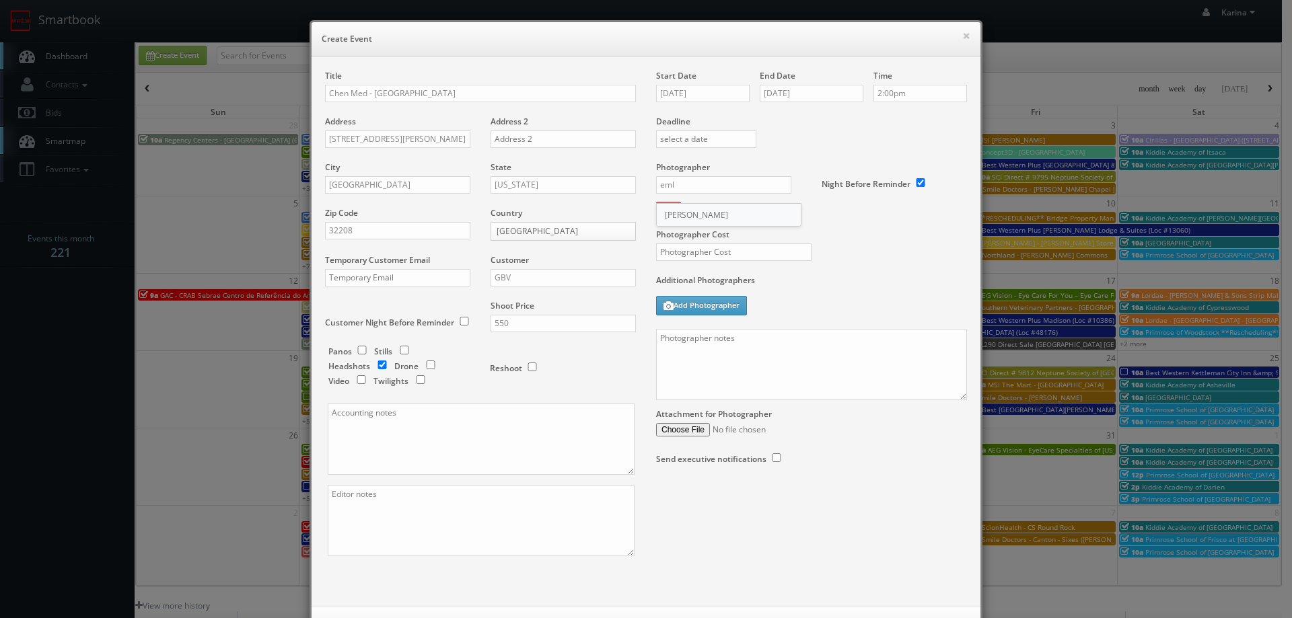
click at [695, 221] on div "[PERSON_NAME]" at bounding box center [729, 215] width 144 height 22
type input "[PERSON_NAME]"
click at [710, 252] on input "text" at bounding box center [733, 252] width 155 height 17
type input "225"
click at [706, 353] on textarea at bounding box center [811, 364] width 311 height 71
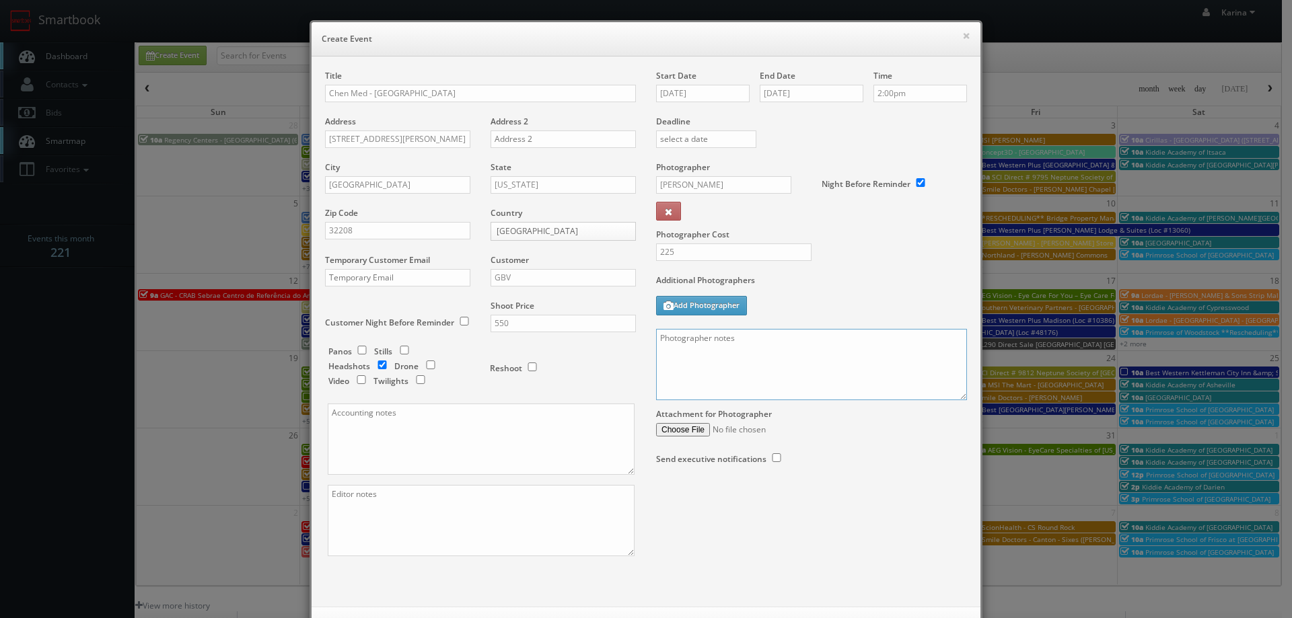
paste textarea "We need to deliver 1 headshots per person, please take at least 3 angles per pe…"
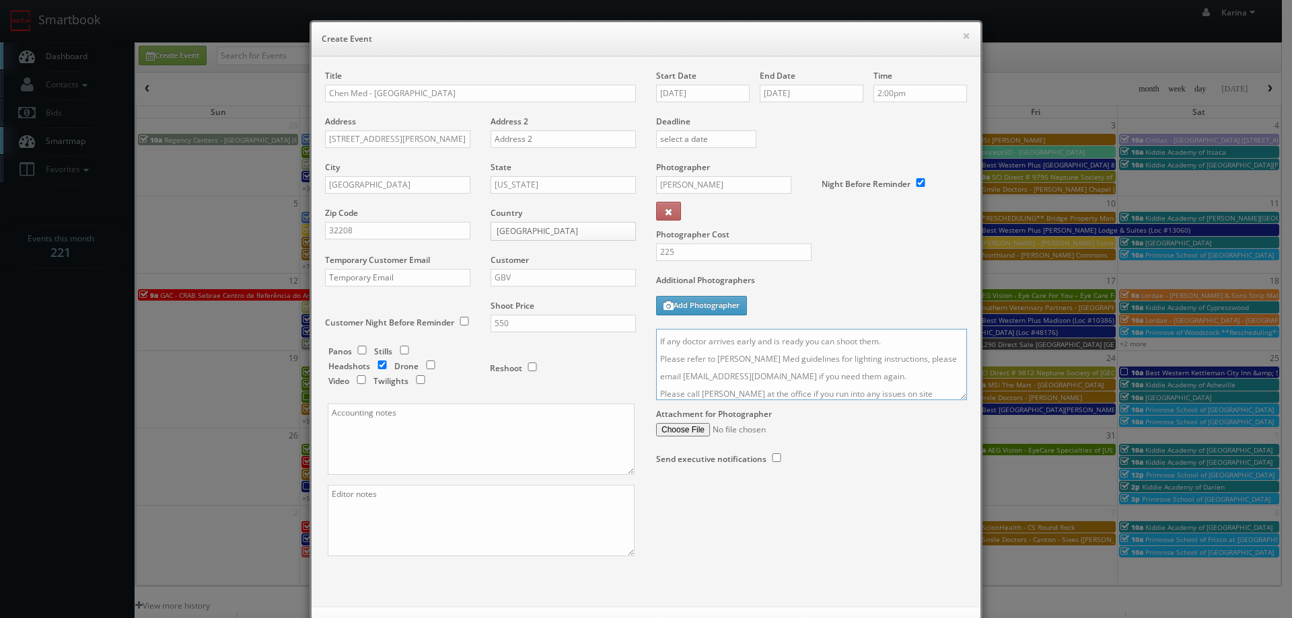
click at [961, 399] on textarea "We need to deliver 1 headshots per person, please take at least 3 angles per pe…" at bounding box center [811, 364] width 311 height 71
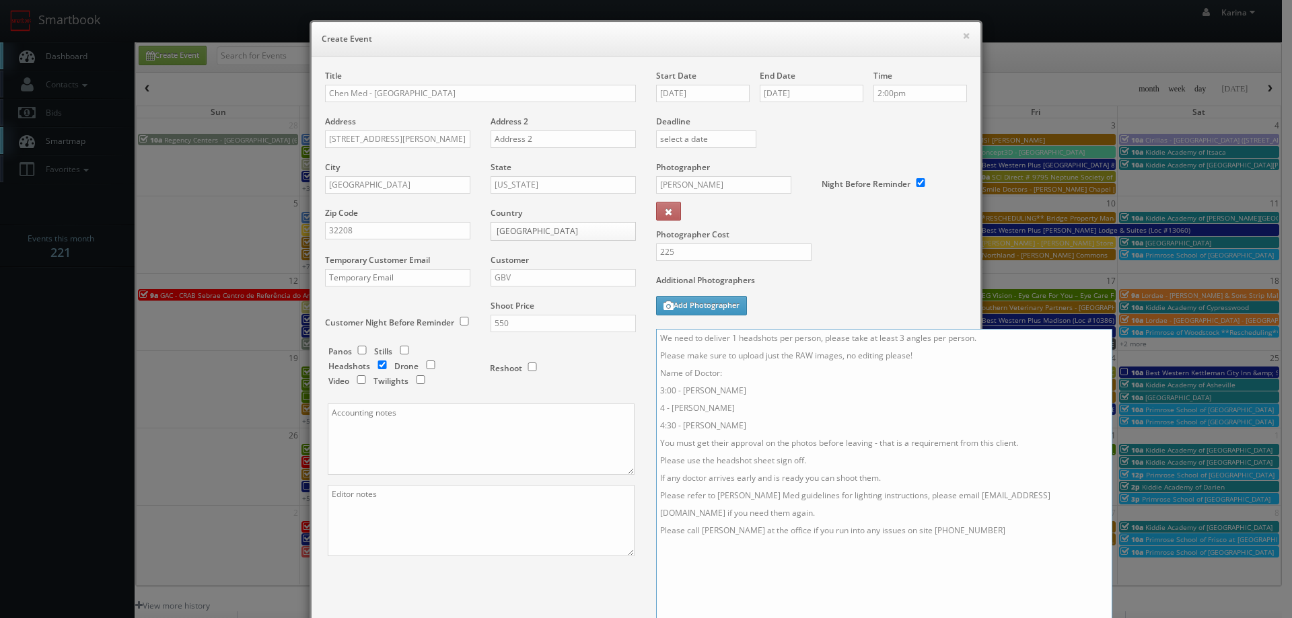
drag, startPoint x: 954, startPoint y: 397, endPoint x: 1099, endPoint y: 627, distance: 272.2
click at [1099, 618] on html "Smartbook Toggle Side Navigation Toggle Top Navigation [PERSON_NAME] [PERSON_NA…" at bounding box center [646, 431] width 1292 height 863
drag, startPoint x: 760, startPoint y: 429, endPoint x: 655, endPoint y: 396, distance: 110.0
click at [656, 396] on textarea "We need to deliver 1 headshots per person, please take at least 3 angles per pe…" at bounding box center [884, 479] width 456 height 301
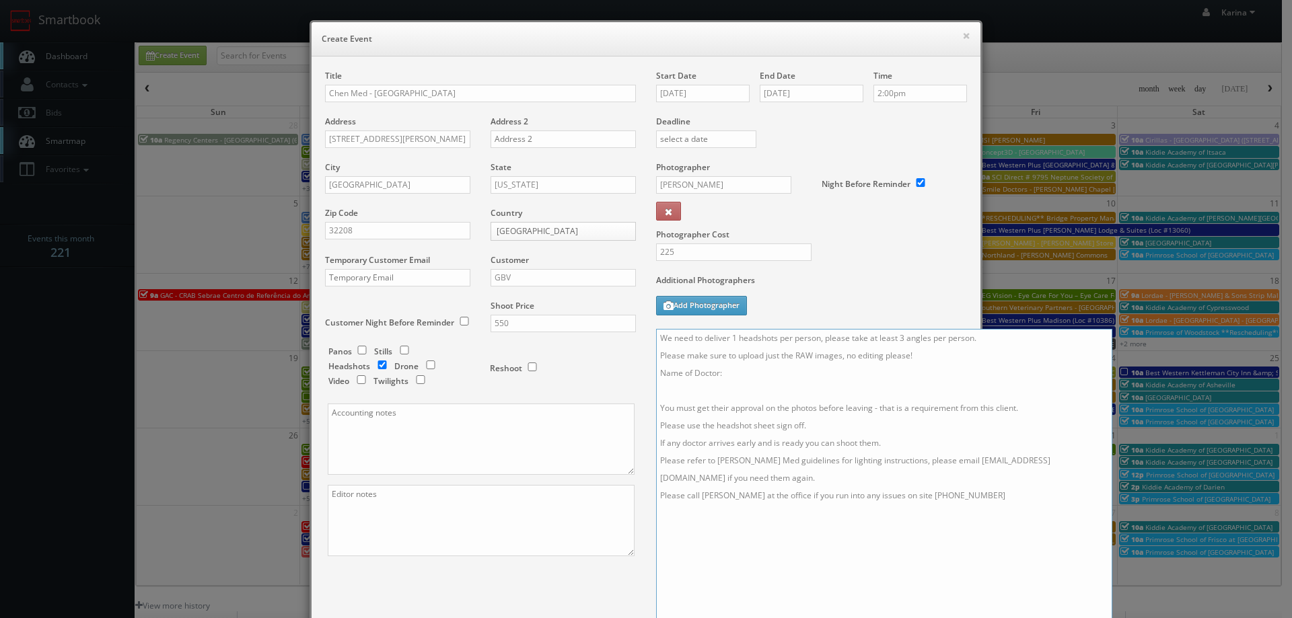
paste textarea "2 [PERSON_NAME]"
click at [657, 390] on textarea "We need to deliver 1 headshots per person, please take at least 3 angles per pe…" at bounding box center [884, 479] width 456 height 301
type textarea "We need to deliver 1 headshots per person, please take at least 3 angles per pe…"
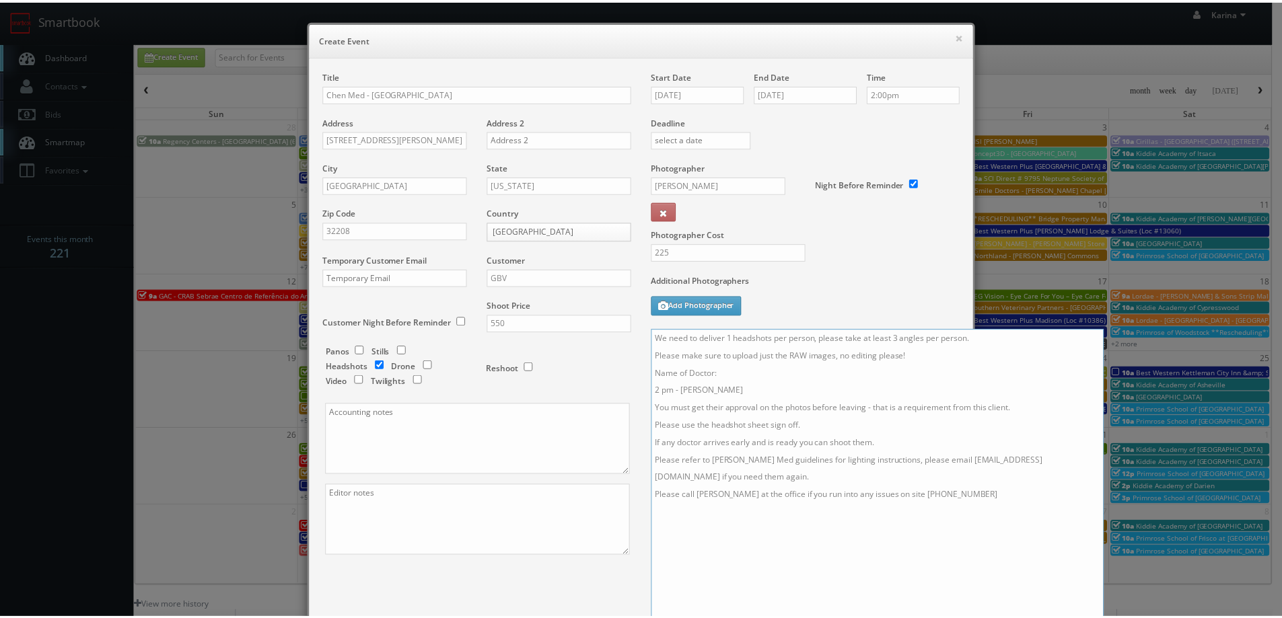
scroll to position [199, 0]
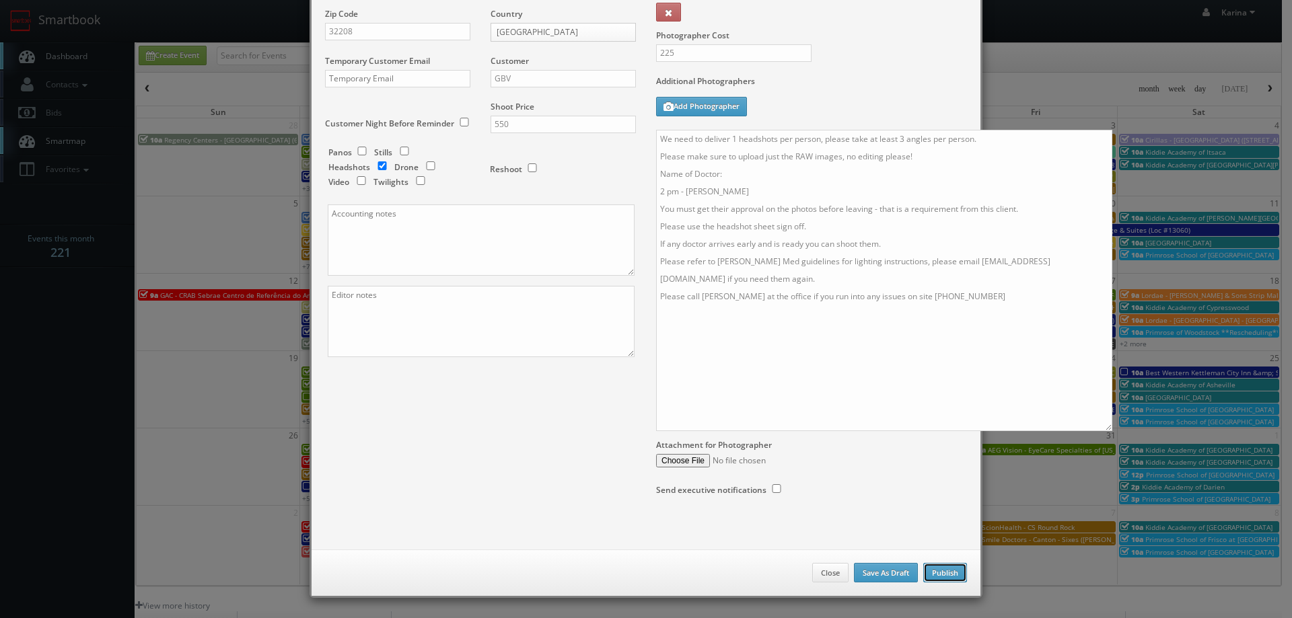
click at [944, 572] on button "Publish" at bounding box center [945, 573] width 44 height 20
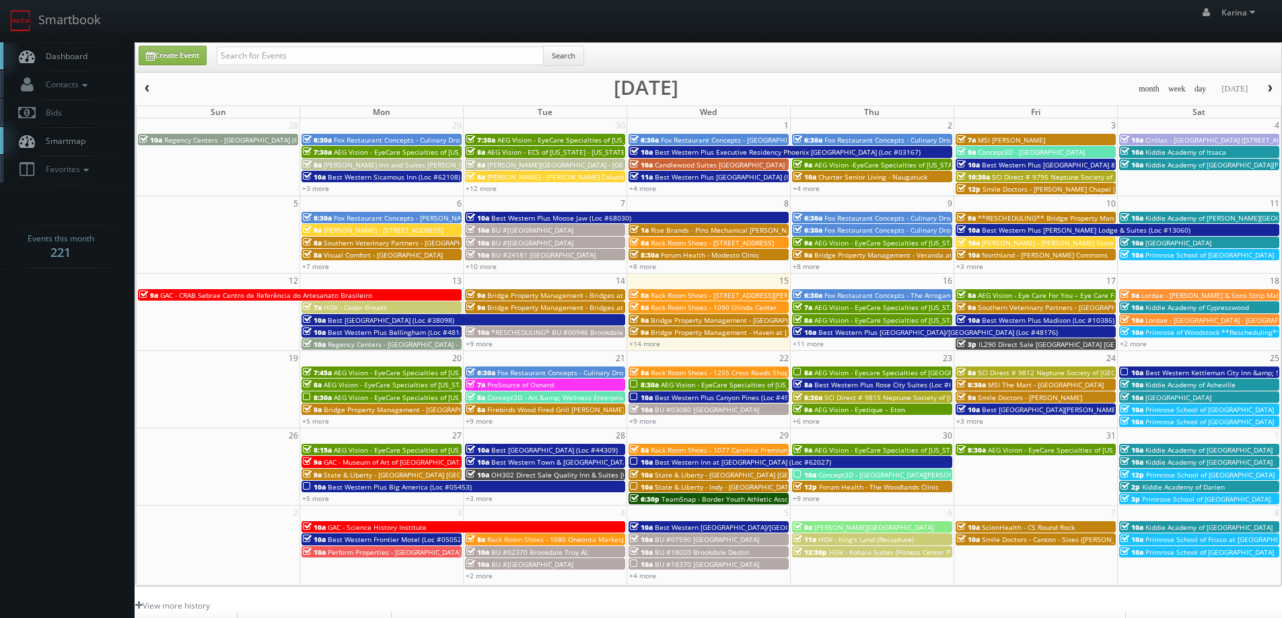
click at [79, 55] on span "Dashboard" at bounding box center [63, 55] width 48 height 11
click at [813, 499] on link "+8 more" at bounding box center [806, 498] width 27 height 9
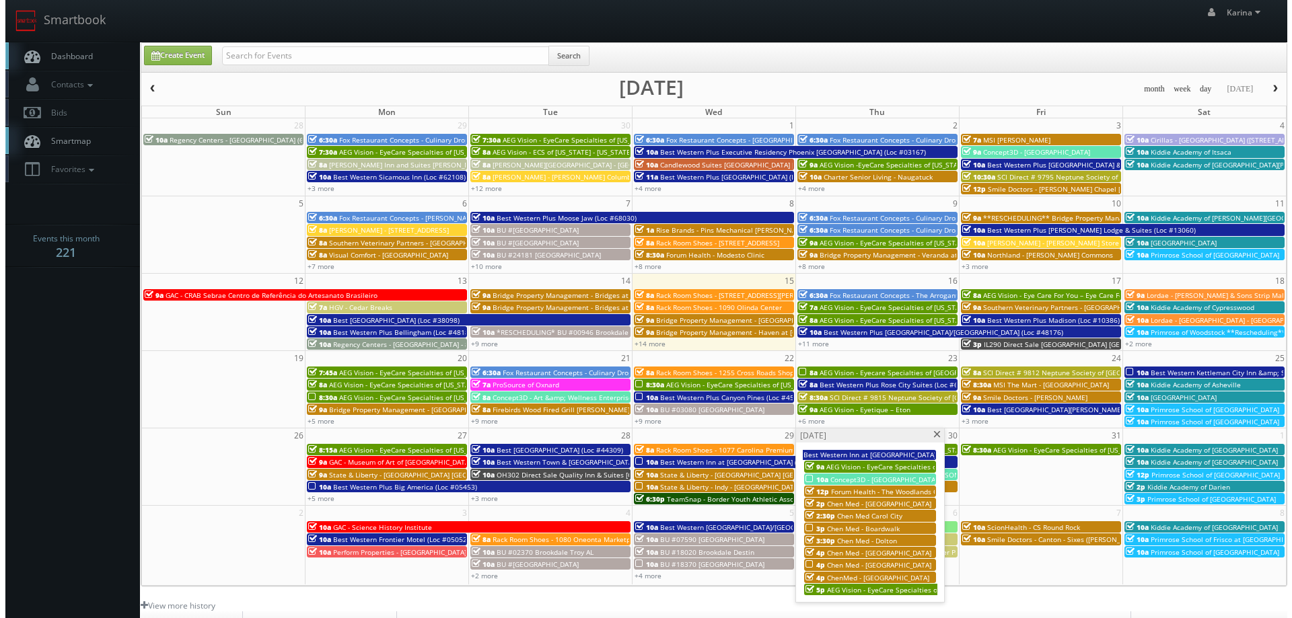
scroll to position [245, 0]
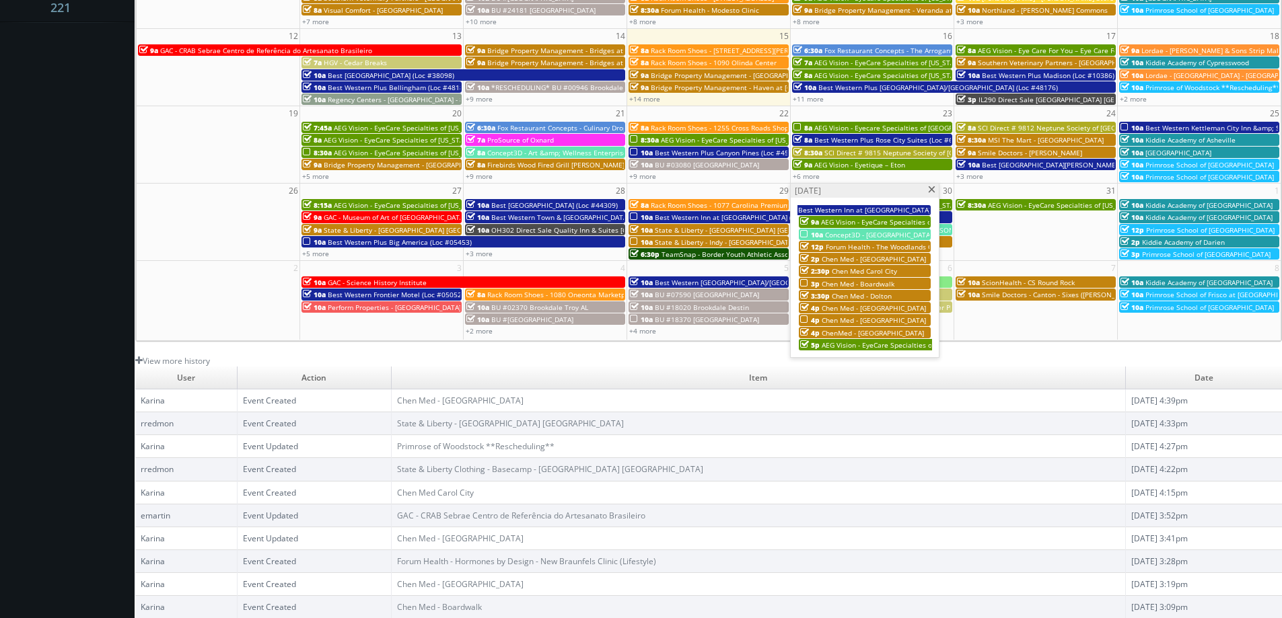
click at [882, 285] on span "Chen Med - Boardwalk" at bounding box center [858, 283] width 73 height 9
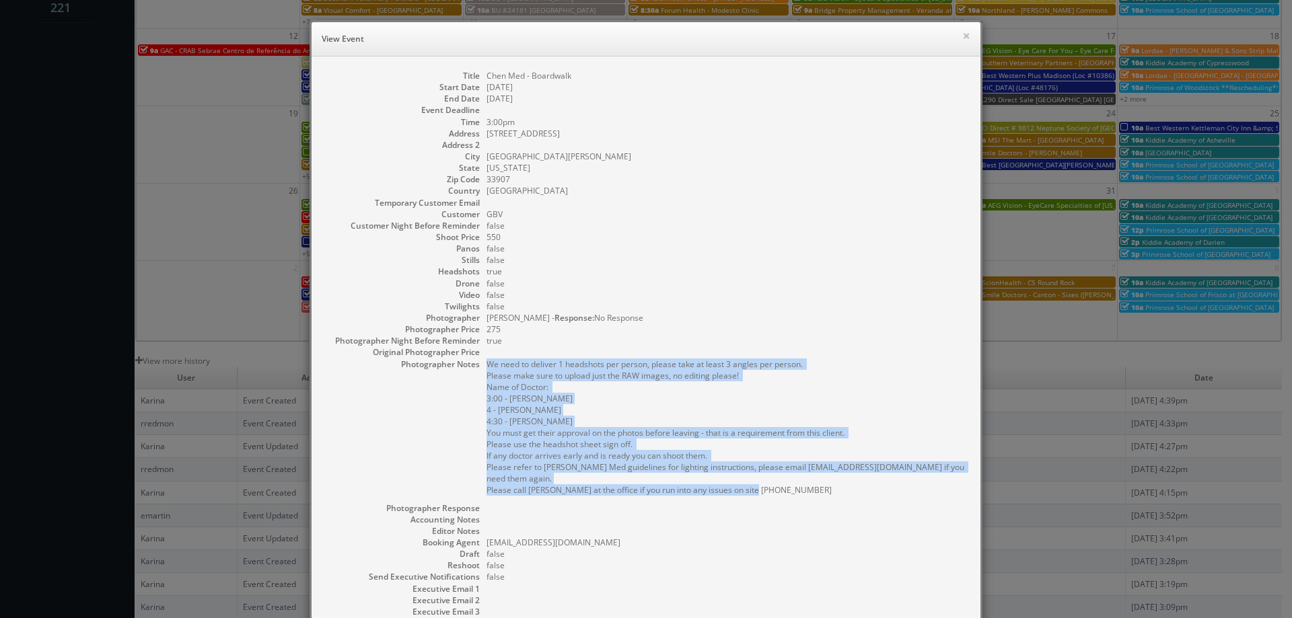
drag, startPoint x: 772, startPoint y: 475, endPoint x: 676, endPoint y: 409, distance: 117.2
click at [479, 363] on dl "Title Chen Med - Boardwalk Start Date [DATE] End Date [DATE] Event Deadline Tim…" at bounding box center [646, 378] width 642 height 617
copy pre "We need to deliver 1 headshots per person, please take at least 3 angles per pe…"
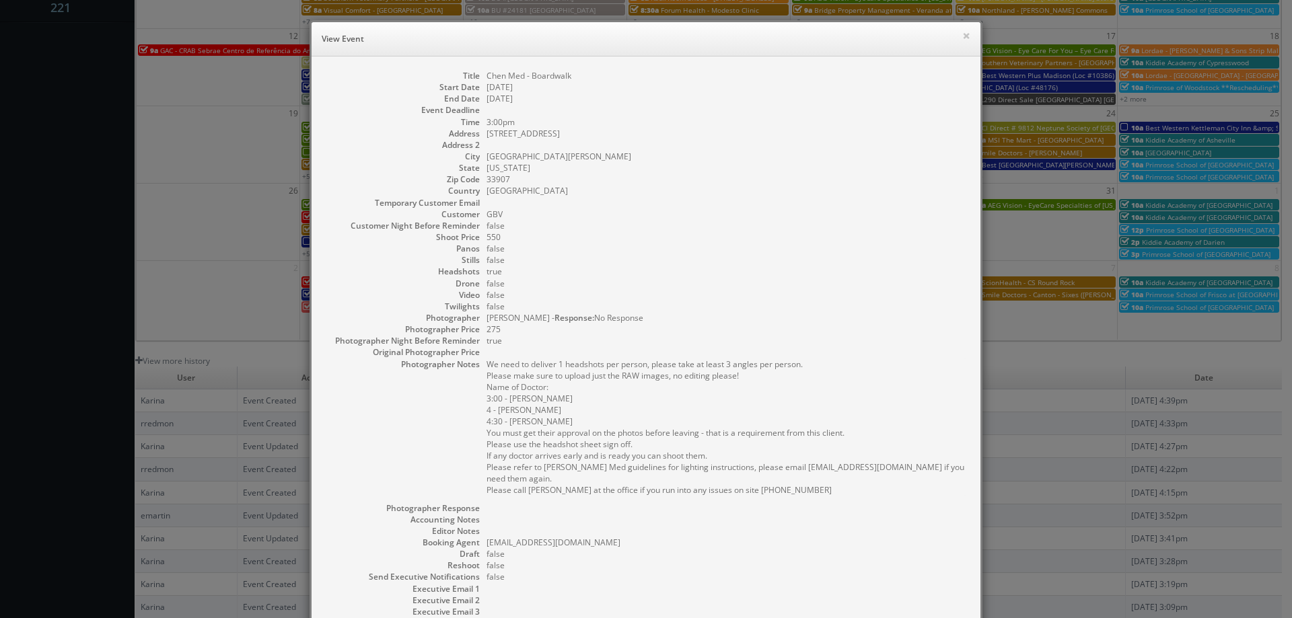
click at [582, 278] on dd "false" at bounding box center [726, 283] width 480 height 11
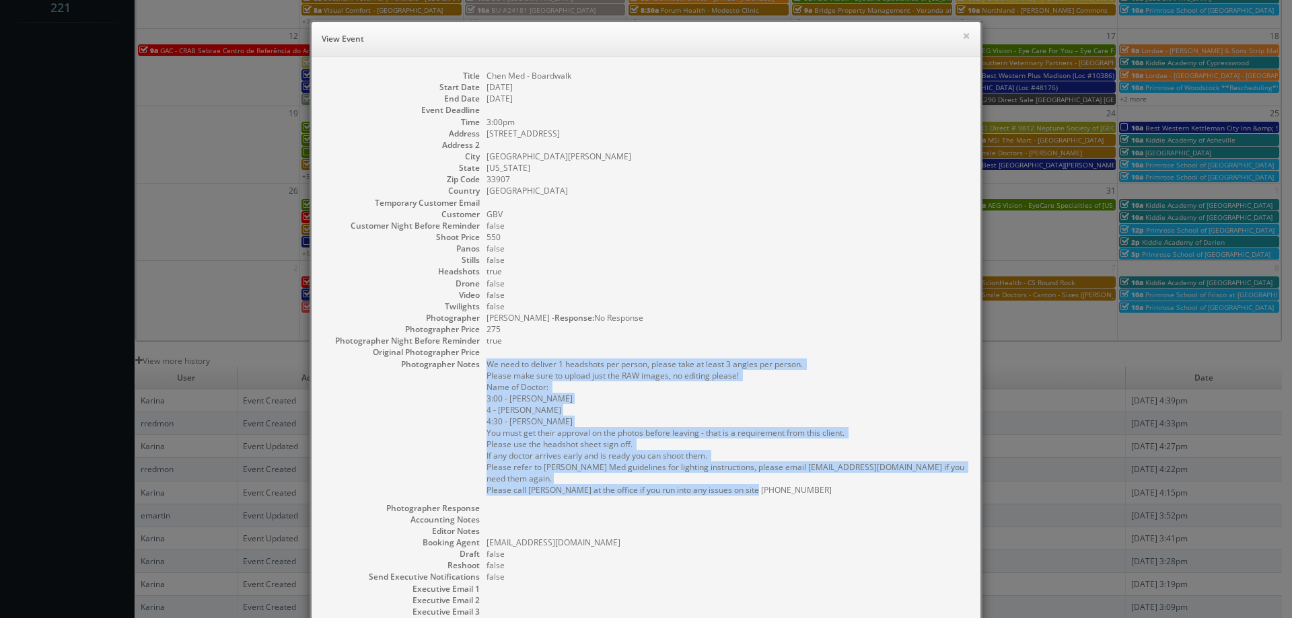
drag, startPoint x: 780, startPoint y: 480, endPoint x: 474, endPoint y: 366, distance: 326.6
click at [474, 366] on dl "Title Chen Med - Boardwalk Start Date [DATE] End Date [DATE] Event Deadline Tim…" at bounding box center [646, 378] width 642 height 617
copy dl "We need to deliver 1 headshots per person, please take at least 3 angles per pe…"
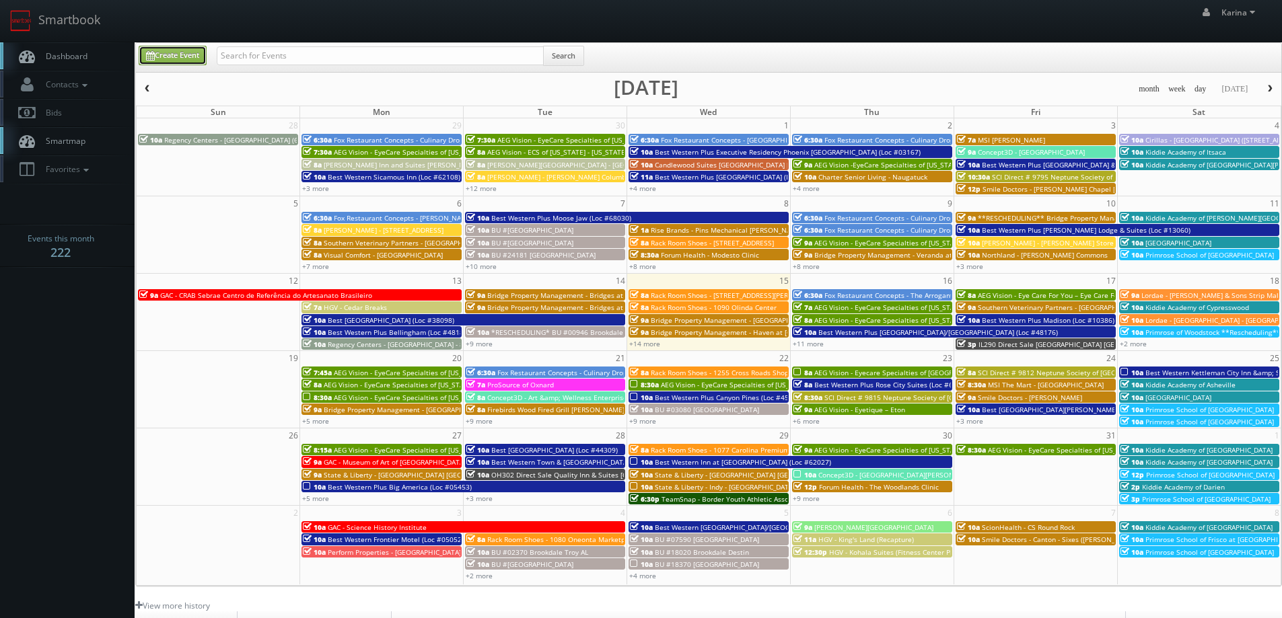
click at [182, 58] on link "Create Event" at bounding box center [173, 56] width 68 height 20
type input "[DATE]"
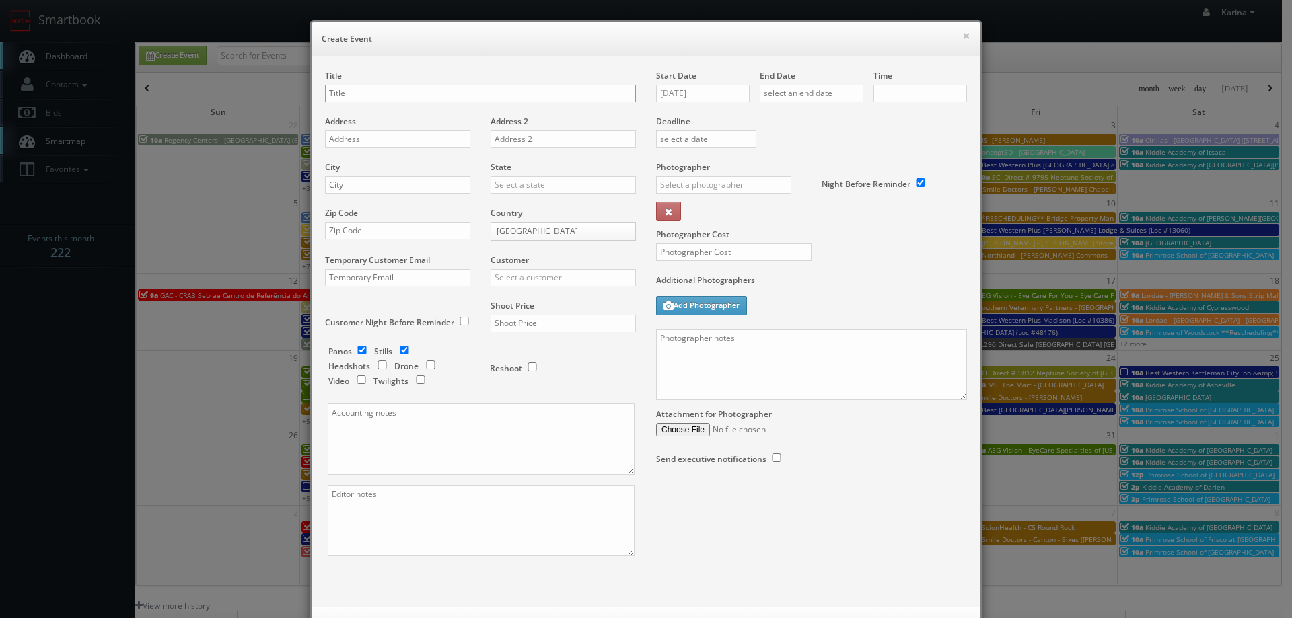
checkbox input "true"
type input "10:00am"
checkbox input "true"
type input "Chen Med -"
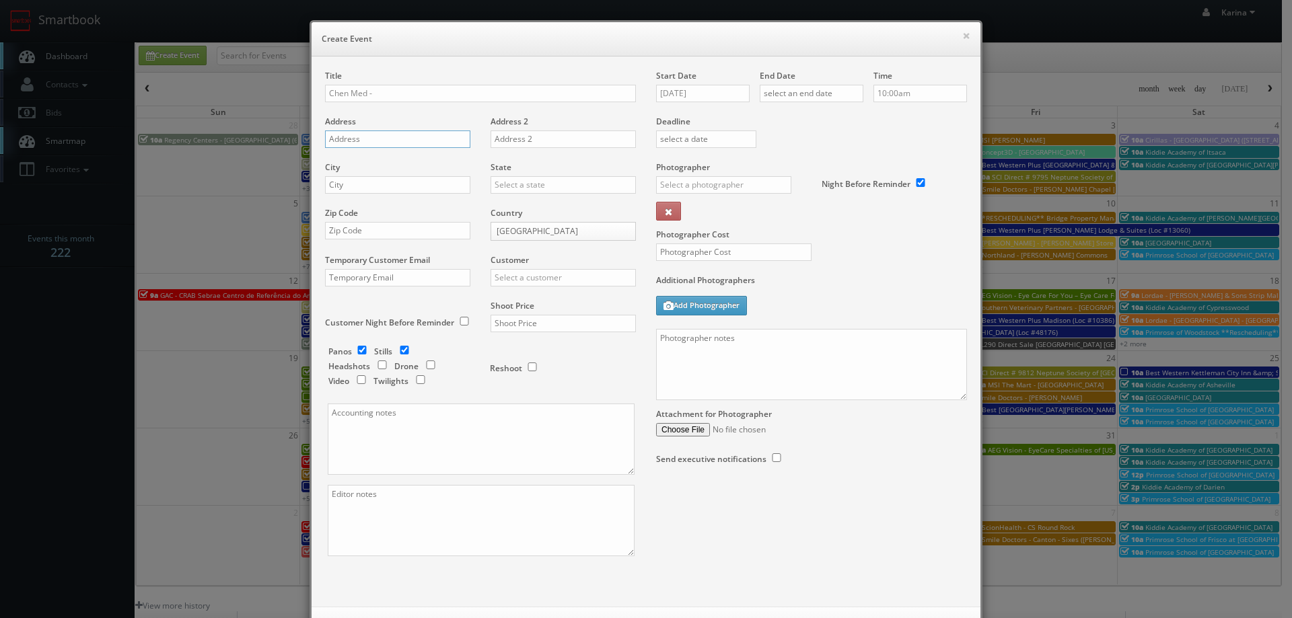
click at [375, 140] on input "text" at bounding box center [397, 139] width 145 height 17
paste input "[STREET_ADDRESS]"
type input "[STREET_ADDRESS]"
click at [406, 90] on input "Chen Med -" at bounding box center [480, 93] width 311 height 17
type input "Chen Med - [GEOGRAPHIC_DATA]"
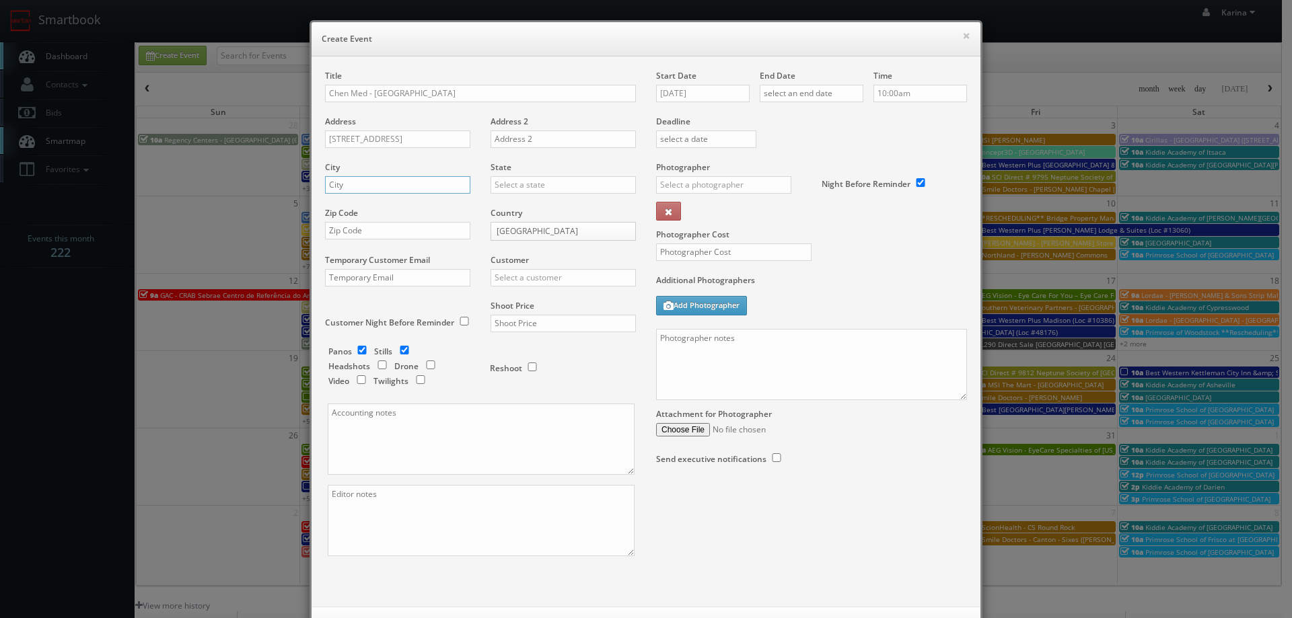
click at [377, 186] on input "text" at bounding box center [397, 184] width 145 height 17
type input "[GEOGRAPHIC_DATA]"
type input "B"
click at [541, 199] on div "[US_STATE]" at bounding box center [563, 207] width 144 height 22
type input "[US_STATE]"
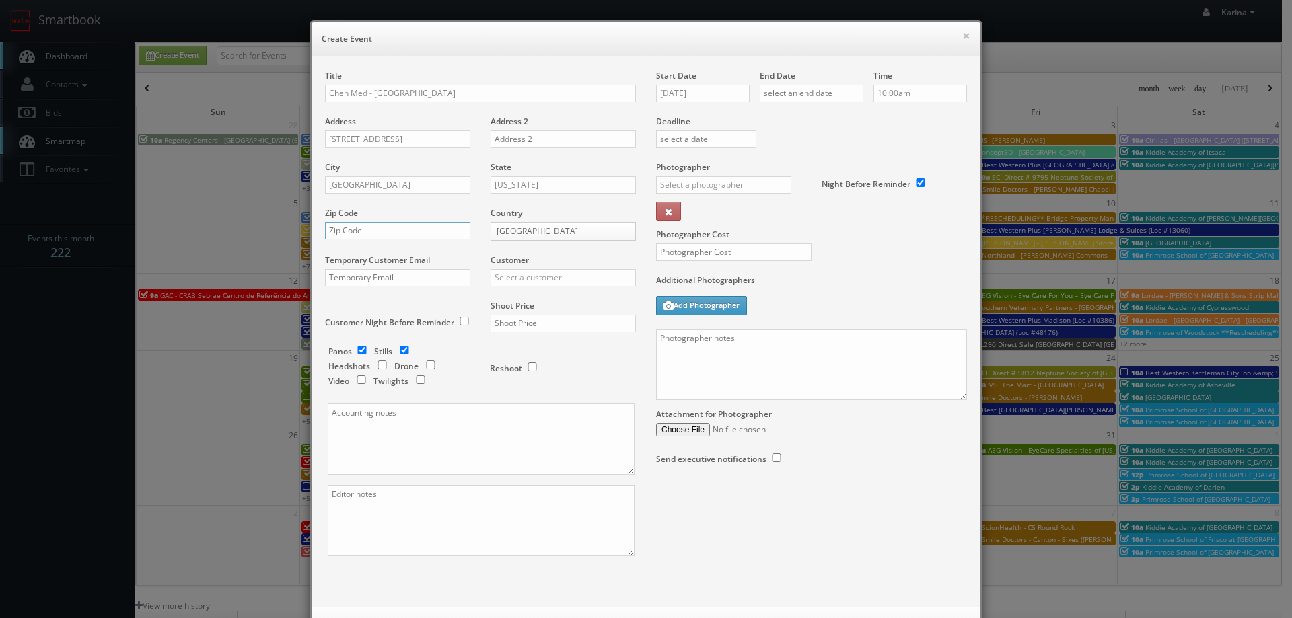
click at [376, 231] on input "text" at bounding box center [397, 230] width 145 height 17
type input "23510"
click at [537, 282] on input "text" at bounding box center [563, 277] width 145 height 17
click at [519, 392] on div "GBV" at bounding box center [563, 399] width 144 height 22
type input "GBV"
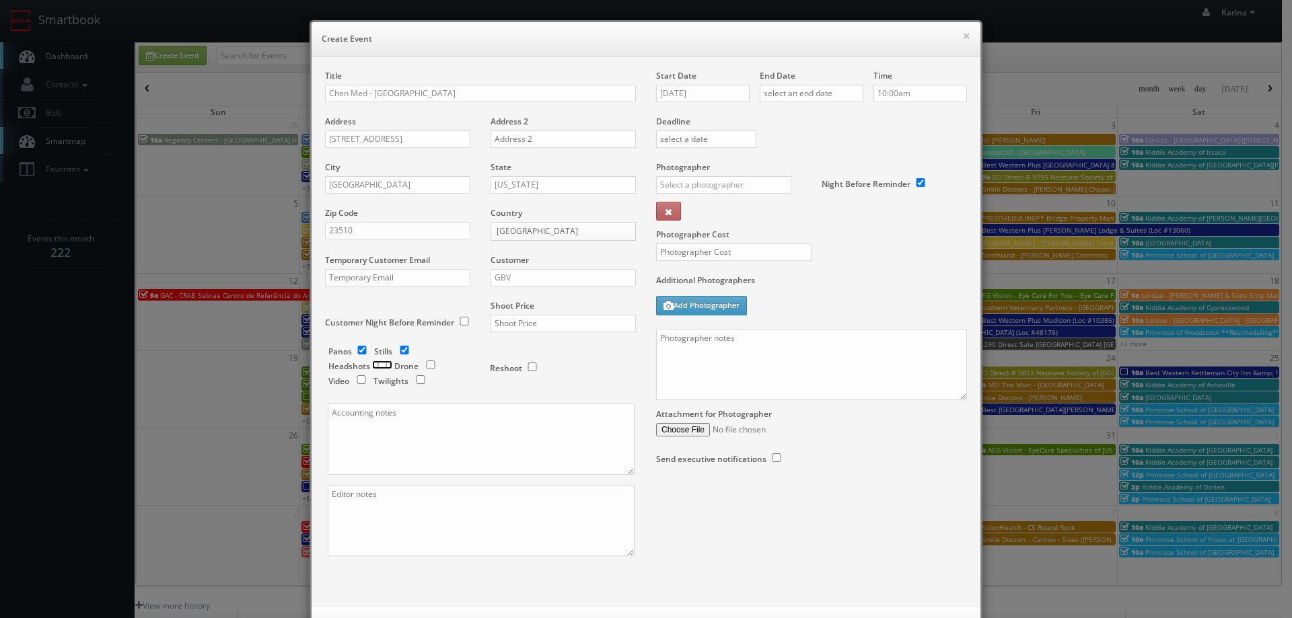
click at [377, 363] on input "checkbox" at bounding box center [382, 365] width 20 height 9
checkbox input "true"
click at [361, 353] on input "checkbox" at bounding box center [362, 350] width 20 height 9
checkbox input "false"
click at [397, 351] on input "checkbox" at bounding box center [404, 350] width 20 height 9
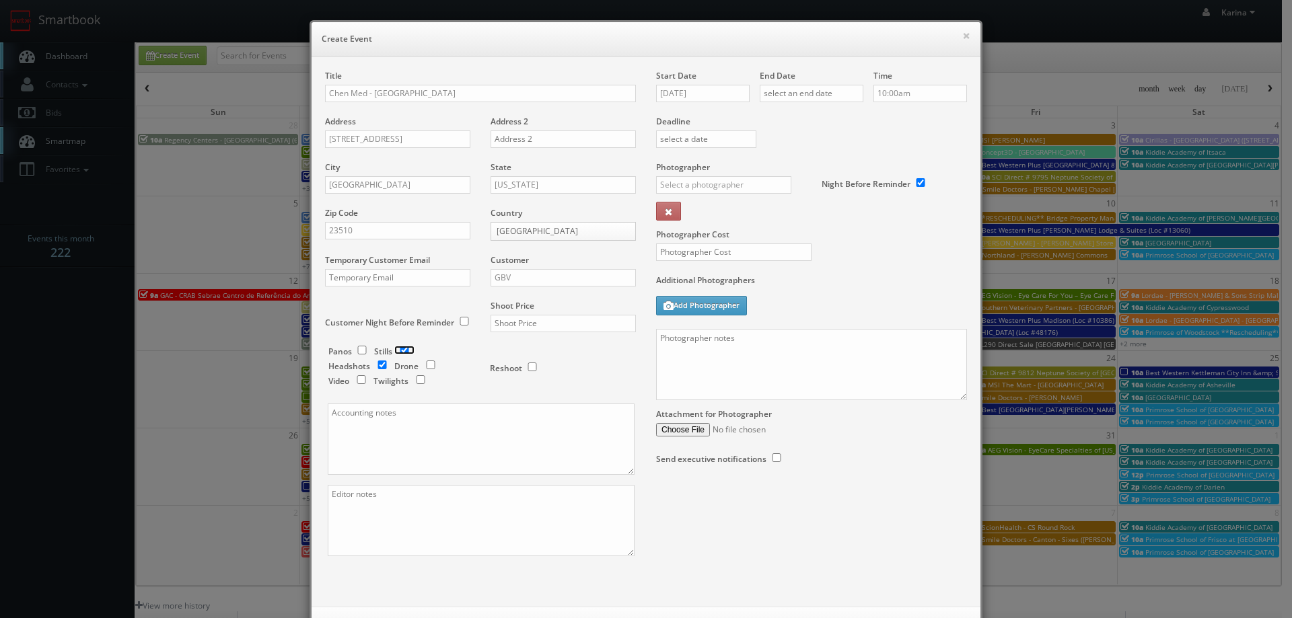
checkbox input "false"
click at [524, 324] on input "text" at bounding box center [563, 323] width 145 height 17
type input "550"
click at [694, 94] on input "[DATE]" at bounding box center [703, 93] width 94 height 17
click at [743, 230] on td "30" at bounding box center [744, 235] width 18 height 20
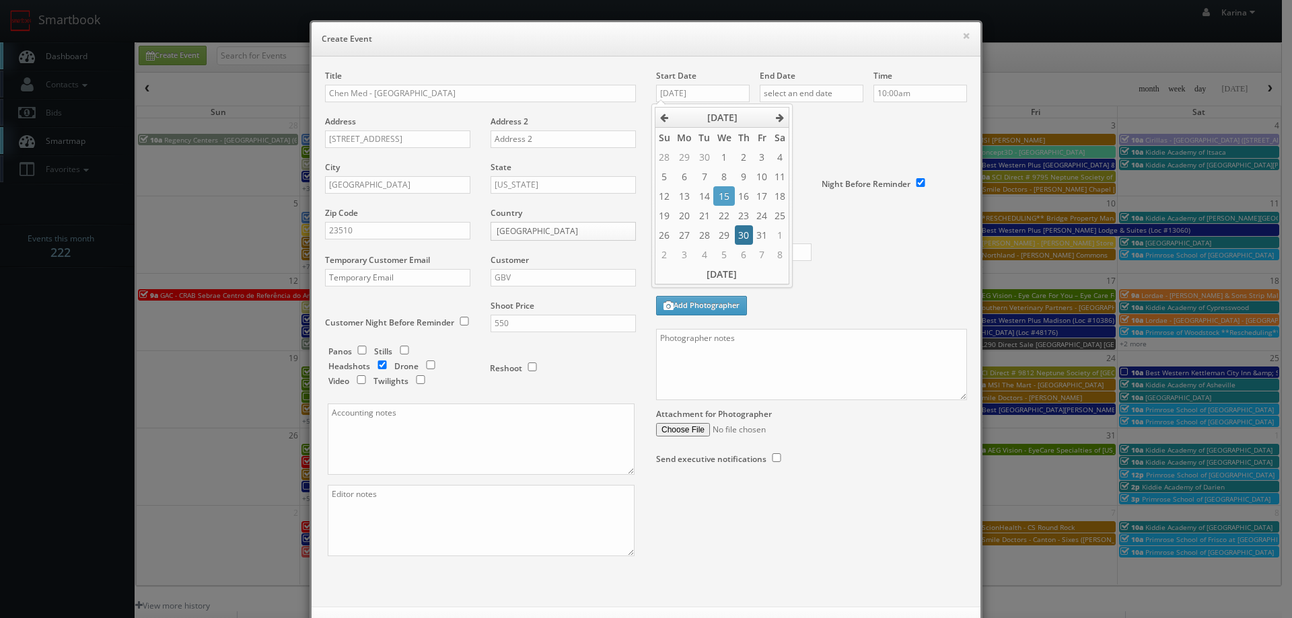
type input "[DATE]"
click at [803, 89] on input "text" at bounding box center [812, 93] width 104 height 17
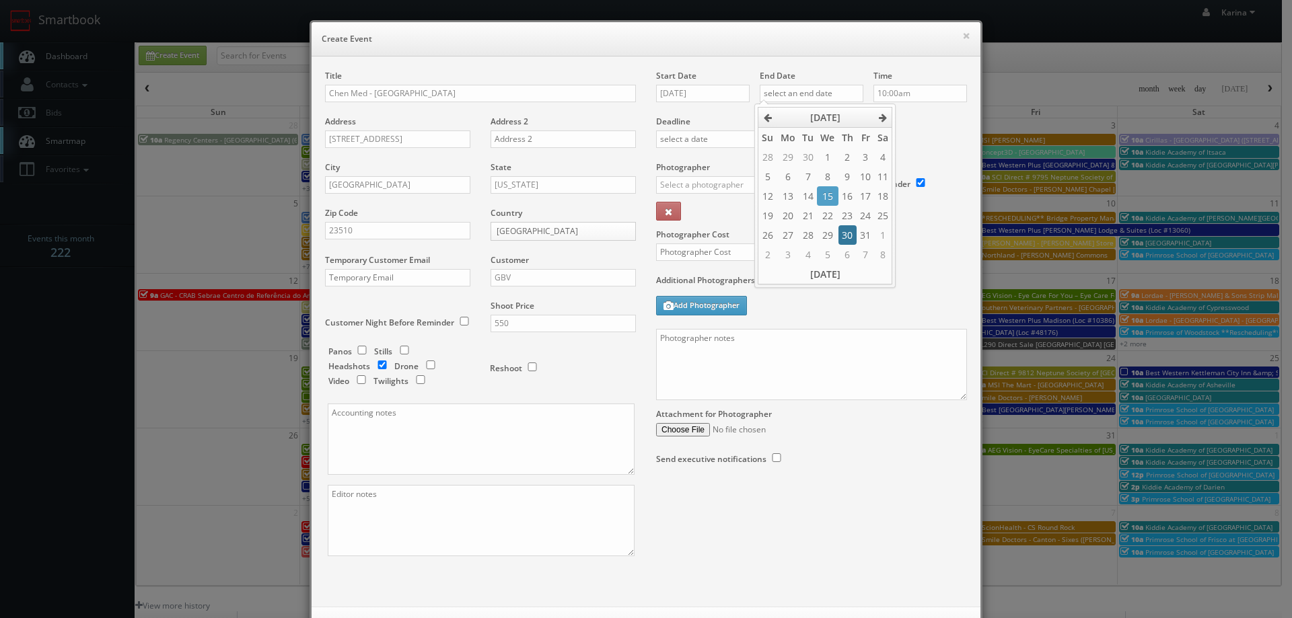
click at [844, 233] on td "30" at bounding box center [847, 235] width 18 height 20
type input "[DATE]"
click at [915, 89] on input "10:00am" at bounding box center [920, 93] width 94 height 17
click at [909, 198] on li "11:15am" at bounding box center [894, 203] width 51 height 15
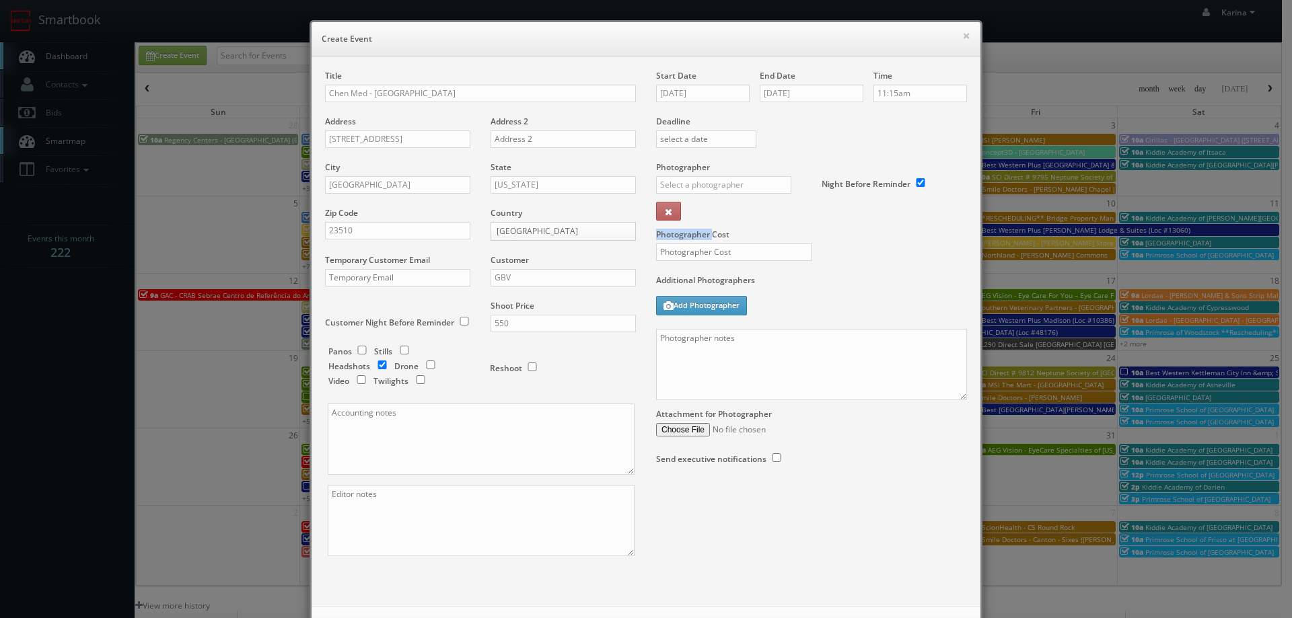
click at [909, 198] on div "Photographer Cost" at bounding box center [811, 217] width 331 height 113
click at [894, 96] on input "11:15am" at bounding box center [920, 93] width 94 height 17
type input "2:00pm"
click at [897, 191] on li "2:00pm" at bounding box center [894, 188] width 51 height 15
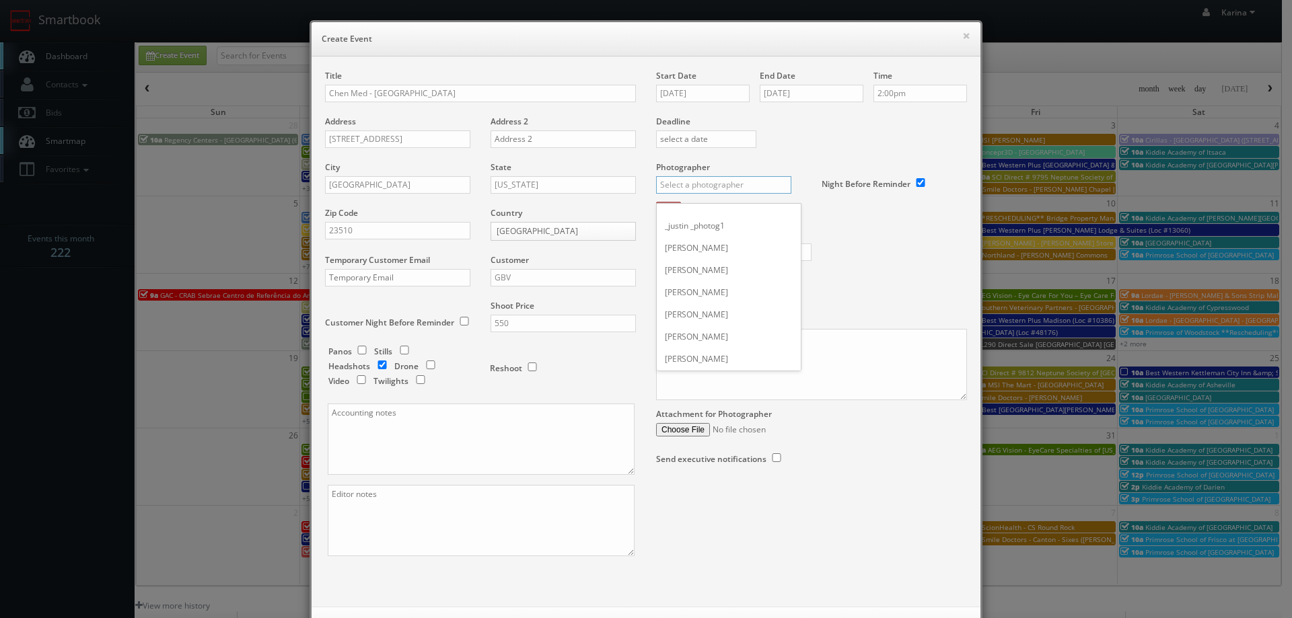
click at [729, 187] on input "text" at bounding box center [723, 184] width 135 height 17
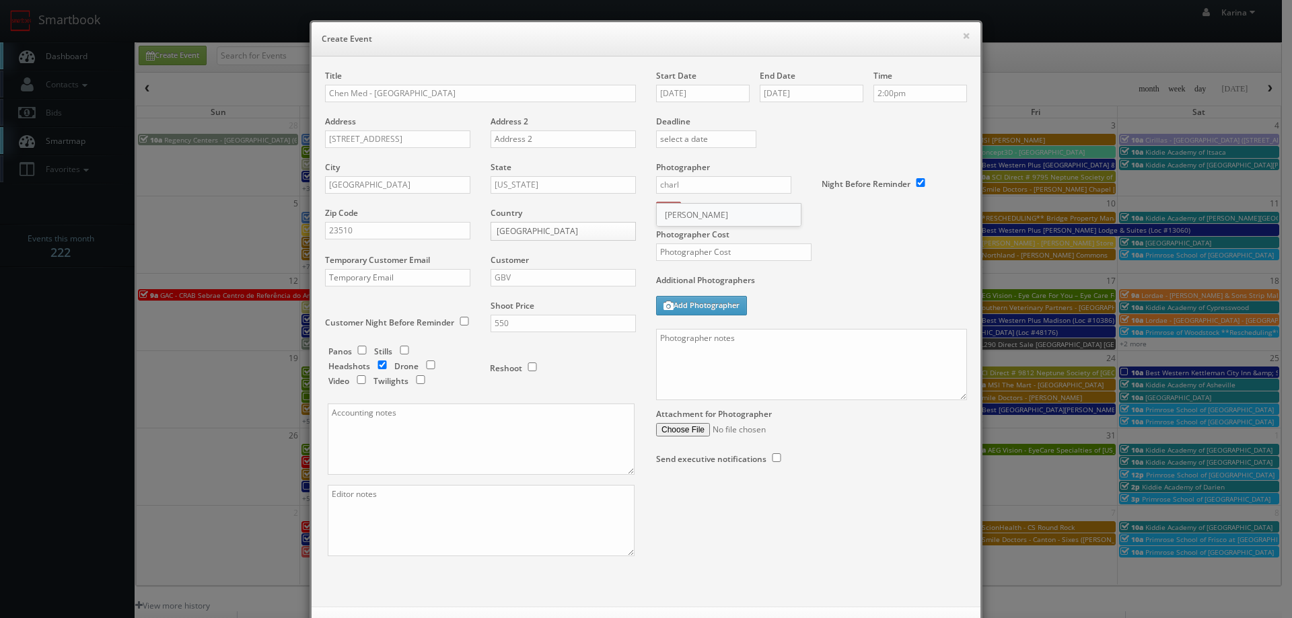
click at [691, 221] on div "Charles Mitri" at bounding box center [729, 215] width 144 height 22
type input "Charles Mitri"
click at [688, 252] on input "text" at bounding box center [733, 252] width 155 height 17
type input "300"
click at [730, 368] on textarea at bounding box center [811, 364] width 311 height 71
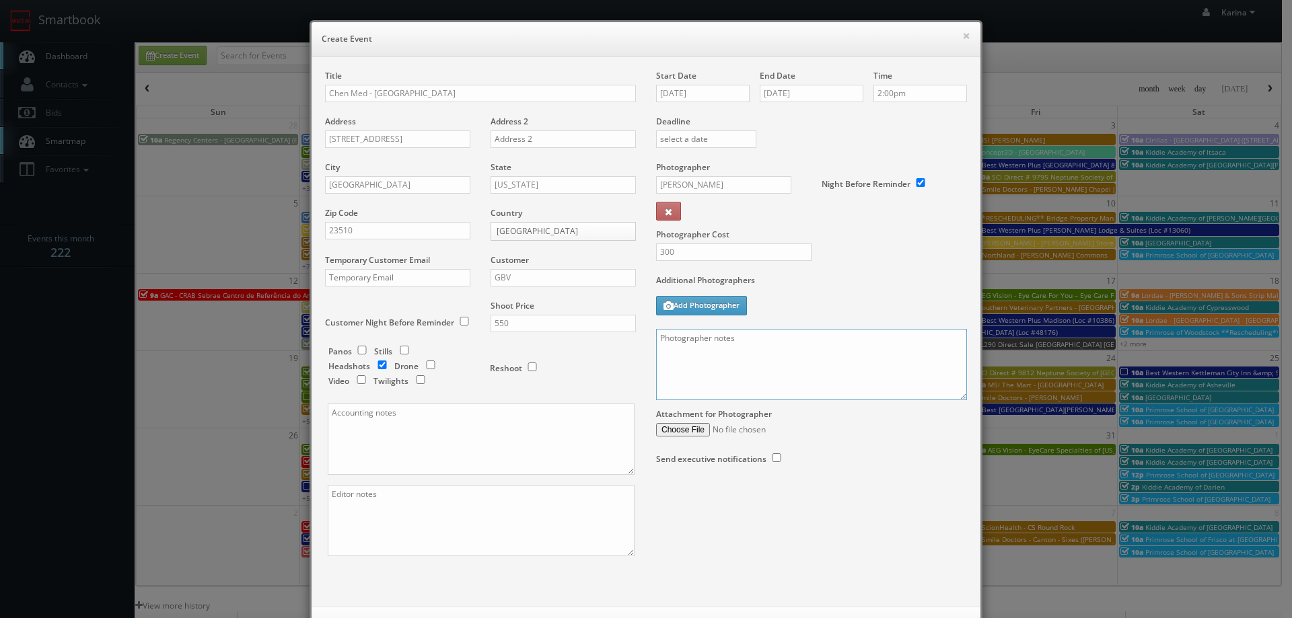
paste textarea "We need to deliver 1 headshots per person, please take at least 3 angles per pe…"
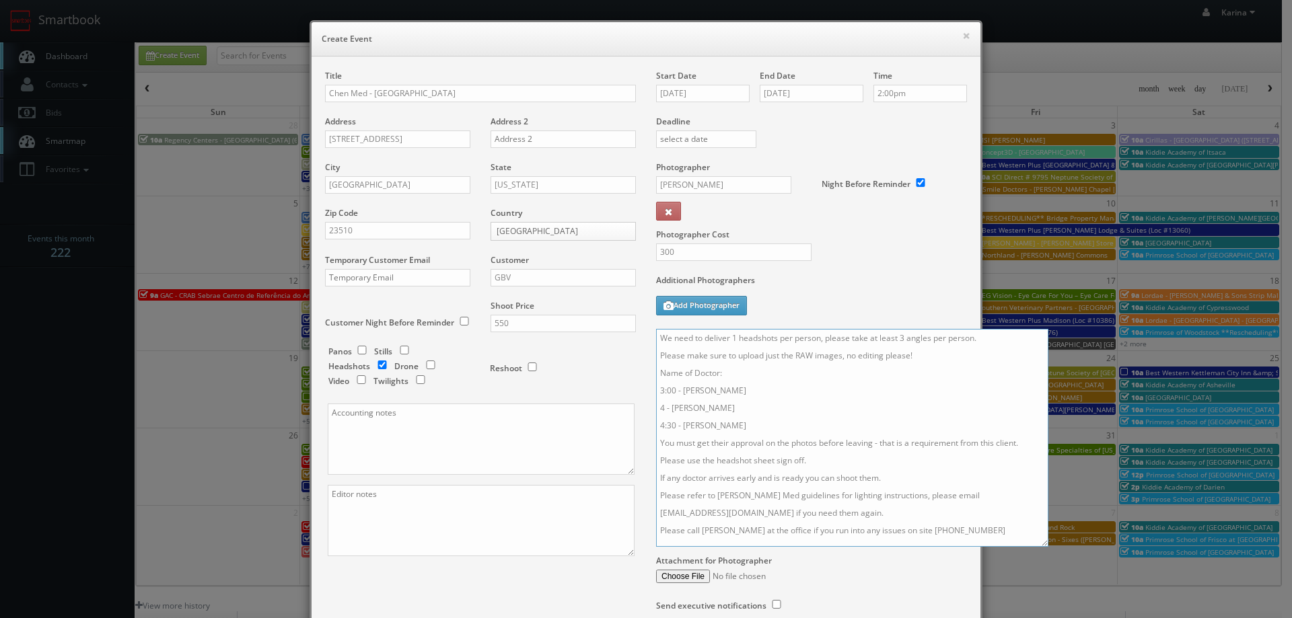
scroll to position [0, 0]
drag, startPoint x: 958, startPoint y: 397, endPoint x: 1050, endPoint y: 585, distance: 209.4
click at [1048, 547] on textarea "We need to deliver 1 headshots per person, please take at least 3 angles per pe…" at bounding box center [852, 438] width 392 height 218
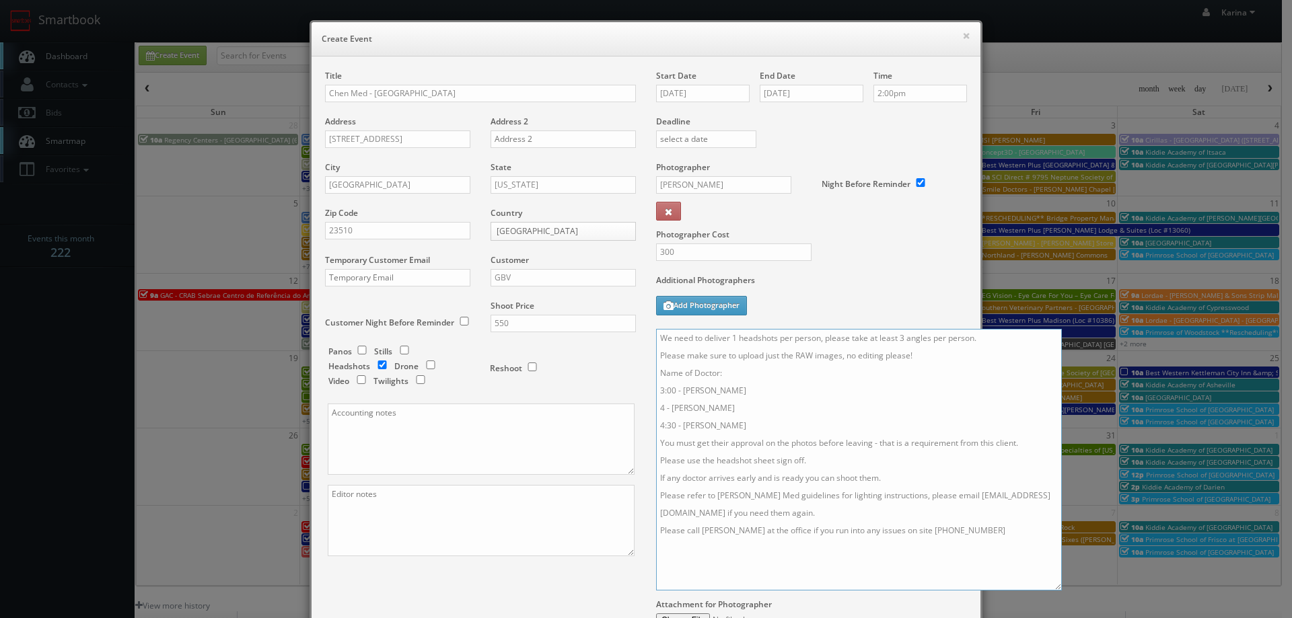
drag, startPoint x: 755, startPoint y: 443, endPoint x: 651, endPoint y: 409, distance: 109.8
click at [656, 409] on textarea "We need to deliver 1 headshots per person, please take at least 3 angles per pe…" at bounding box center [859, 460] width 406 height 262
click at [656, 353] on textarea "We need to deliver 1 headshots per person, please take at least 3 angles per pe…" at bounding box center [859, 460] width 406 height 262
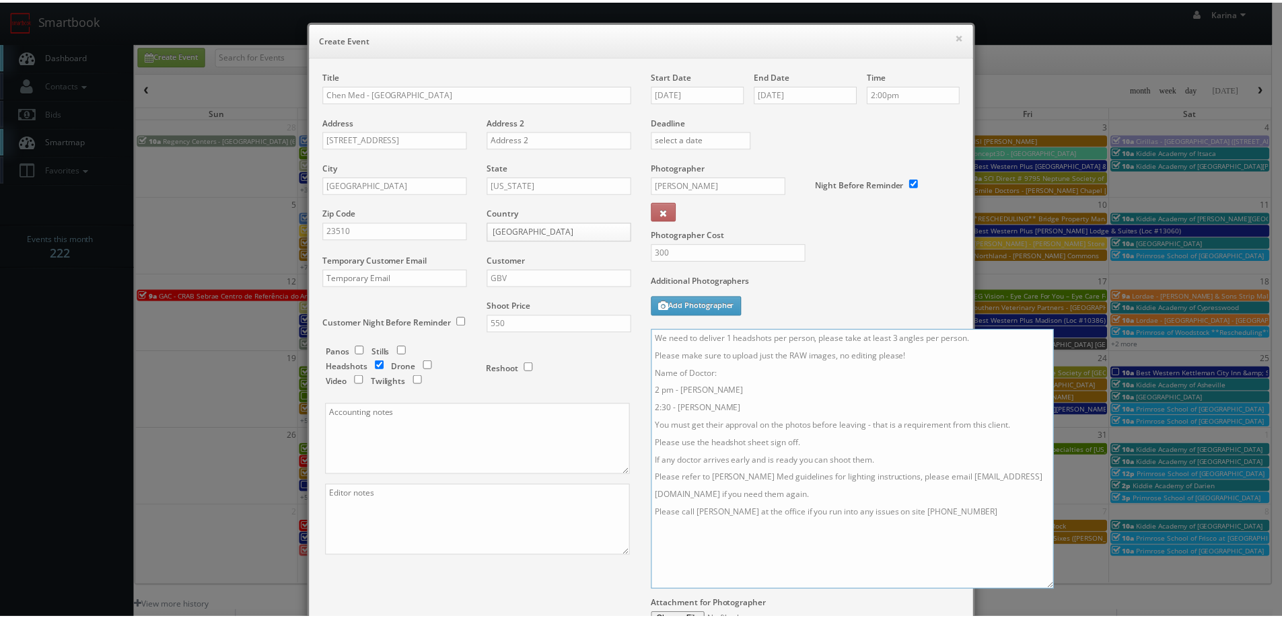
scroll to position [159, 0]
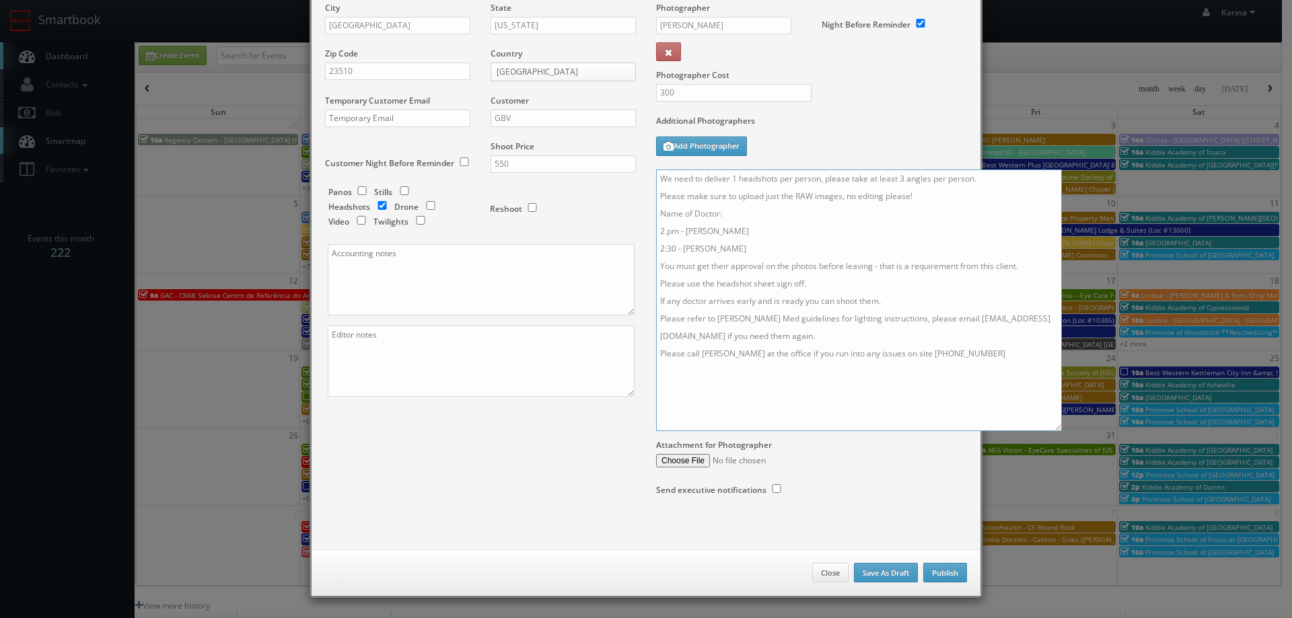
type textarea "We need to deliver 1 headshots per person, please take at least 3 angles per pe…"
click at [942, 571] on button "Publish" at bounding box center [945, 573] width 44 height 20
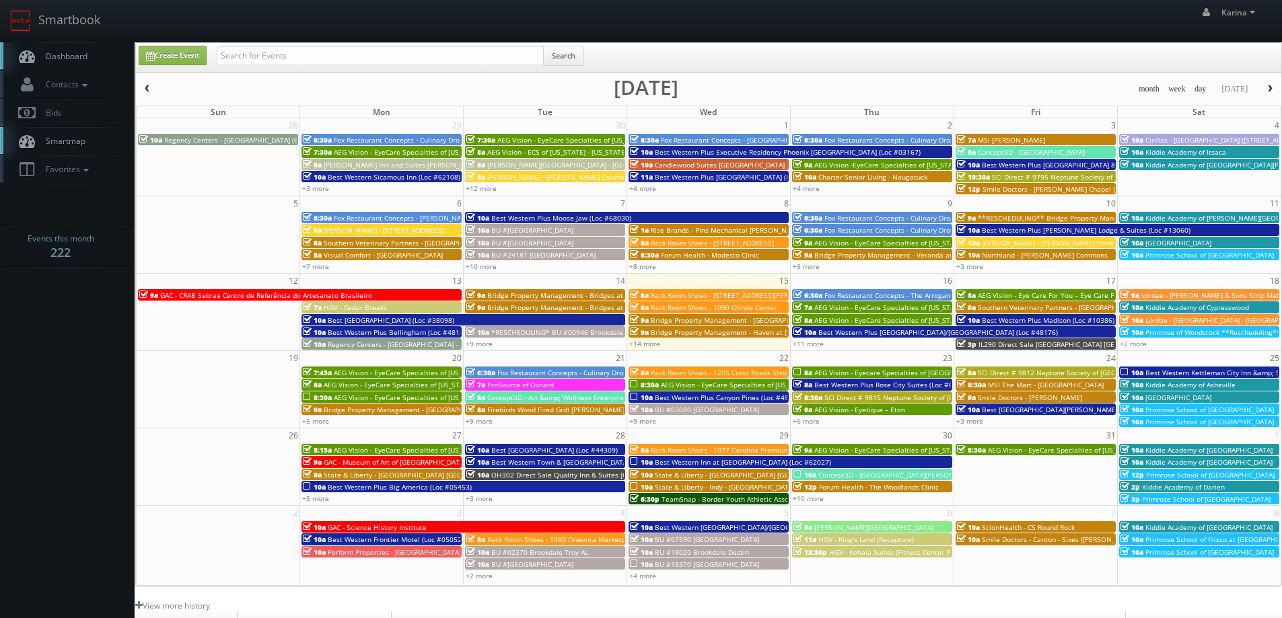
click at [87, 53] on link "Dashboard" at bounding box center [67, 56] width 135 height 28
click at [80, 55] on span "Dashboard" at bounding box center [63, 55] width 48 height 11
click at [1267, 88] on span "button" at bounding box center [1269, 89] width 9 height 8
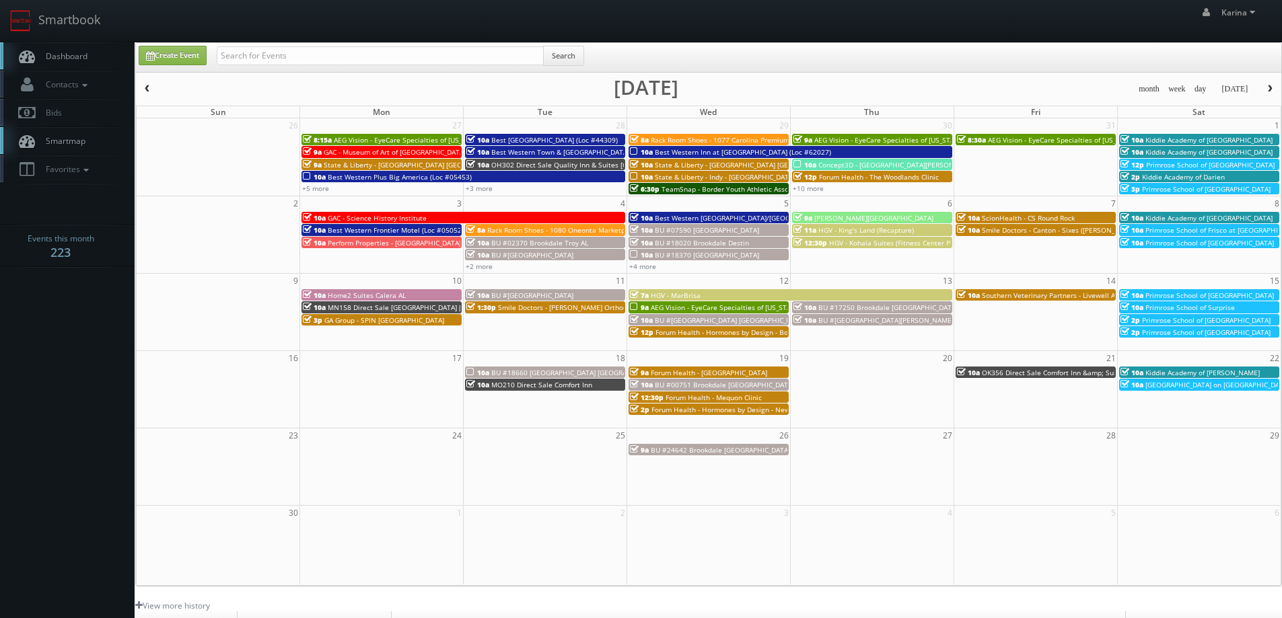
click at [153, 90] on button "button" at bounding box center [147, 89] width 23 height 17
